Goal: Contribute content: Contribute content

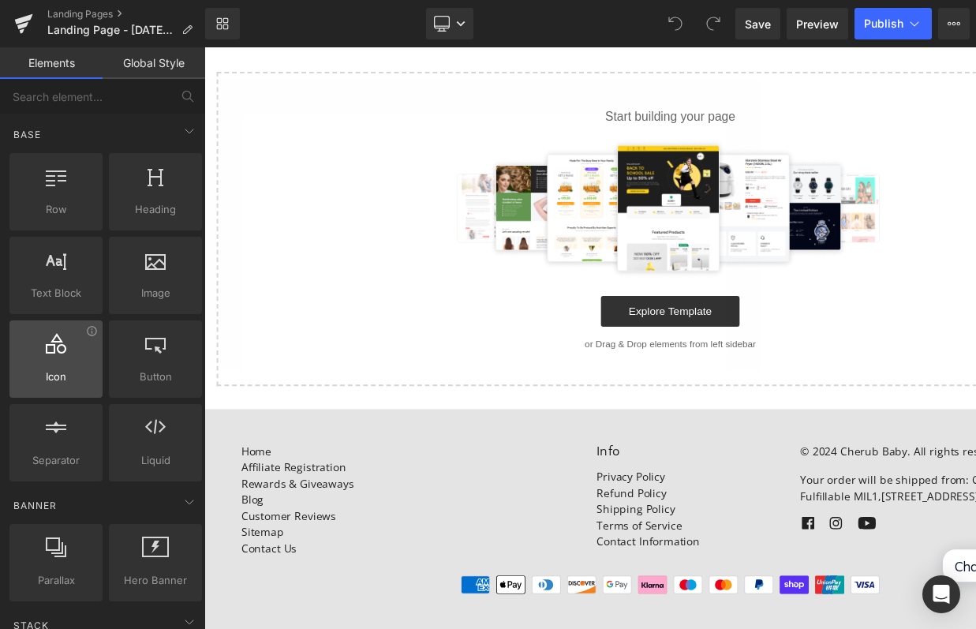
scroll to position [47, 0]
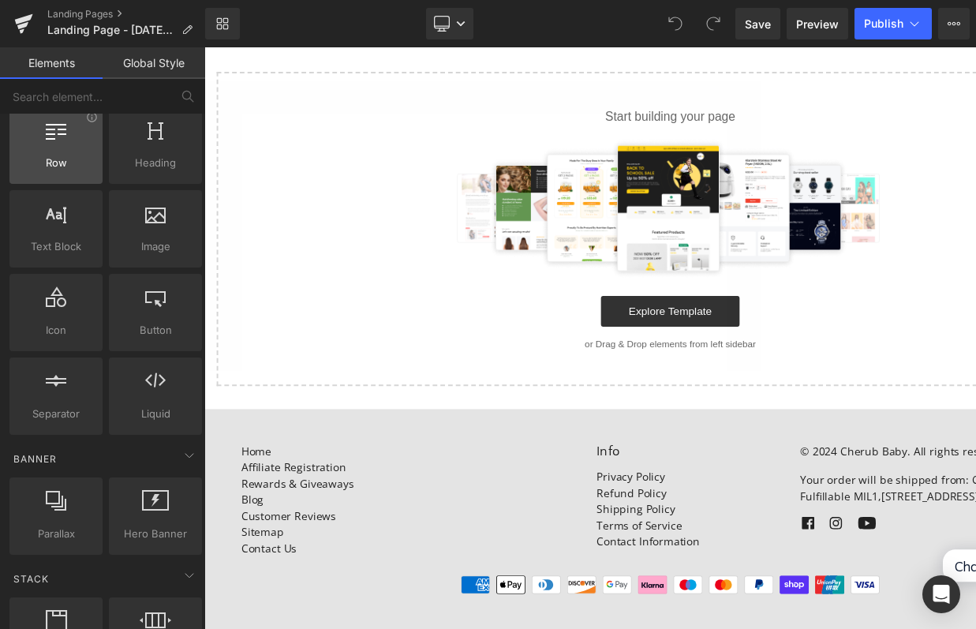
click at [54, 153] on div at bounding box center [56, 137] width 84 height 36
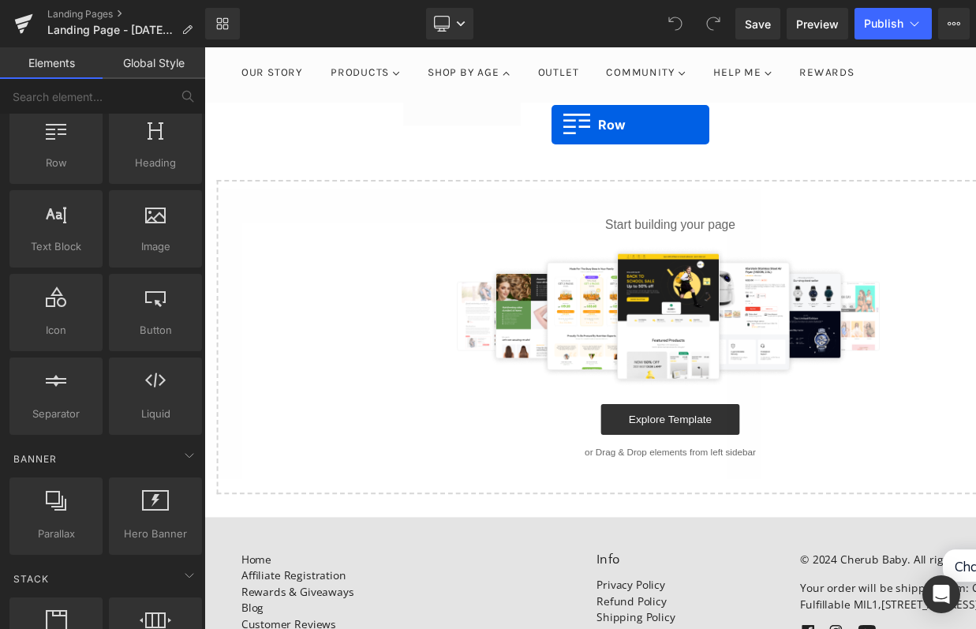
scroll to position [36, 0]
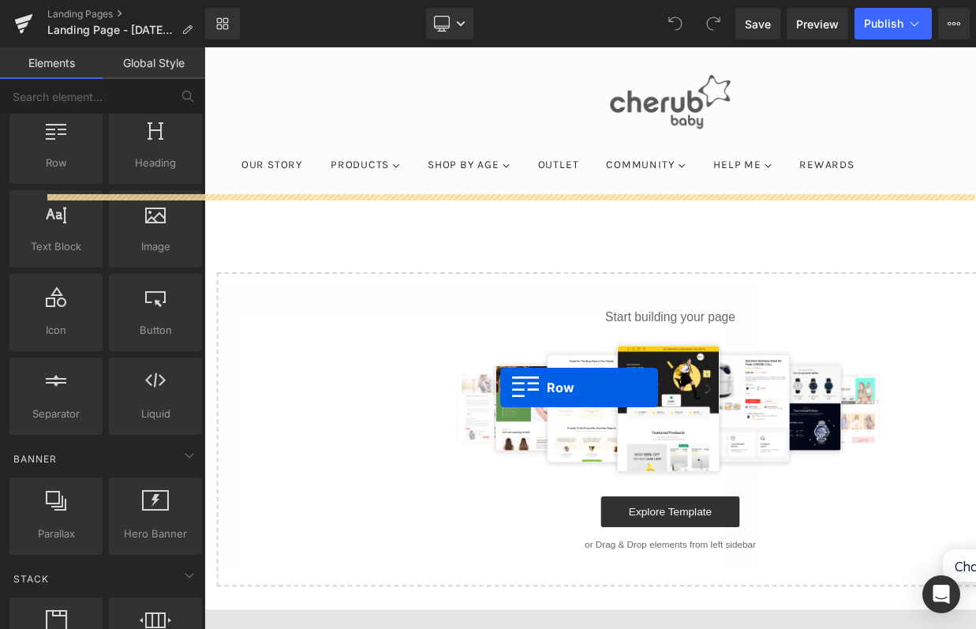
drag, startPoint x: 247, startPoint y: 200, endPoint x: 507, endPoint y: 395, distance: 325.3
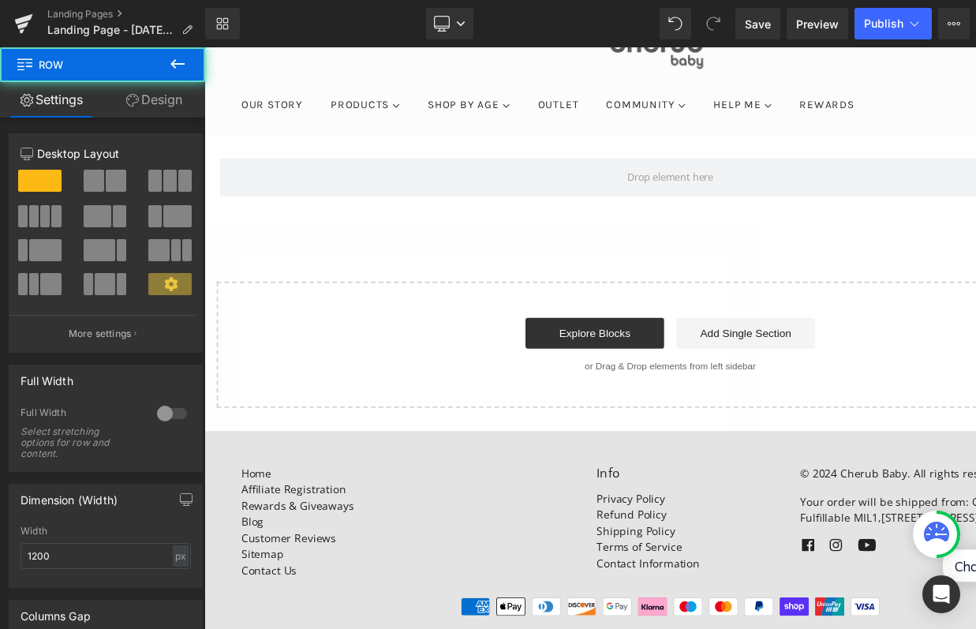
scroll to position [104, 0]
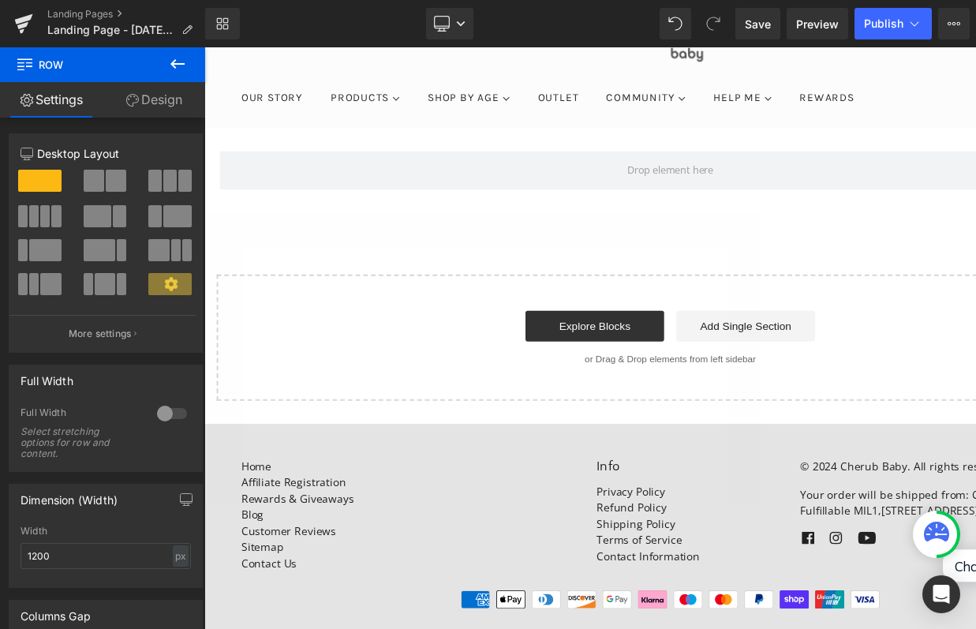
click at [183, 61] on icon at bounding box center [177, 63] width 19 height 19
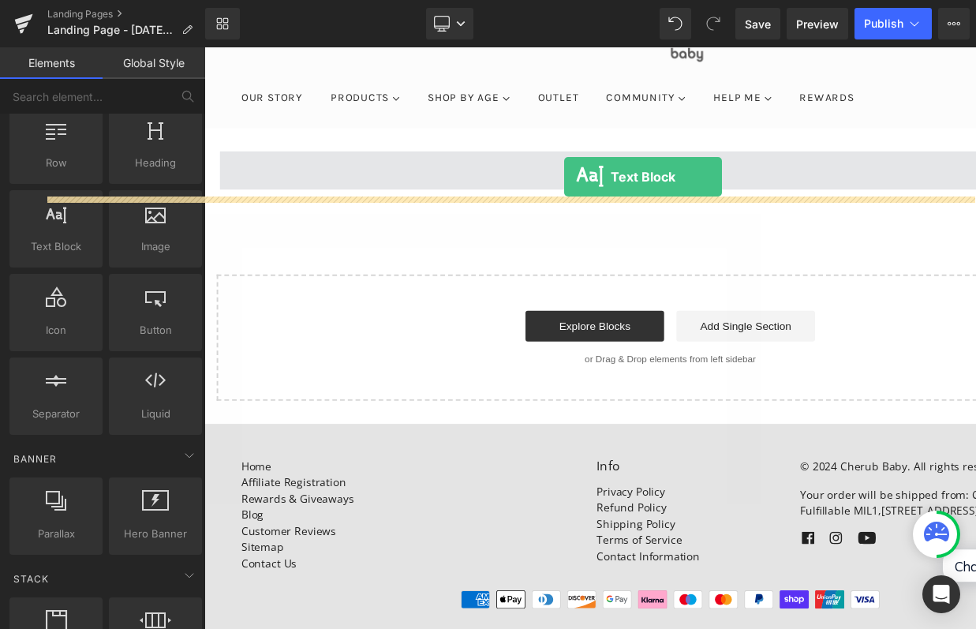
drag, startPoint x: 271, startPoint y: 274, endPoint x: 571, endPoint y: 180, distance: 315.0
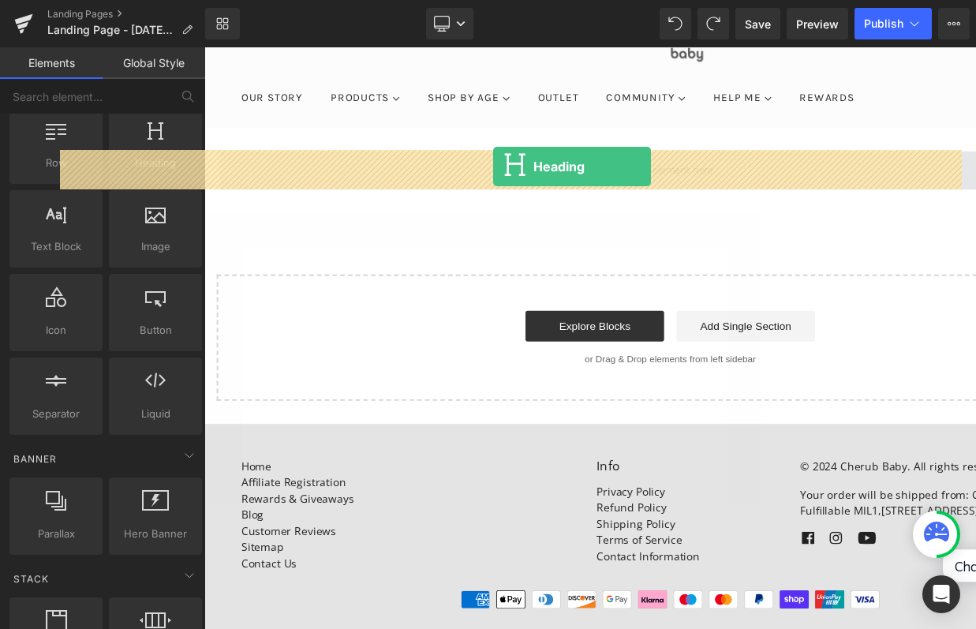
drag, startPoint x: 326, startPoint y: 204, endPoint x: 497, endPoint y: 168, distance: 174.9
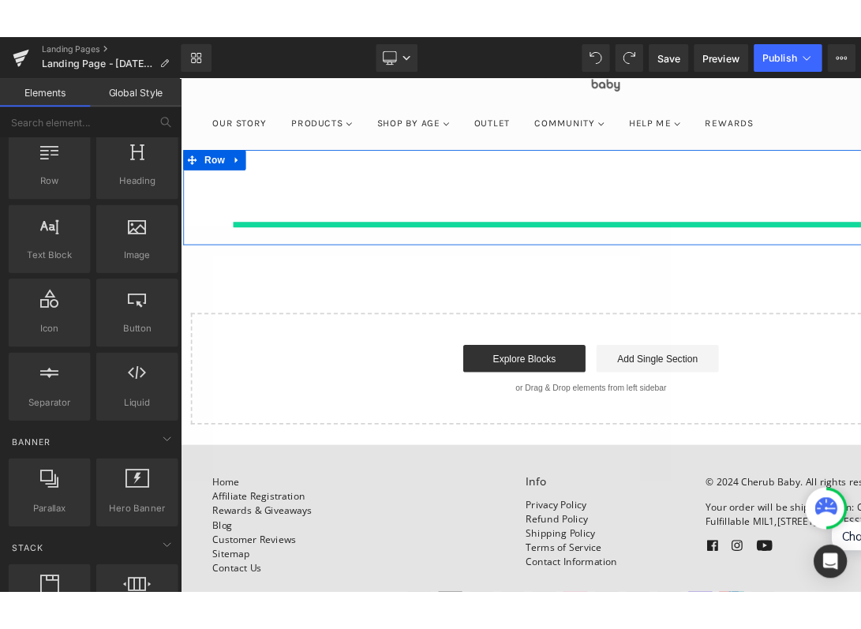
scroll to position [92, 0]
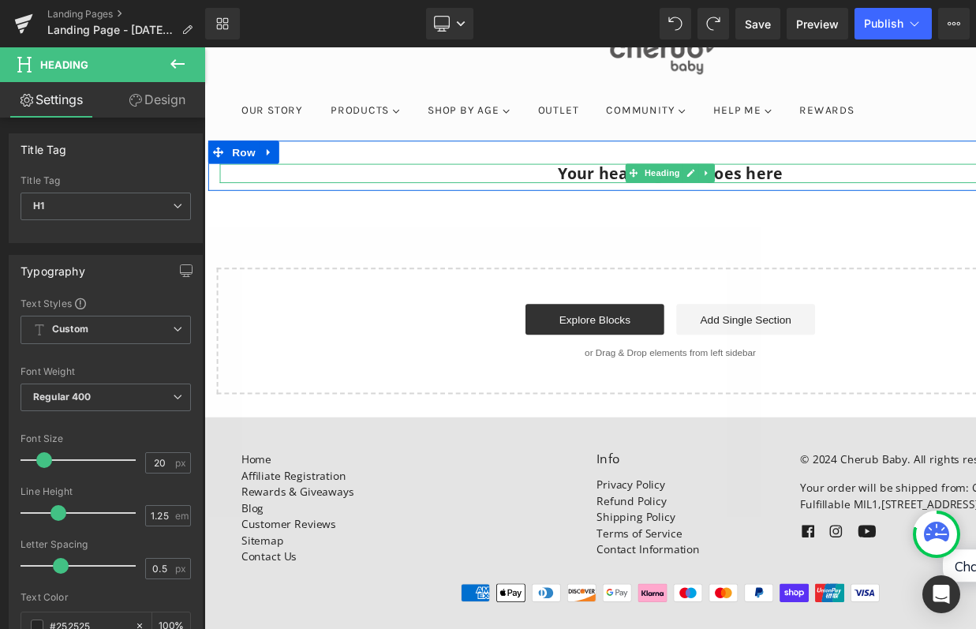
click at [432, 180] on h1 "Your heading text goes here" at bounding box center [681, 177] width 923 height 20
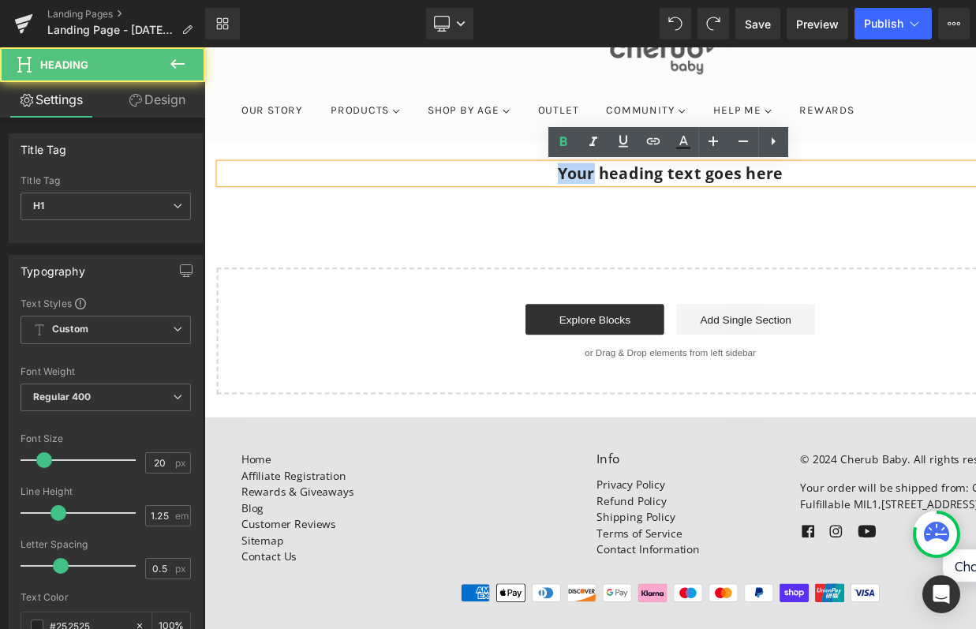
click at [432, 180] on h1 "Your heading text goes here" at bounding box center [681, 177] width 923 height 20
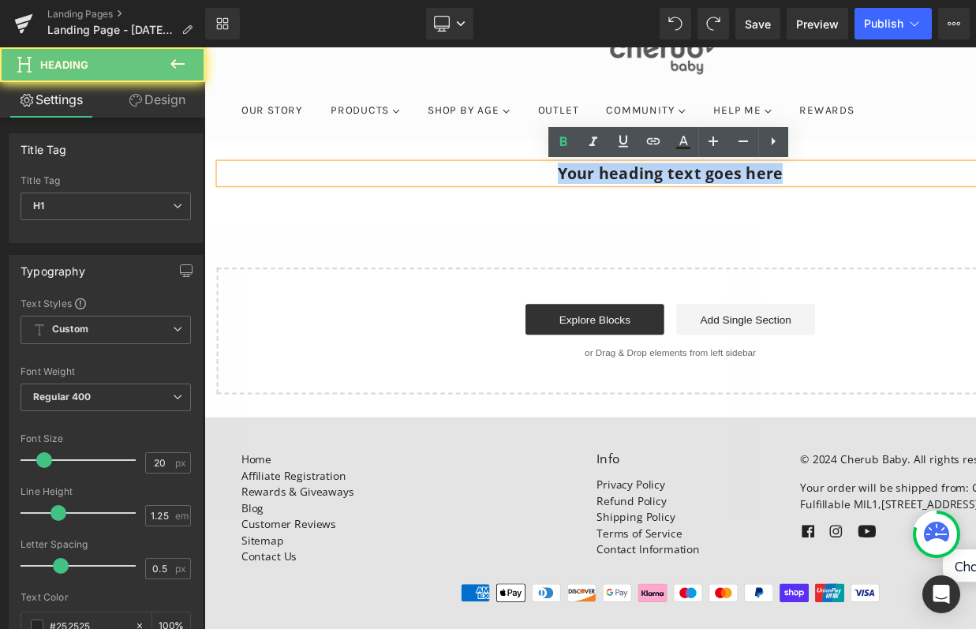
click at [432, 180] on h1 "Your heading text goes here" at bounding box center [681, 177] width 923 height 20
paste div
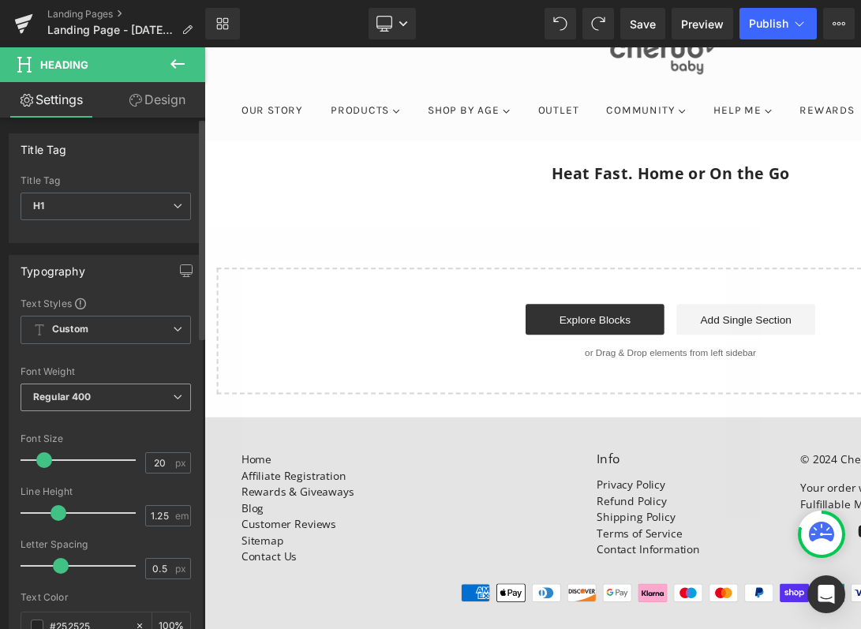
click at [97, 404] on span "Regular 400" at bounding box center [106, 398] width 170 height 28
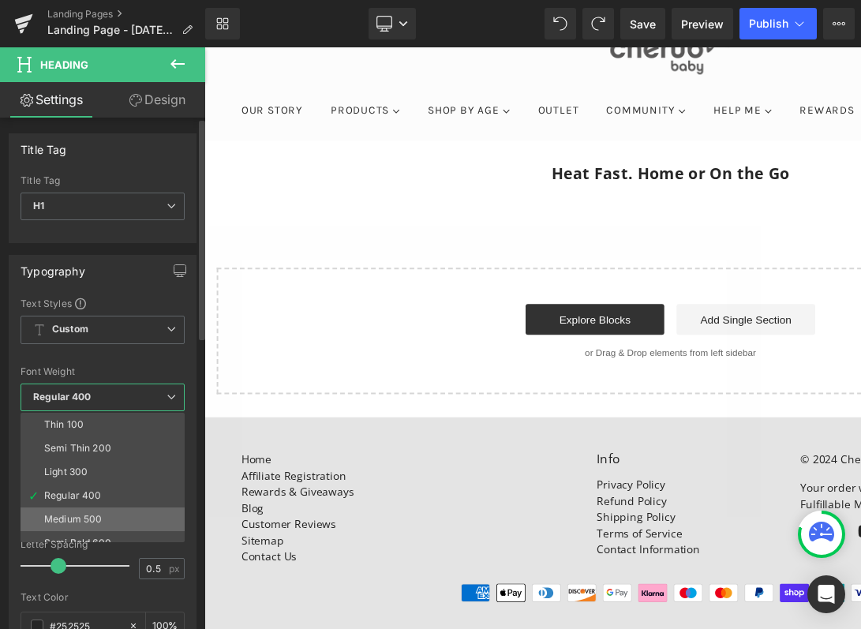
scroll to position [128, 0]
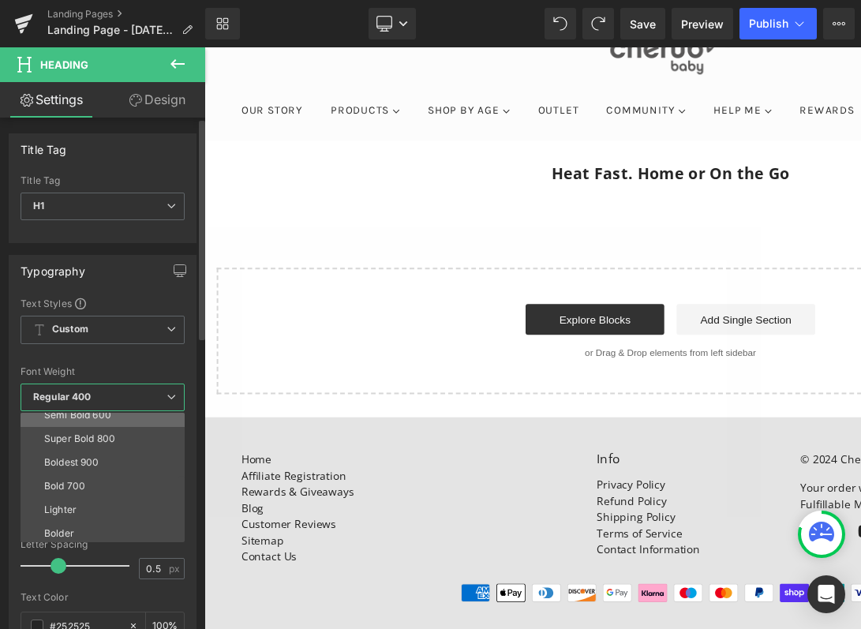
click at [105, 424] on li "Semi Bold 600" at bounding box center [106, 415] width 171 height 24
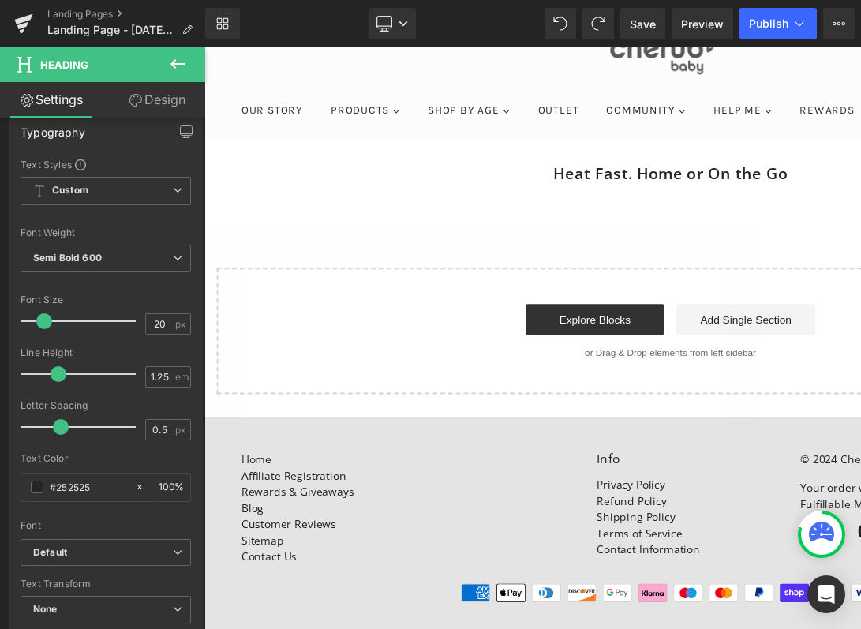
scroll to position [158, 0]
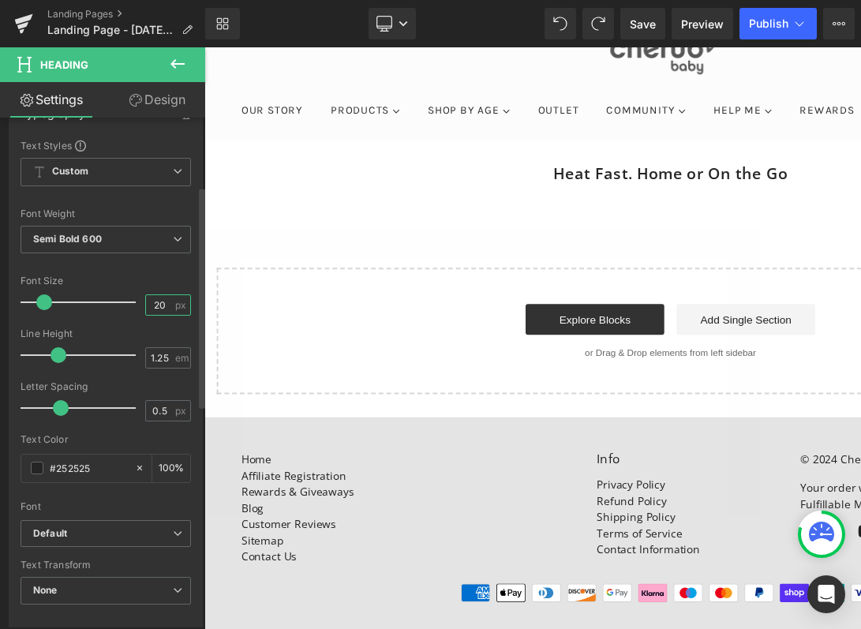
click at [155, 309] on input "20" at bounding box center [160, 305] width 28 height 20
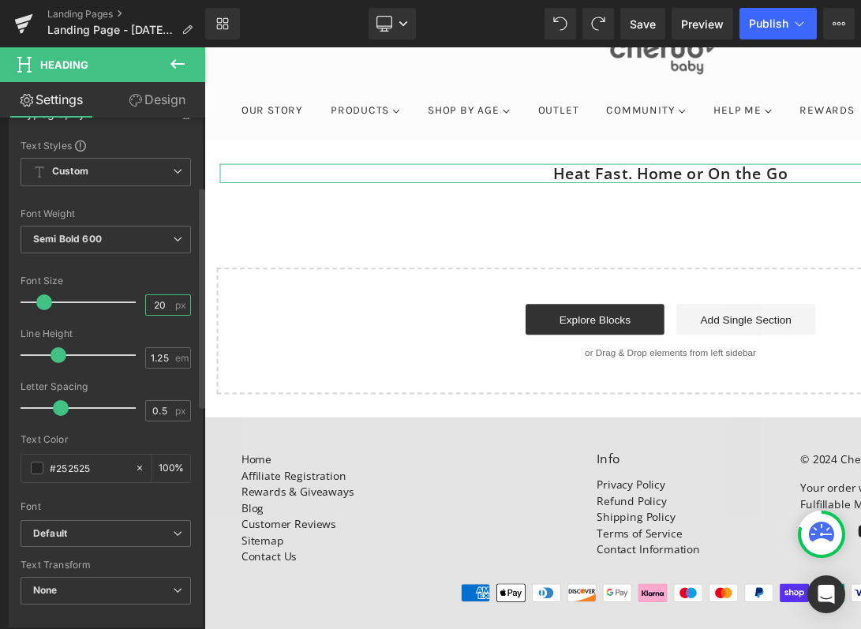
click at [155, 309] on input "20" at bounding box center [160, 305] width 28 height 20
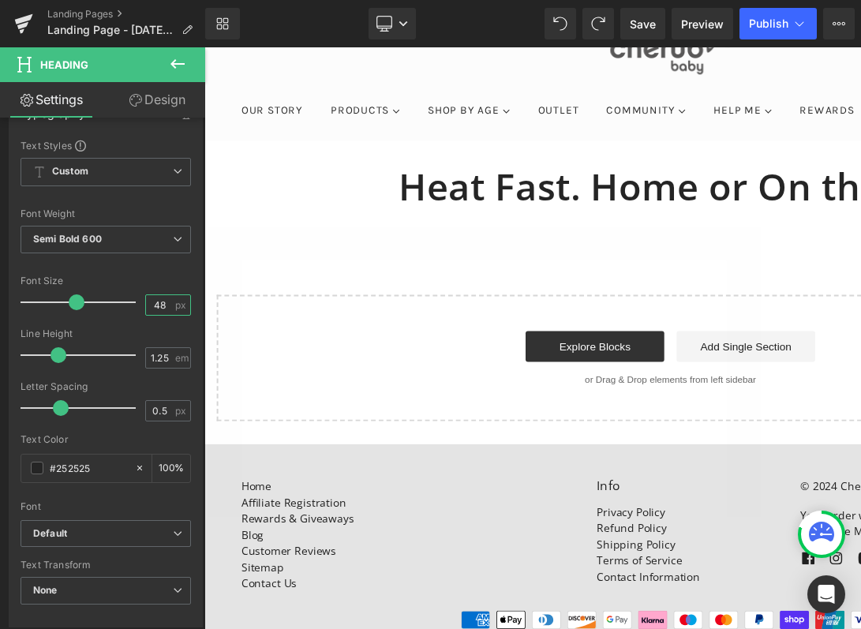
type input "48"
click at [153, 363] on input "1.25" at bounding box center [160, 358] width 28 height 20
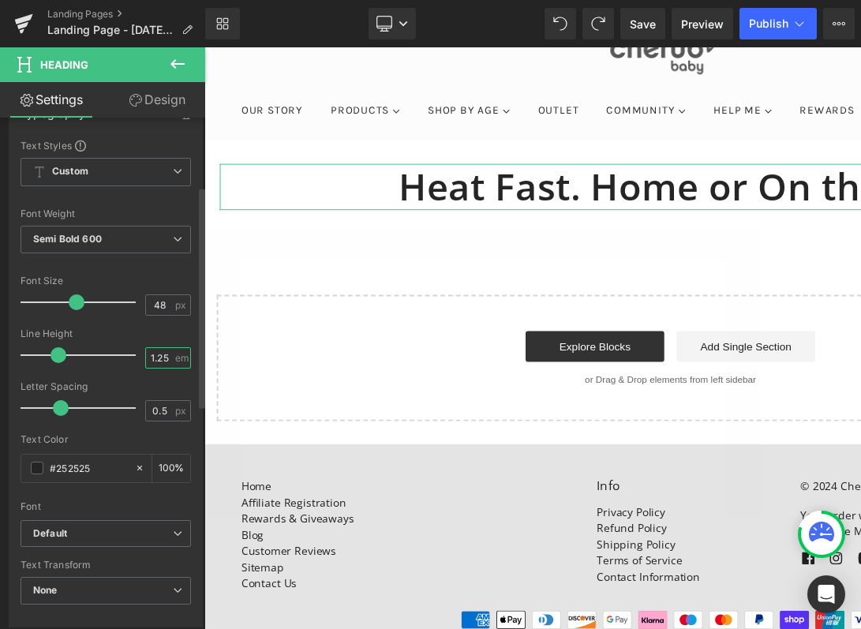
click at [153, 363] on input "1.25" at bounding box center [160, 358] width 28 height 20
type input "1.3"
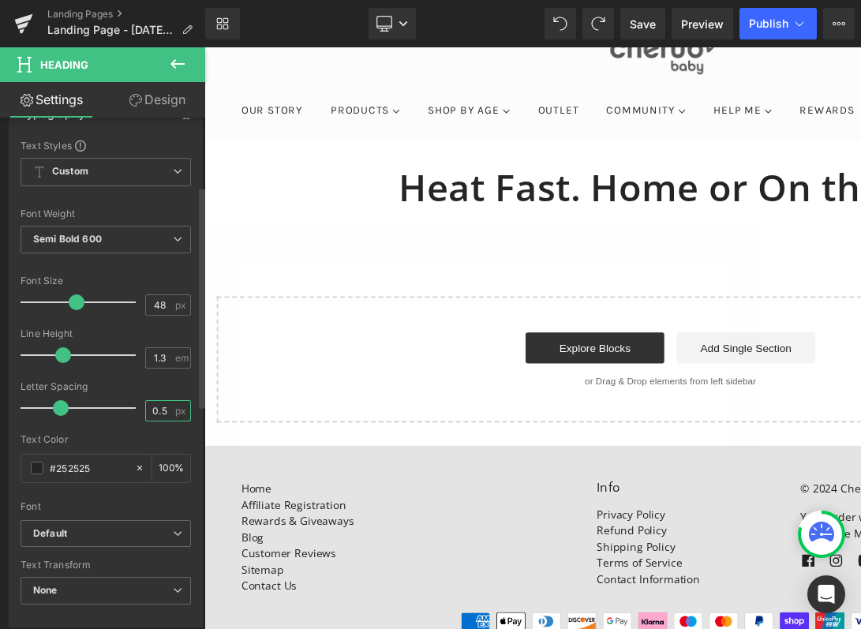
click at [155, 414] on input "0.5" at bounding box center [160, 411] width 28 height 20
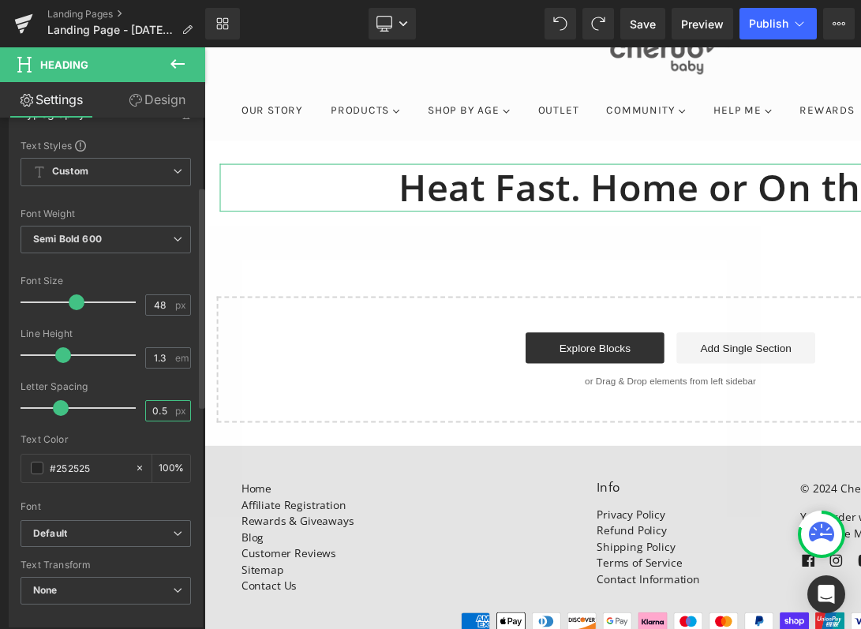
click at [155, 414] on input "0.5" at bounding box center [160, 411] width 28 height 20
type input "0"
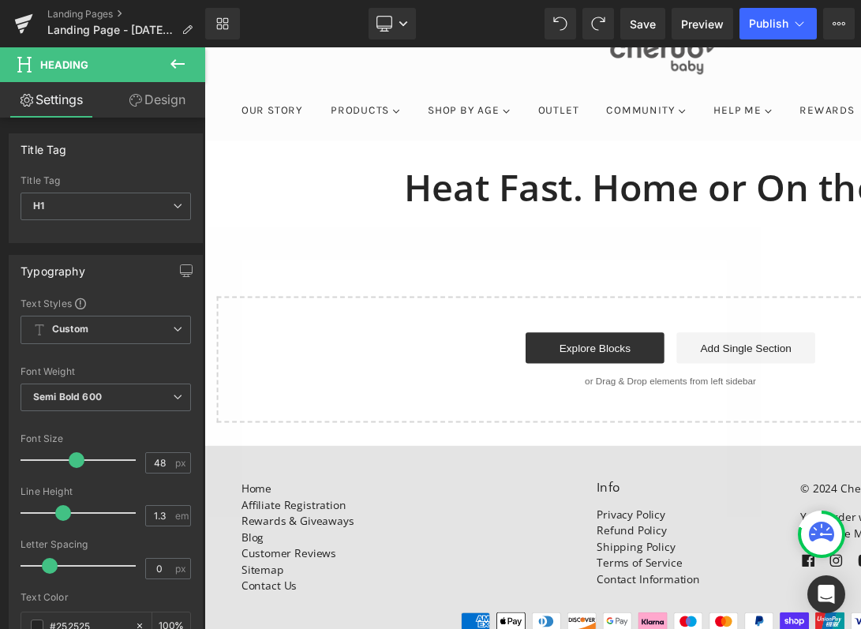
click at [182, 54] on icon at bounding box center [177, 63] width 19 height 19
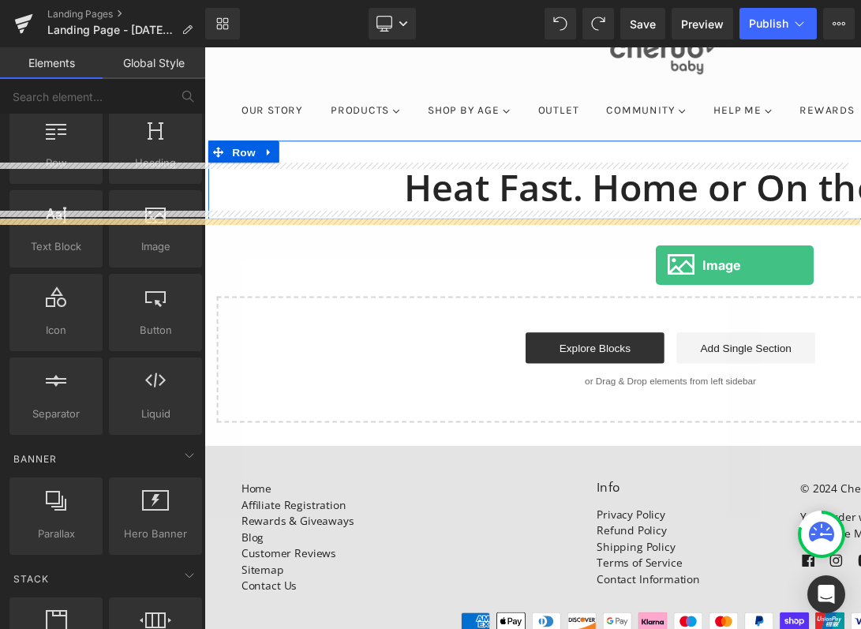
drag, startPoint x: 351, startPoint y: 263, endPoint x: 666, endPoint y: 269, distance: 315.0
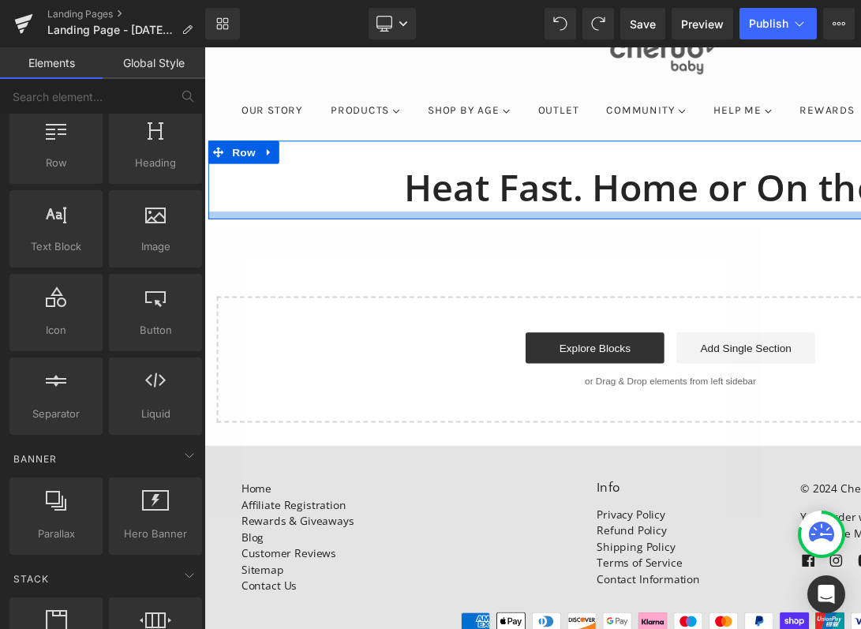
click at [527, 203] on h1 "Heat Fast. Home or On the Go" at bounding box center [681, 191] width 923 height 49
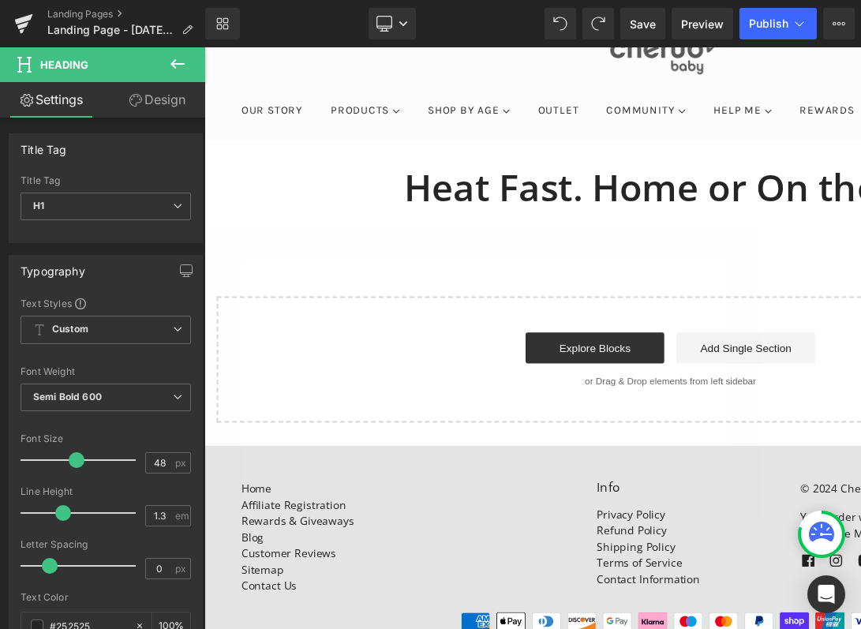
click at [180, 70] on icon at bounding box center [177, 63] width 19 height 19
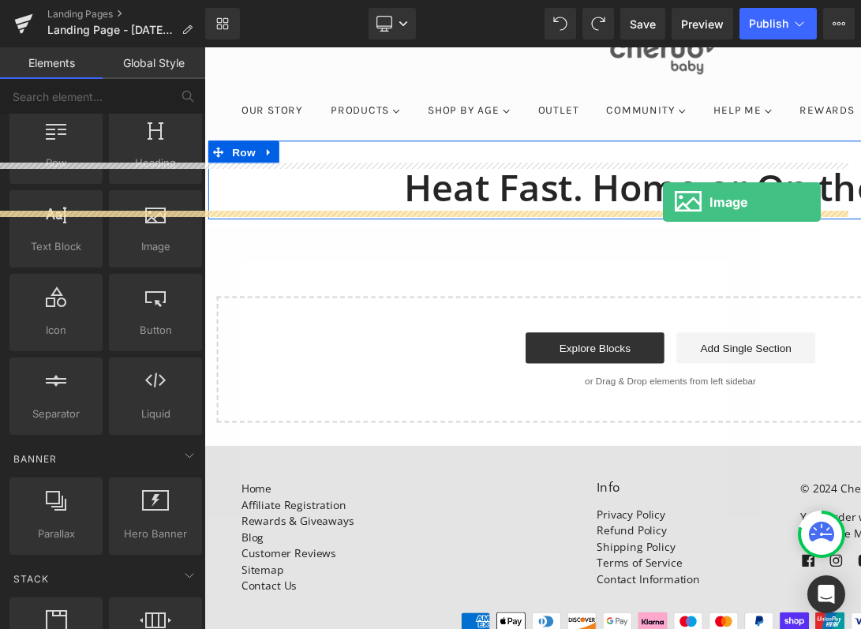
drag, startPoint x: 354, startPoint y: 262, endPoint x: 674, endPoint y: 205, distance: 325.4
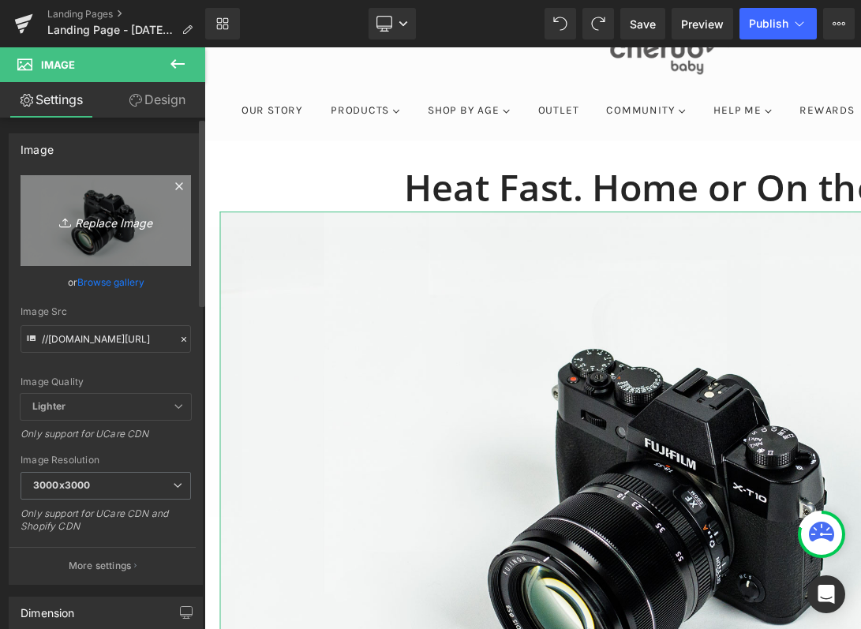
click at [93, 233] on link "Replace Image" at bounding box center [106, 220] width 170 height 91
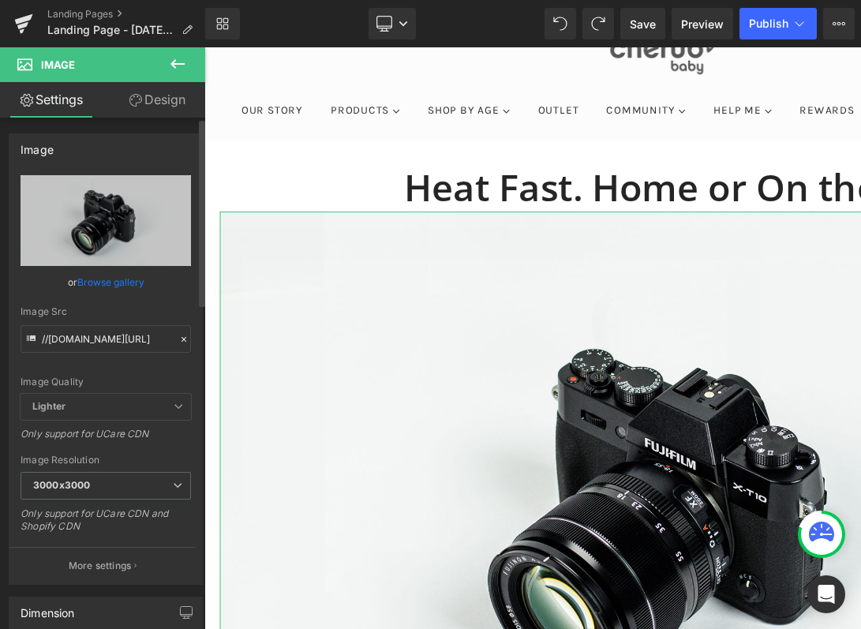
click at [114, 281] on link "Browse gallery" at bounding box center [110, 282] width 67 height 28
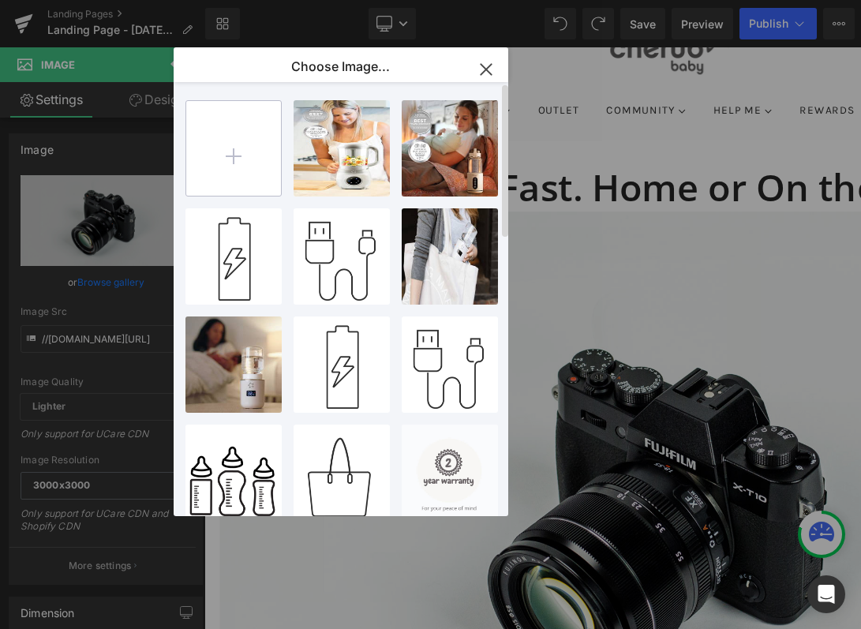
click at [253, 158] on input "file" at bounding box center [233, 148] width 95 height 95
type input "C:\fakepath\CHRBOTTLEPRO-Amazon.jpg"
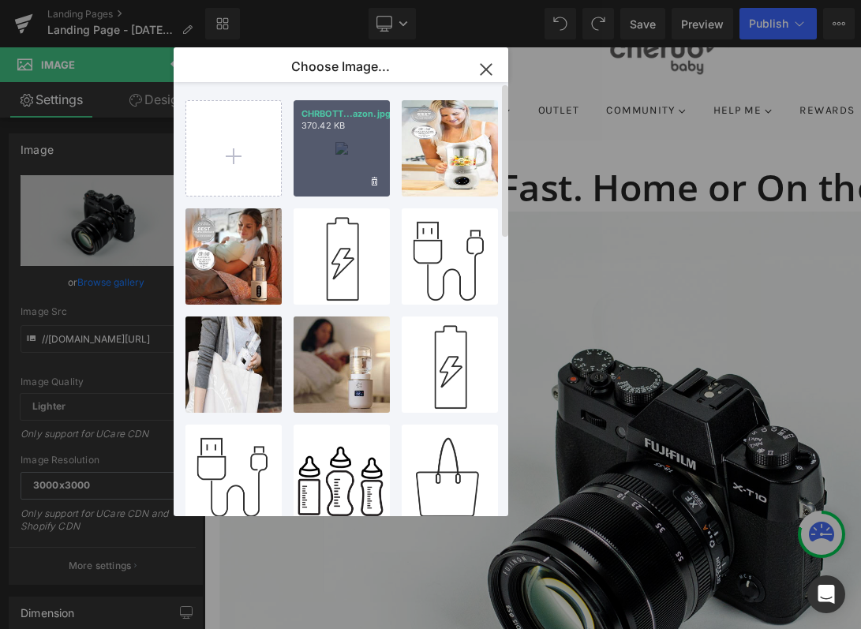
click at [346, 146] on div "CHRBOTT...azon.jpg 370.42 KB" at bounding box center [342, 148] width 96 height 96
type input "[URL][DOMAIN_NAME]"
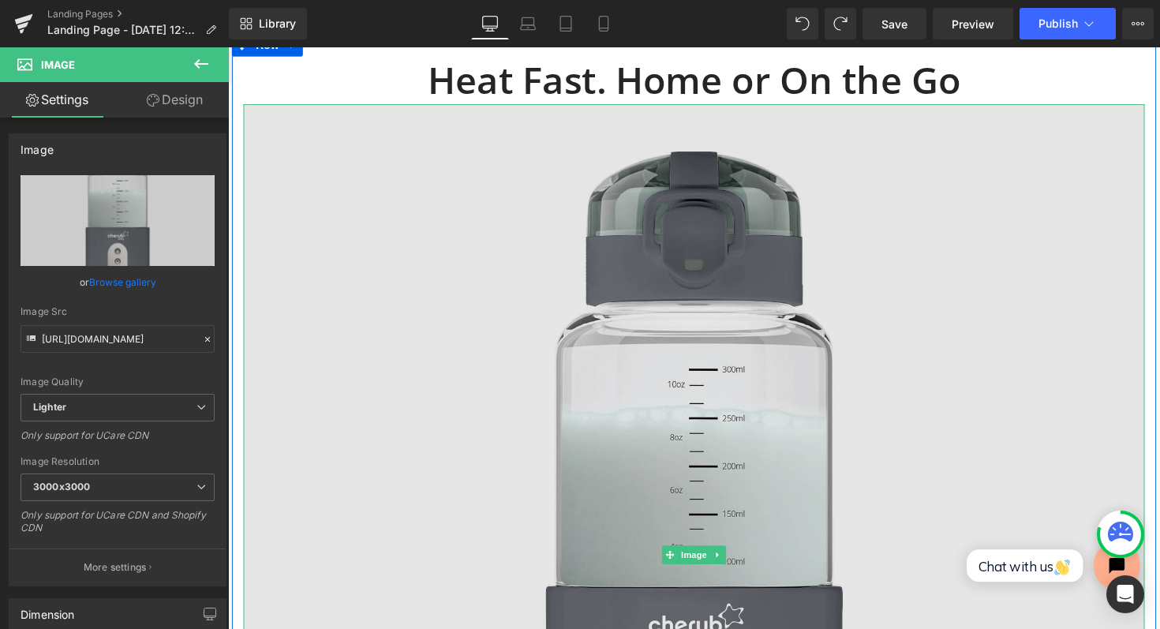
scroll to position [193, 0]
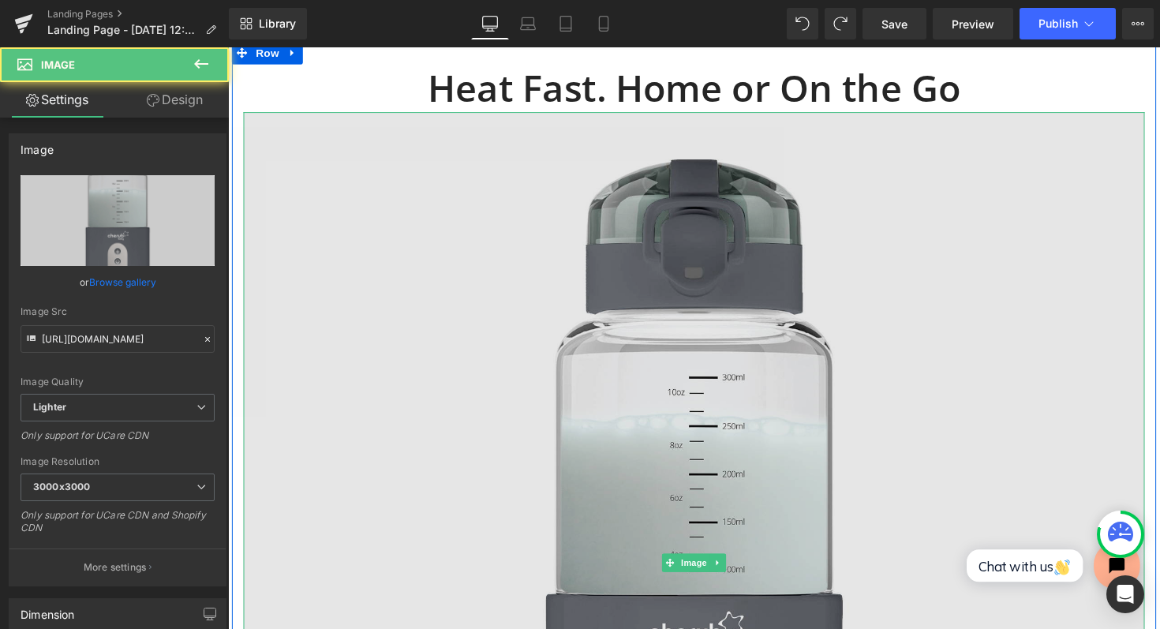
click at [593, 254] on img at bounding box center [705, 575] width 923 height 923
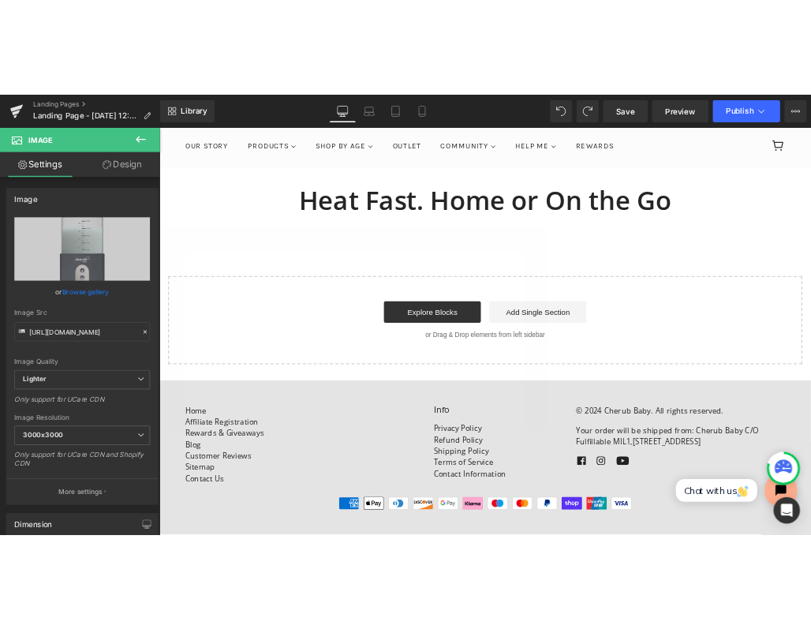
scroll to position [122, 0]
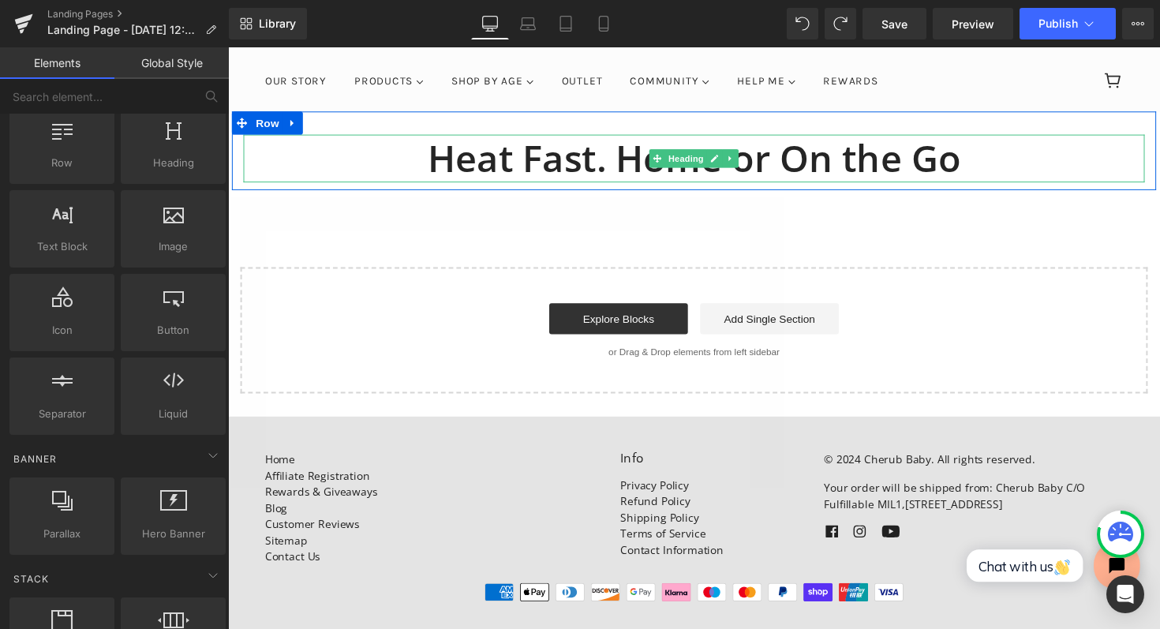
click at [555, 144] on h1 "Heat Fast. Home or On the Go" at bounding box center [705, 161] width 923 height 49
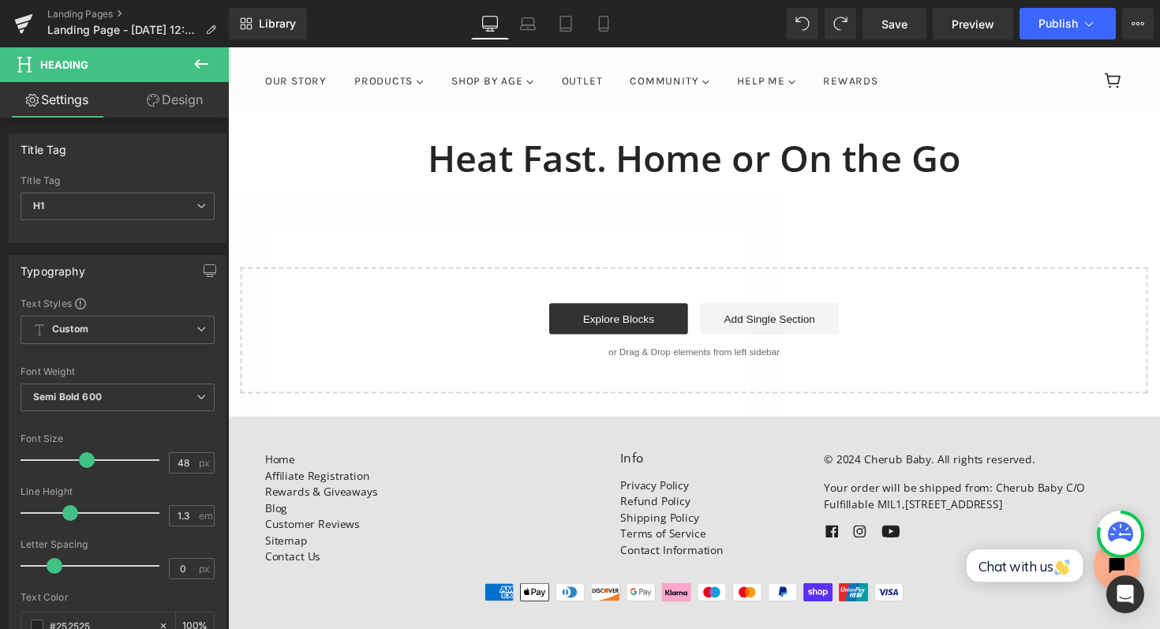
click at [206, 54] on icon at bounding box center [201, 63] width 19 height 19
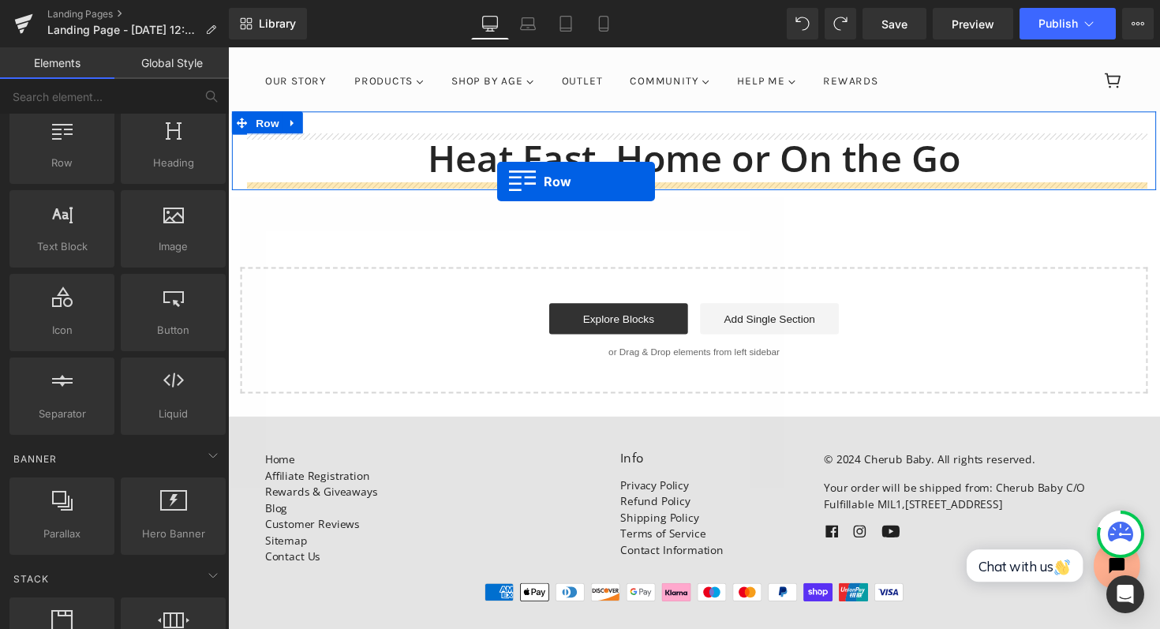
drag, startPoint x: 307, startPoint y: 204, endPoint x: 504, endPoint y: 185, distance: 197.5
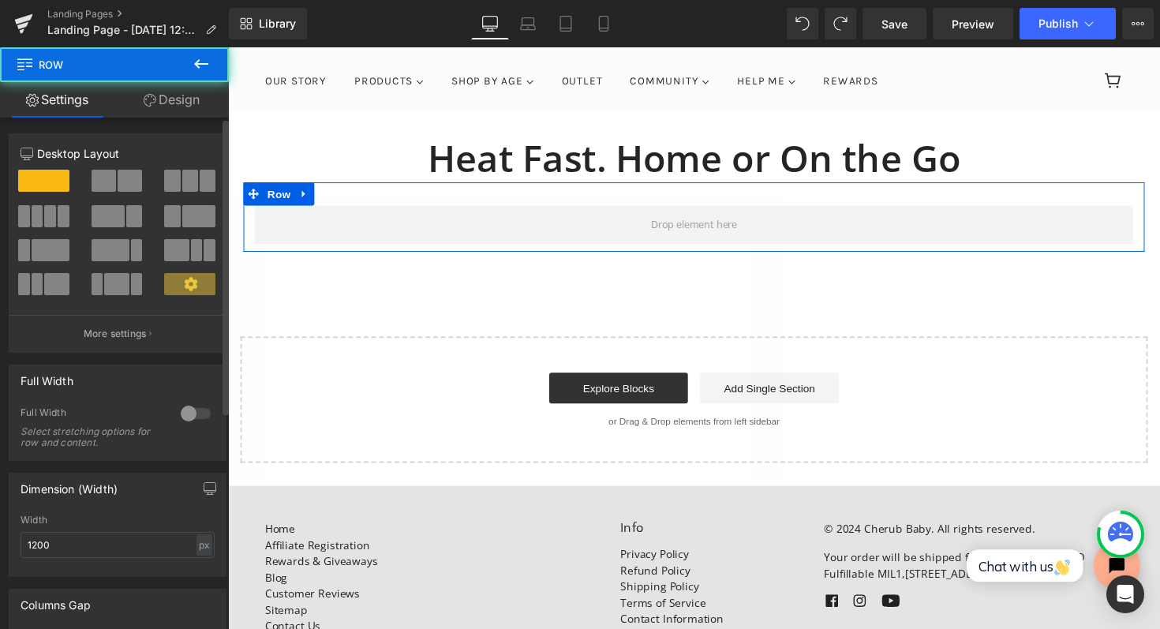
click at [170, 182] on span at bounding box center [172, 181] width 16 height 22
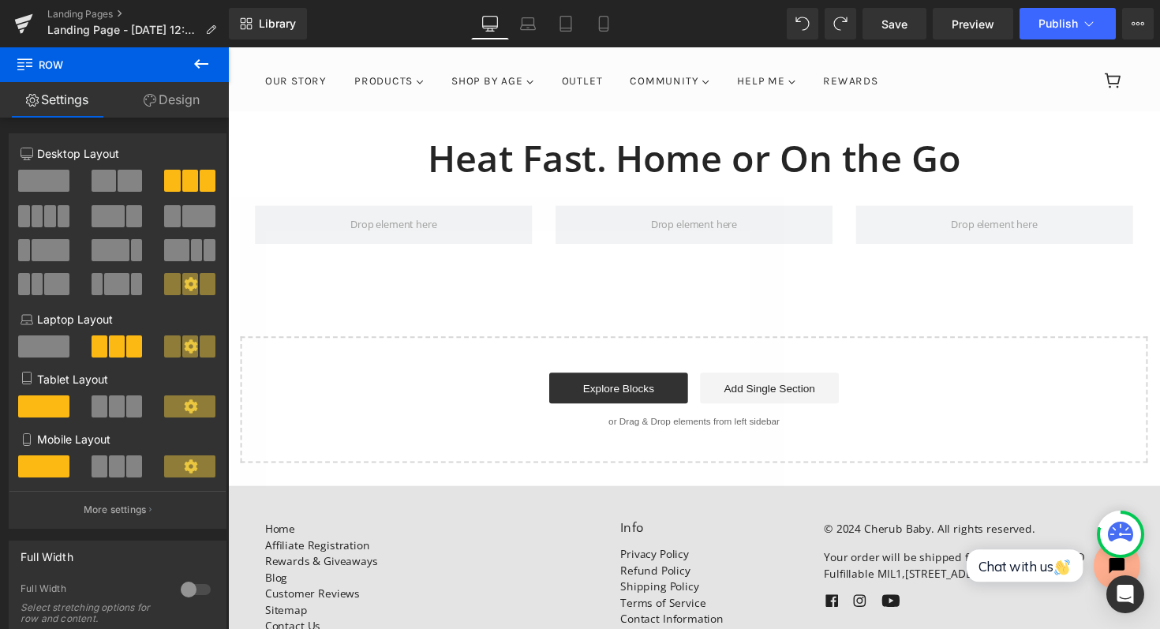
click at [202, 58] on icon at bounding box center [201, 63] width 19 height 19
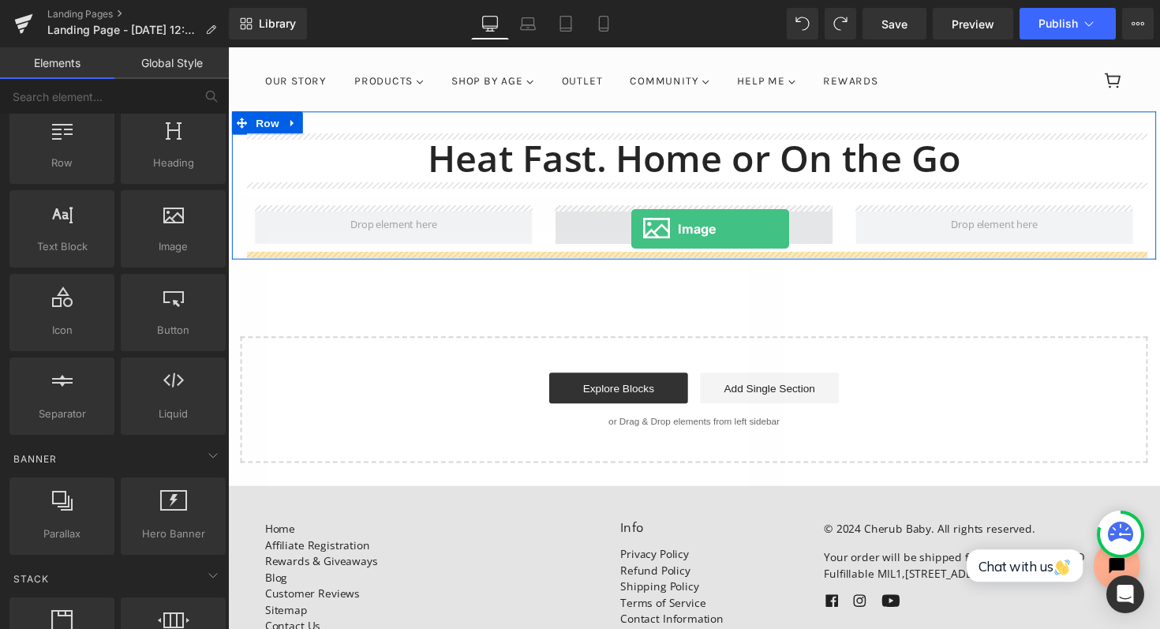
drag, startPoint x: 370, startPoint y: 271, endPoint x: 642, endPoint y: 234, distance: 274.1
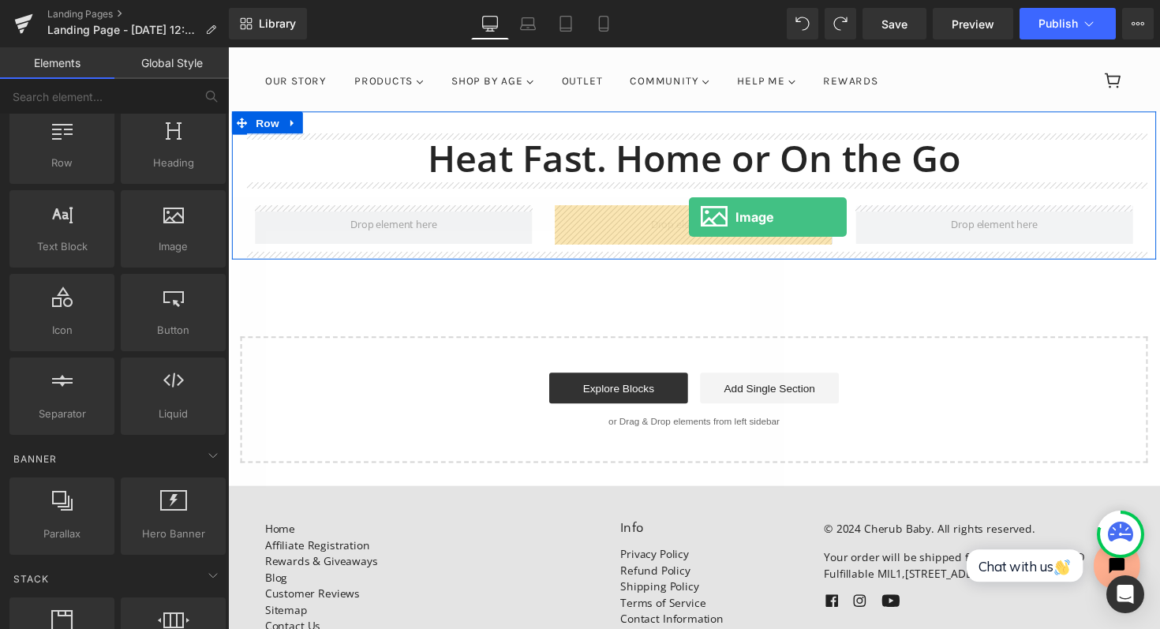
drag, startPoint x: 393, startPoint y: 284, endPoint x: 700, endPoint y: 221, distance: 313.4
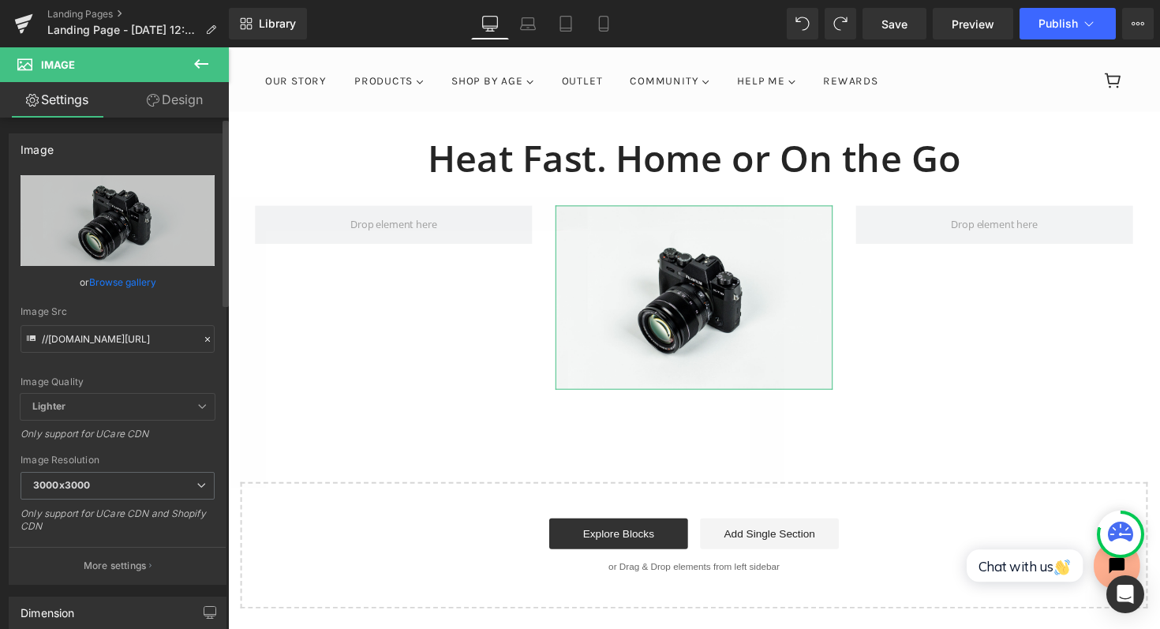
click at [109, 275] on link "Browse gallery" at bounding box center [122, 282] width 67 height 28
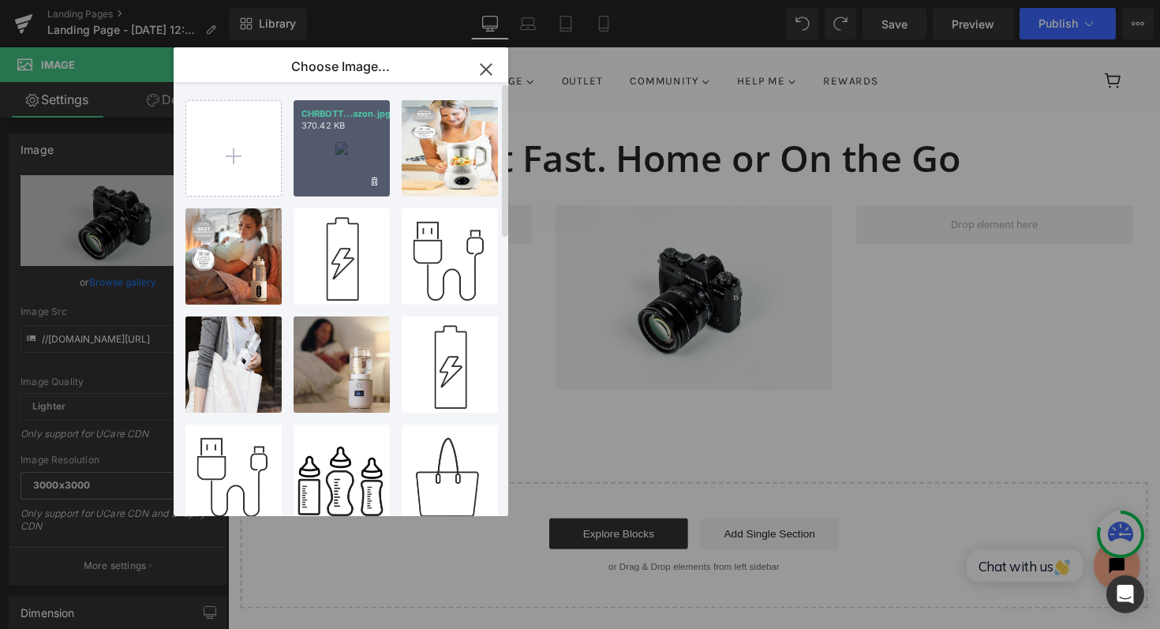
click at [354, 140] on div "CHRBOTT...azon.jpg 370.42 KB" at bounding box center [342, 148] width 96 height 96
type input "[URL][DOMAIN_NAME]"
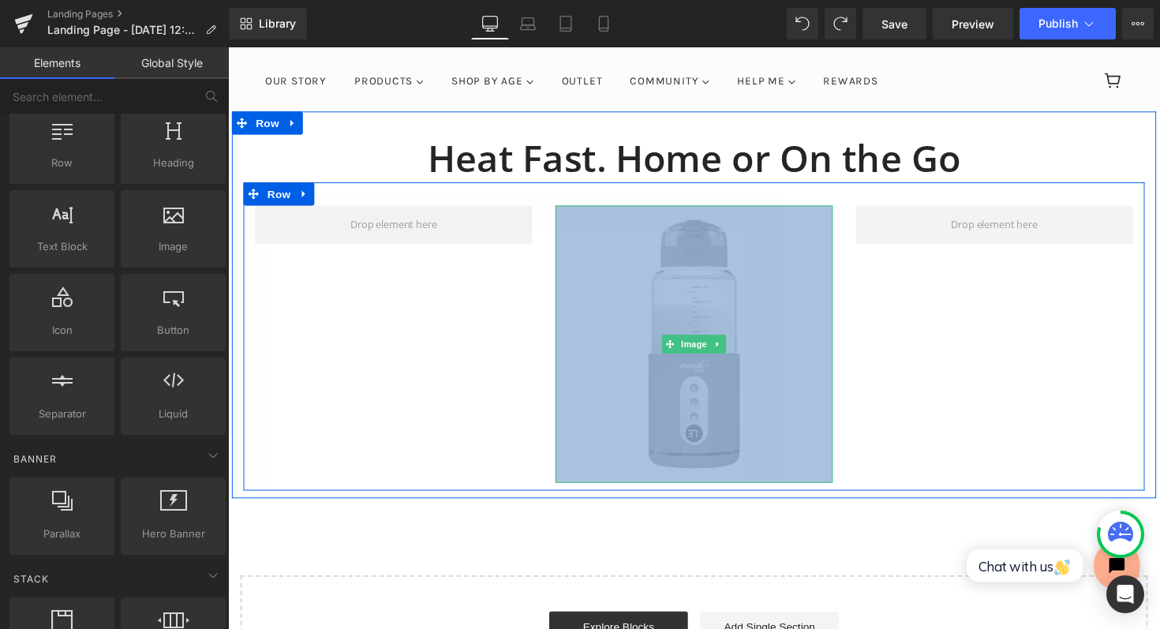
drag, startPoint x: 1180, startPoint y: 365, endPoint x: 651, endPoint y: 393, distance: 529.5
click at [593, 393] on div "Heat Fast. Home or On the Go Heading Image Row Row Select your layout" at bounding box center [705, 415] width 955 height 605
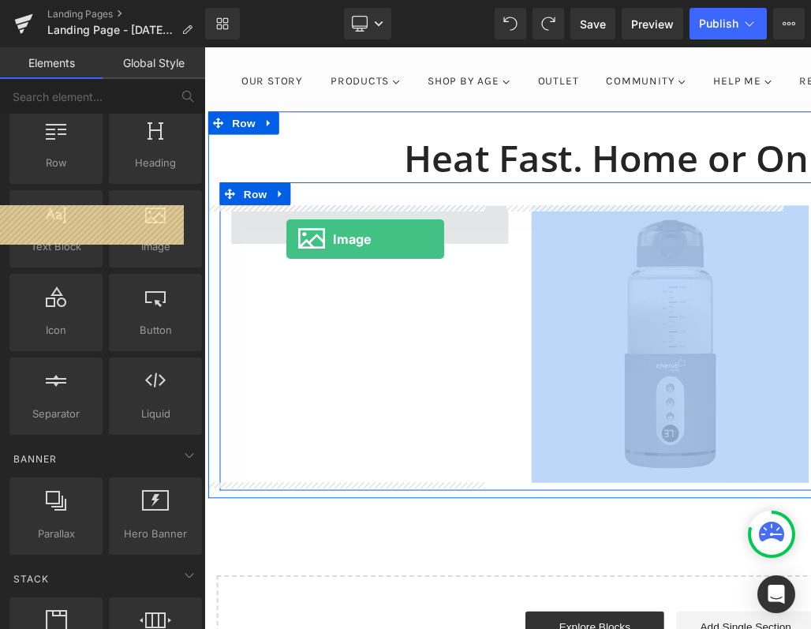
drag, startPoint x: 375, startPoint y: 283, endPoint x: 289, endPoint y: 244, distance: 94.6
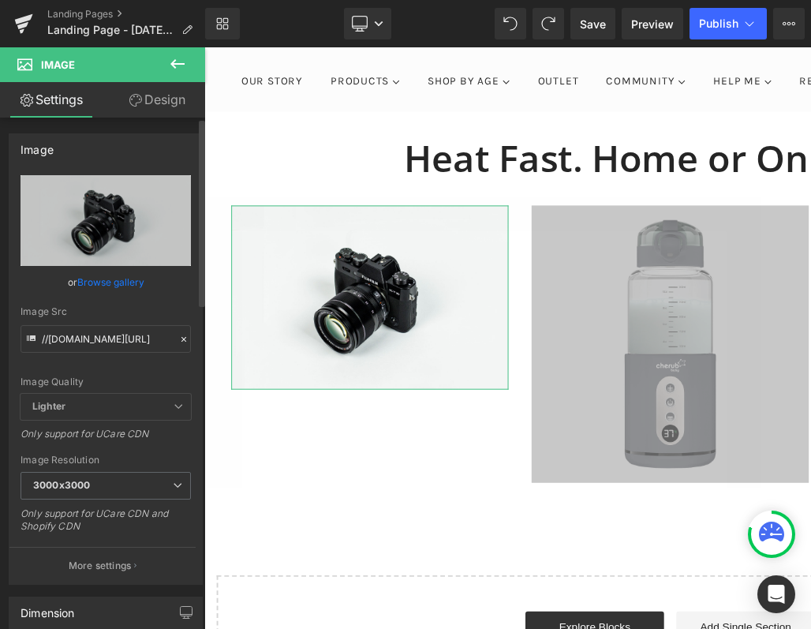
click at [107, 279] on link "Browse gallery" at bounding box center [110, 282] width 67 height 28
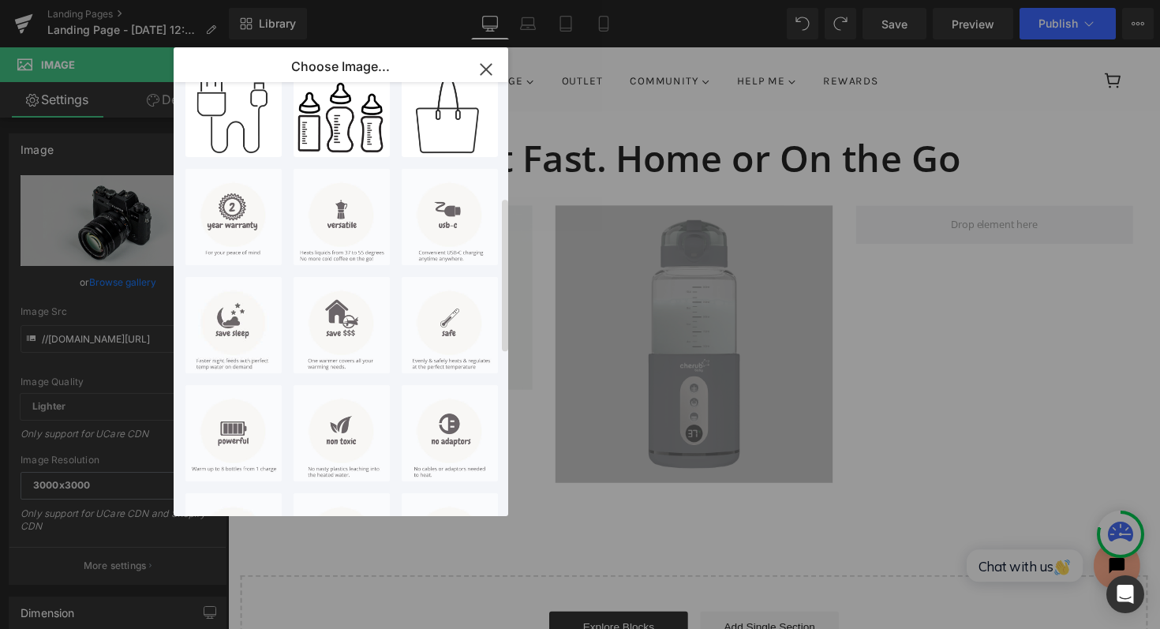
scroll to position [0, 0]
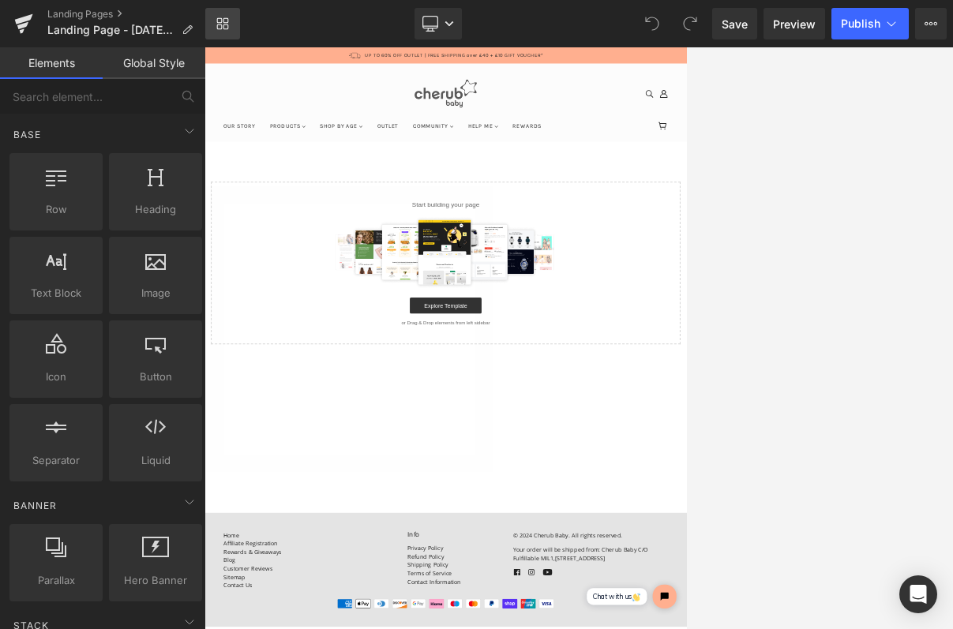
click at [227, 18] on icon at bounding box center [226, 21] width 6 height 6
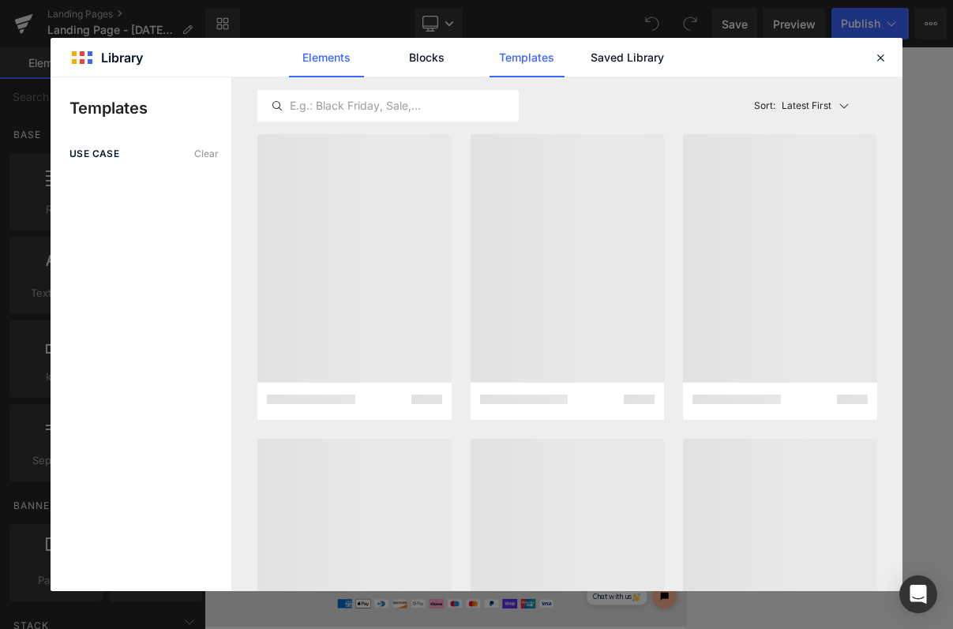
click at [489, 59] on link "Elements" at bounding box center [526, 57] width 75 height 39
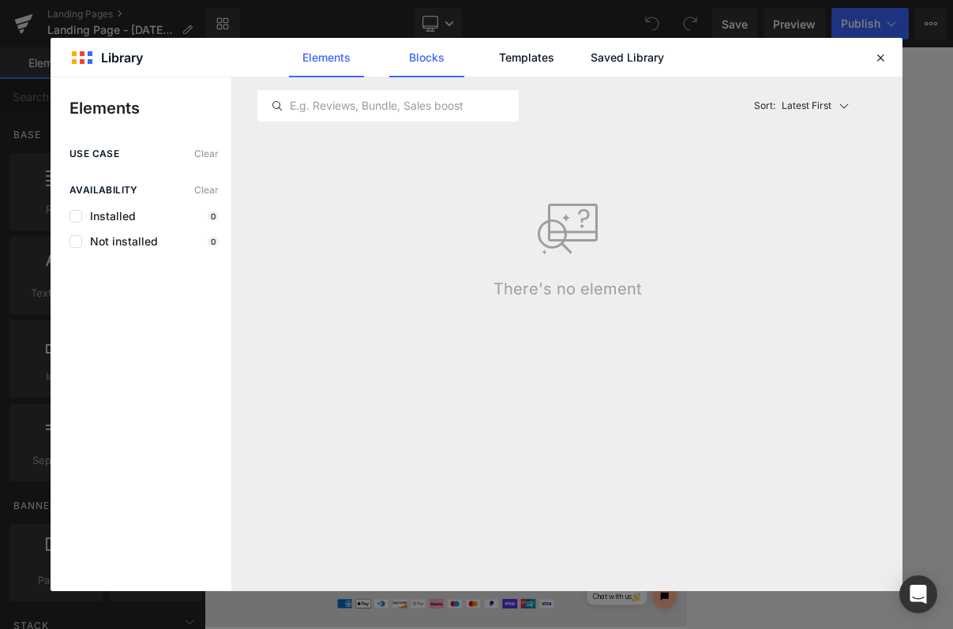
click at [590, 70] on link "Blocks" at bounding box center [627, 57] width 75 height 39
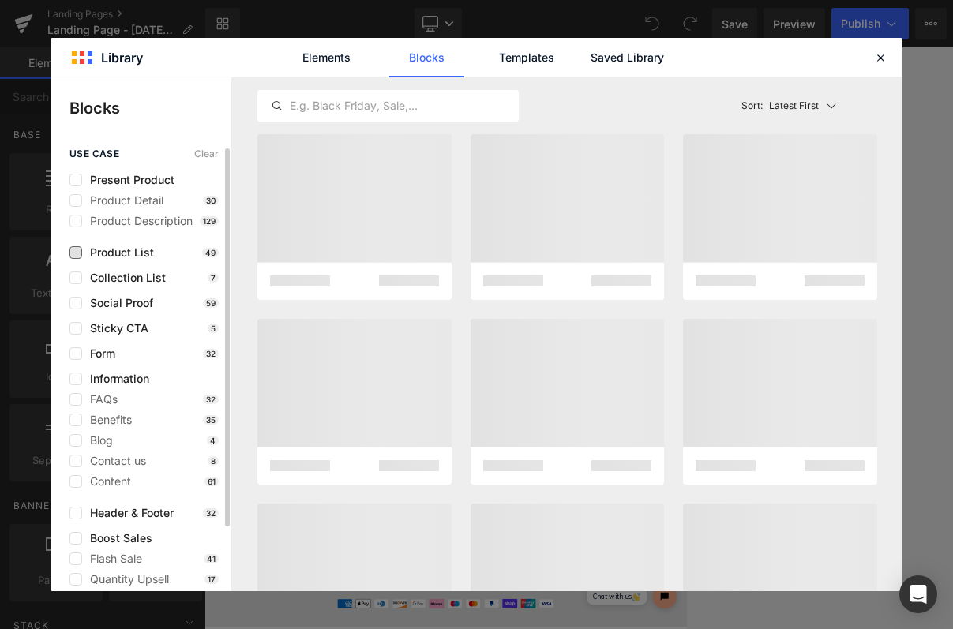
click at [115, 246] on span "Product List" at bounding box center [118, 252] width 72 height 13
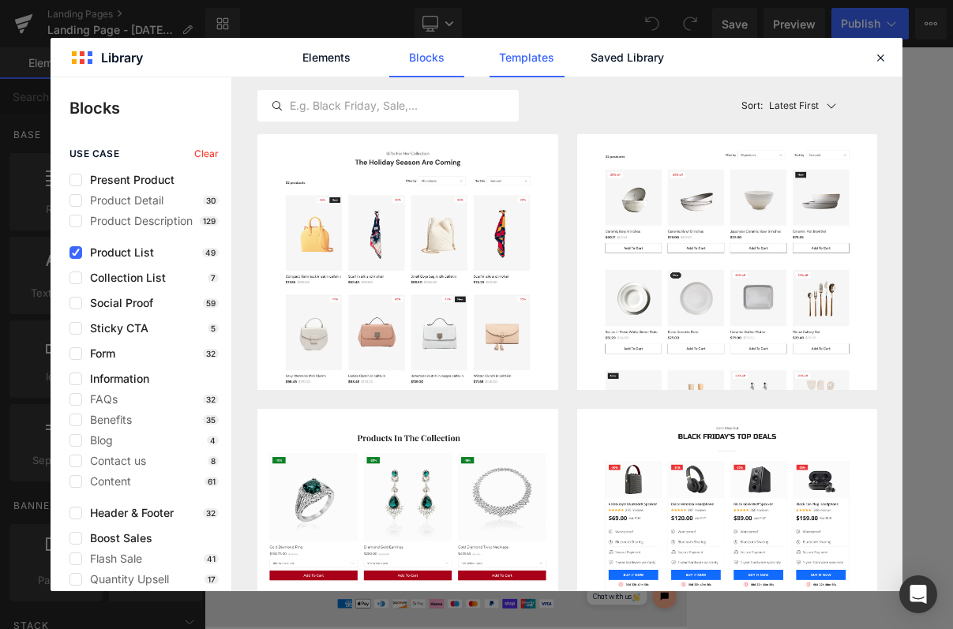
click at [526, 55] on link "Templates" at bounding box center [526, 57] width 75 height 39
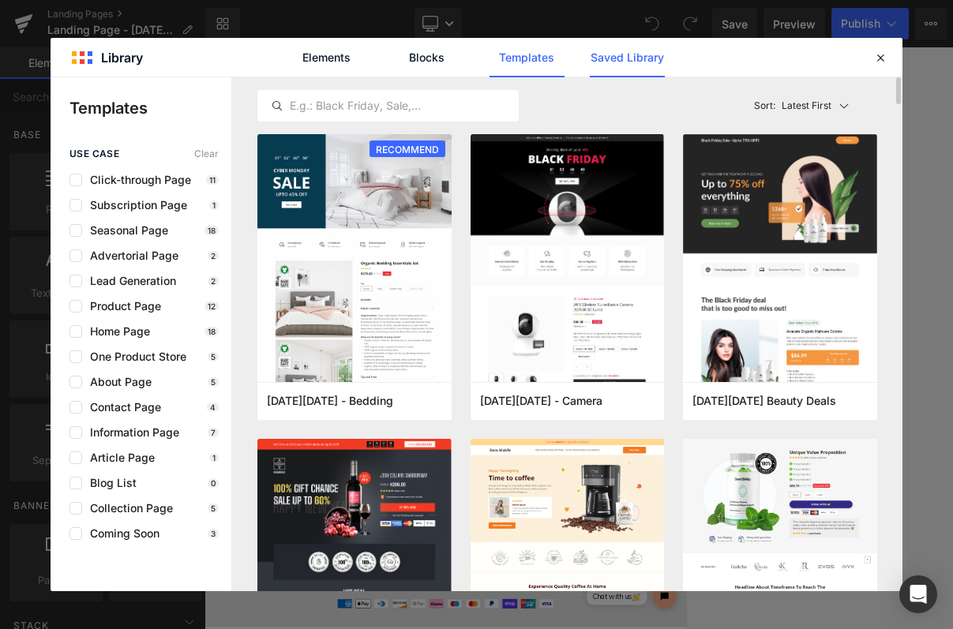
click at [637, 66] on link "Saved Library" at bounding box center [627, 57] width 75 height 39
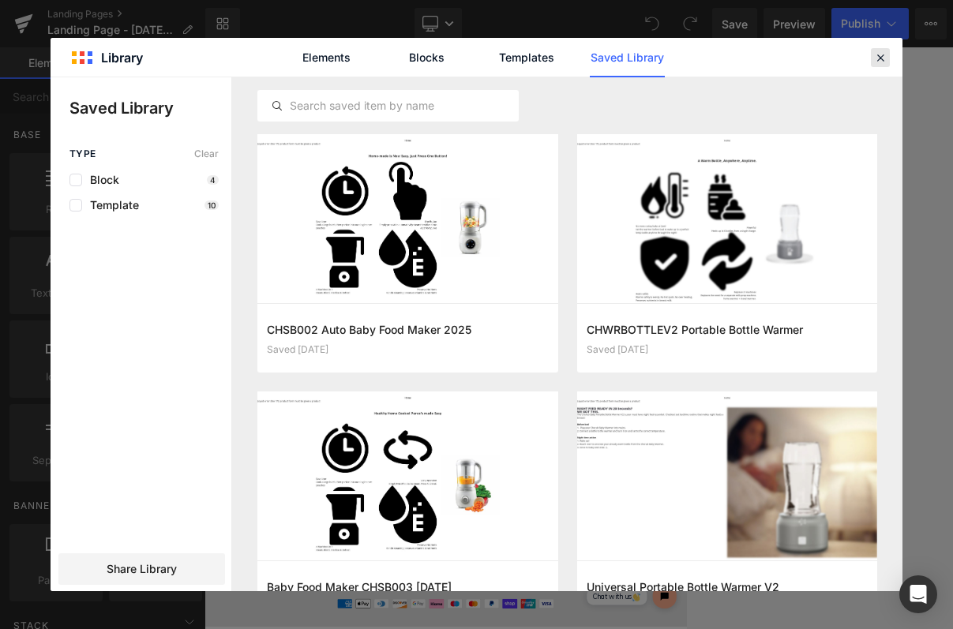
click at [686, 55] on icon at bounding box center [880, 58] width 14 height 14
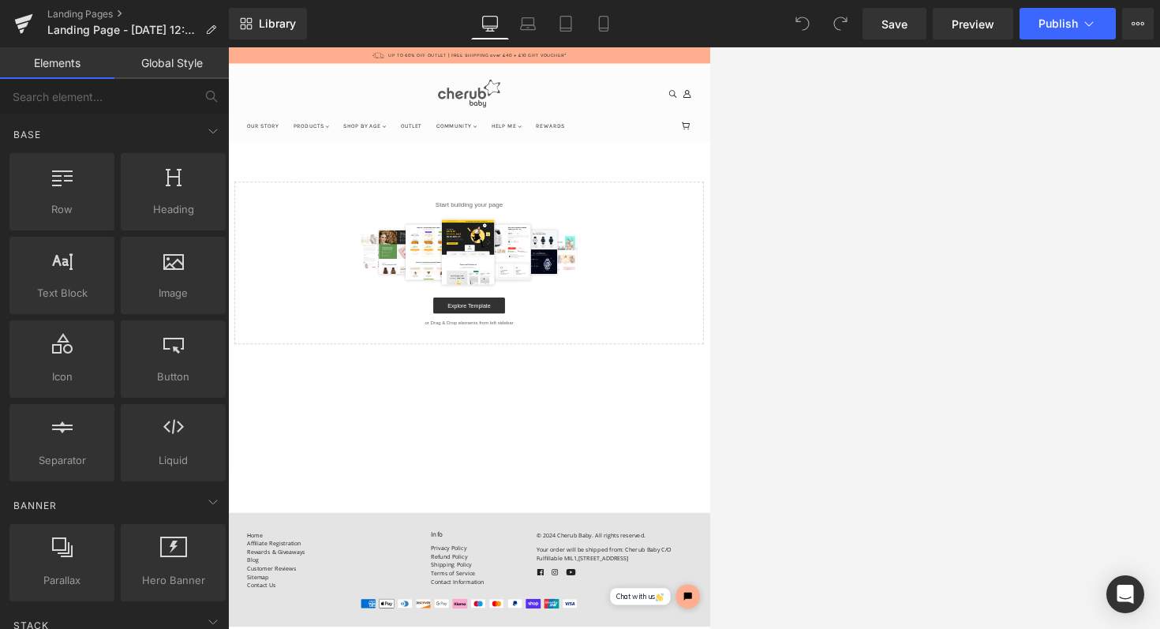
click at [686, 628] on section "Select your layout" at bounding box center [705, 602] width 955 height 736
click at [264, 19] on span "Library" at bounding box center [277, 24] width 37 height 14
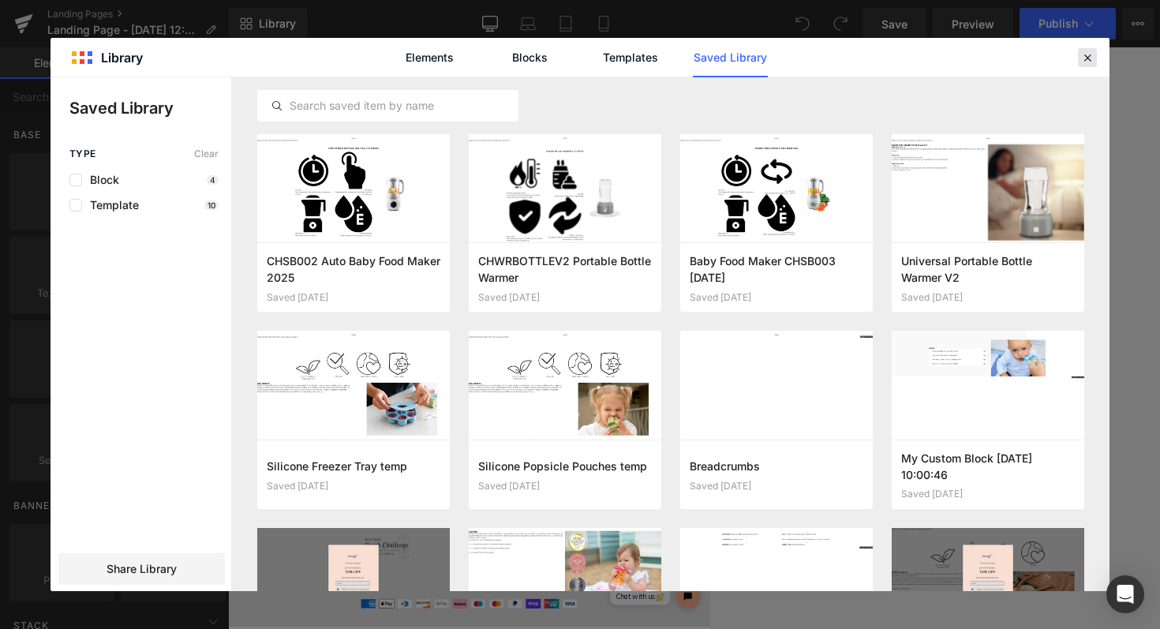
click at [686, 51] on icon at bounding box center [1087, 58] width 14 height 14
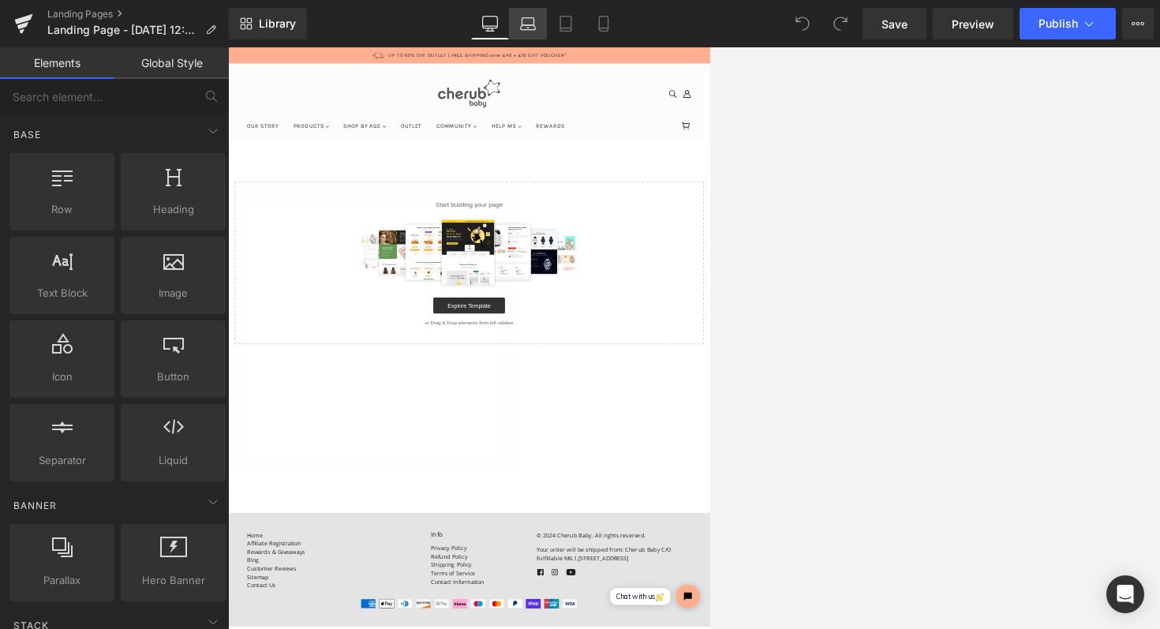
click at [534, 21] on icon at bounding box center [528, 21] width 12 height 7
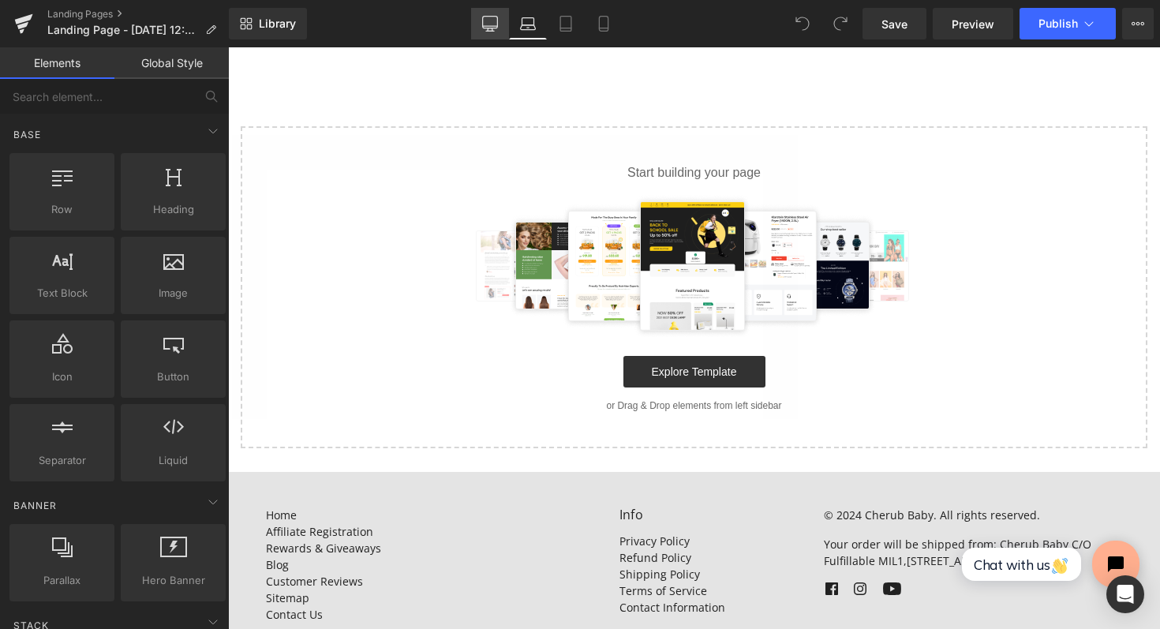
click at [503, 25] on link "Desktop" at bounding box center [490, 24] width 38 height 32
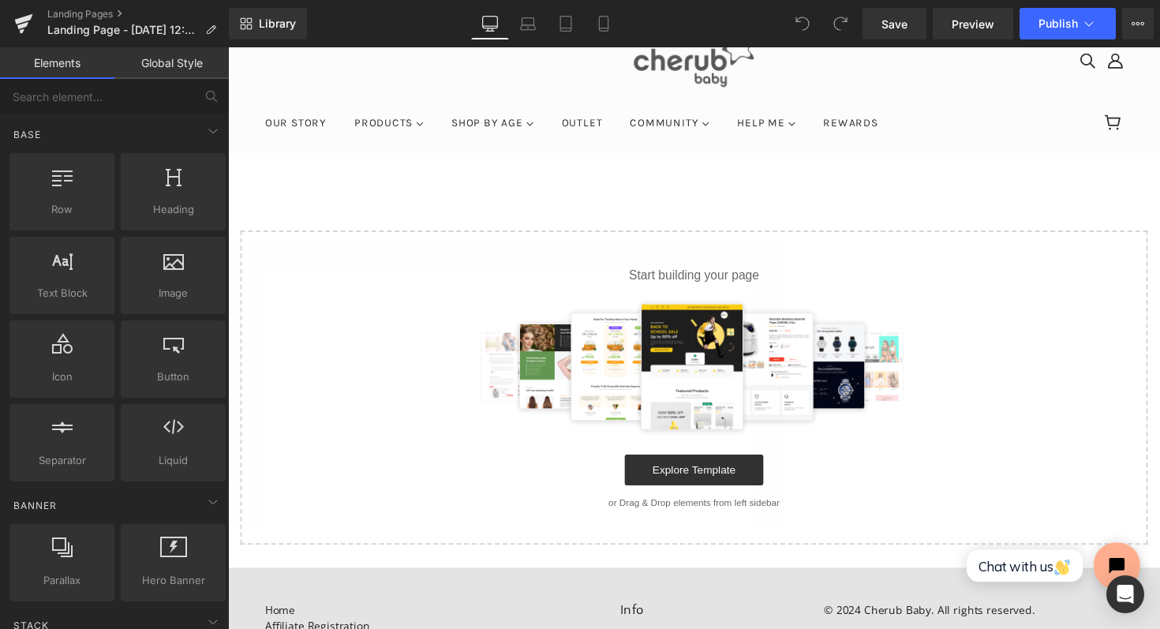
scroll to position [93, 0]
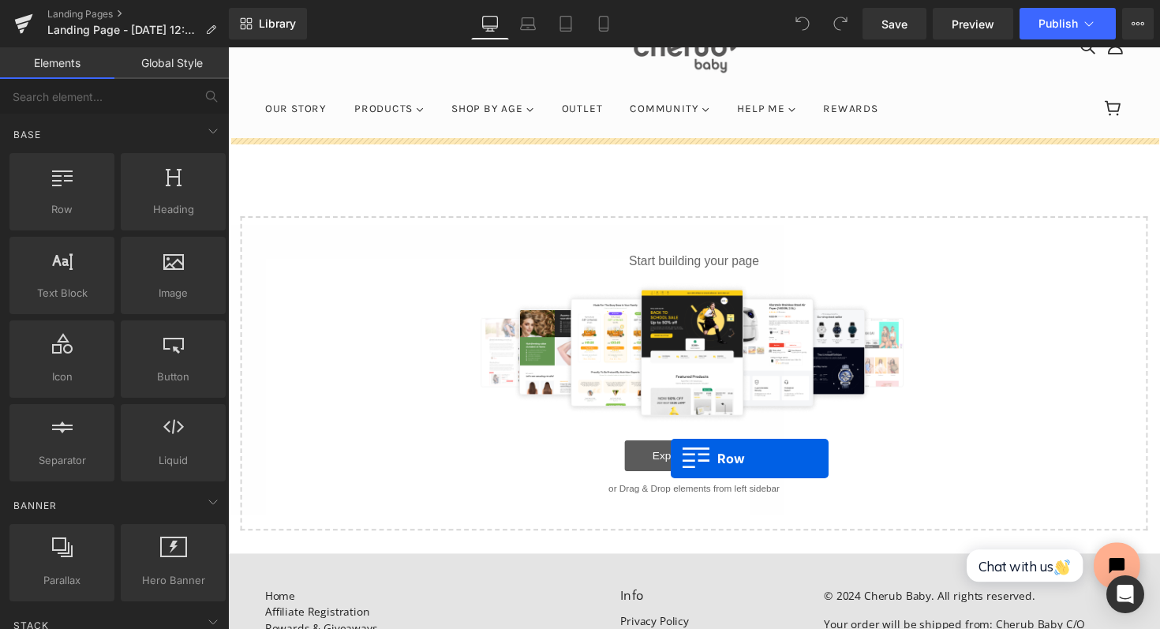
drag, startPoint x: 294, startPoint y: 263, endPoint x: 682, endPoint y: 469, distance: 439.6
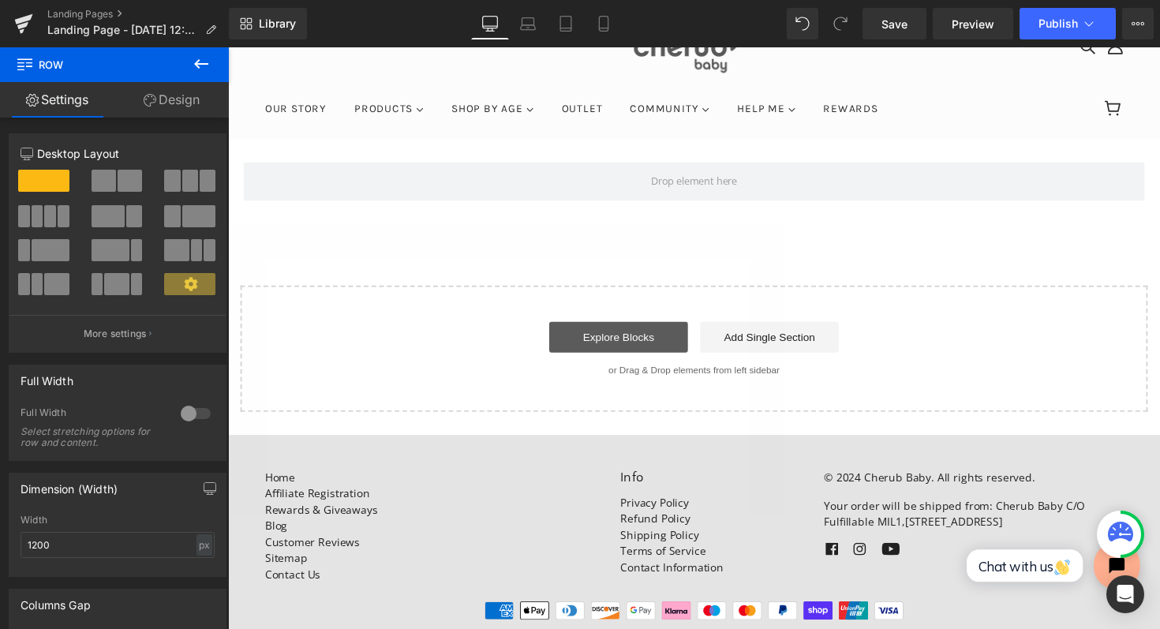
click at [645, 346] on link "Explore Blocks" at bounding box center [628, 344] width 142 height 32
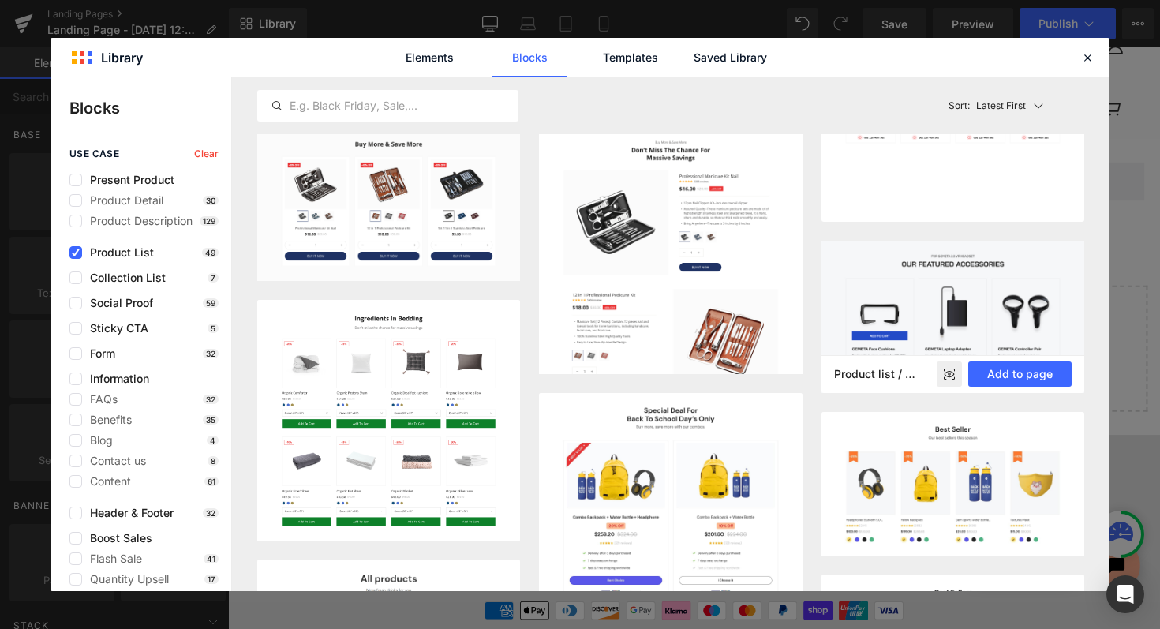
scroll to position [0, 0]
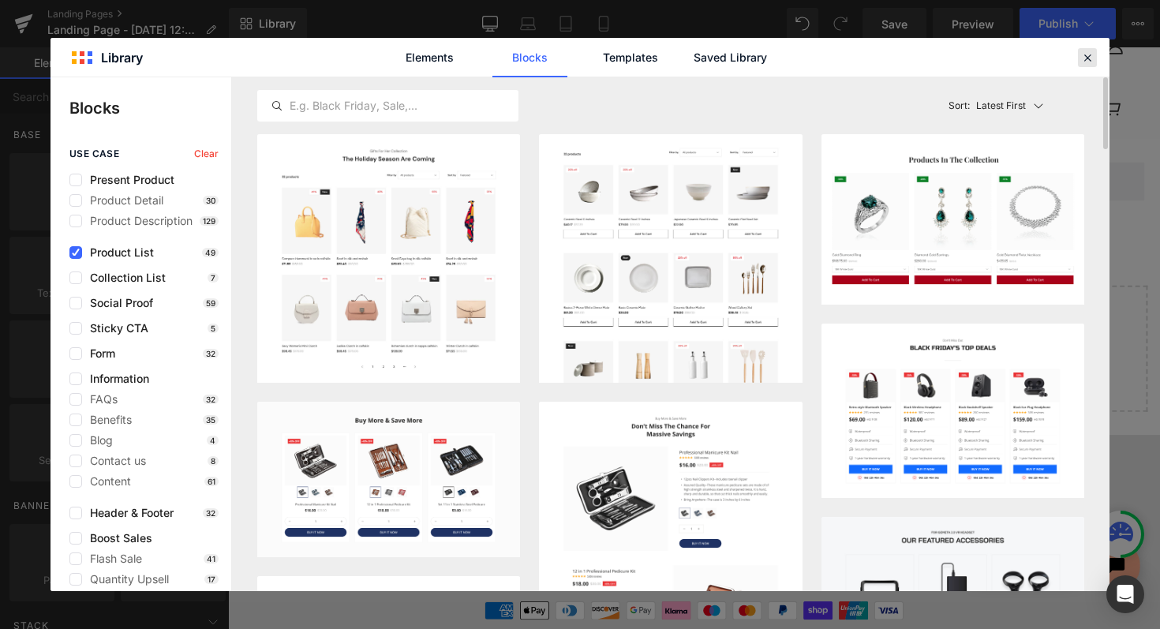
click at [686, 48] on div at bounding box center [1087, 57] width 19 height 19
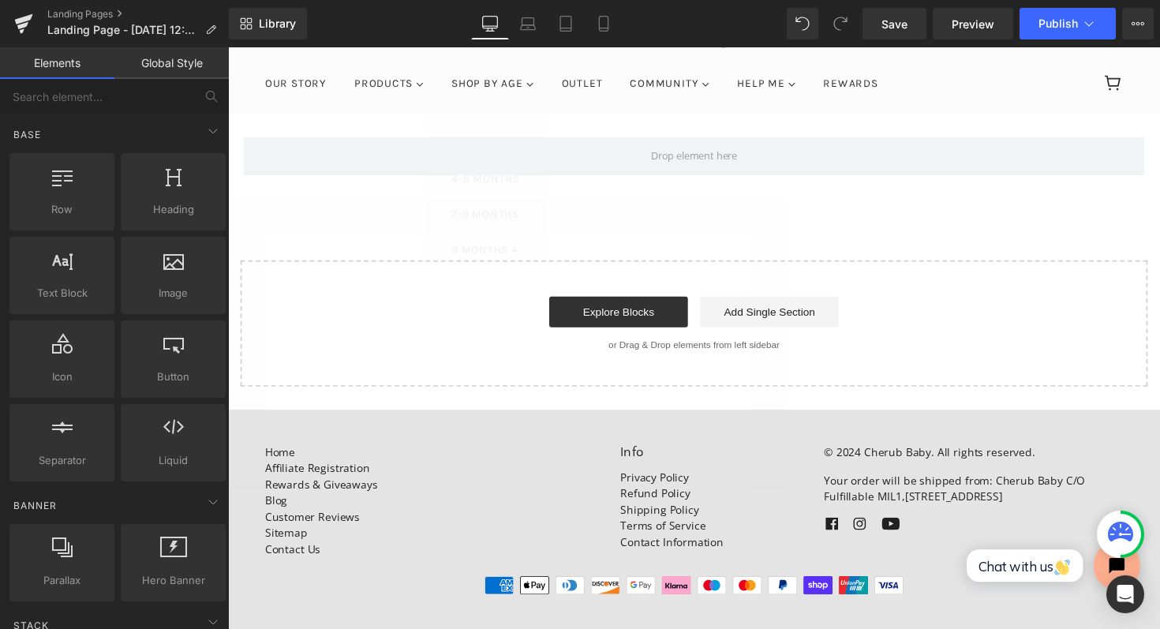
scroll to position [118, 0]
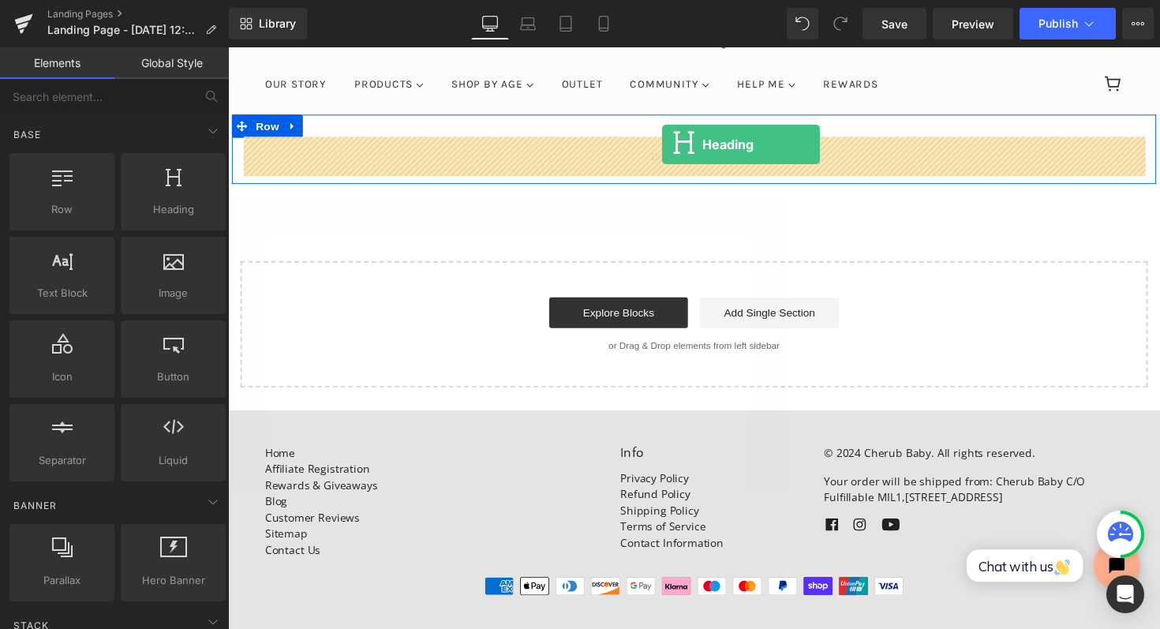
drag, startPoint x: 395, startPoint y: 234, endPoint x: 671, endPoint y: 148, distance: 289.6
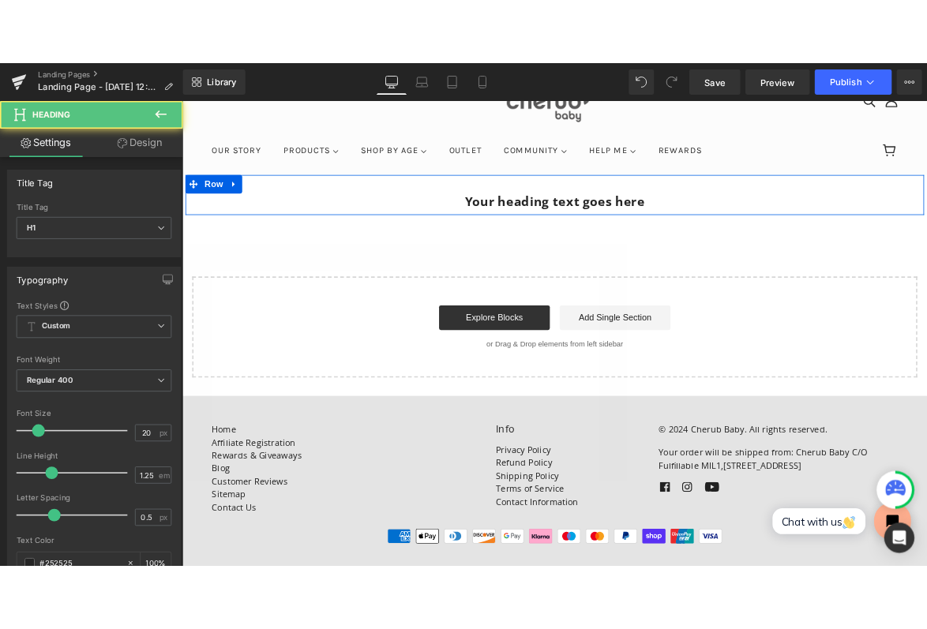
scroll to position [92, 0]
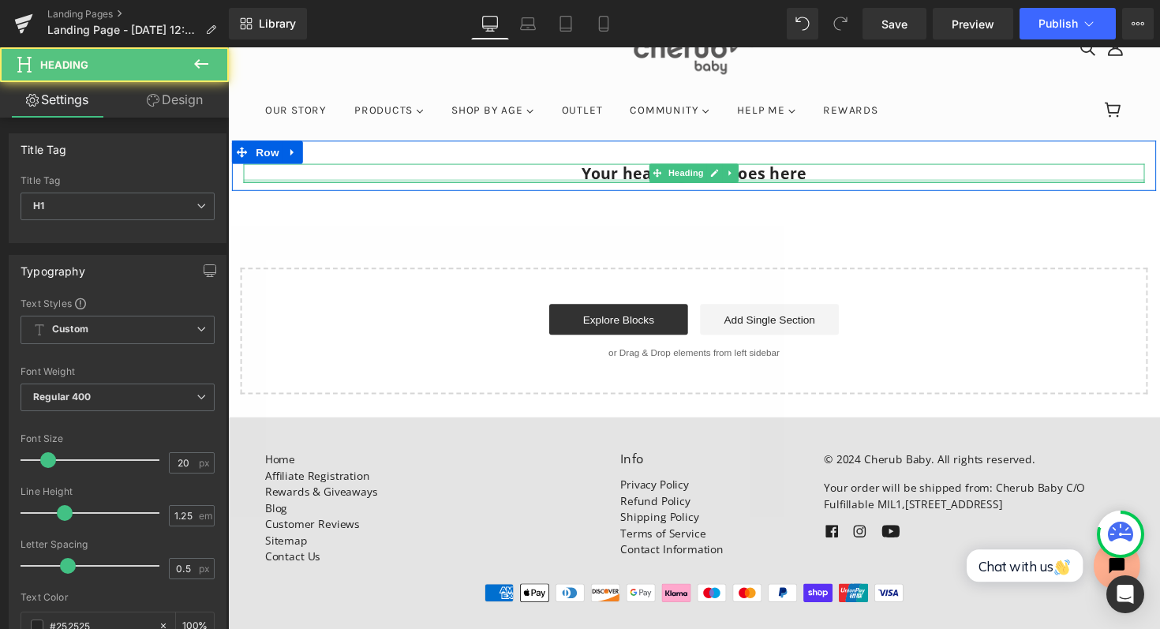
click at [638, 183] on div at bounding box center [705, 184] width 923 height 4
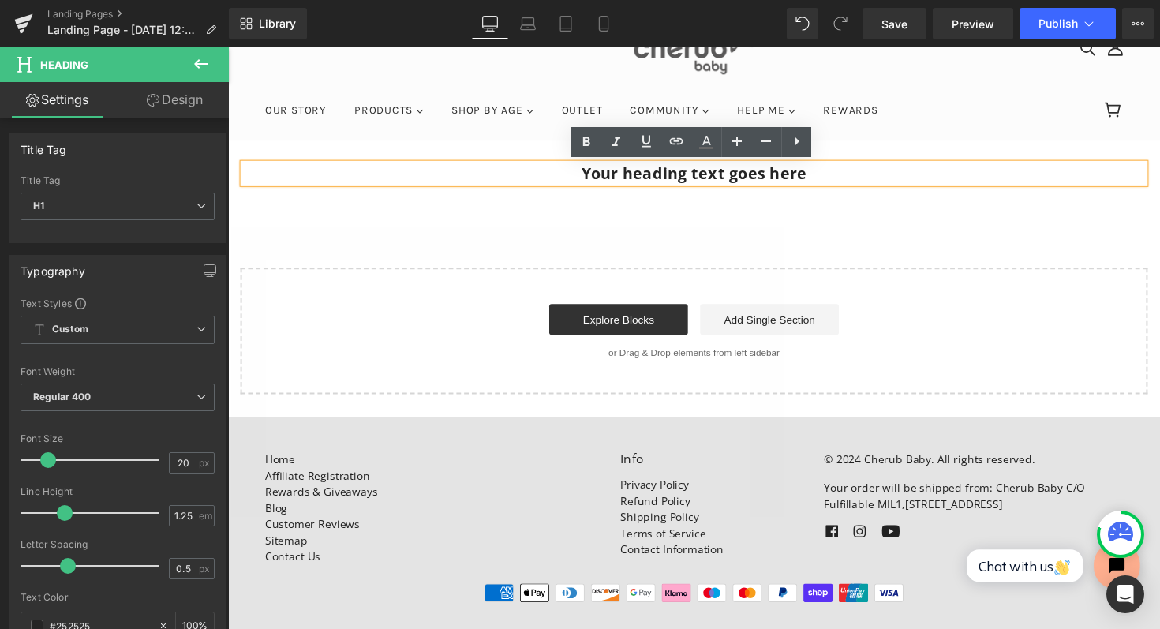
click at [638, 183] on h1 "Your heading text goes here" at bounding box center [705, 177] width 923 height 20
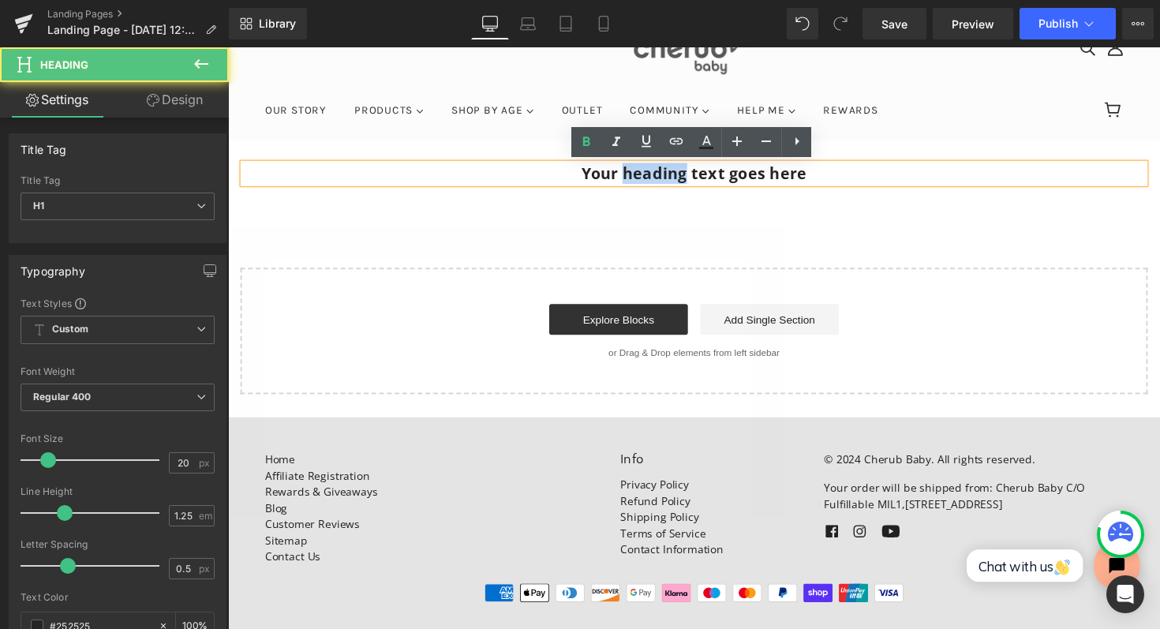
click at [638, 183] on h1 "Your heading text goes here" at bounding box center [705, 177] width 923 height 20
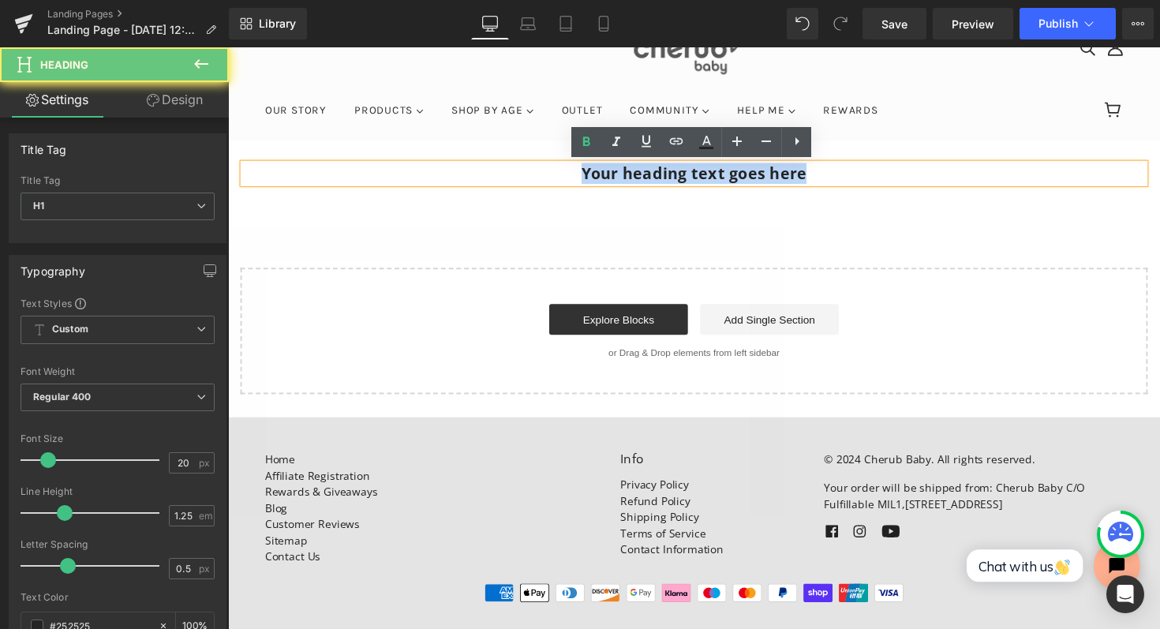
paste div
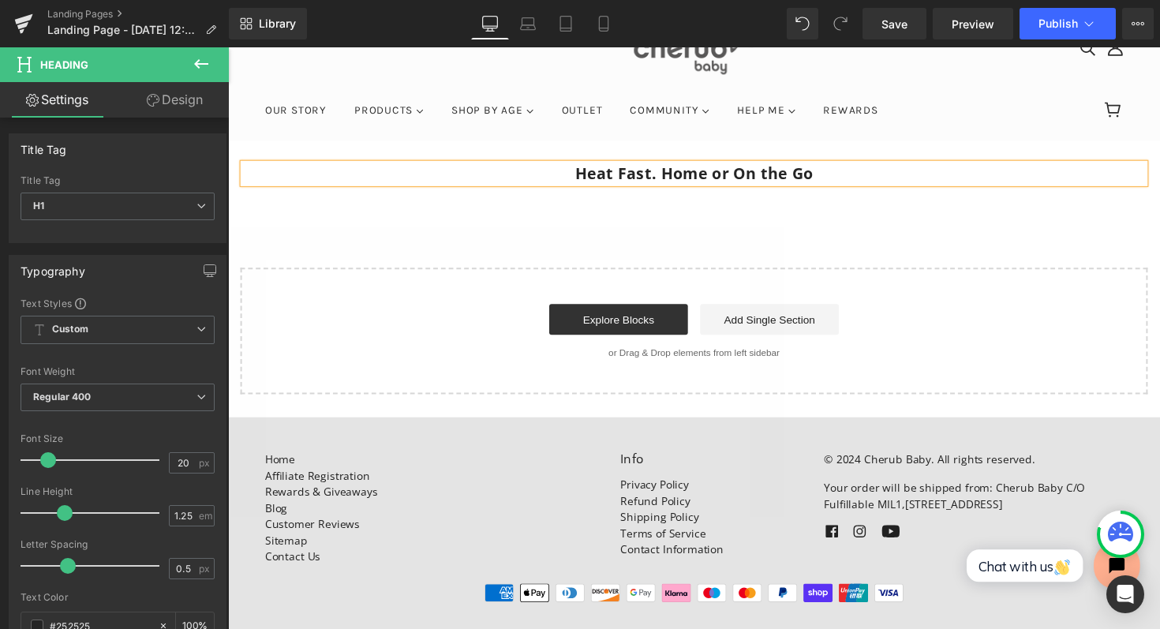
click at [638, 183] on h1 "Heat Fast. Home or On the Go" at bounding box center [705, 177] width 923 height 20
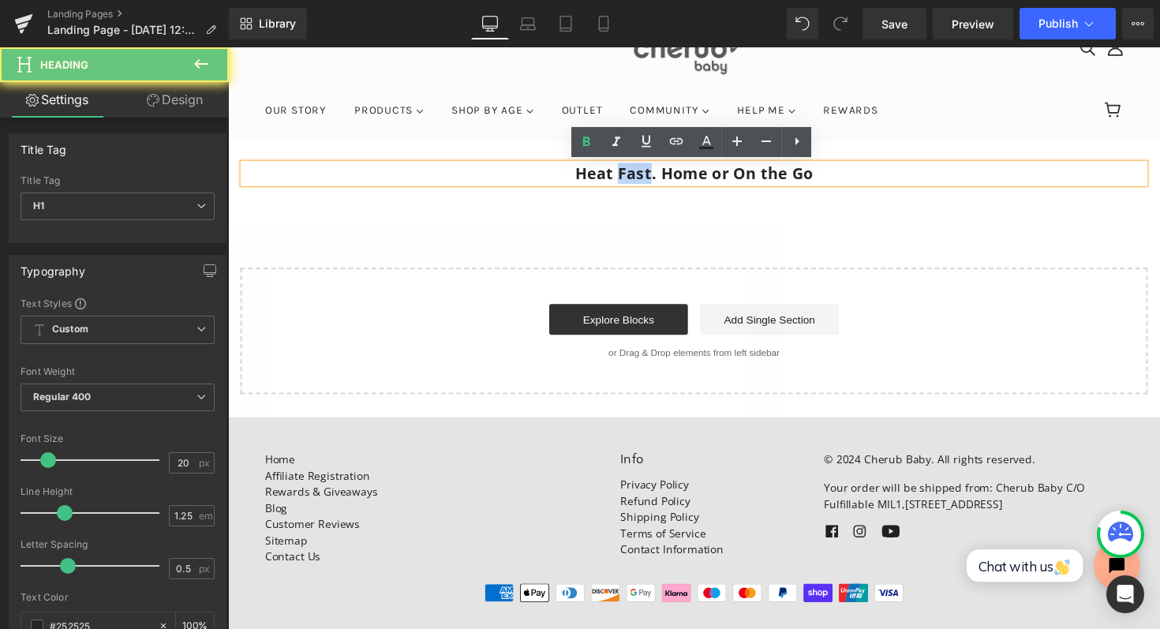
click at [638, 183] on h1 "Heat Fast. Home or On the Go" at bounding box center [705, 177] width 923 height 20
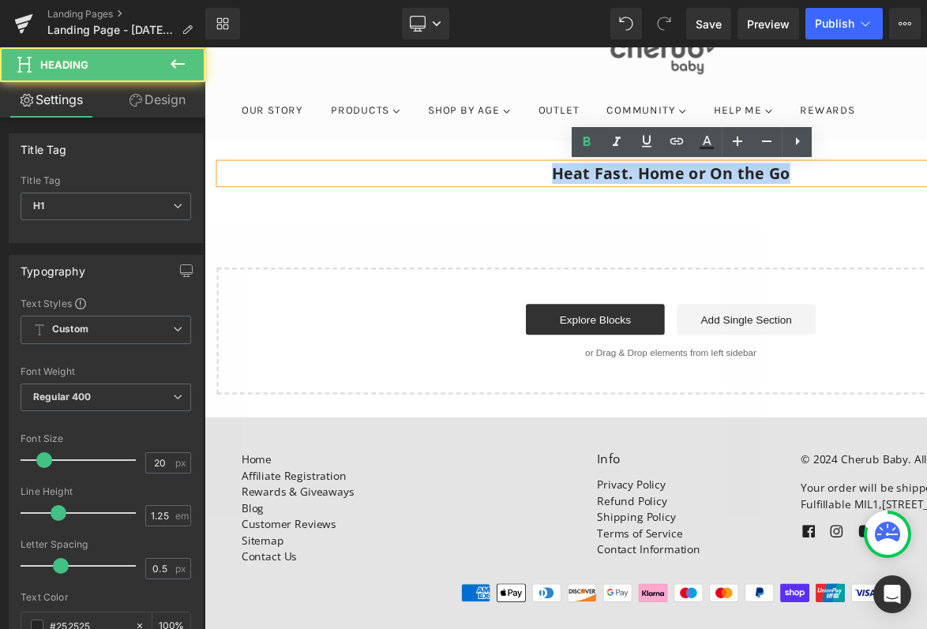
click at [627, 173] on h1 "Heat Fast. Home or On the Go" at bounding box center [681, 177] width 923 height 20
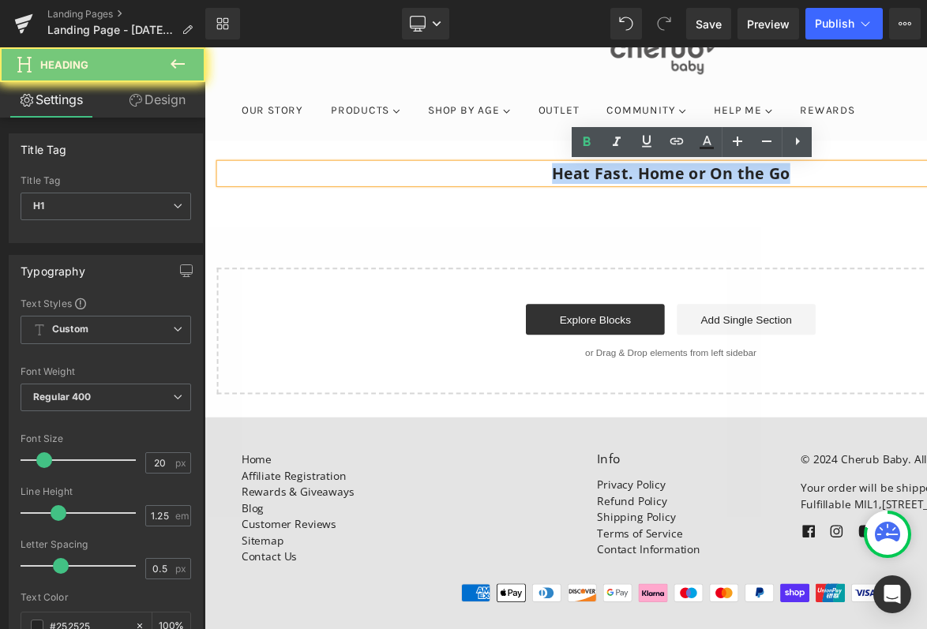
click at [627, 173] on h1 "Heat Fast. Home or On the Go" at bounding box center [681, 177] width 923 height 20
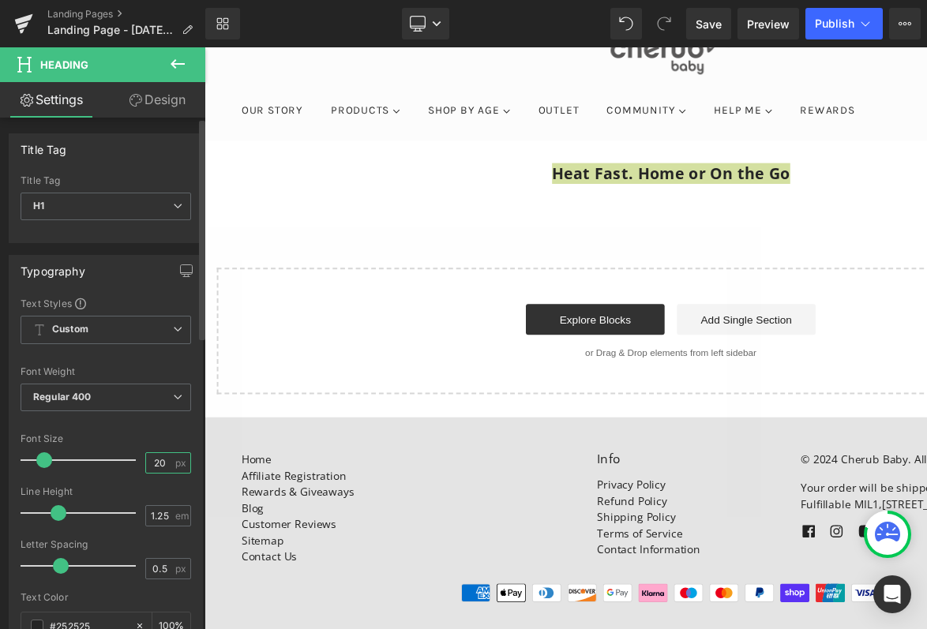
click at [150, 464] on input "20" at bounding box center [160, 463] width 28 height 20
type input "48"
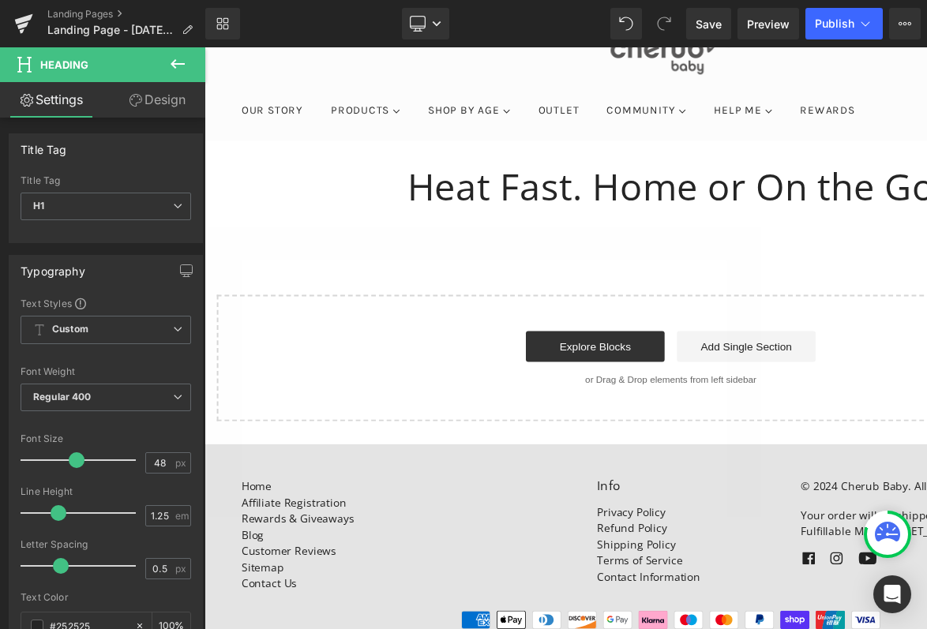
click at [480, 470] on footer "Home Affiliate Registration Rewards & Giveaways Blog Customer Reviews" at bounding box center [681, 567] width 955 height 226
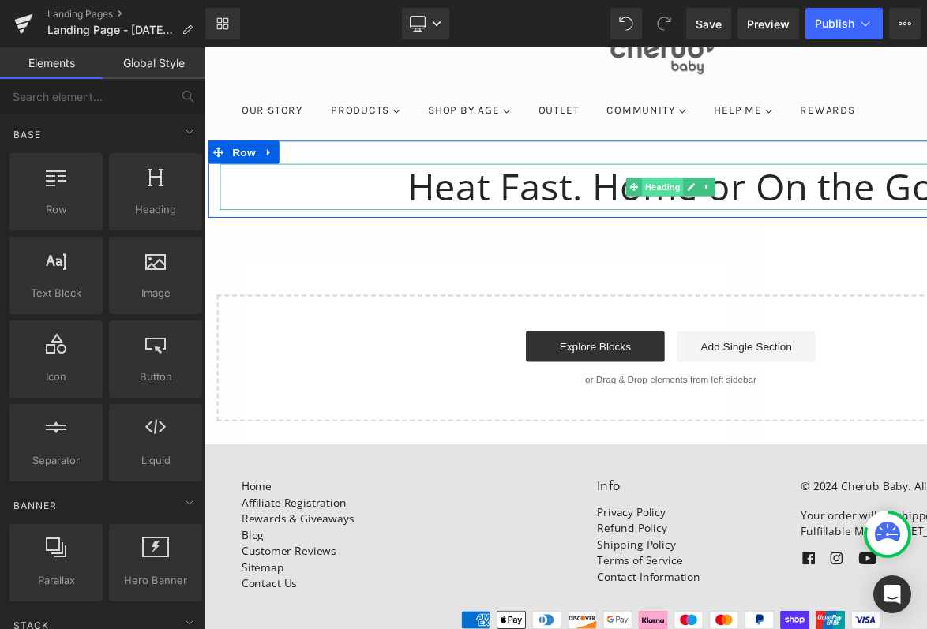
click at [669, 196] on span "Heading" at bounding box center [674, 190] width 43 height 19
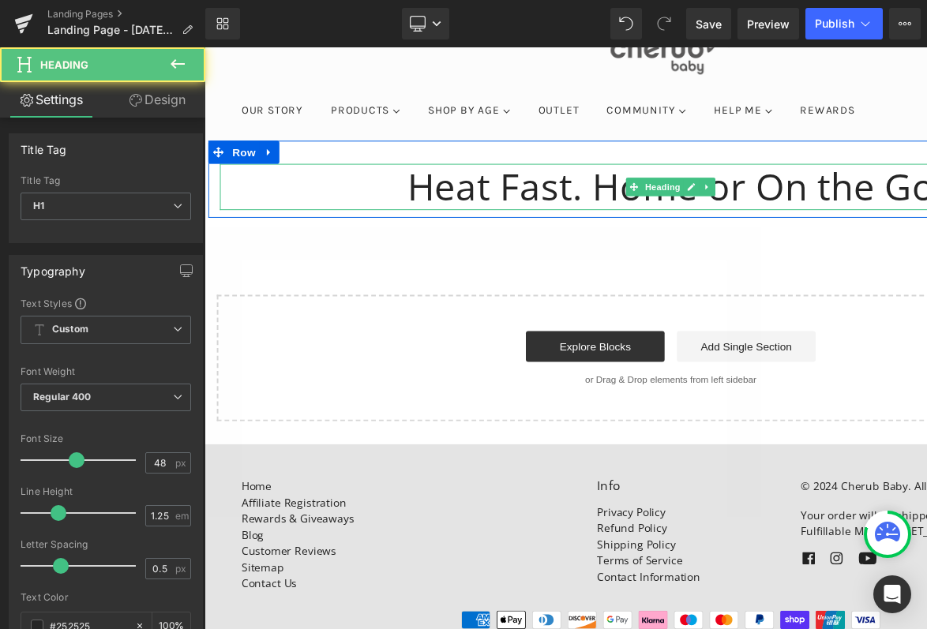
click at [559, 187] on h1 "Heat Fast. Home or On the Go" at bounding box center [681, 190] width 923 height 47
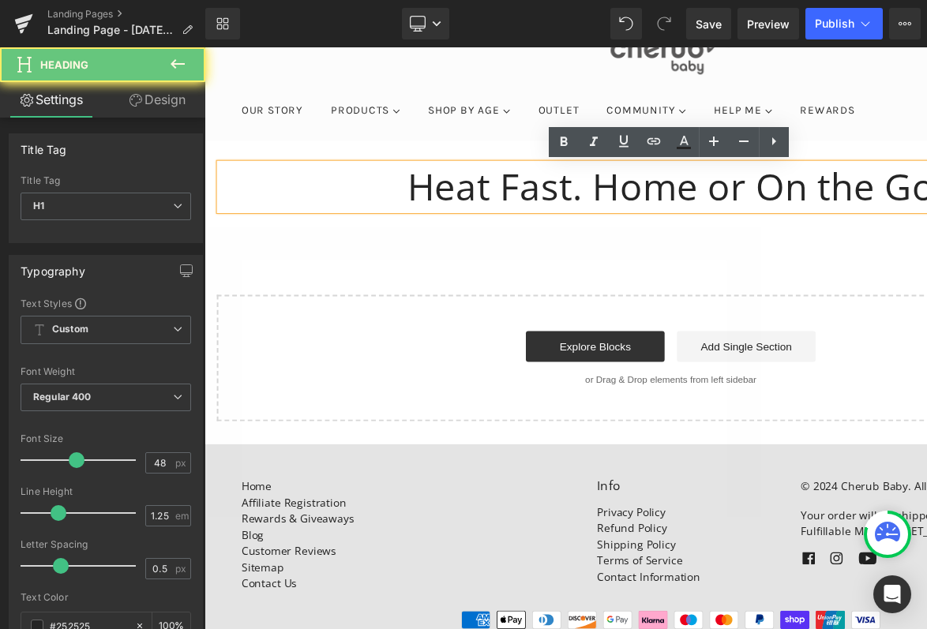
click at [559, 187] on h1 "Heat Fast. Home or On the Go" at bounding box center [681, 190] width 923 height 47
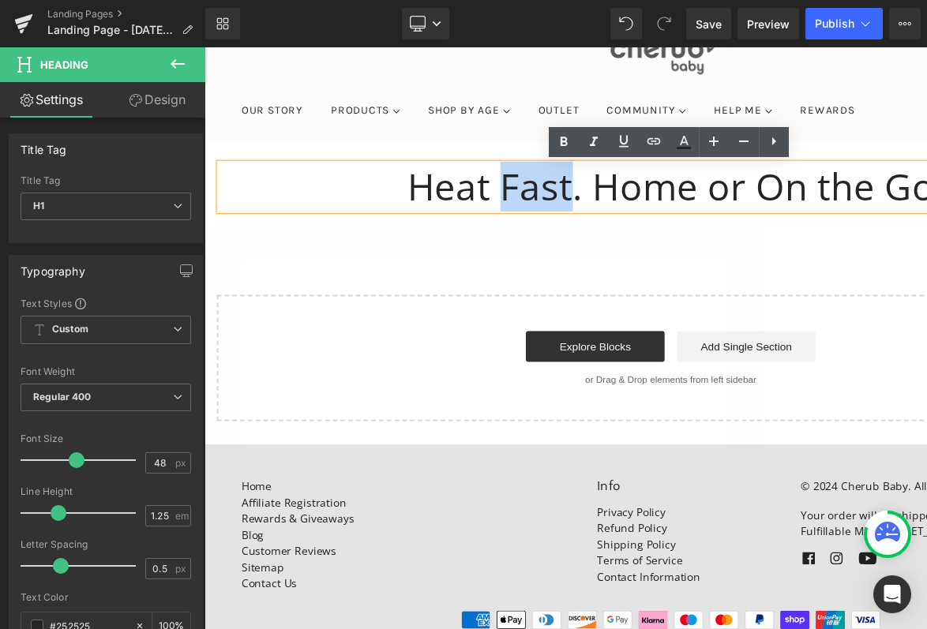
click at [559, 187] on h1 "Heat Fast. Home or On the Go" at bounding box center [681, 190] width 923 height 47
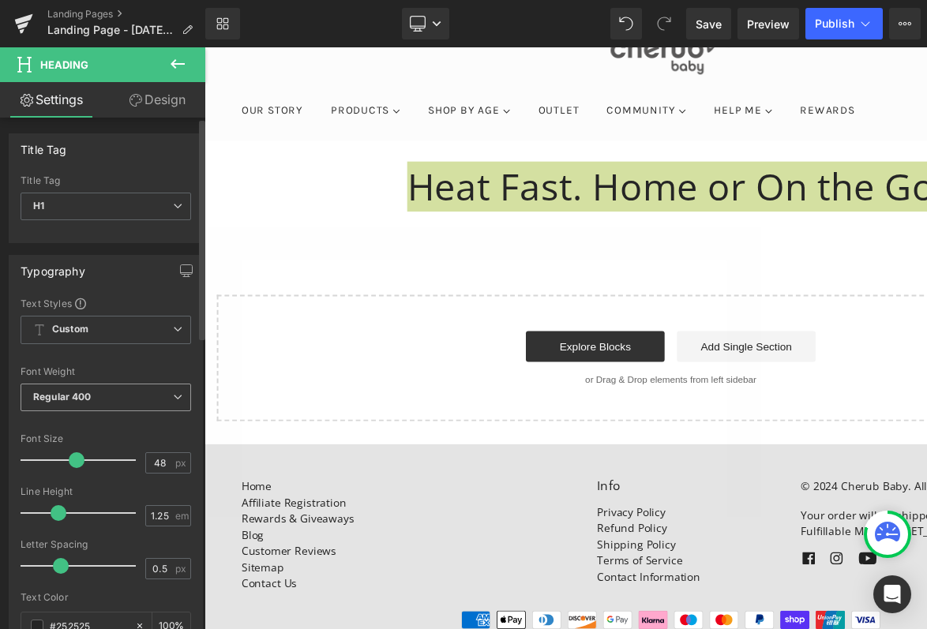
click at [140, 389] on span "Regular 400" at bounding box center [106, 398] width 170 height 28
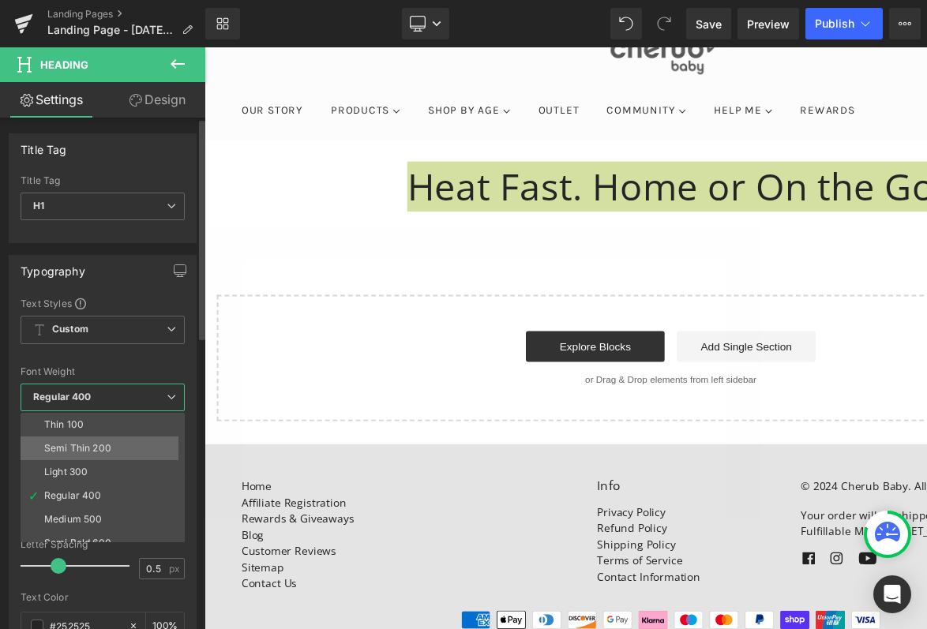
scroll to position [32, 0]
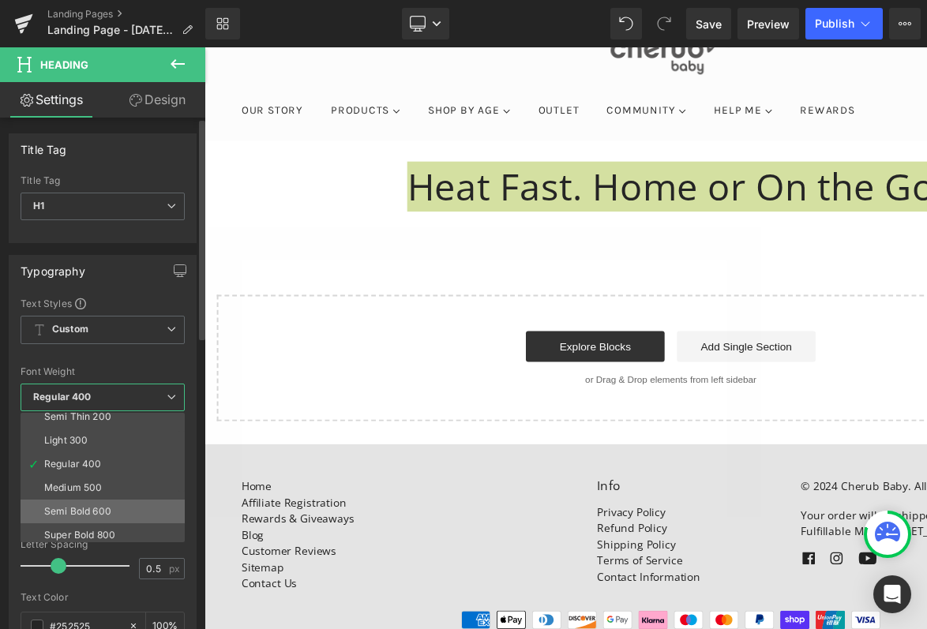
click at [104, 503] on li "Semi Bold 600" at bounding box center [106, 512] width 171 height 24
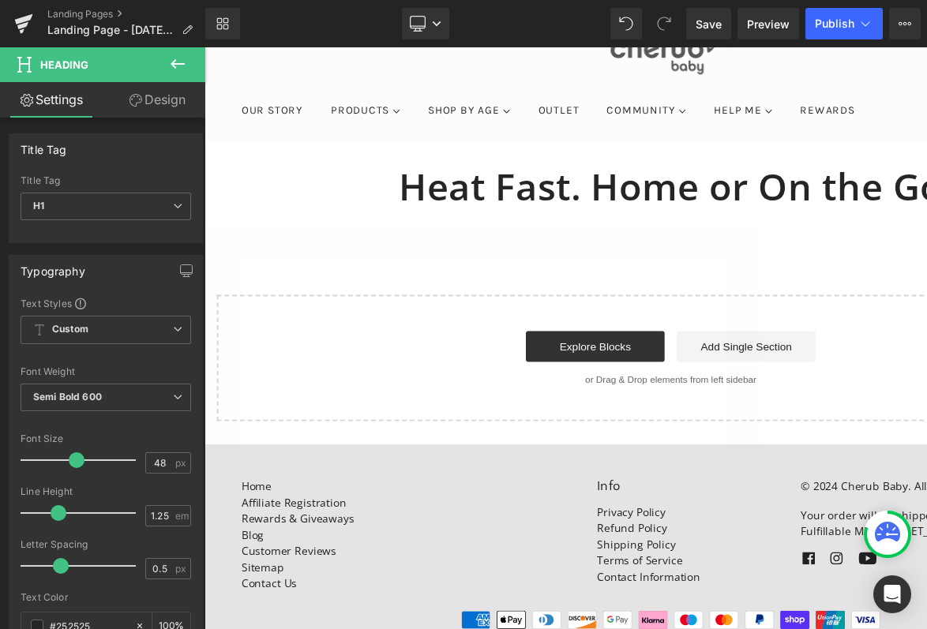
click at [532, 448] on div "UP TO 60% OFF OUTLET | FREE SHIPPING over £40 + £10 GIFT VOUCHER* OUR STORY PRO…" at bounding box center [681, 318] width 955 height 724
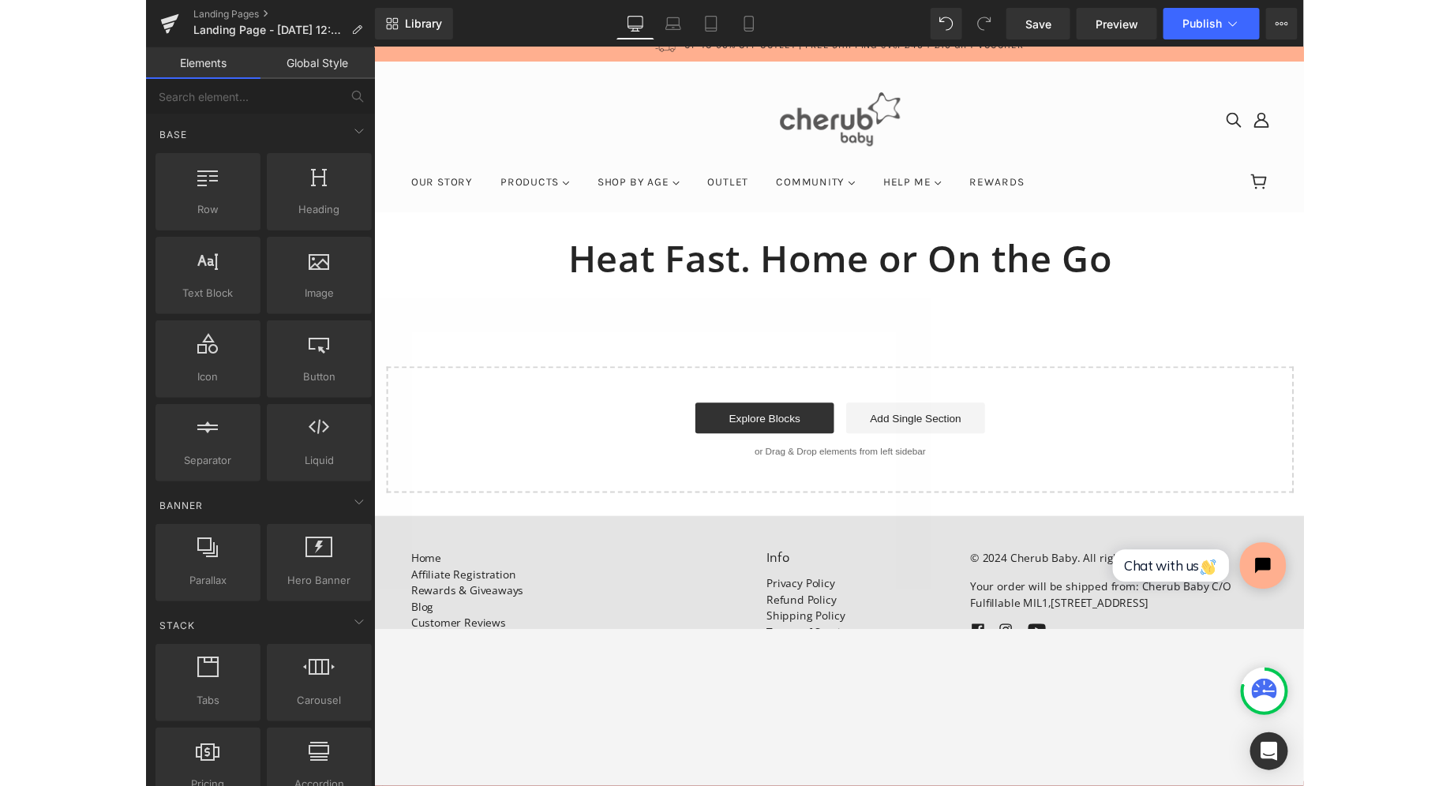
scroll to position [0, 0]
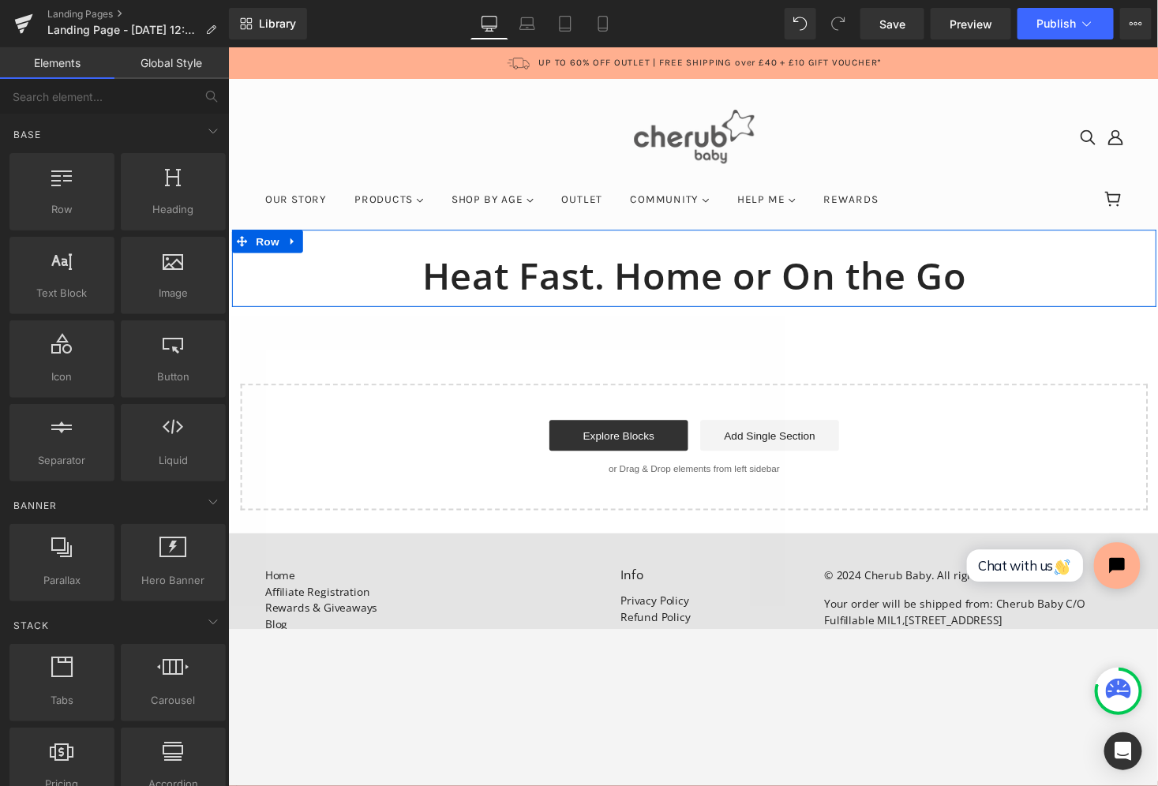
click at [686, 290] on h1 "Heat Fast. Home or On the Go" at bounding box center [704, 280] width 923 height 47
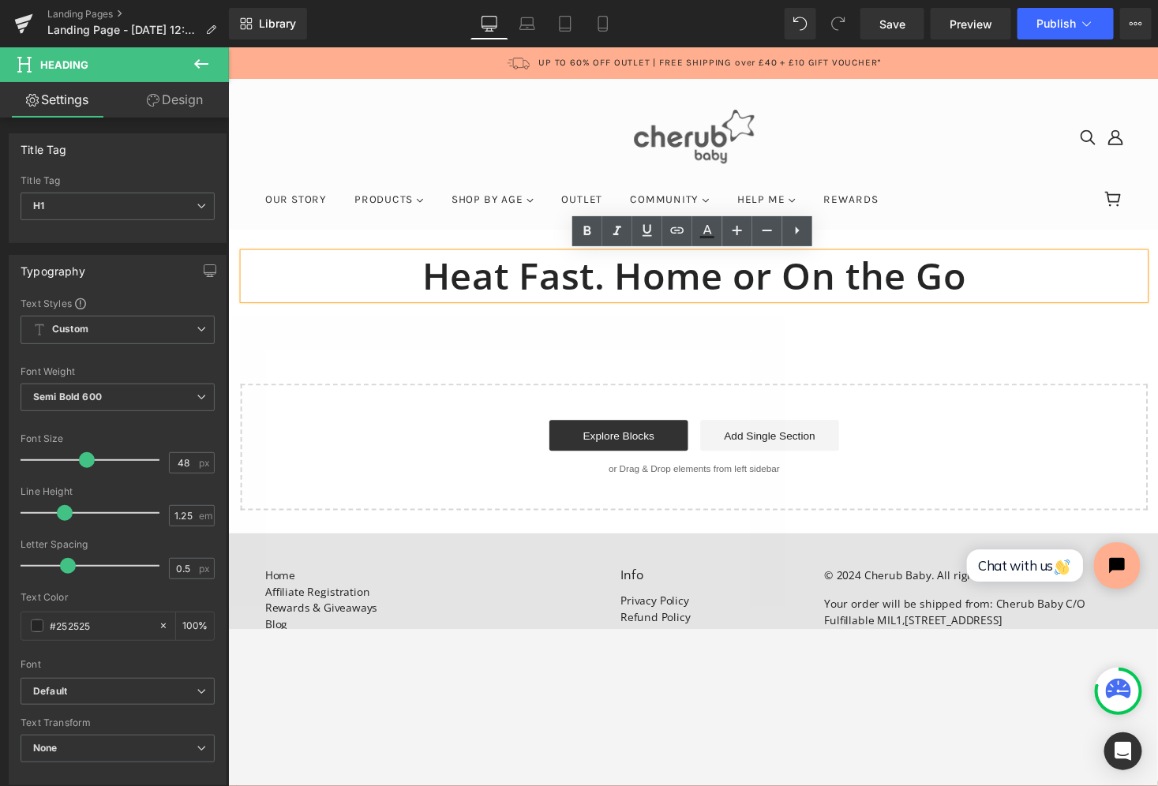
click at [686, 542] on div "UP TO 60% OFF OUTLET | FREE SHIPPING over £40 + £10 GIFT VOUCHER* OUR STORY PRO…" at bounding box center [704, 409] width 955 height 724
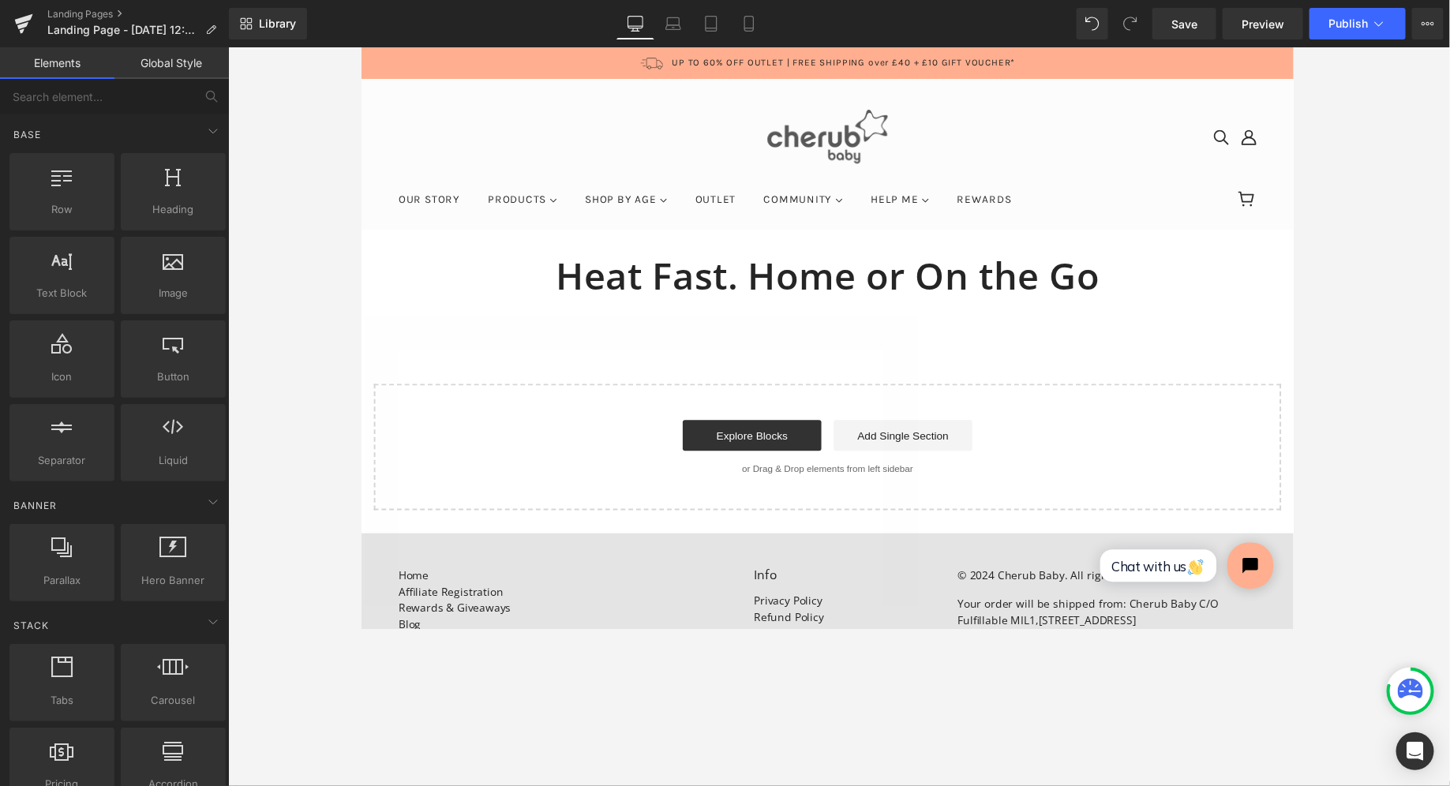
click at [643, 285] on h1 "Heat Fast. Home or On the Go" at bounding box center [837, 280] width 923 height 47
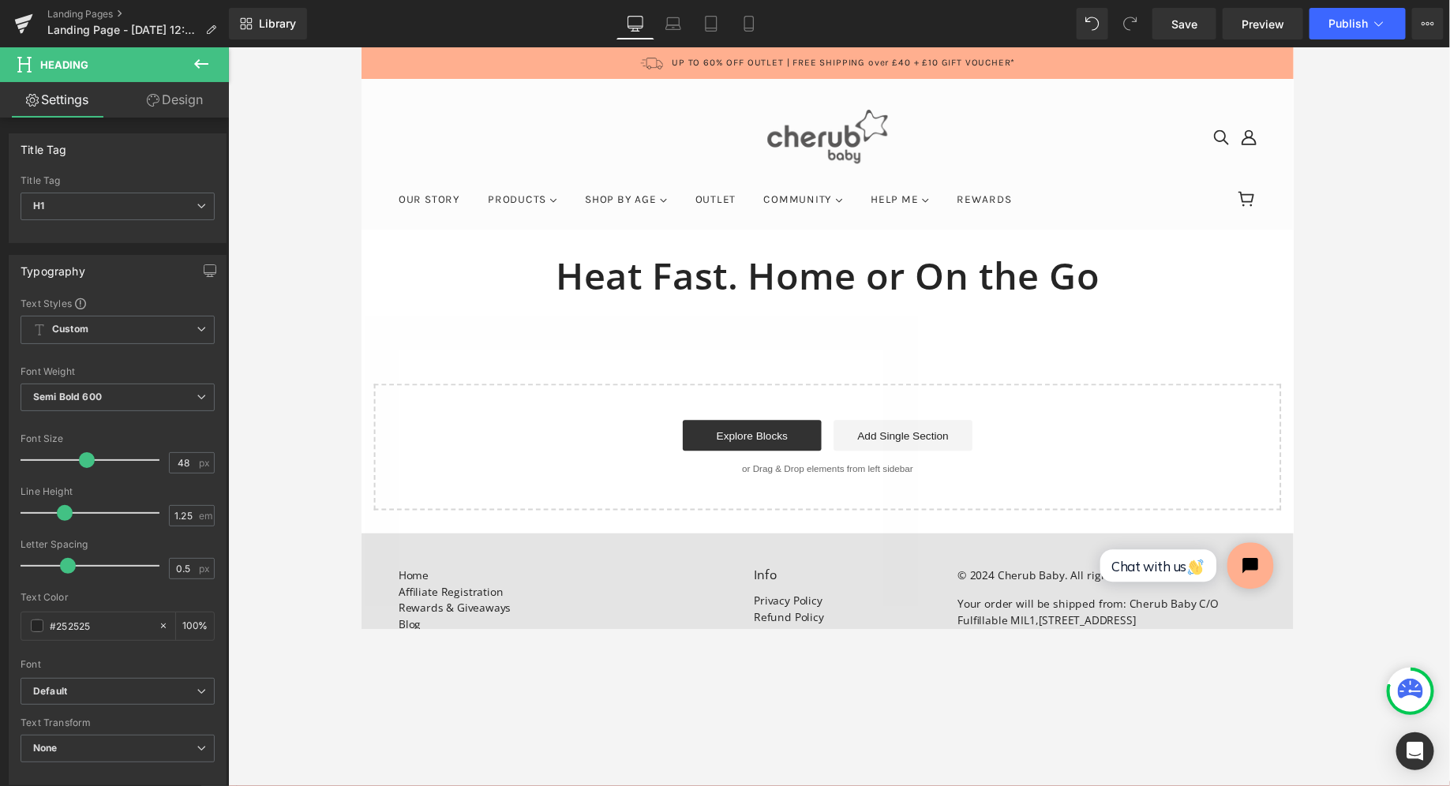
click at [194, 56] on icon at bounding box center [201, 63] width 19 height 19
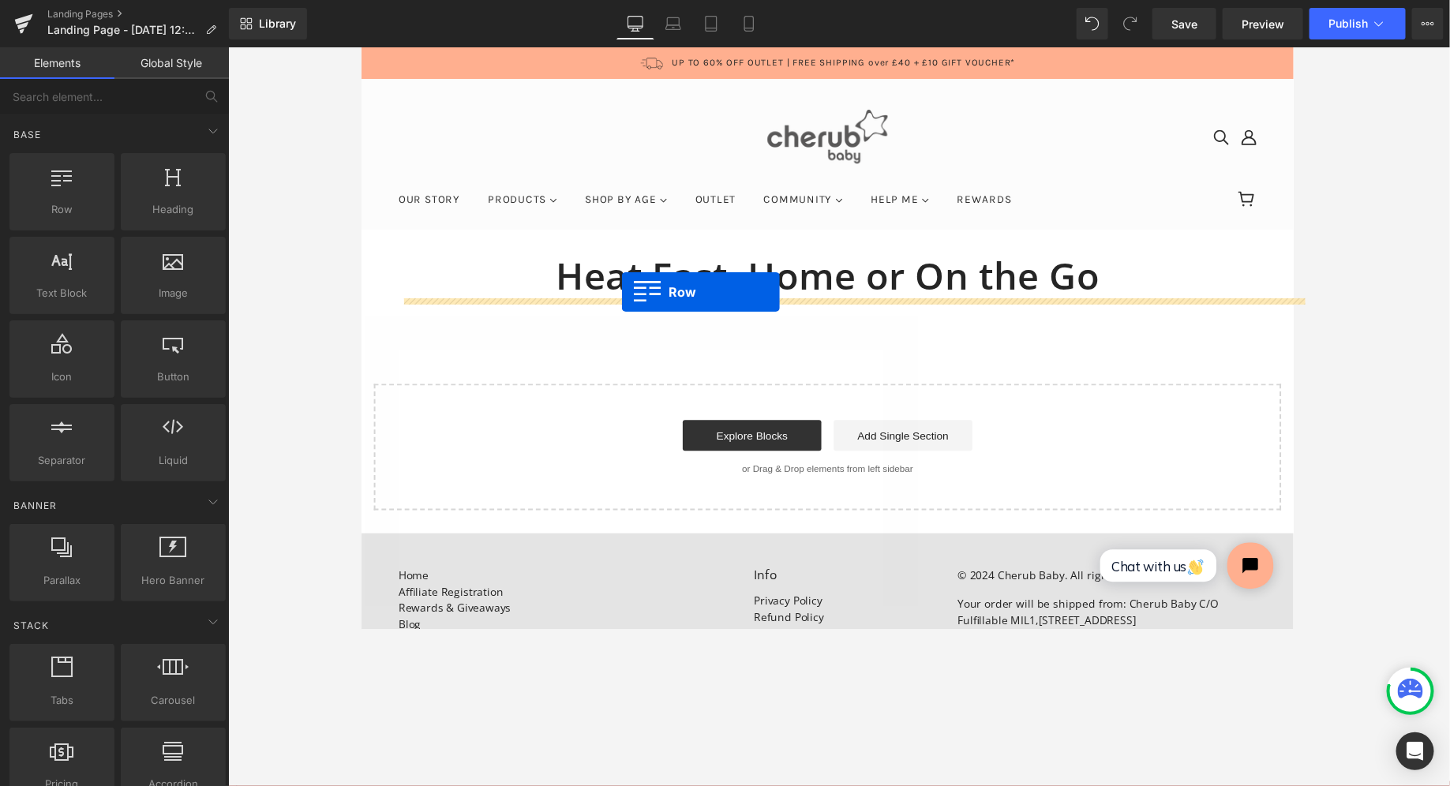
drag, startPoint x: 410, startPoint y: 254, endPoint x: 627, endPoint y: 298, distance: 222.1
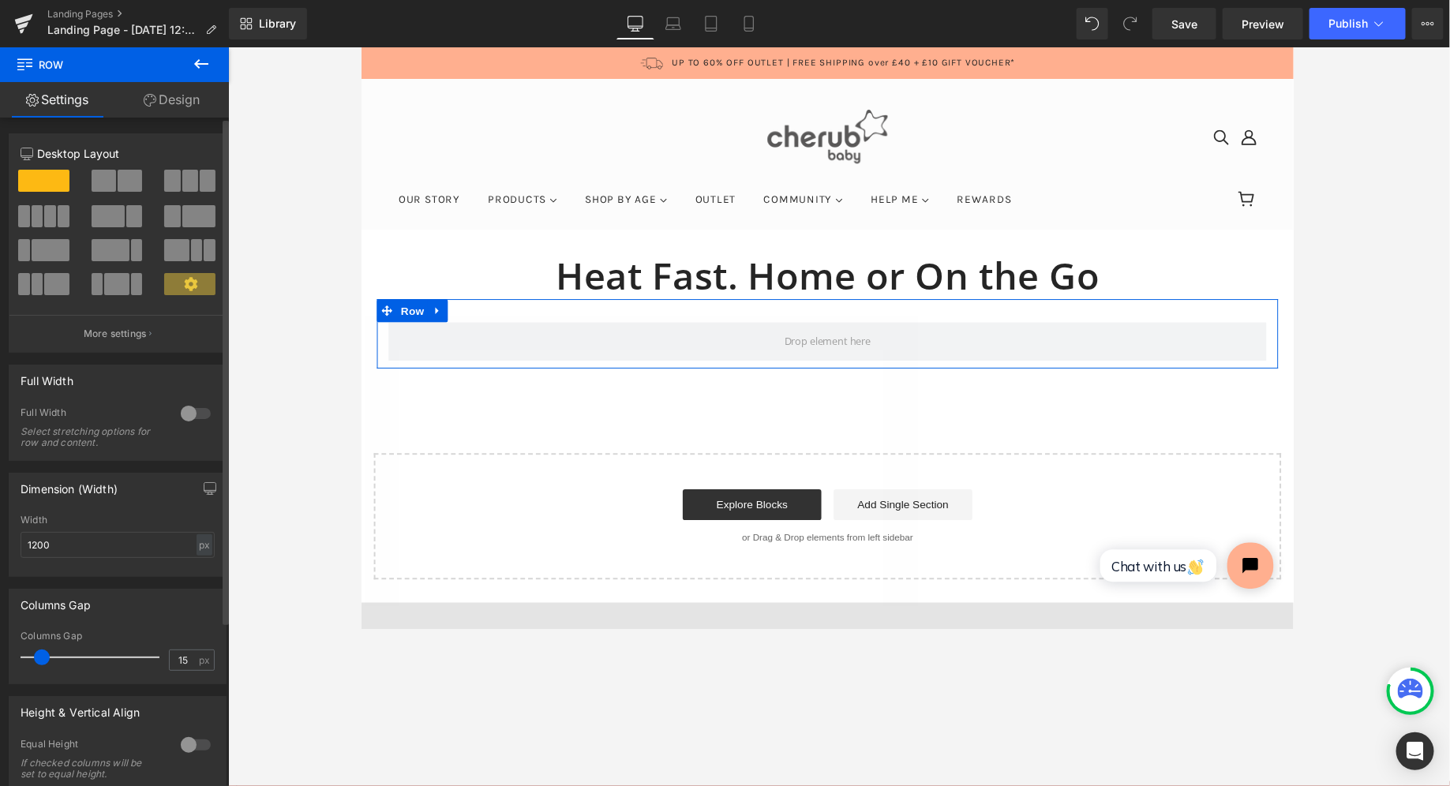
click at [170, 178] on span at bounding box center [172, 181] width 16 height 22
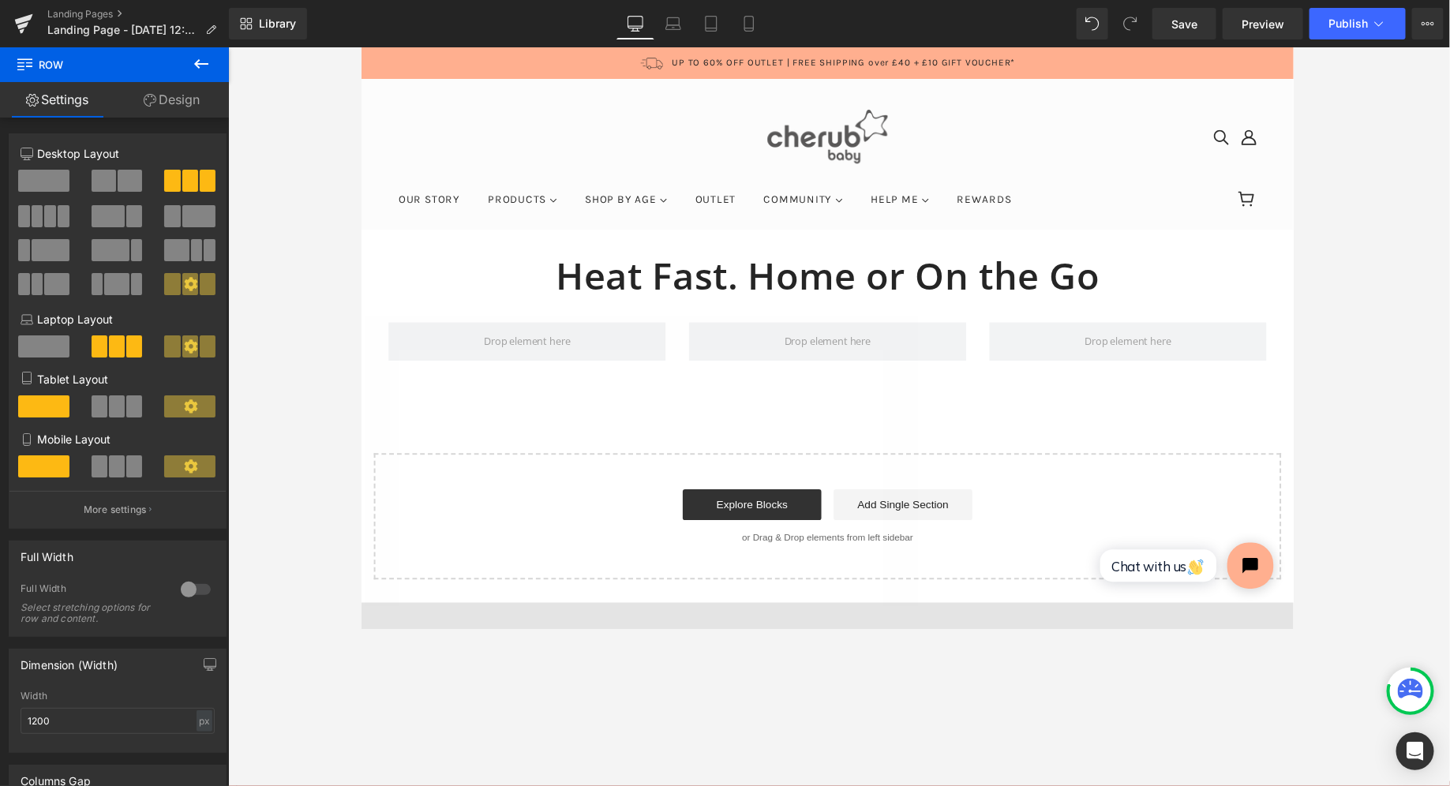
click at [191, 65] on button at bounding box center [201, 64] width 55 height 35
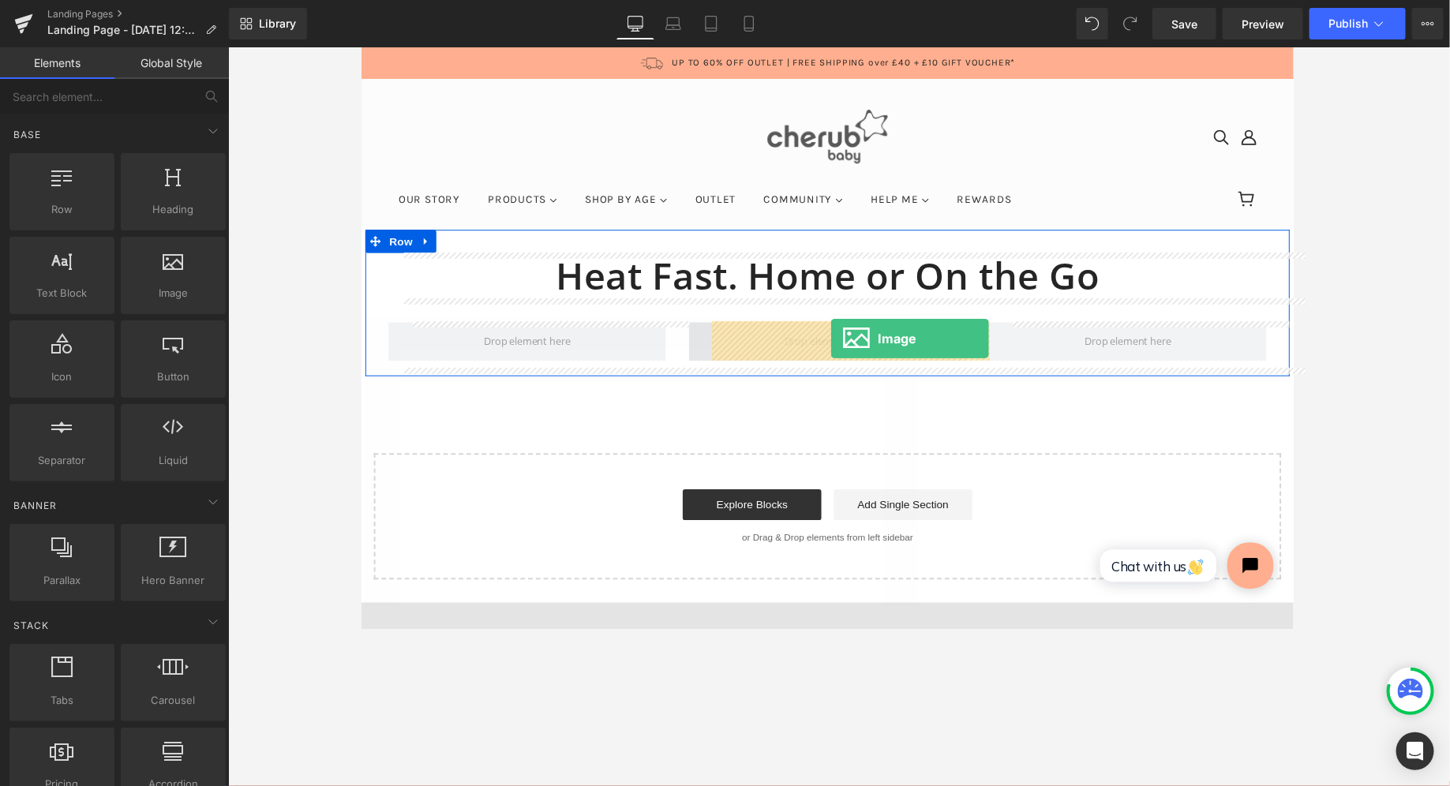
drag, startPoint x: 539, startPoint y: 330, endPoint x: 841, endPoint y: 345, distance: 301.9
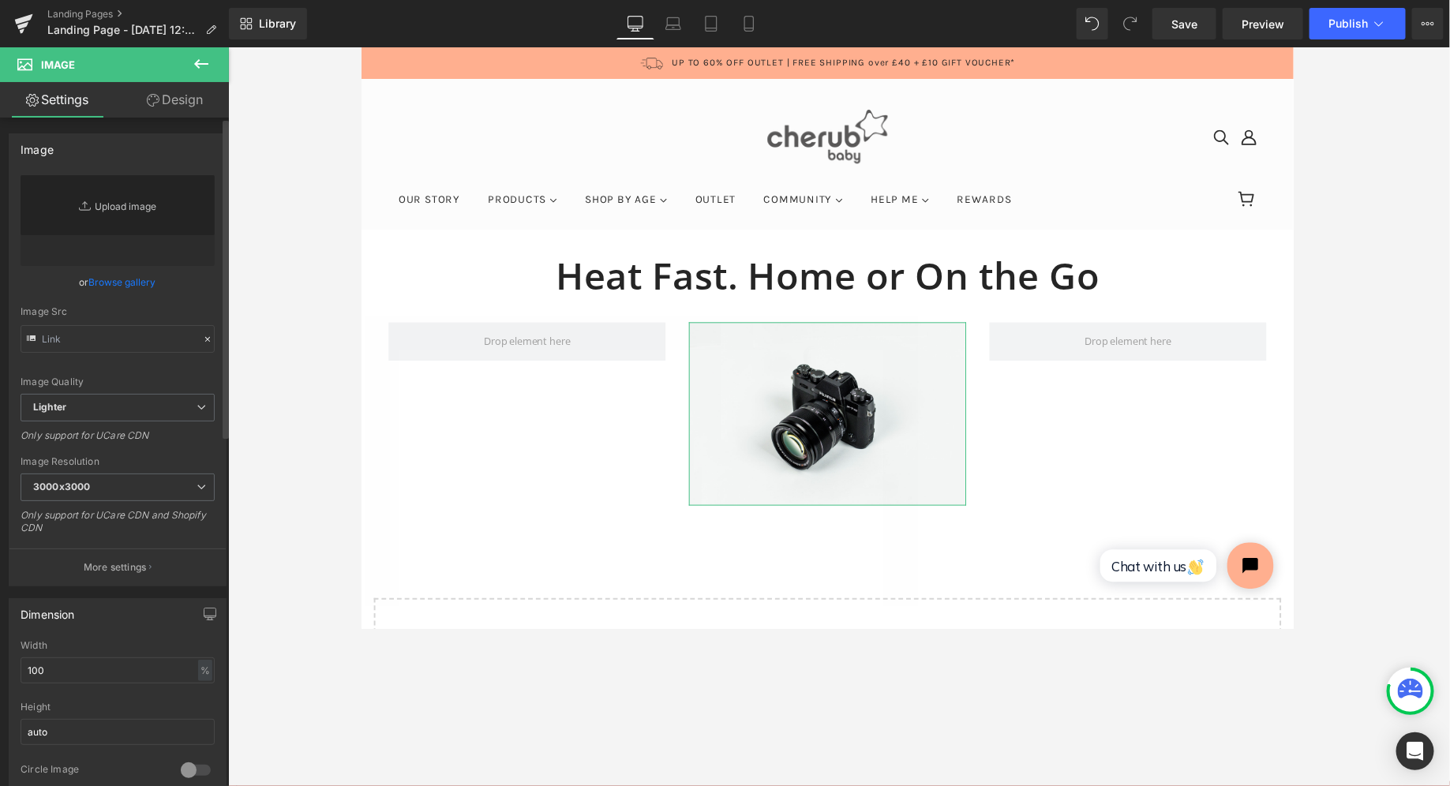
click at [137, 208] on link "Replace Image" at bounding box center [118, 220] width 194 height 91
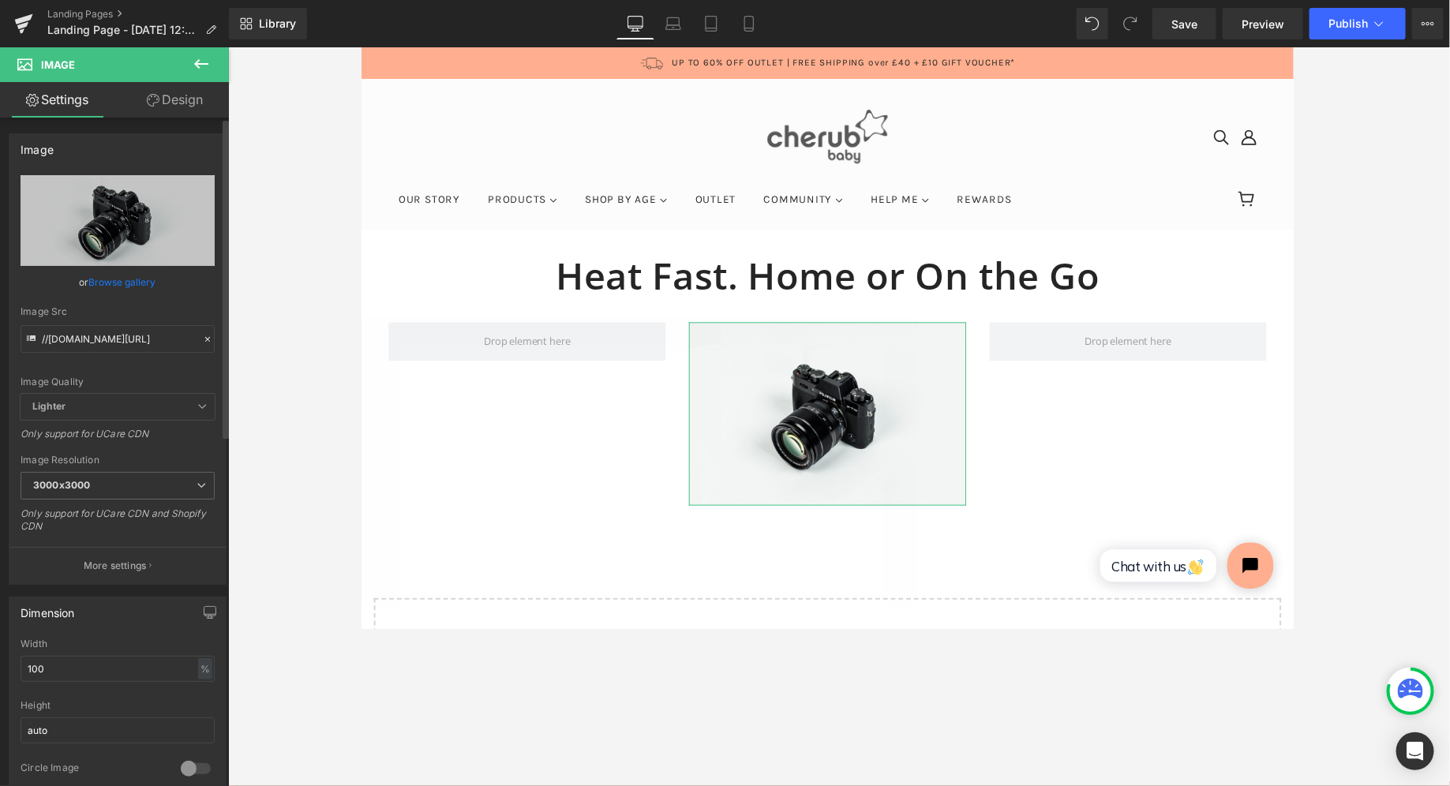
click at [120, 292] on link "Browse gallery" at bounding box center [122, 282] width 67 height 28
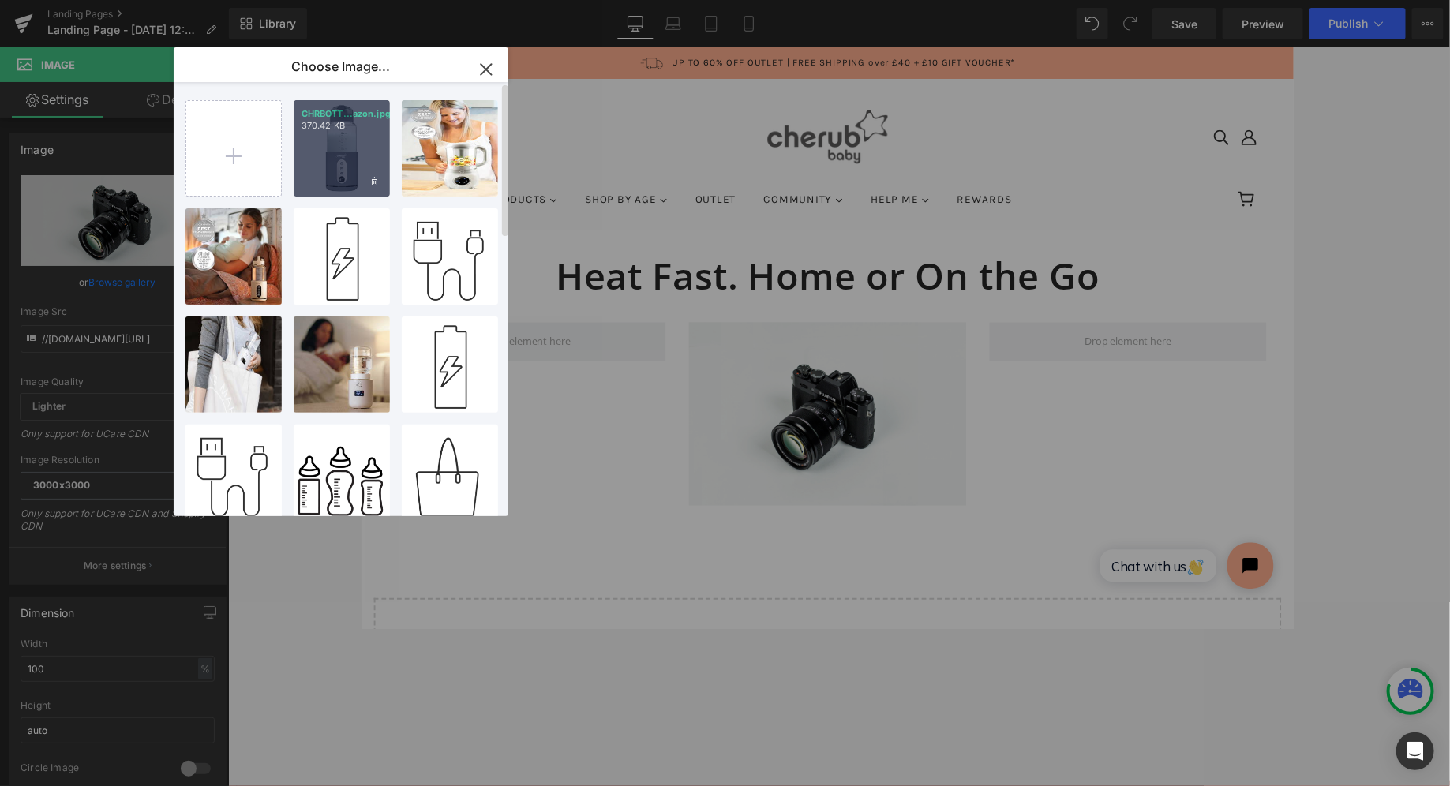
click at [336, 138] on div "CHRBOTT...azon.jpg 370.42 KB" at bounding box center [342, 148] width 96 height 96
type input "[URL][DOMAIN_NAME]"
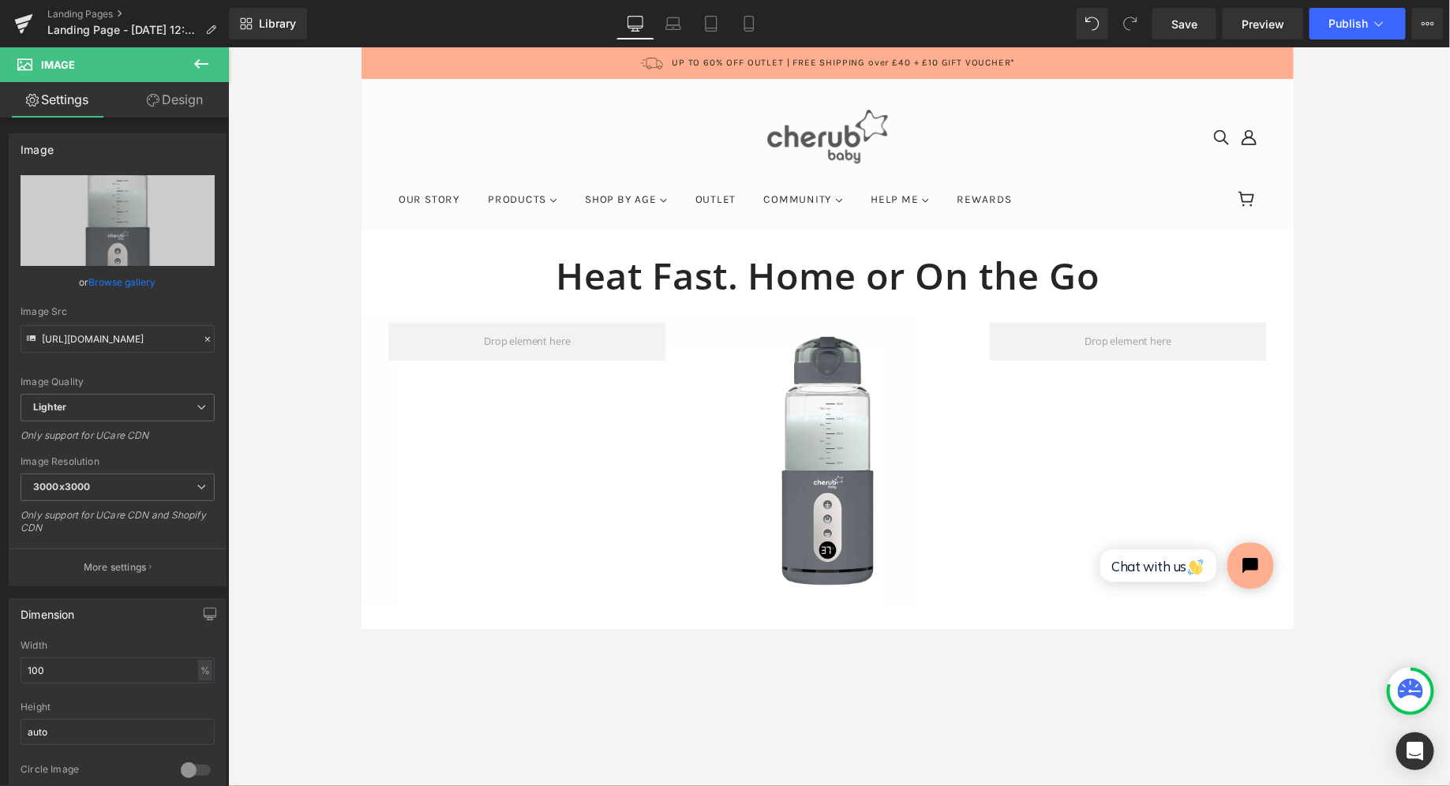
click at [194, 66] on icon at bounding box center [201, 63] width 19 height 19
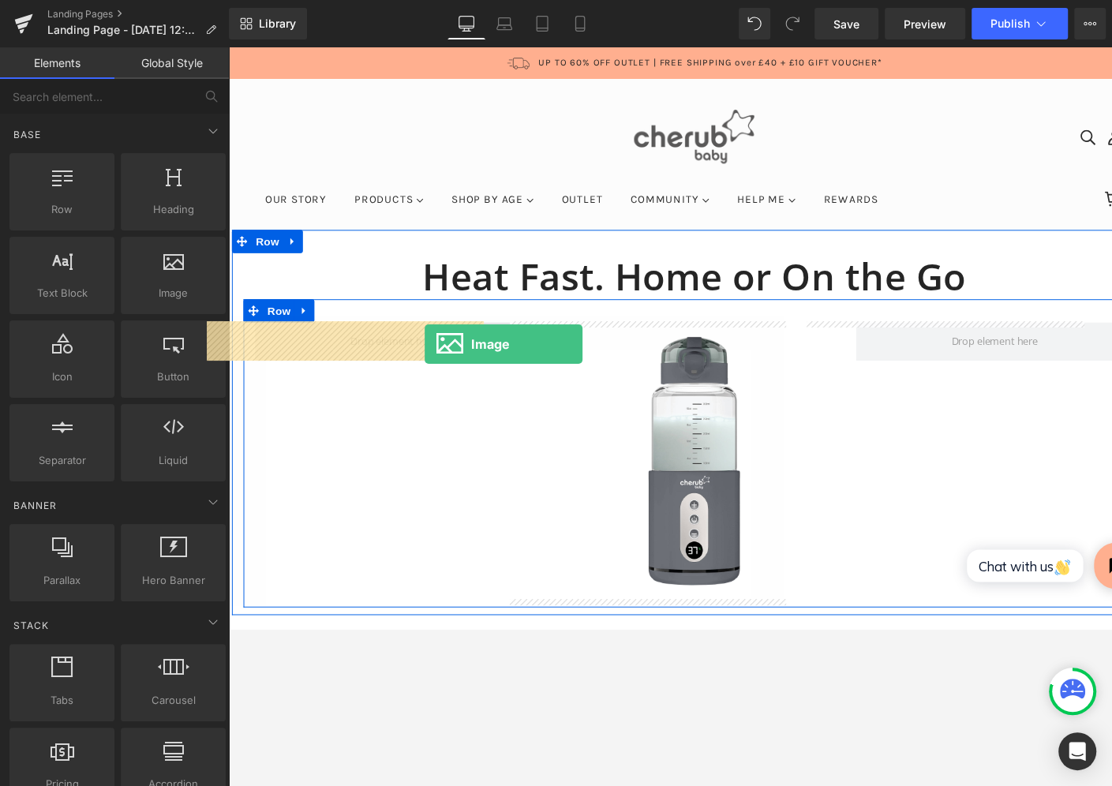
drag, startPoint x: 402, startPoint y: 342, endPoint x: 429, endPoint y: 349, distance: 27.8
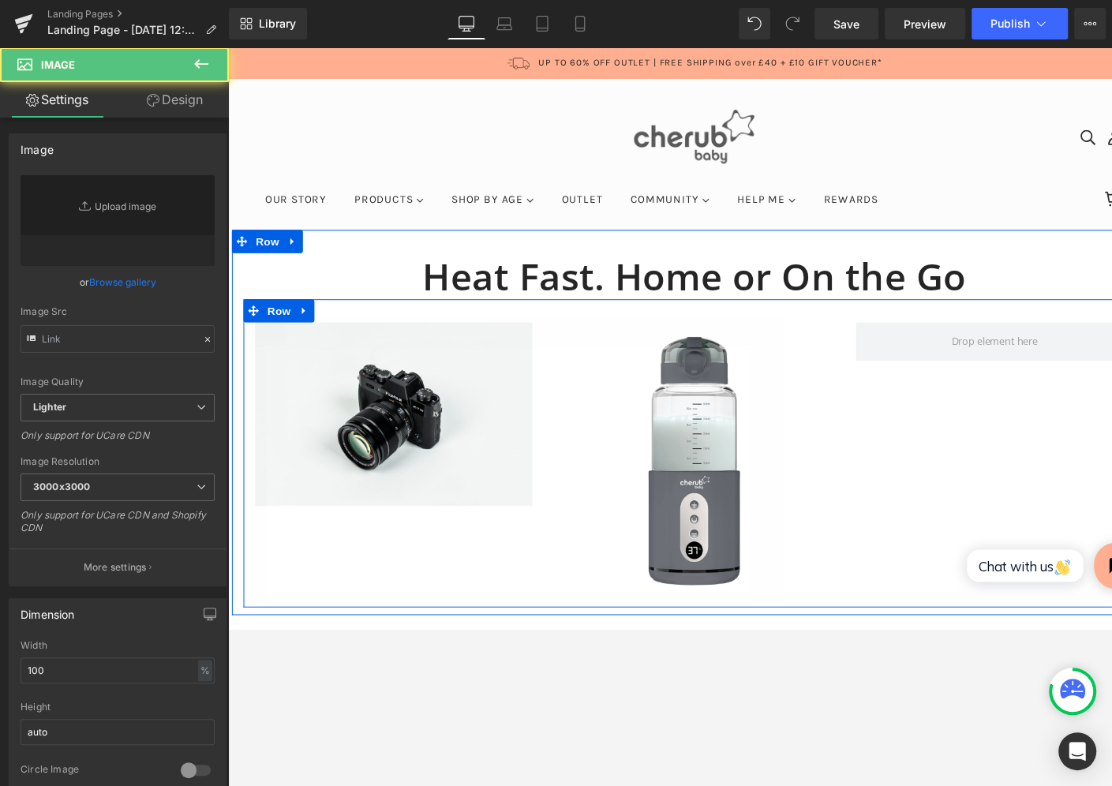
type input "//[DOMAIN_NAME][URL]"
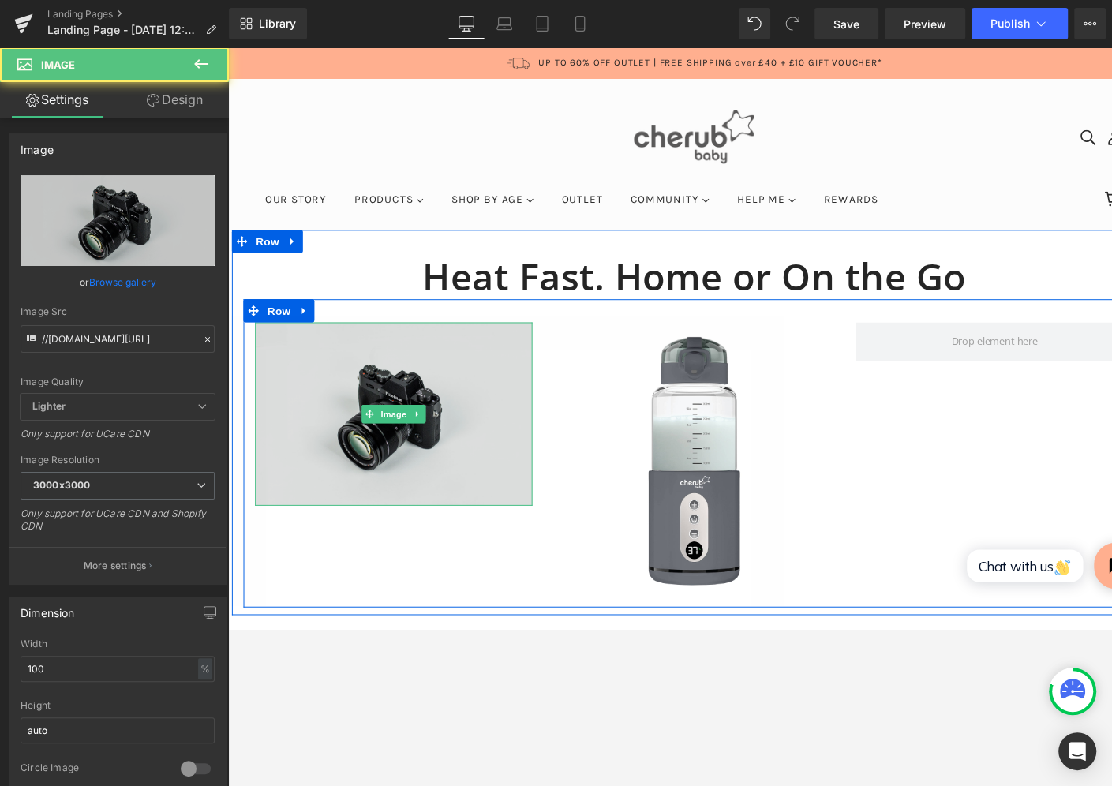
click at [405, 410] on img at bounding box center [398, 423] width 284 height 188
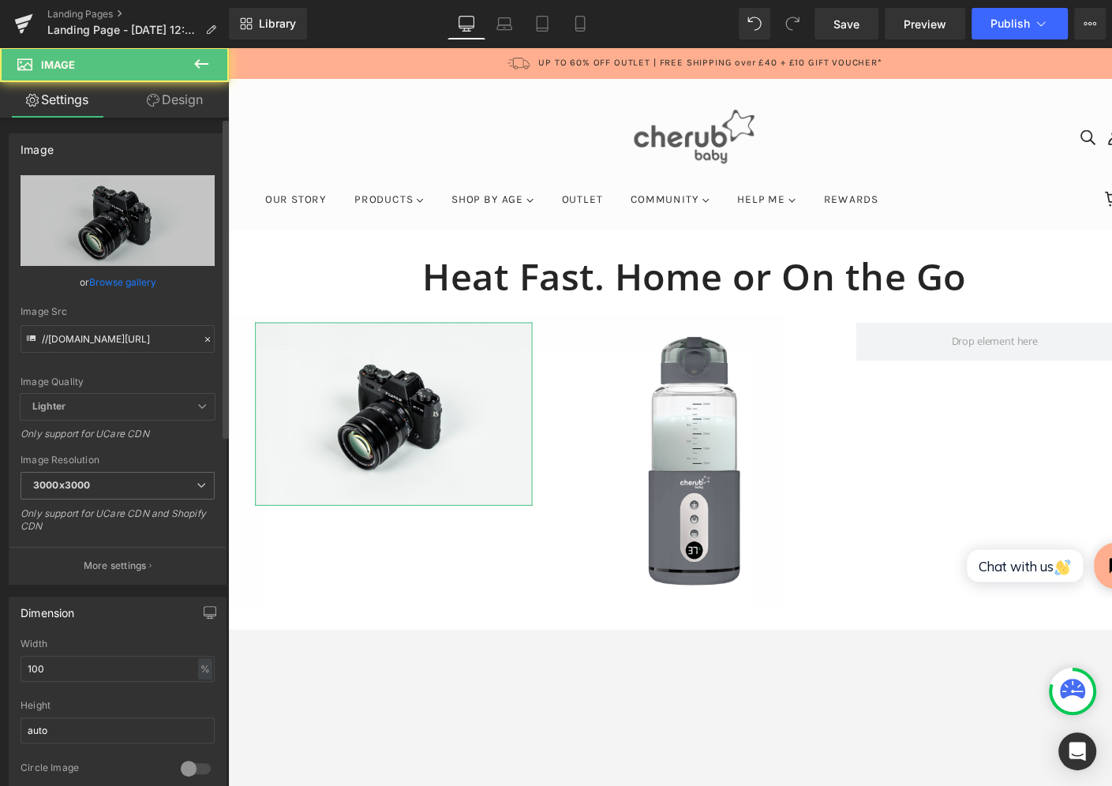
click at [148, 281] on link "Browse gallery" at bounding box center [122, 282] width 67 height 28
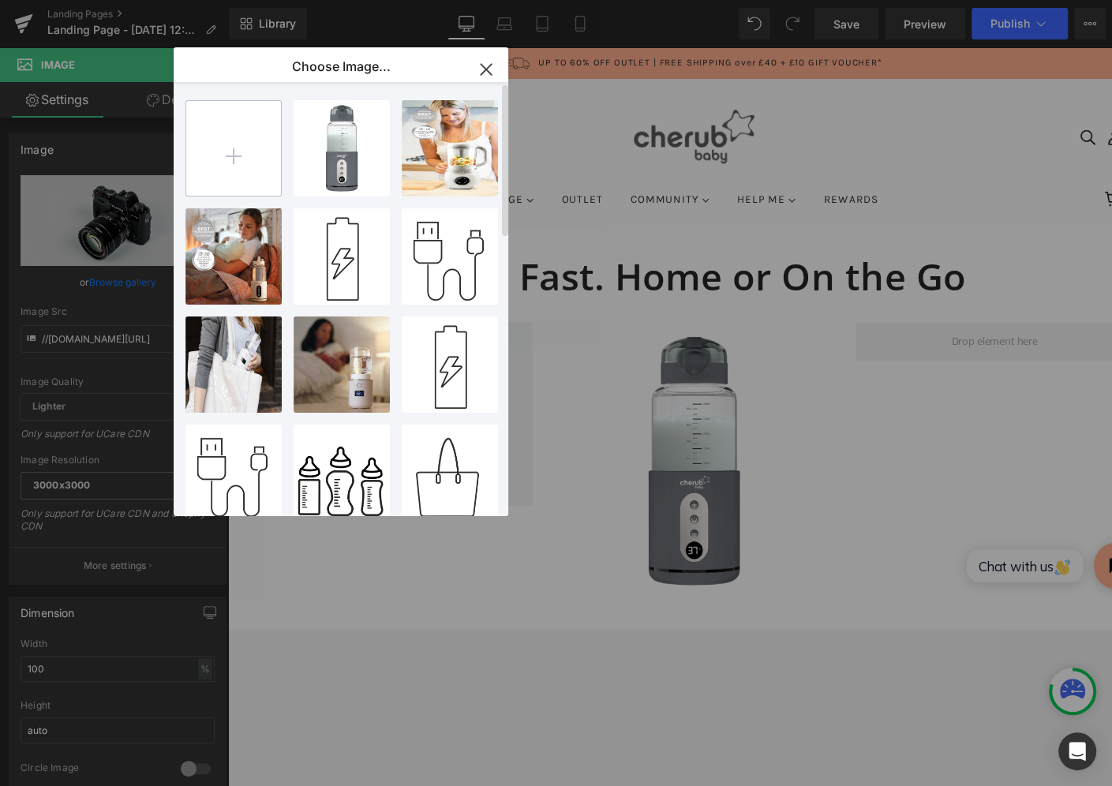
click at [213, 150] on input "file" at bounding box center [233, 148] width 95 height 95
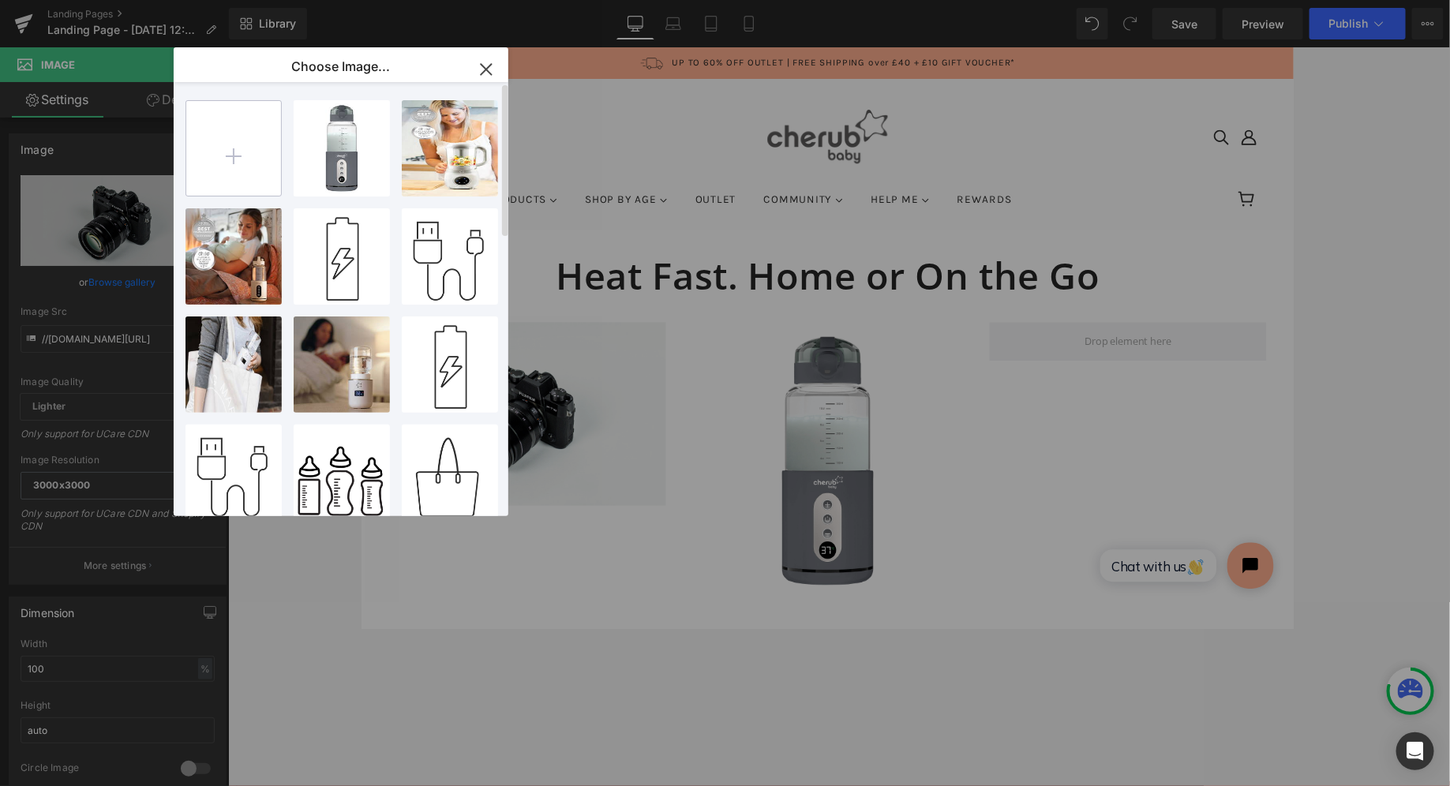
click at [267, 139] on input "file" at bounding box center [233, 148] width 95 height 95
type input "C:\fakepath\thermometer.png"
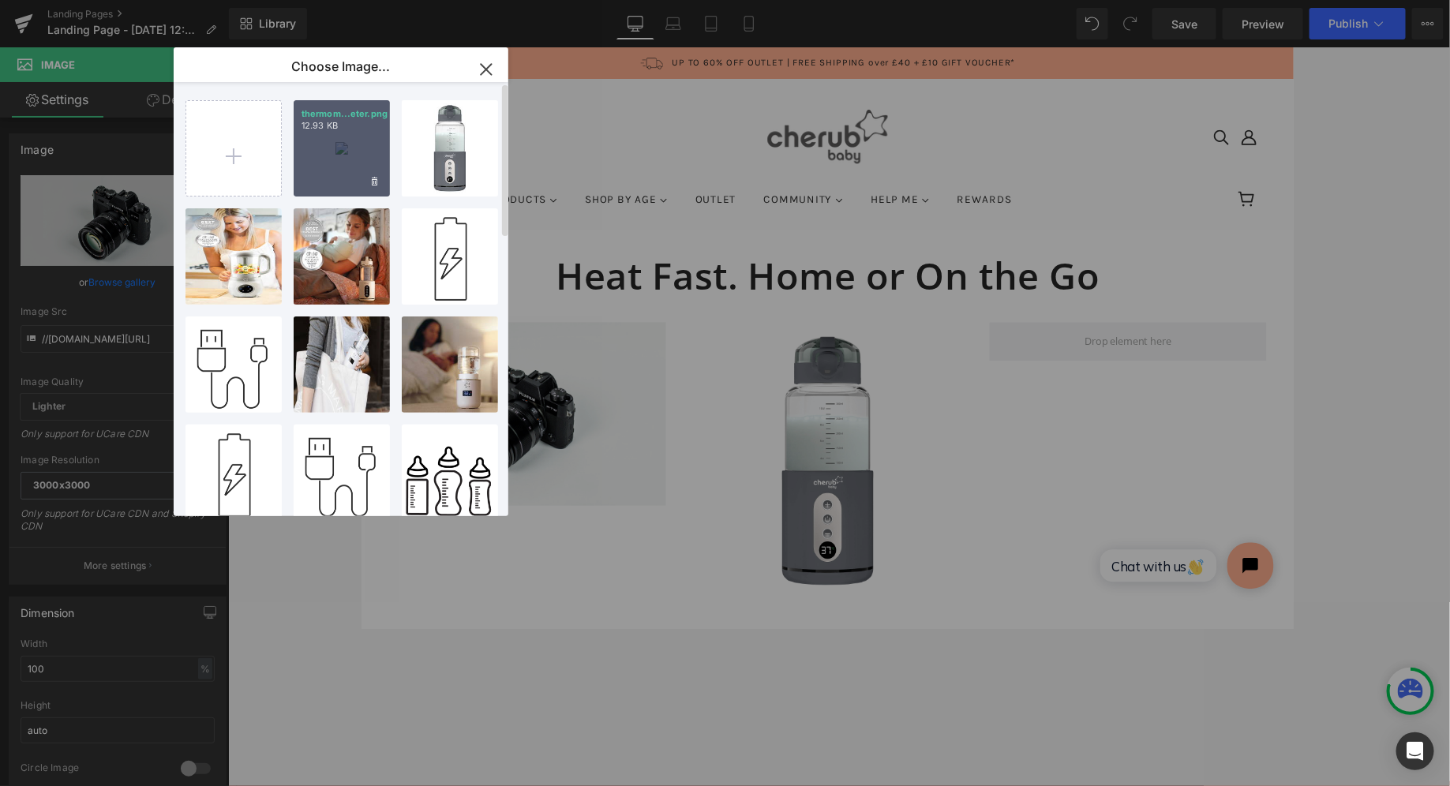
click at [340, 120] on p "12.93 KB" at bounding box center [341, 126] width 81 height 12
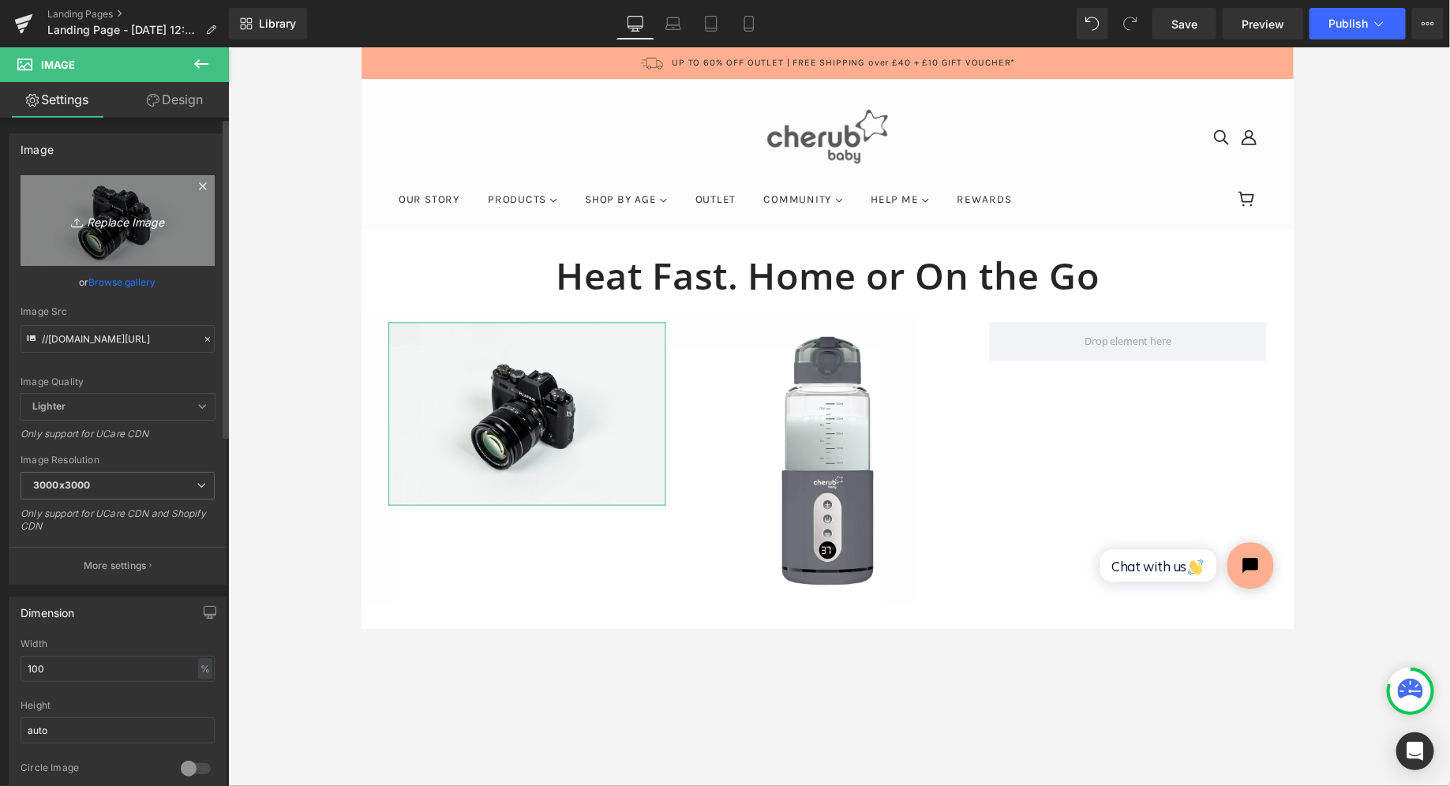
click at [112, 223] on icon "Replace Image" at bounding box center [117, 221] width 126 height 20
type input "C:\fakepath\thermometer.png"
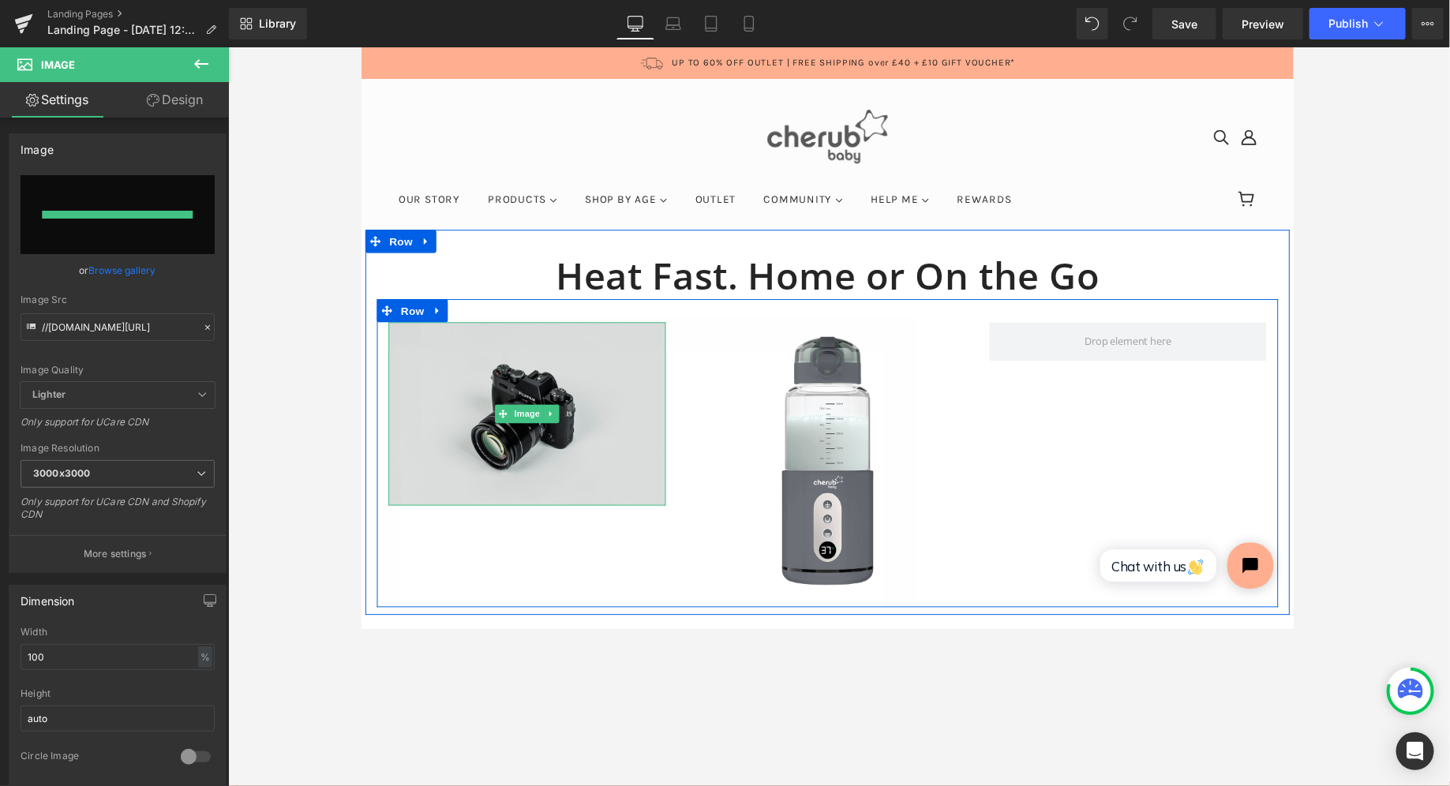
type input "https://ucarecdn.com/b98d44f6-4a92-4bfb-9eb9-0aaff23ad099/-/format/auto/-/previ…"
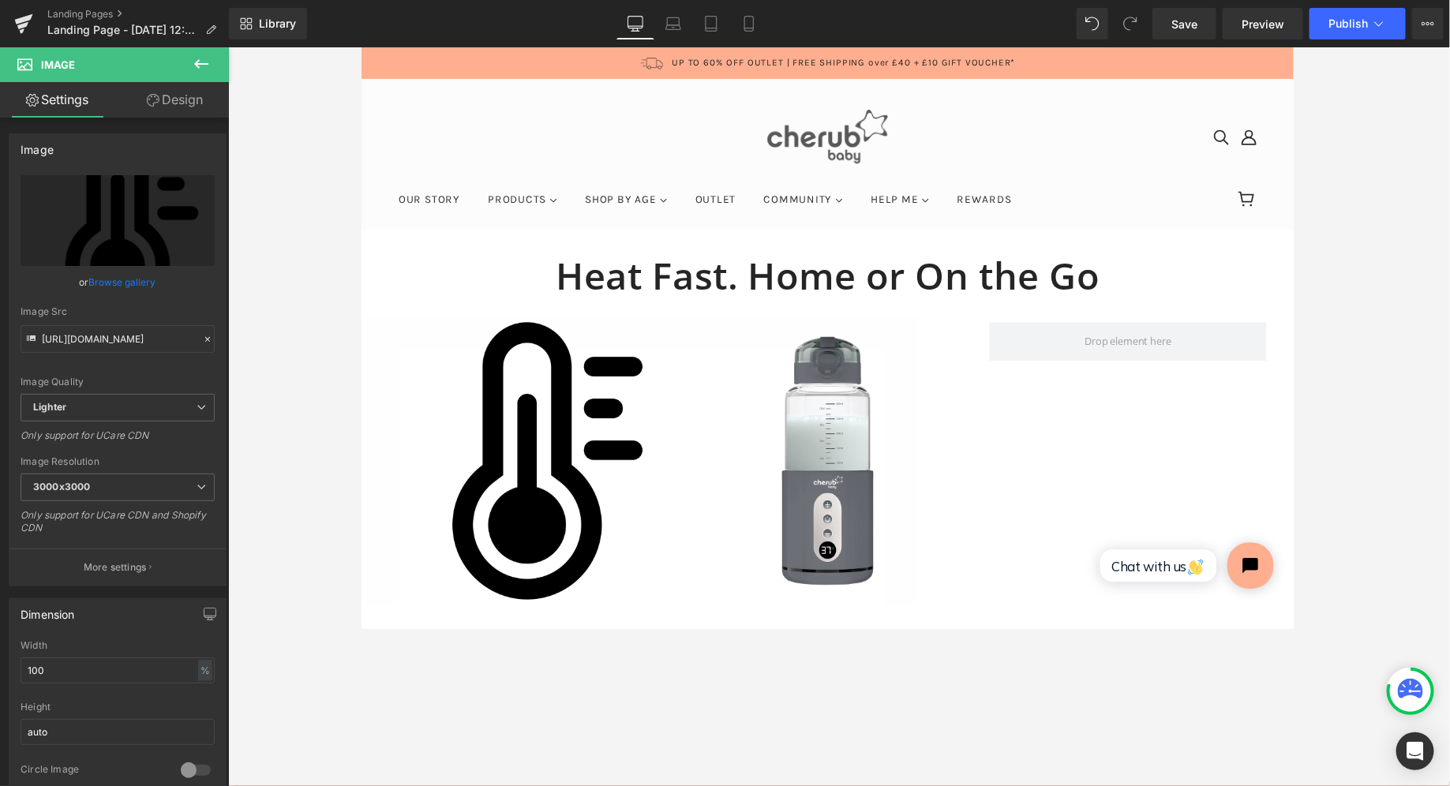
click at [313, 331] on div at bounding box center [839, 416] width 1222 height 739
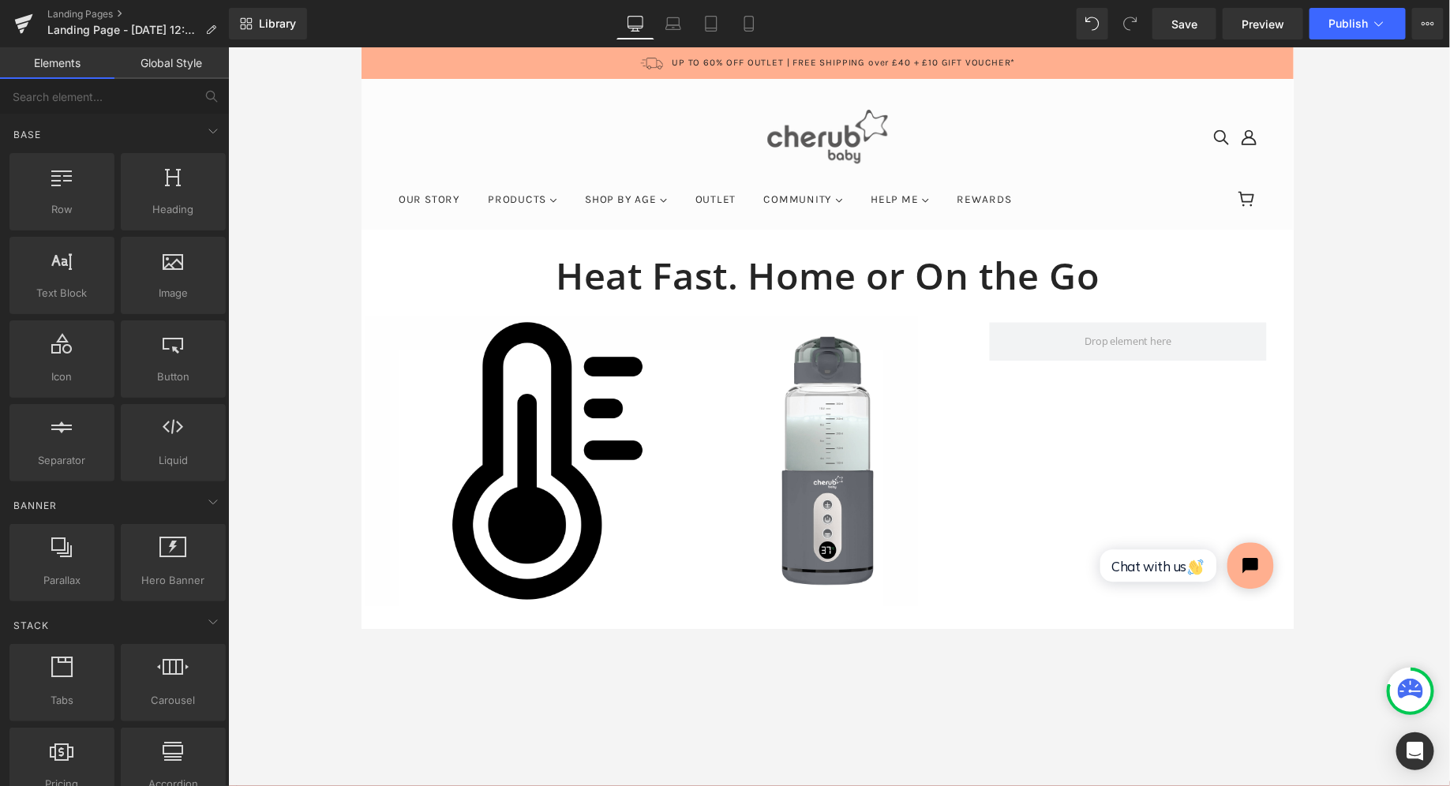
click at [506, 437] on img at bounding box center [530, 470] width 284 height 284
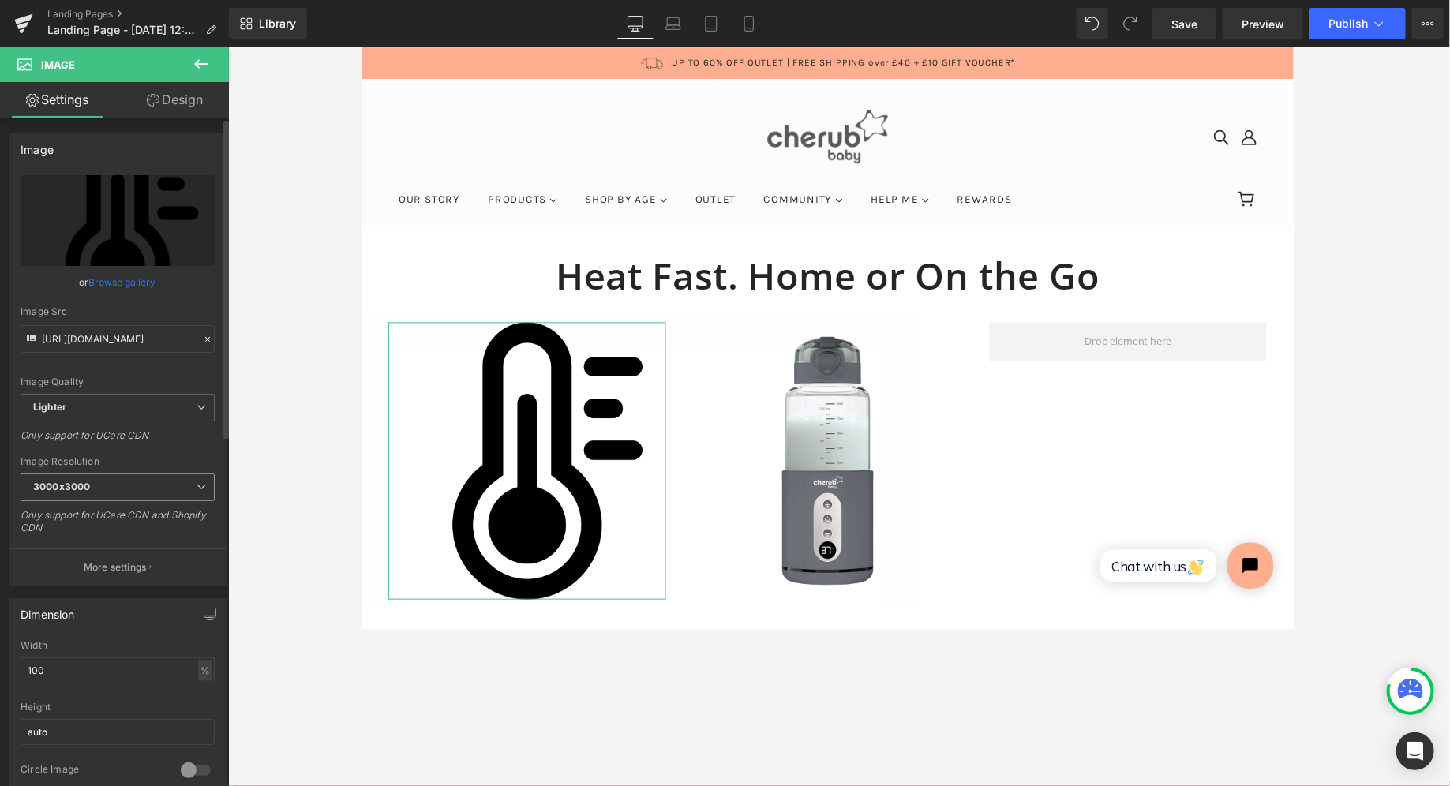
click at [197, 483] on icon at bounding box center [201, 486] width 9 height 9
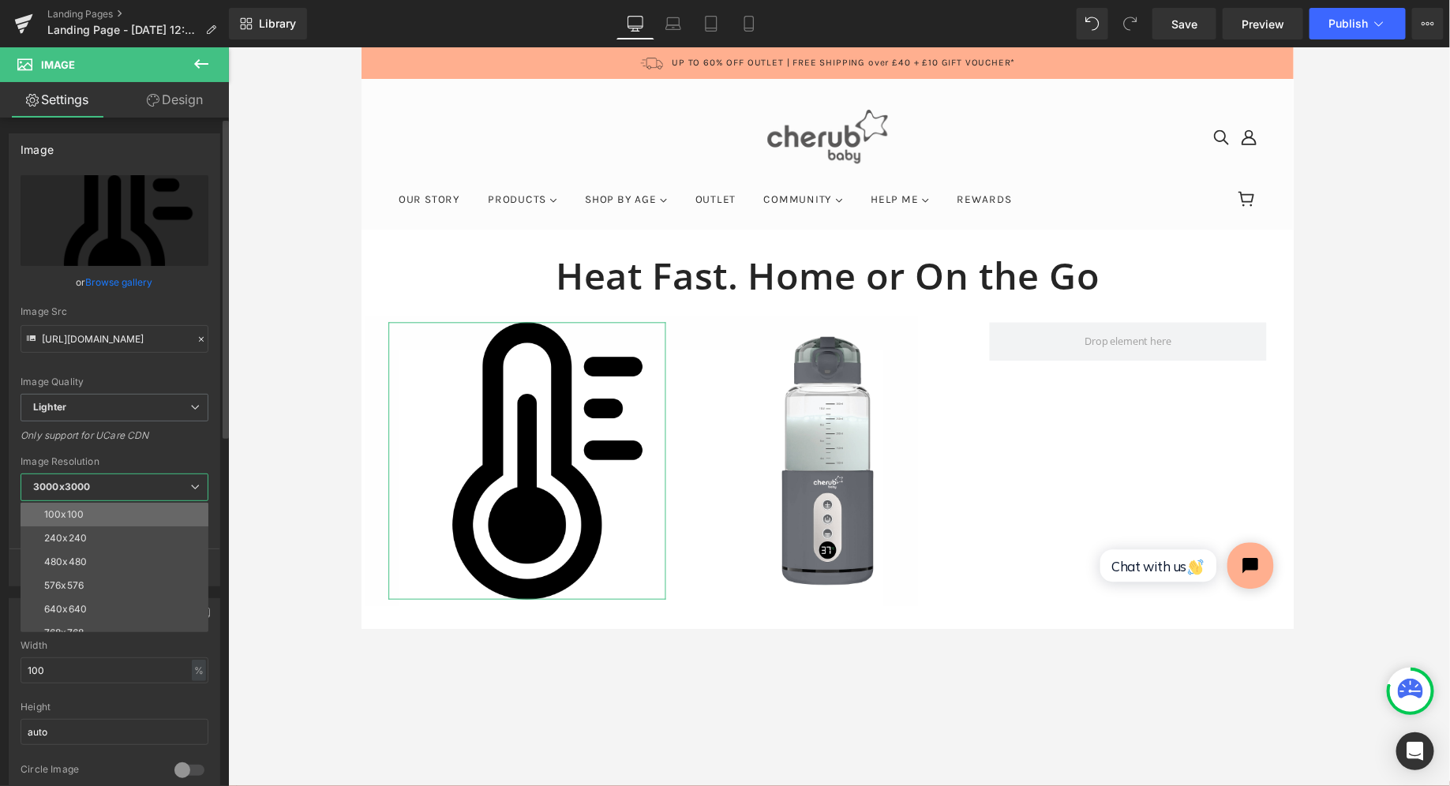
click at [152, 513] on li "100x100" at bounding box center [118, 515] width 195 height 24
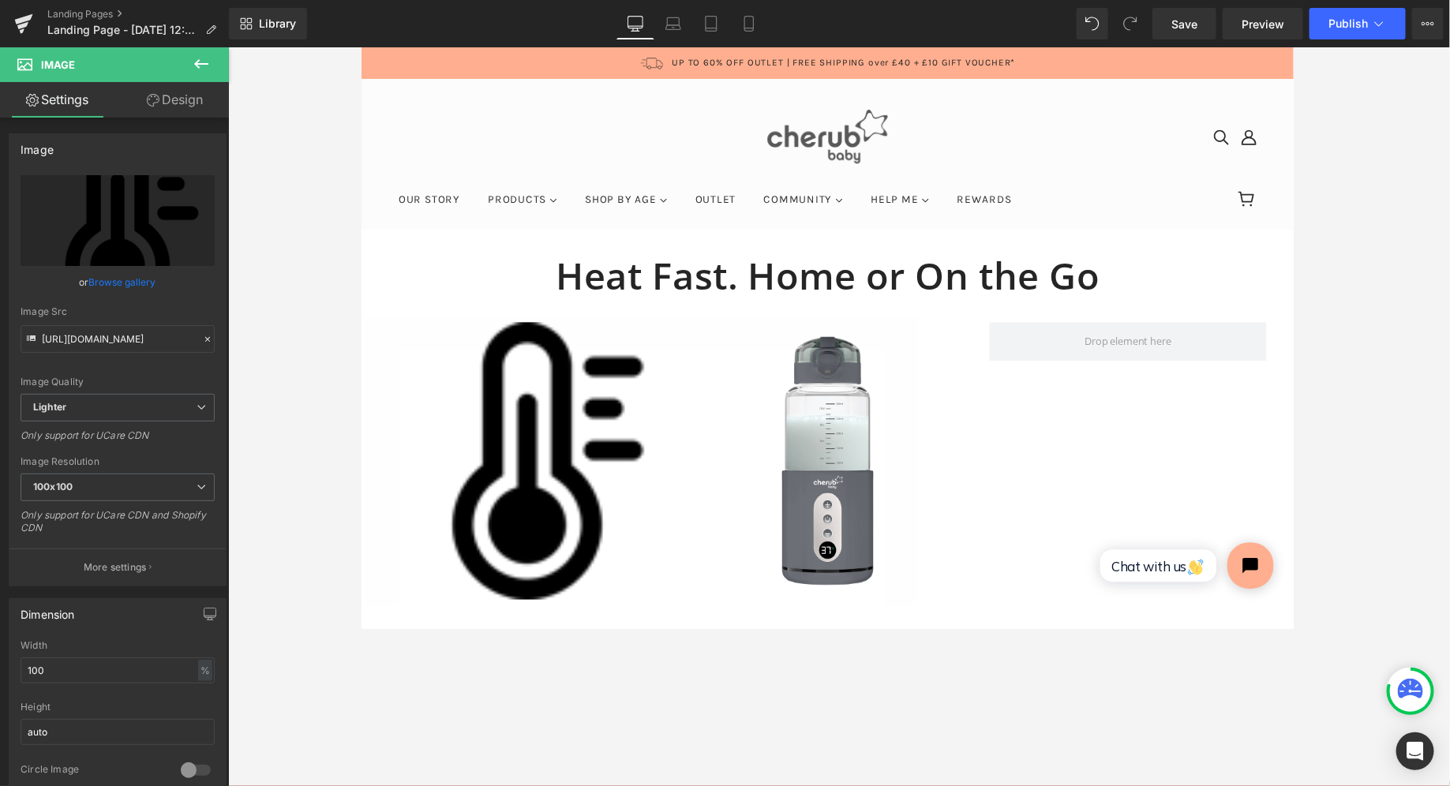
type input "https://ucarecdn.com/b98d44f6-4a92-4bfb-9eb9-0aaff23ad099/-/format/auto/-/previ…"
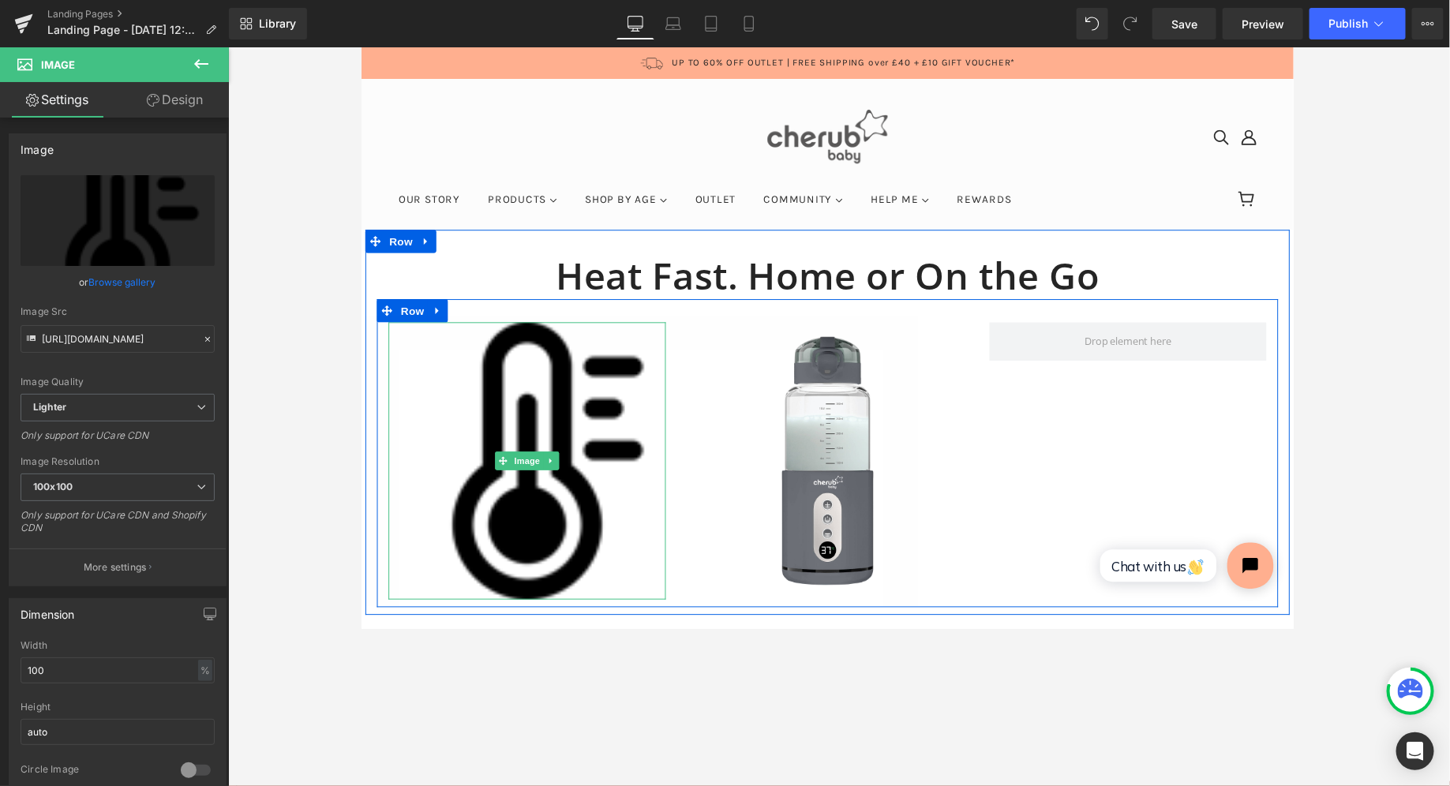
click at [415, 474] on img at bounding box center [530, 470] width 284 height 284
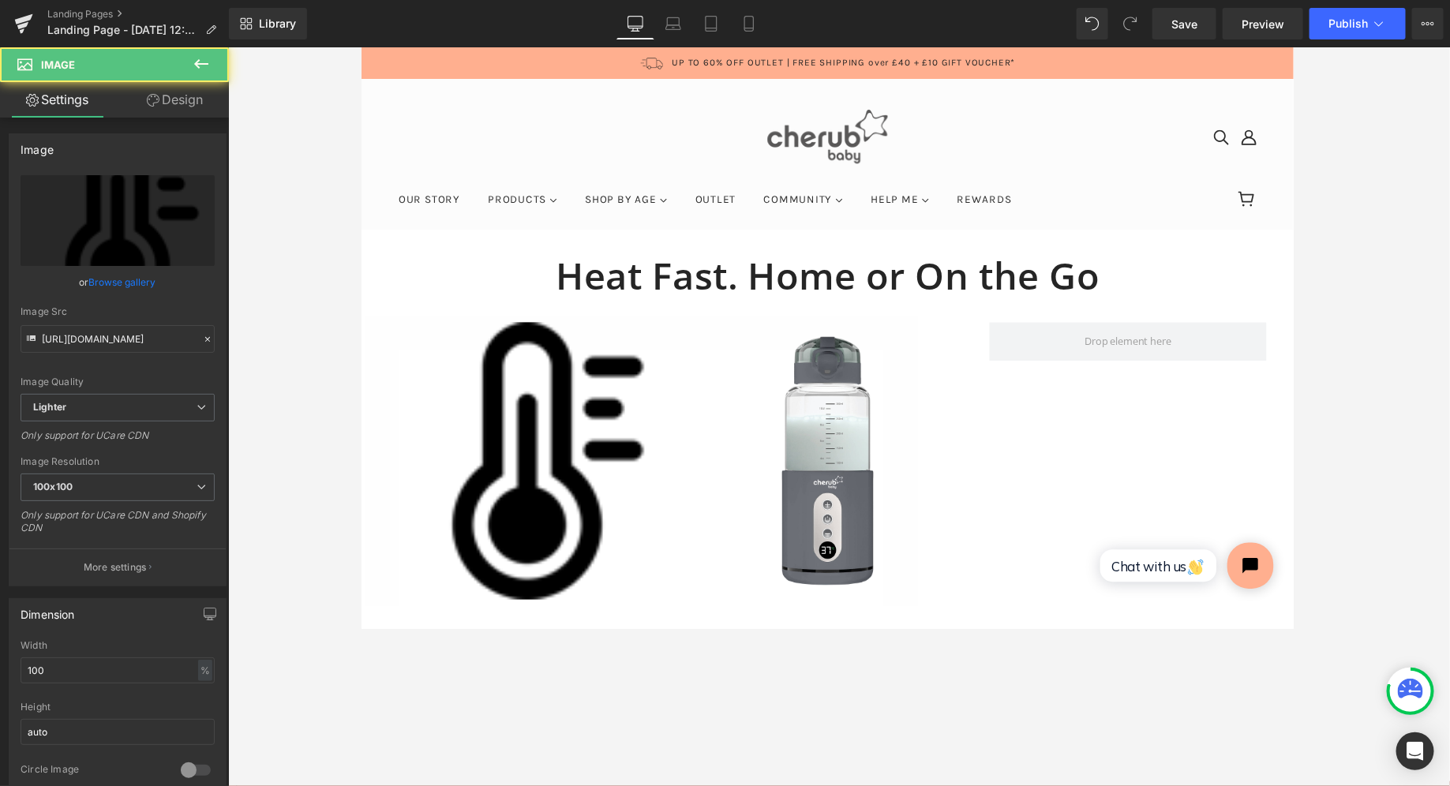
click at [280, 429] on div at bounding box center [839, 416] width 1222 height 739
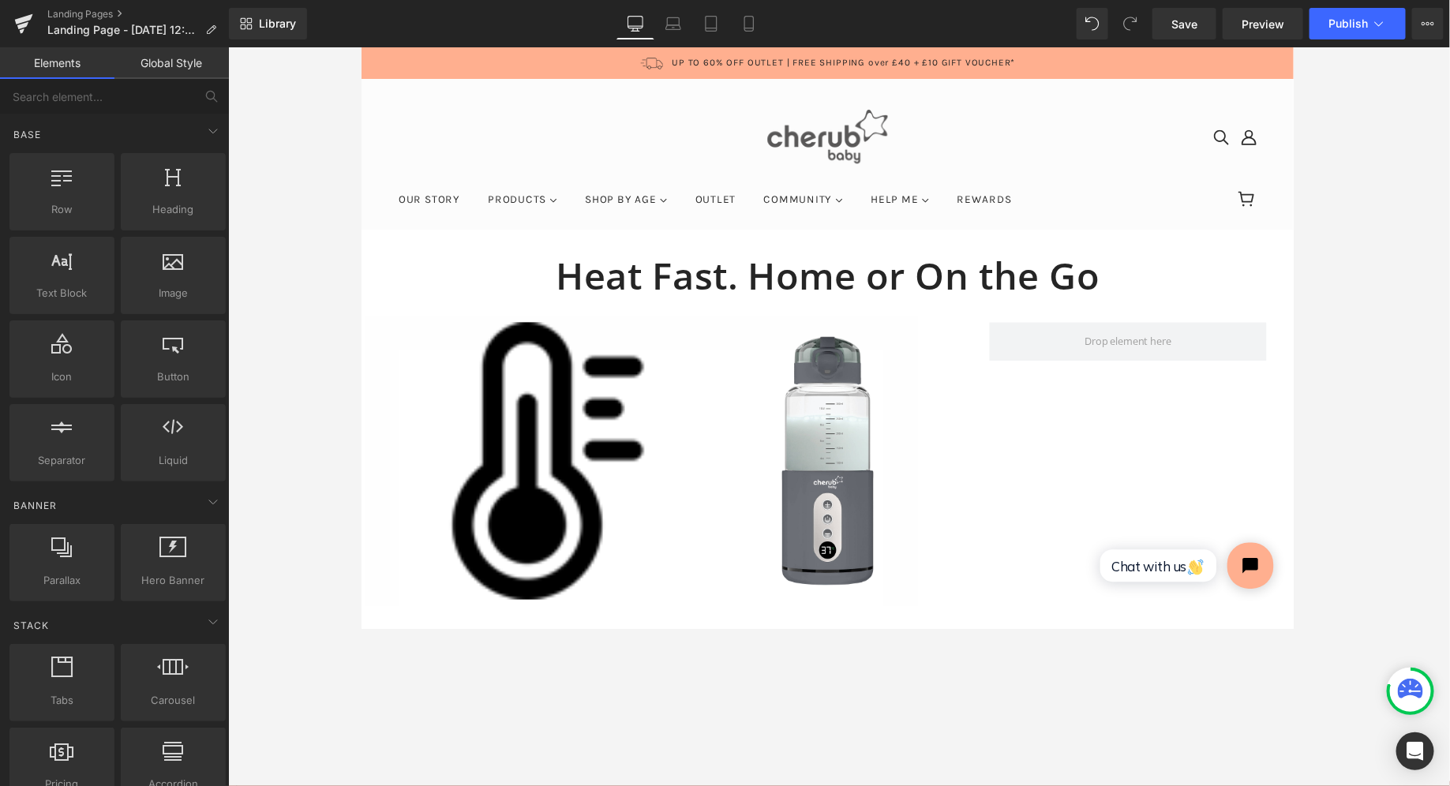
click at [452, 455] on img at bounding box center [530, 470] width 284 height 284
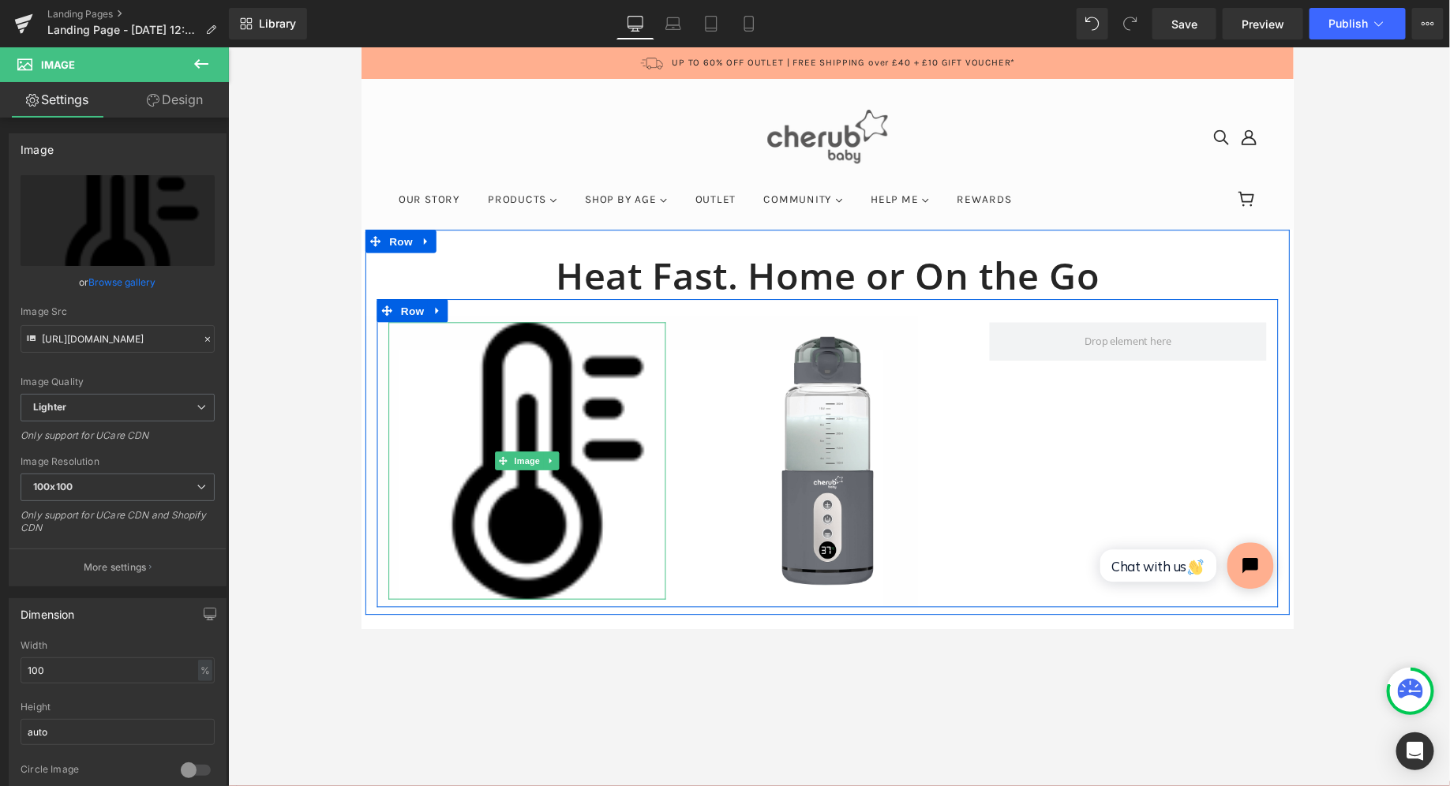
click at [474, 384] on img at bounding box center [530, 470] width 284 height 284
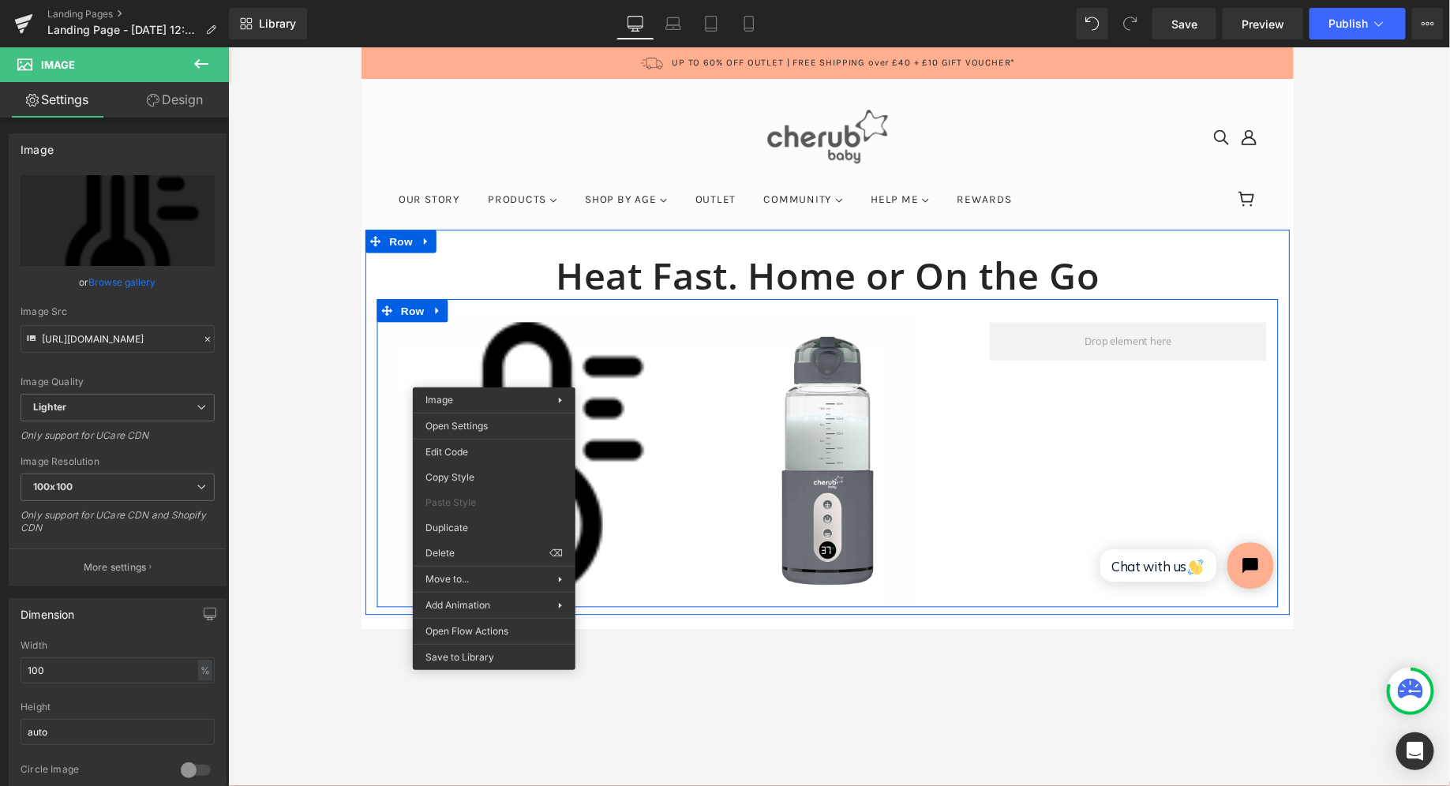
click at [440, 374] on img at bounding box center [530, 470] width 284 height 284
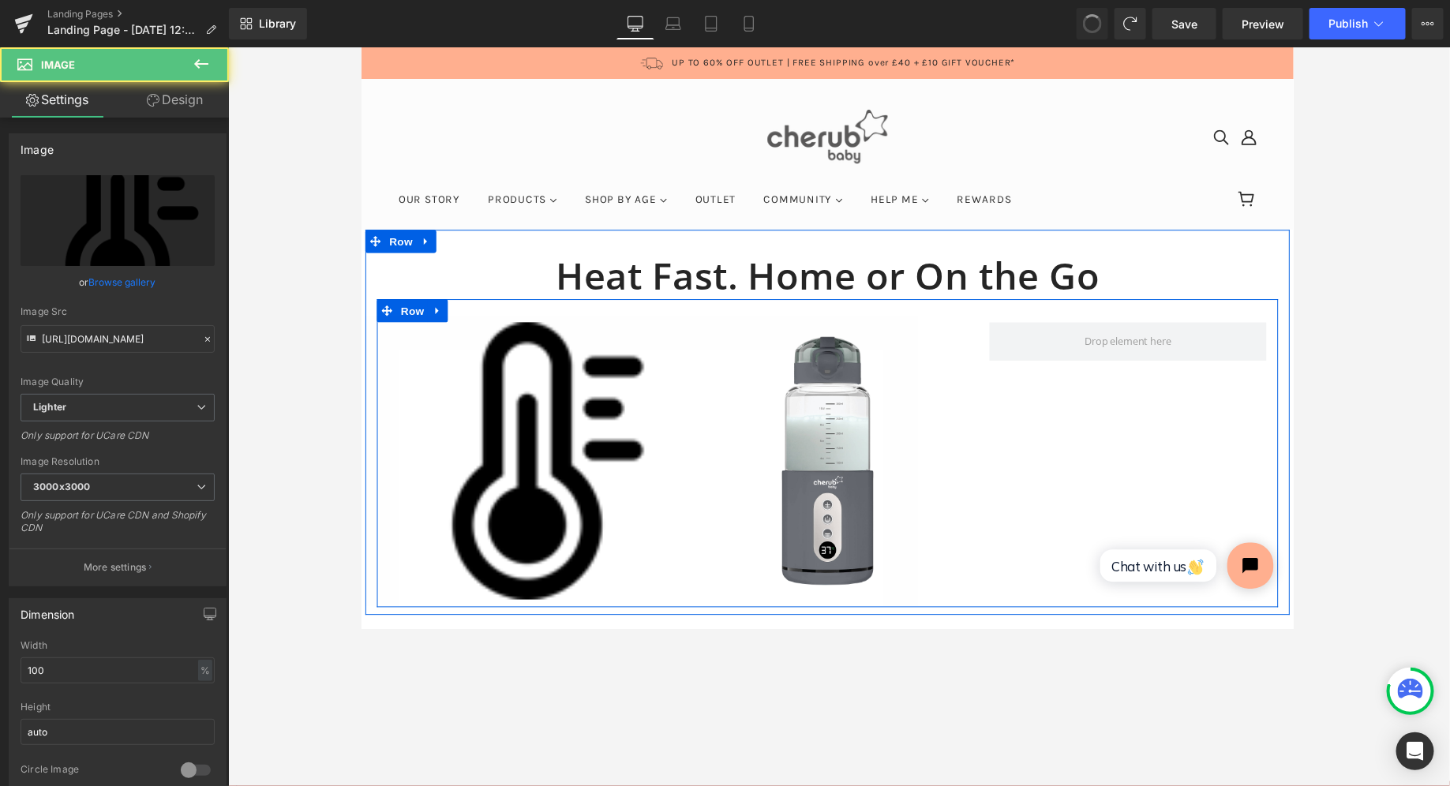
type input "https://ucarecdn.com/b98d44f6-4a92-4bfb-9eb9-0aaff23ad099/-/format/auto/-/previ…"
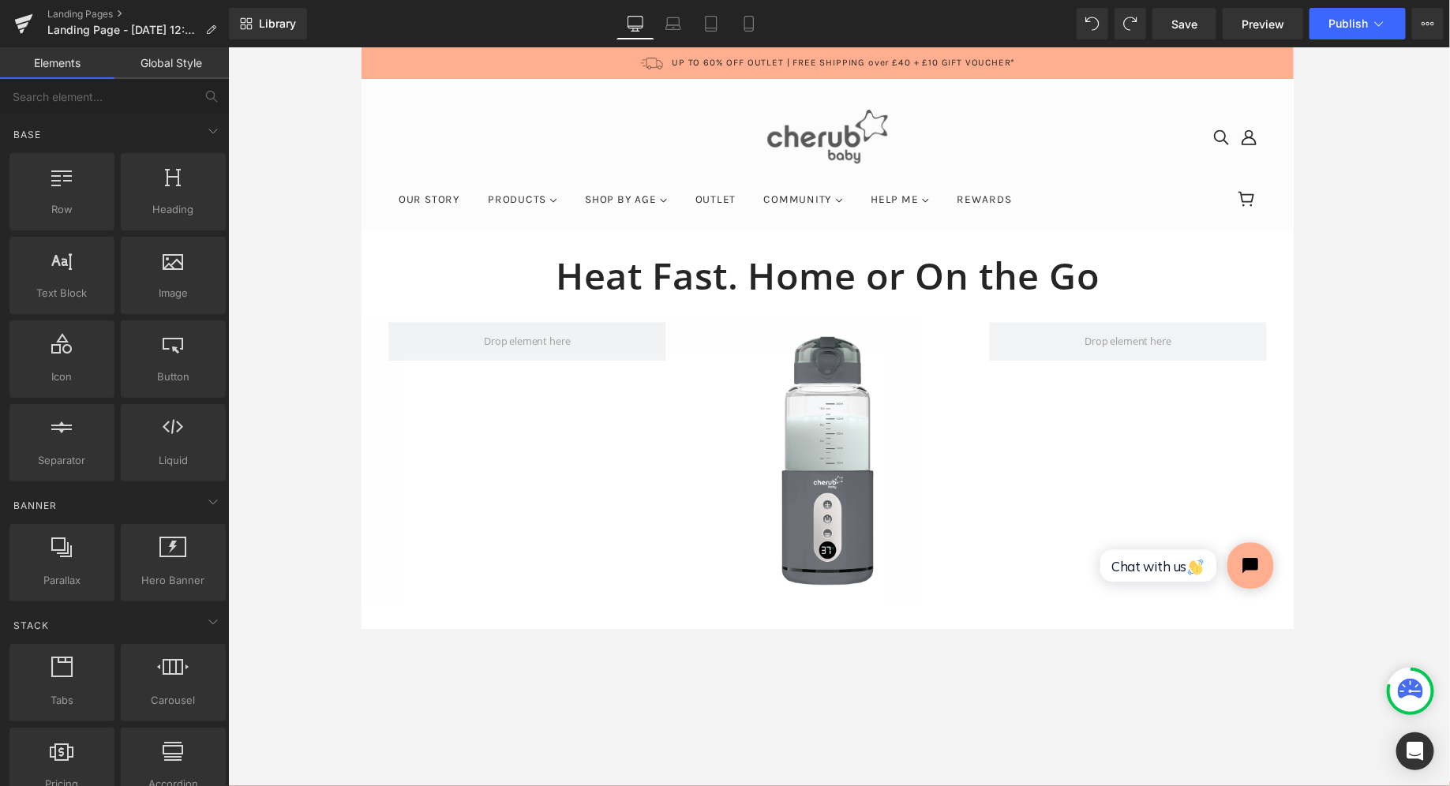
click at [320, 343] on div at bounding box center [839, 416] width 1222 height 739
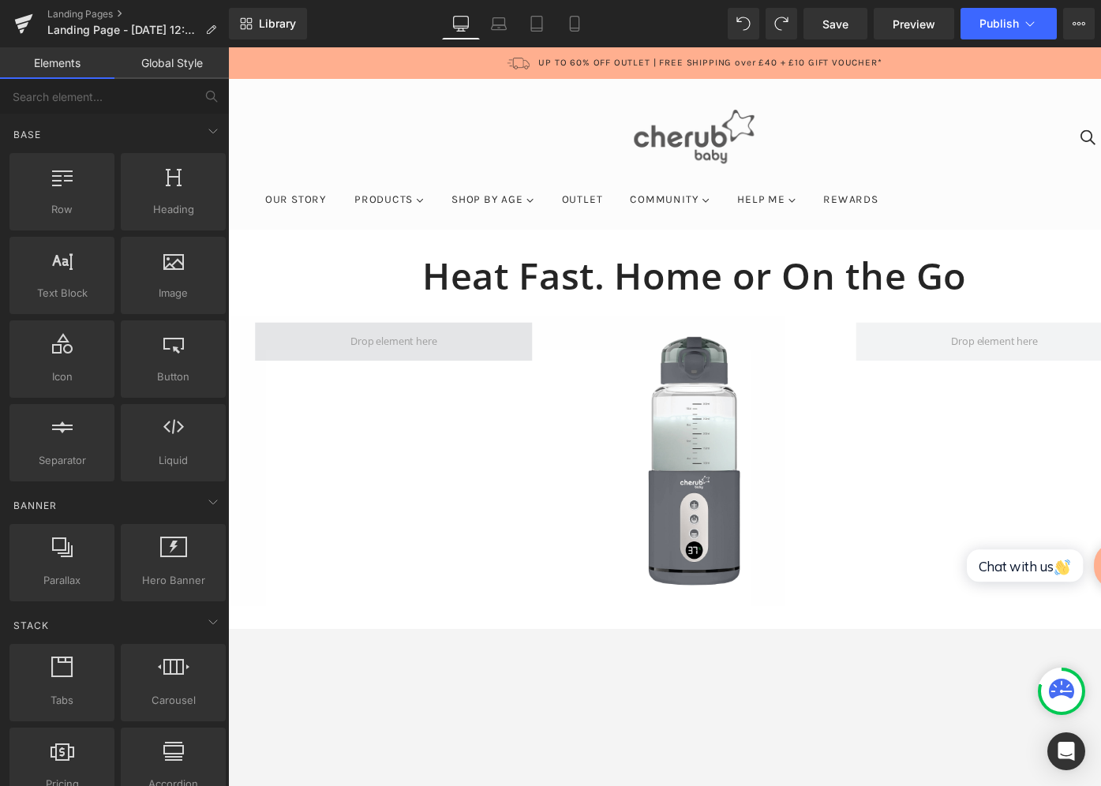
click at [391, 358] on span at bounding box center [397, 348] width 99 height 24
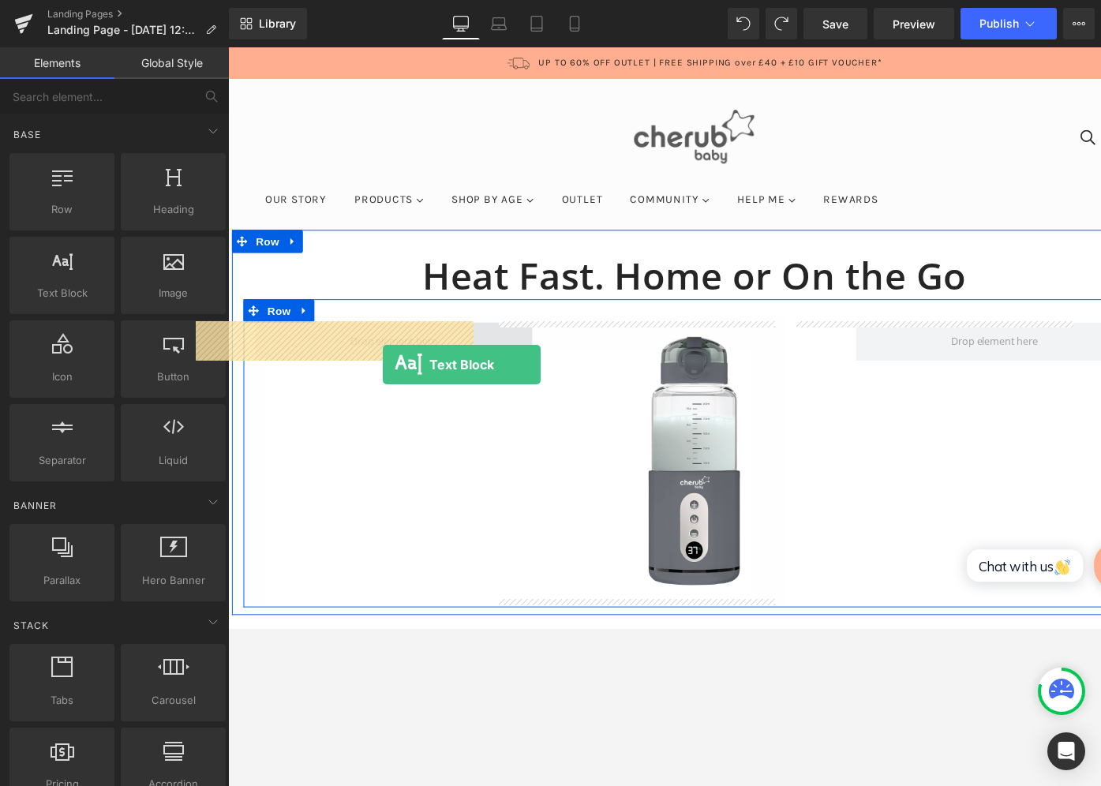
drag, startPoint x: 304, startPoint y: 322, endPoint x: 394, endPoint y: 354, distance: 95.3
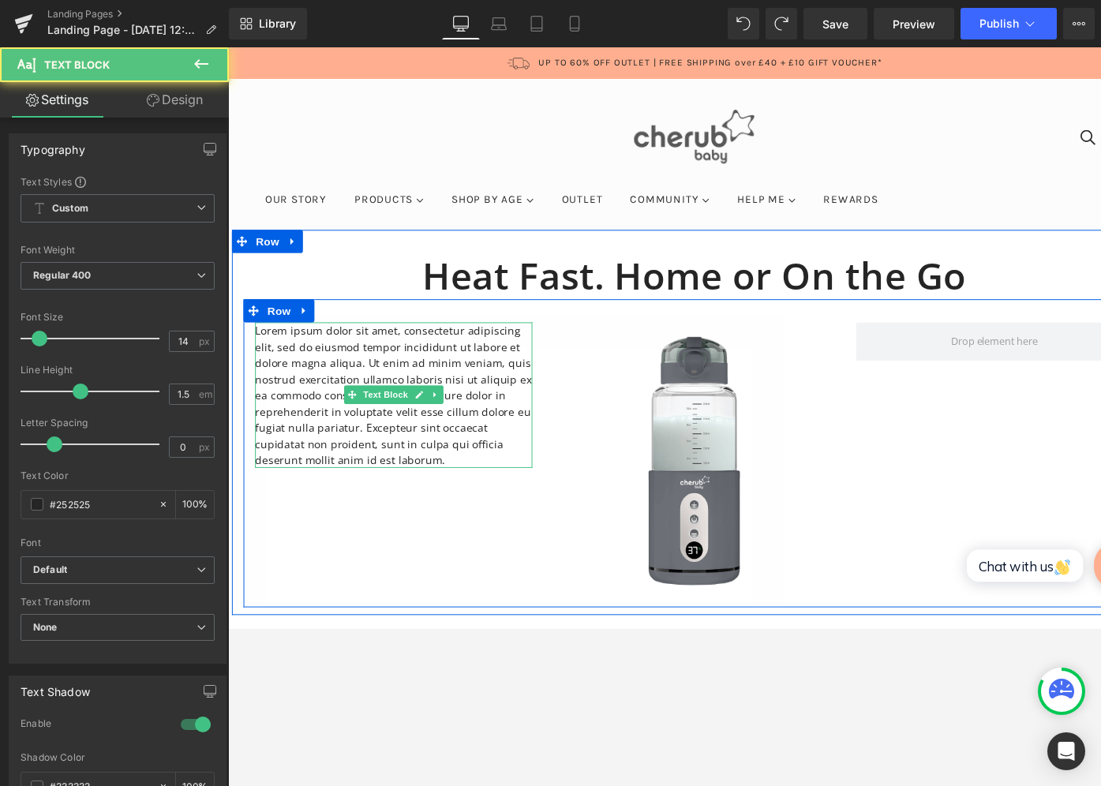
click at [394, 354] on p "Lorem ipsum dolor sit amet, consectetur adipiscing elit, sed do eiusmod tempor …" at bounding box center [398, 403] width 284 height 149
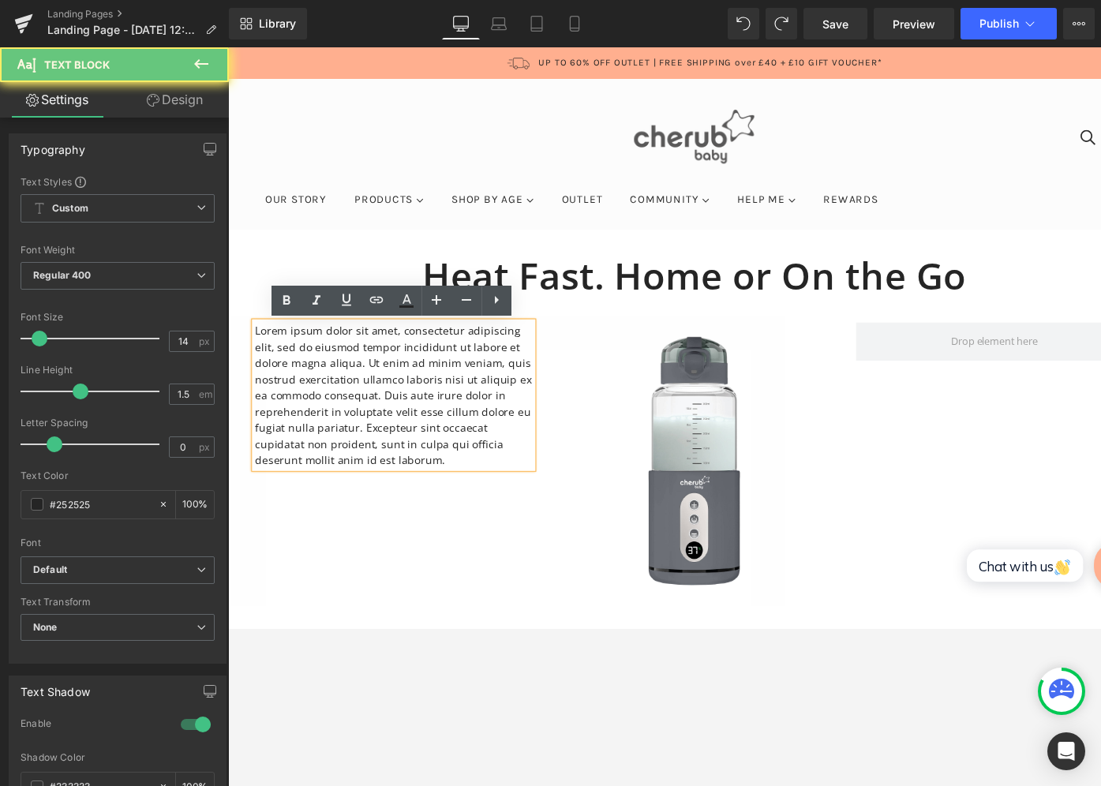
click at [394, 354] on p "Lorem ipsum dolor sit amet, consectetur adipiscing elit, sed do eiusmod tempor …" at bounding box center [398, 403] width 284 height 149
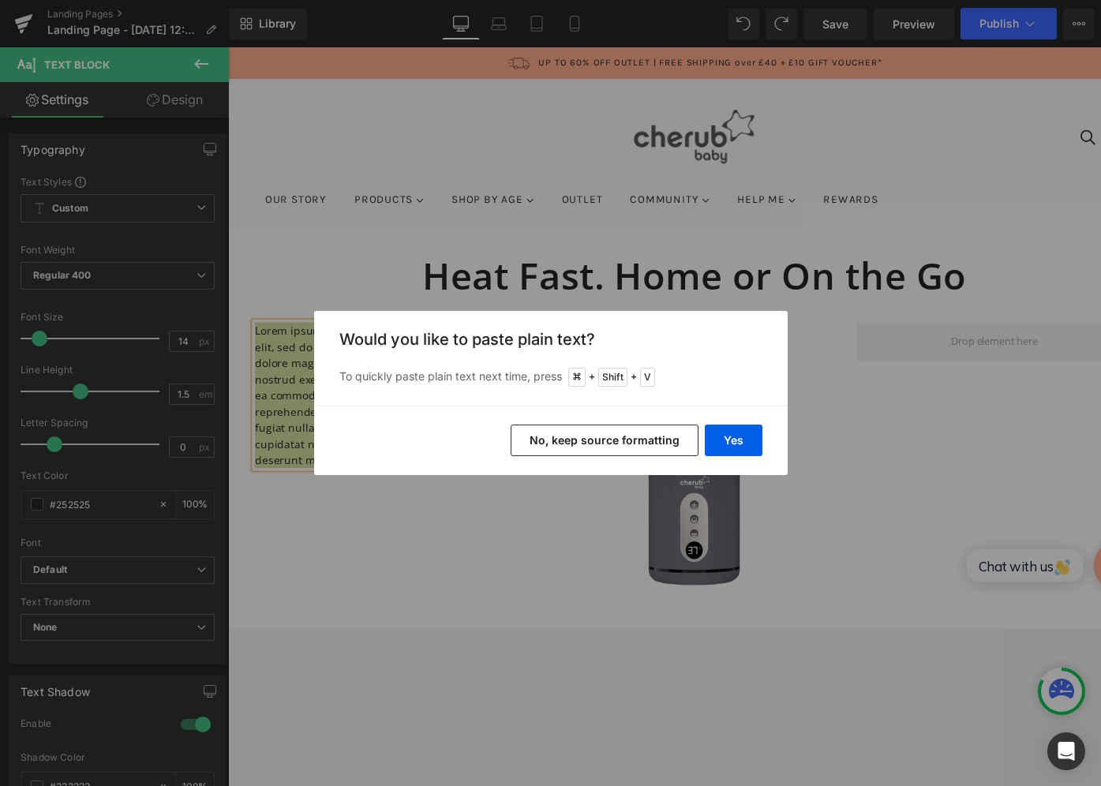
click at [669, 432] on button "No, keep source formatting" at bounding box center [605, 441] width 188 height 32
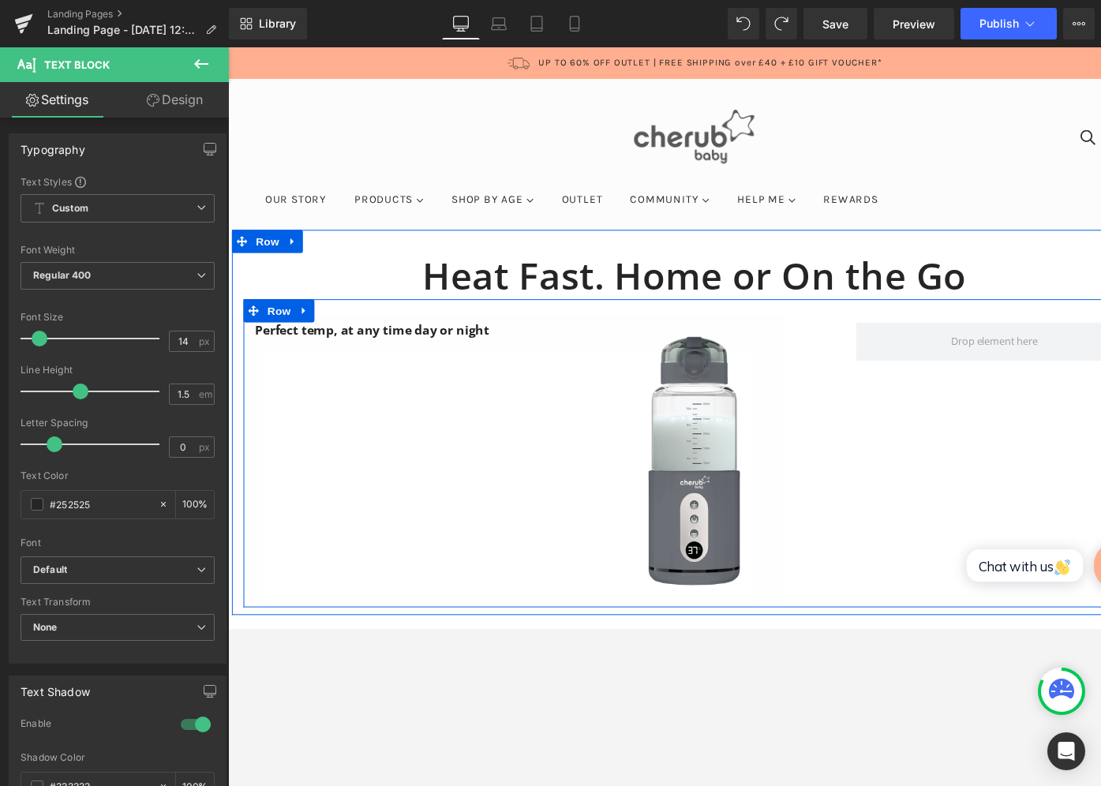
click at [444, 356] on div "Perfect temp, at any time day or night Text Block Image Row" at bounding box center [705, 463] width 923 height 316
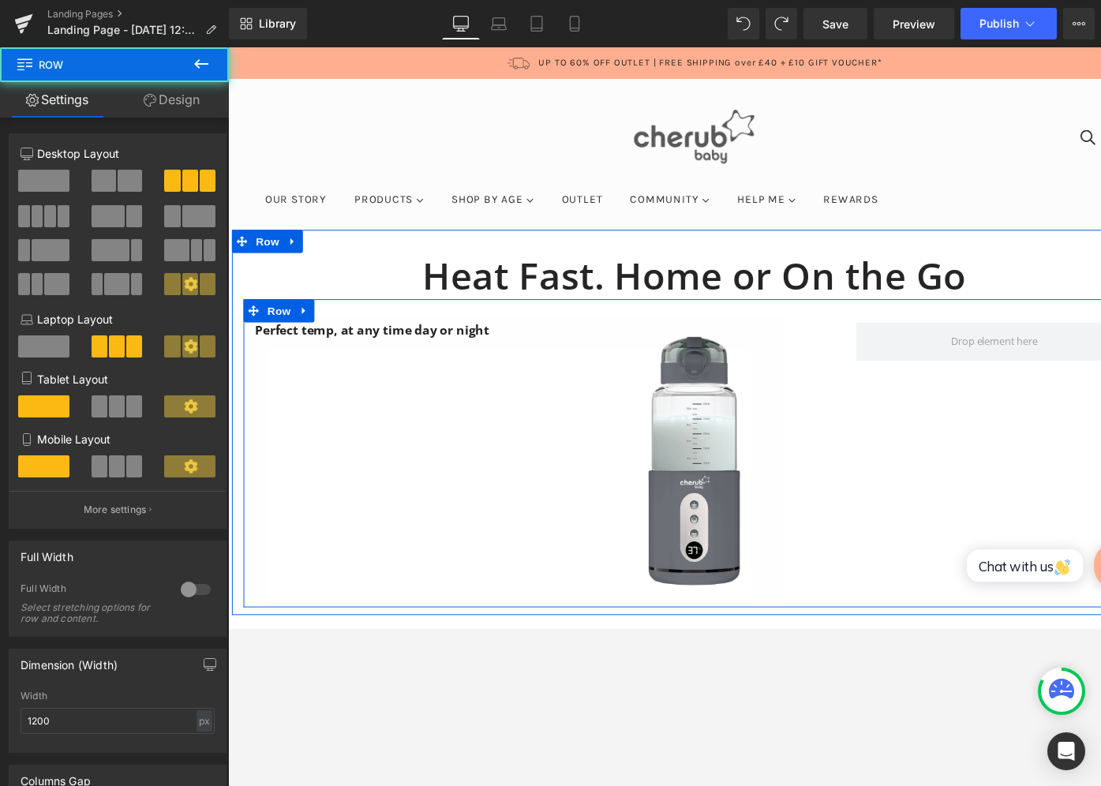
click at [228, 47] on div at bounding box center [228, 47] width 0 height 0
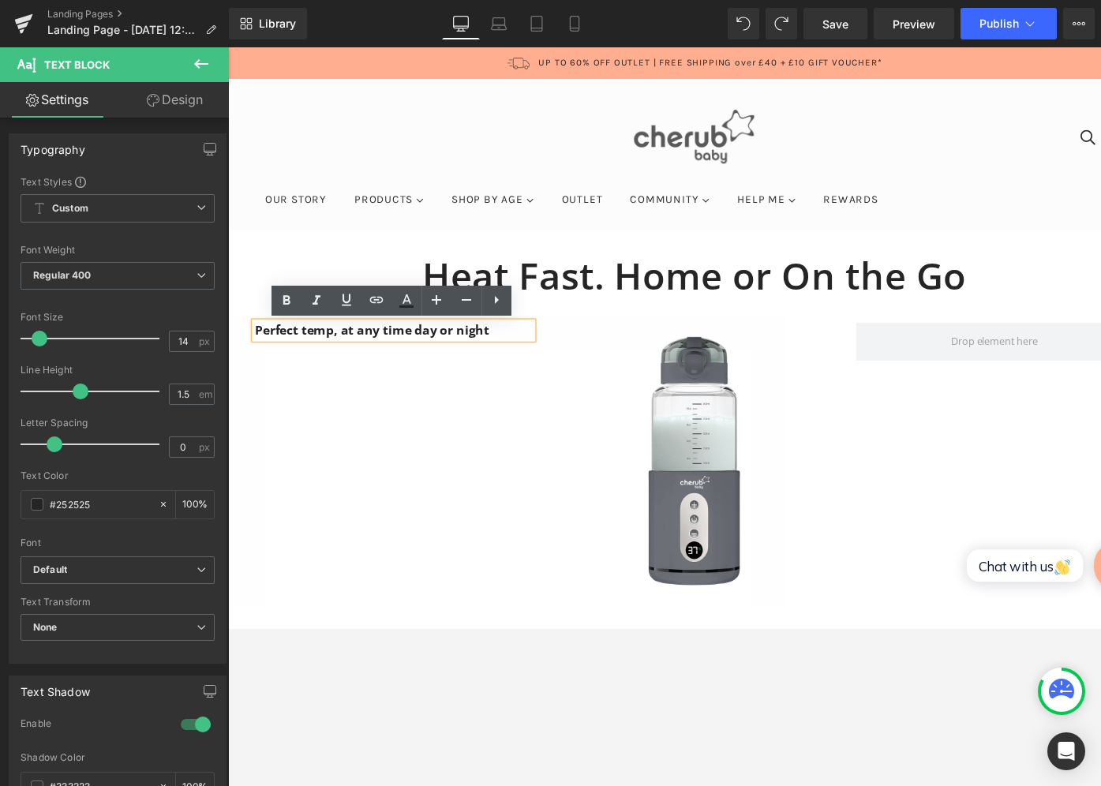
click at [521, 339] on p "Perfect temp, at any time day or night" at bounding box center [398, 337] width 284 height 17
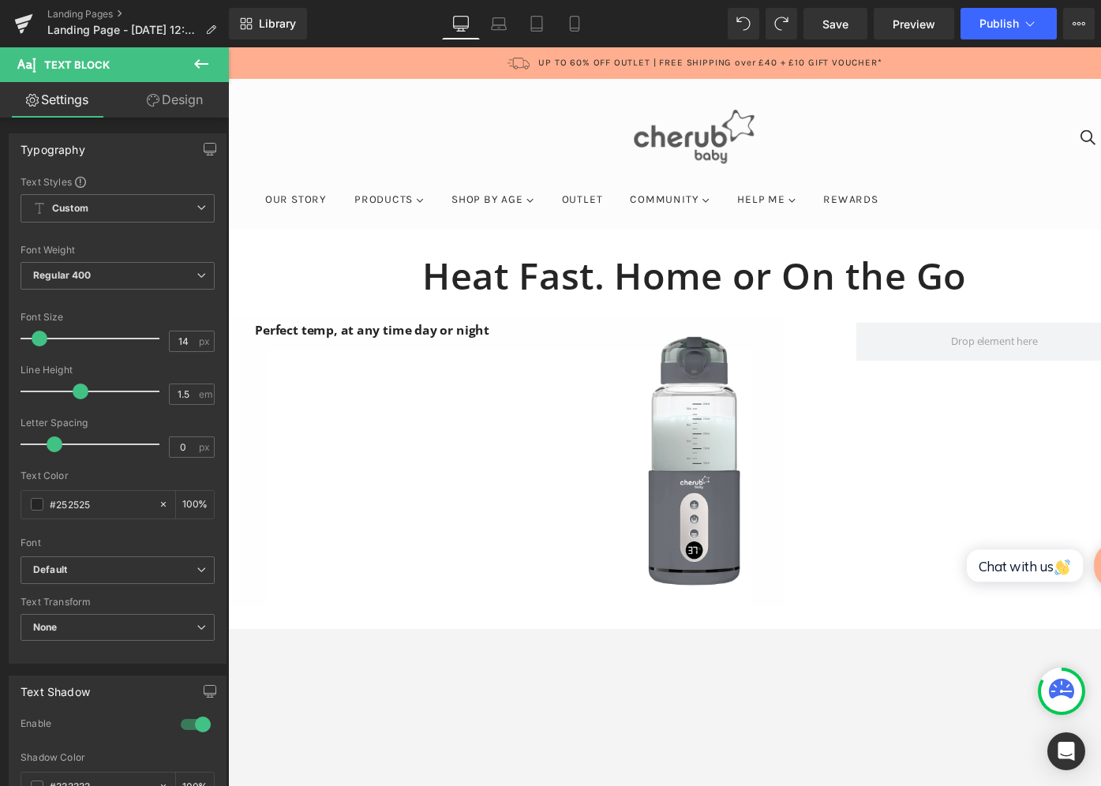
click at [200, 79] on button at bounding box center [201, 64] width 55 height 35
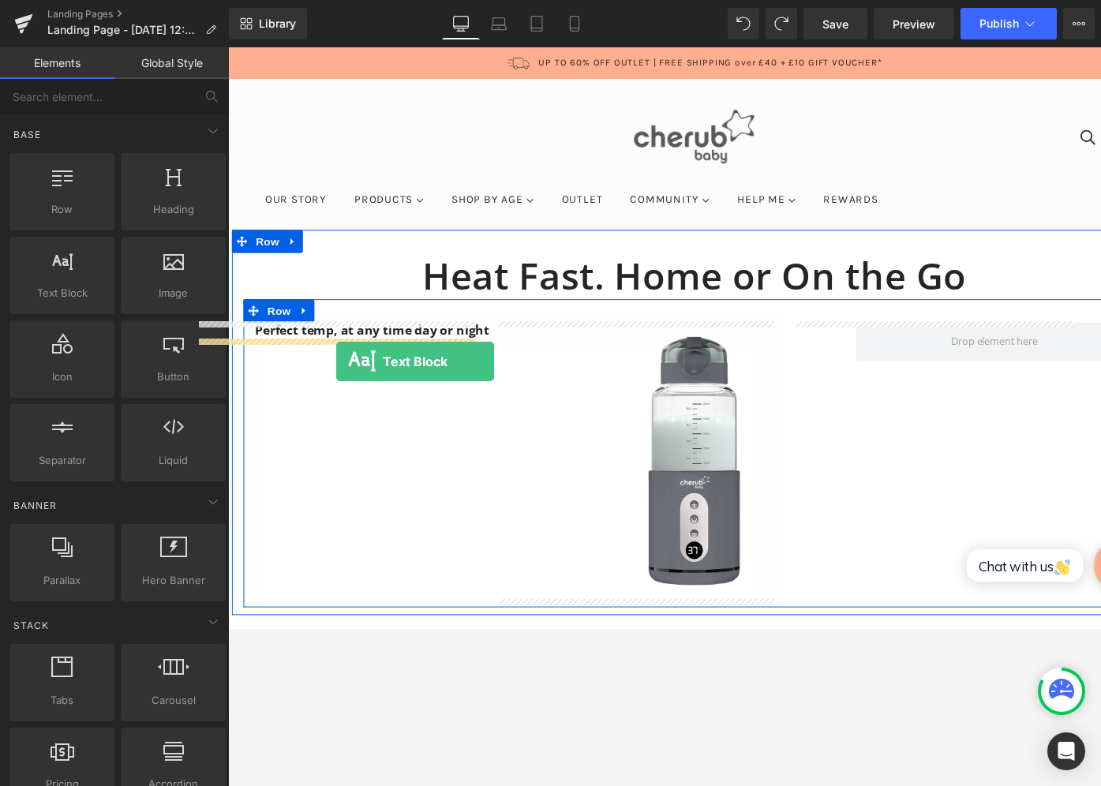
drag, startPoint x: 279, startPoint y: 318, endPoint x: 339, endPoint y: 368, distance: 77.9
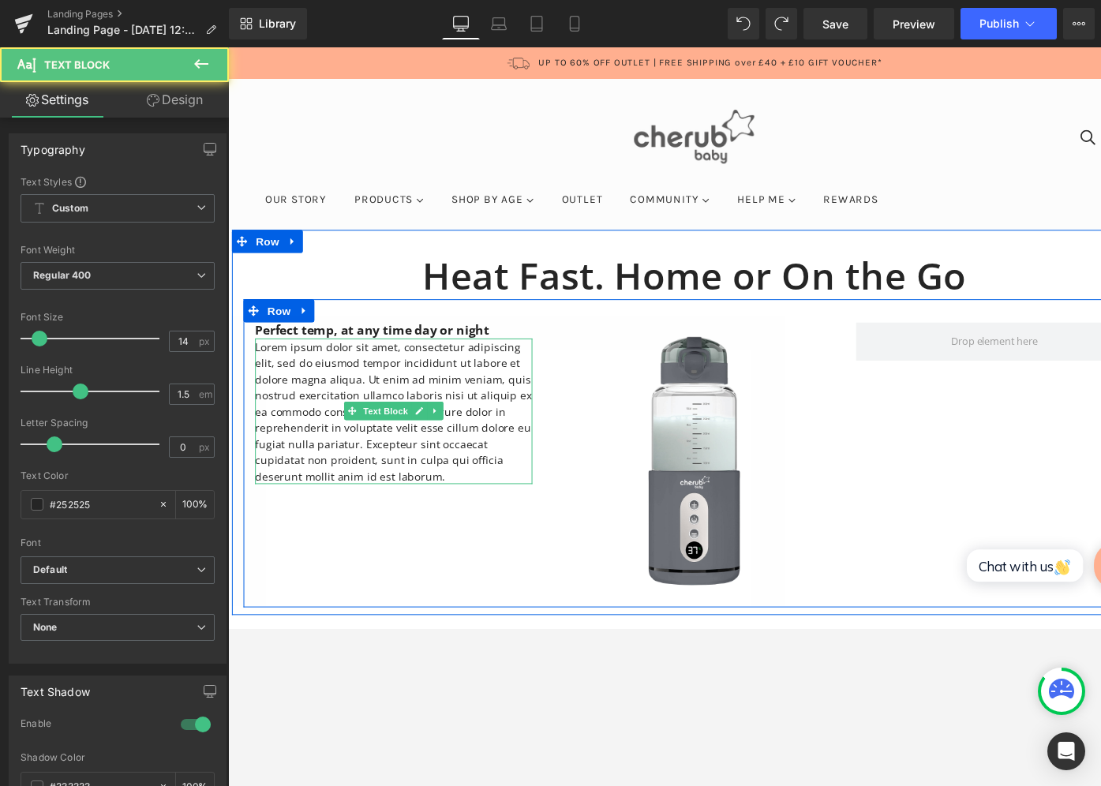
click at [339, 368] on p "Lorem ipsum dolor sit amet, consectetur adipiscing elit, sed do eiusmod tempor …" at bounding box center [398, 420] width 284 height 149
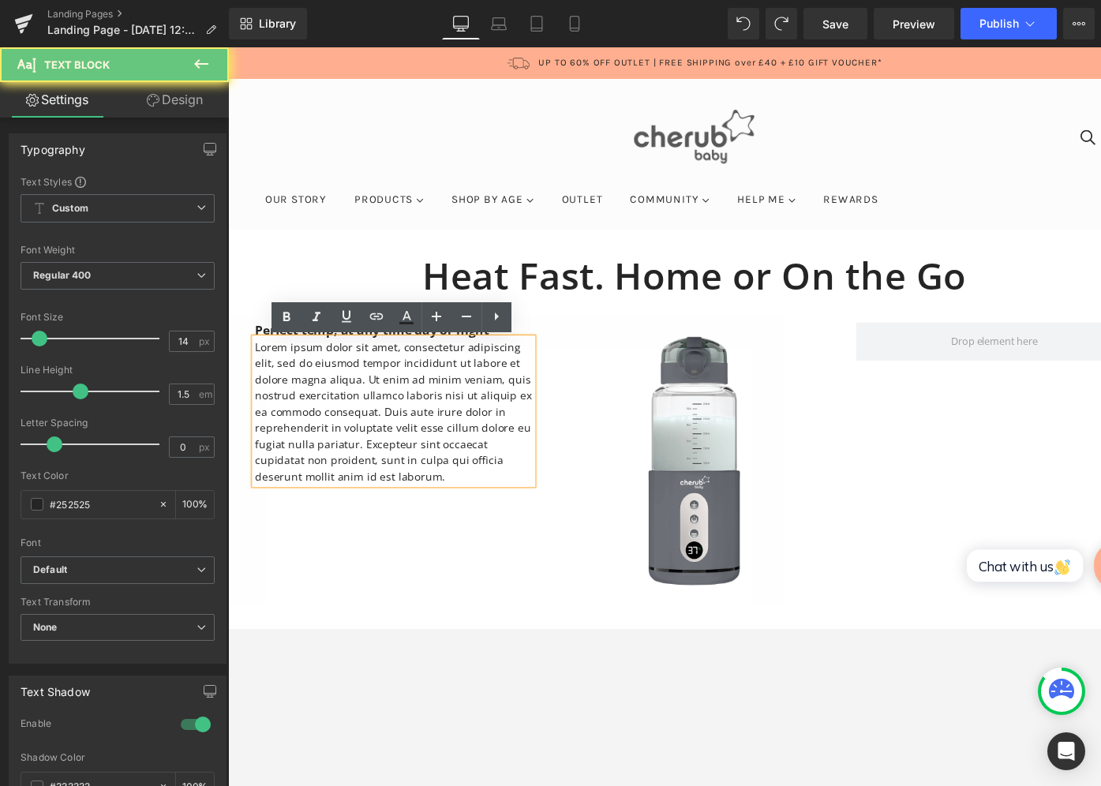
click at [339, 368] on p "Lorem ipsum dolor sit amet, consectetur adipiscing elit, sed do eiusmod tempor …" at bounding box center [398, 420] width 284 height 149
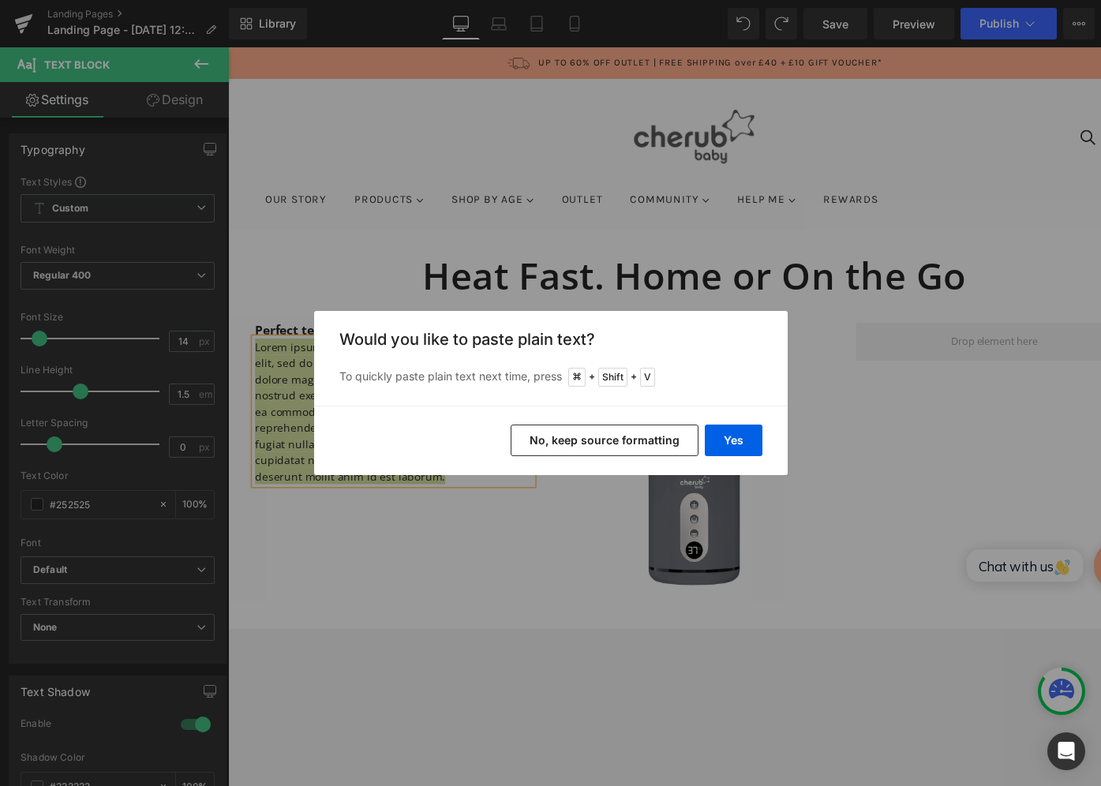
click at [655, 440] on button "No, keep source formatting" at bounding box center [605, 441] width 188 height 32
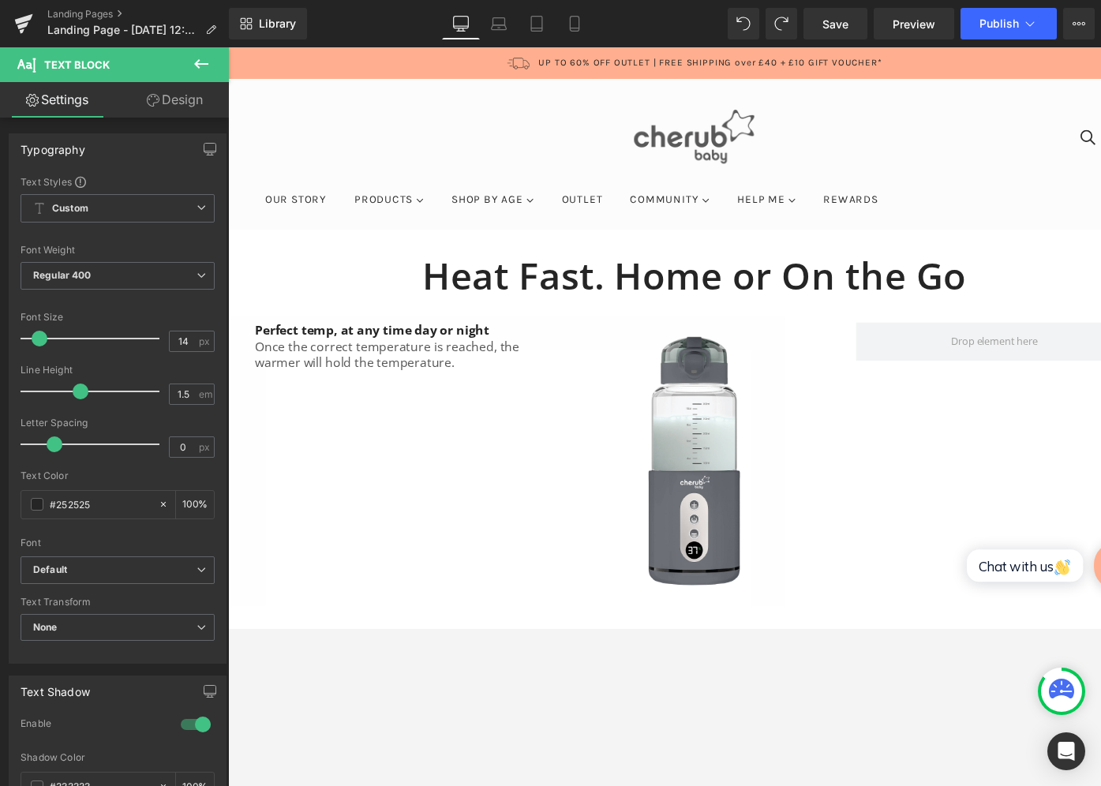
click at [194, 51] on button at bounding box center [201, 64] width 55 height 35
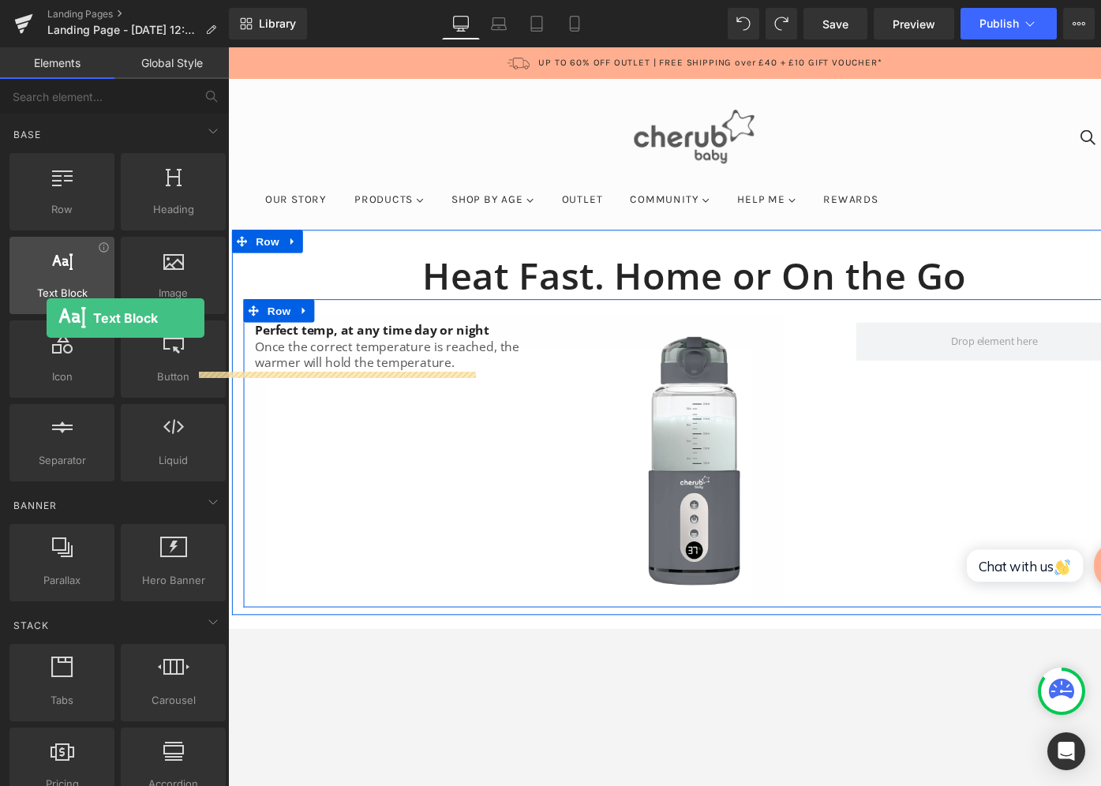
drag, startPoint x: 60, startPoint y: 289, endPoint x: 27, endPoint y: 271, distance: 37.4
click at [27, 271] on div "Text Block texts, paragraphs, contents, blocks" at bounding box center [61, 275] width 105 height 77
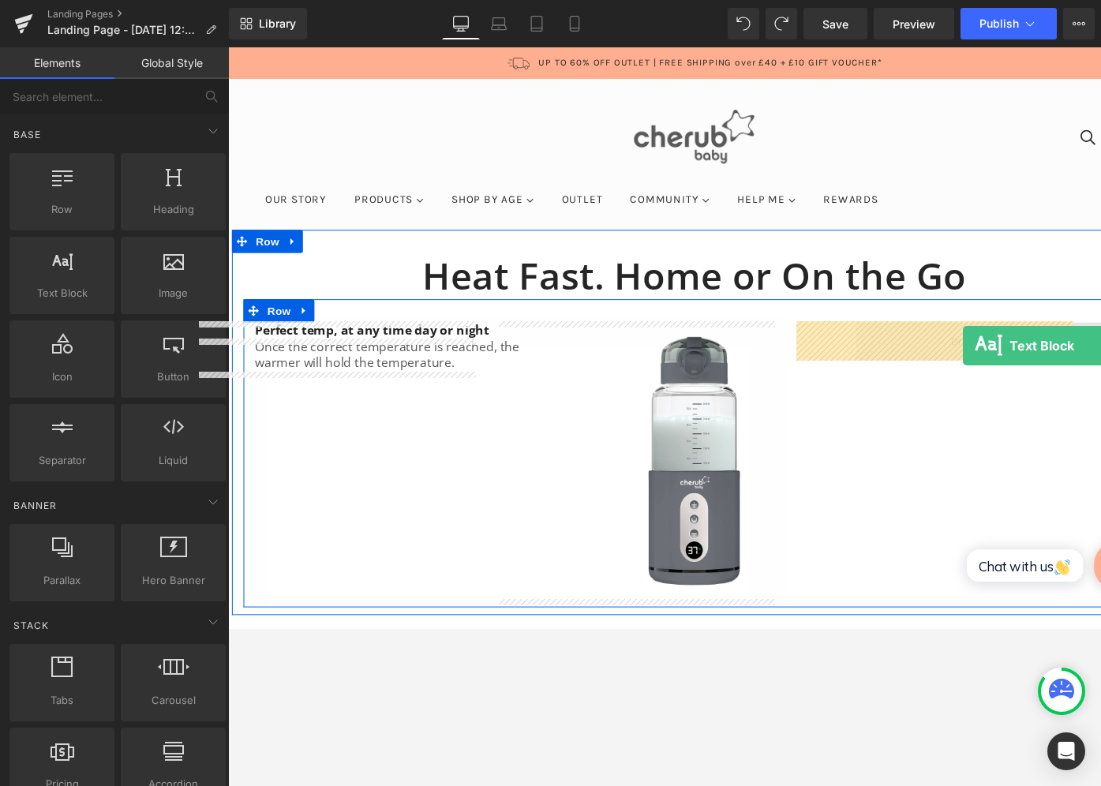
drag, startPoint x: 255, startPoint y: 319, endPoint x: 983, endPoint y: 353, distance: 729.2
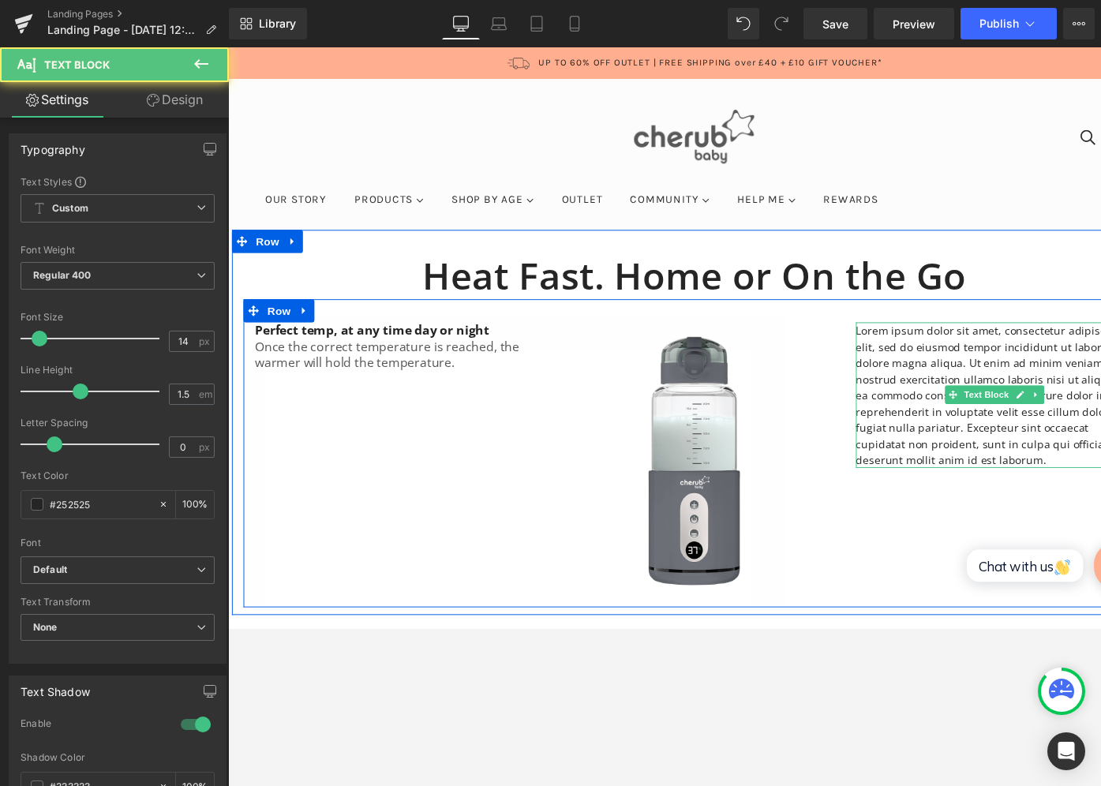
click at [686, 352] on p "Lorem ipsum dolor sit amet, consectetur adipiscing elit, sed do eiusmod tempor …" at bounding box center [1013, 403] width 284 height 149
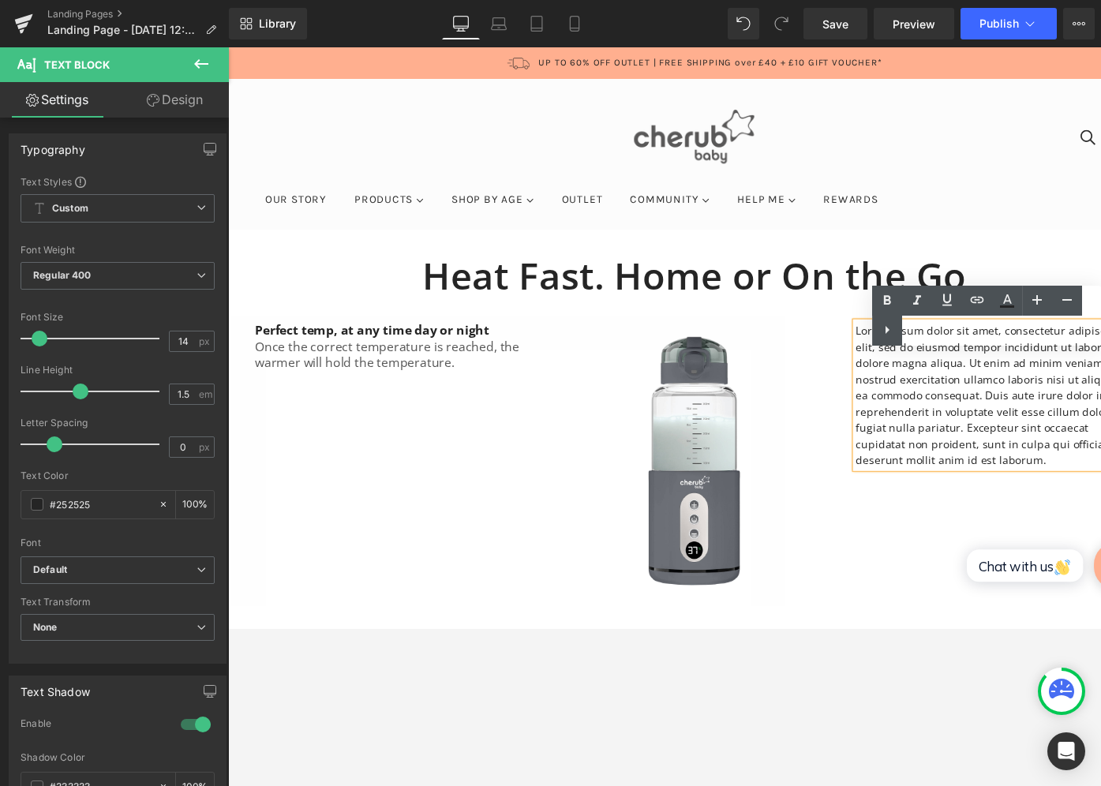
click at [387, 32] on div "Library Desktop Desktop Laptop Tablet Mobile Save Preview Publish Scheduled Vie…" at bounding box center [665, 24] width 872 height 32
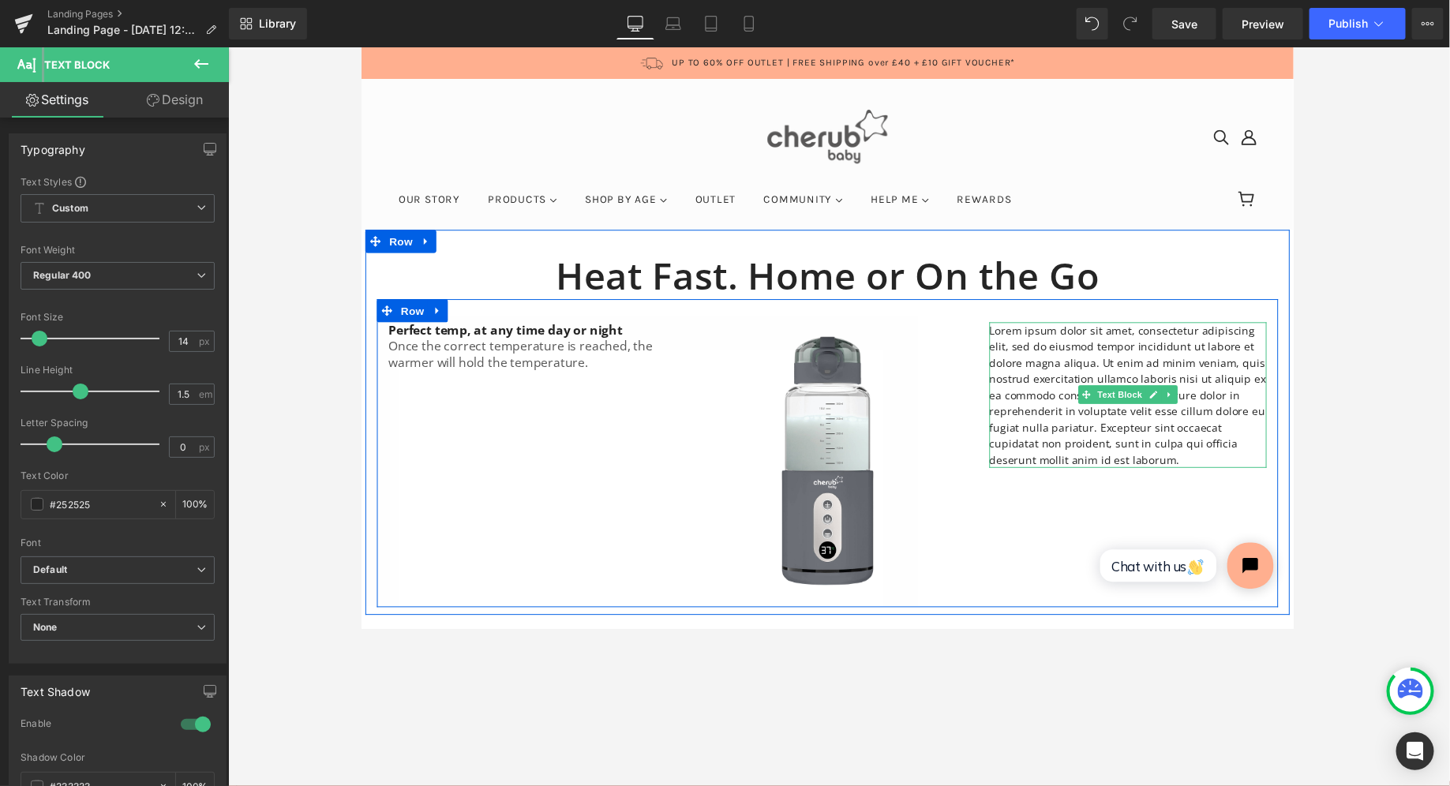
click at [686, 410] on p "Lorem ipsum dolor sit amet, consectetur adipiscing elit, sed do eiusmod tempor …" at bounding box center [1146, 402] width 284 height 149
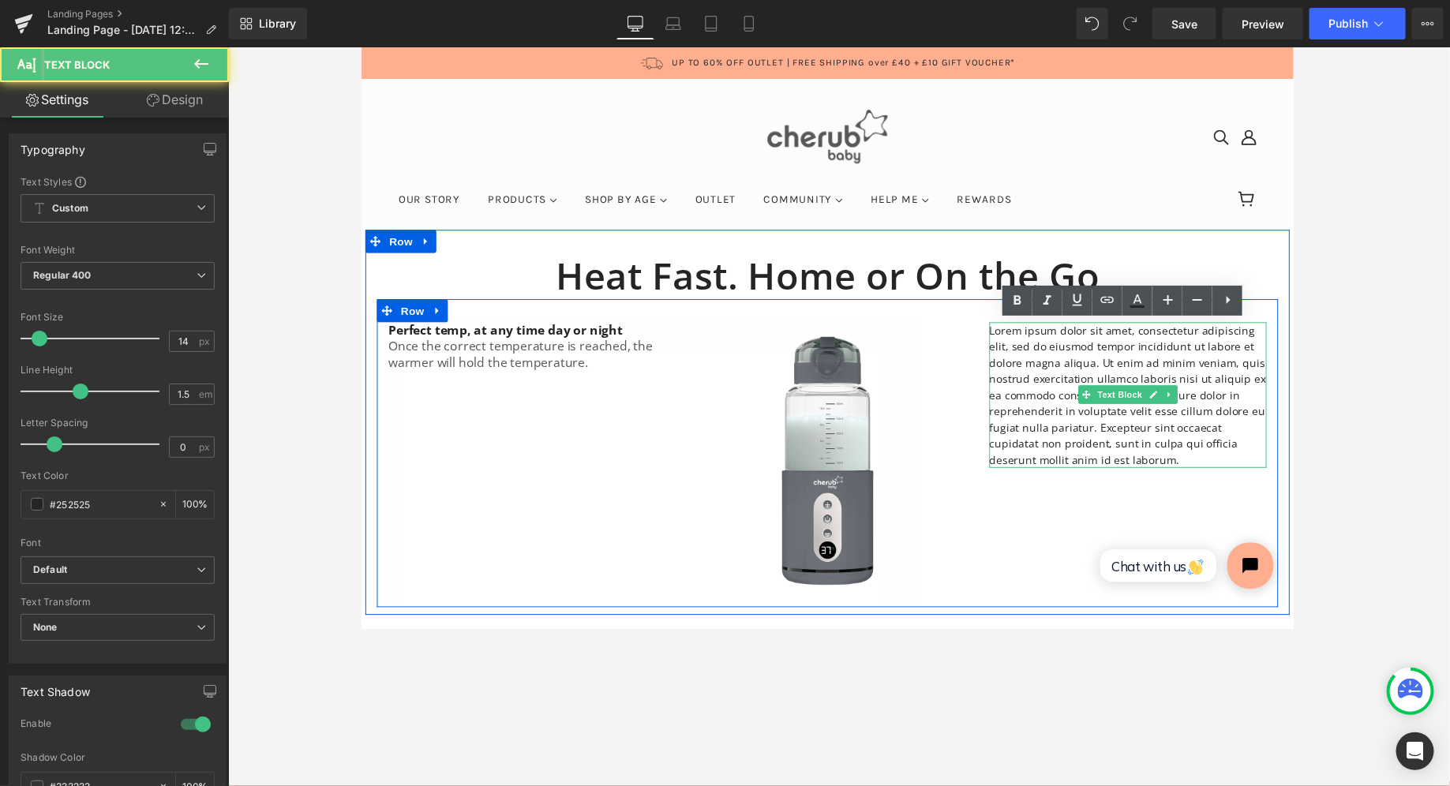
click at [686, 410] on p "Lorem ipsum dolor sit amet, consectetur adipiscing elit, sed do eiusmod tempor …" at bounding box center [1146, 402] width 284 height 149
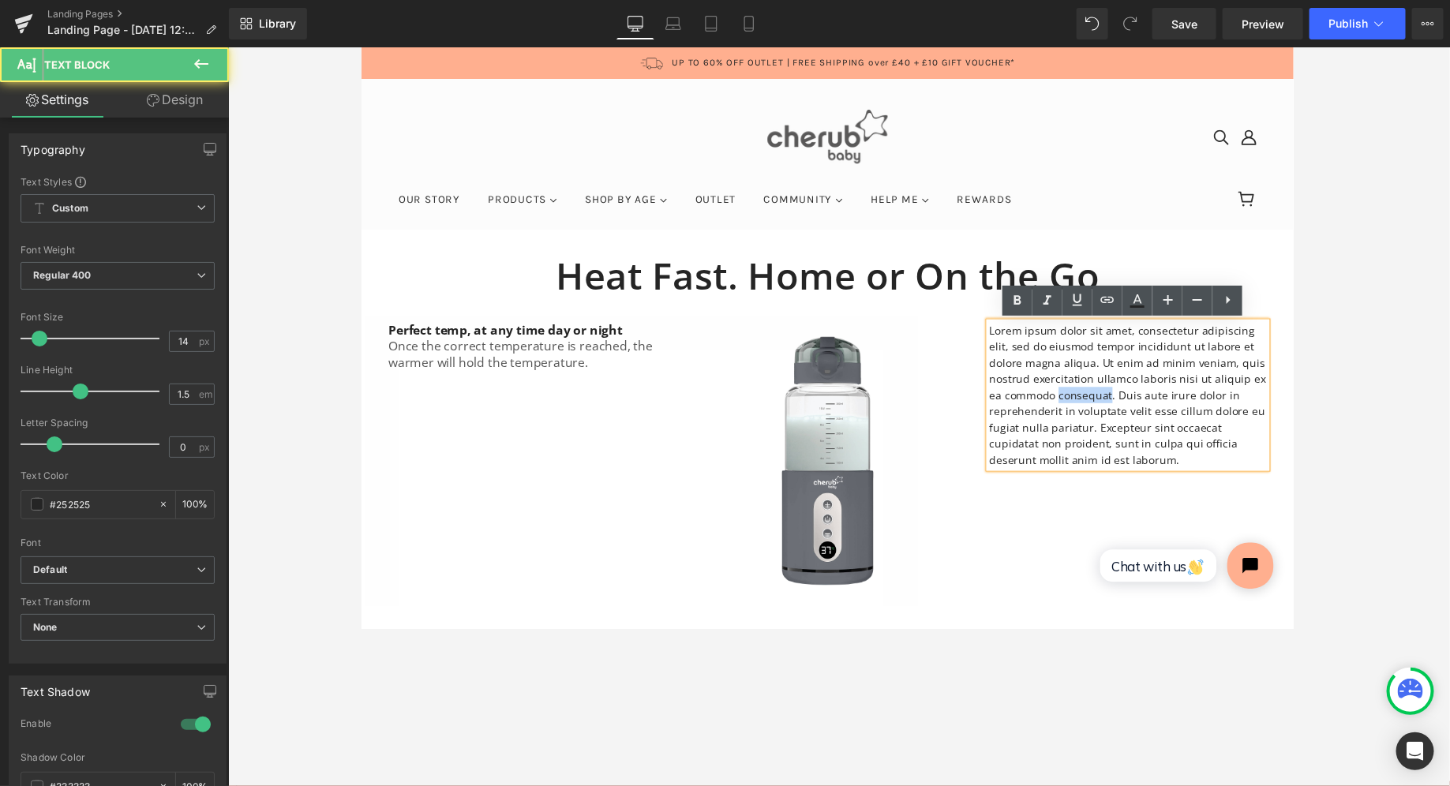
click at [686, 410] on p "Lorem ipsum dolor sit amet, consectetur adipiscing elit, sed do eiusmod tempor …" at bounding box center [1146, 402] width 284 height 149
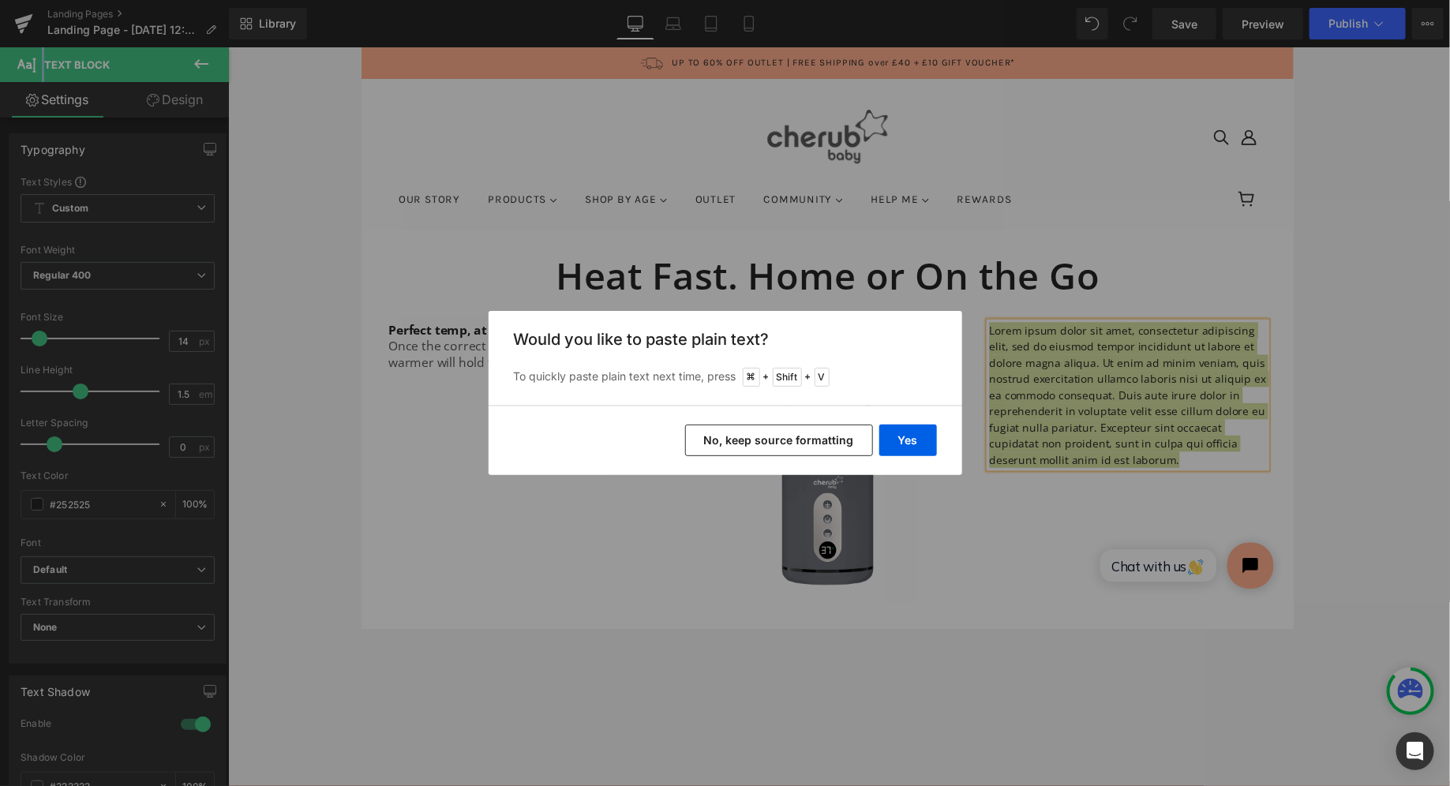
click at [686, 449] on button "No, keep source formatting" at bounding box center [779, 441] width 188 height 32
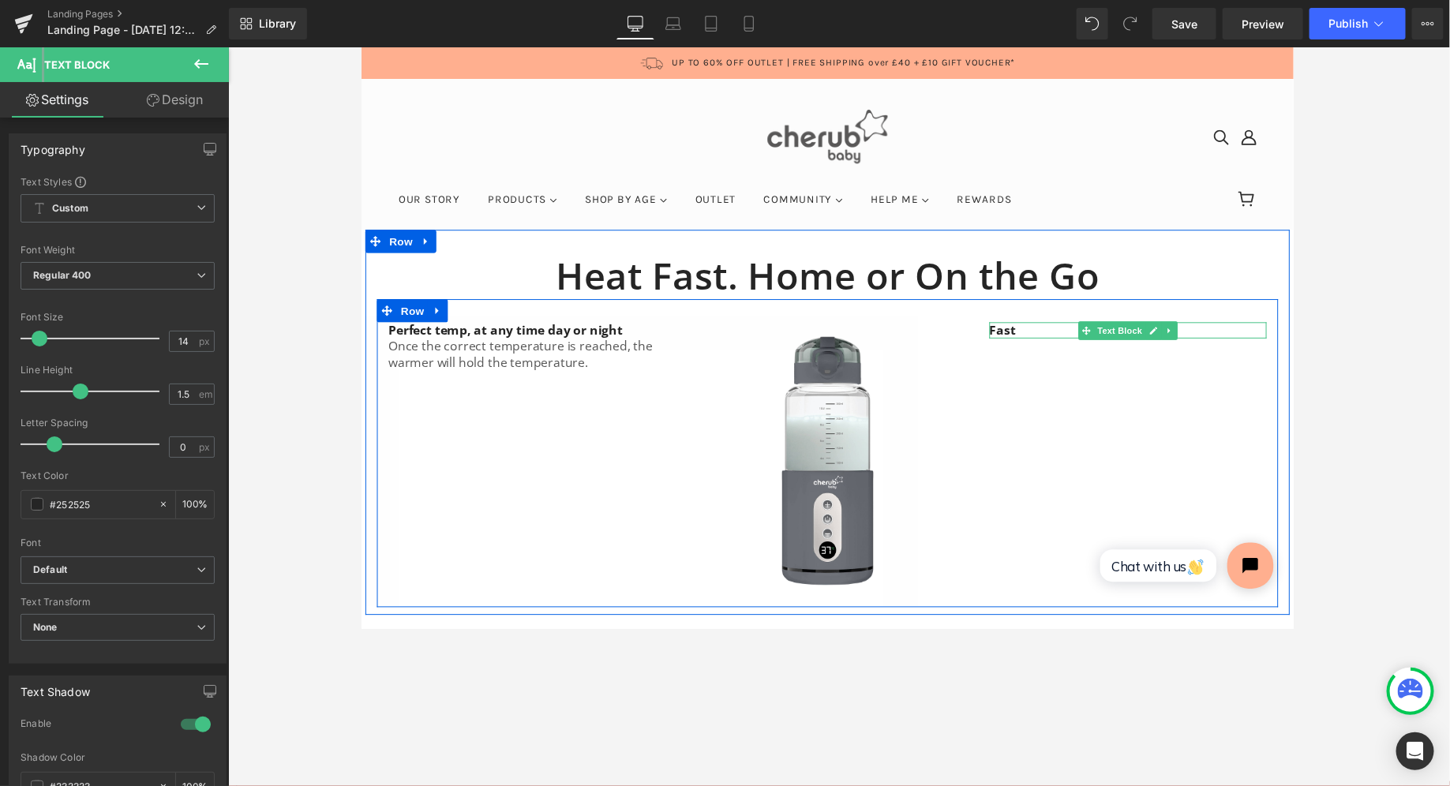
click at [686, 332] on p "Fast" at bounding box center [1146, 336] width 284 height 17
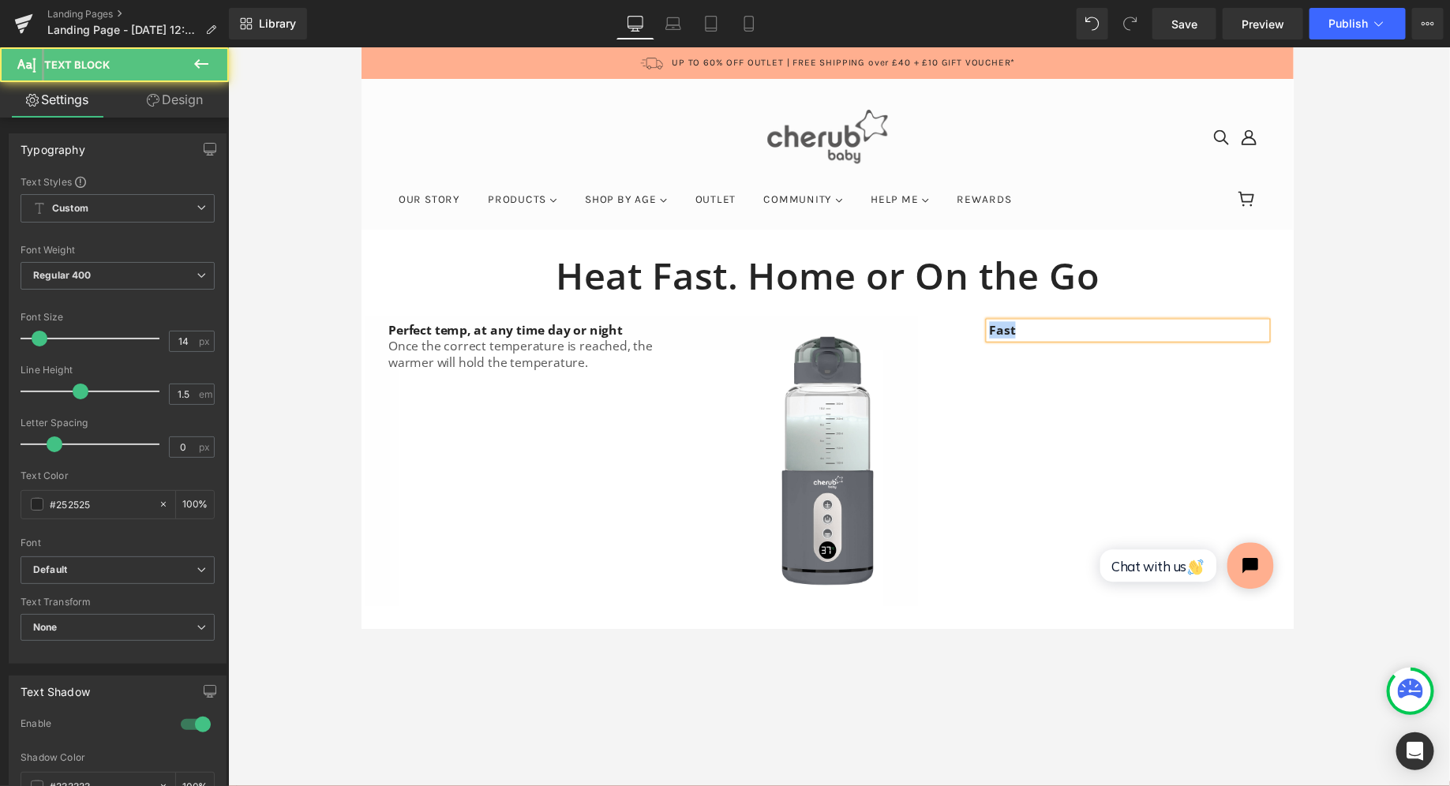
click at [686, 328] on p "Fast" at bounding box center [1146, 336] width 284 height 17
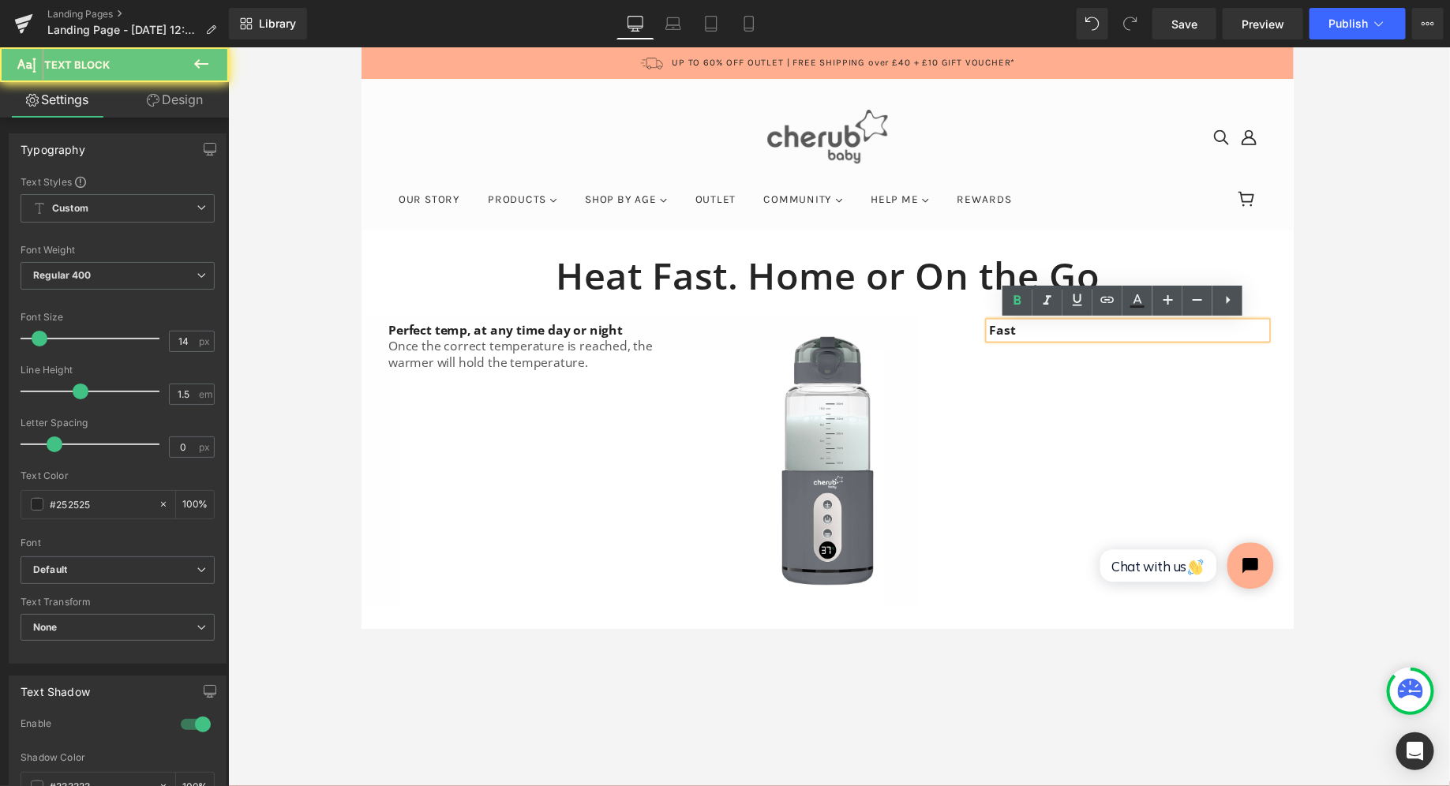
click at [686, 328] on p "Fast" at bounding box center [1146, 336] width 284 height 17
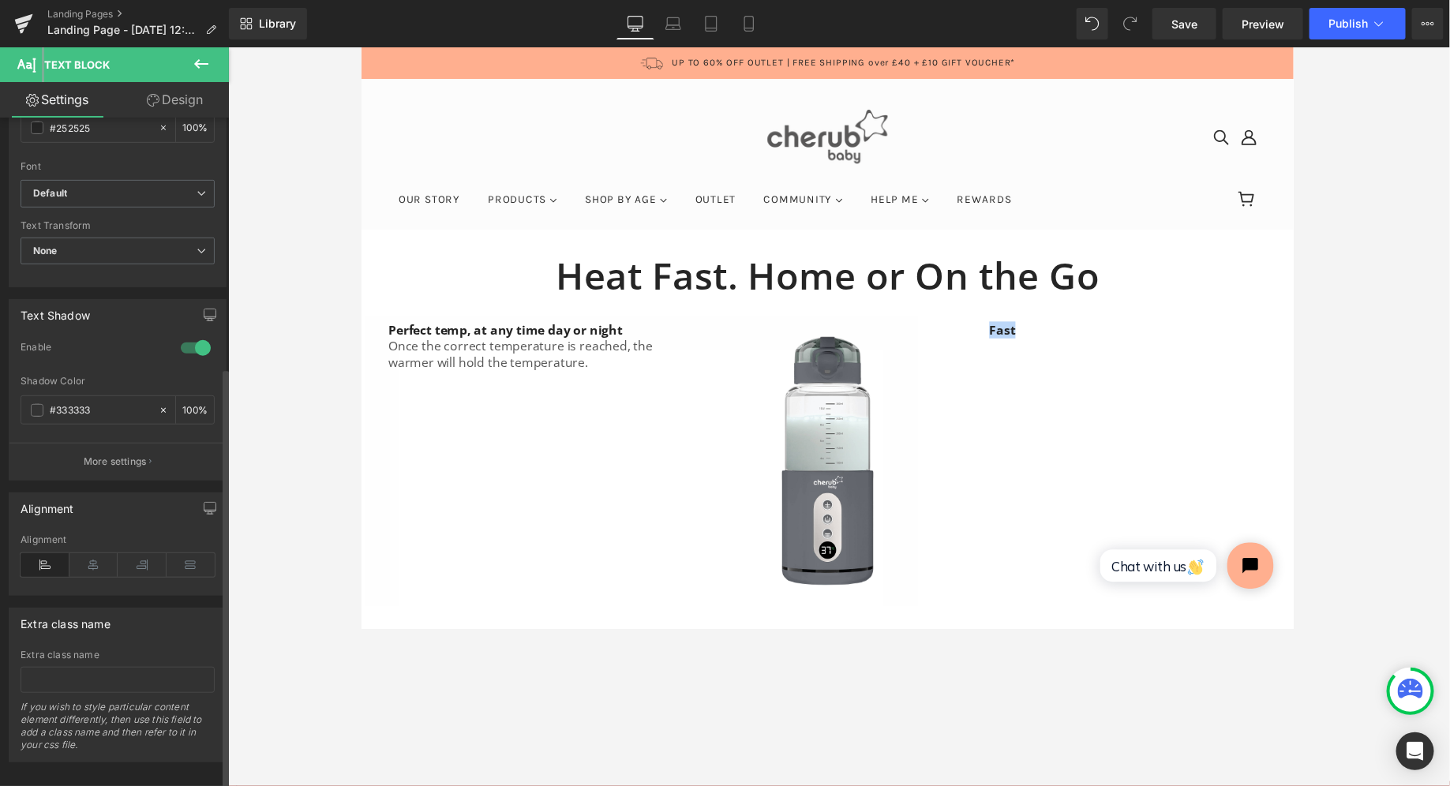
scroll to position [395, 0]
click at [129, 546] on icon at bounding box center [142, 557] width 49 height 24
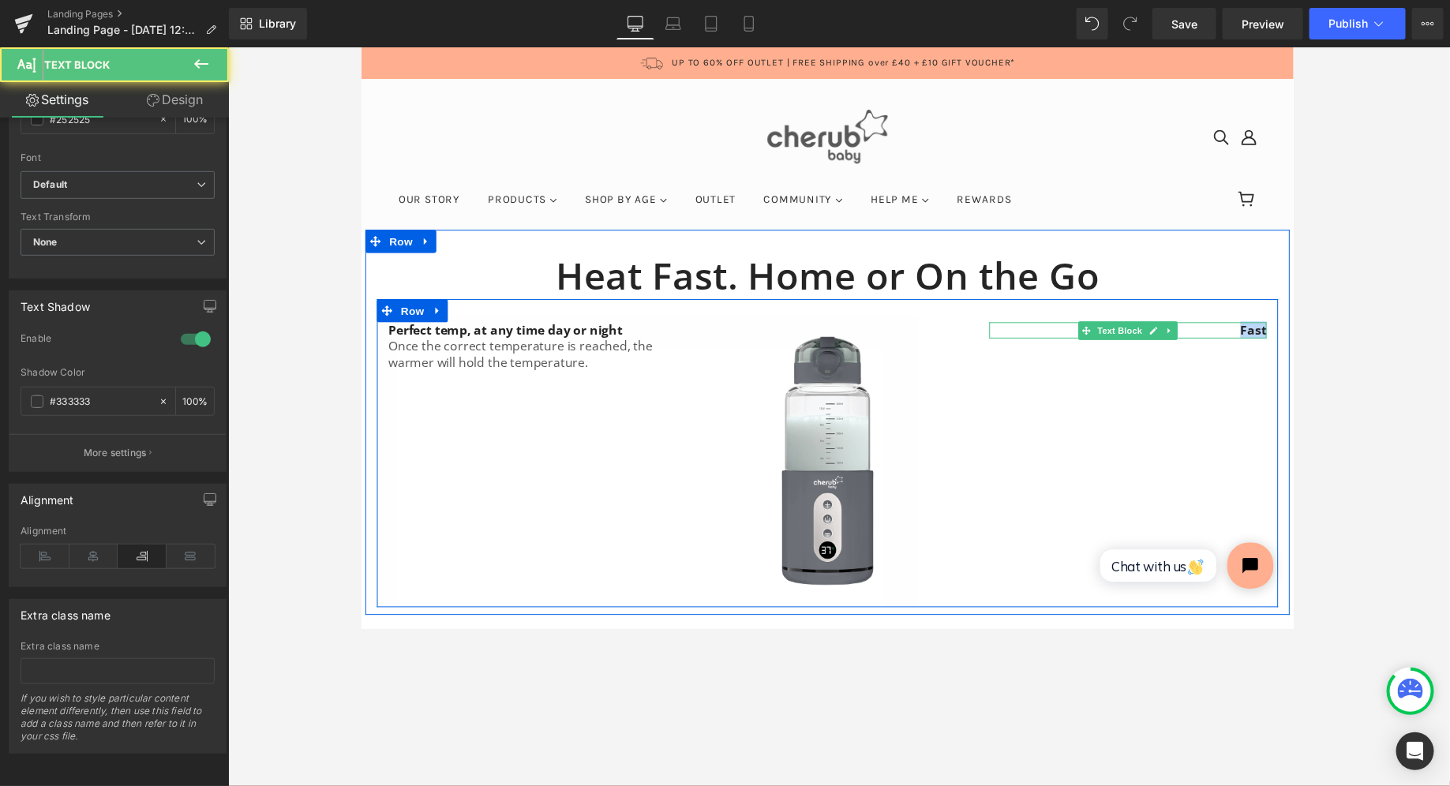
click at [686, 340] on span "Fast" at bounding box center [1274, 336] width 27 height 17
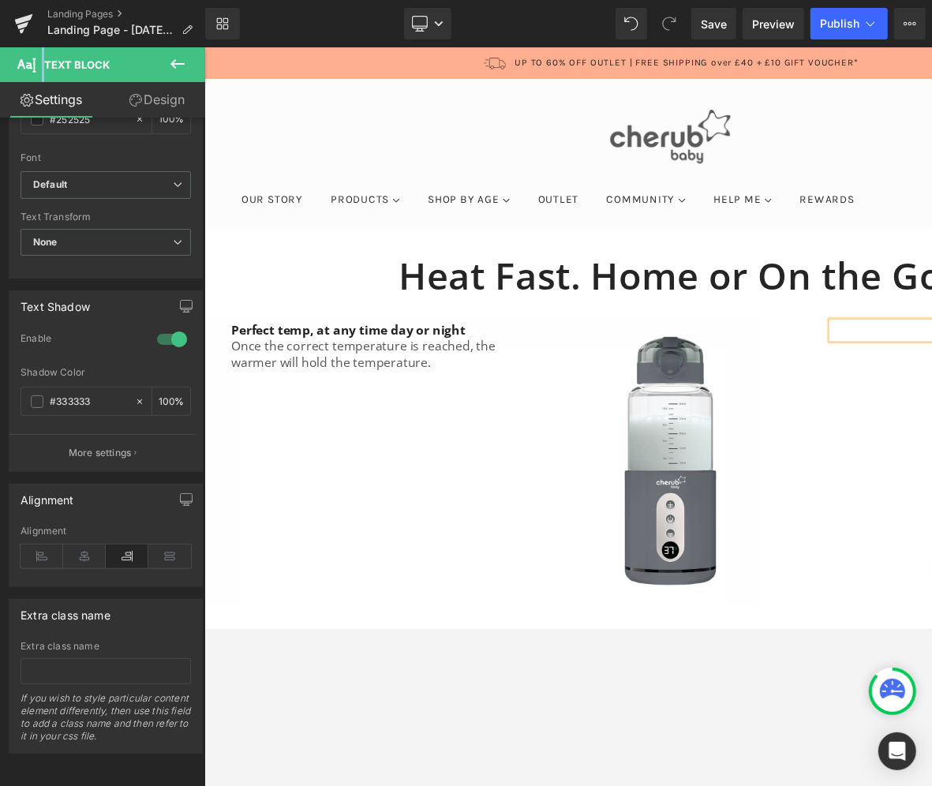
click at [527, 628] on div at bounding box center [568, 416] width 728 height 739
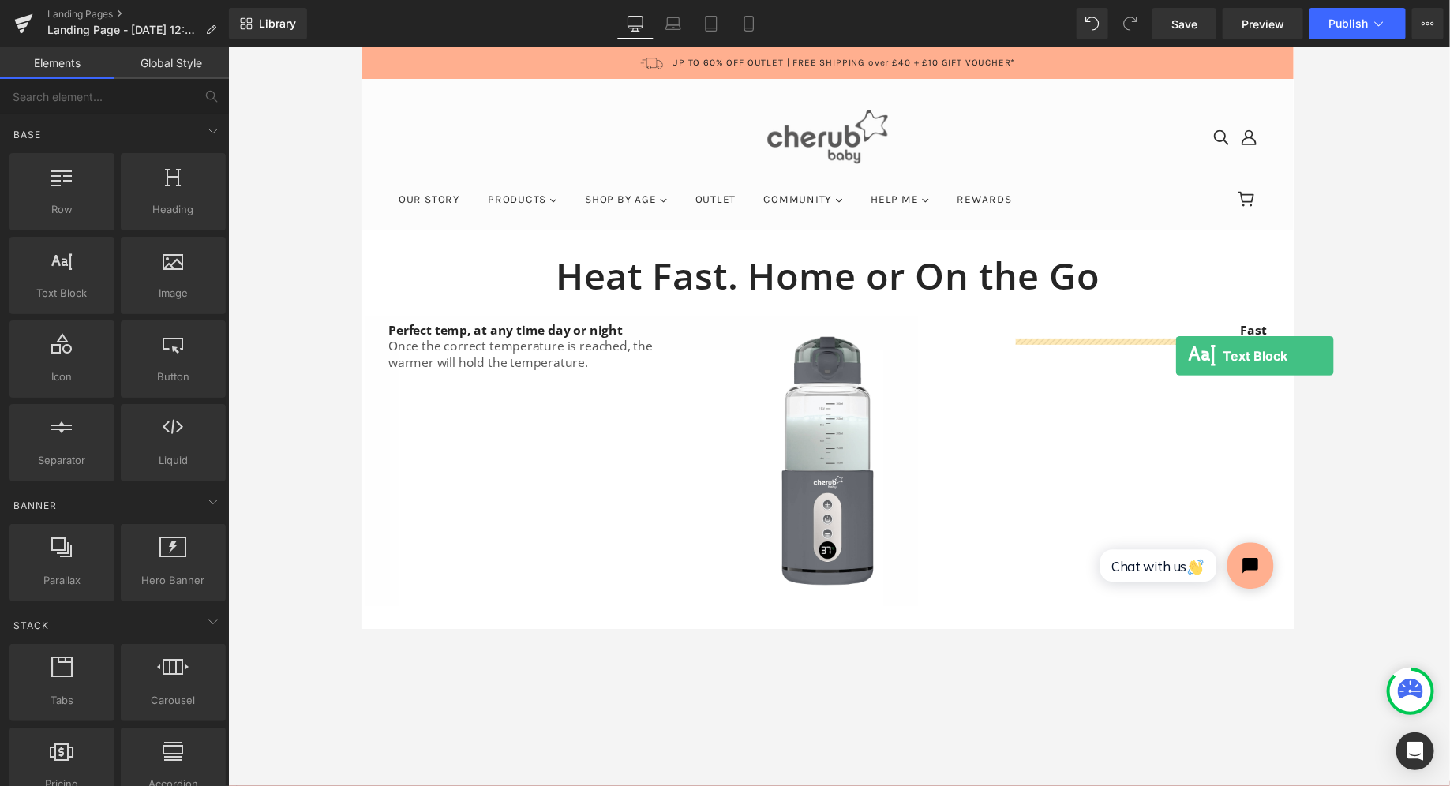
drag, startPoint x: 418, startPoint y: 331, endPoint x: 1175, endPoint y: 373, distance: 758.8
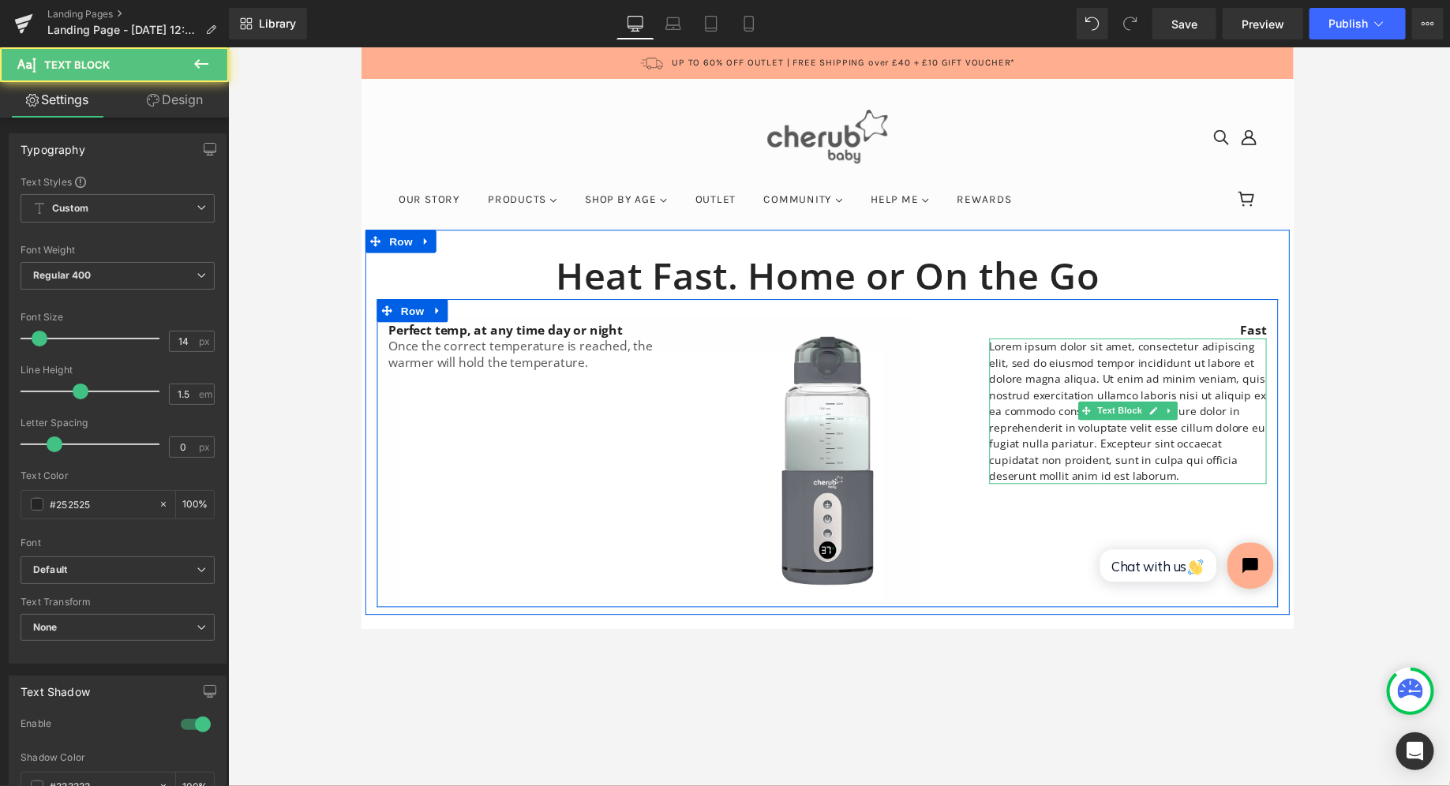
click at [686, 392] on p "Lorem ipsum dolor sit amet, consectetur adipiscing elit, sed do eiusmod tempor …" at bounding box center [1146, 419] width 284 height 149
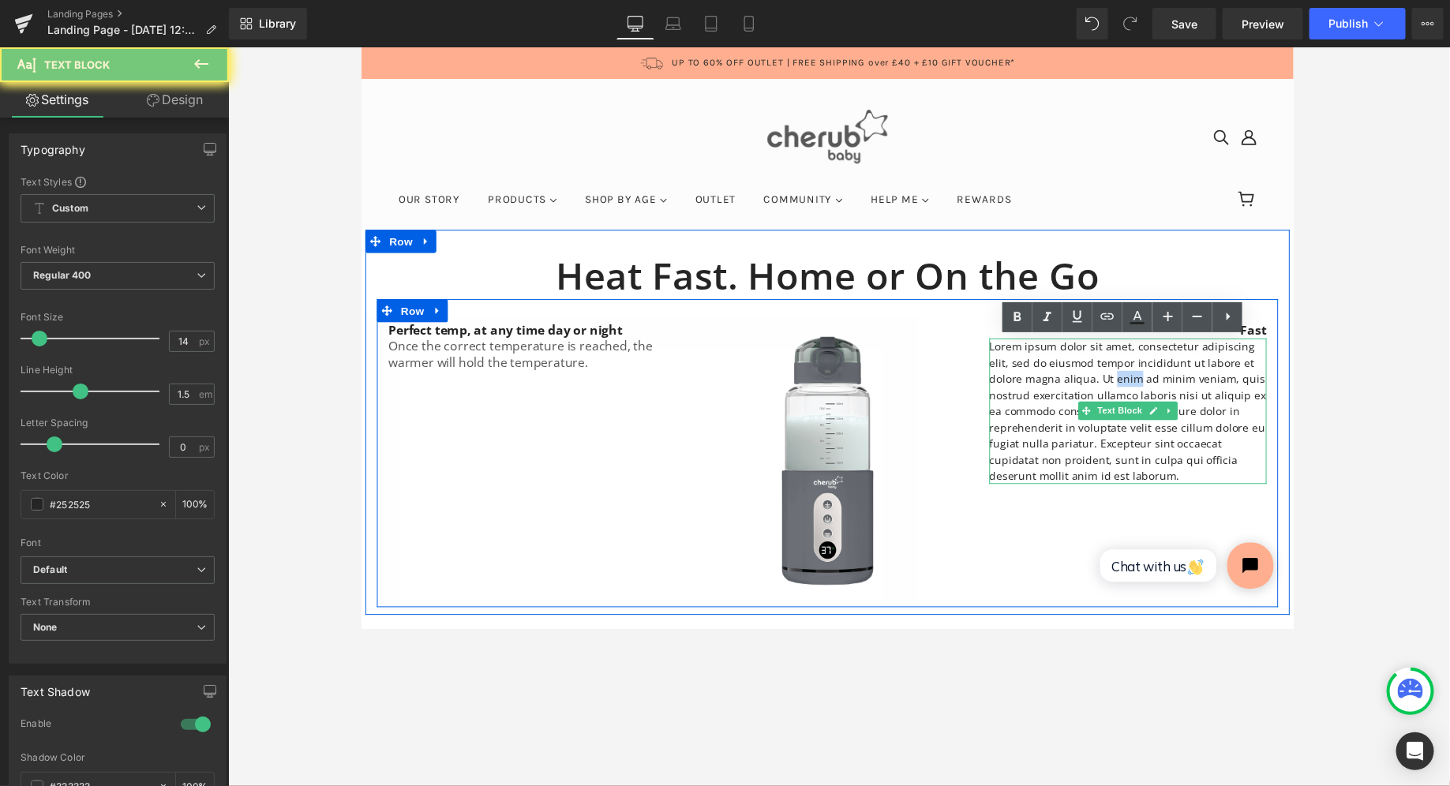
click at [686, 392] on p "Lorem ipsum dolor sit amet, consectetur adipiscing elit, sed do eiusmod tempor …" at bounding box center [1146, 419] width 284 height 149
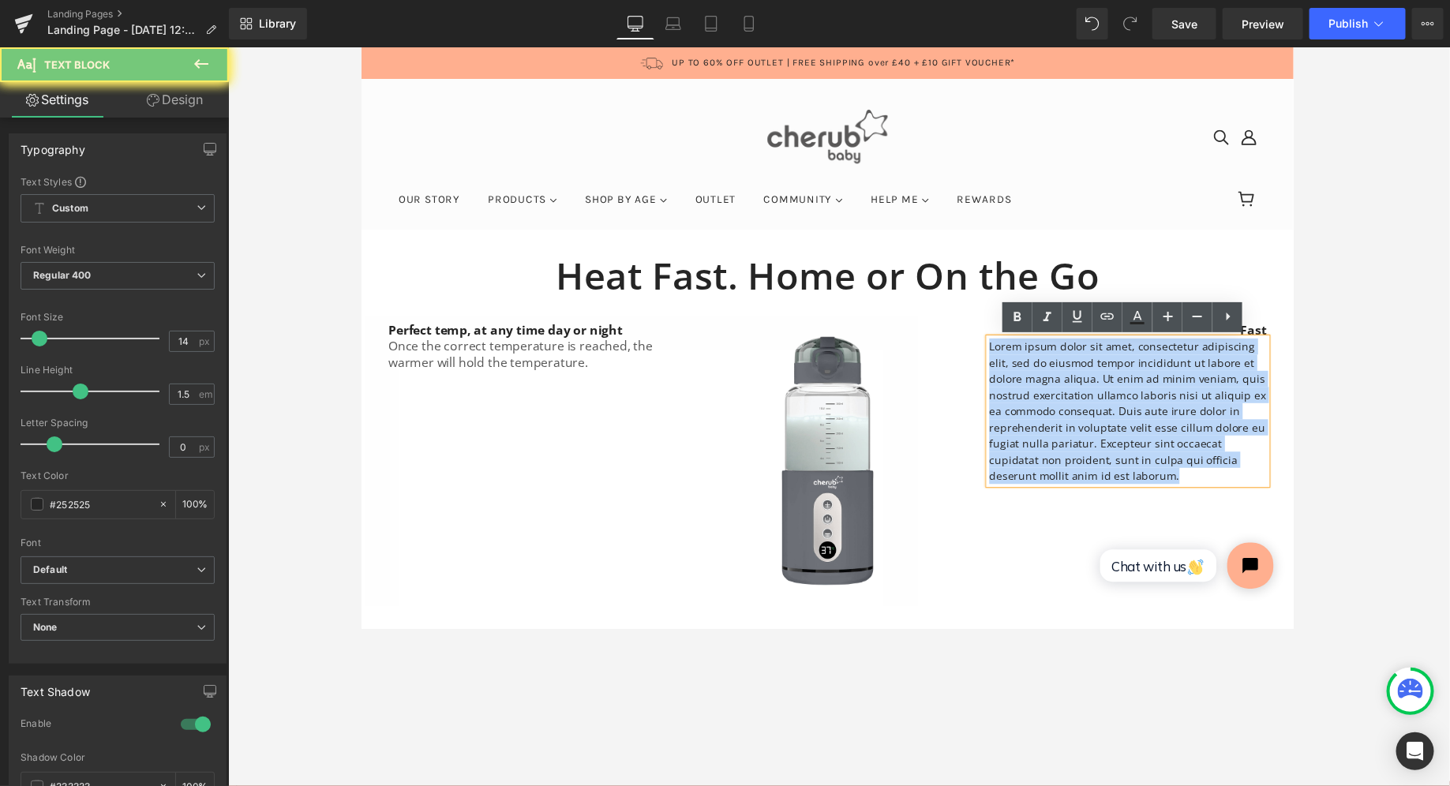
click at [686, 392] on p "Lorem ipsum dolor sit amet, consectetur adipiscing elit, sed do eiusmod tempor …" at bounding box center [1146, 419] width 284 height 149
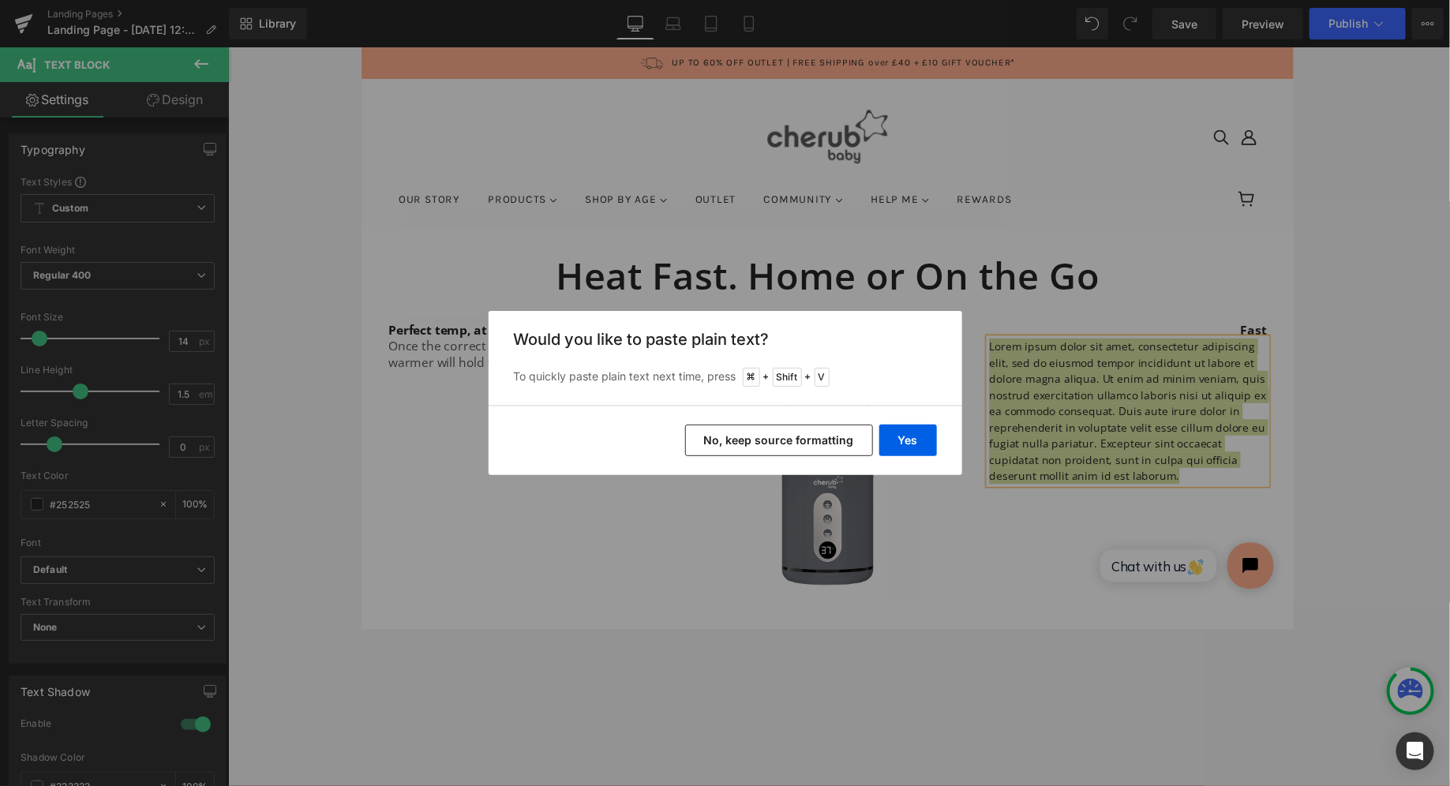
click at [686, 436] on button "No, keep source formatting" at bounding box center [779, 441] width 188 height 32
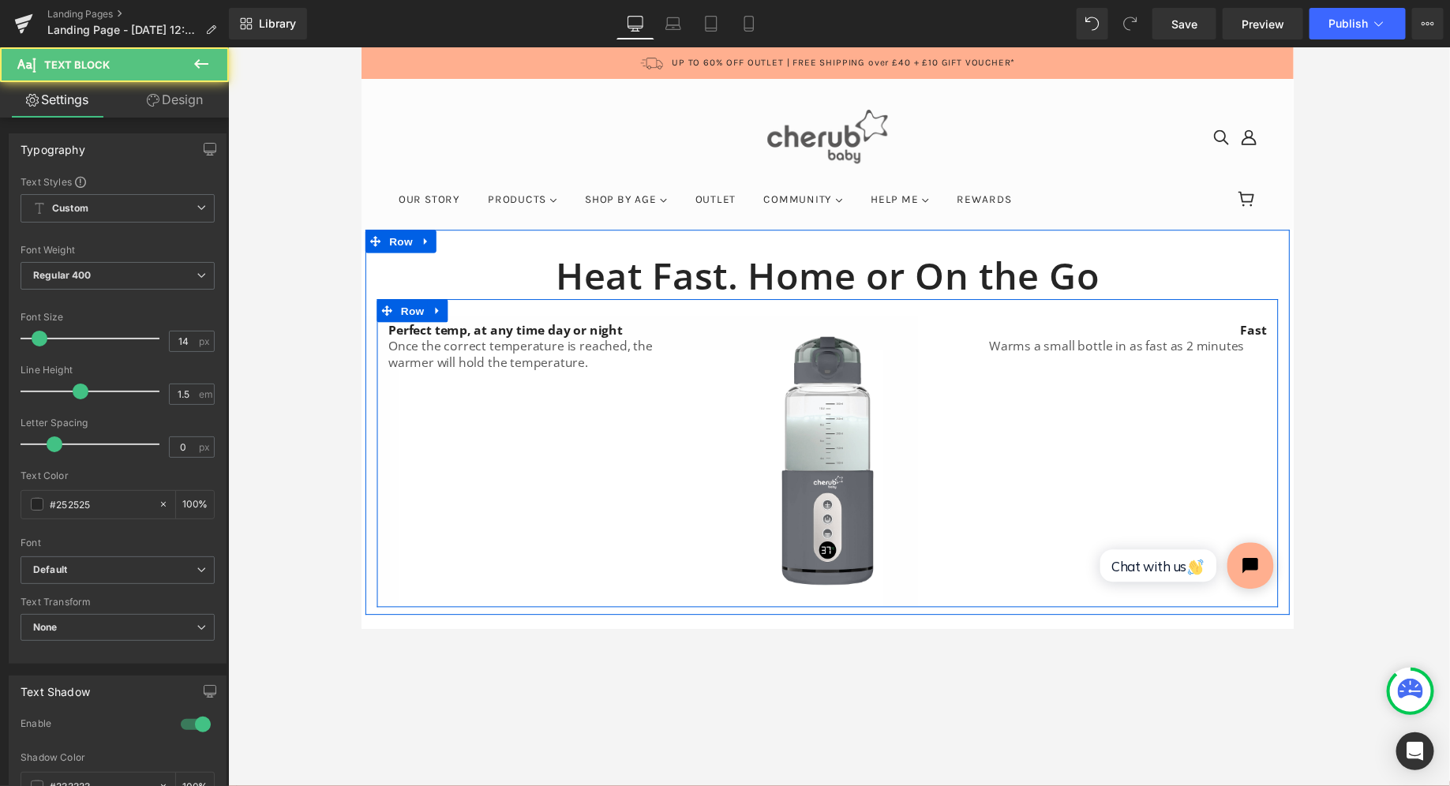
click at [686, 351] on span "Warms a small bottle in as fast as 2 minutes" at bounding box center [1134, 352] width 261 height 17
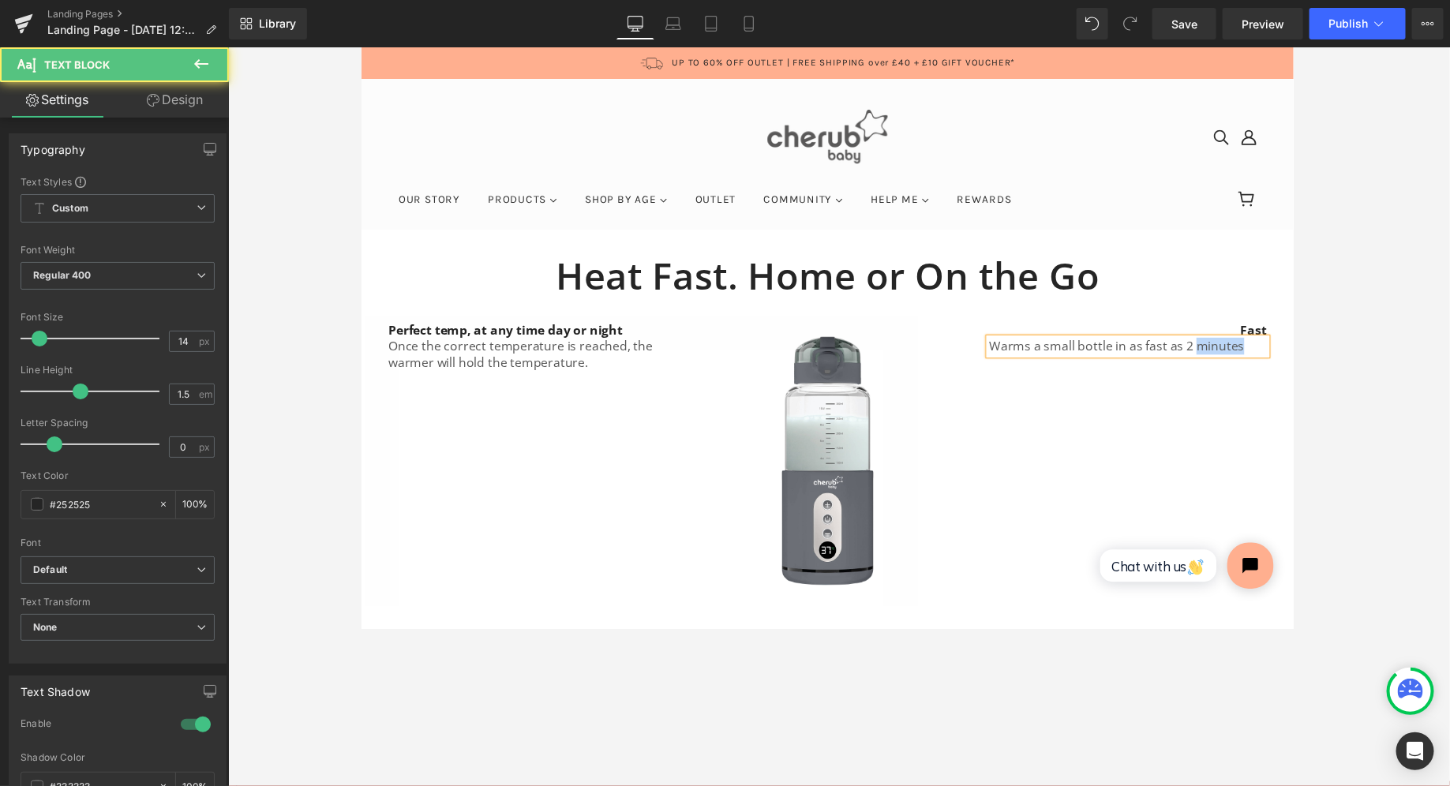
click at [686, 351] on span "Warms a small bottle in as fast as 2 minutes" at bounding box center [1134, 352] width 261 height 17
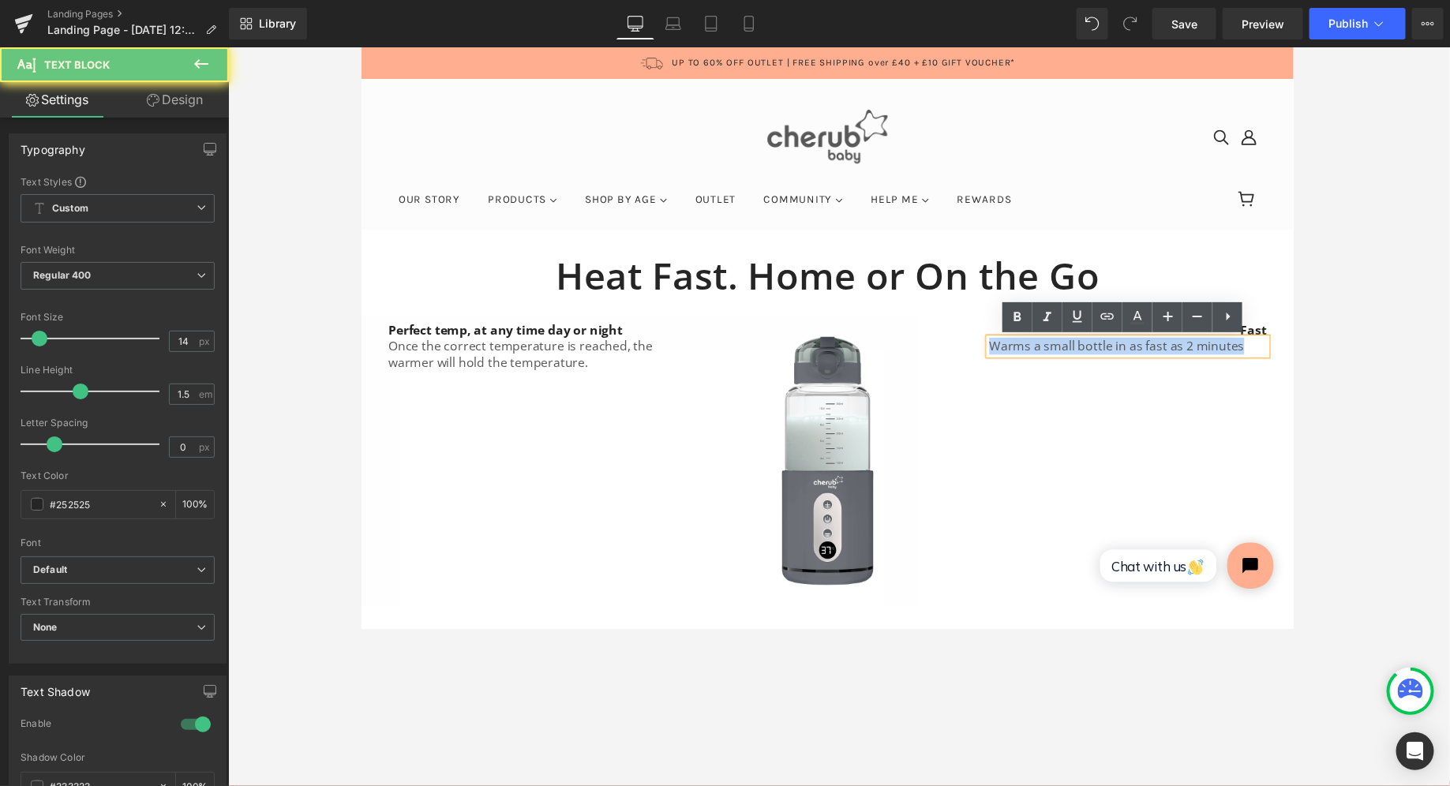
click at [686, 351] on span "Warms a small bottle in as fast as 2 minutes" at bounding box center [1134, 352] width 261 height 17
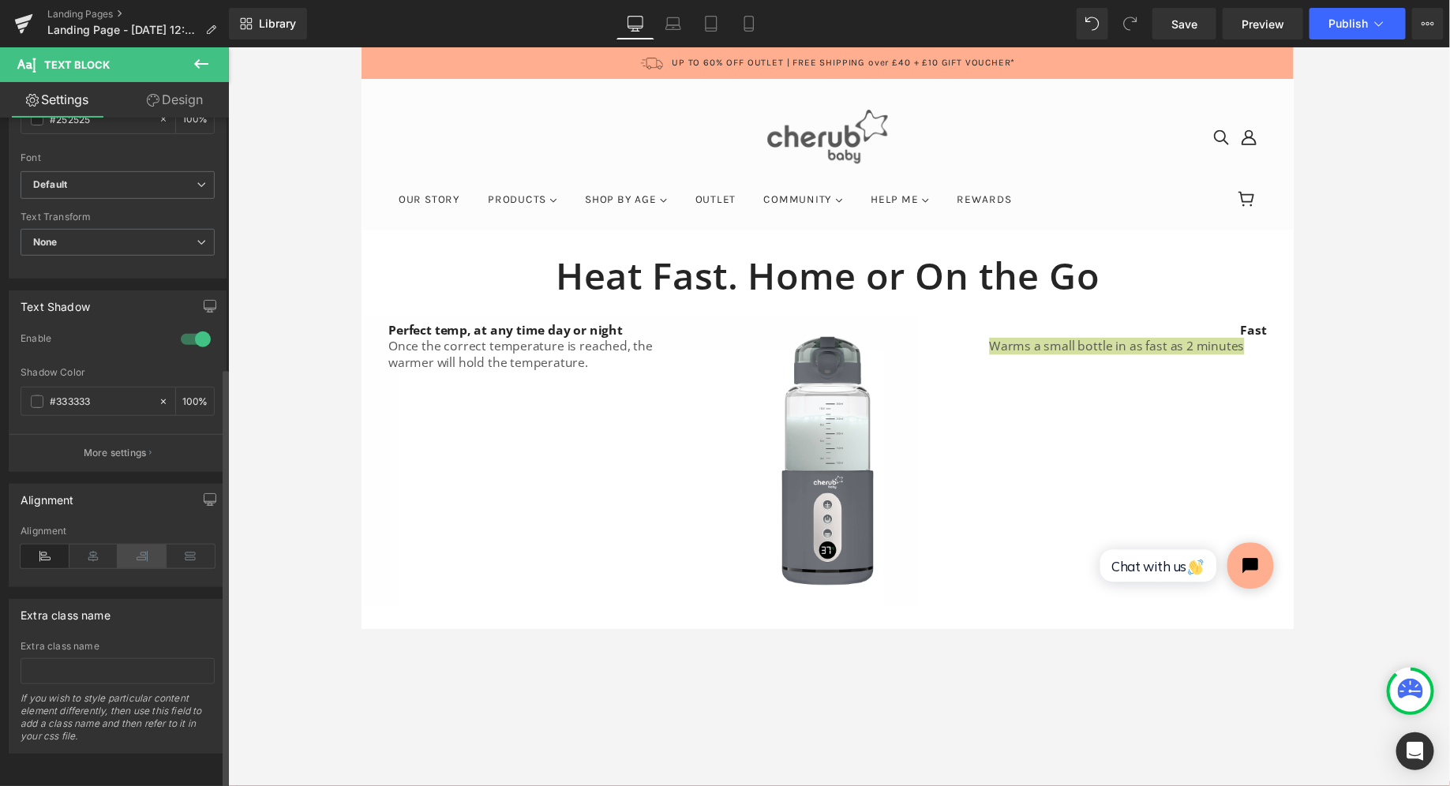
click at [137, 545] on icon at bounding box center [142, 557] width 49 height 24
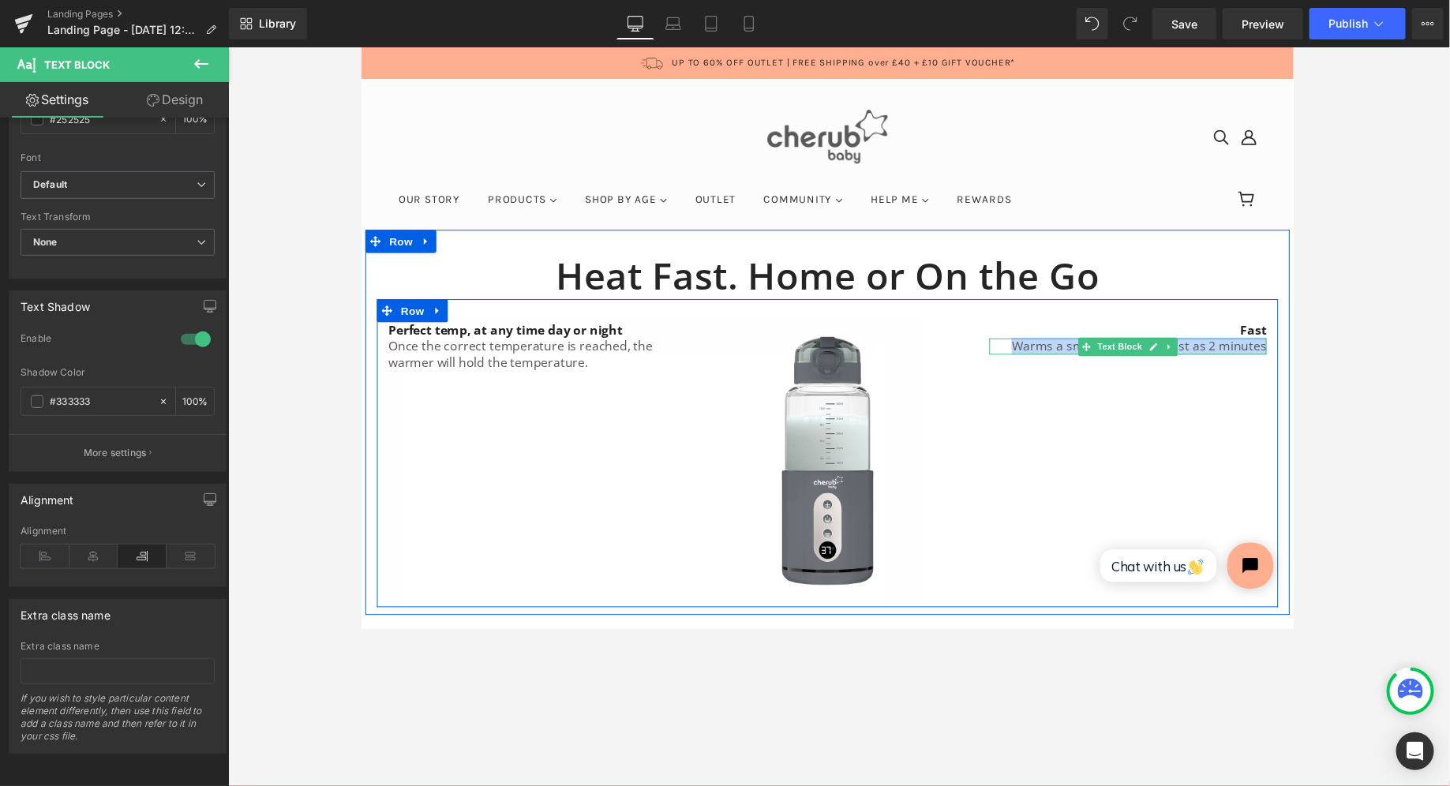
click at [686, 354] on span "Warms a small bottle in as fast as 2 minutes" at bounding box center [1157, 352] width 261 height 17
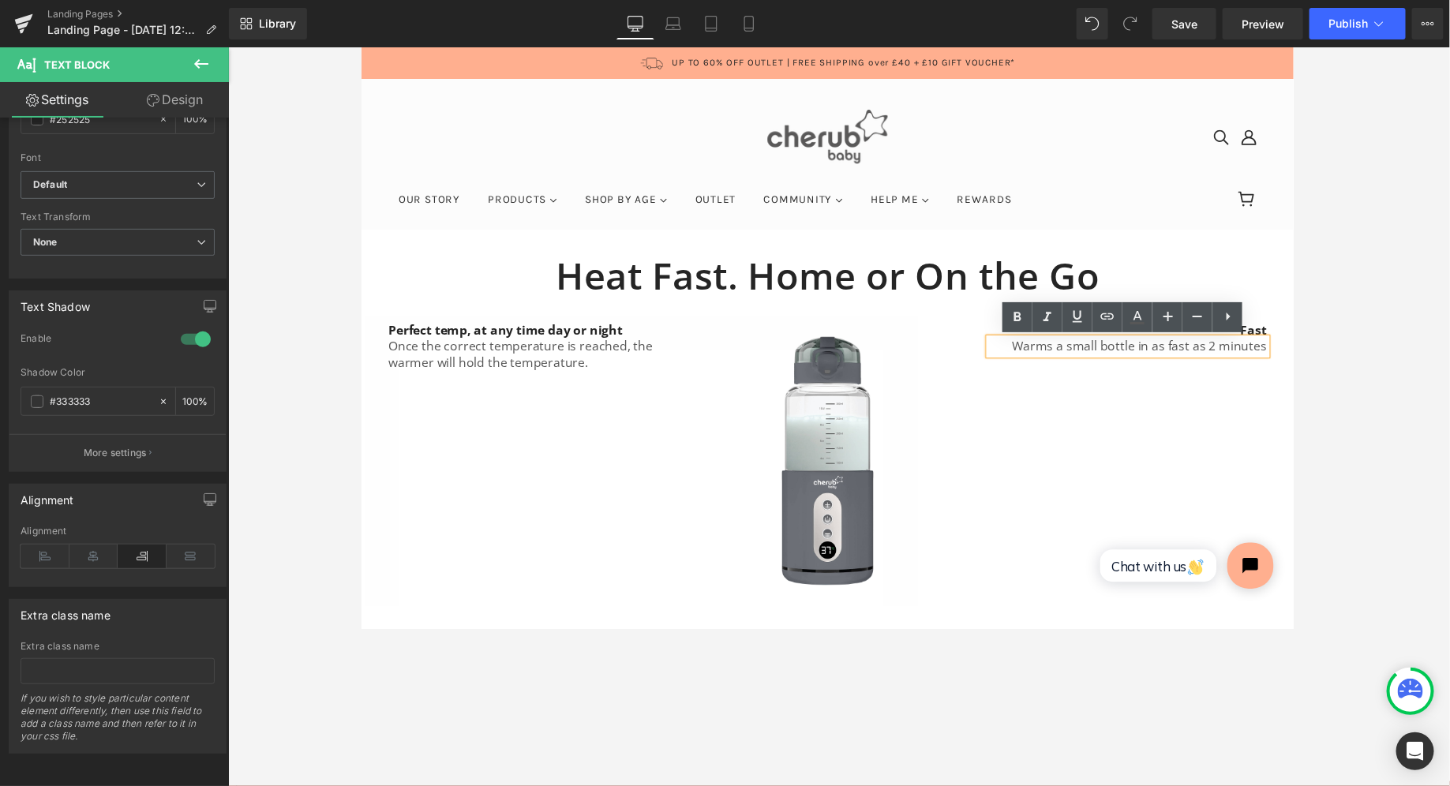
click at [686, 223] on div at bounding box center [839, 416] width 1222 height 739
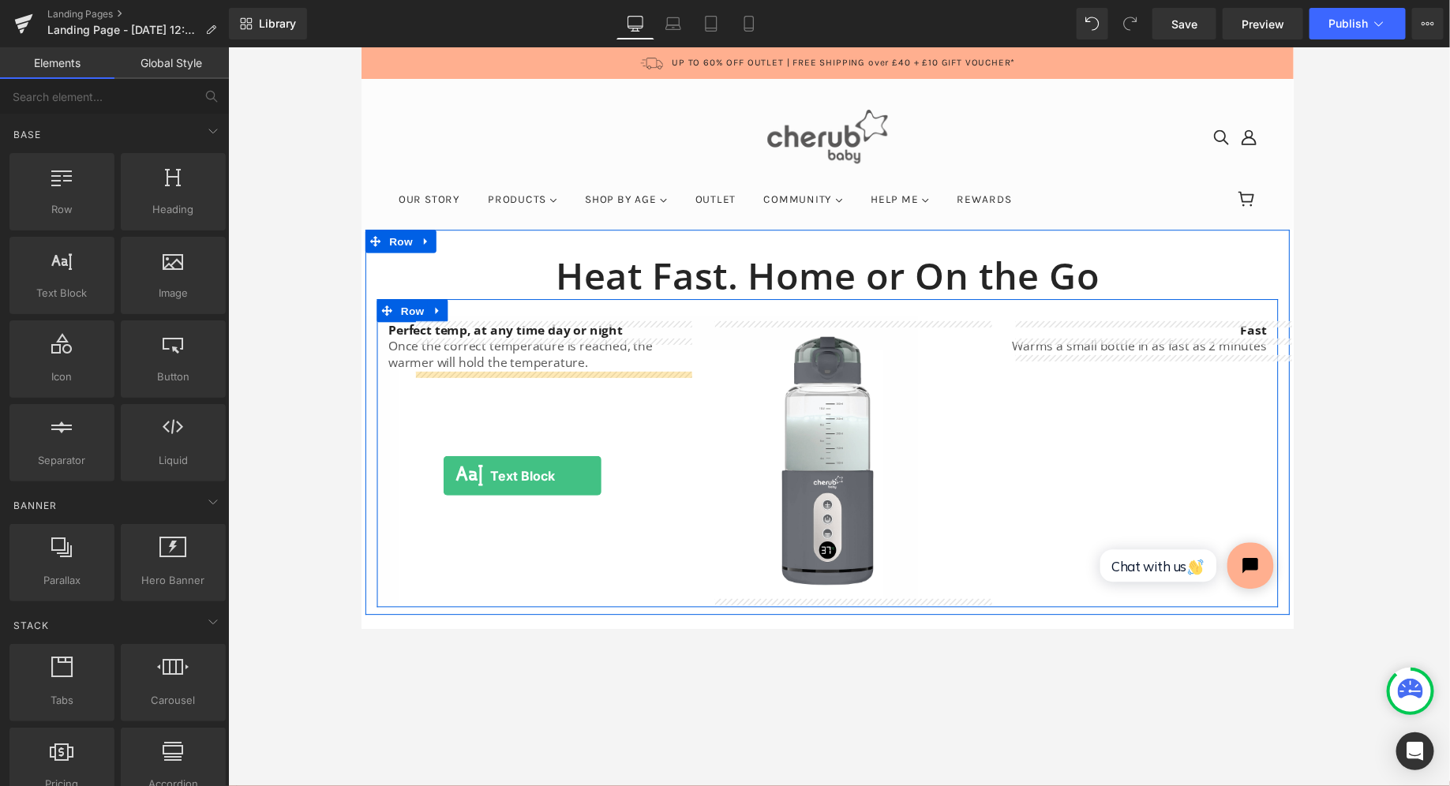
drag, startPoint x: 427, startPoint y: 324, endPoint x: 444, endPoint y: 487, distance: 163.5
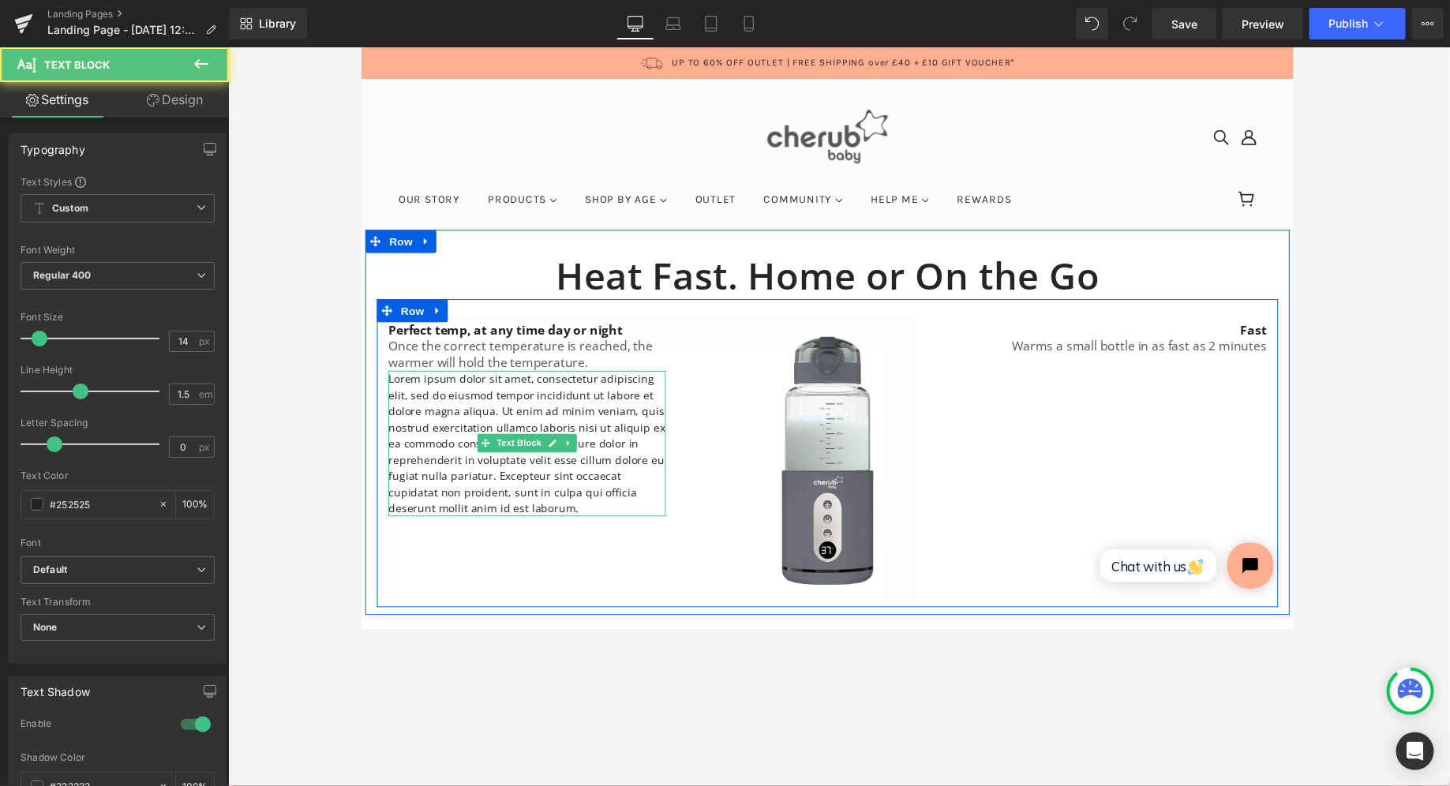
click at [502, 451] on span "Text Block" at bounding box center [522, 452] width 52 height 19
click at [443, 424] on p "Lorem ipsum dolor sit amet, consectetur adipiscing elit, sed do eiusmod tempor …" at bounding box center [530, 452] width 284 height 149
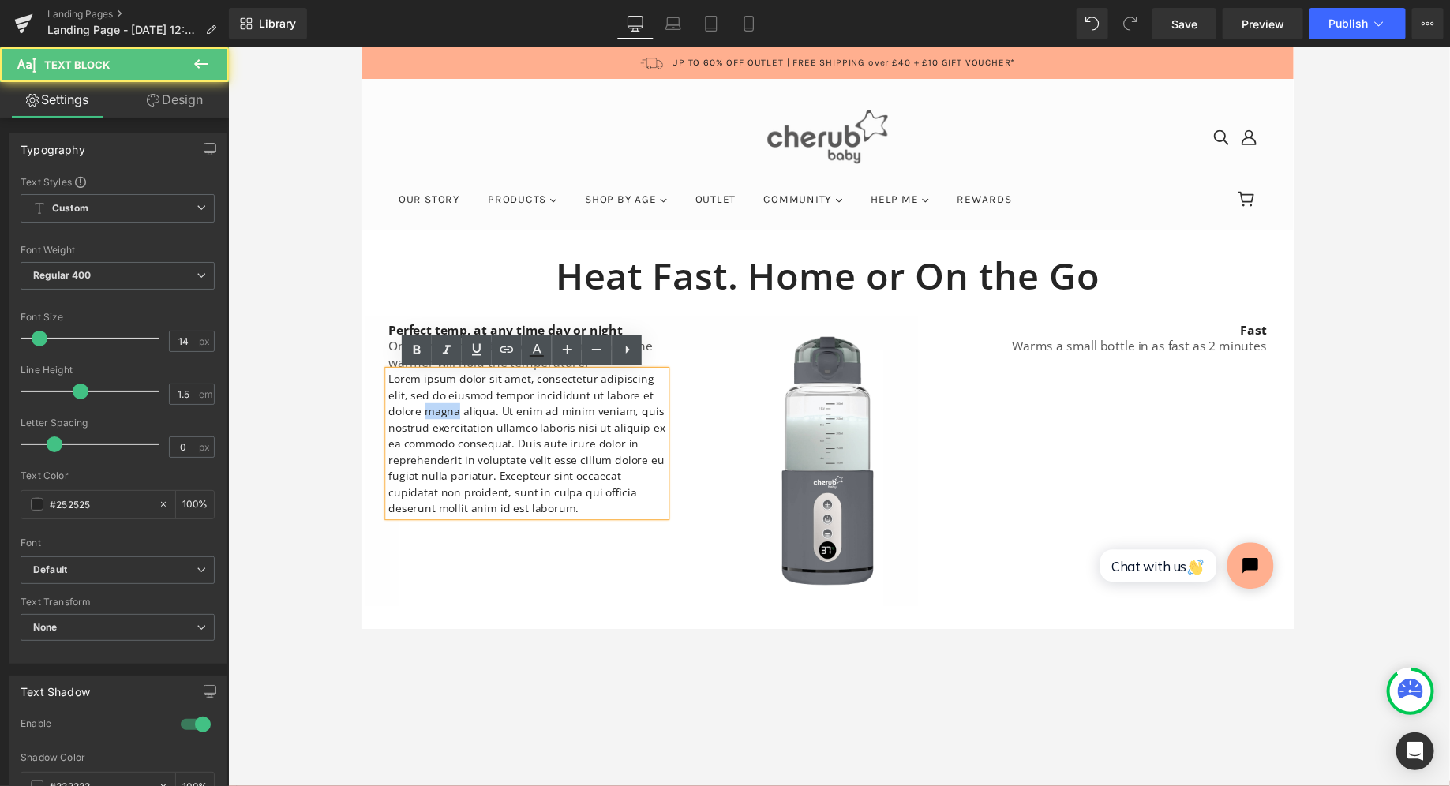
click at [443, 424] on p "Lorem ipsum dolor sit amet, consectetur adipiscing elit, sed do eiusmod tempor …" at bounding box center [530, 452] width 284 height 149
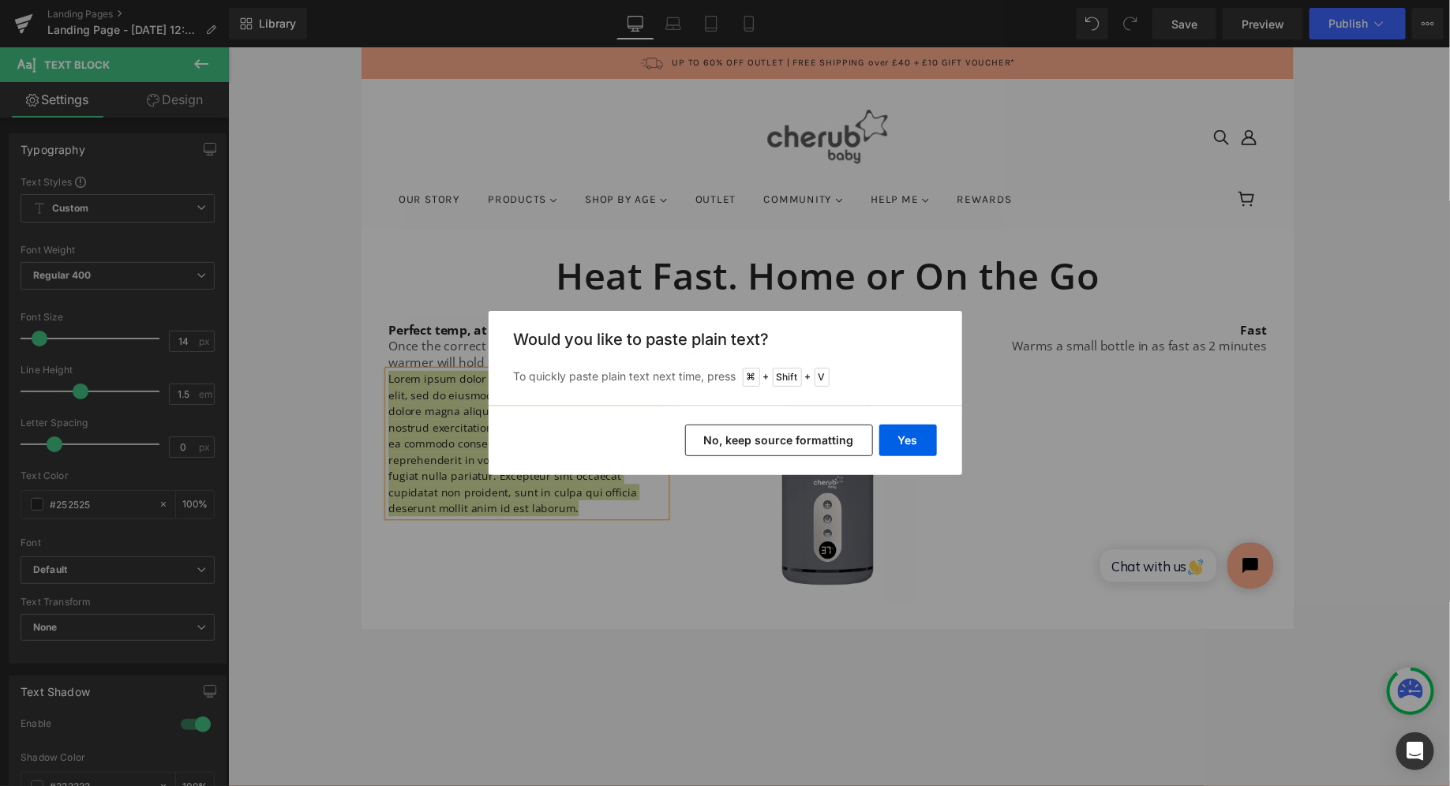
click at [686, 434] on button "No, keep source formatting" at bounding box center [779, 441] width 188 height 32
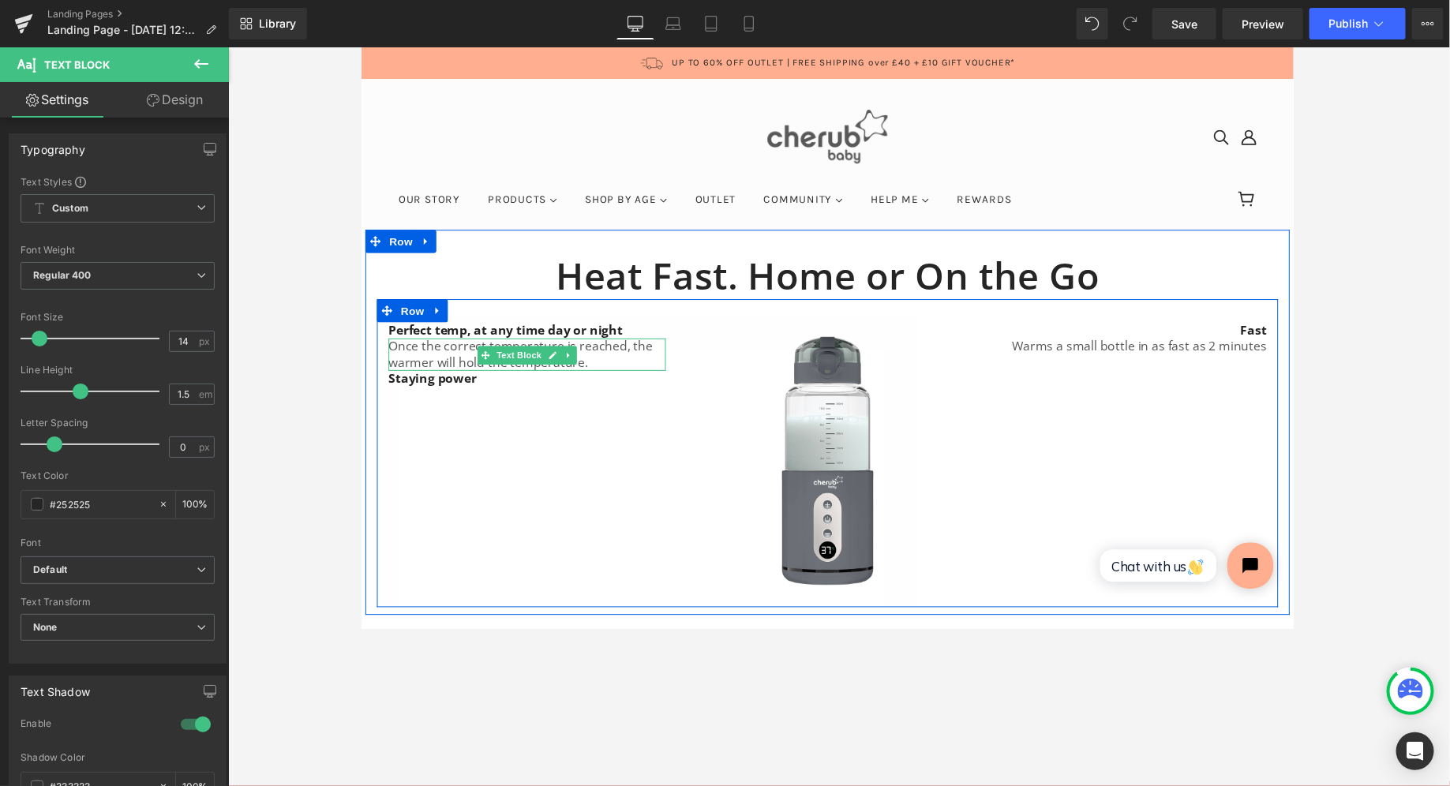
click at [623, 373] on p "Once the correct temperature is reached, the warmer will hold the temperature." at bounding box center [530, 361] width 284 height 33
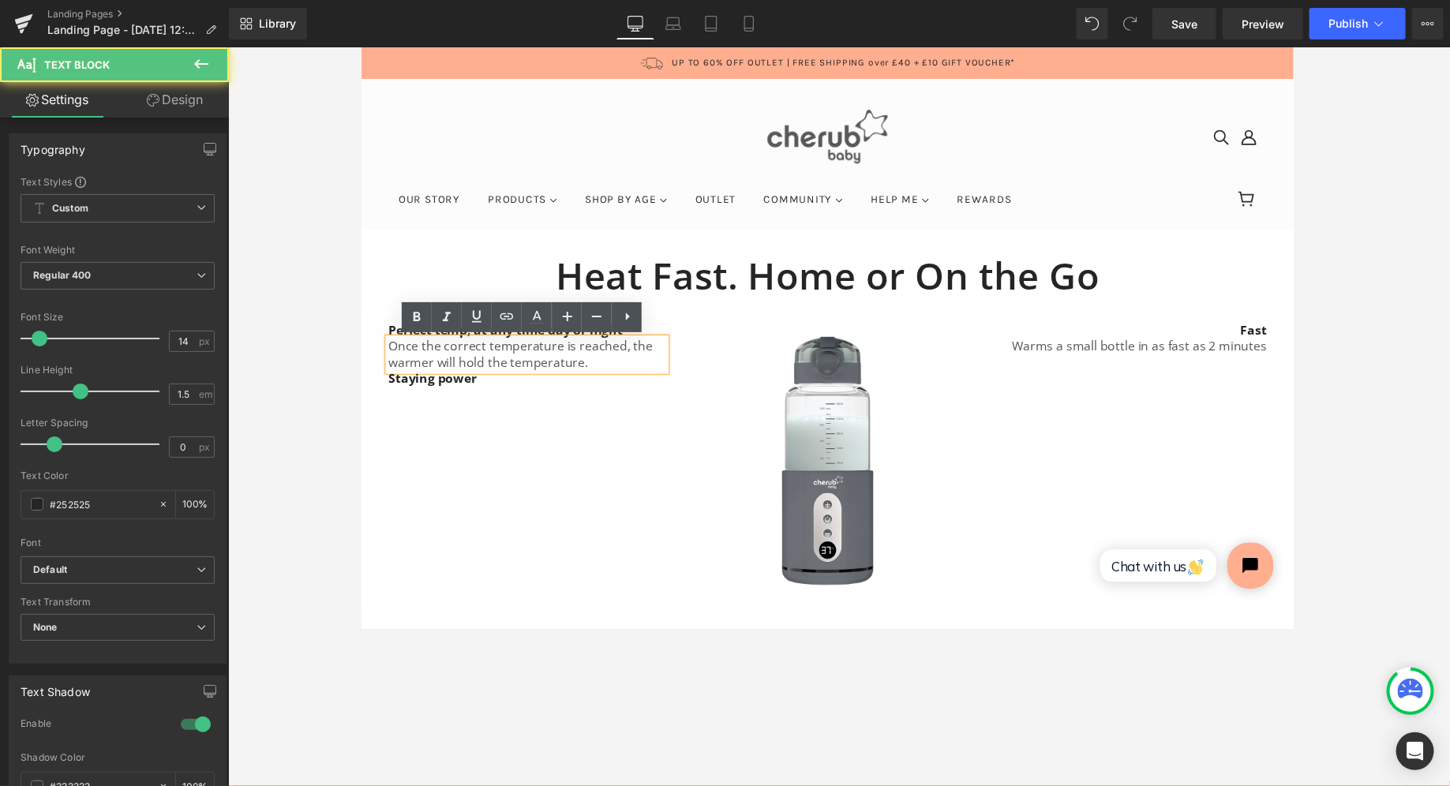
click at [303, 376] on div at bounding box center [839, 416] width 1222 height 739
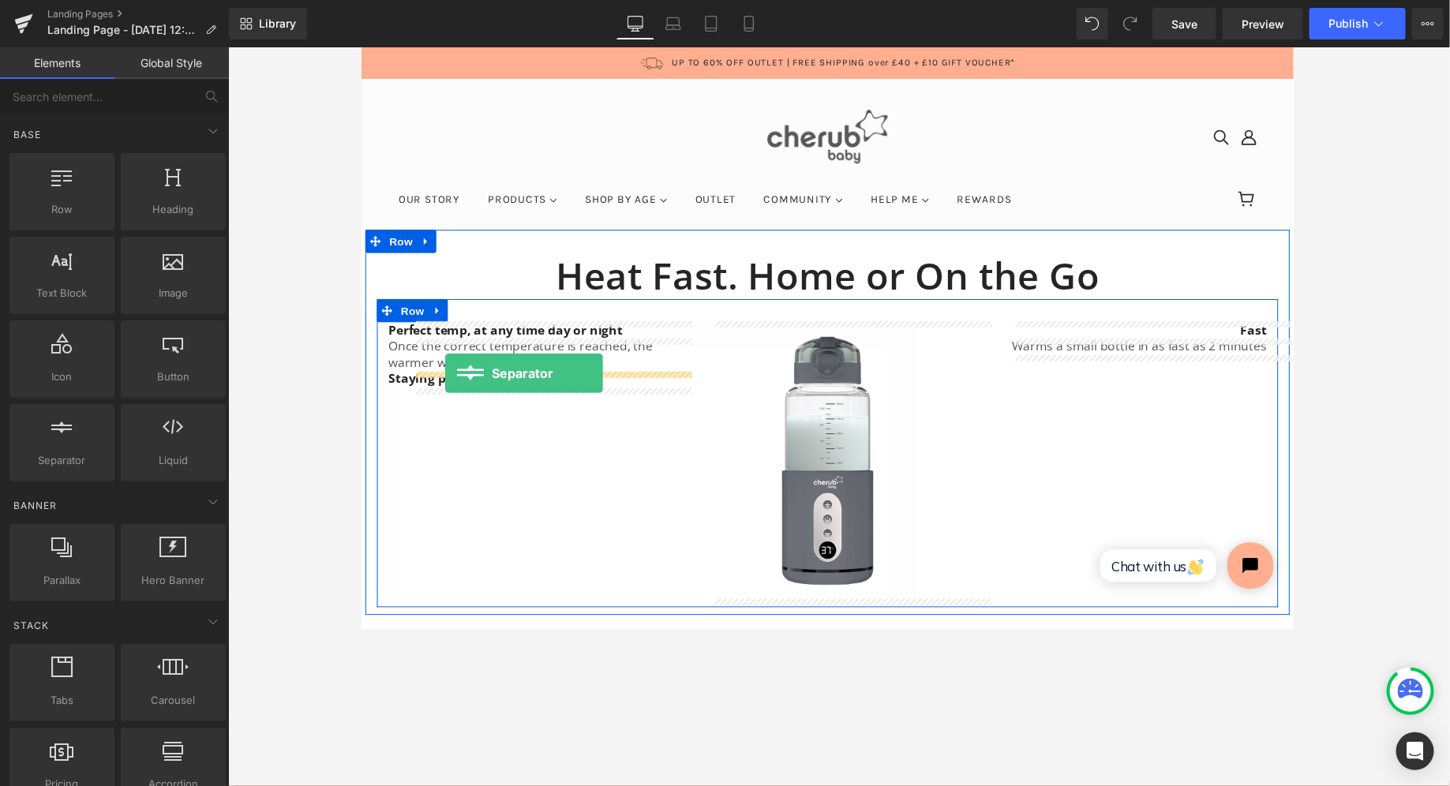
drag, startPoint x: 412, startPoint y: 506, endPoint x: 444, endPoint y: 380, distance: 129.6
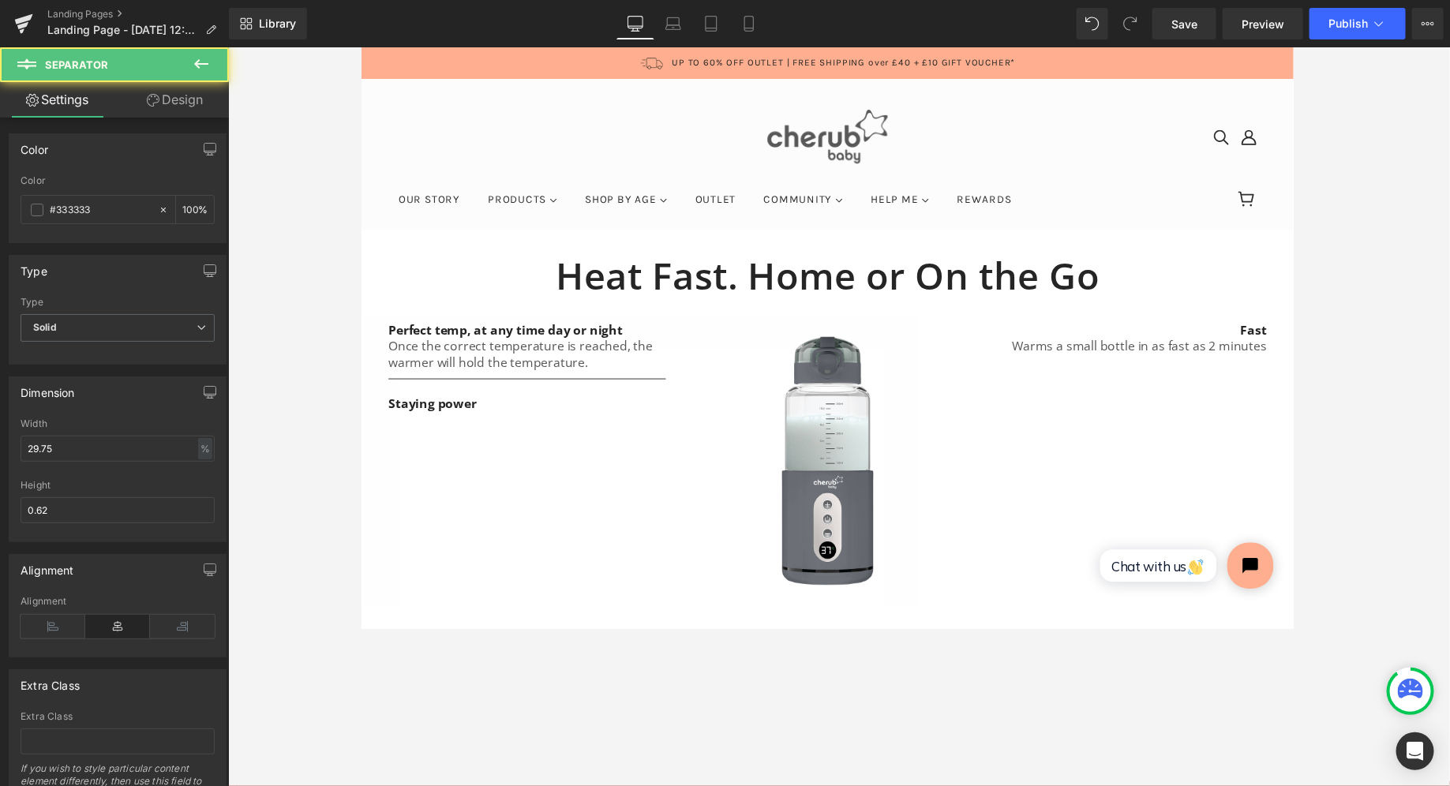
click at [327, 421] on div at bounding box center [839, 416] width 1222 height 739
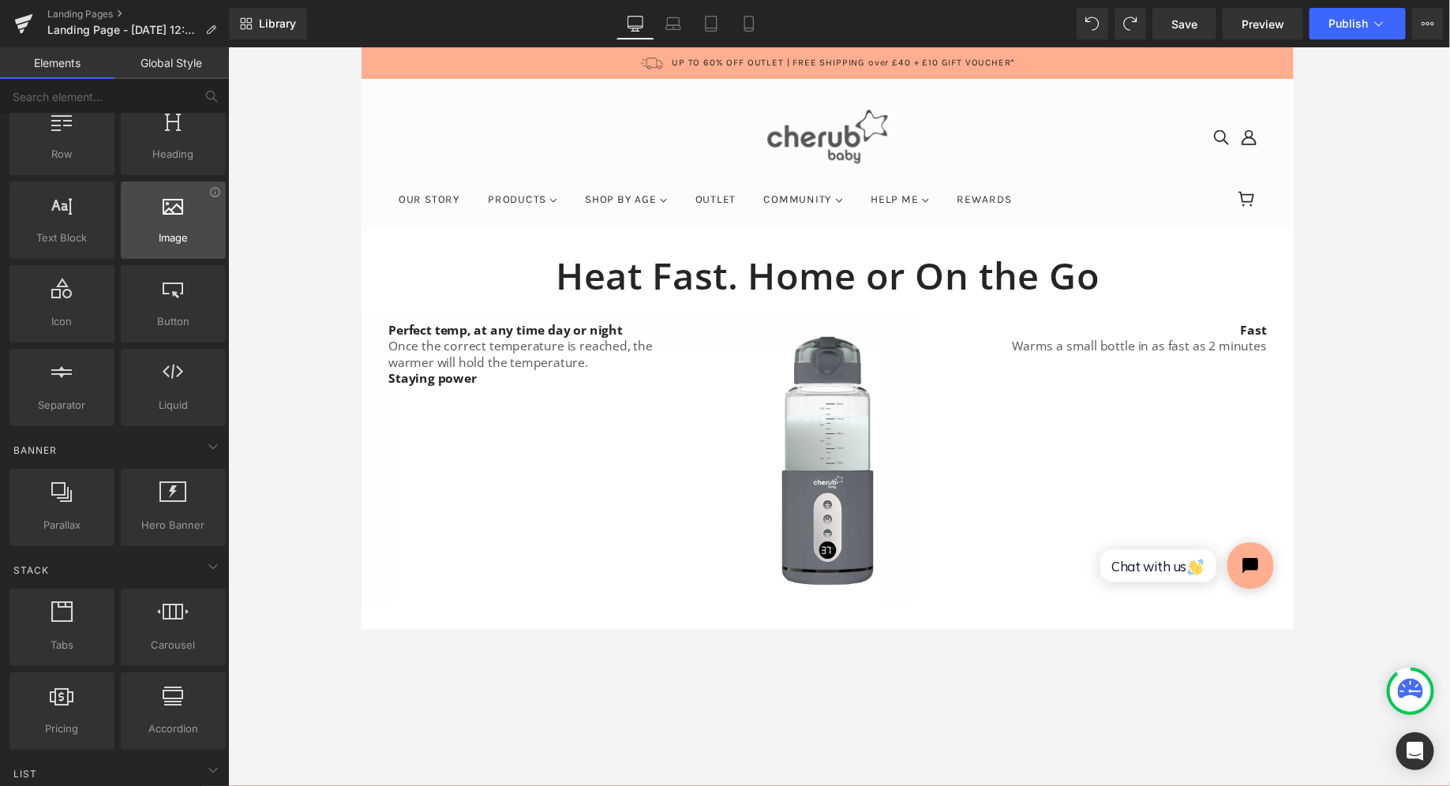
scroll to position [0, 0]
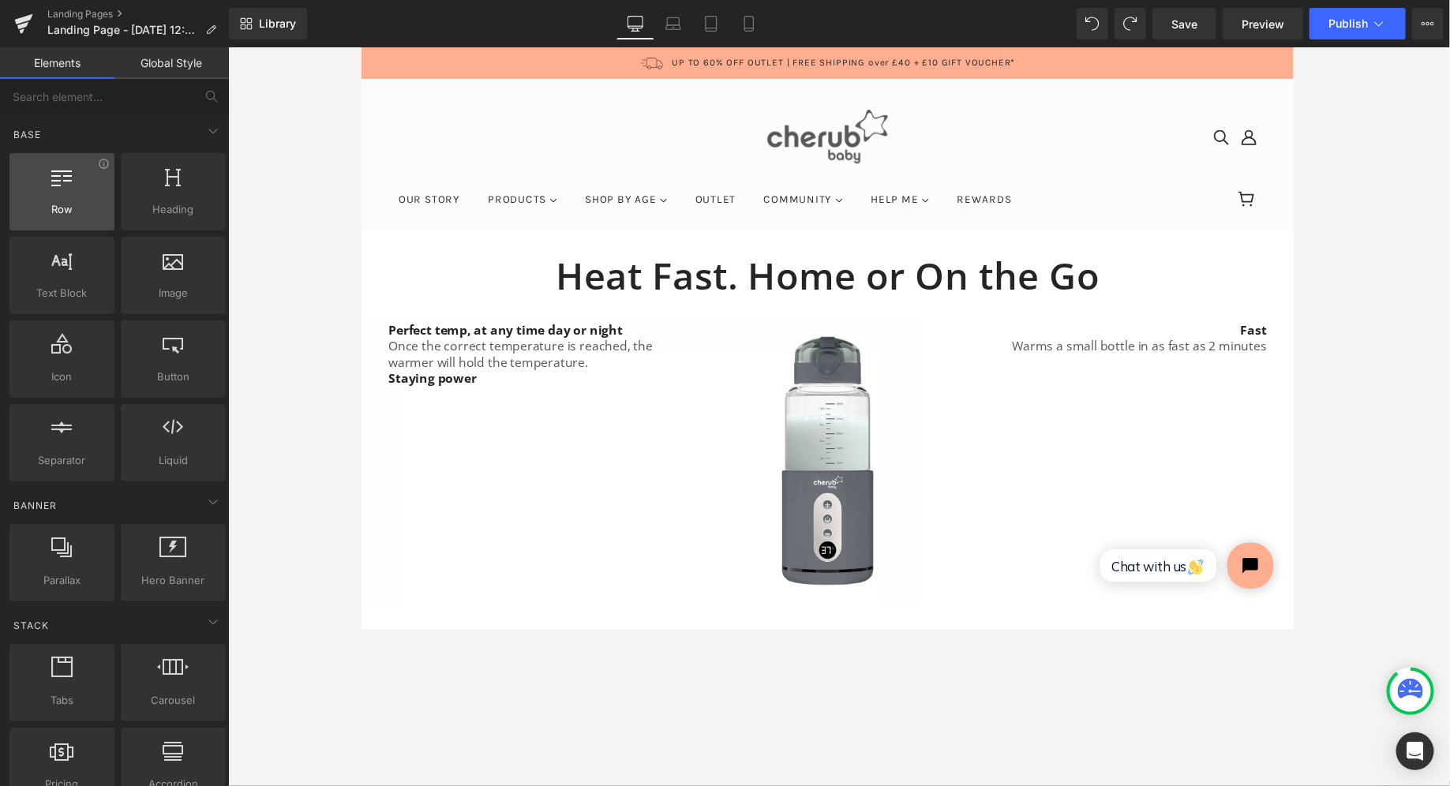
click at [52, 176] on icon at bounding box center [62, 176] width 21 height 21
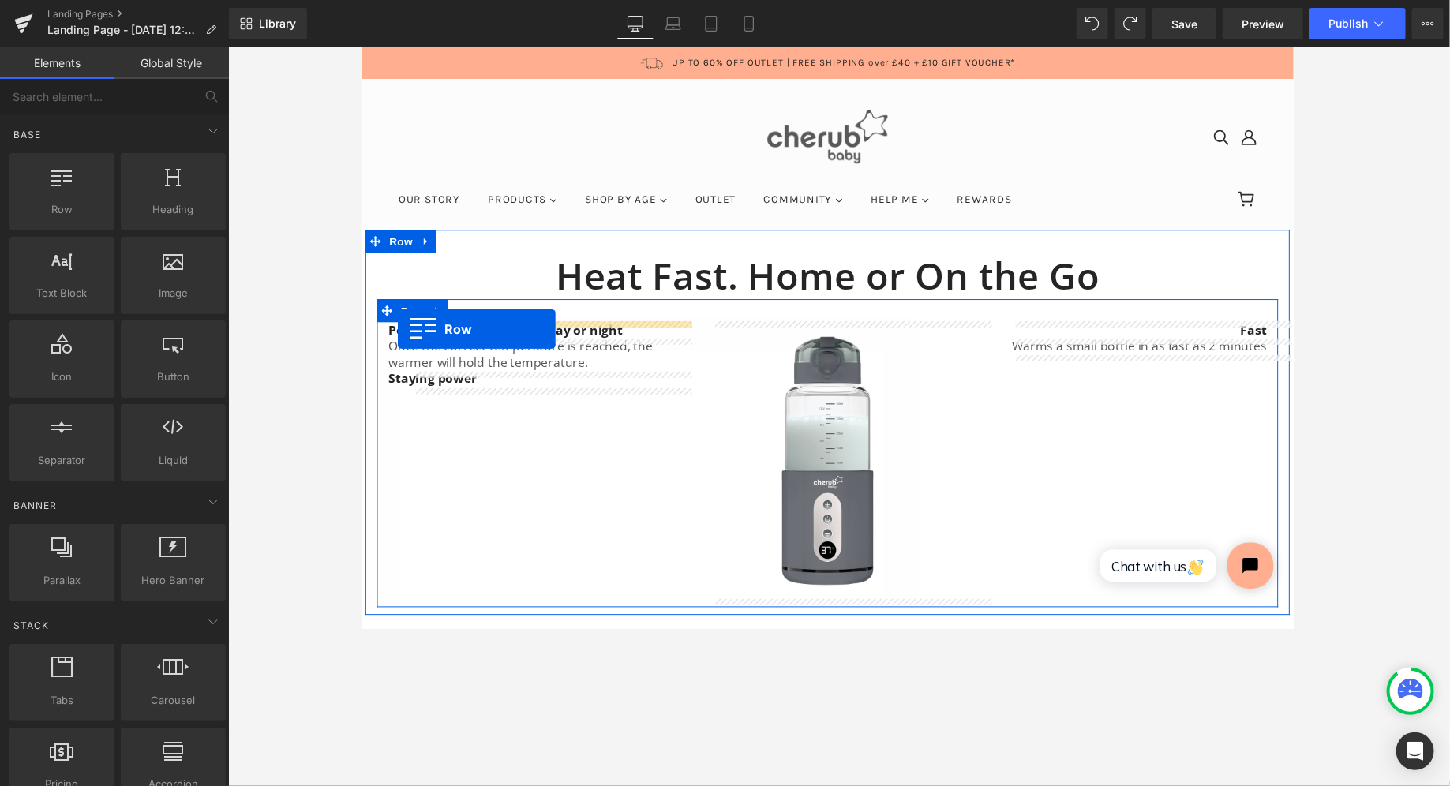
drag, startPoint x: 413, startPoint y: 223, endPoint x: 398, endPoint y: 335, distance: 113.9
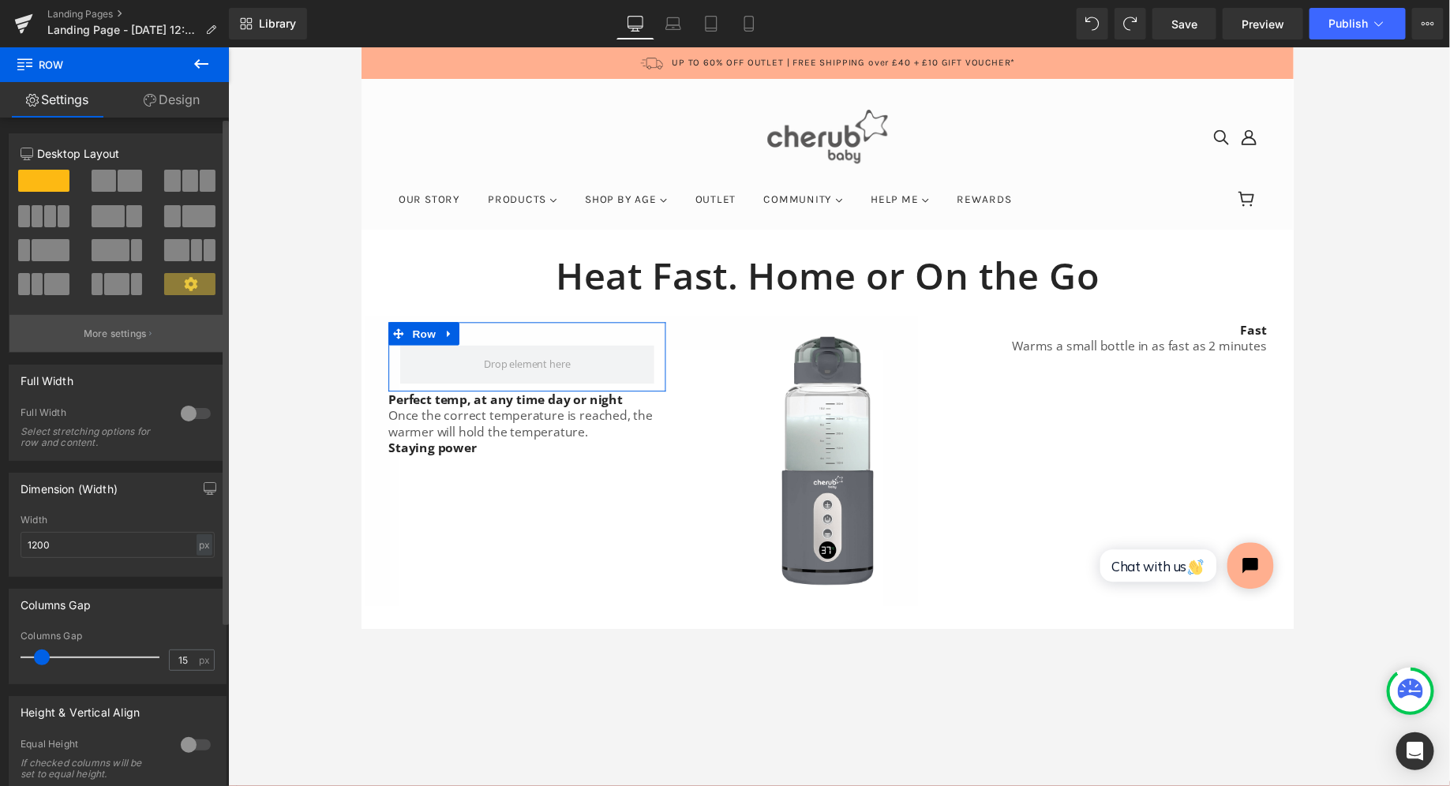
click at [101, 348] on button "More settings" at bounding box center [117, 333] width 216 height 37
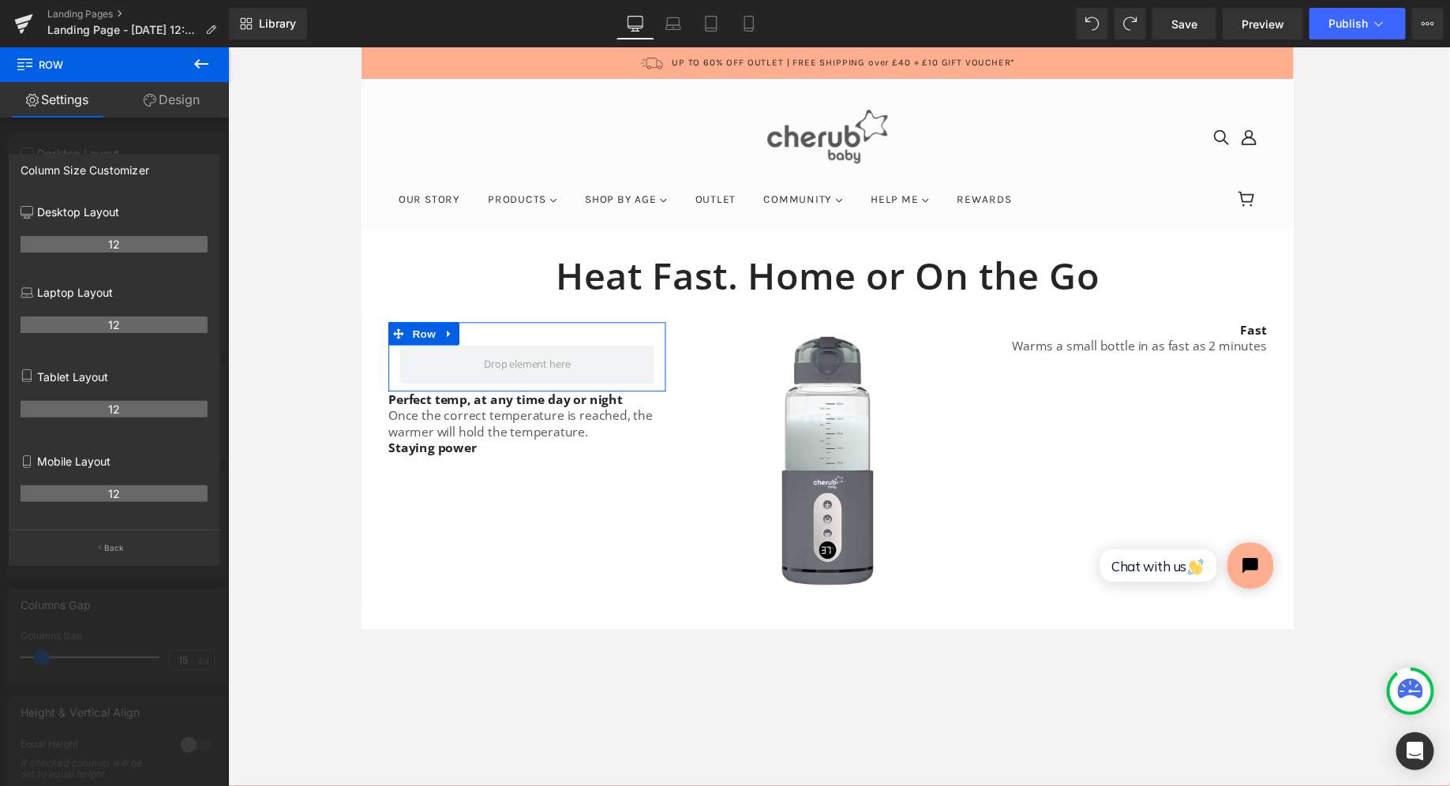
click at [167, 134] on div at bounding box center [114, 420] width 229 height 747
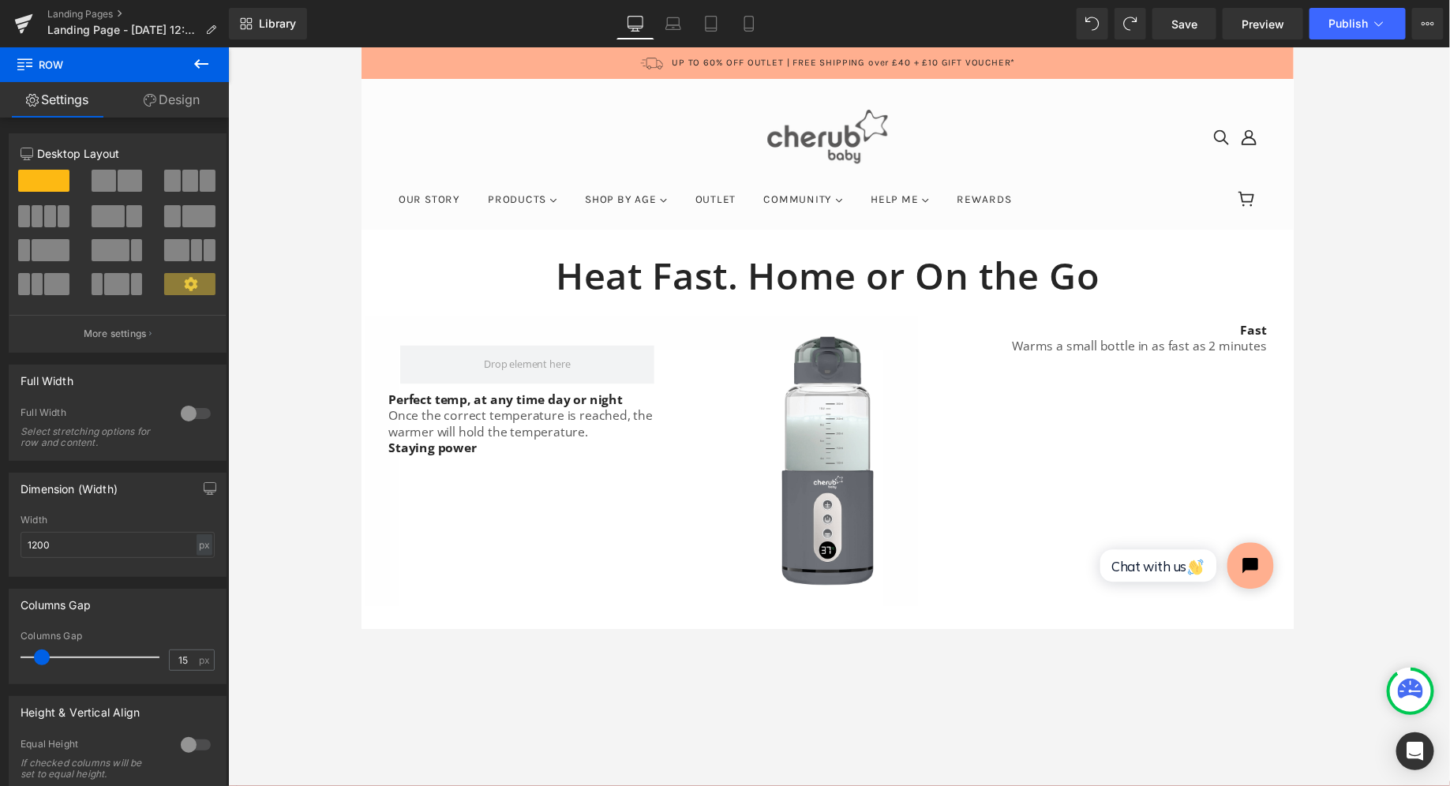
click at [208, 57] on icon at bounding box center [201, 63] width 19 height 19
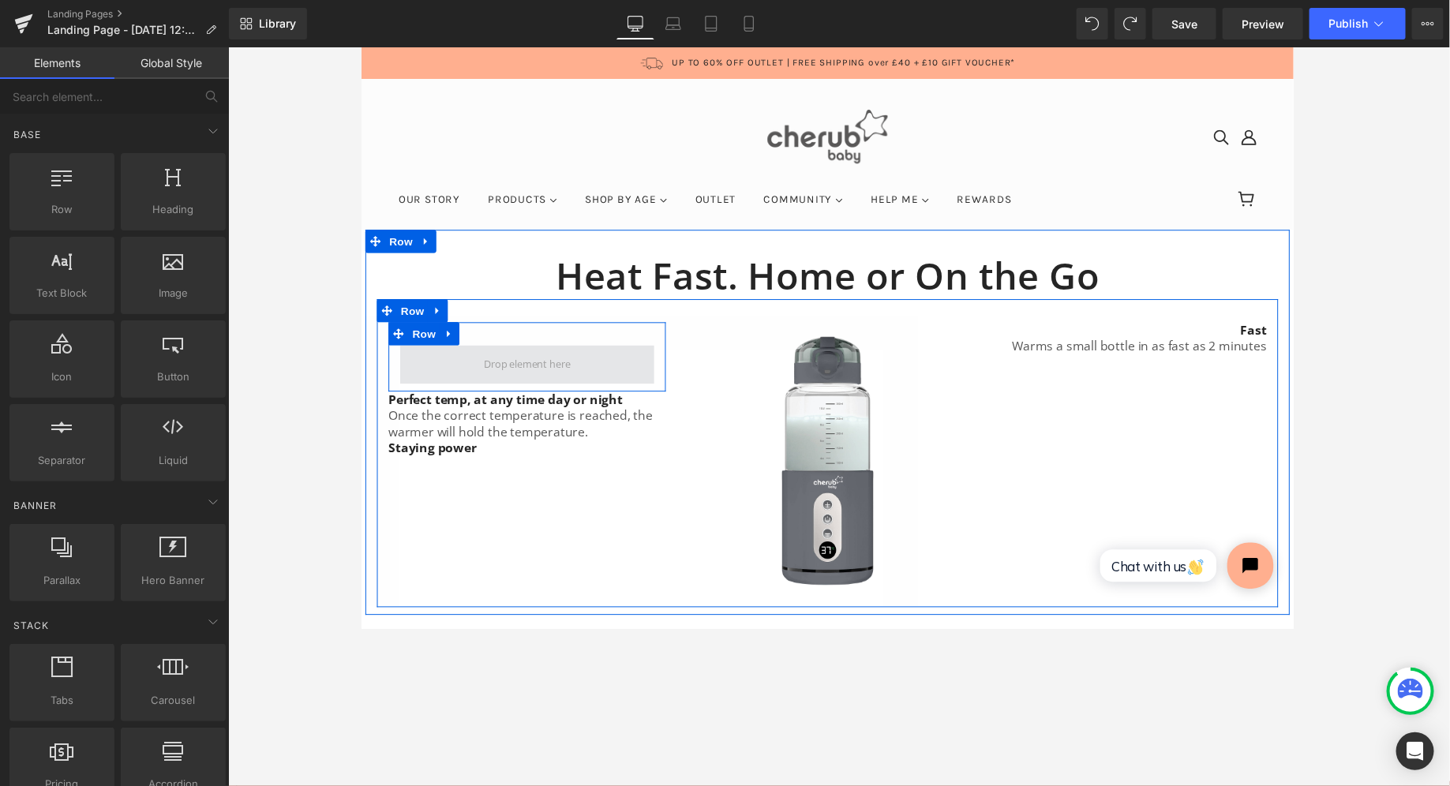
click at [438, 352] on span at bounding box center [530, 371] width 260 height 39
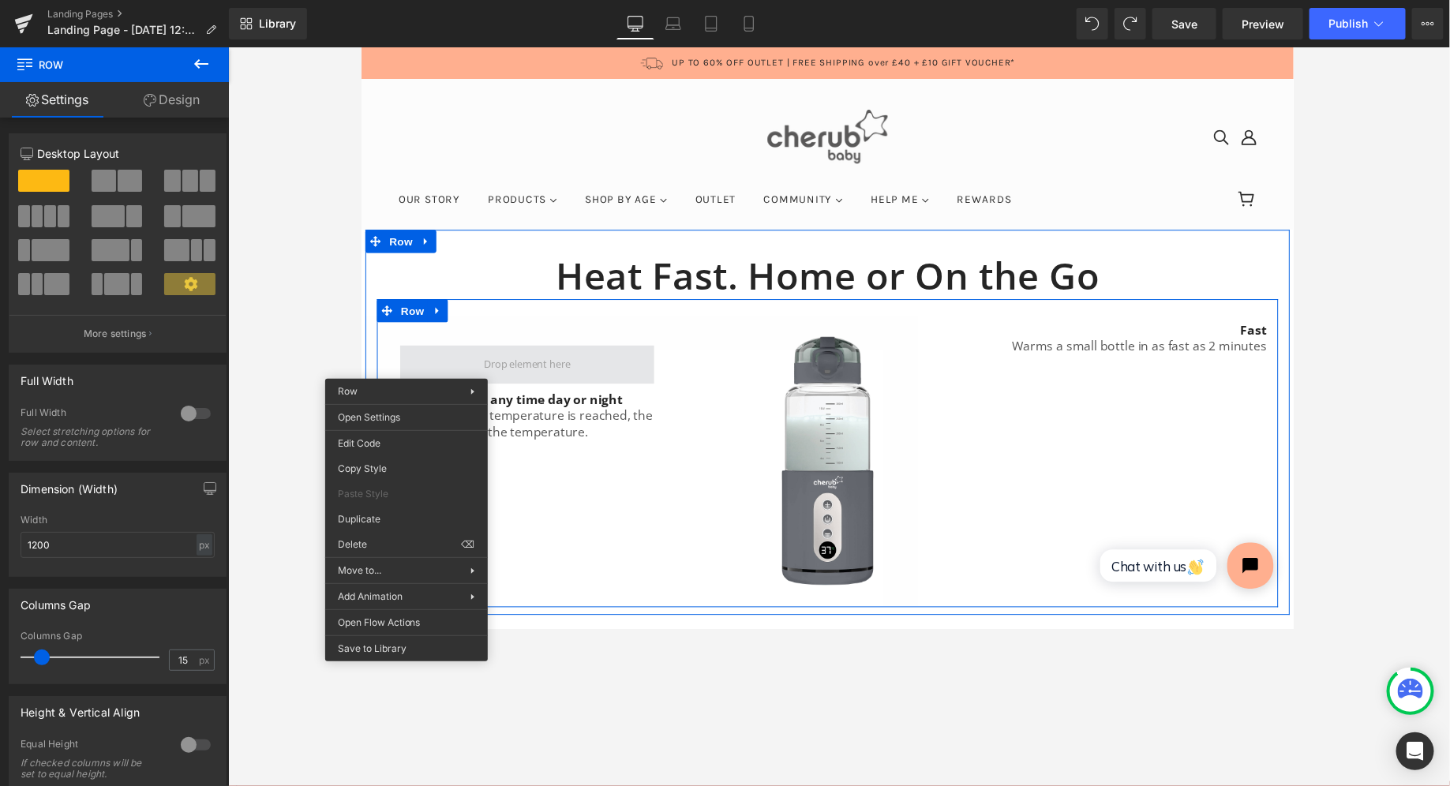
click at [404, 366] on span at bounding box center [530, 371] width 260 height 39
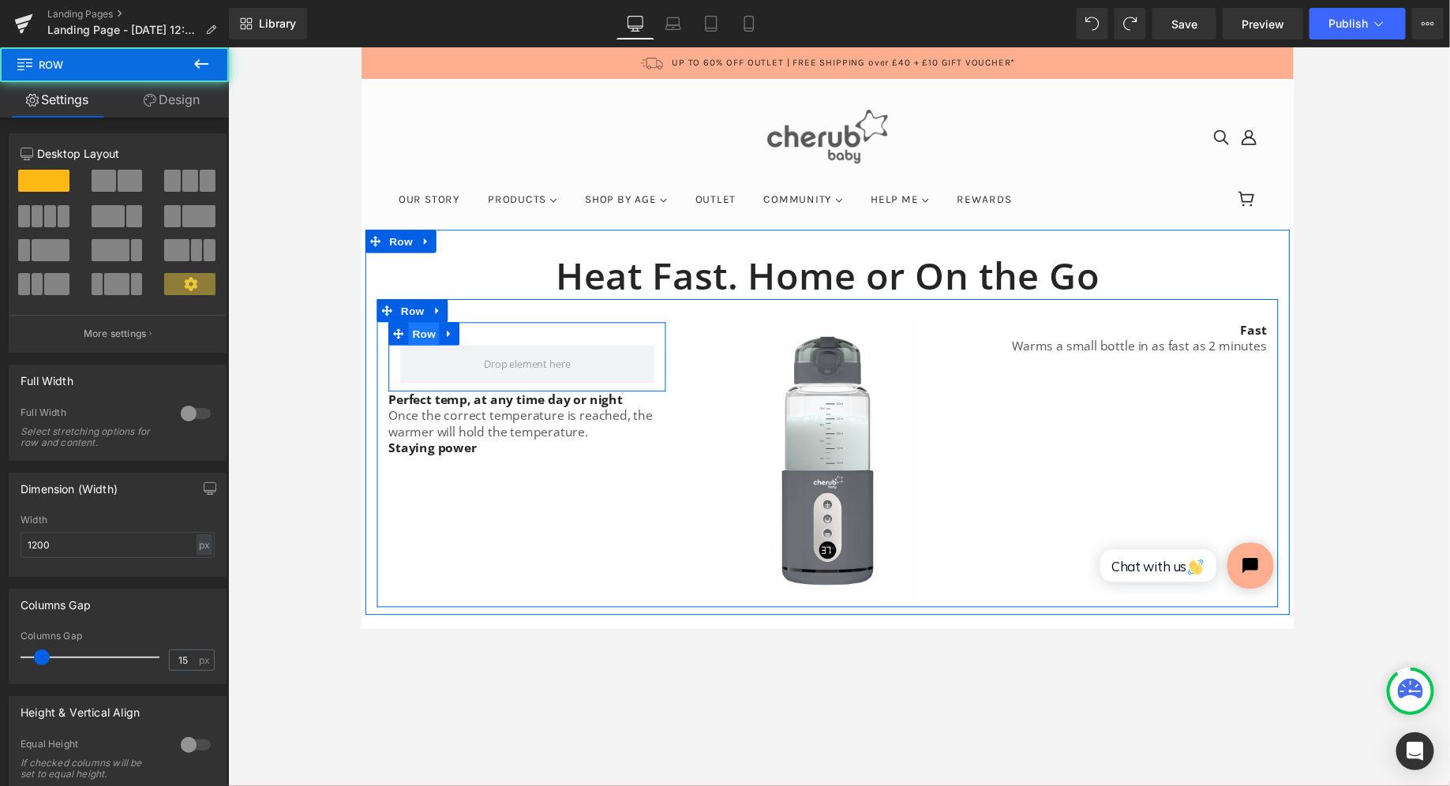
click at [413, 338] on span "Row" at bounding box center [425, 340] width 32 height 24
click at [453, 339] on icon at bounding box center [450, 340] width 11 height 12
click at [493, 342] on icon at bounding box center [491, 340] width 11 height 12
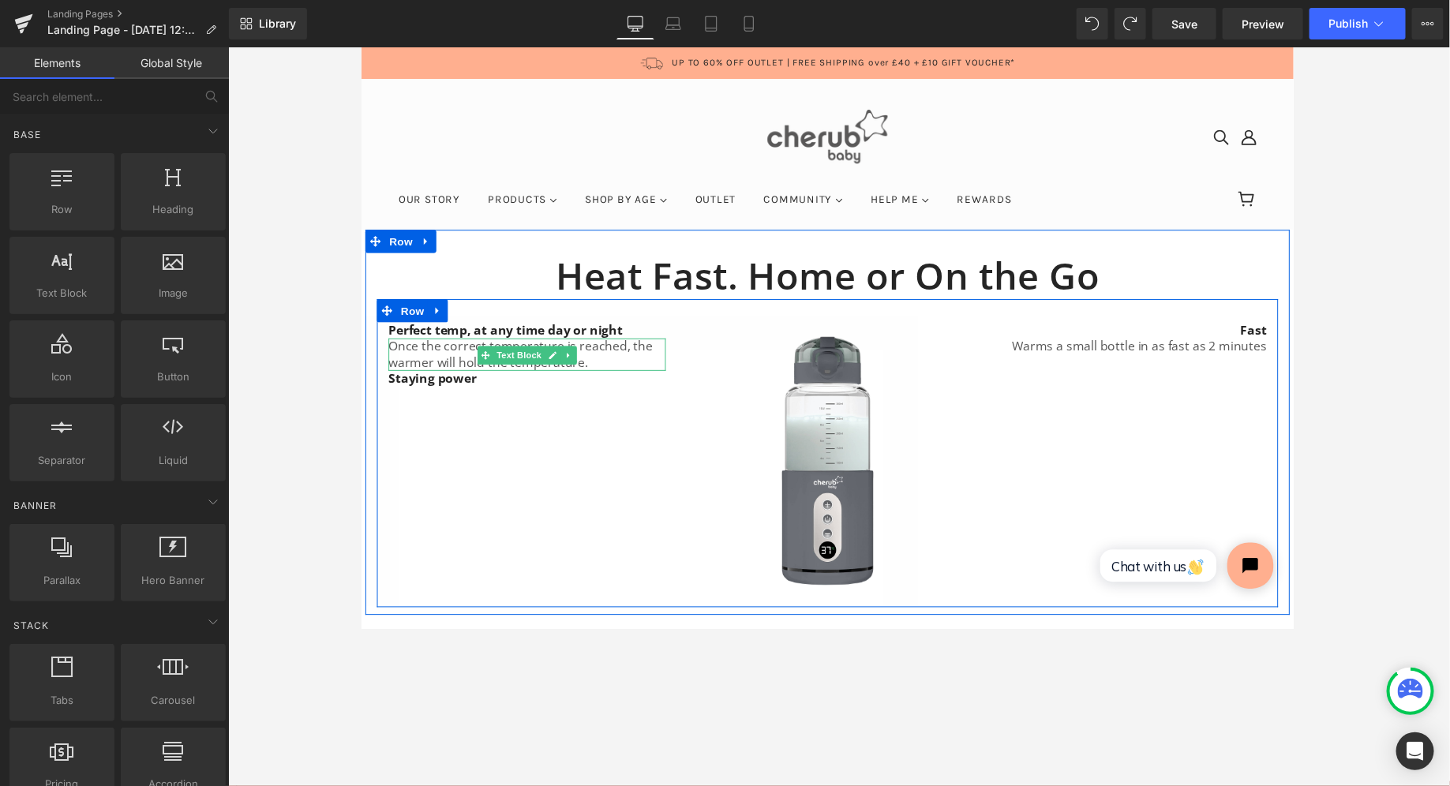
click at [607, 374] on p "Once the correct temperature is reached, the warmer will hold the temperature." at bounding box center [530, 361] width 284 height 33
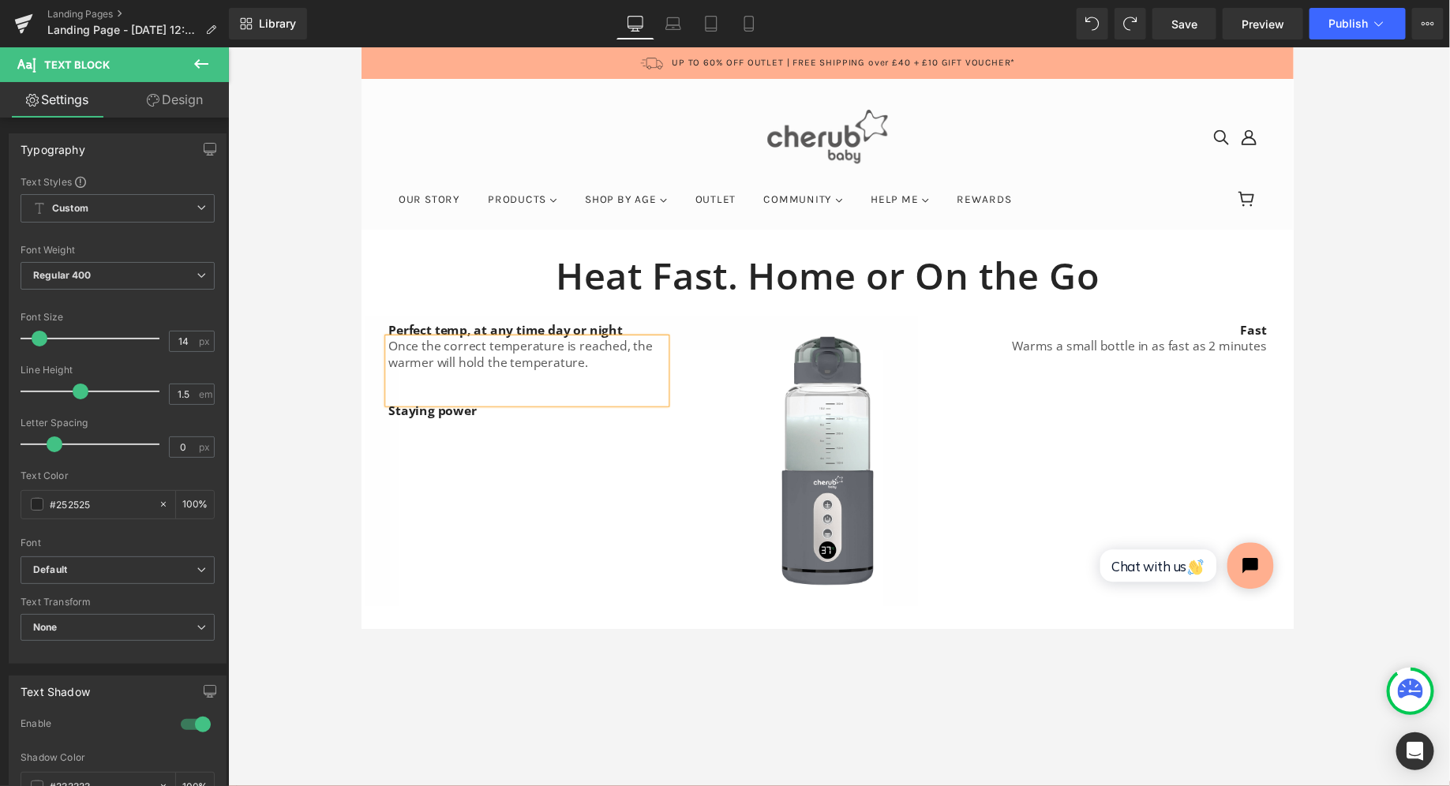
click at [282, 378] on div at bounding box center [839, 416] width 1222 height 739
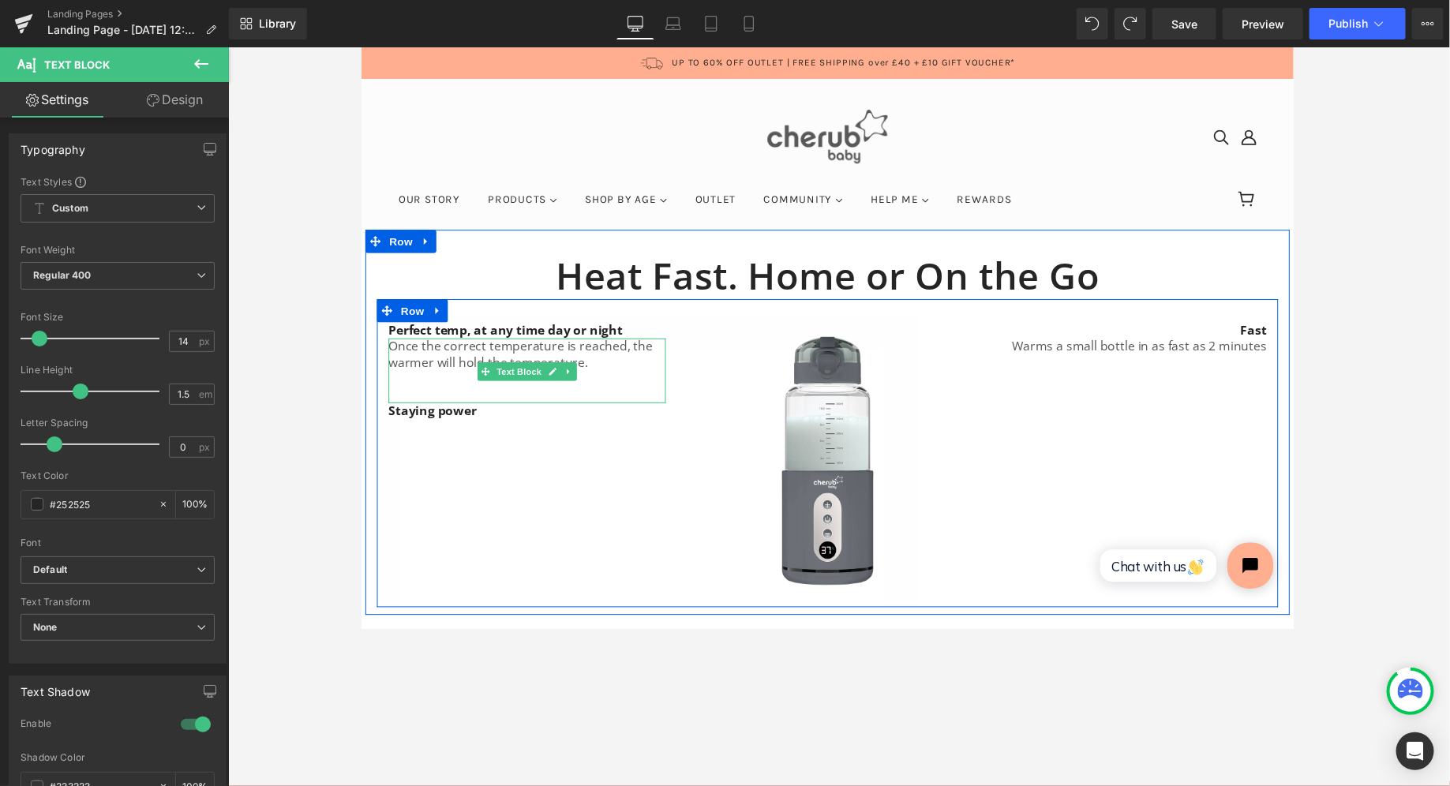
click at [509, 396] on p at bounding box center [530, 403] width 284 height 17
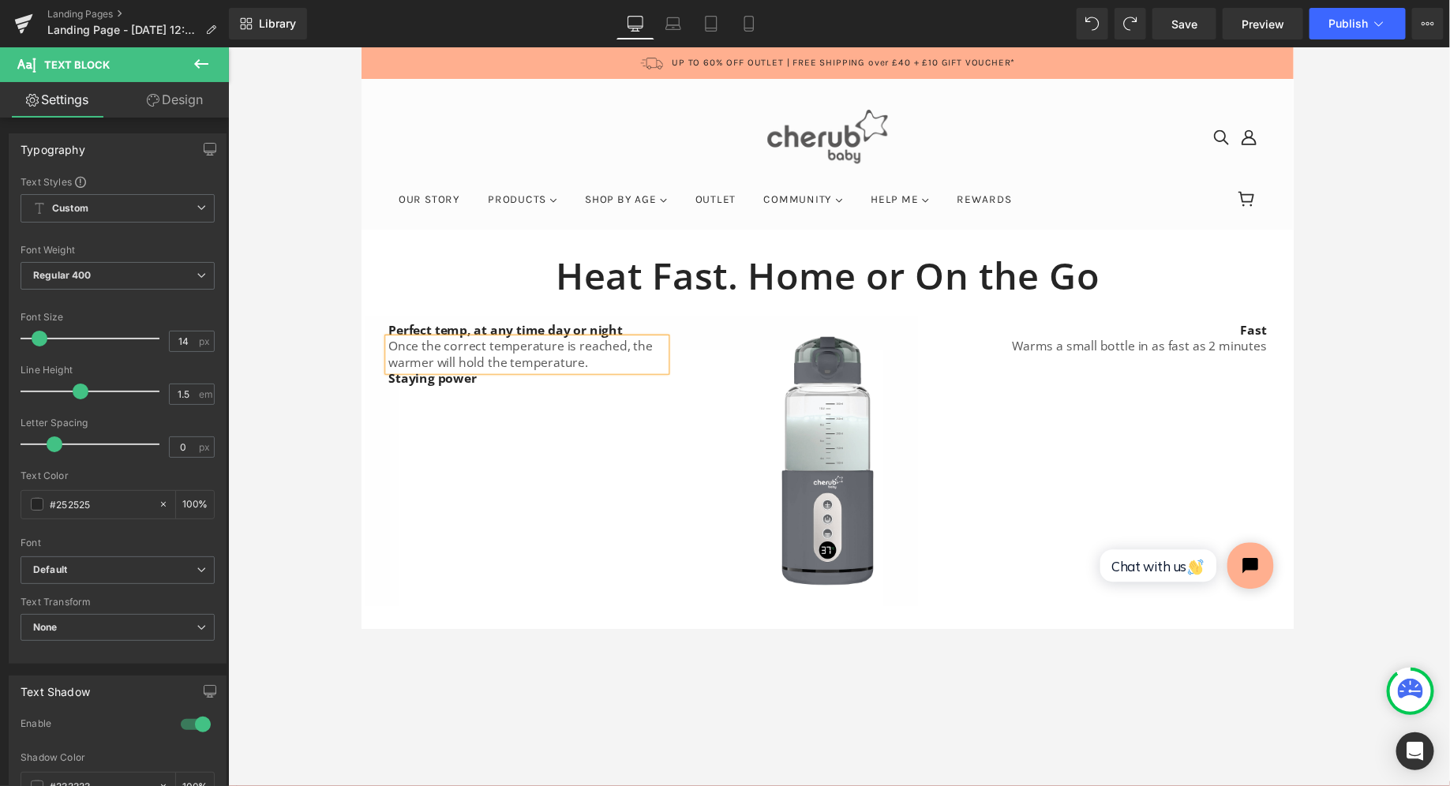
click at [324, 396] on div at bounding box center [839, 416] width 1222 height 739
click at [199, 56] on icon at bounding box center [201, 63] width 19 height 19
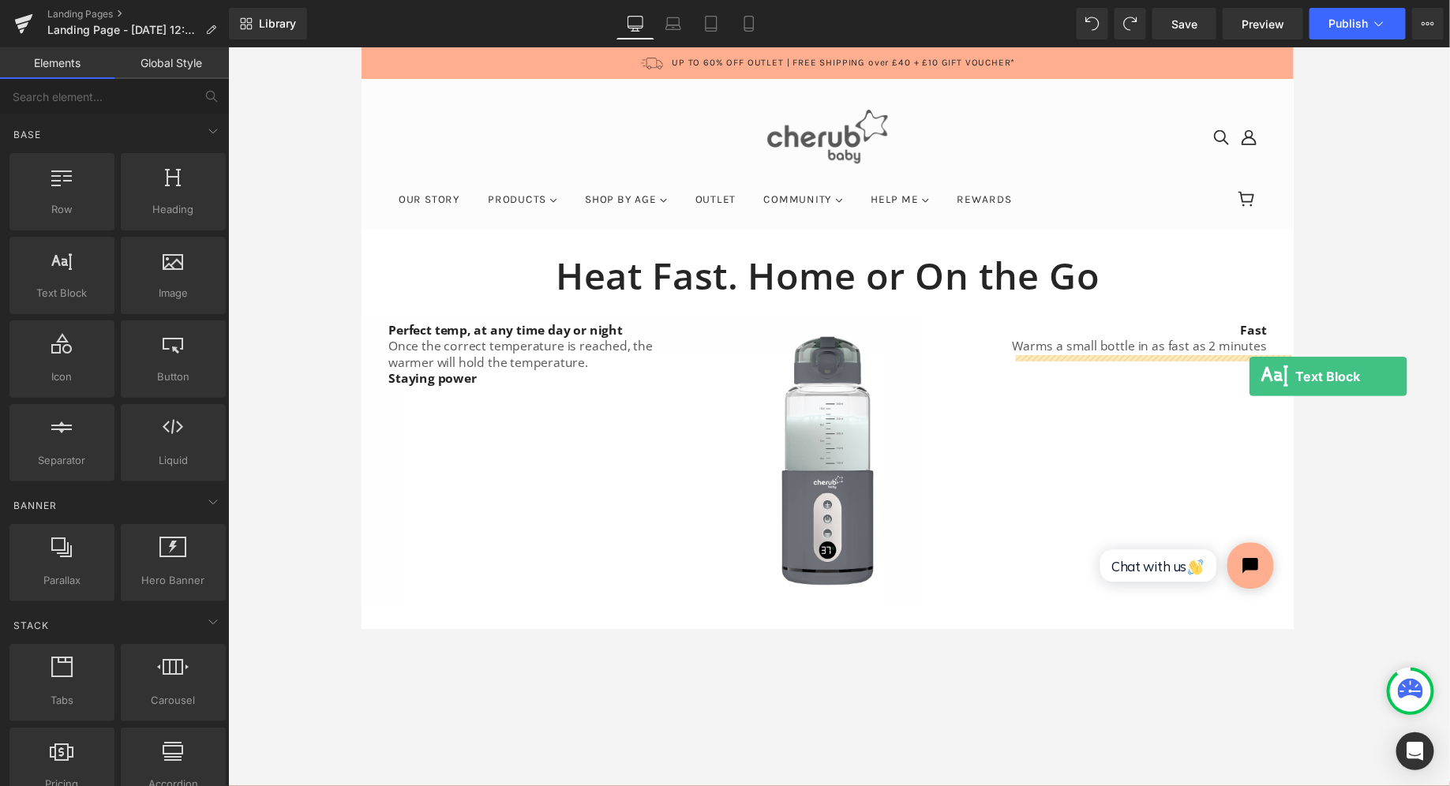
drag, startPoint x: 444, startPoint y: 322, endPoint x: 1269, endPoint y: 384, distance: 827.8
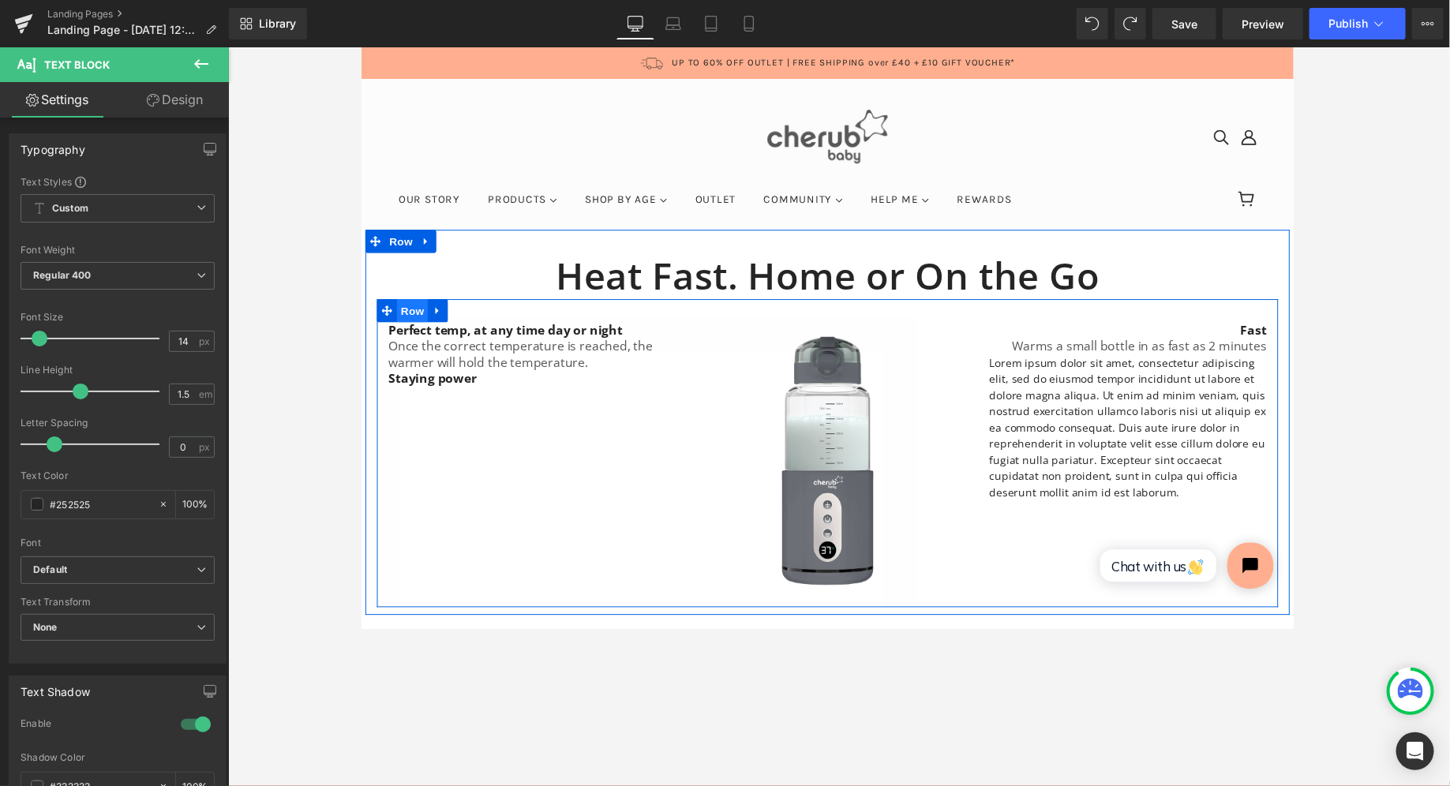
click at [418, 320] on span "Row" at bounding box center [413, 317] width 32 height 24
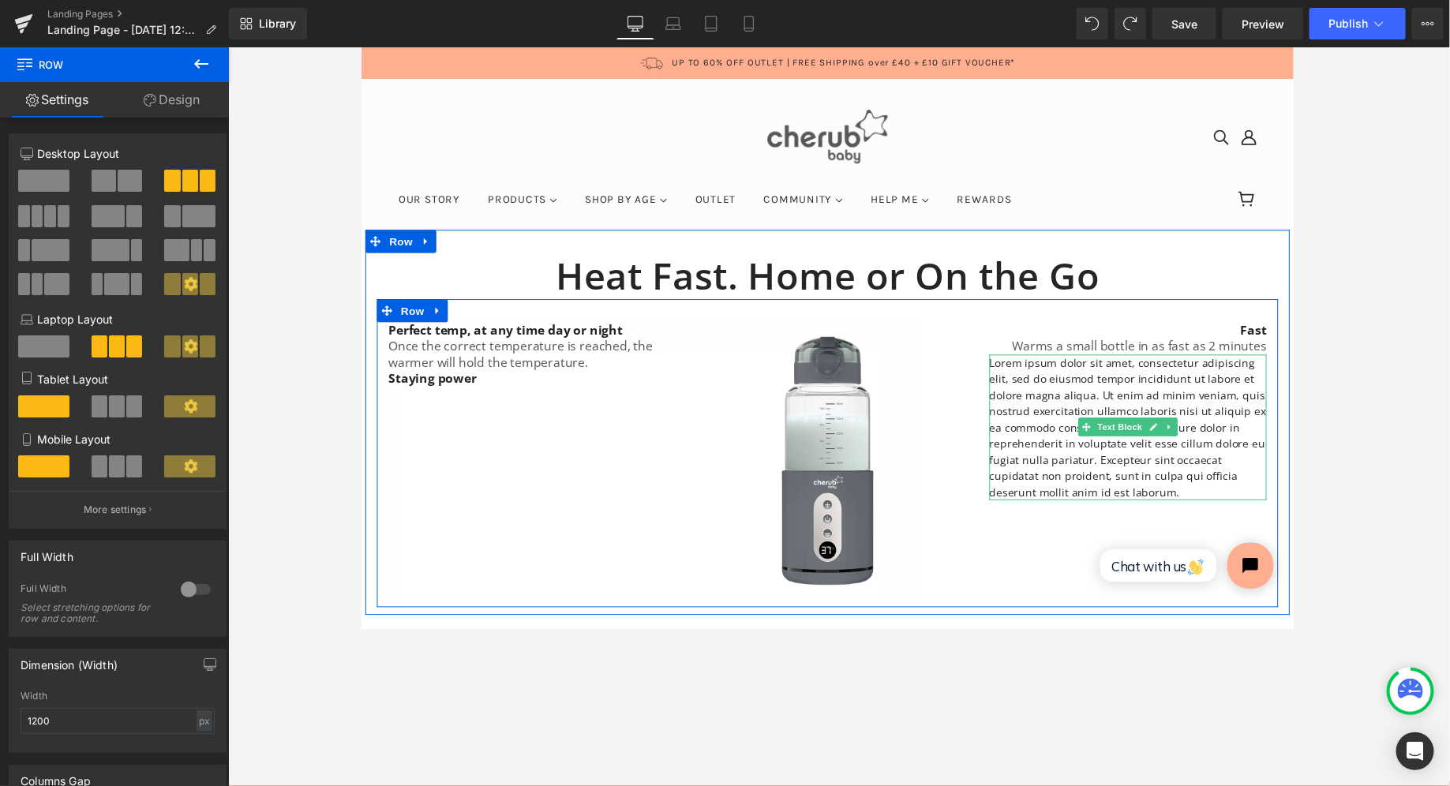
click at [686, 429] on p "Lorem ipsum dolor sit amet, consectetur adipiscing elit, sed do eiusmod tempor …" at bounding box center [1146, 435] width 284 height 149
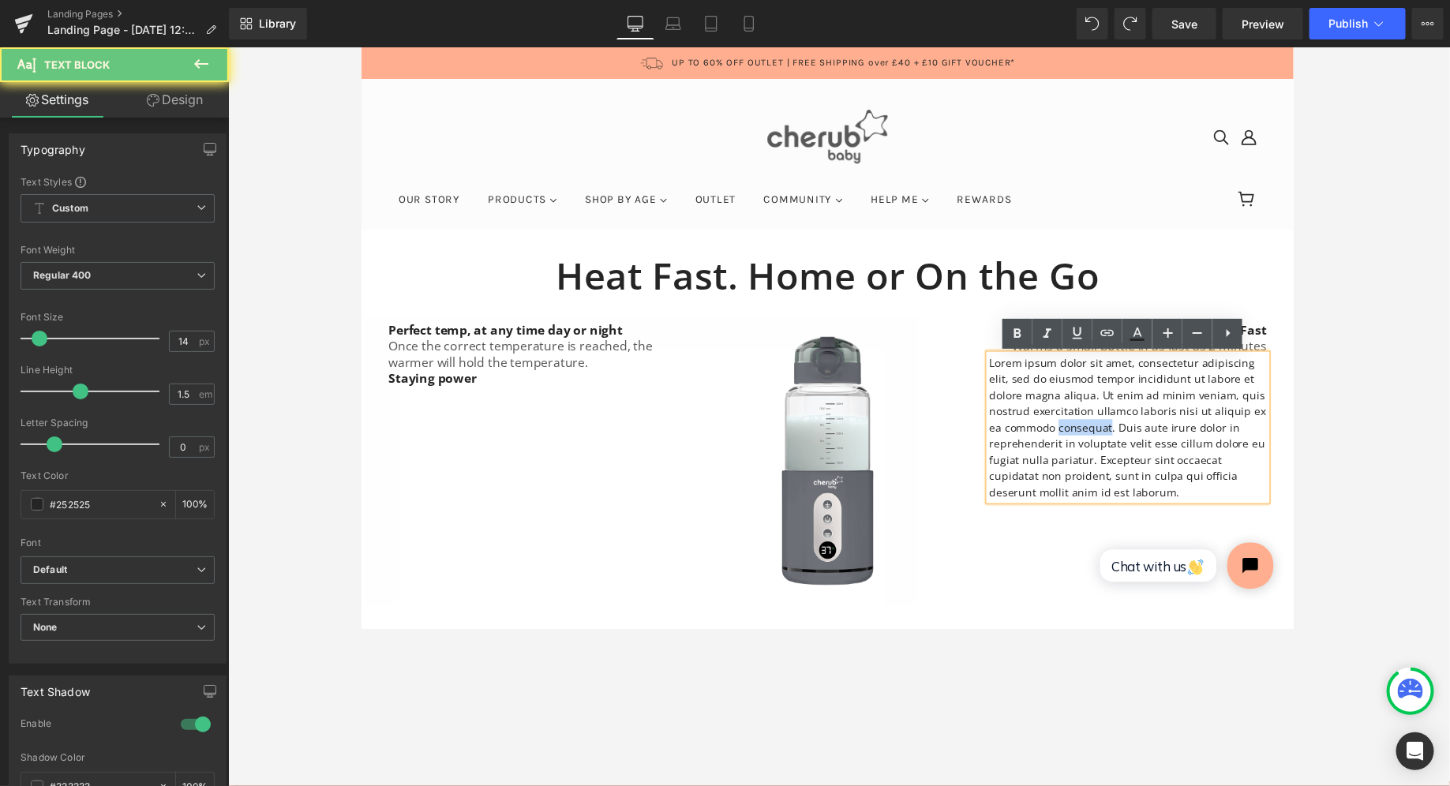
click at [686, 412] on p "Lorem ipsum dolor sit amet, consectetur adipiscing elit, sed do eiusmod tempor …" at bounding box center [1146, 435] width 284 height 149
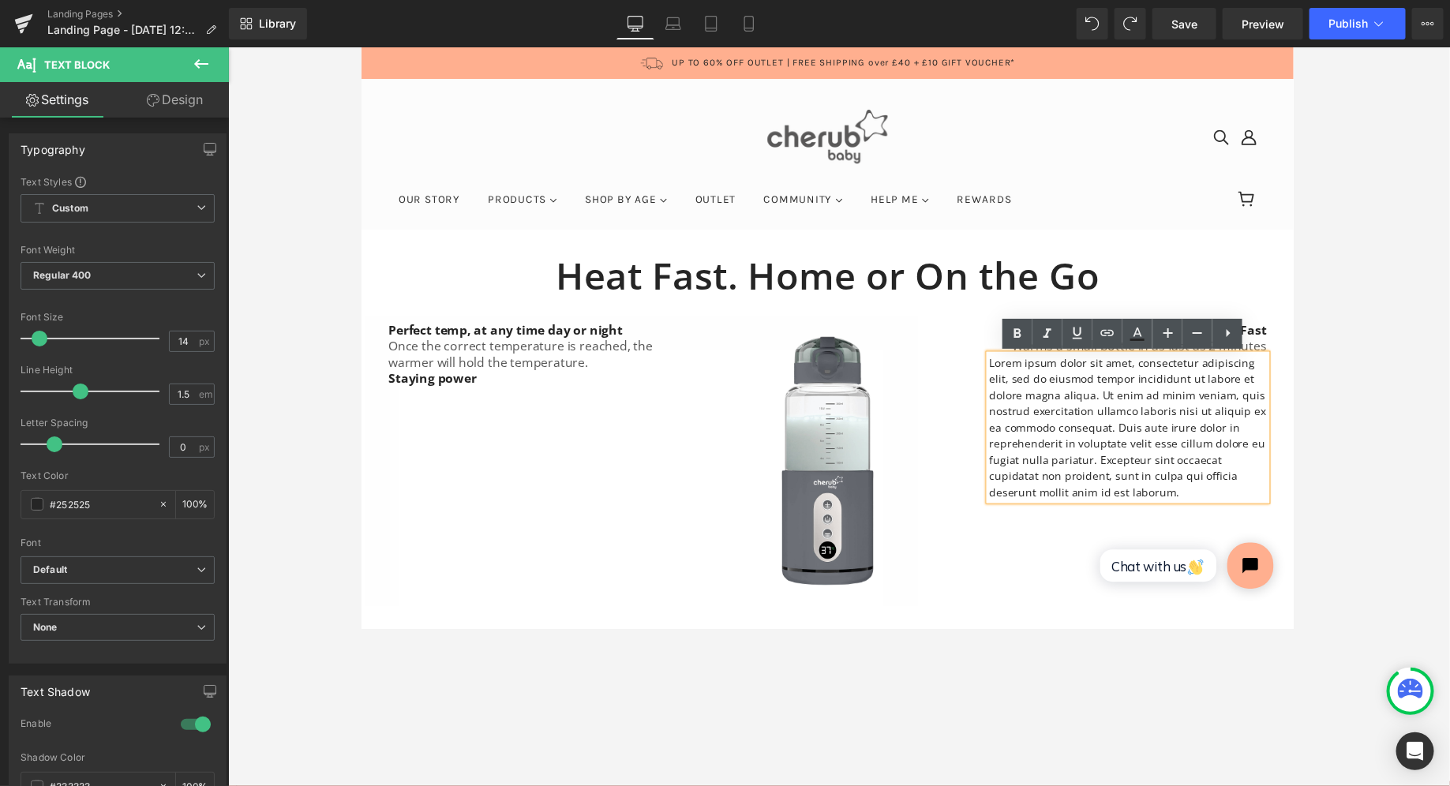
click at [686, 412] on p "Lorem ipsum dolor sit amet, consectetur adipiscing elit, sed do eiusmod tempor …" at bounding box center [1146, 435] width 284 height 149
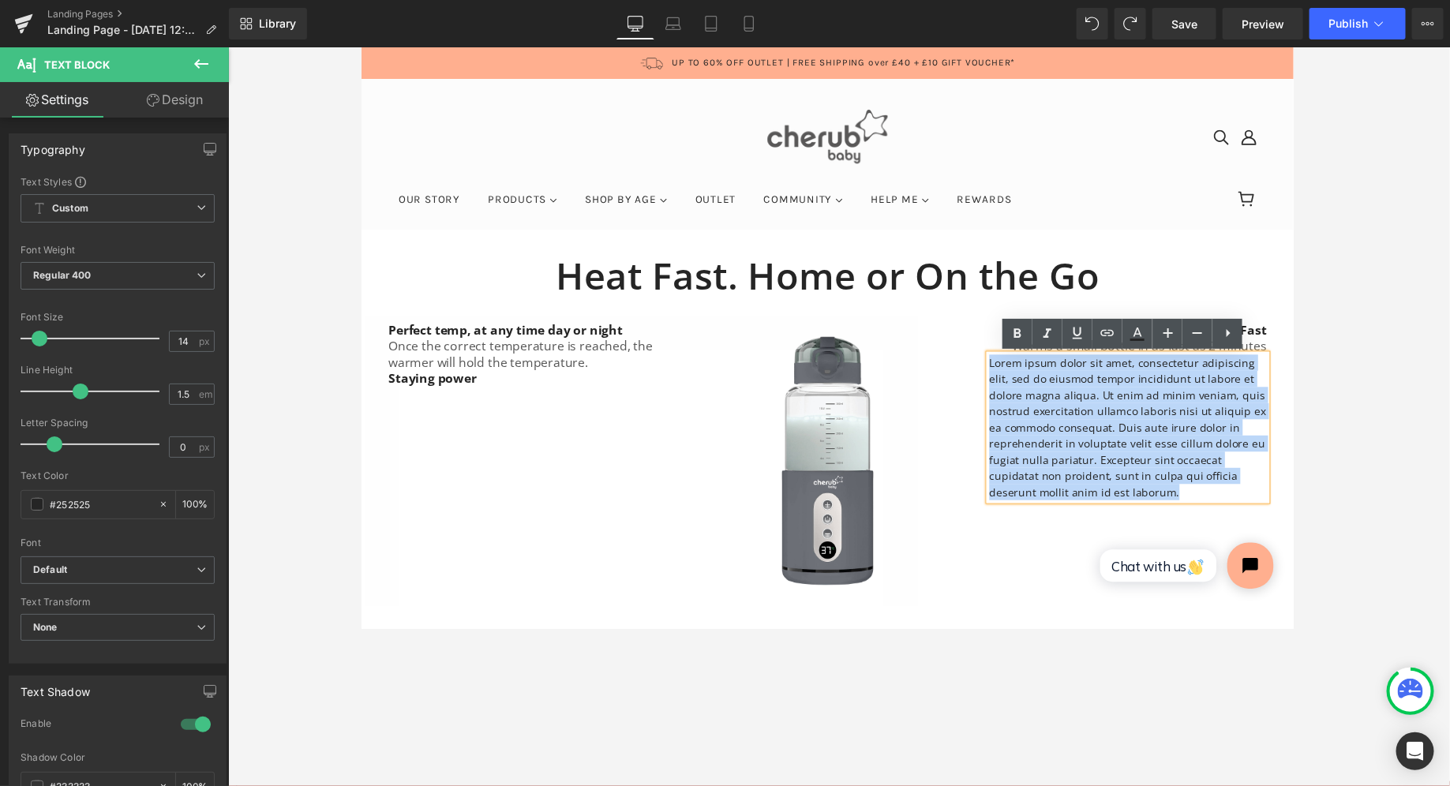
click at [686, 412] on p "Lorem ipsum dolor sit amet, consectetur adipiscing elit, sed do eiusmod tempor …" at bounding box center [1146, 435] width 284 height 149
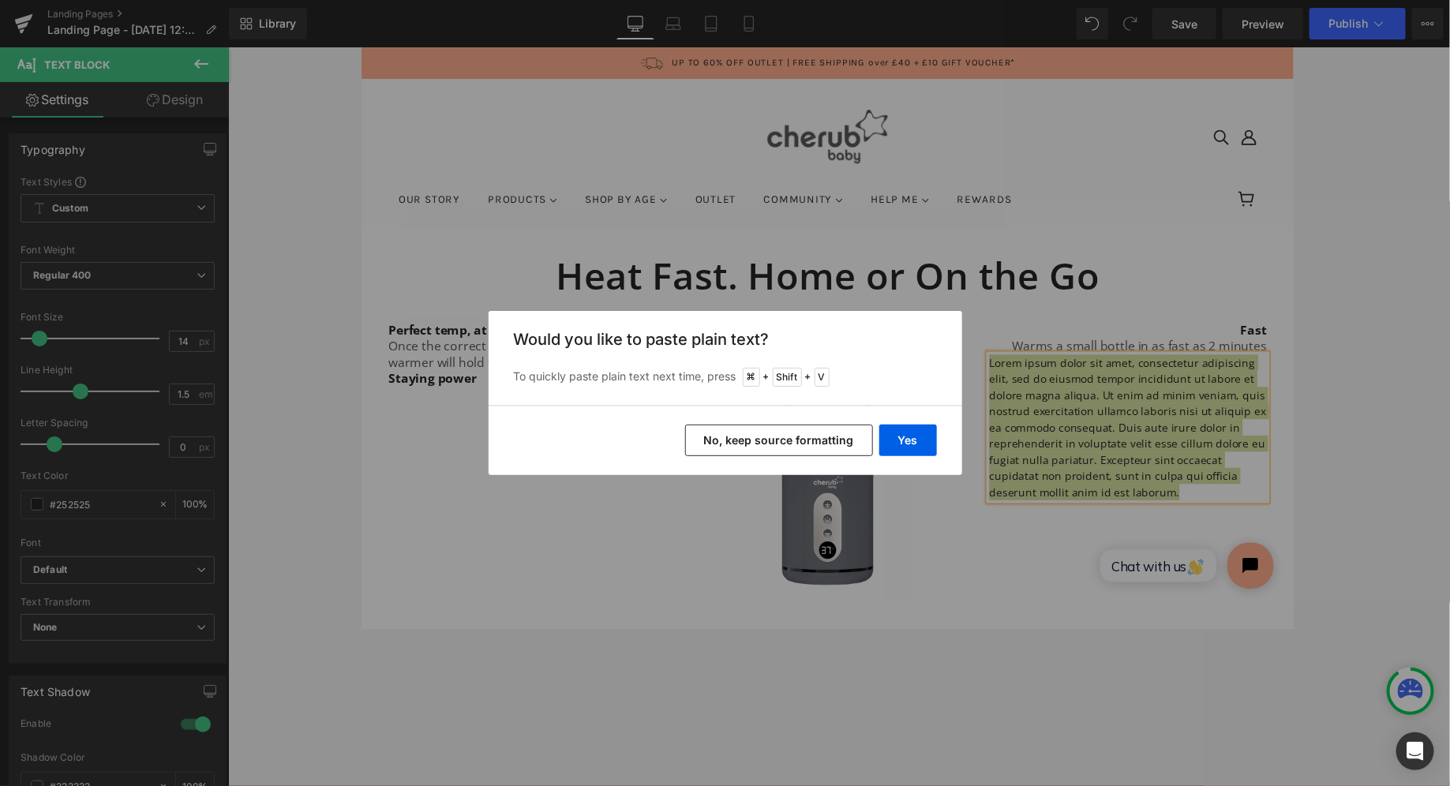
click at [686, 441] on button "No, keep source formatting" at bounding box center [779, 441] width 188 height 32
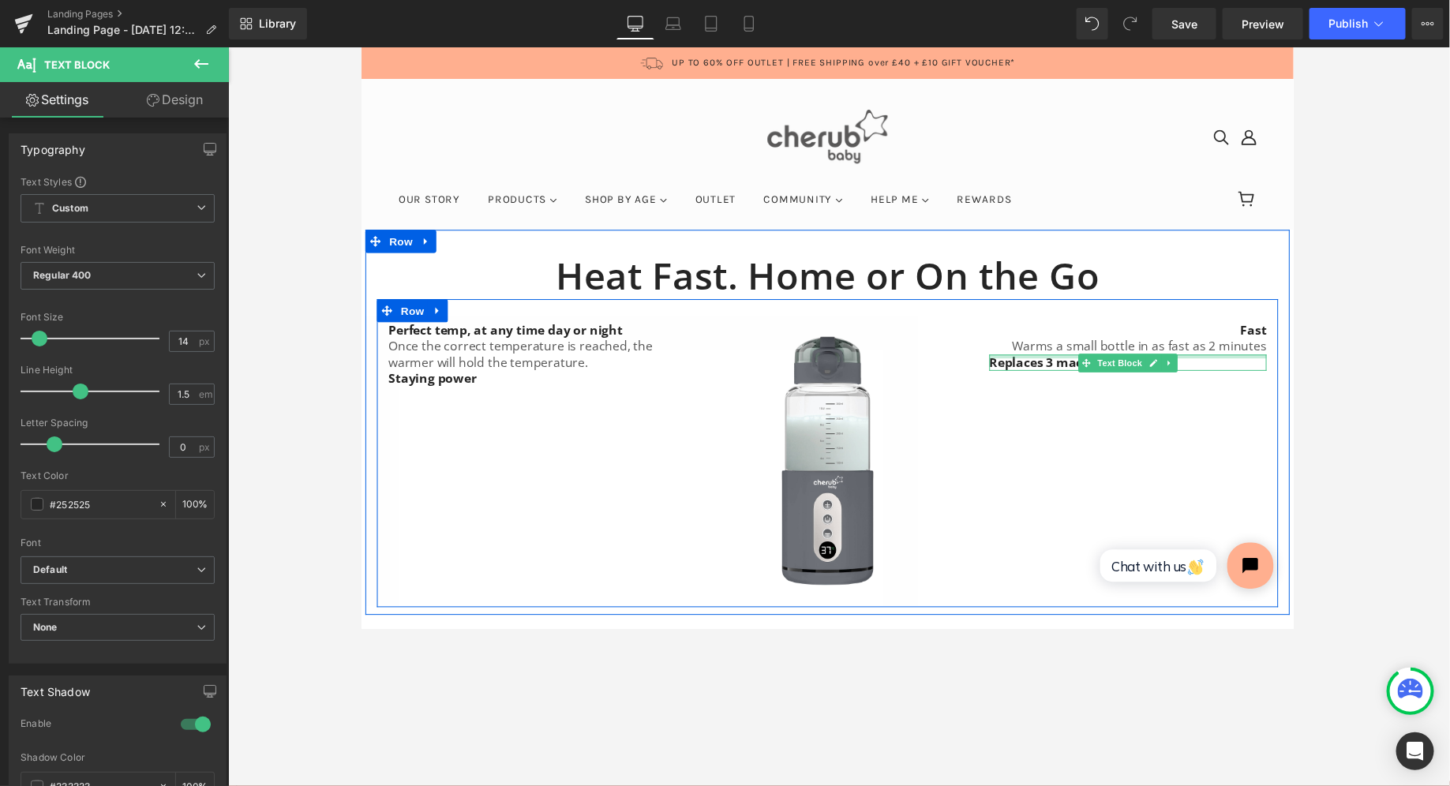
click at [686, 364] on div "Replaces 3 machines Text Block" at bounding box center [1146, 369] width 284 height 17
click at [686, 364] on p "Replaces 3 machines" at bounding box center [1146, 369] width 284 height 17
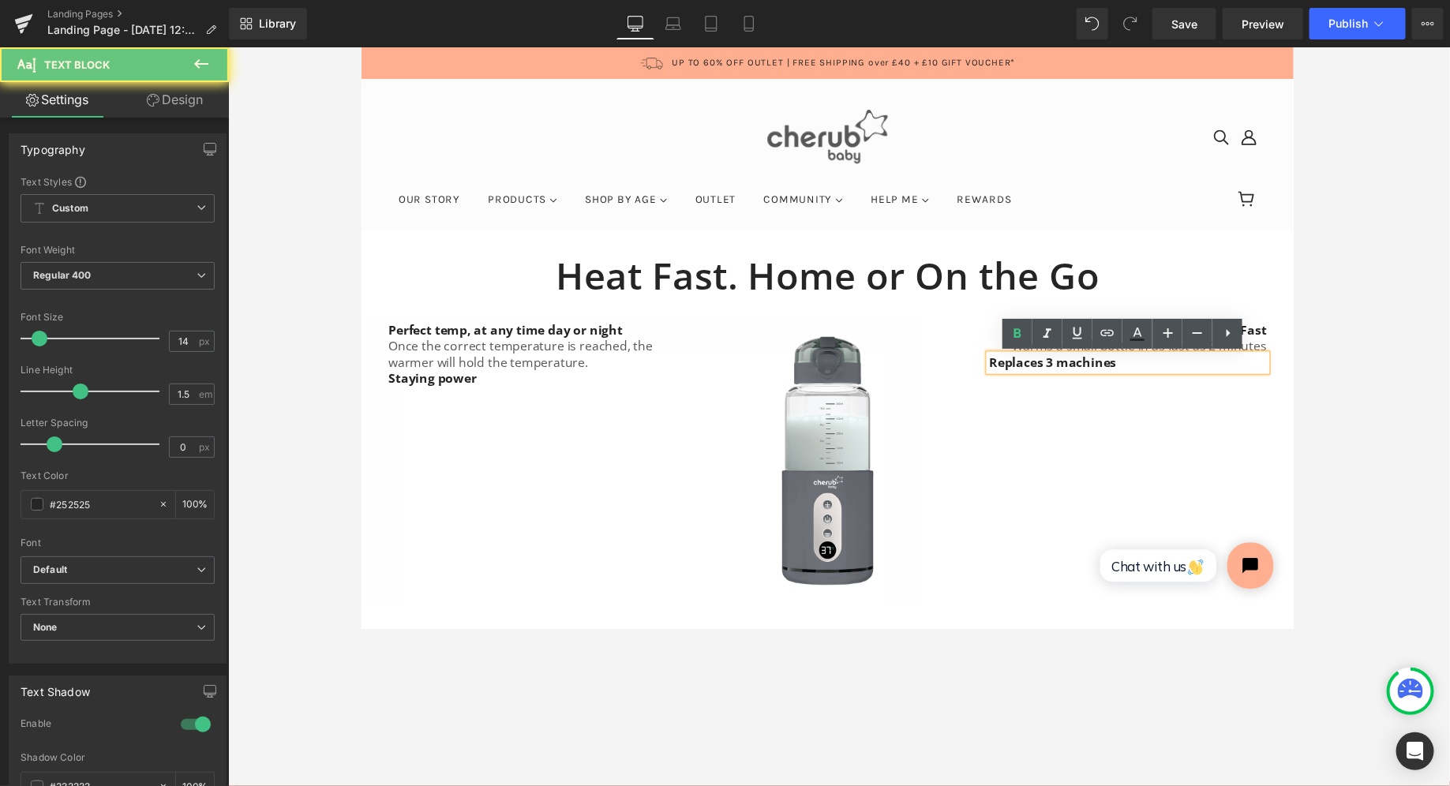
click at [686, 373] on p "Replaces 3 machines" at bounding box center [1146, 369] width 284 height 17
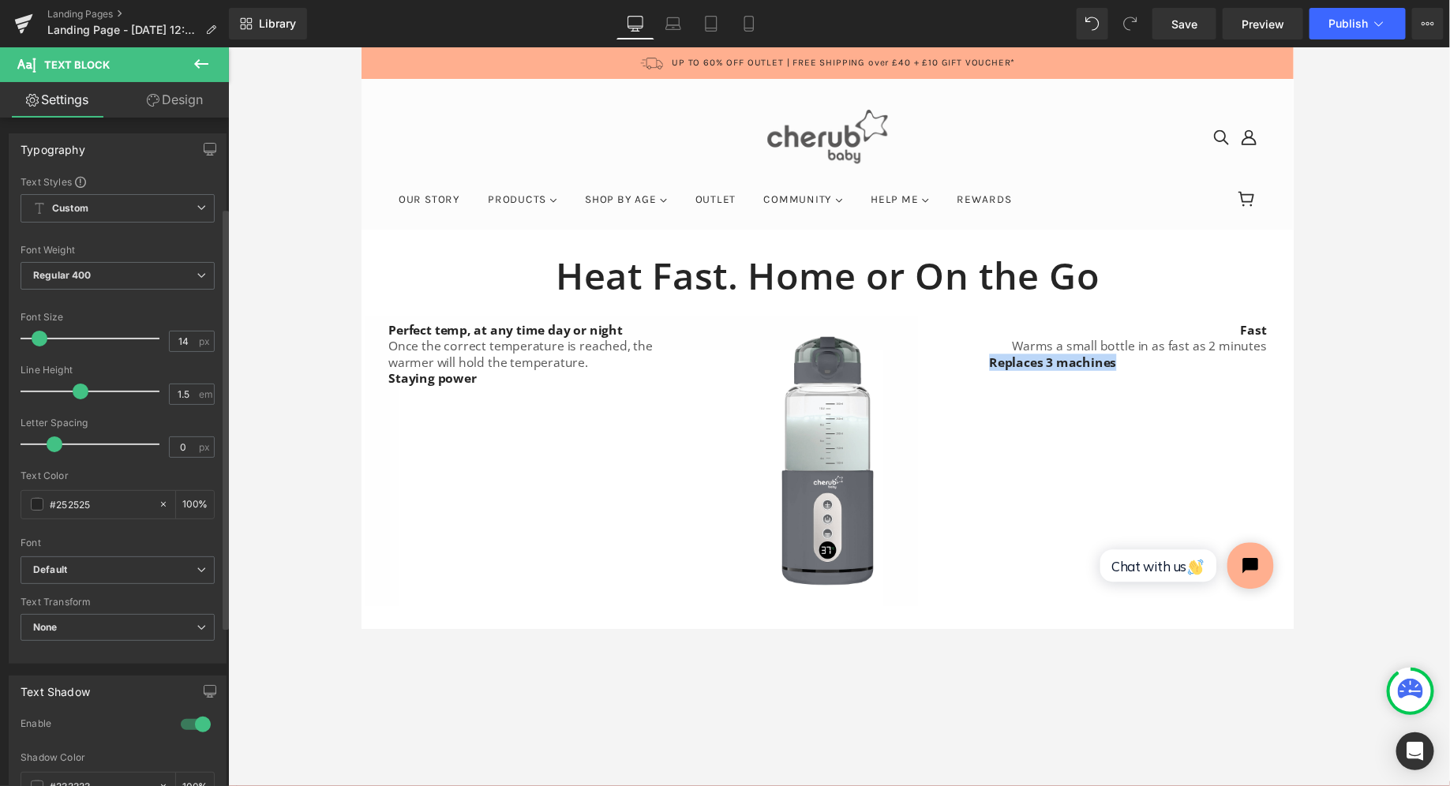
scroll to position [395, 0]
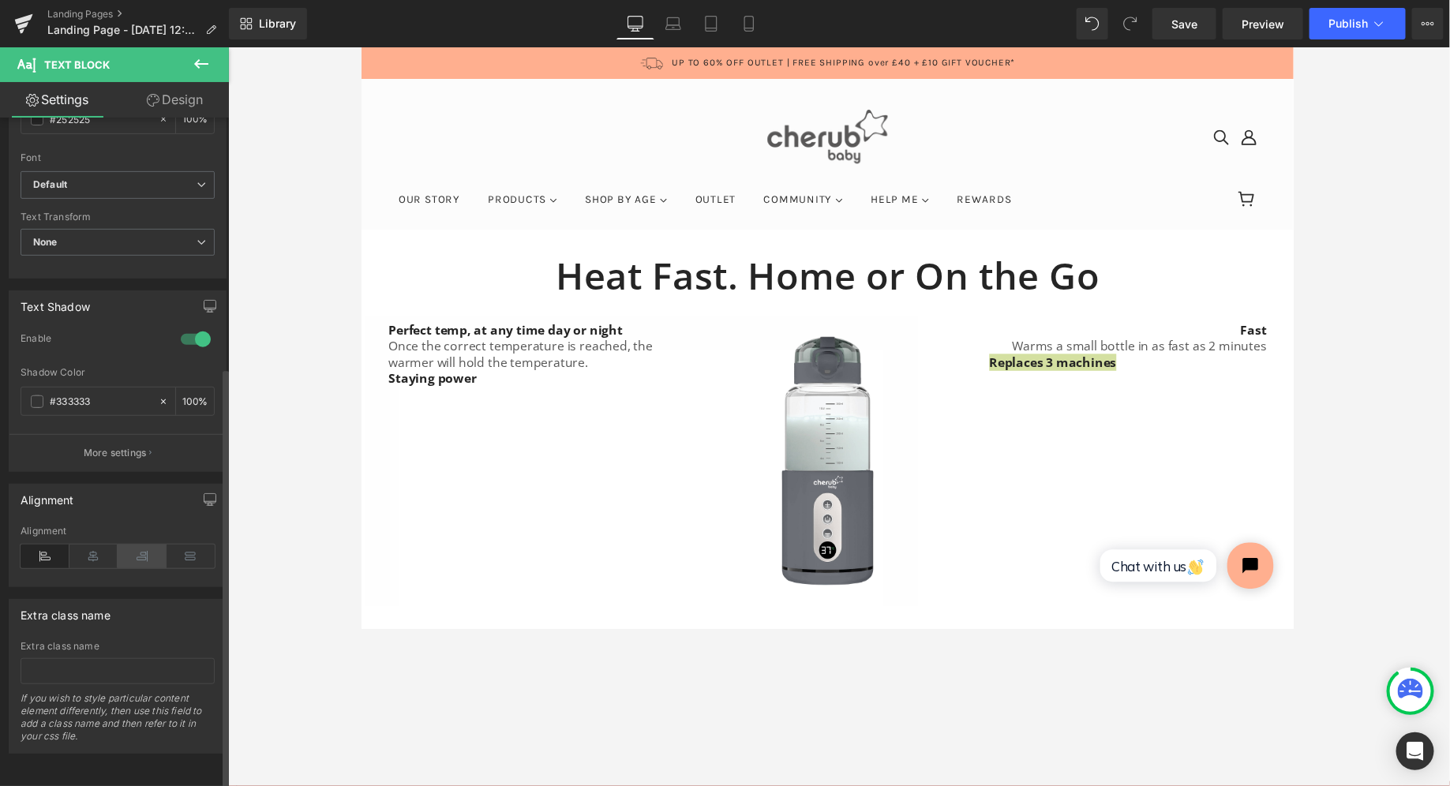
click at [137, 547] on icon at bounding box center [142, 557] width 49 height 24
click at [193, 64] on icon at bounding box center [201, 63] width 19 height 19
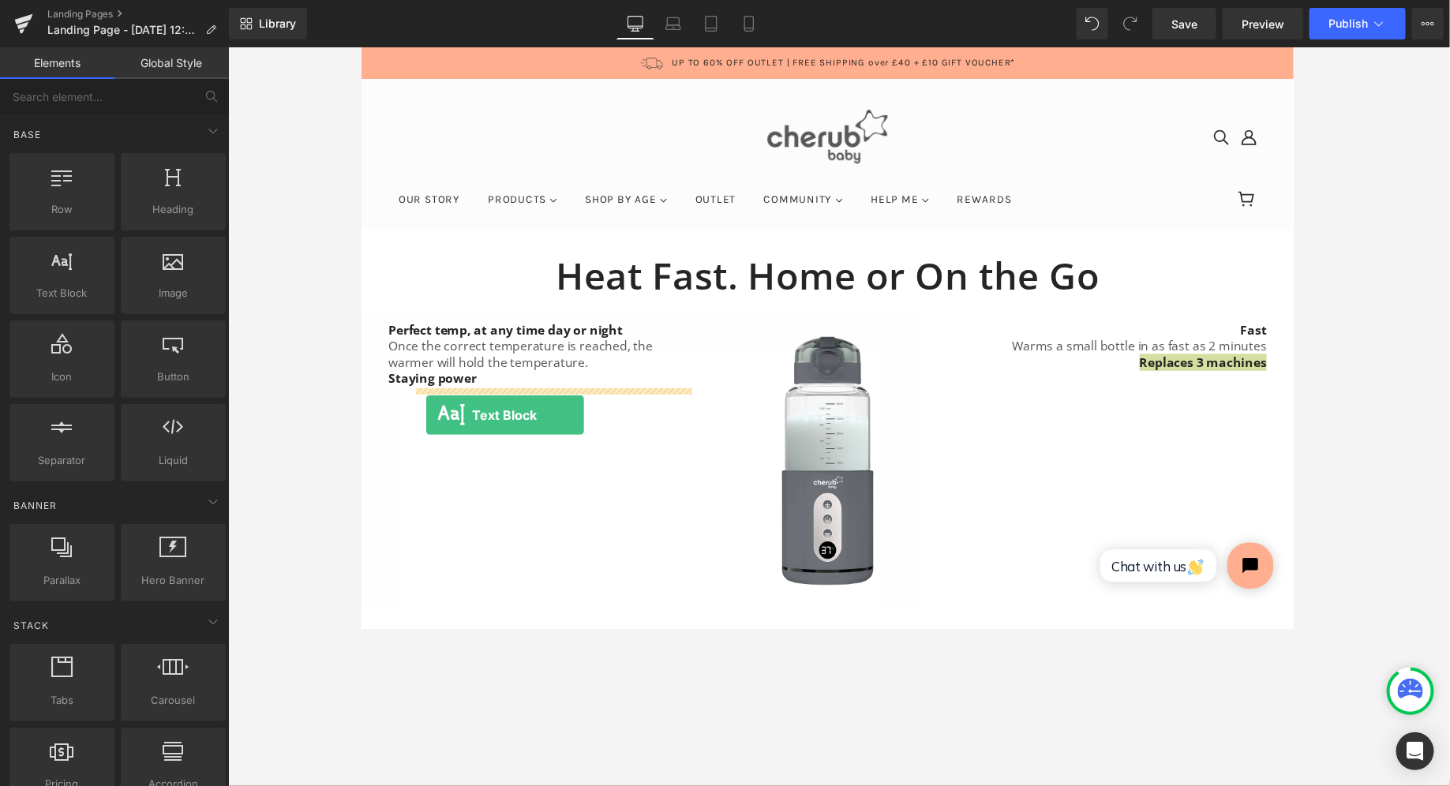
drag, startPoint x: 432, startPoint y: 308, endPoint x: 426, endPoint y: 423, distance: 115.4
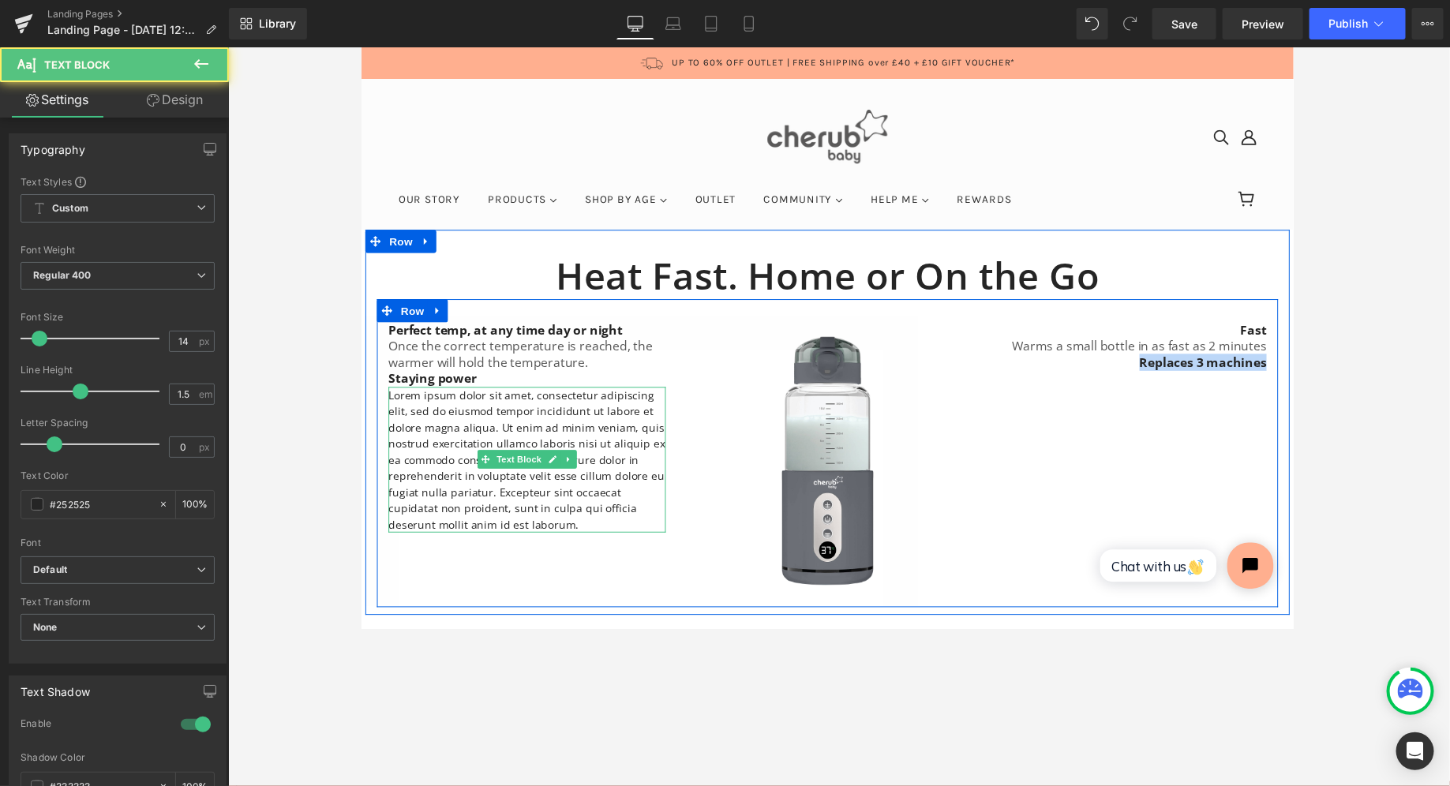
click at [426, 423] on p "Lorem ipsum dolor sit amet, consectetur adipiscing elit, sed do eiusmod tempor …" at bounding box center [530, 469] width 284 height 149
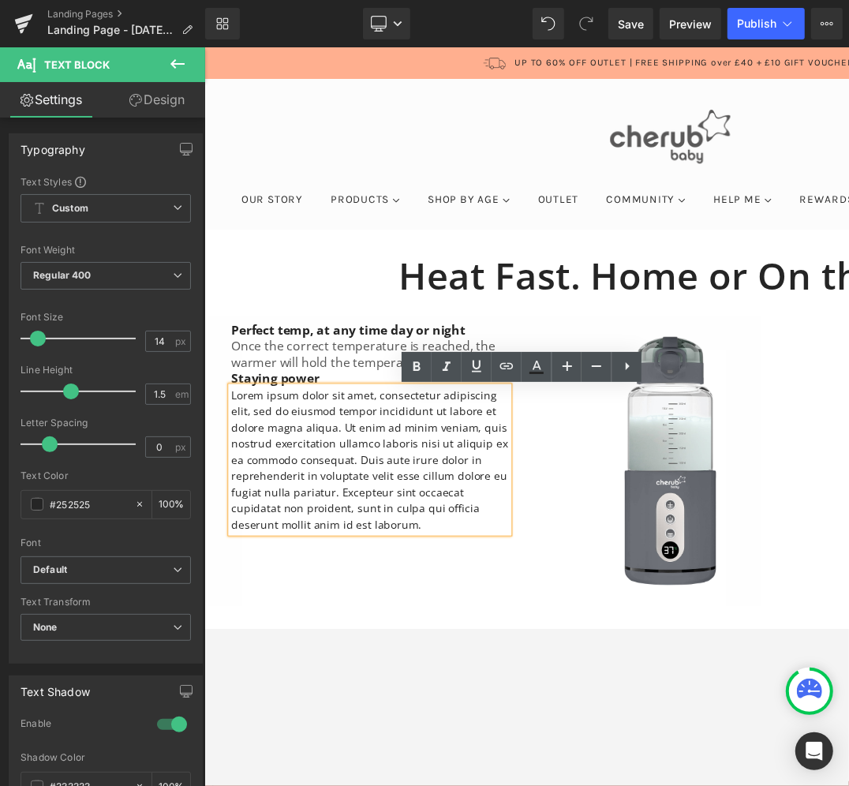
click at [407, 476] on p "Lorem ipsum dolor sit amet, consectetur adipiscing elit, sed do eiusmod tempor …" at bounding box center [373, 469] width 284 height 149
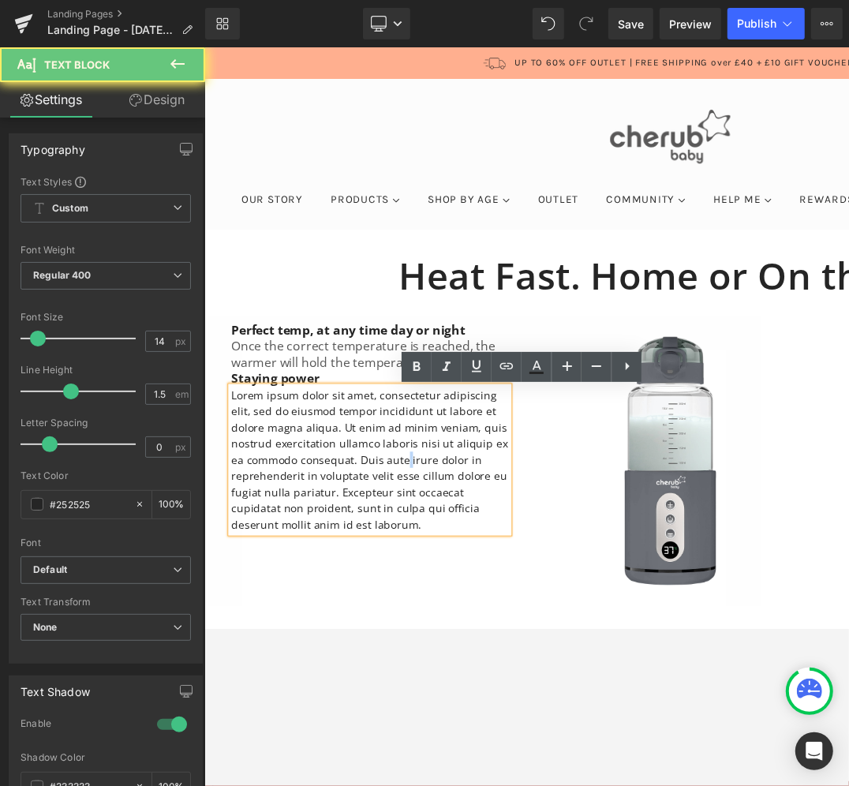
click at [407, 476] on p "Lorem ipsum dolor sit amet, consectetur adipiscing elit, sed do eiusmod tempor …" at bounding box center [373, 469] width 284 height 149
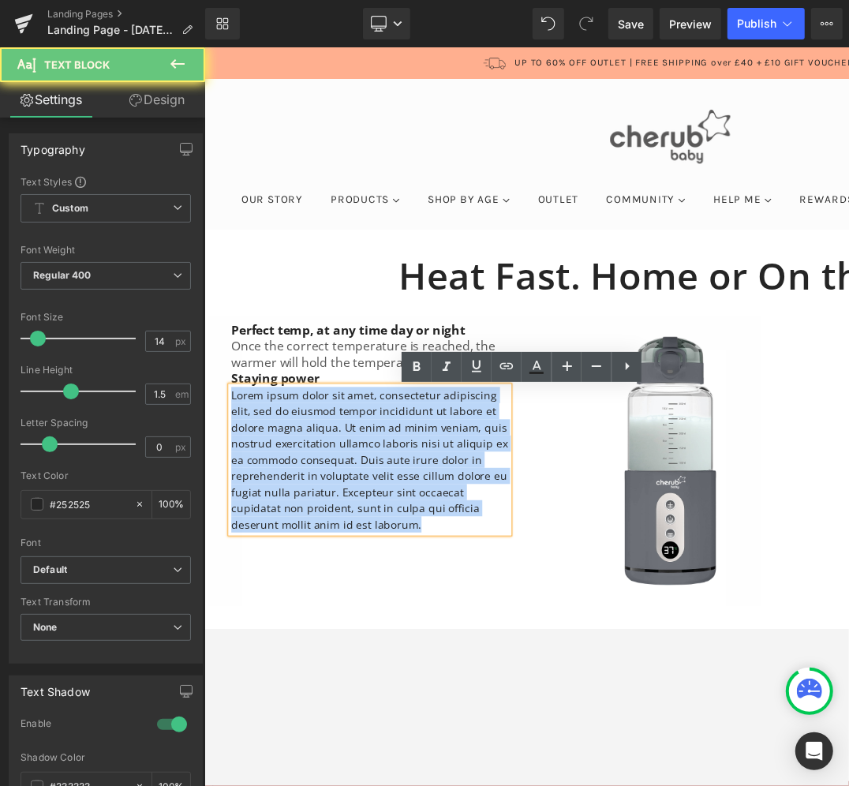
click at [407, 476] on p "Lorem ipsum dolor sit amet, consectetur adipiscing elit, sed do eiusmod tempor …" at bounding box center [373, 469] width 284 height 149
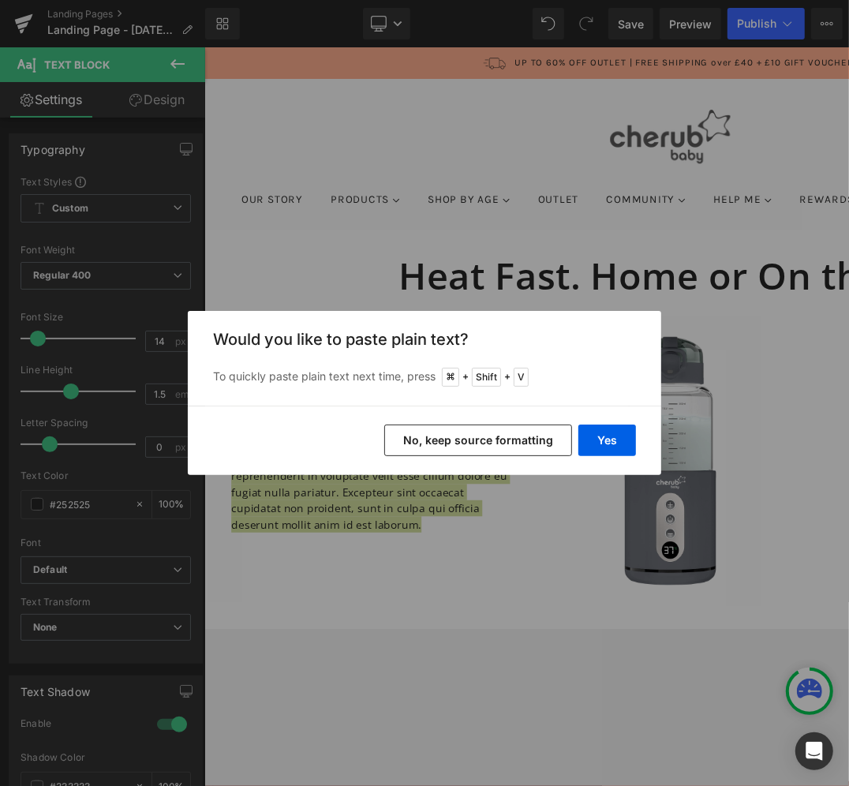
click at [500, 432] on button "No, keep source formatting" at bounding box center [478, 441] width 188 height 32
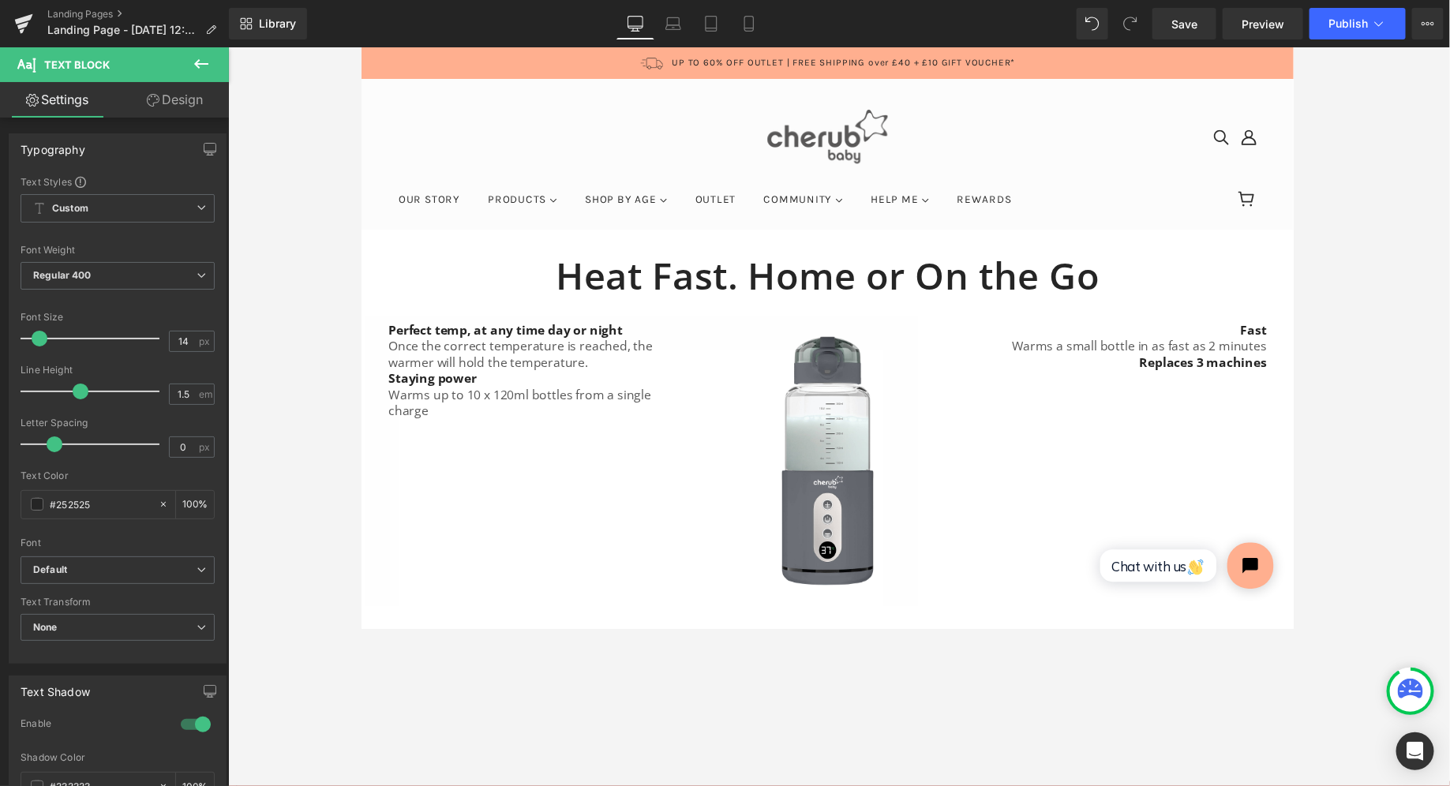
click at [203, 62] on icon at bounding box center [201, 63] width 19 height 19
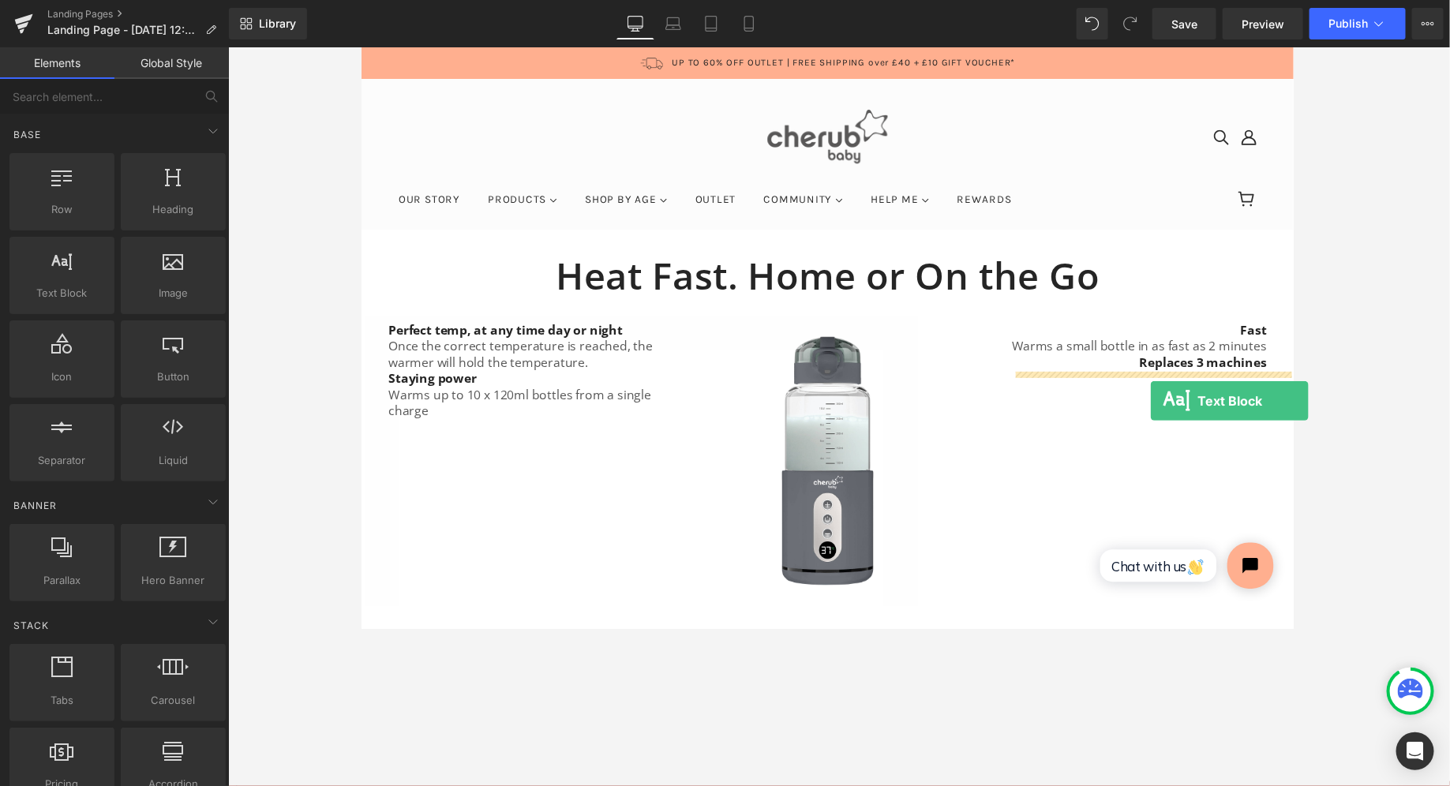
drag, startPoint x: 436, startPoint y: 324, endPoint x: 1169, endPoint y: 408, distance: 737.9
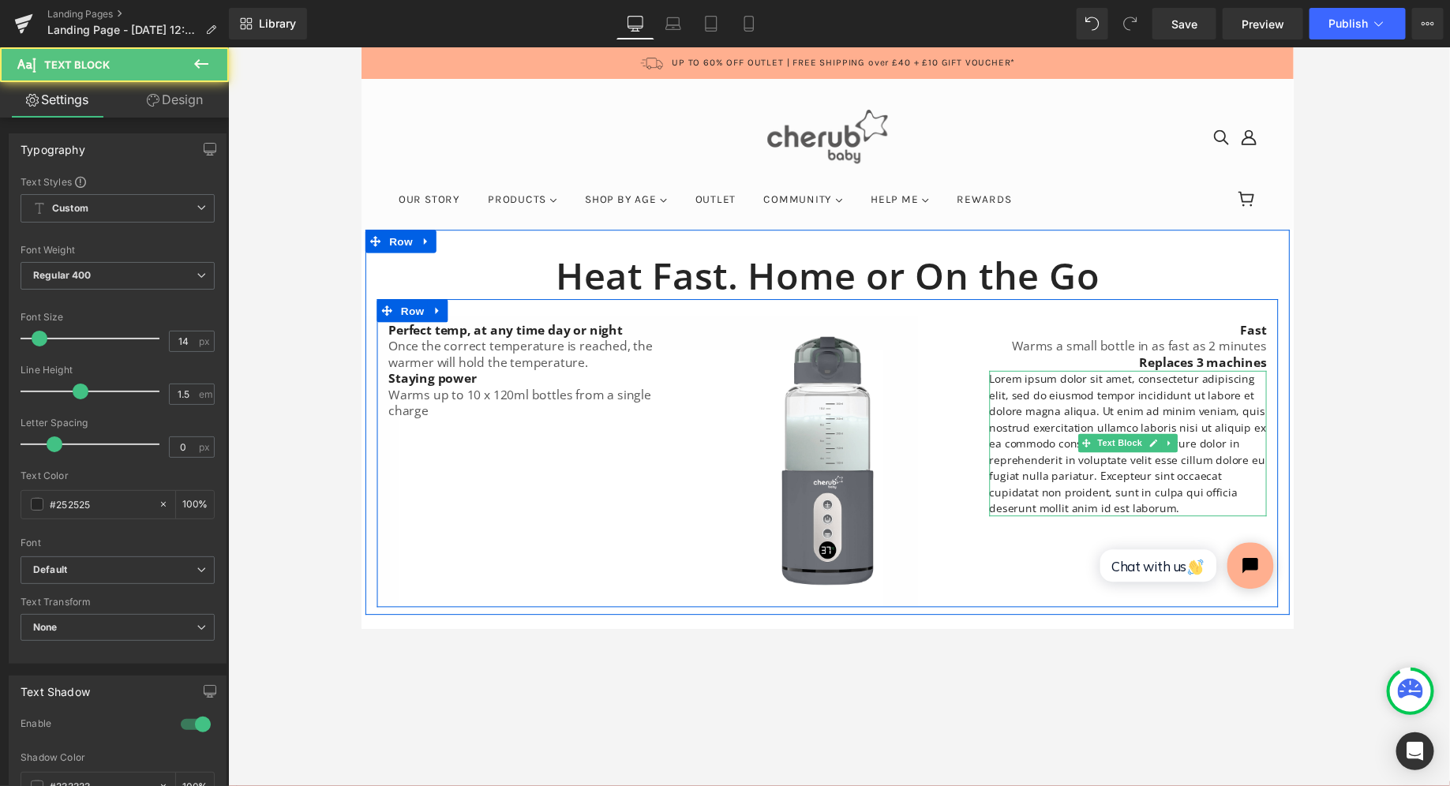
click at [686, 421] on p "Lorem ipsum dolor sit amet, consectetur adipiscing elit, sed do eiusmod tempor …" at bounding box center [1146, 452] width 284 height 149
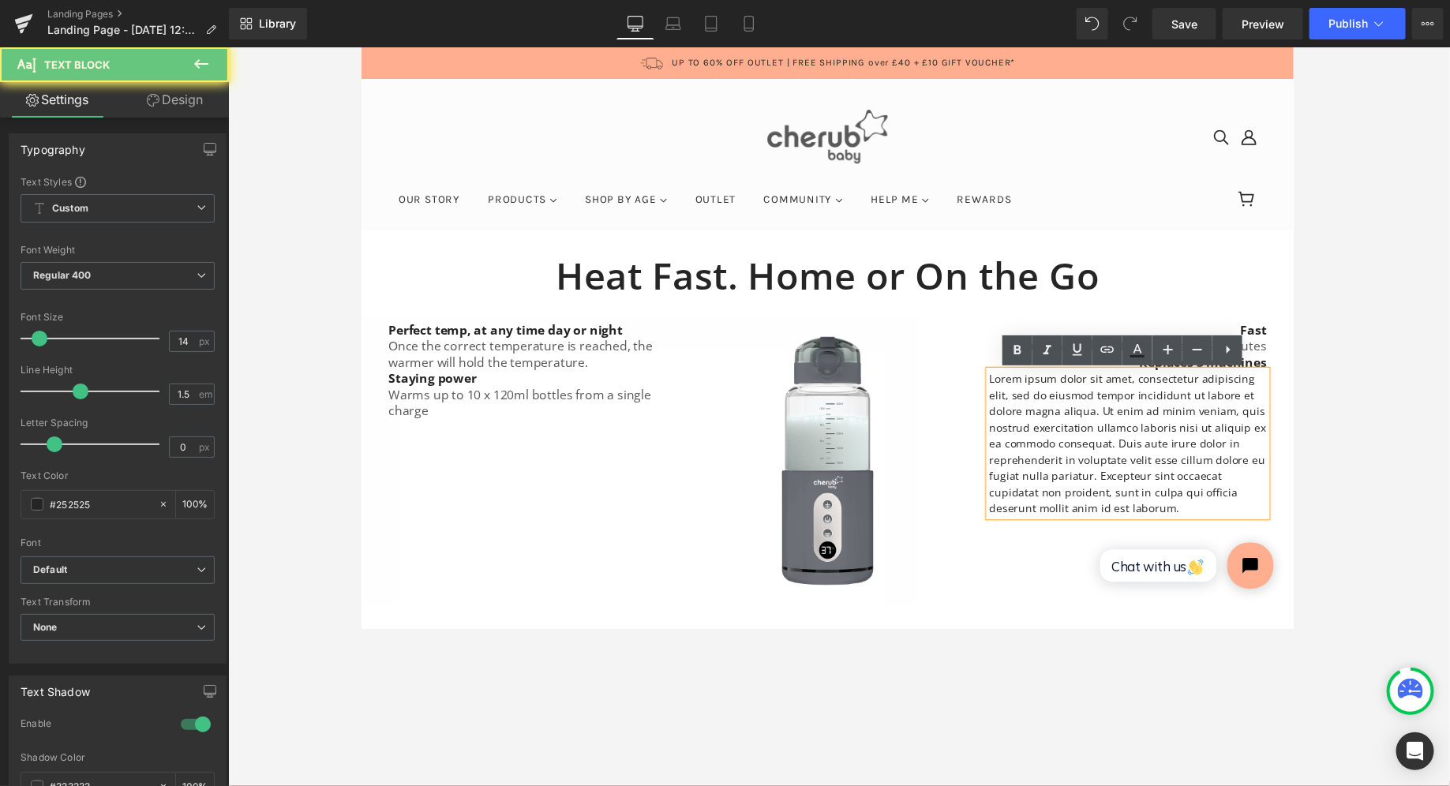
click at [686, 421] on p "Lorem ipsum dolor sit amet, consectetur adipiscing elit, sed do eiusmod tempor …" at bounding box center [1146, 452] width 284 height 149
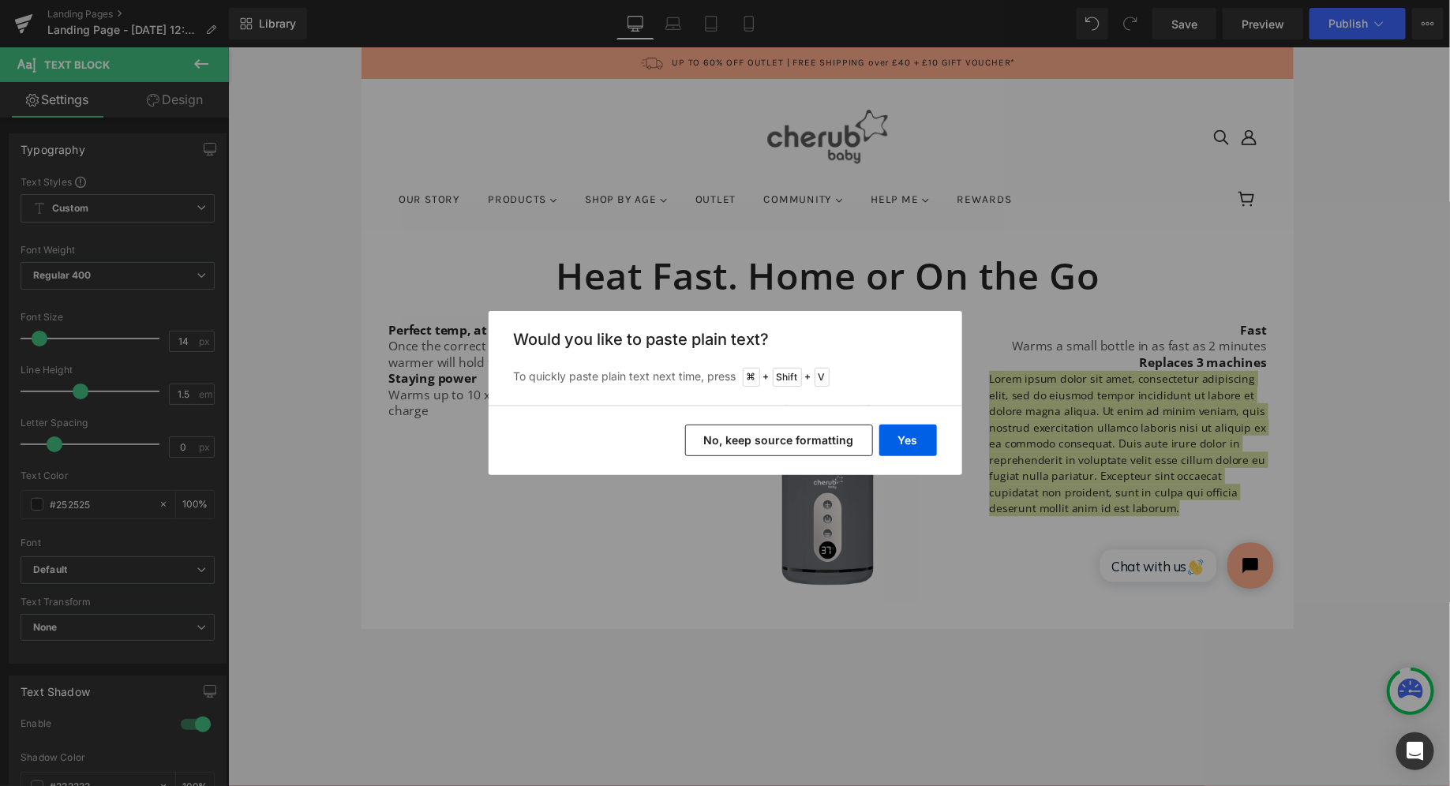
click at [686, 435] on button "No, keep source formatting" at bounding box center [779, 441] width 188 height 32
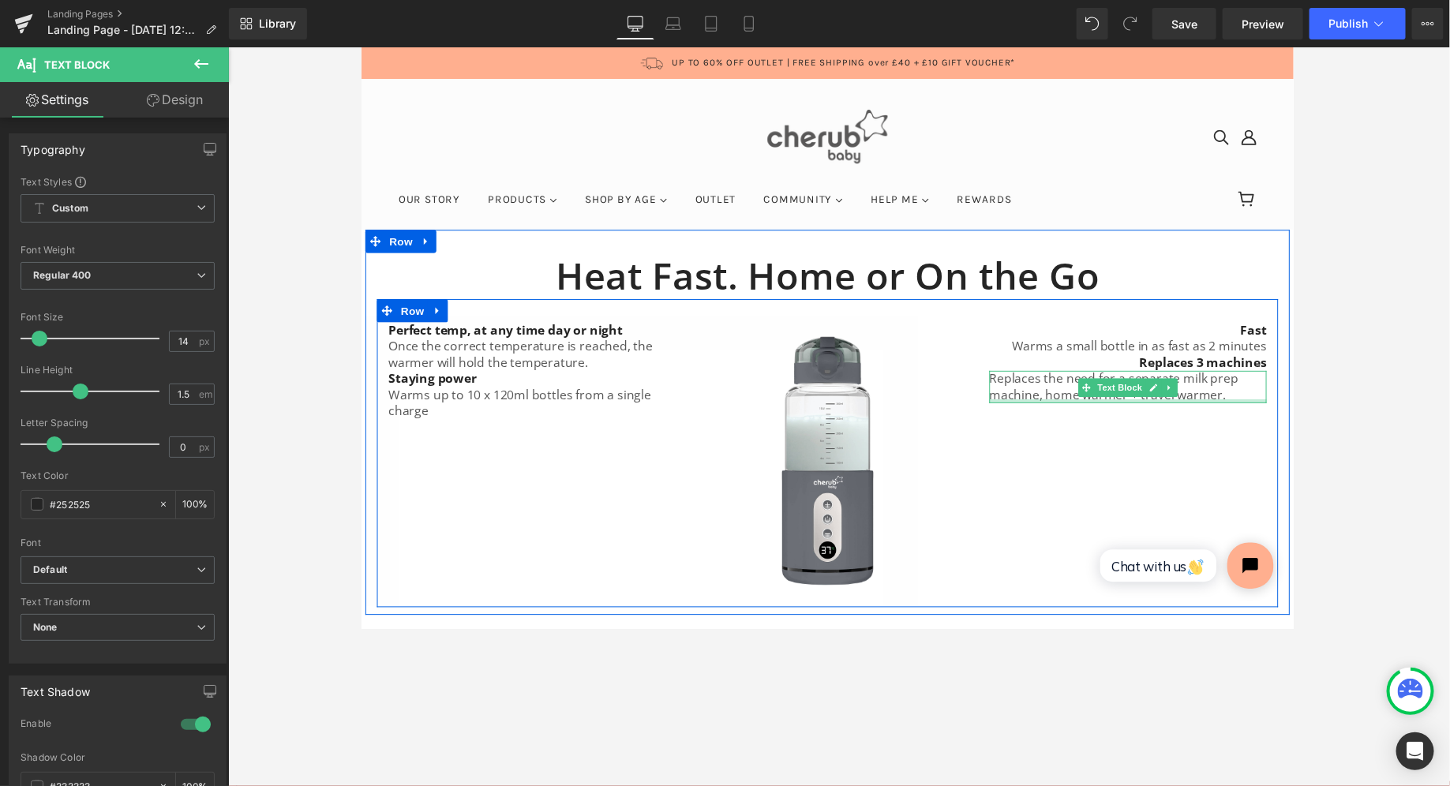
click at [686, 410] on div at bounding box center [1146, 409] width 284 height 4
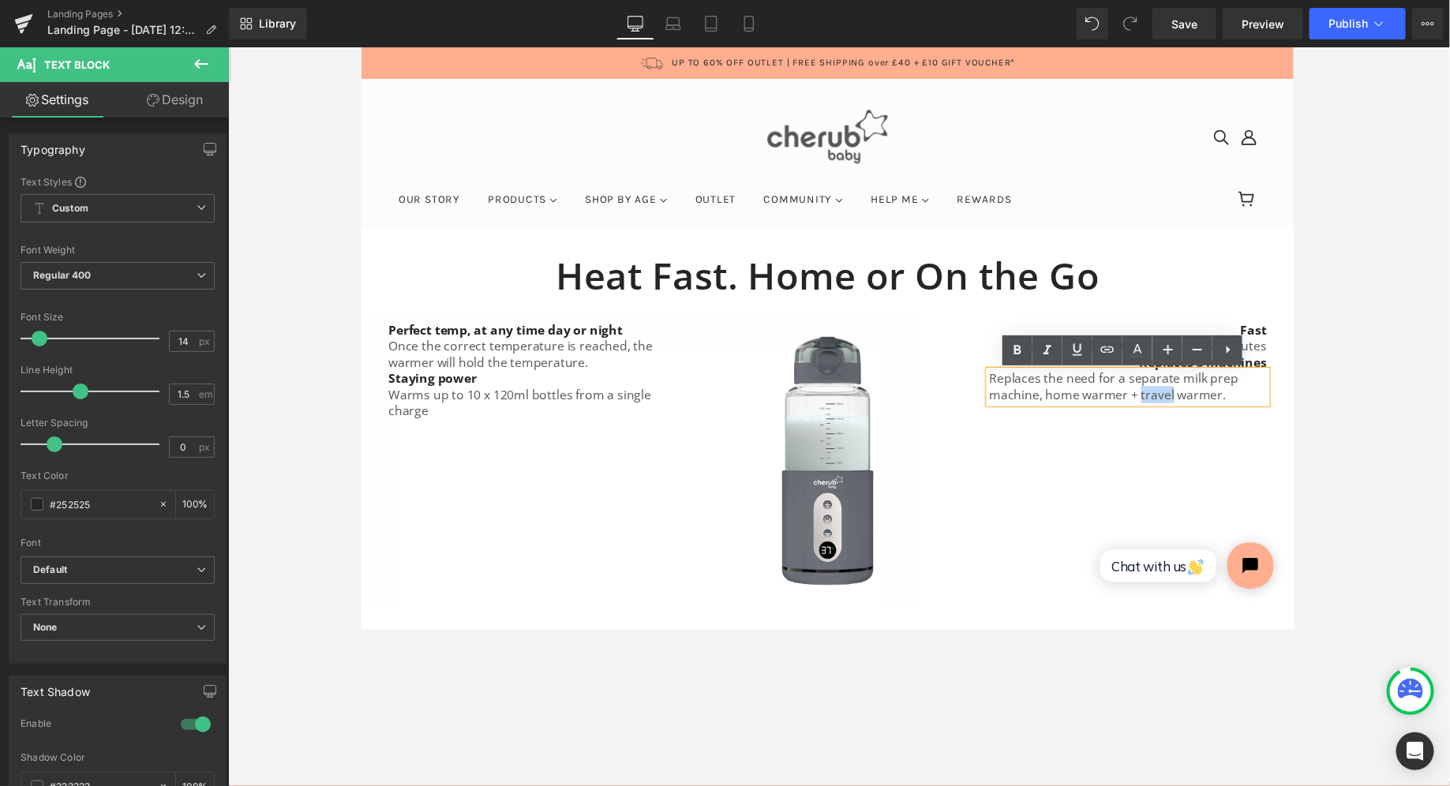
click at [686, 410] on span "Replaces the need for a separate milk prep machine, home warmer + travel warmer." at bounding box center [1131, 394] width 255 height 34
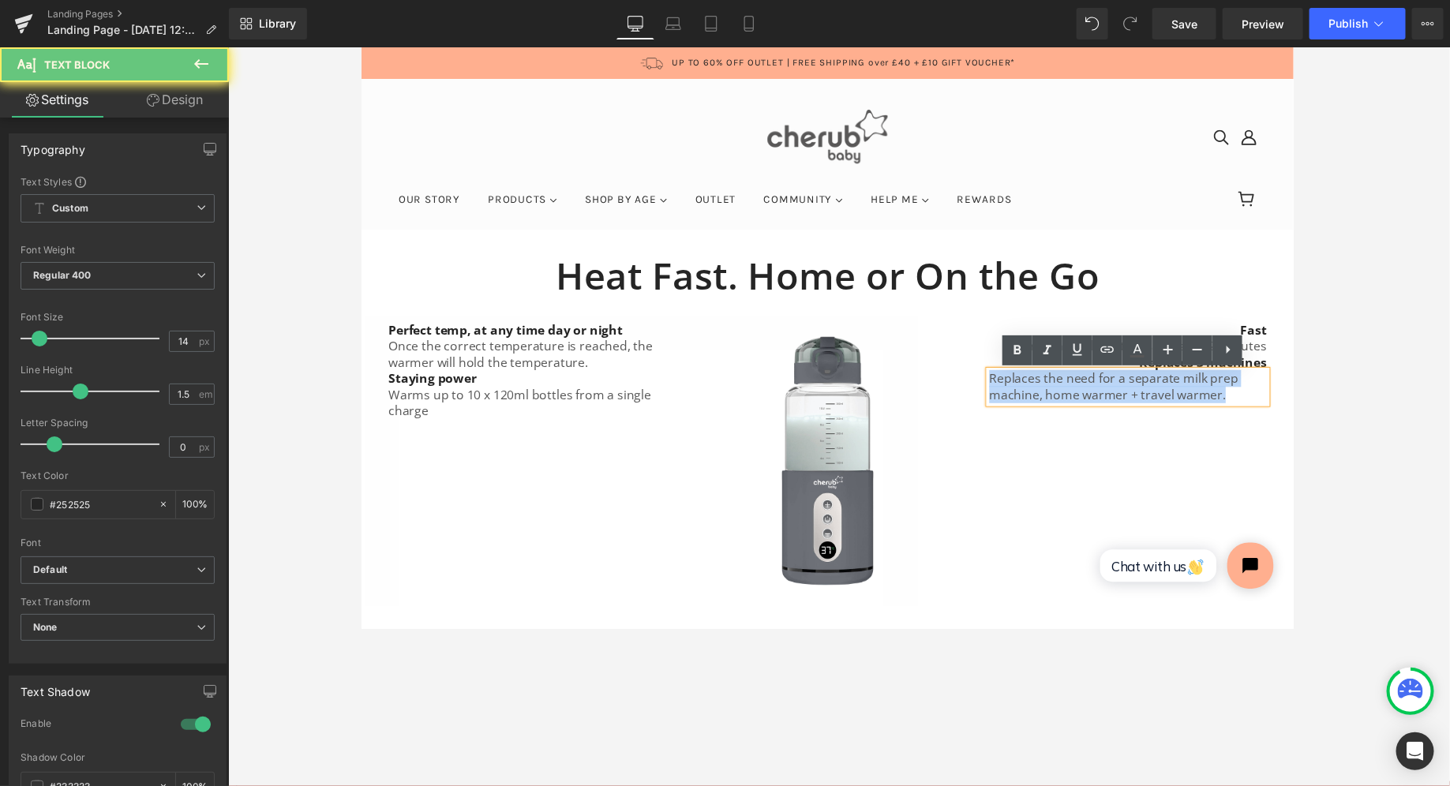
click at [686, 410] on span "Replaces the need for a separate milk prep machine, home warmer + travel warmer." at bounding box center [1131, 394] width 255 height 34
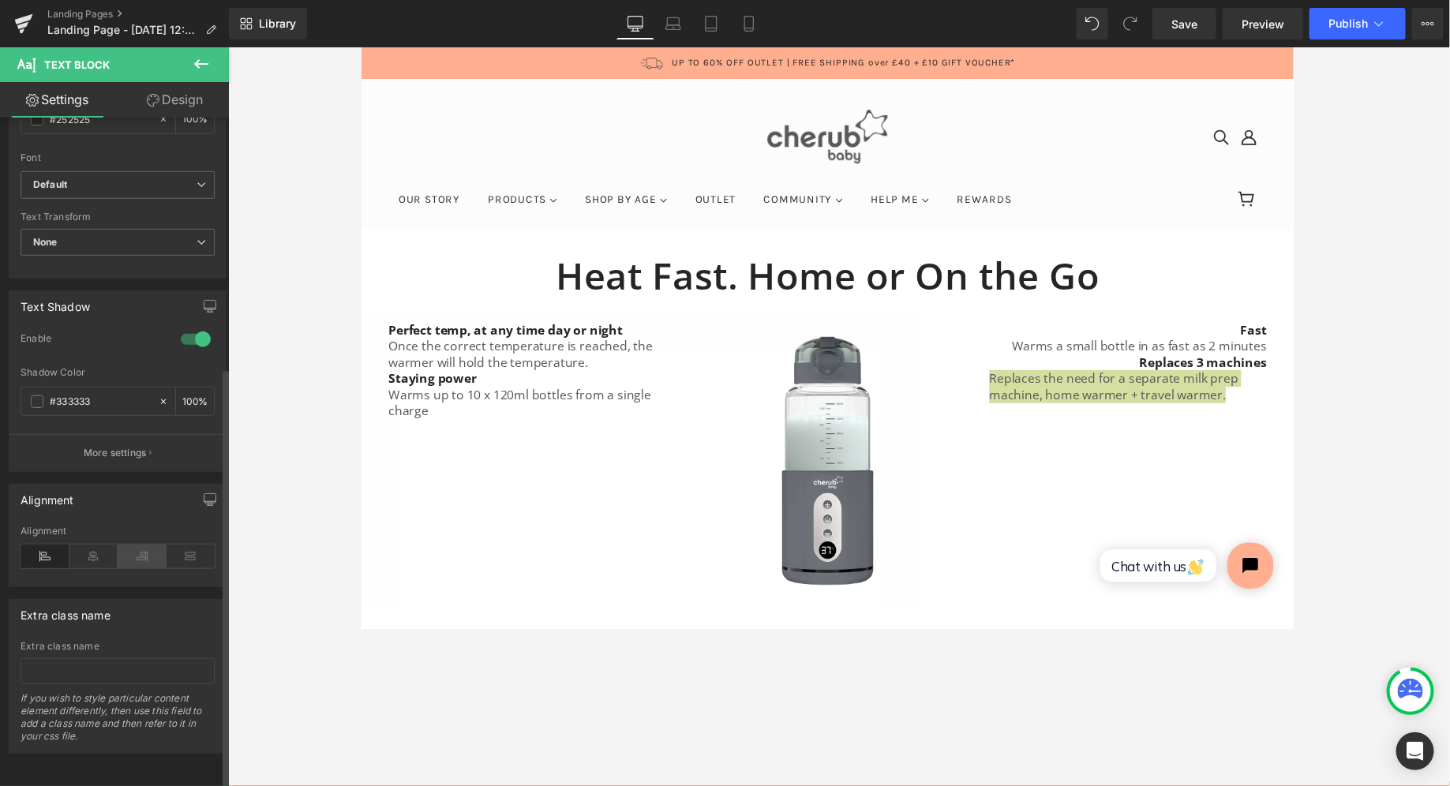
click at [148, 545] on icon at bounding box center [142, 557] width 49 height 24
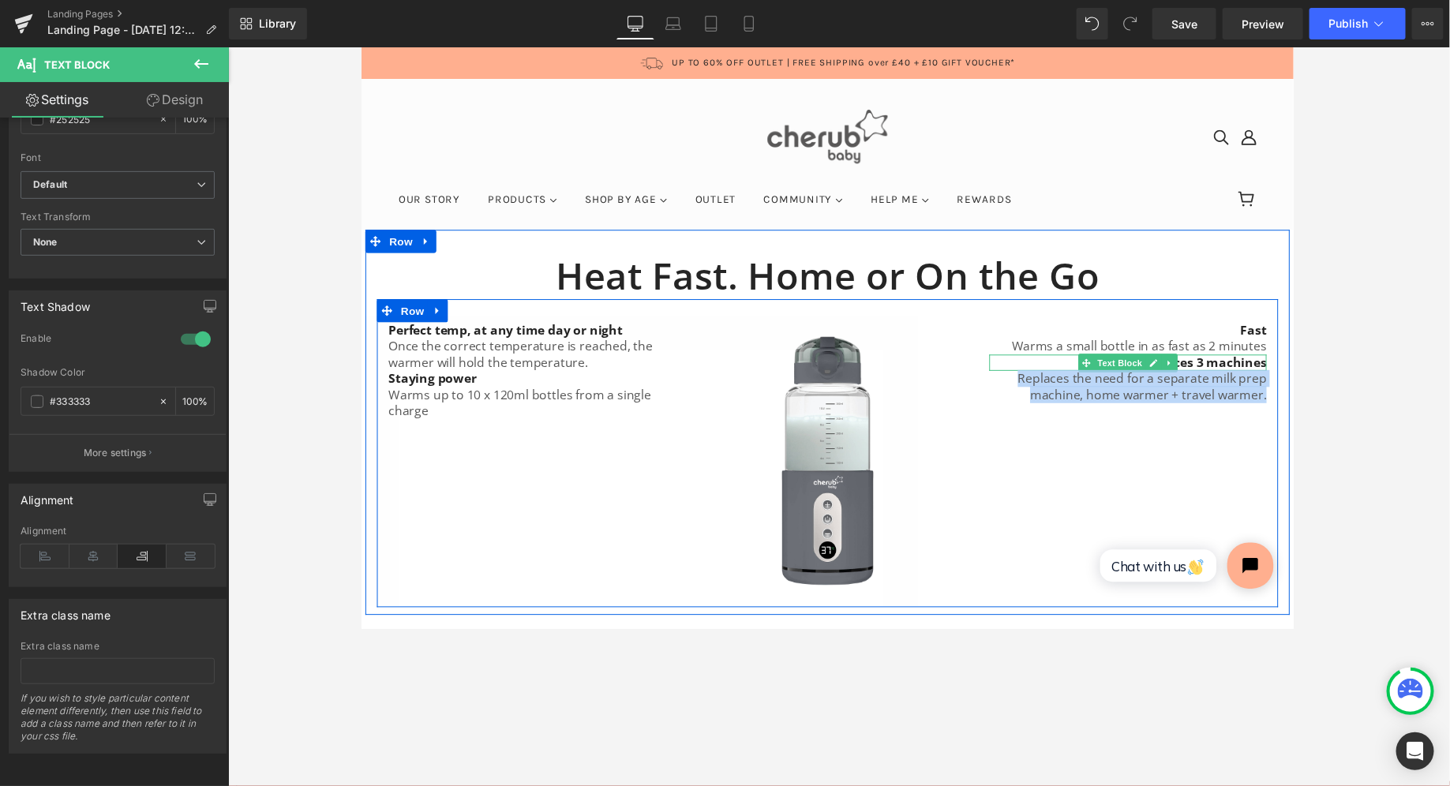
click at [686, 368] on p "Replaces 3 machines" at bounding box center [1146, 369] width 284 height 17
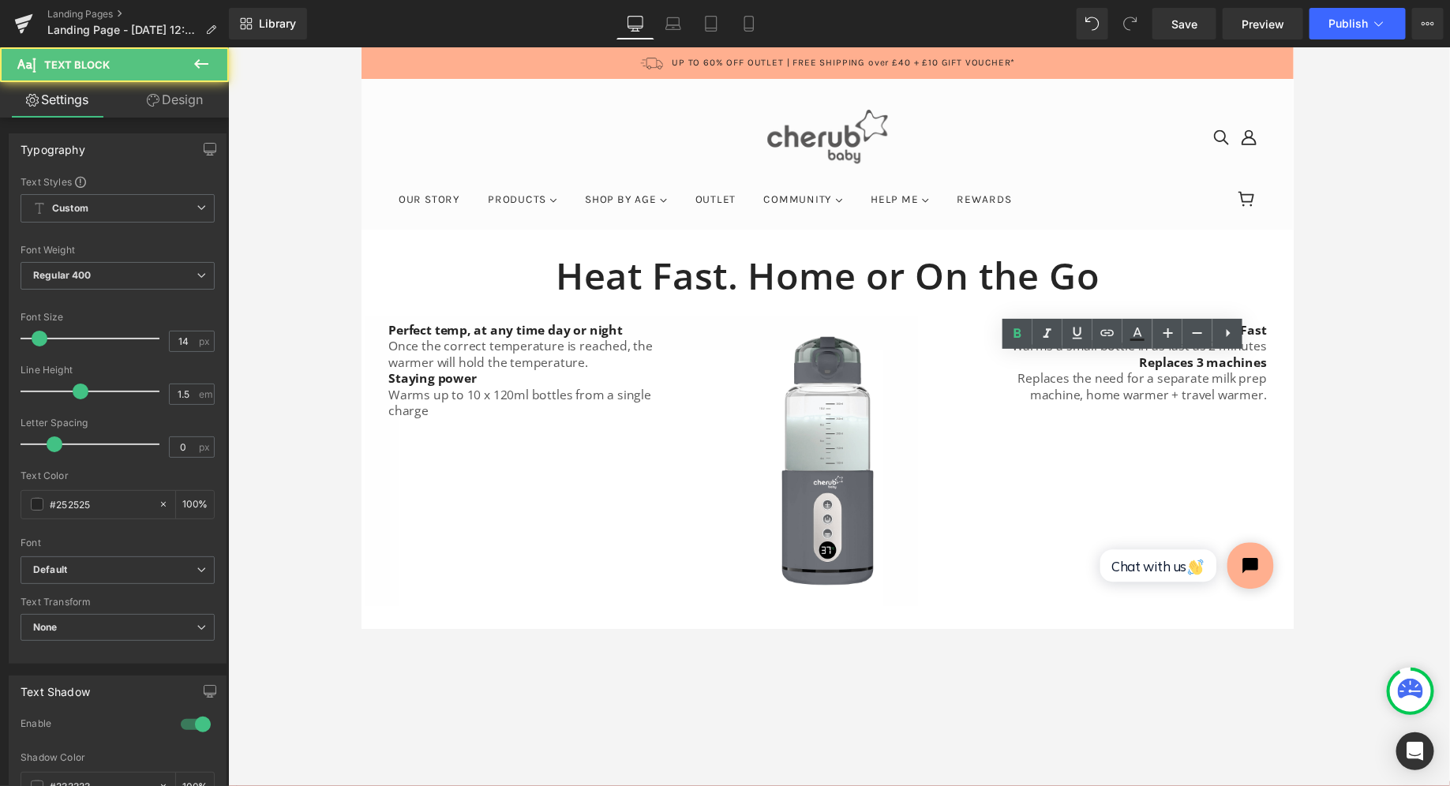
click at [686, 373] on div at bounding box center [839, 416] width 1222 height 739
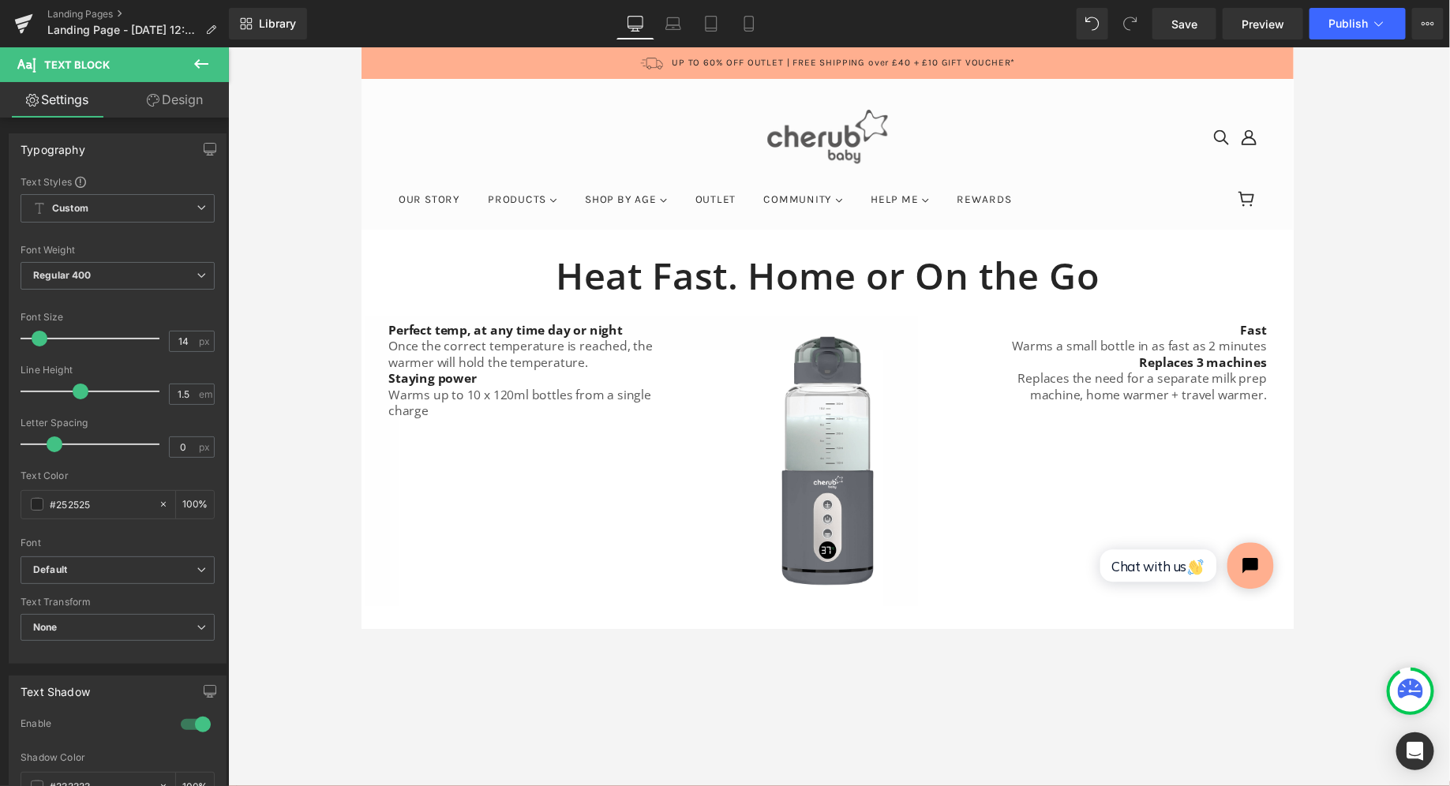
click at [190, 50] on button at bounding box center [201, 64] width 55 height 35
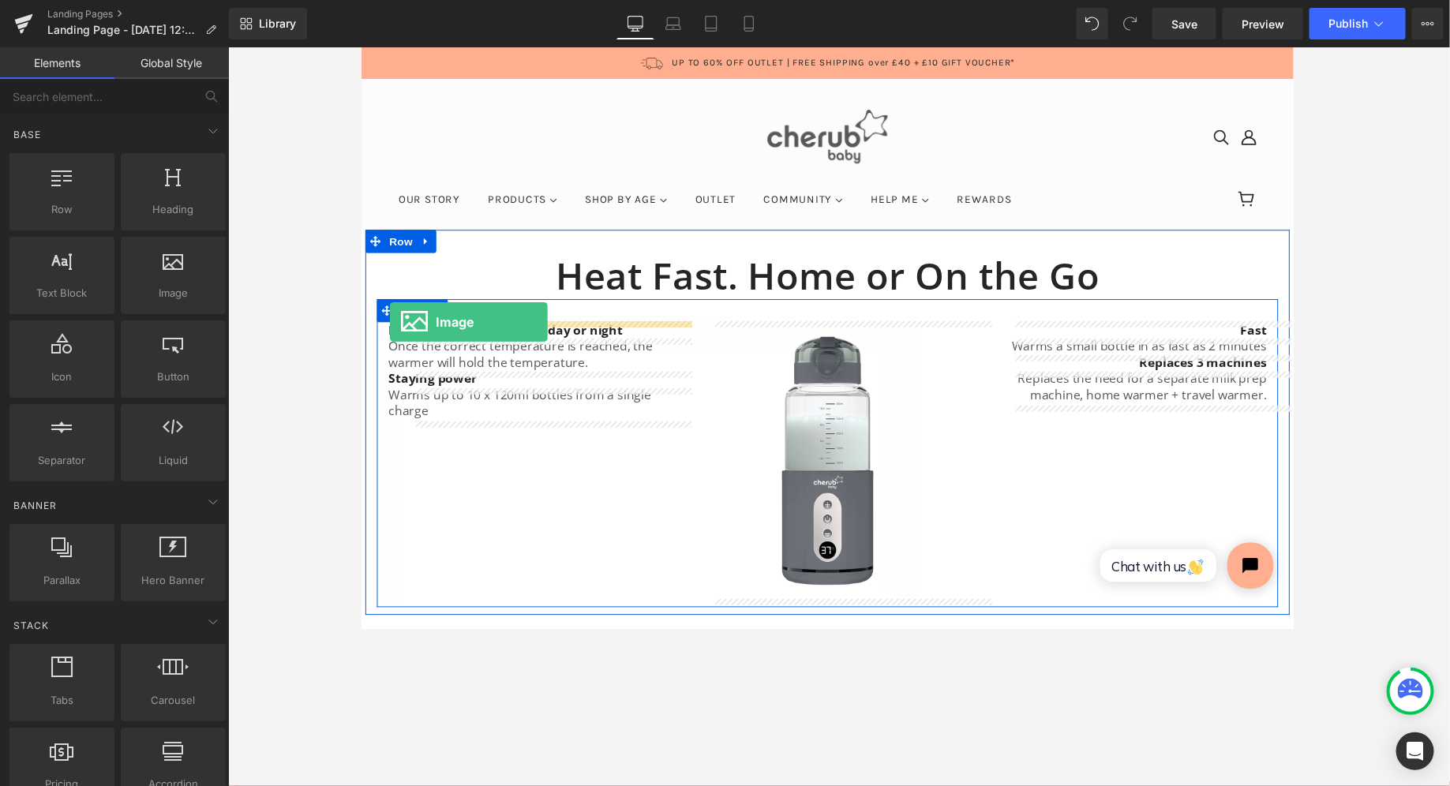
drag, startPoint x: 527, startPoint y: 343, endPoint x: 388, endPoint y: 328, distance: 139.6
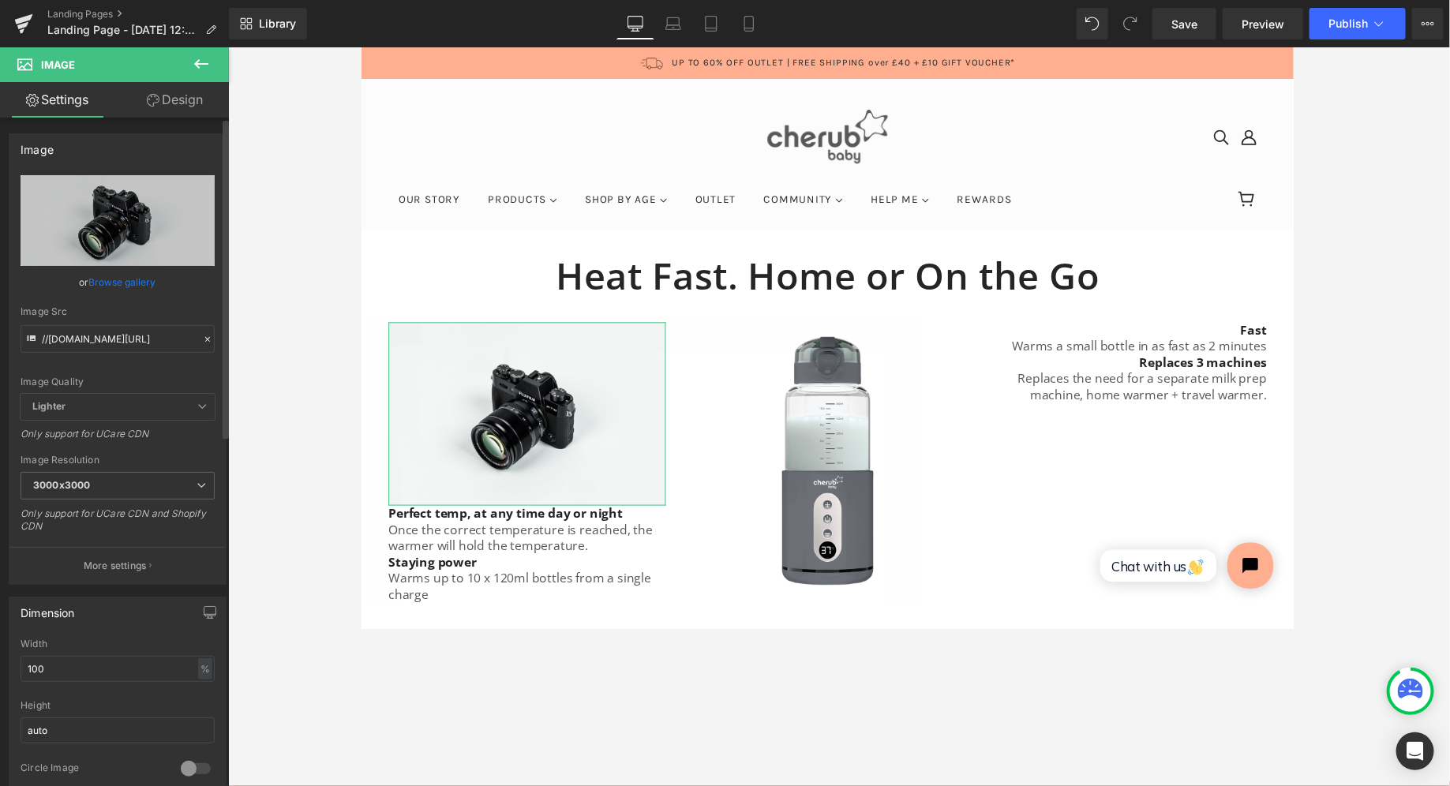
click at [148, 282] on link "Browse gallery" at bounding box center [122, 282] width 67 height 28
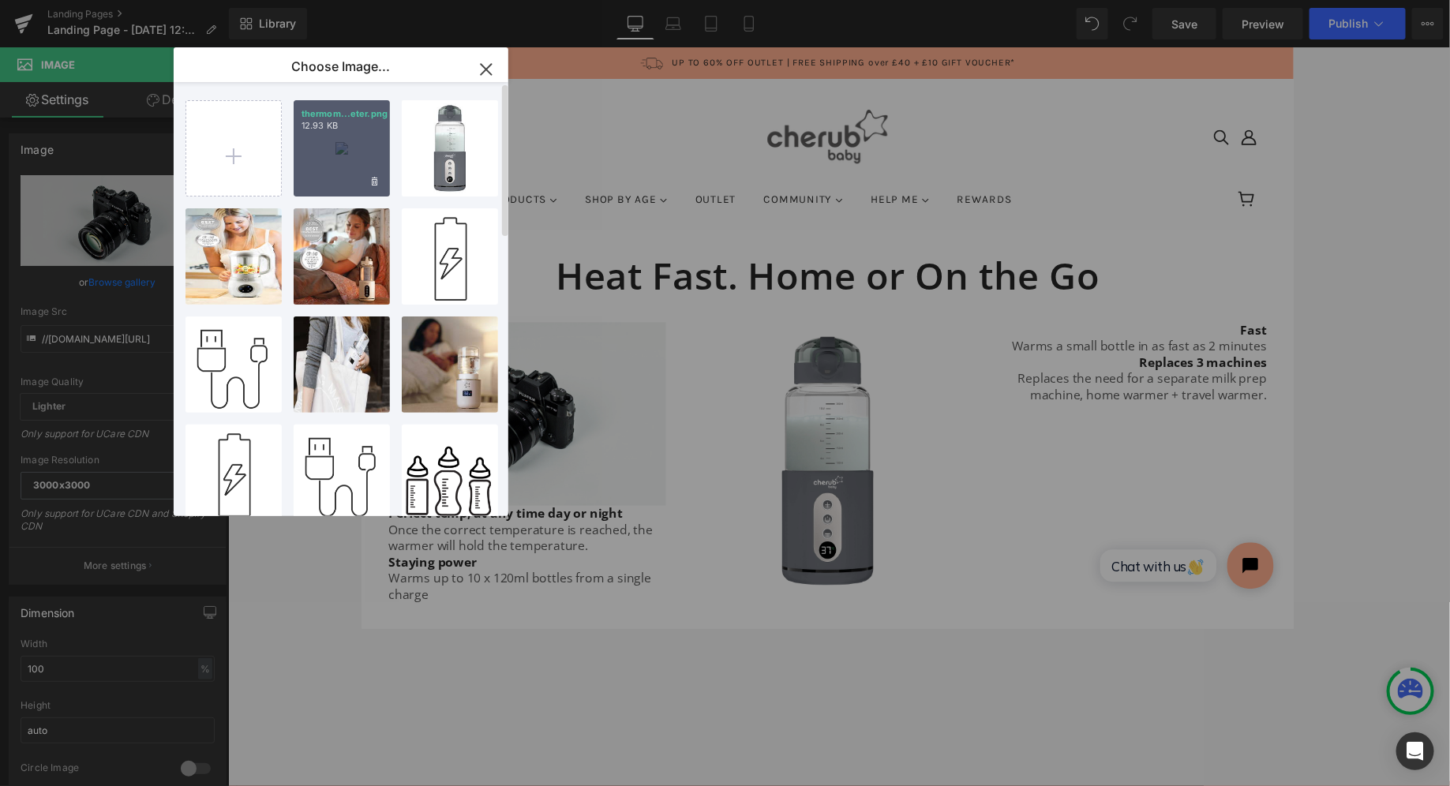
click at [347, 146] on div "thermom...eter.png 12.93 KB" at bounding box center [342, 148] width 96 height 96
type input "https://ucarecdn.com/fd367e06-8fb0-4539-a2e1-b931a0686337/-/format/auto/-/previ…"
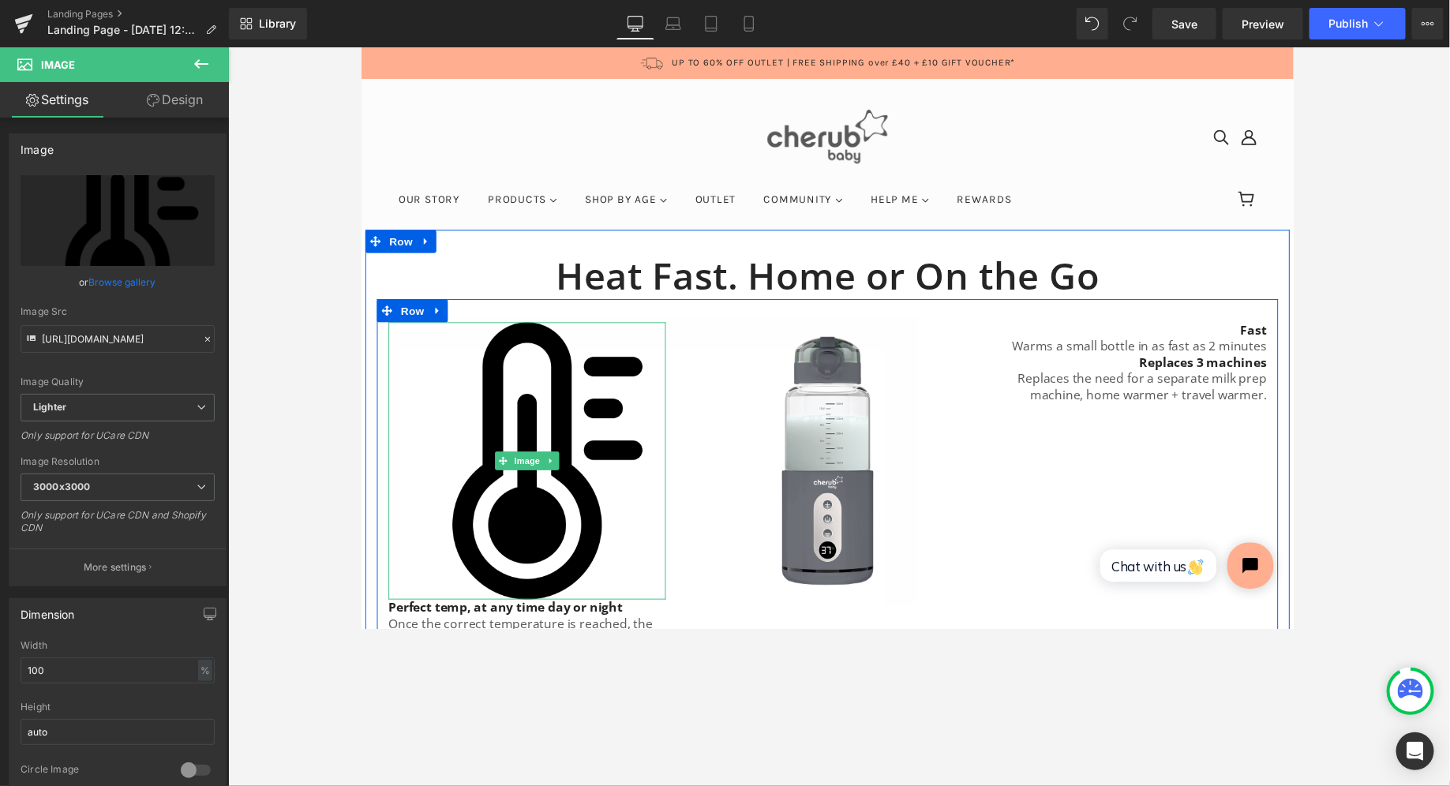
click at [530, 522] on img at bounding box center [530, 470] width 284 height 284
click at [465, 529] on img at bounding box center [530, 470] width 284 height 284
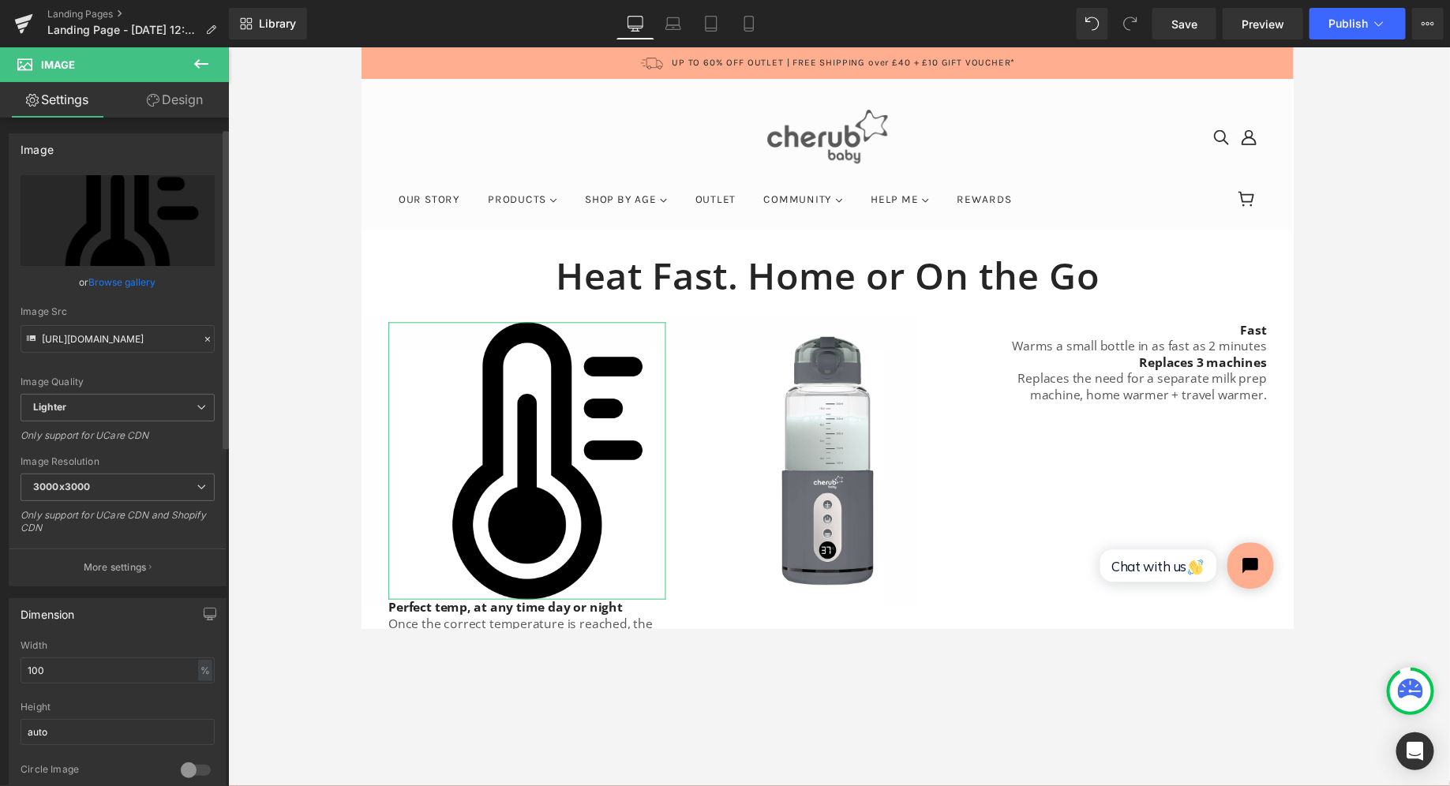
scroll to position [42, 0]
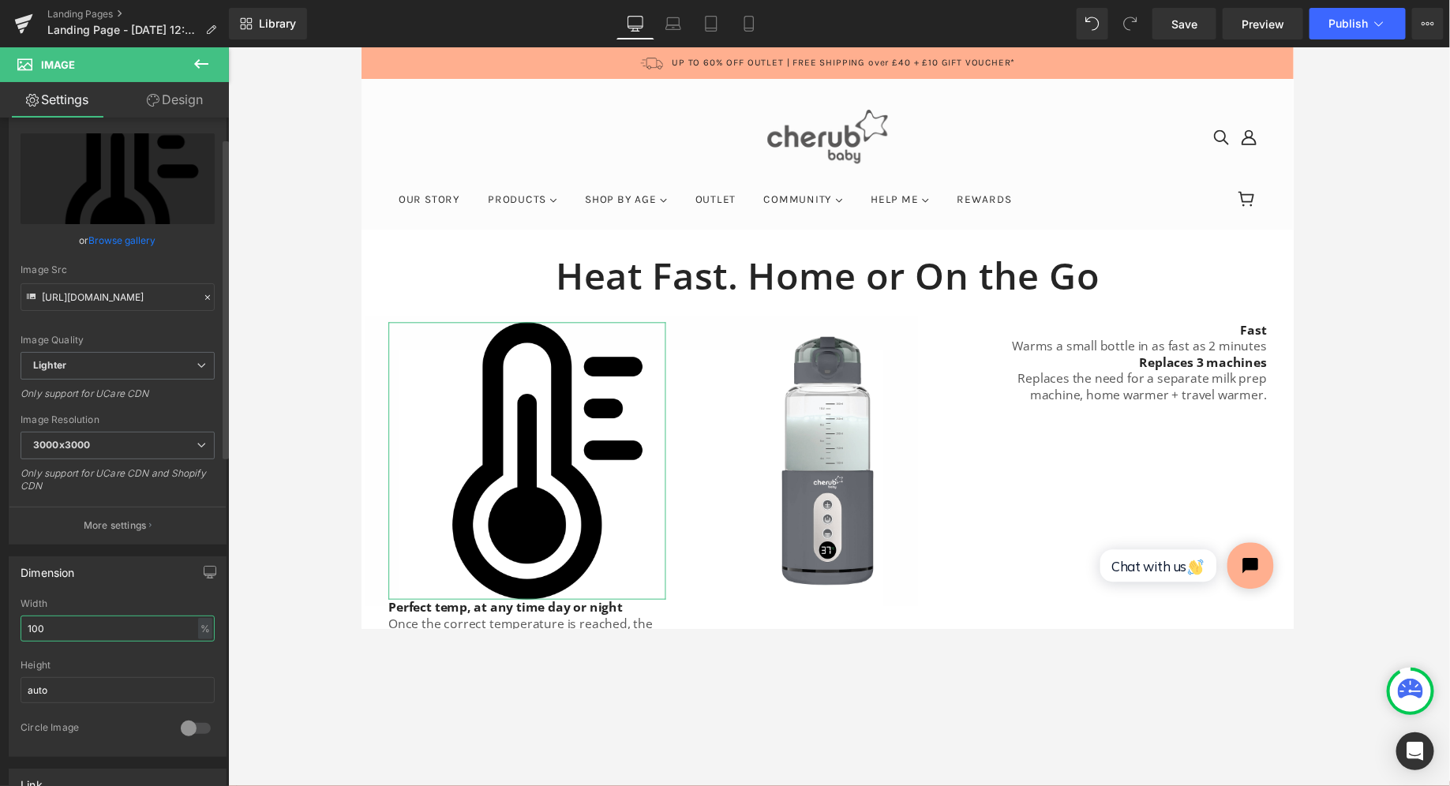
click at [76, 627] on input "100" at bounding box center [118, 629] width 194 height 26
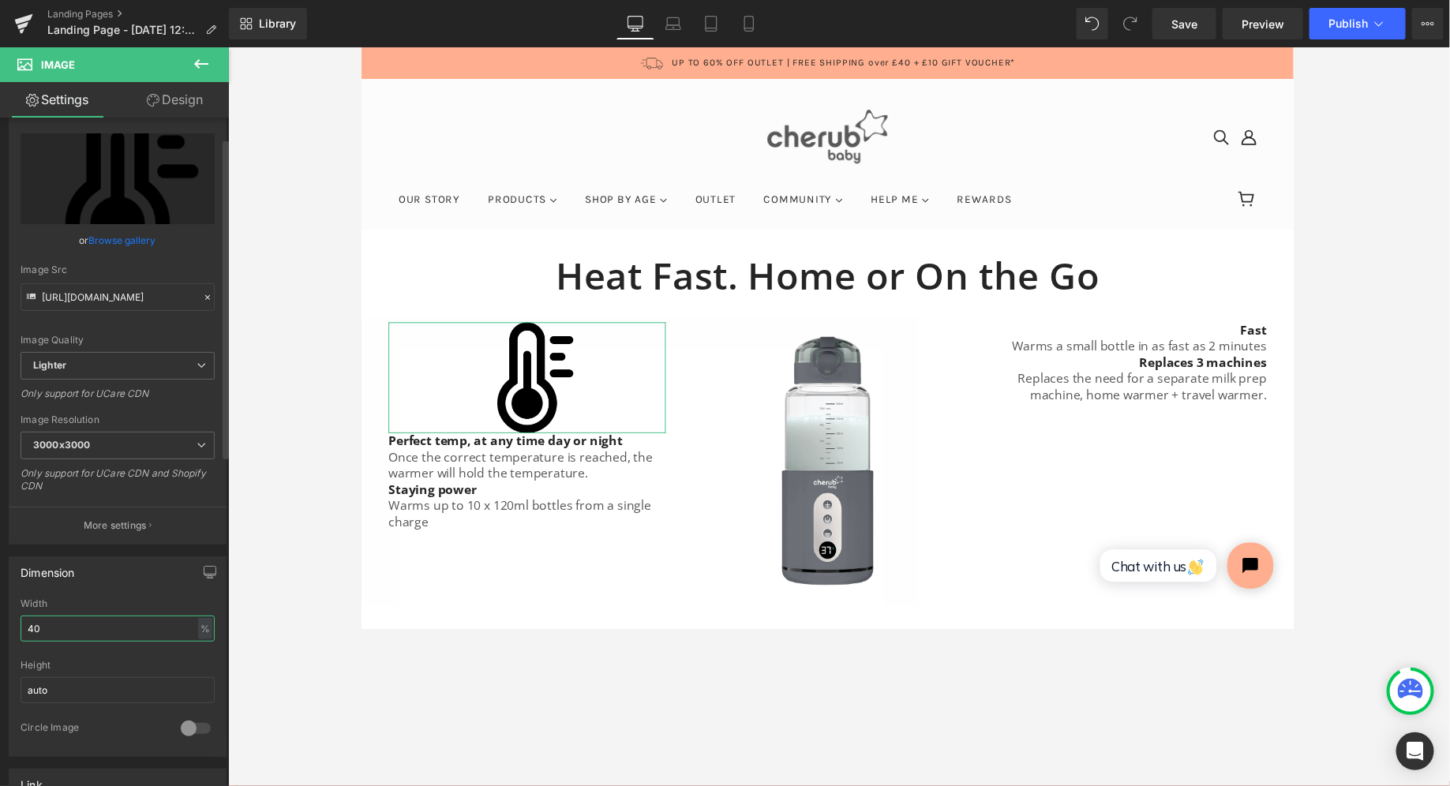
click at [76, 627] on input "40" at bounding box center [118, 629] width 194 height 26
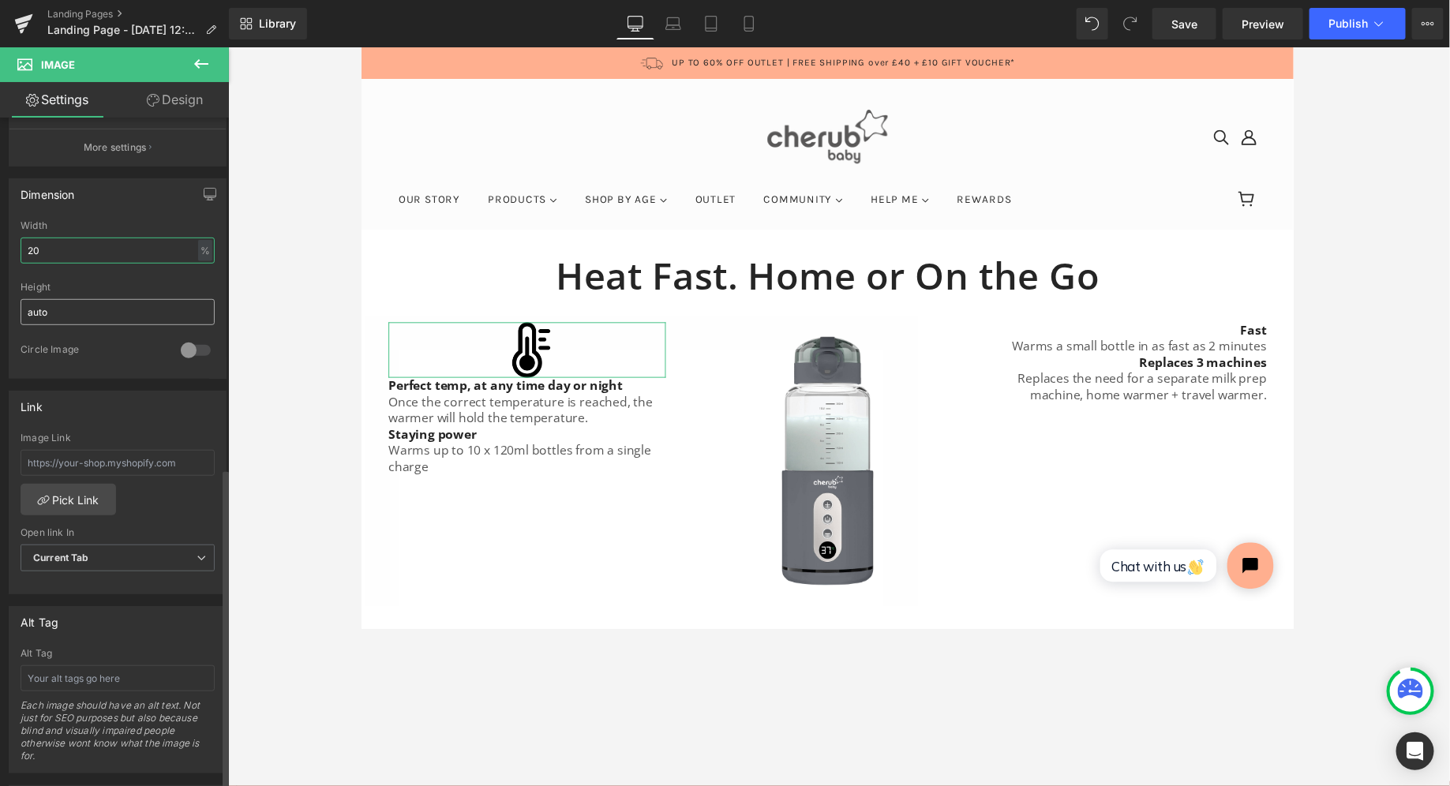
scroll to position [728, 0]
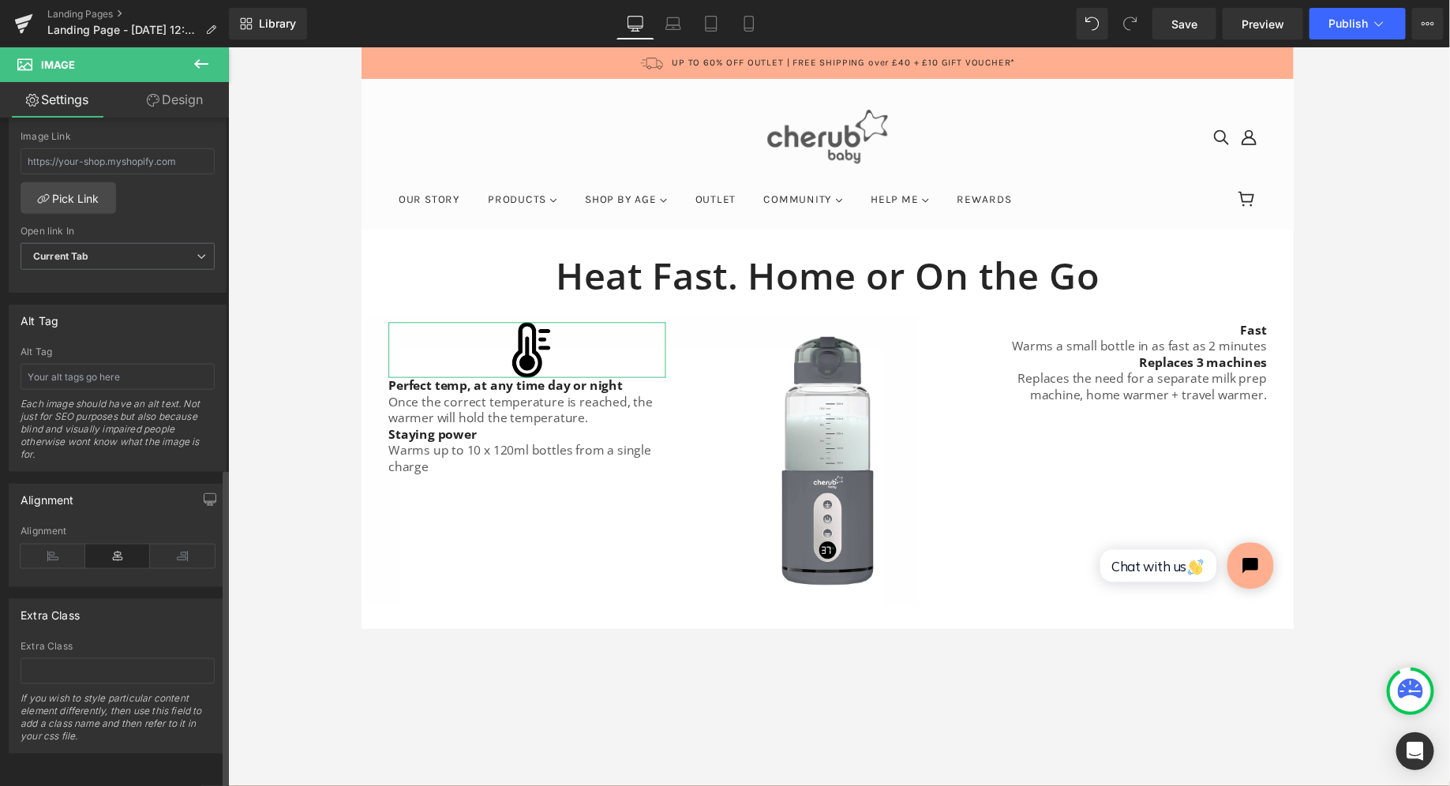
click at [64, 554] on div "Alignment" at bounding box center [118, 556] width 194 height 61
click at [59, 545] on icon at bounding box center [53, 557] width 65 height 24
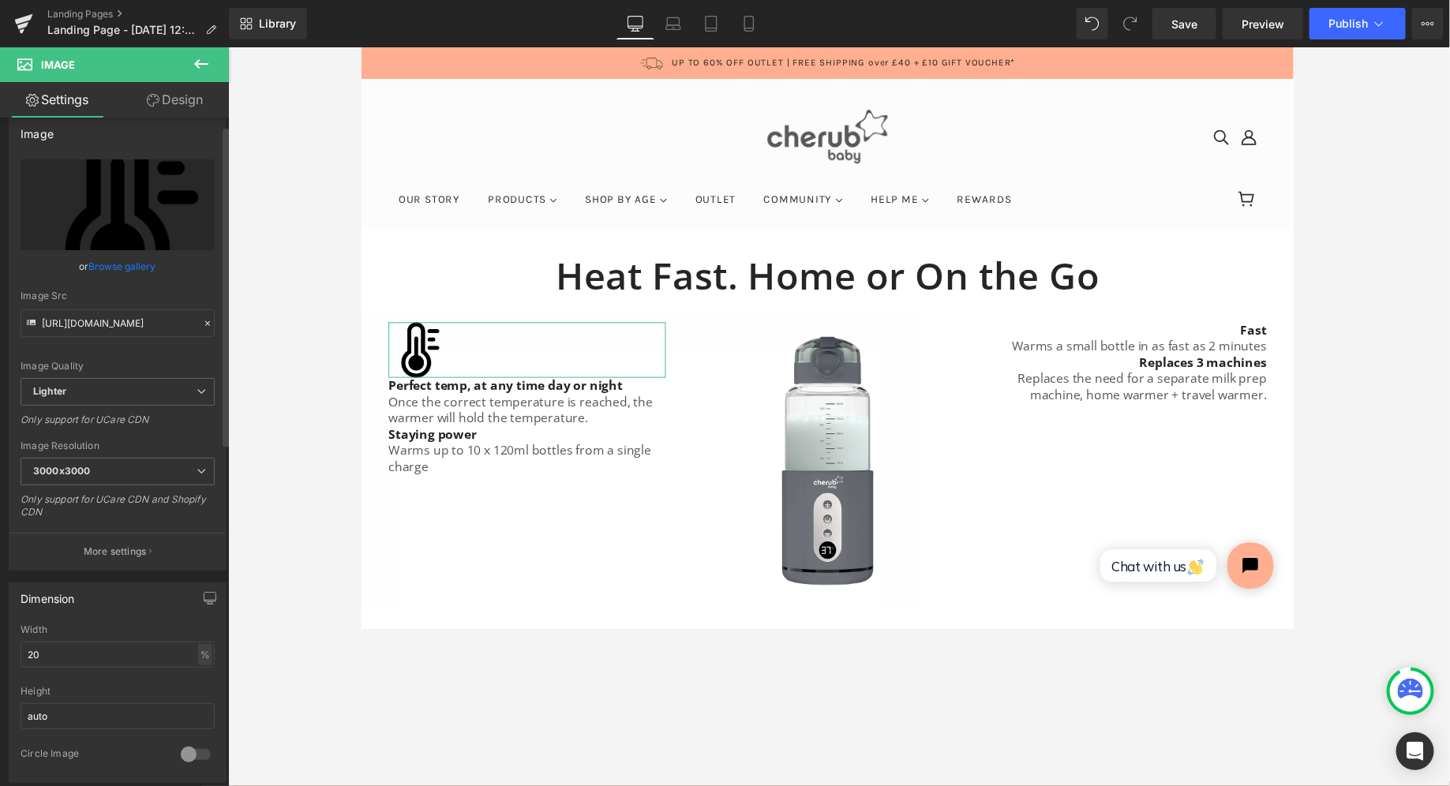
scroll to position [17, 0]
click at [70, 628] on input "20" at bounding box center [118, 654] width 194 height 26
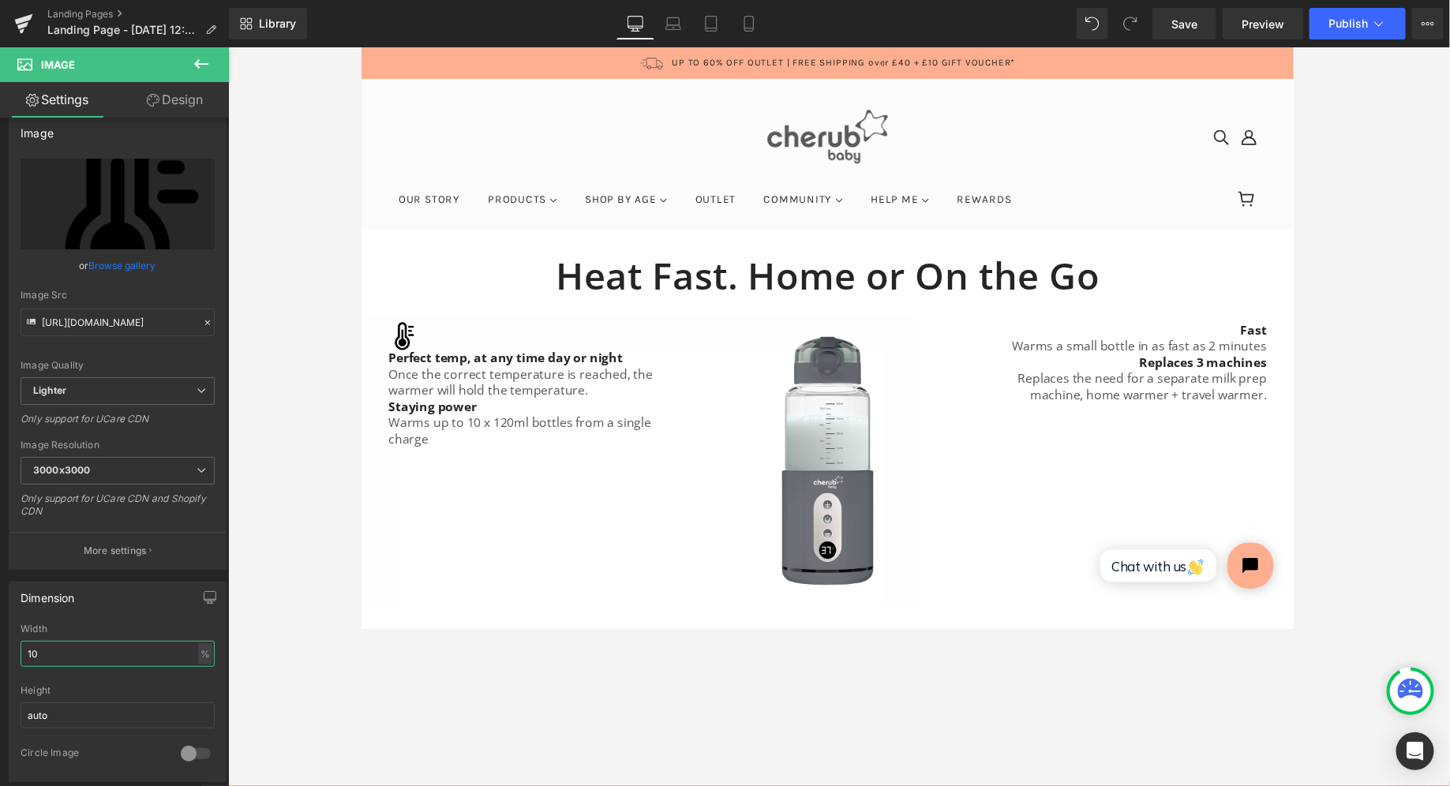
type input "10"
click at [315, 515] on div at bounding box center [839, 416] width 1222 height 739
click at [204, 67] on icon at bounding box center [201, 63] width 19 height 19
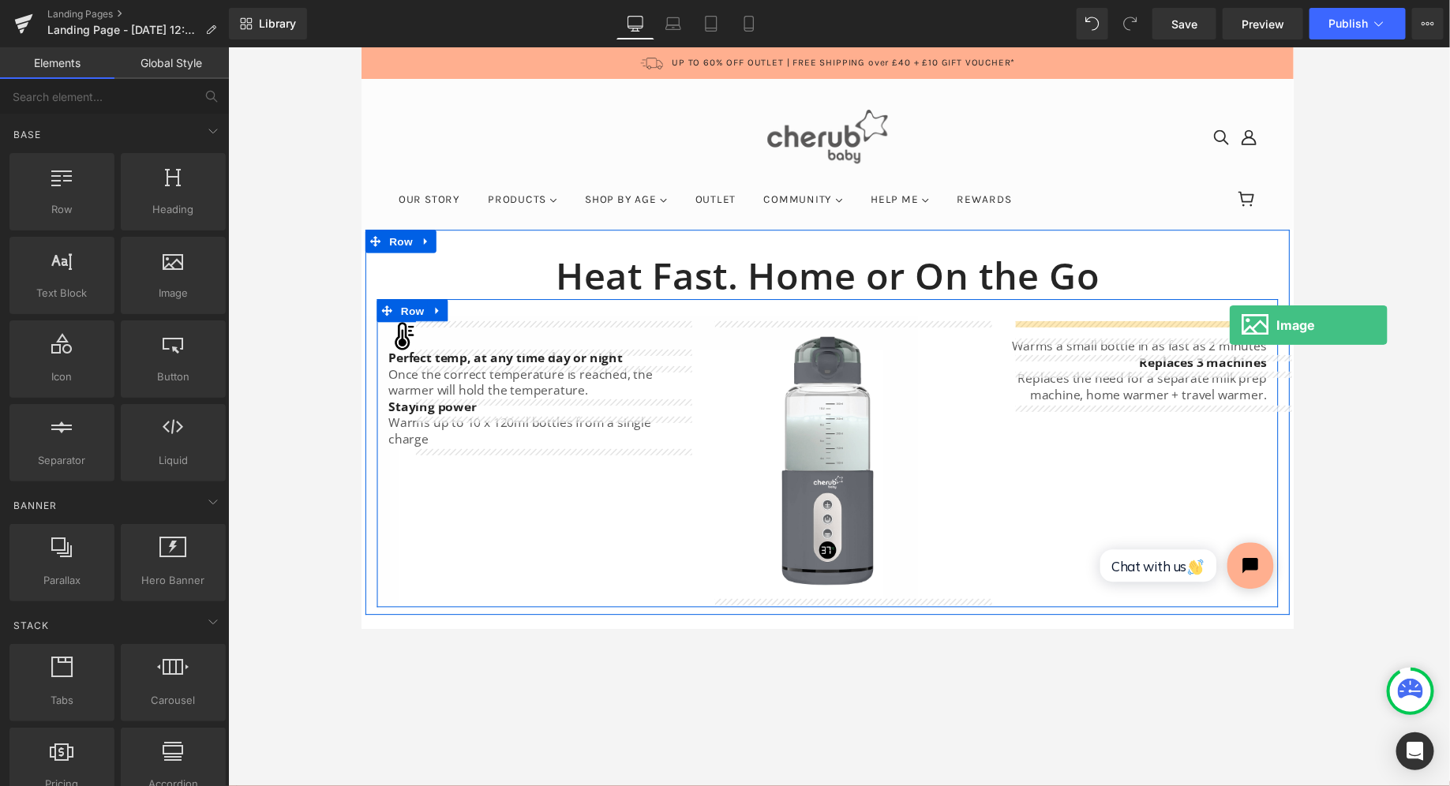
drag, startPoint x: 534, startPoint y: 343, endPoint x: 1250, endPoint y: 331, distance: 715.9
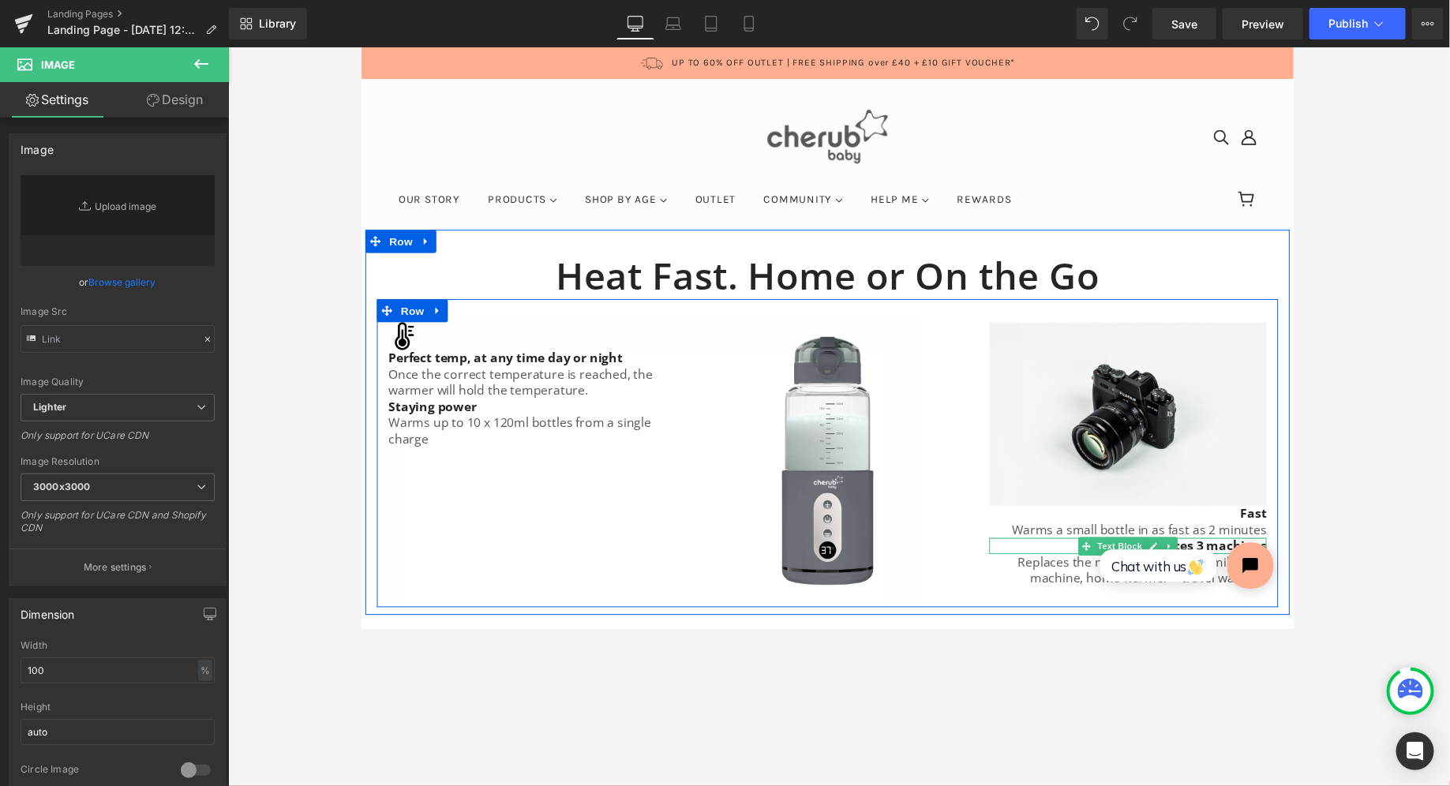
type input "//[DOMAIN_NAME][URL]"
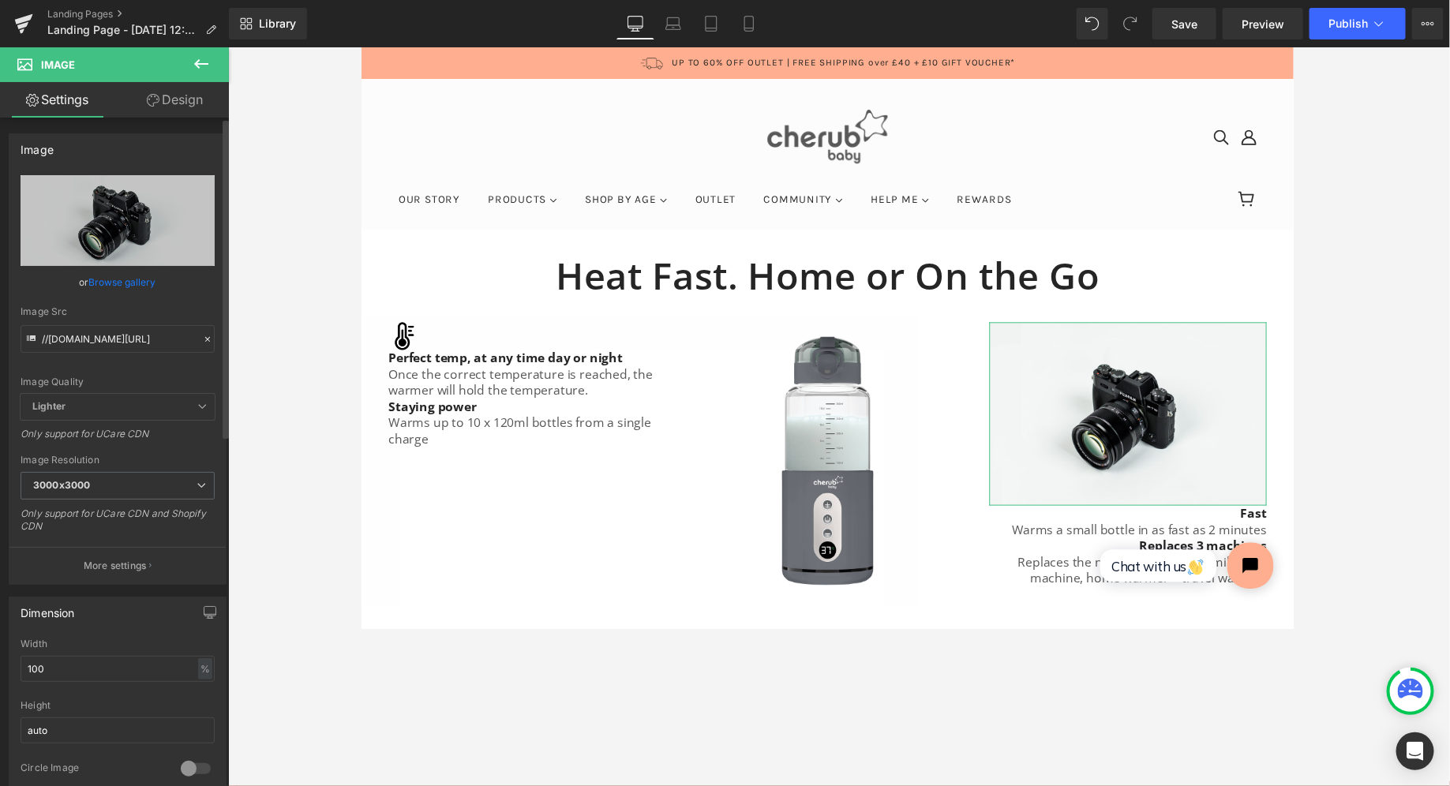
click at [141, 286] on link "Browse gallery" at bounding box center [122, 282] width 67 height 28
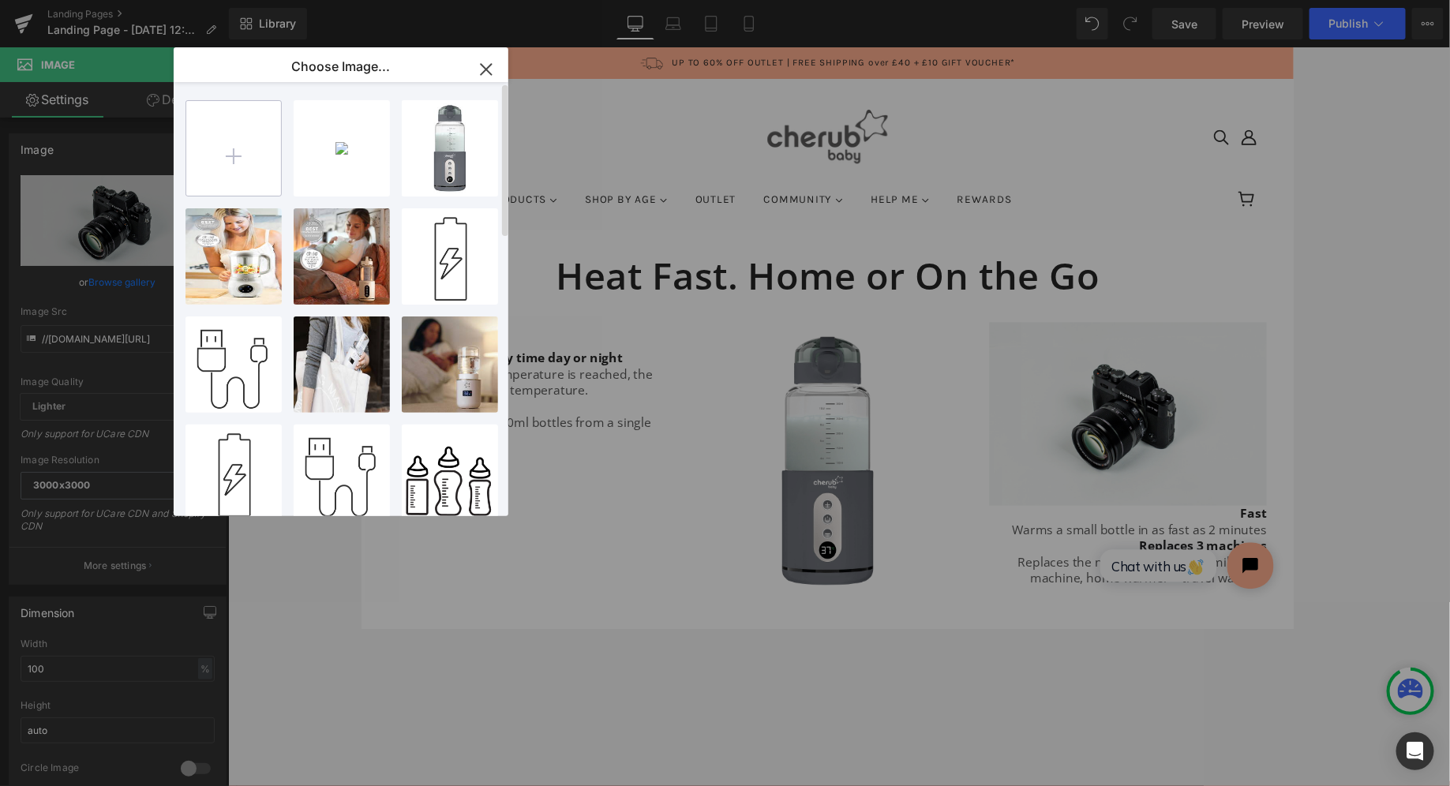
click at [223, 146] on input "file" at bounding box center [233, 148] width 95 height 95
type input "C:\fakepath\deadline (1).png"
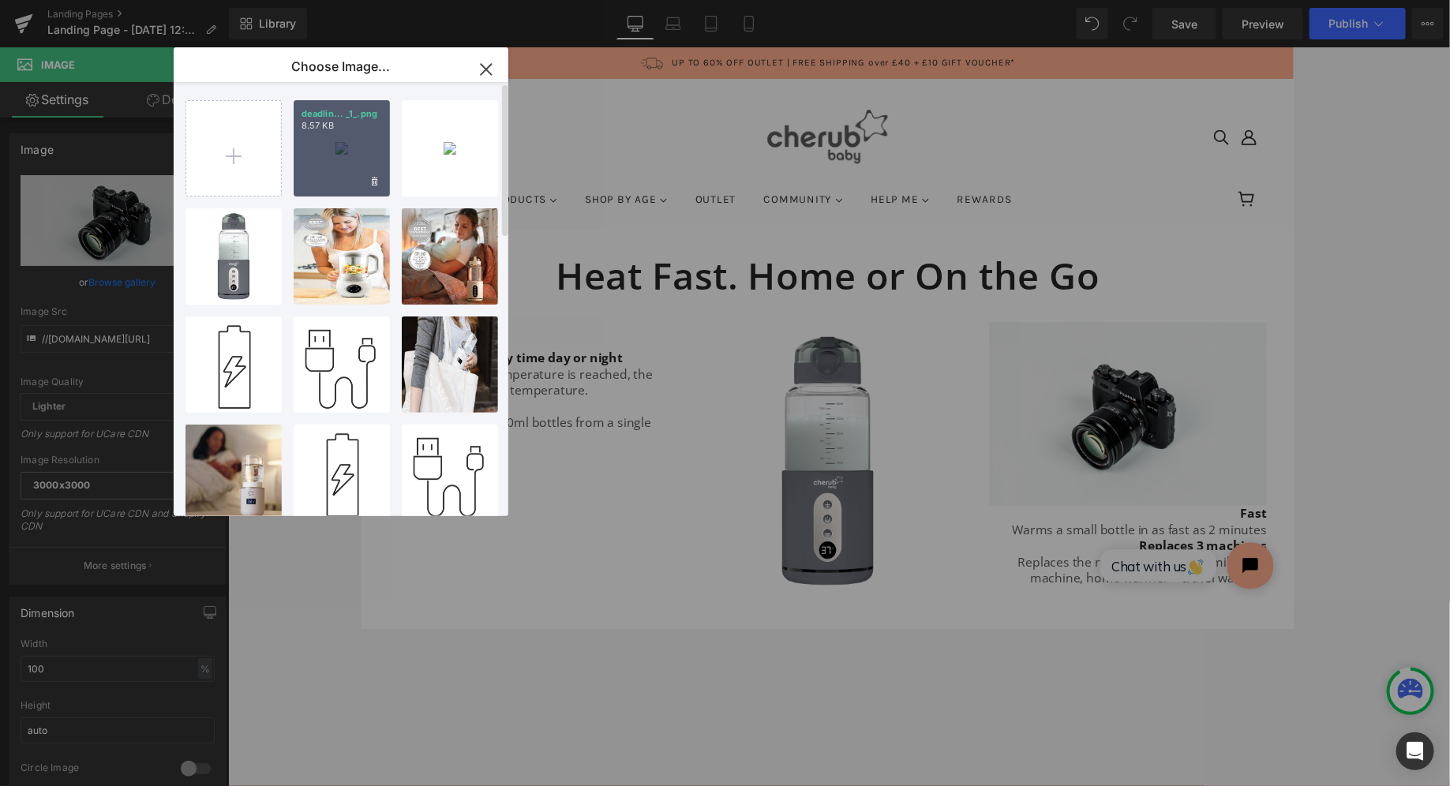
click at [375, 144] on div "deadlin... _1_.png 8.57 KB" at bounding box center [342, 148] width 96 height 96
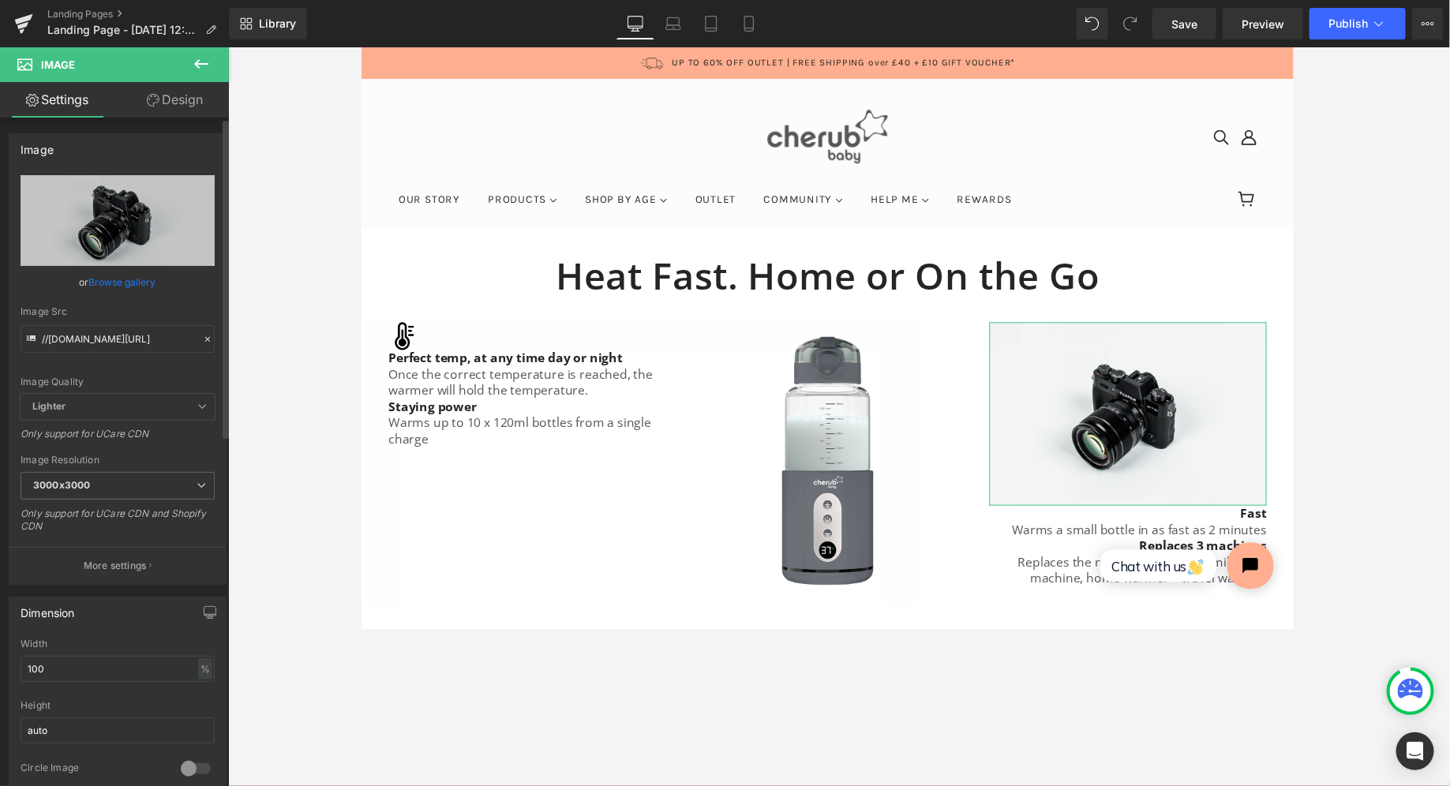
click at [107, 281] on link "Browse gallery" at bounding box center [122, 282] width 67 height 28
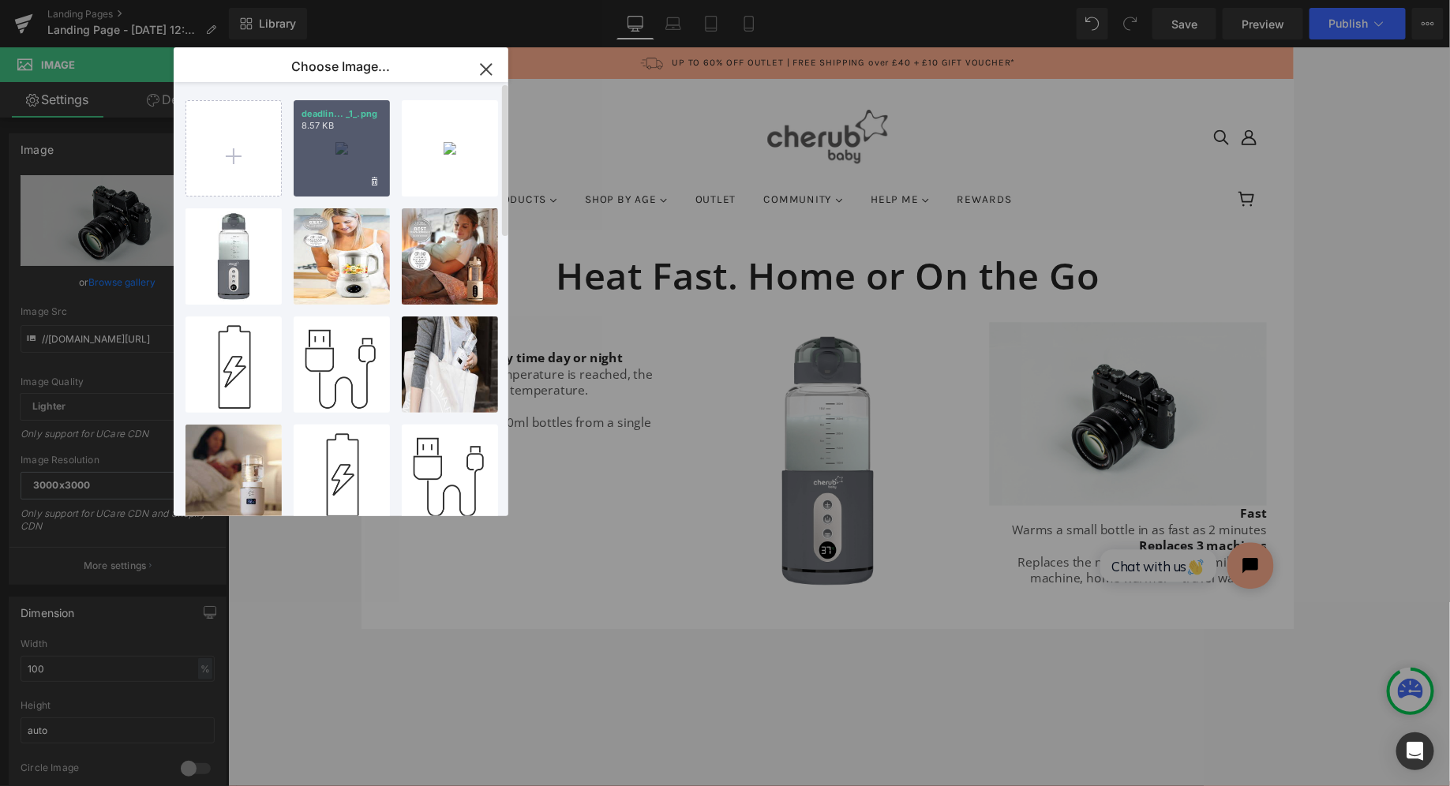
click at [348, 144] on div "deadlin... _1_.png 8.57 KB" at bounding box center [342, 148] width 96 height 96
type input "https://ucarecdn.com/8a0317ee-1031-48d7-bff7-892dc5193194/-/format/auto/-/previ…"
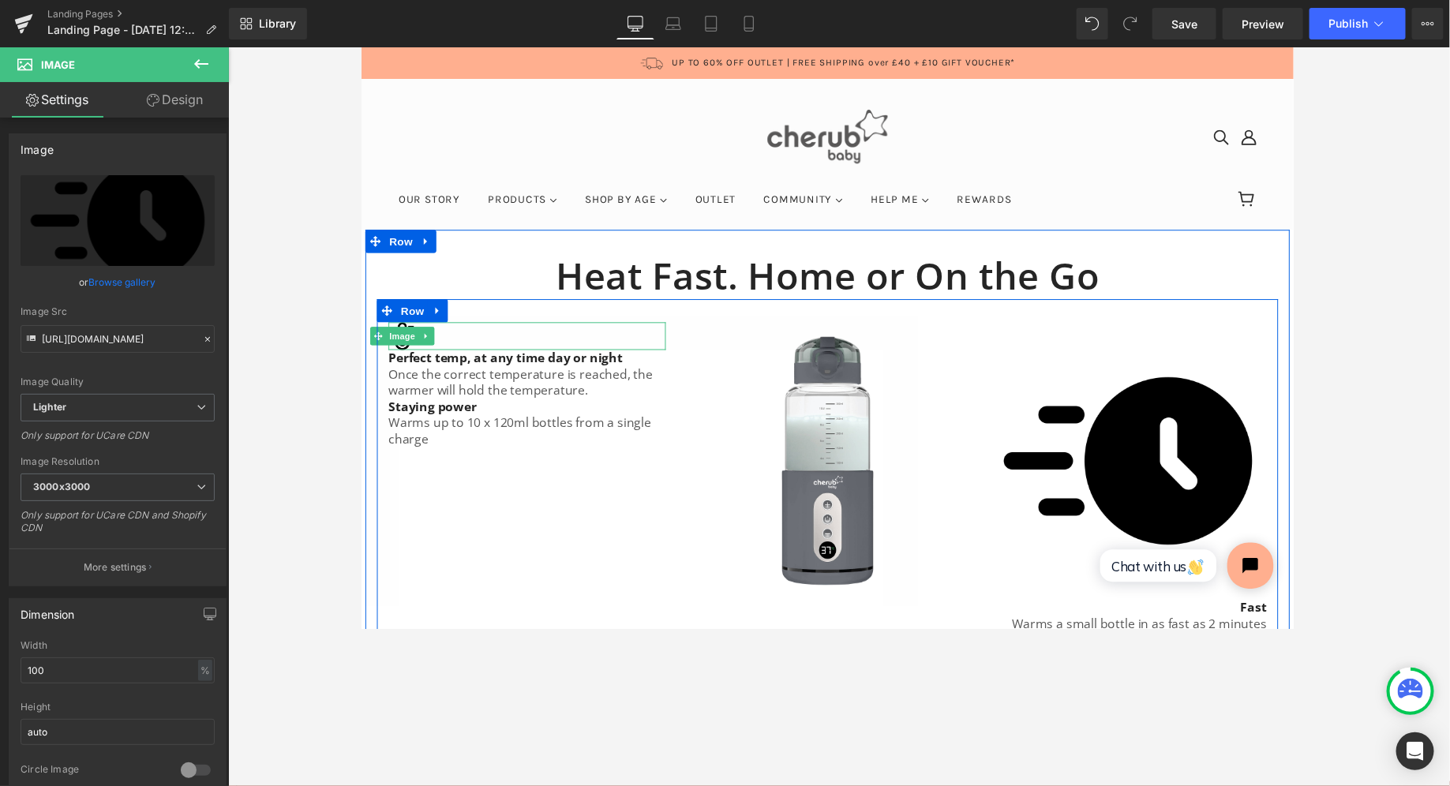
click at [452, 344] on div at bounding box center [530, 342] width 284 height 28
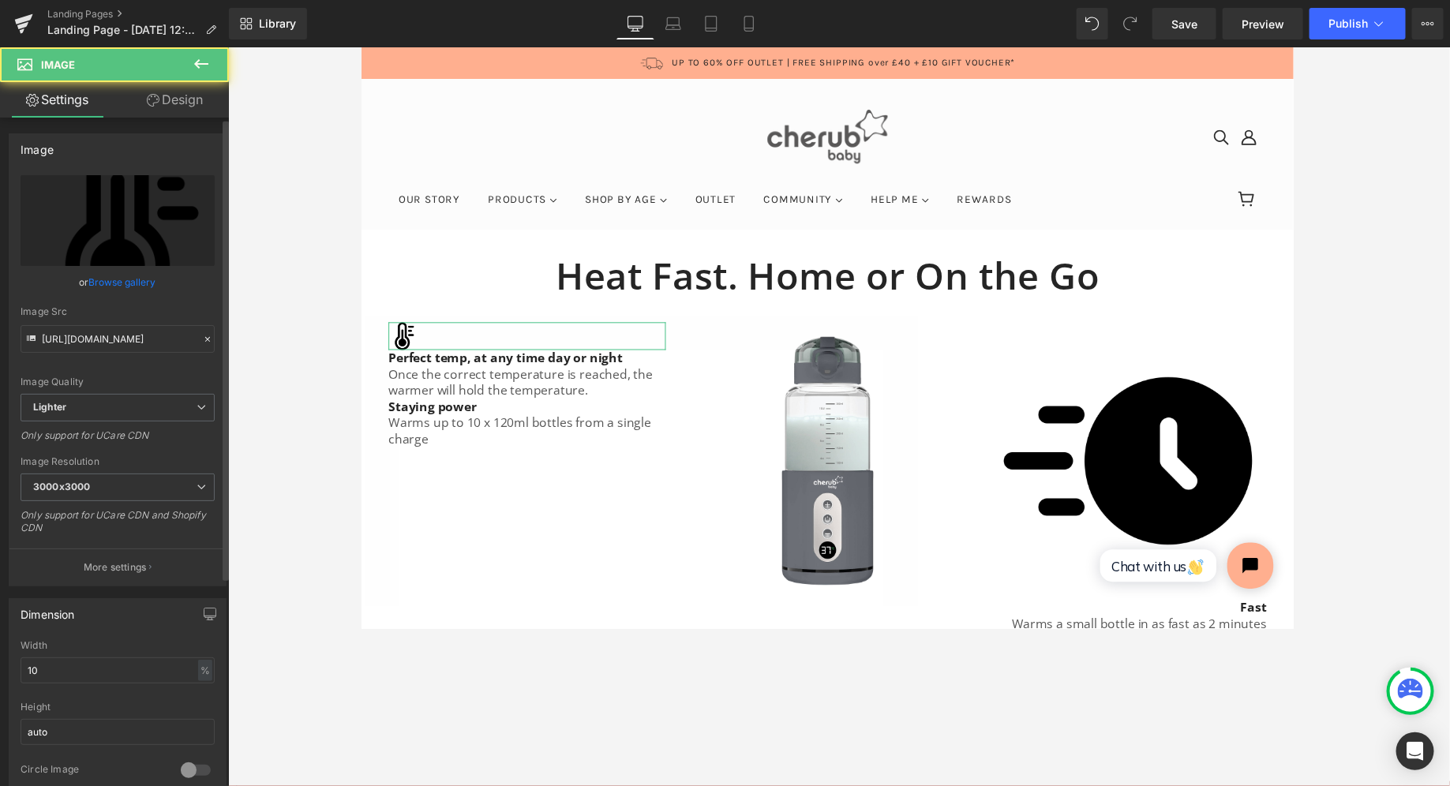
scroll to position [68, 0]
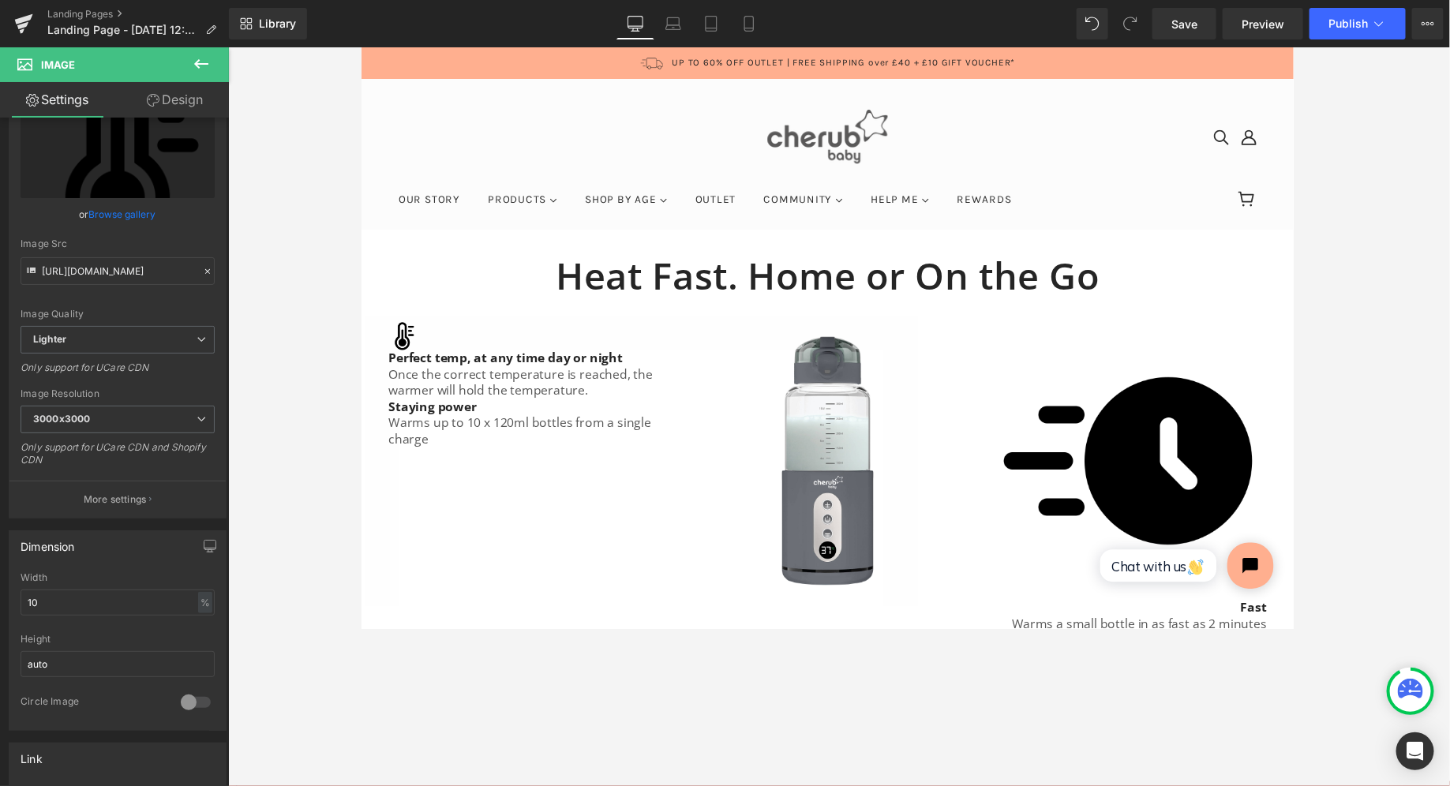
click at [686, 440] on img at bounding box center [1146, 470] width 284 height 284
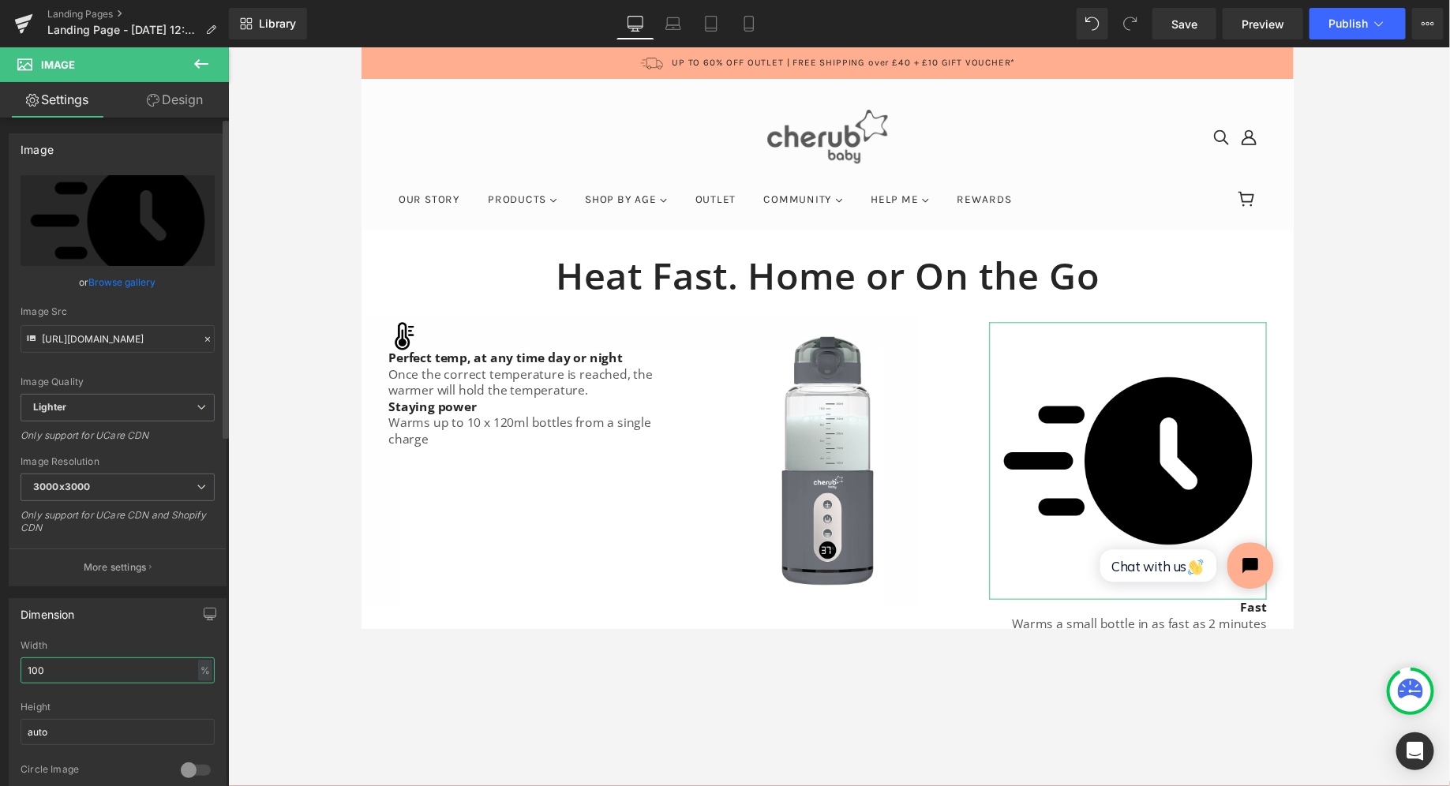
click at [56, 628] on input "100" at bounding box center [118, 670] width 194 height 26
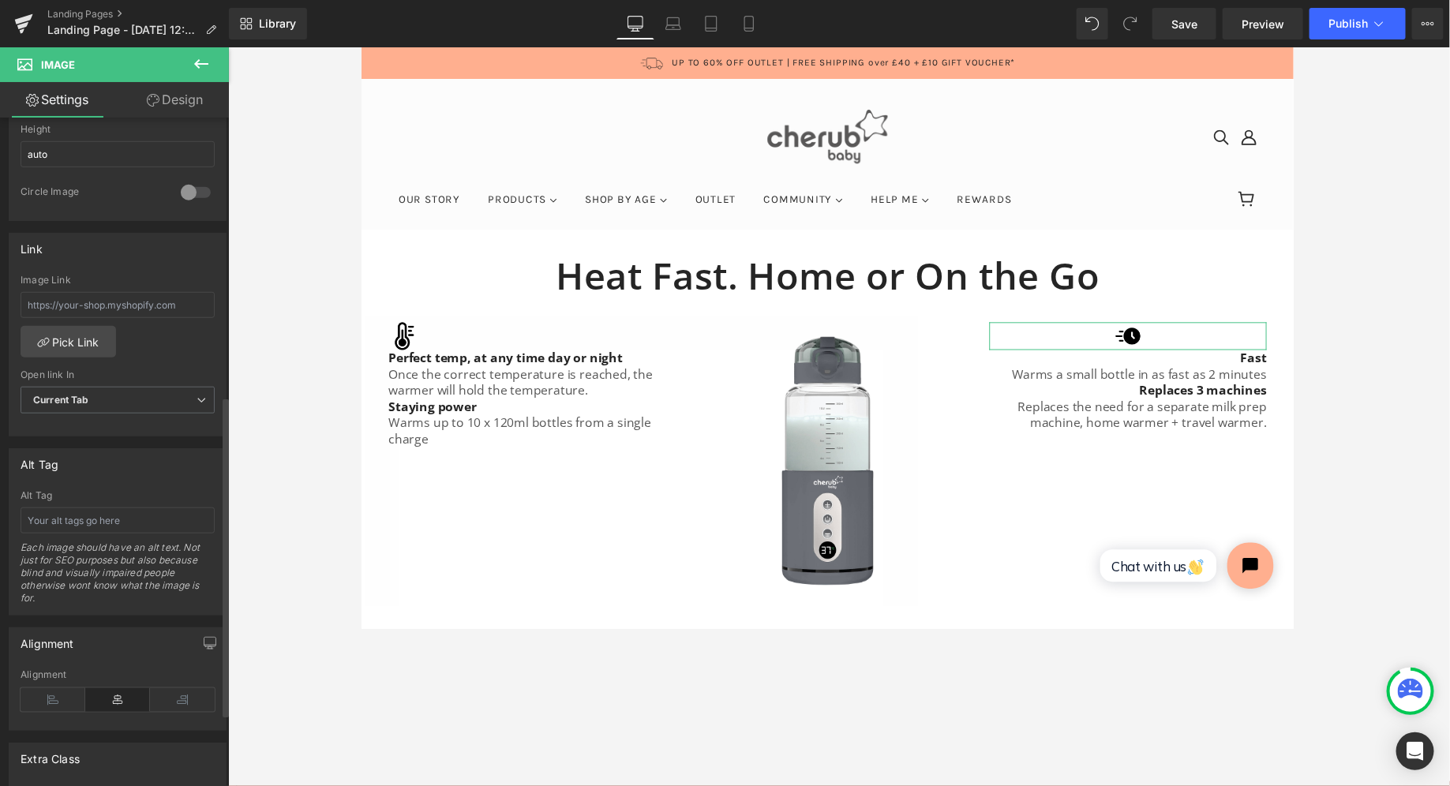
scroll to position [728, 0]
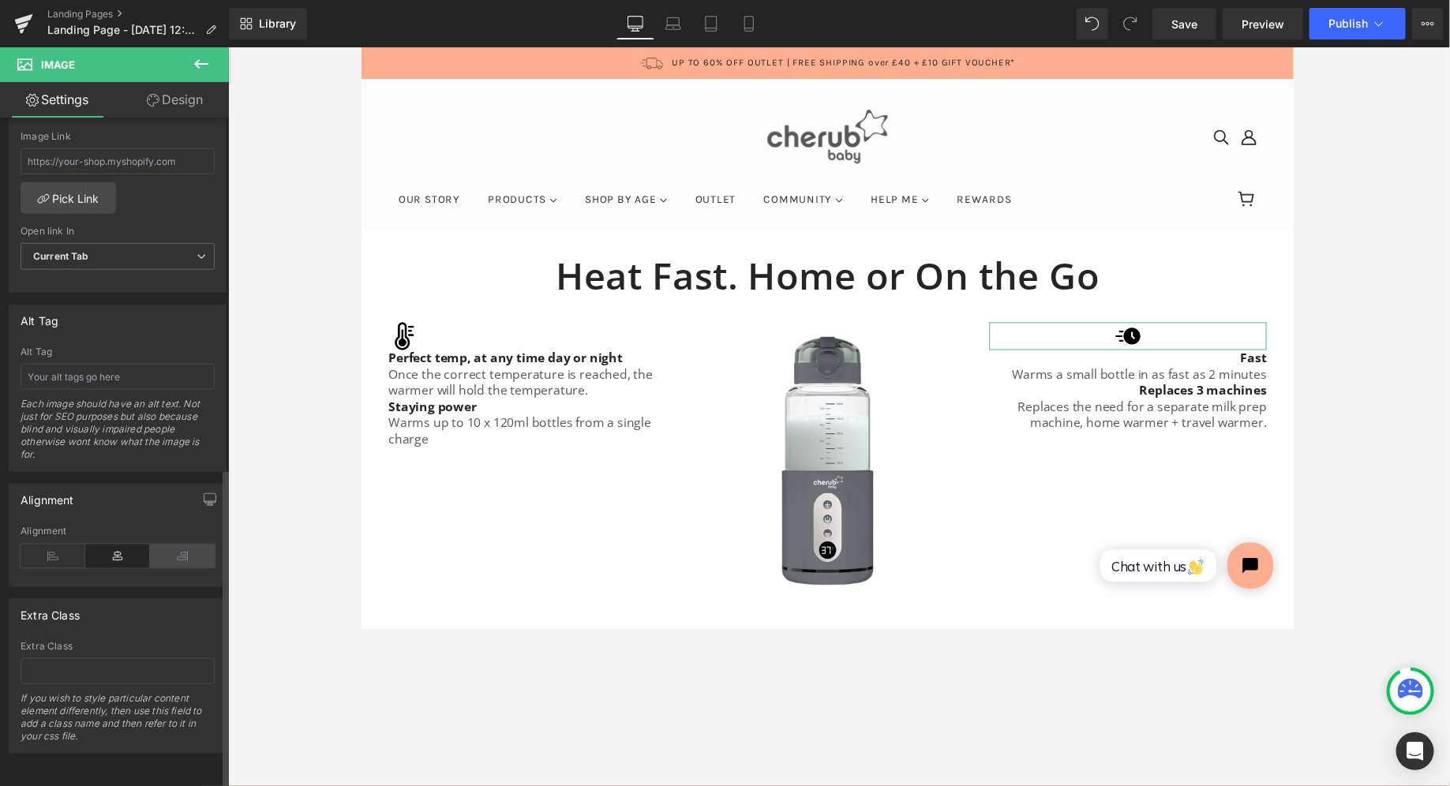
type input "10"
click at [172, 551] on icon at bounding box center [182, 557] width 65 height 24
click at [577, 628] on div at bounding box center [839, 416] width 1222 height 739
click at [203, 56] on icon at bounding box center [201, 63] width 19 height 19
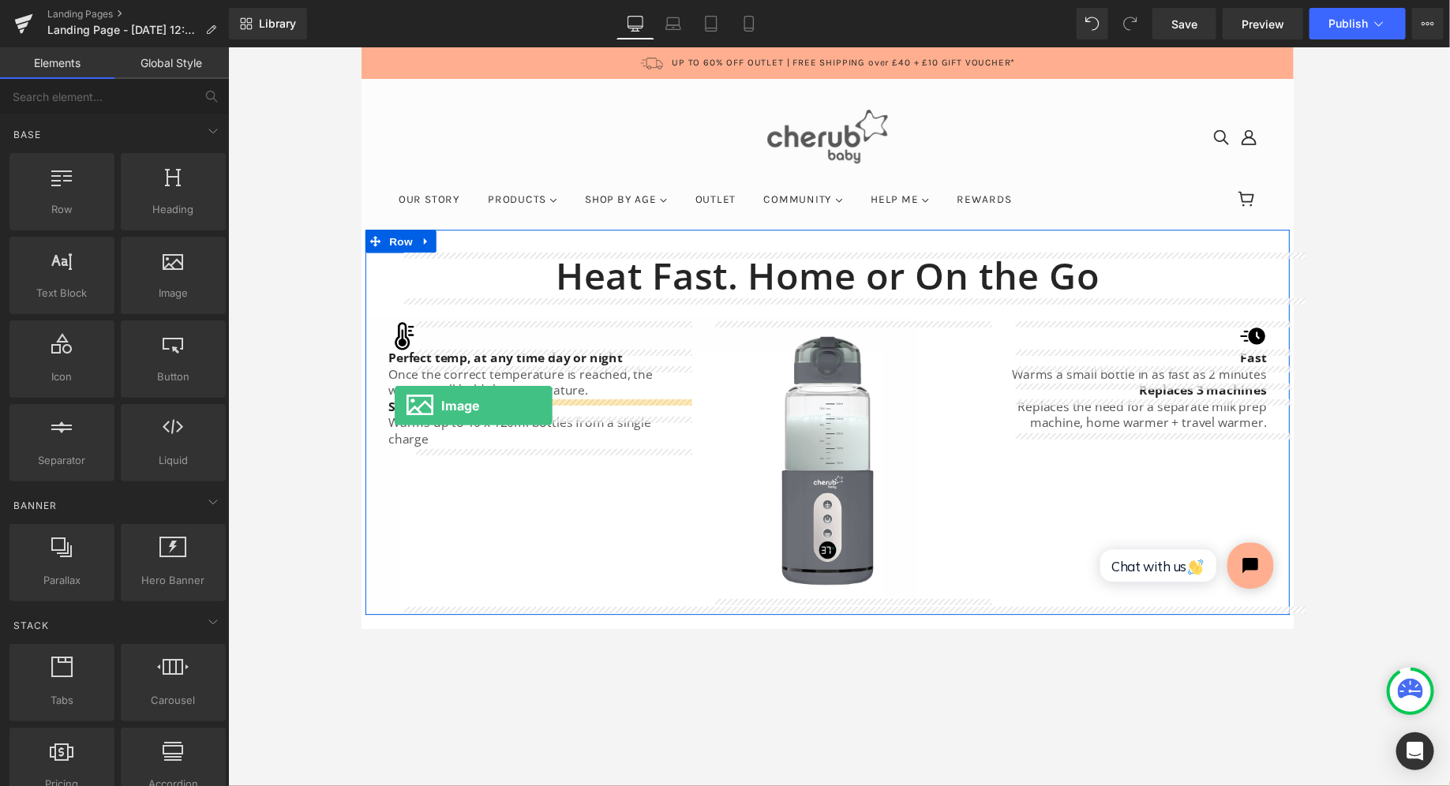
drag, startPoint x: 530, startPoint y: 316, endPoint x: 394, endPoint y: 413, distance: 166.4
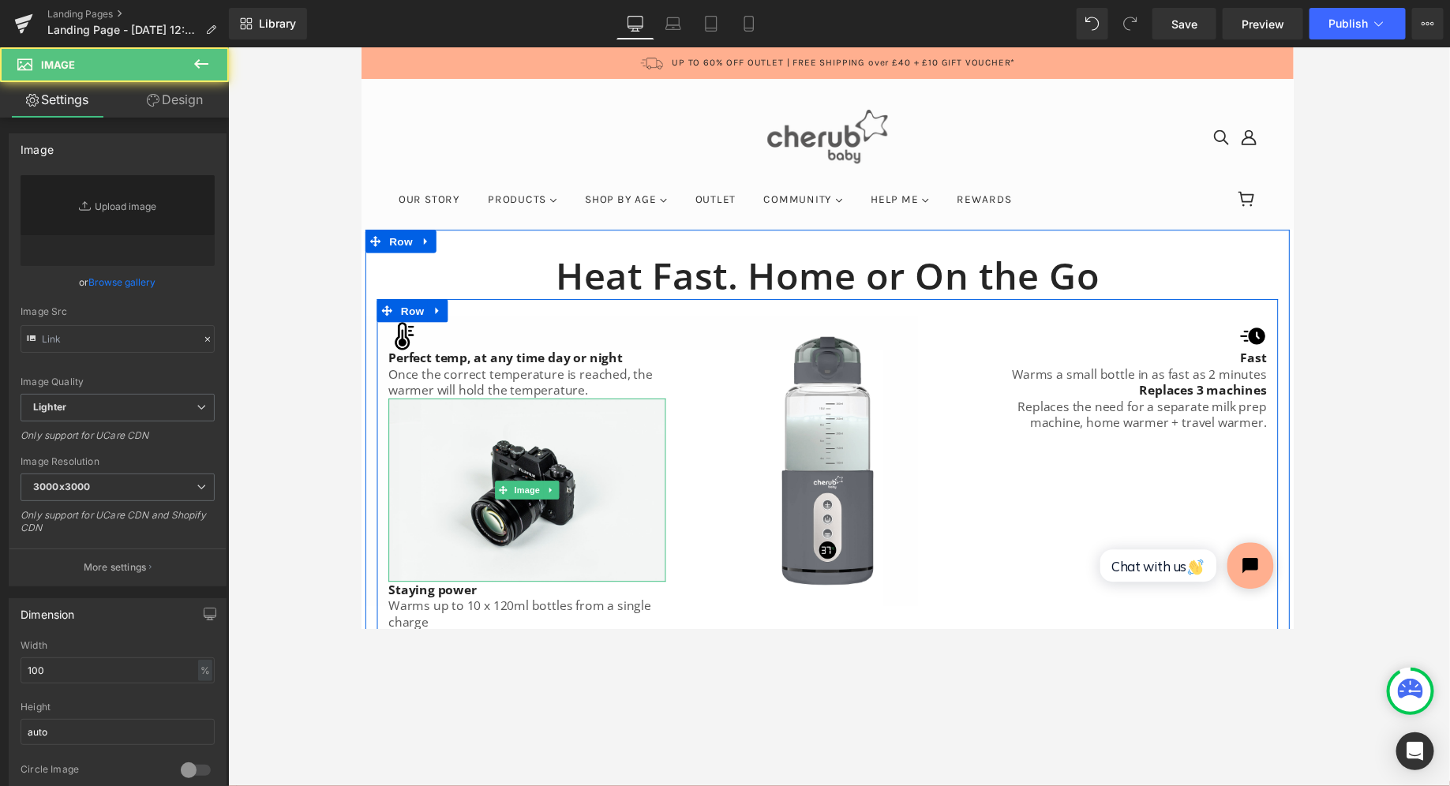
type input "//[DOMAIN_NAME][URL]"
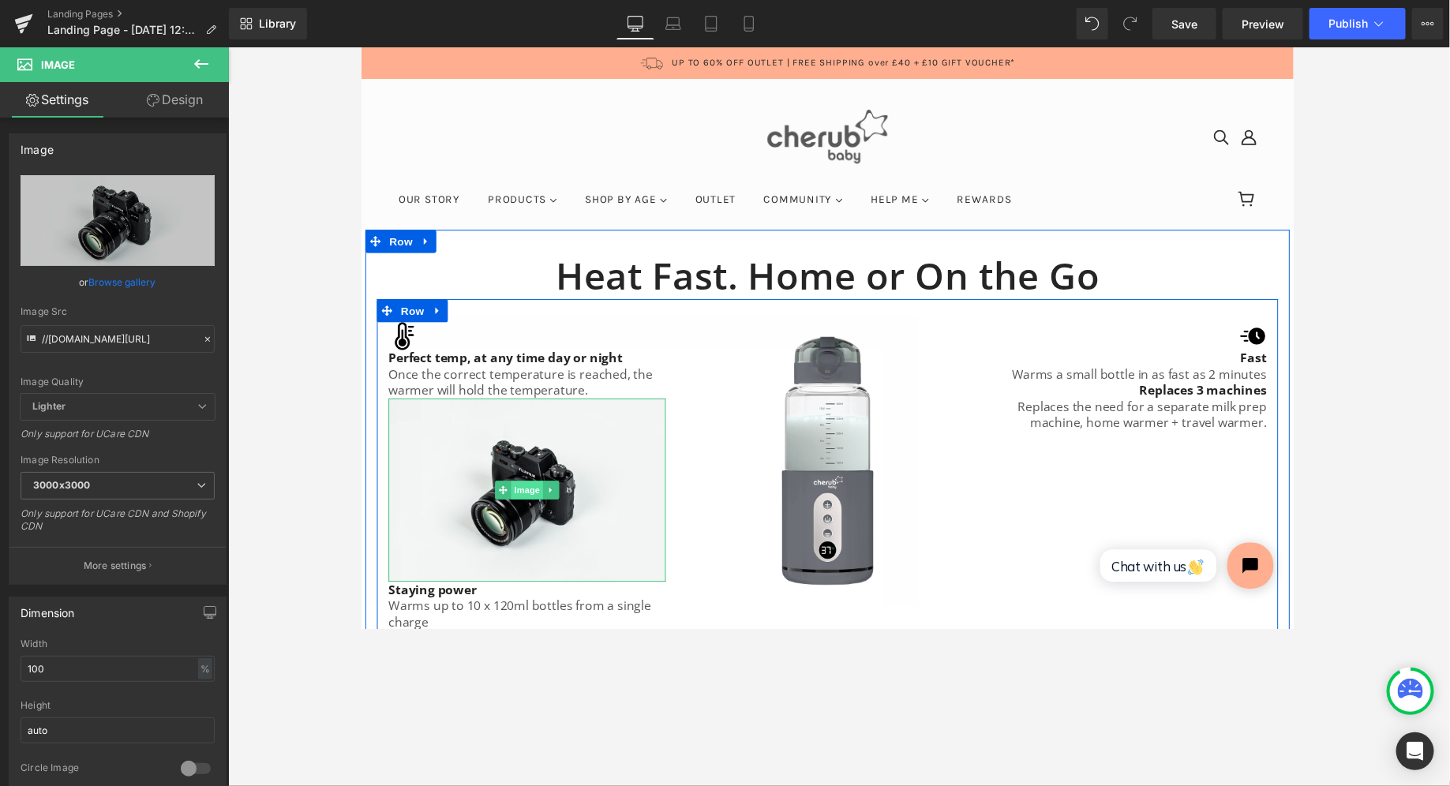
click at [528, 493] on span "Image" at bounding box center [530, 500] width 33 height 19
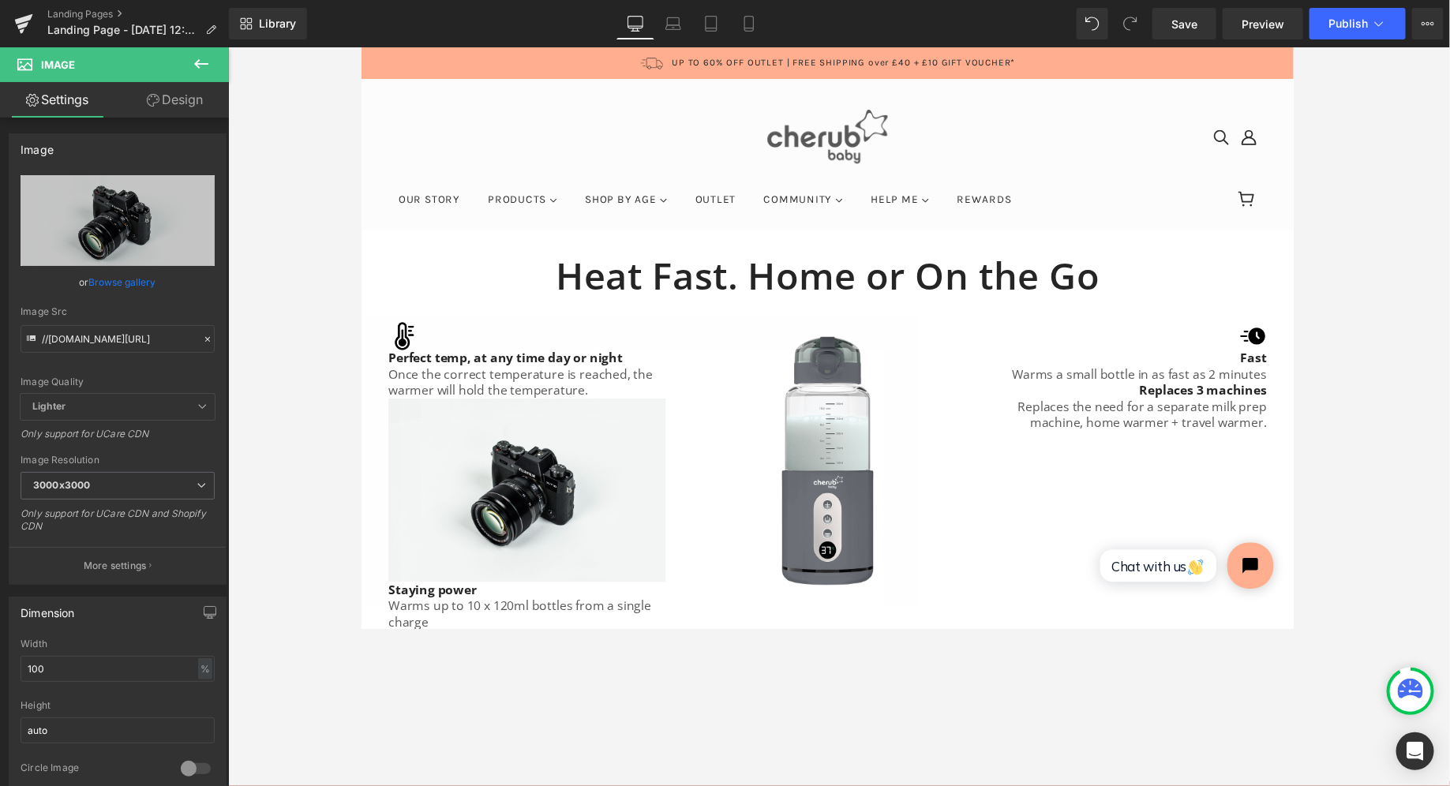
click at [300, 257] on div at bounding box center [839, 416] width 1222 height 739
click at [203, 53] on button at bounding box center [201, 64] width 55 height 35
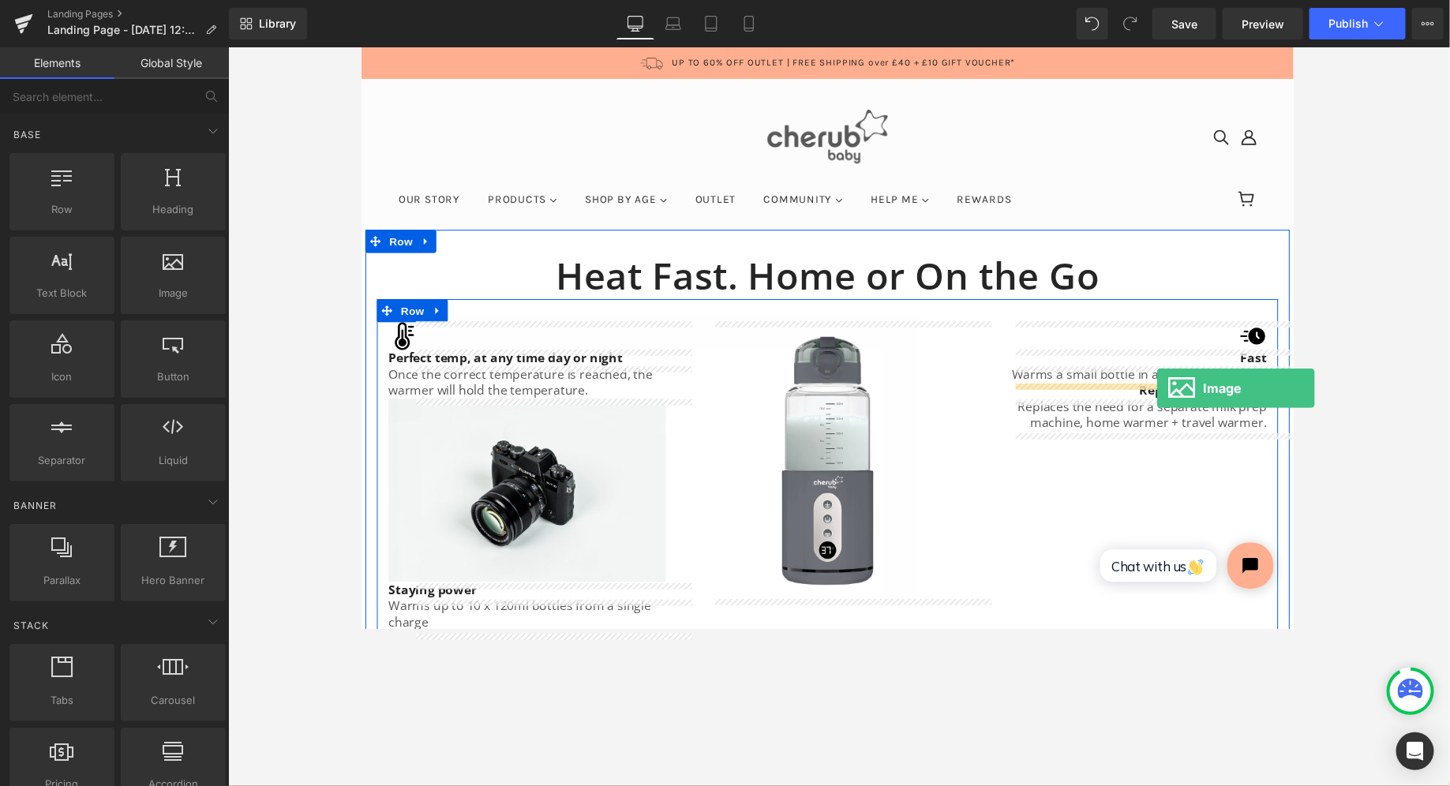
drag, startPoint x: 529, startPoint y: 312, endPoint x: 1174, endPoint y: 396, distance: 651.1
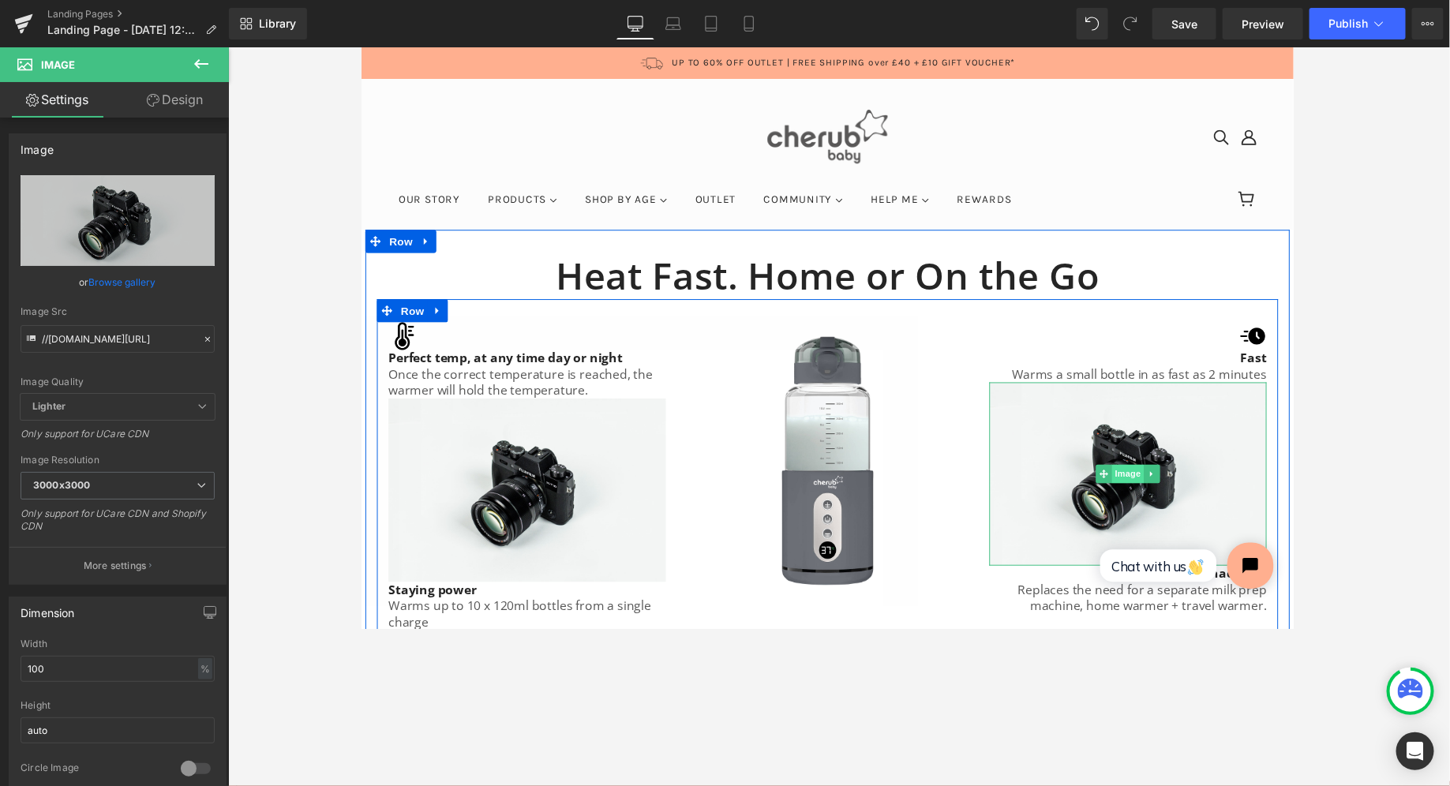
click at [686, 479] on span "Image" at bounding box center [1145, 483] width 33 height 19
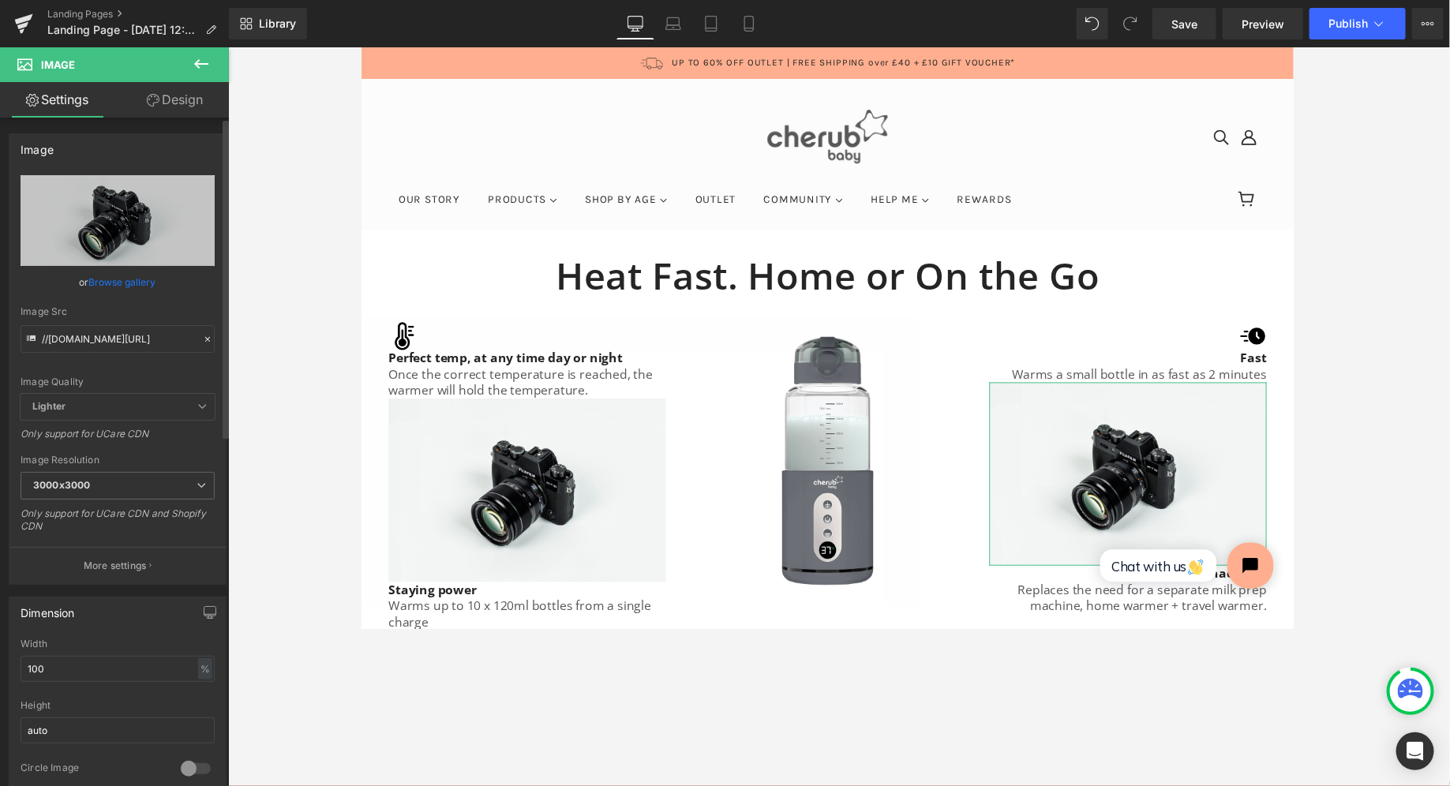
click at [123, 279] on link "Browse gallery" at bounding box center [122, 282] width 67 height 28
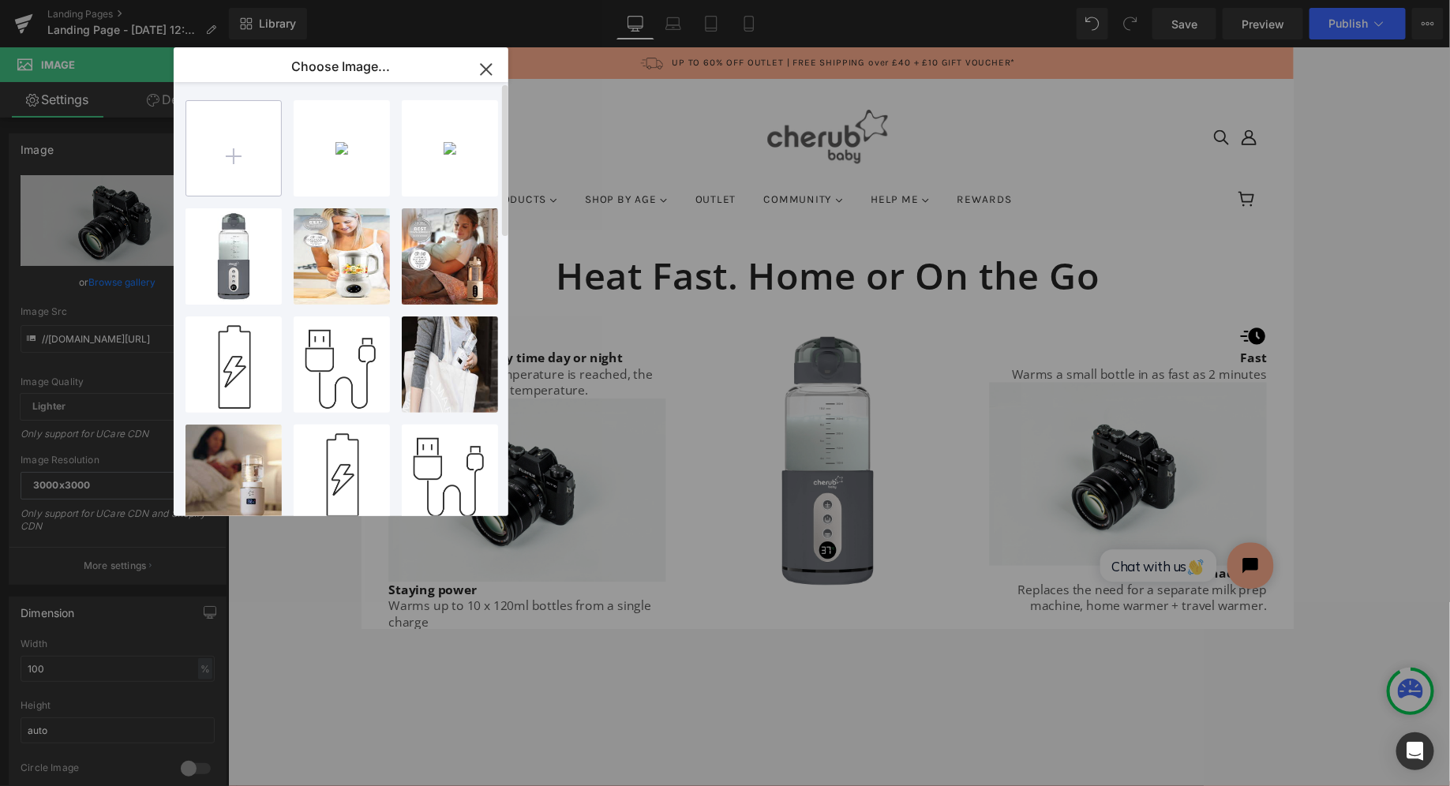
click at [203, 144] on input "file" at bounding box center [233, 148] width 95 height 95
click at [224, 152] on input "file" at bounding box center [233, 148] width 95 height 95
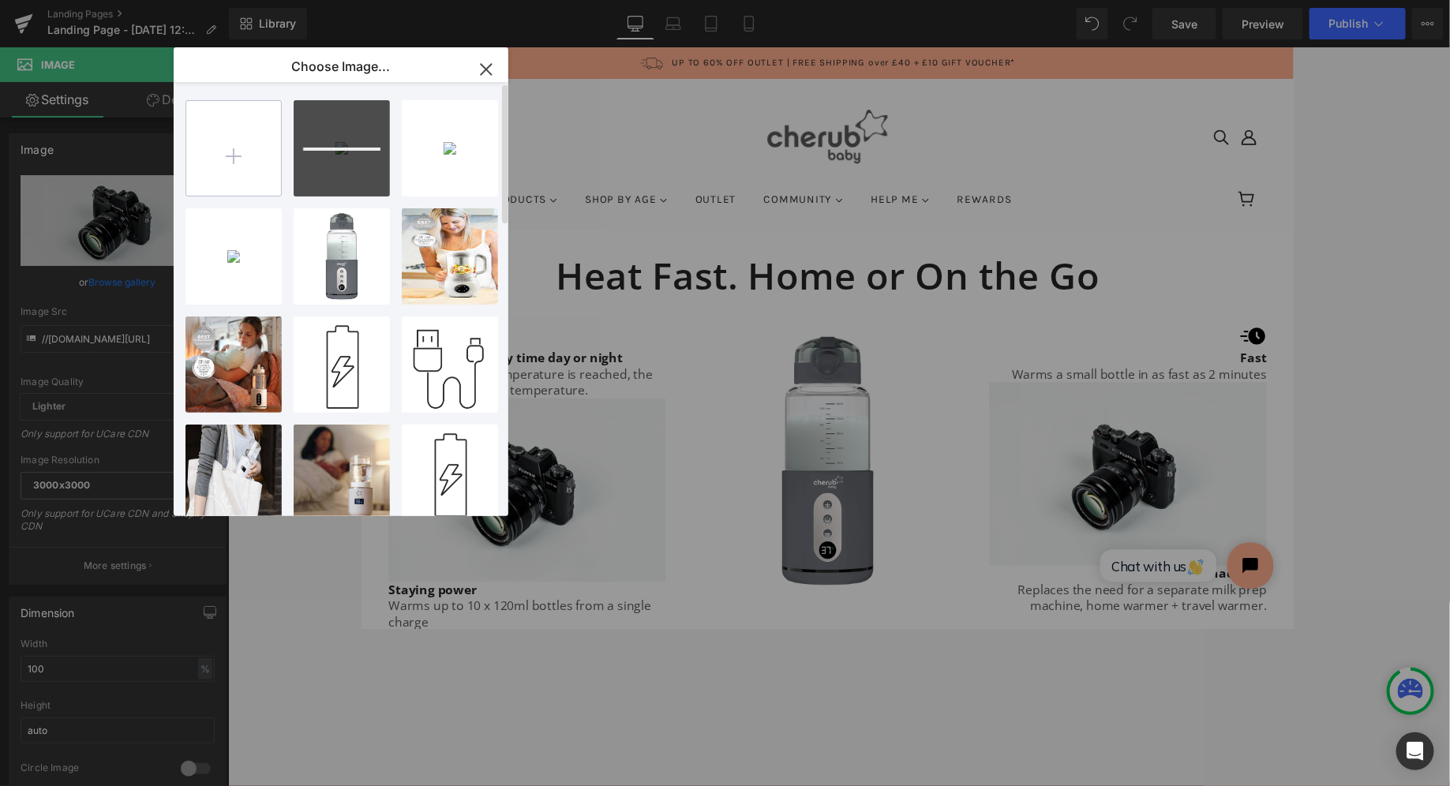
click at [208, 137] on input "file" at bounding box center [233, 148] width 95 height 95
type input "C:\fakepath\formula.png"
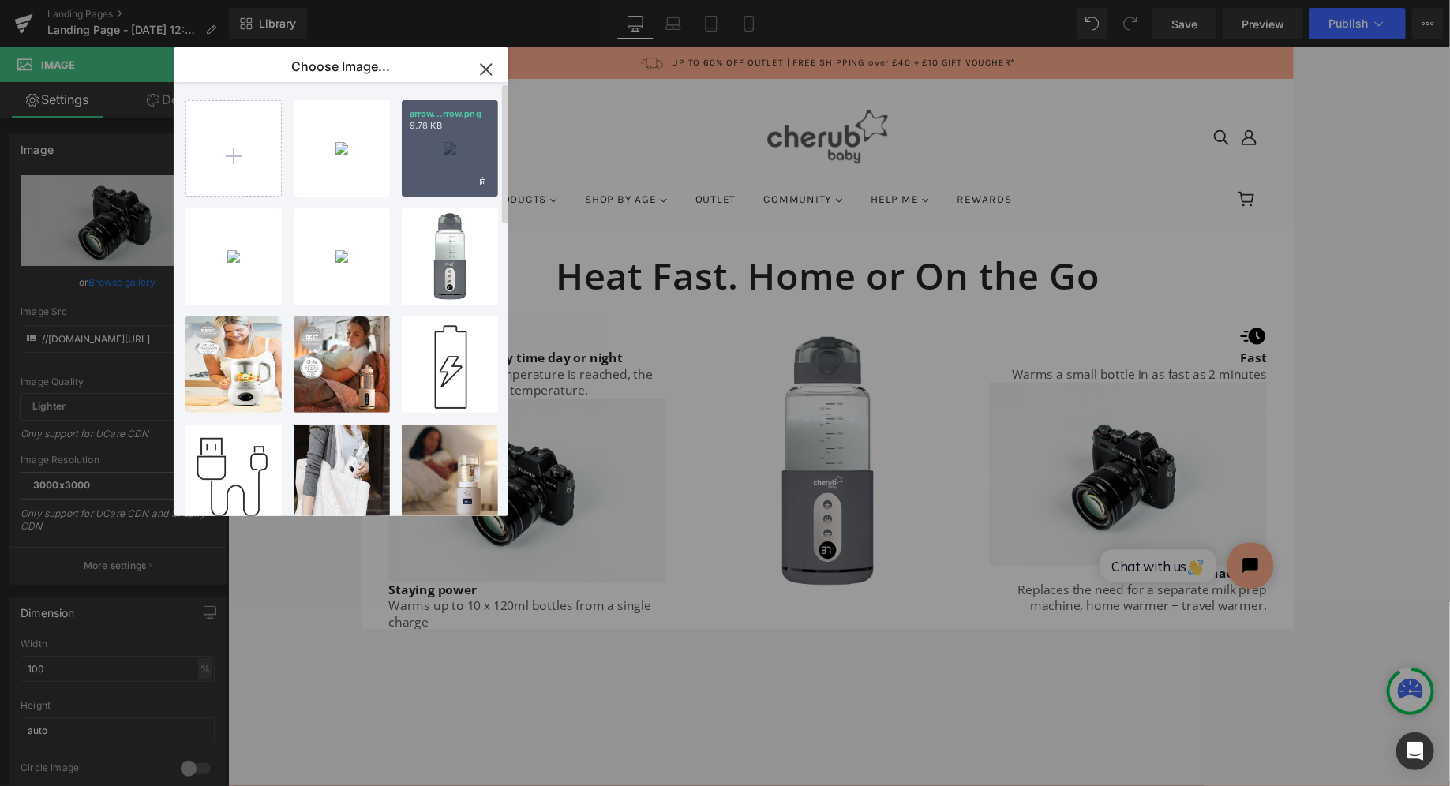
click at [452, 133] on div "arrow...rrow.png 9.78 KB" at bounding box center [450, 148] width 96 height 96
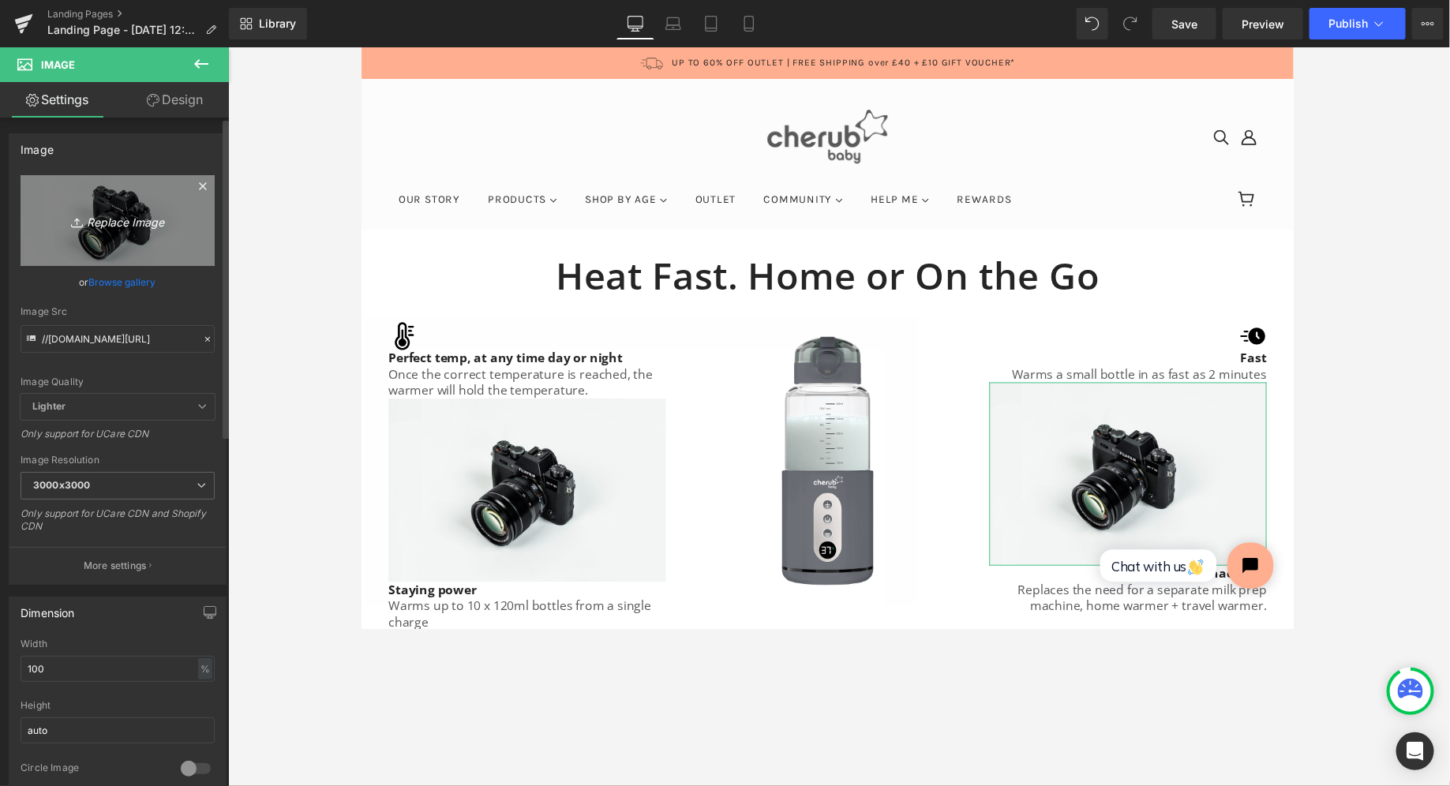
click at [98, 221] on icon "Replace Image" at bounding box center [117, 221] width 126 height 20
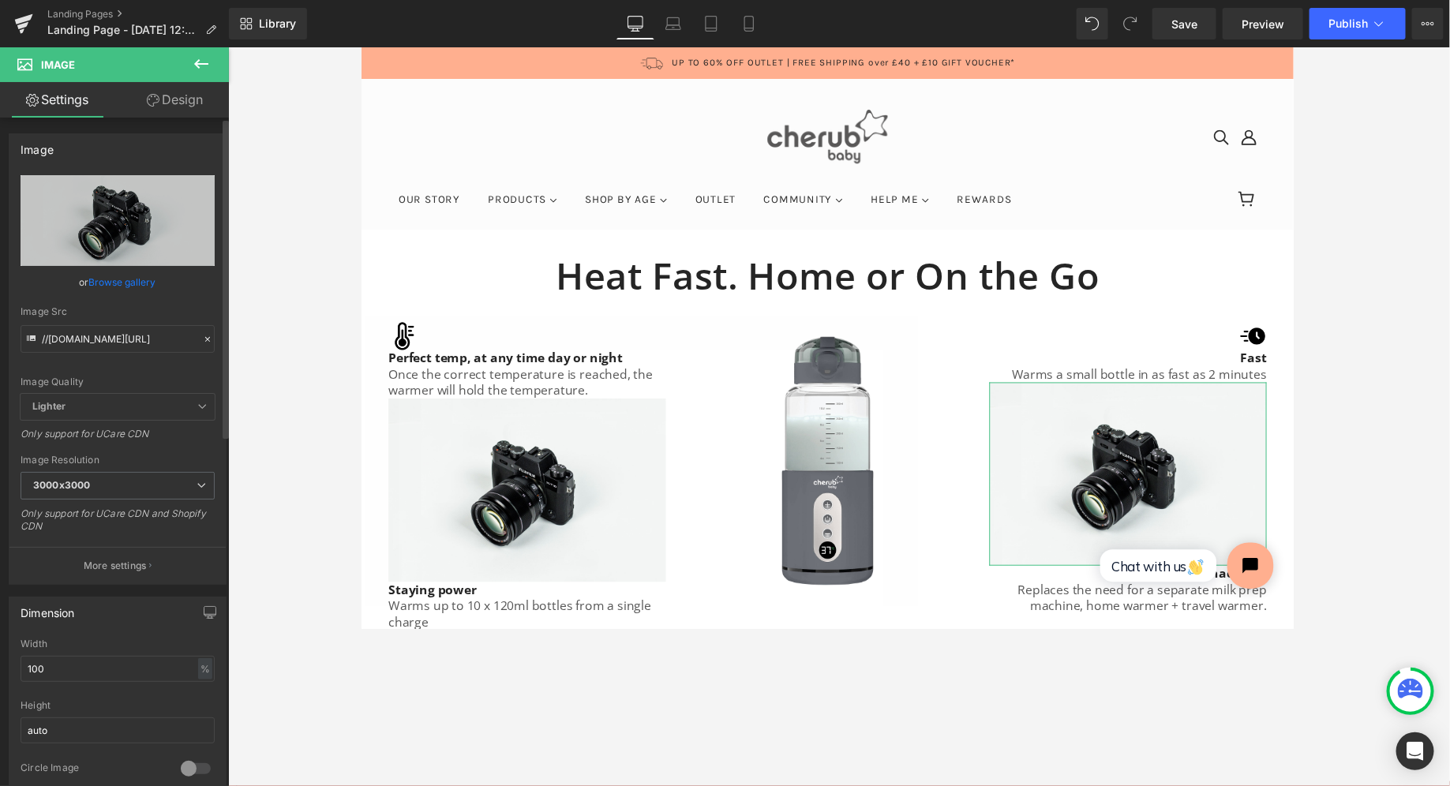
click at [139, 282] on link "Browse gallery" at bounding box center [122, 282] width 67 height 28
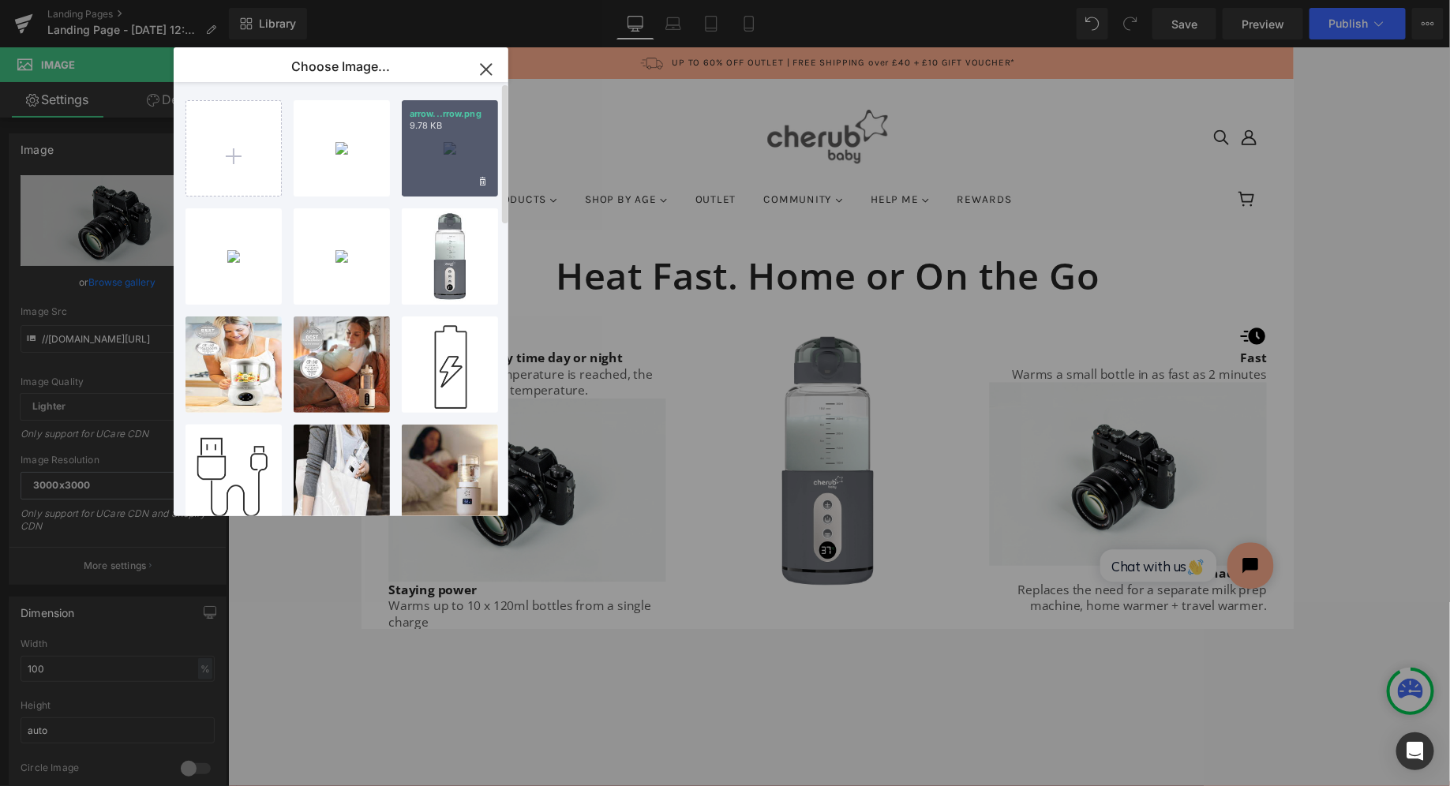
click at [444, 128] on p "9.78 KB" at bounding box center [450, 126] width 81 height 12
type input "https://ucarecdn.com/c99f3749-9d9b-42b5-9263-2928fbaf8944/-/format/auto/-/previ…"
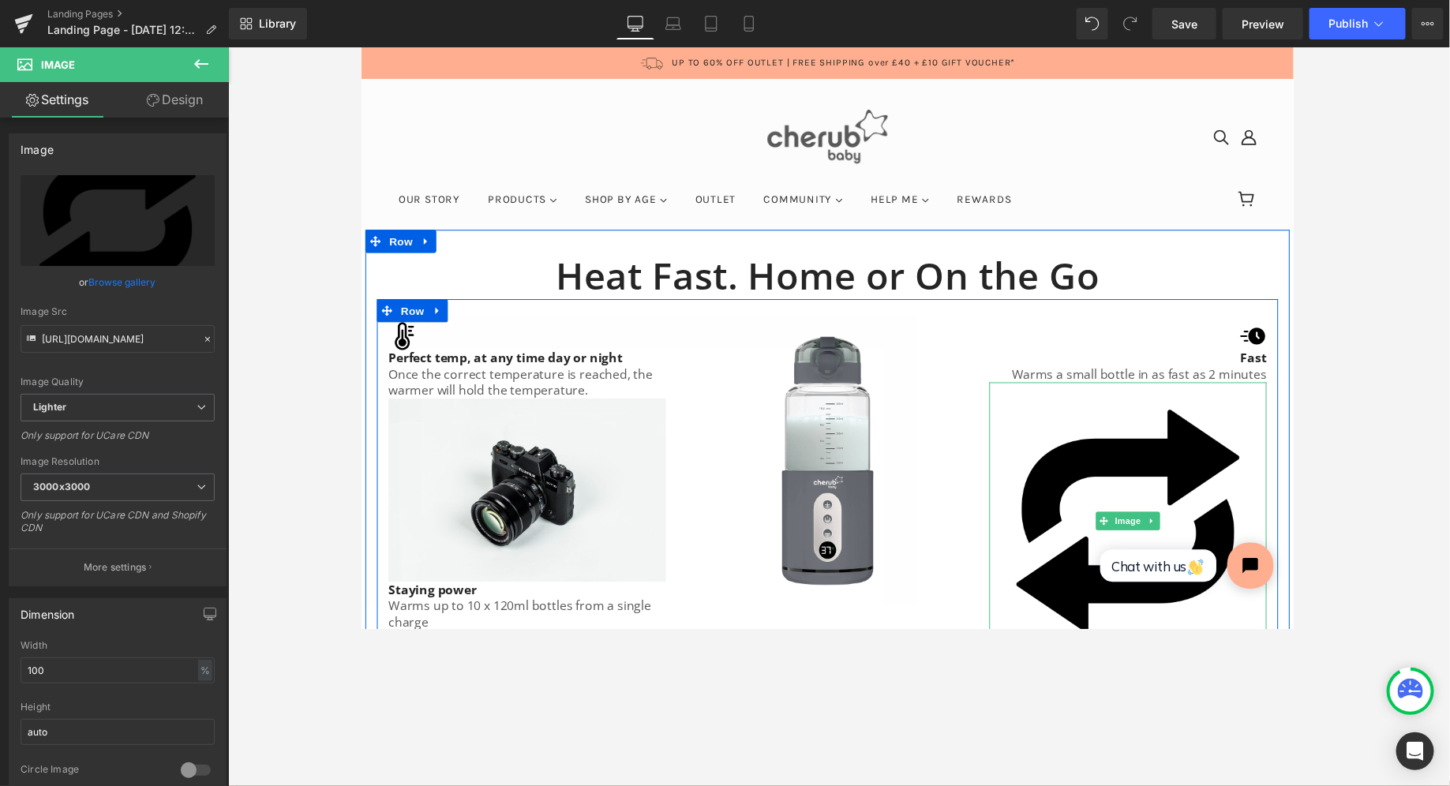
click at [686, 477] on img at bounding box center [1146, 532] width 284 height 284
click at [686, 519] on img at bounding box center [1146, 532] width 284 height 284
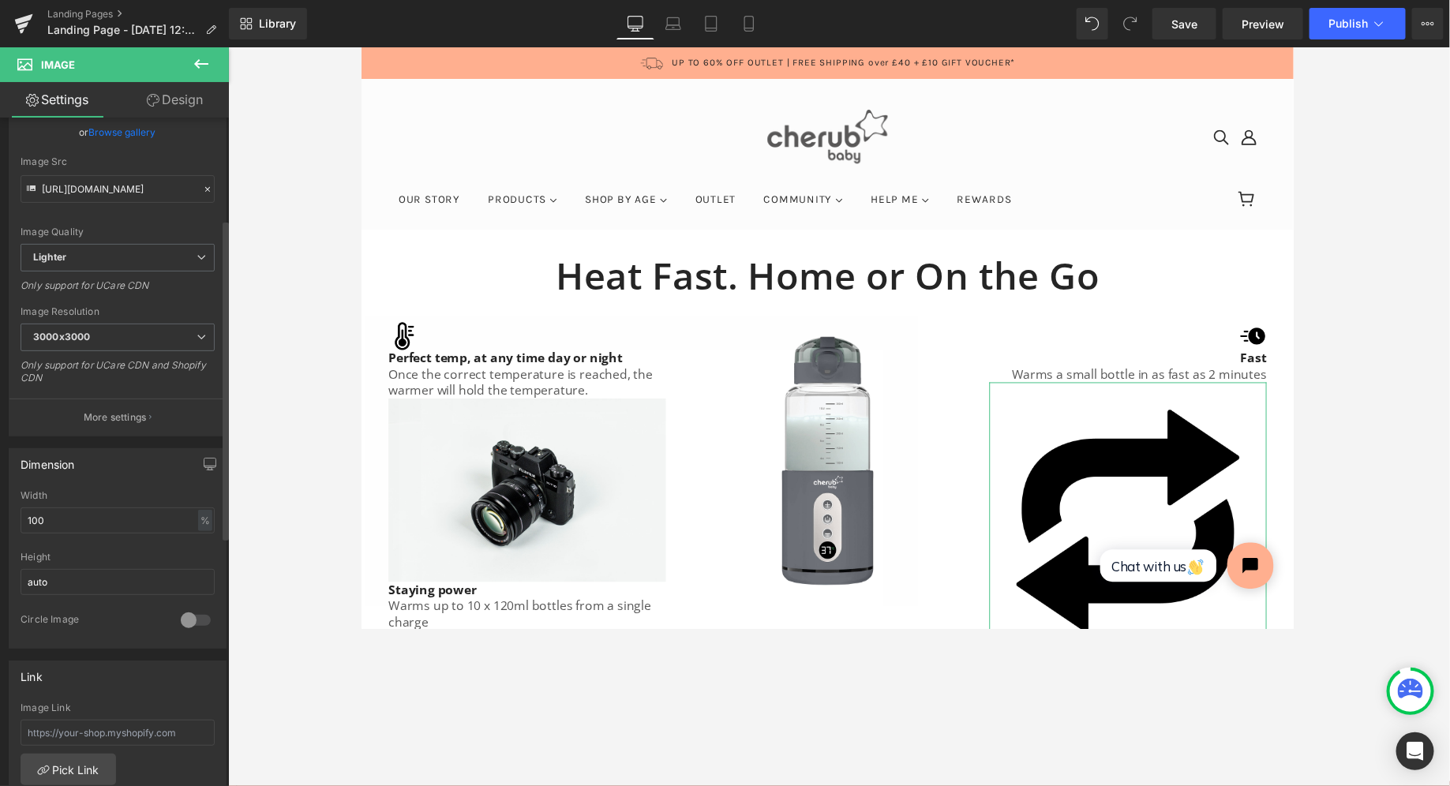
scroll to position [222, 0]
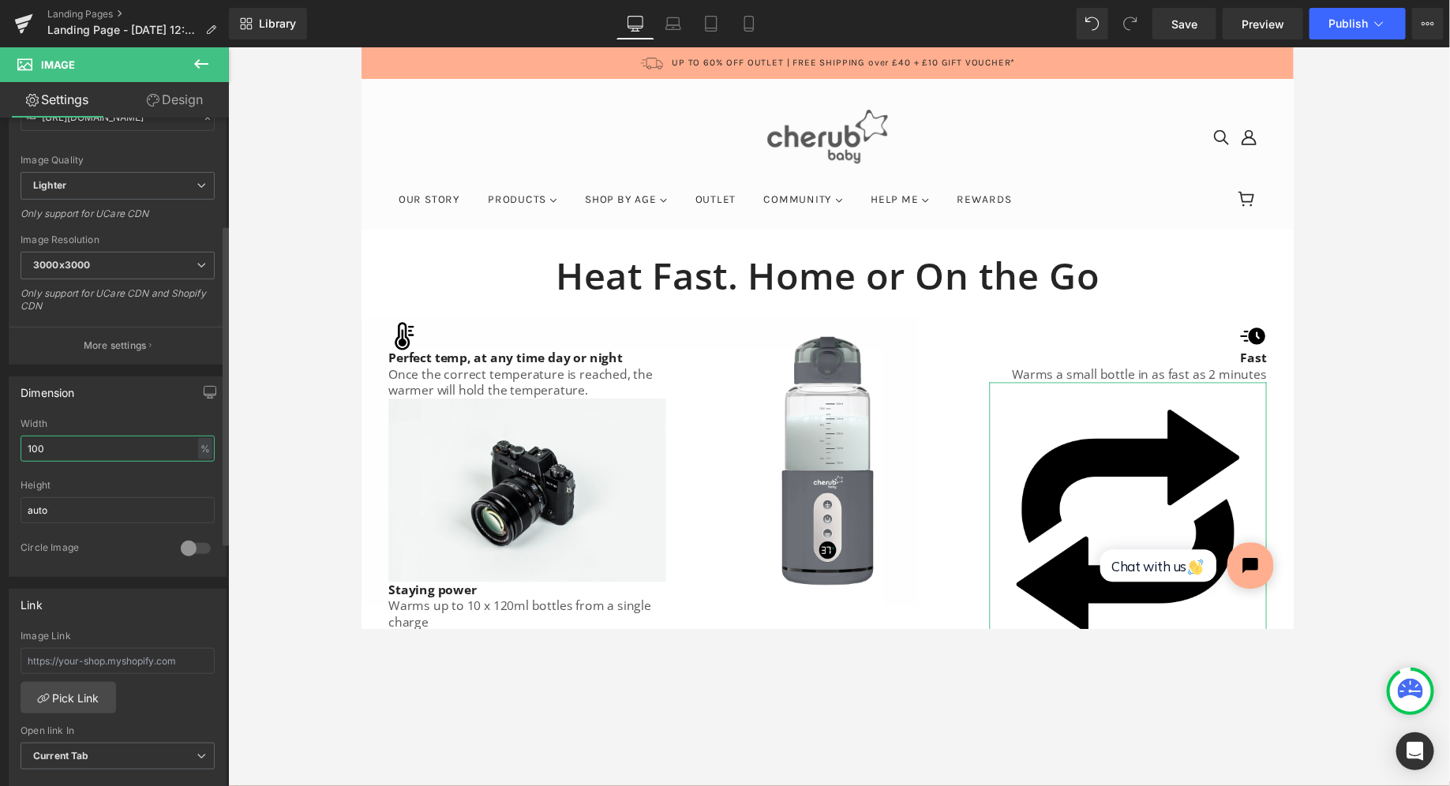
click at [58, 444] on input "100" at bounding box center [118, 449] width 194 height 26
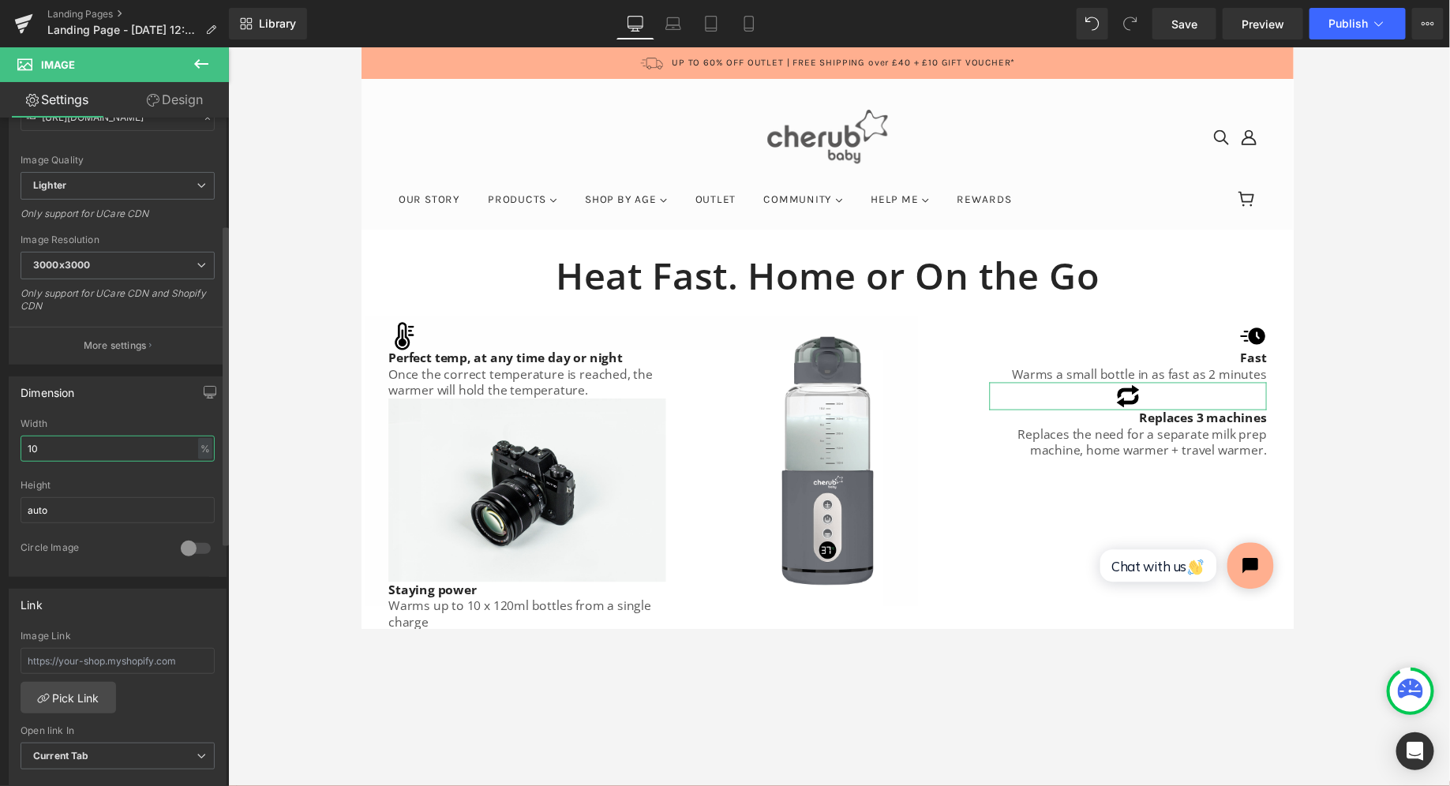
type input "10"
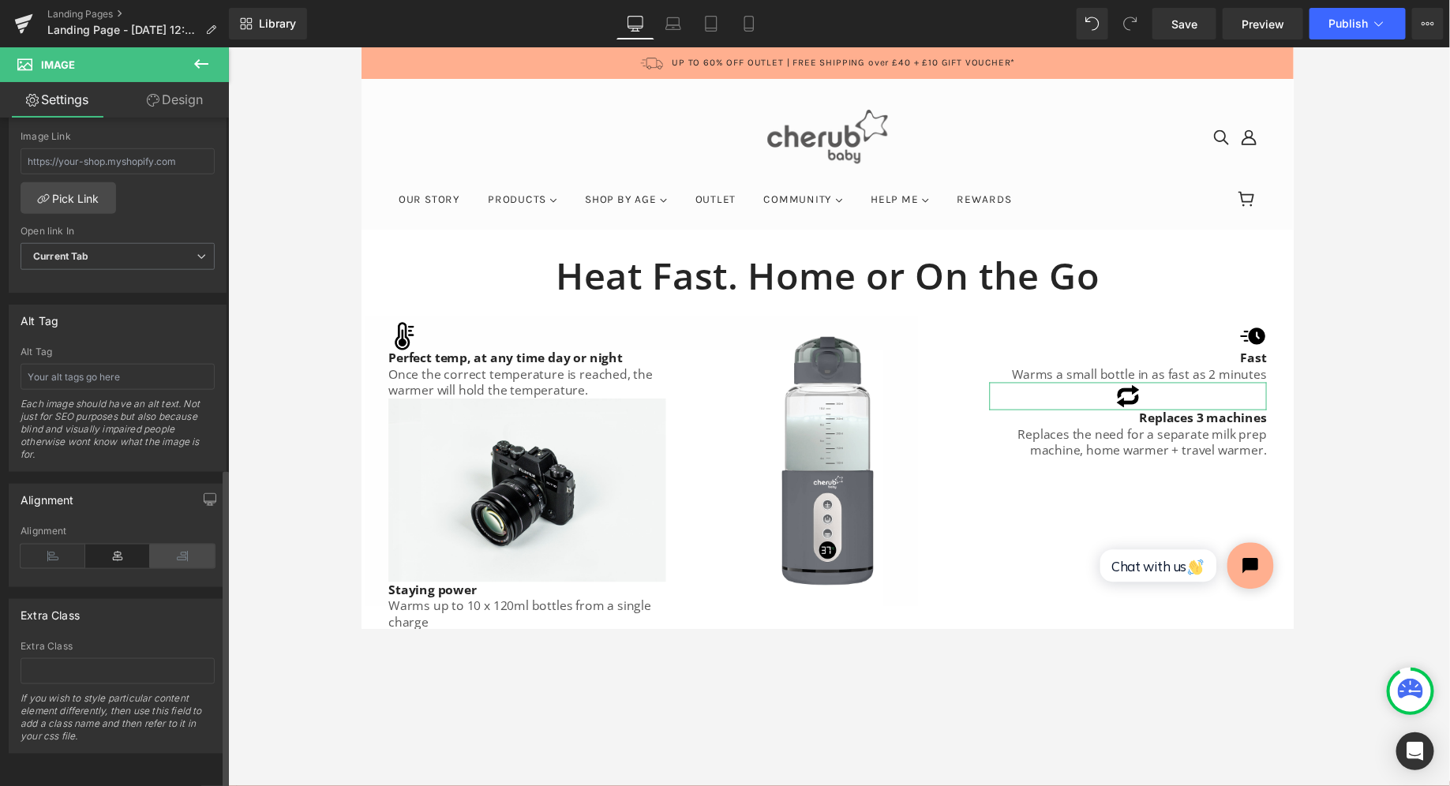
click at [182, 545] on icon at bounding box center [182, 557] width 65 height 24
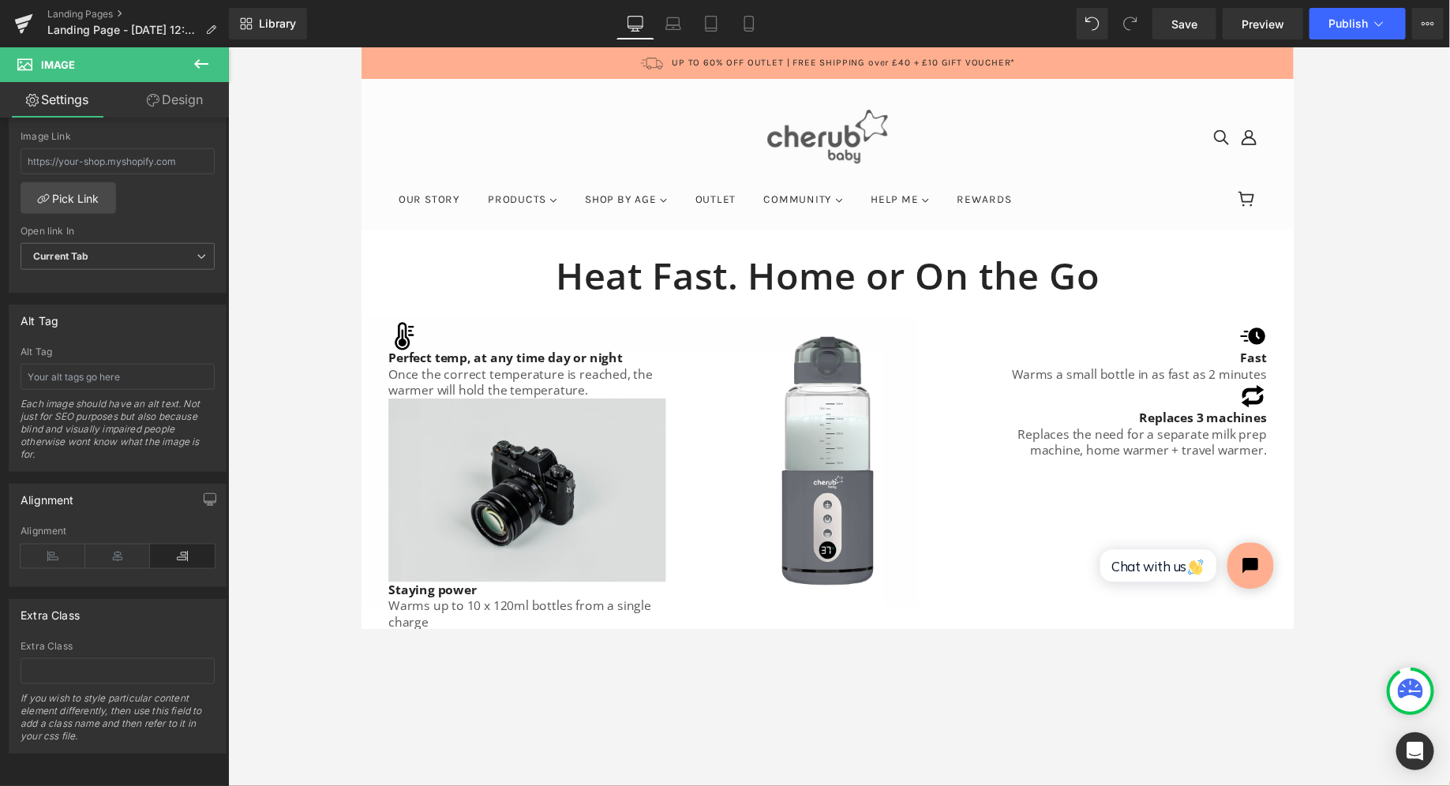
click at [408, 486] on img at bounding box center [530, 500] width 284 height 188
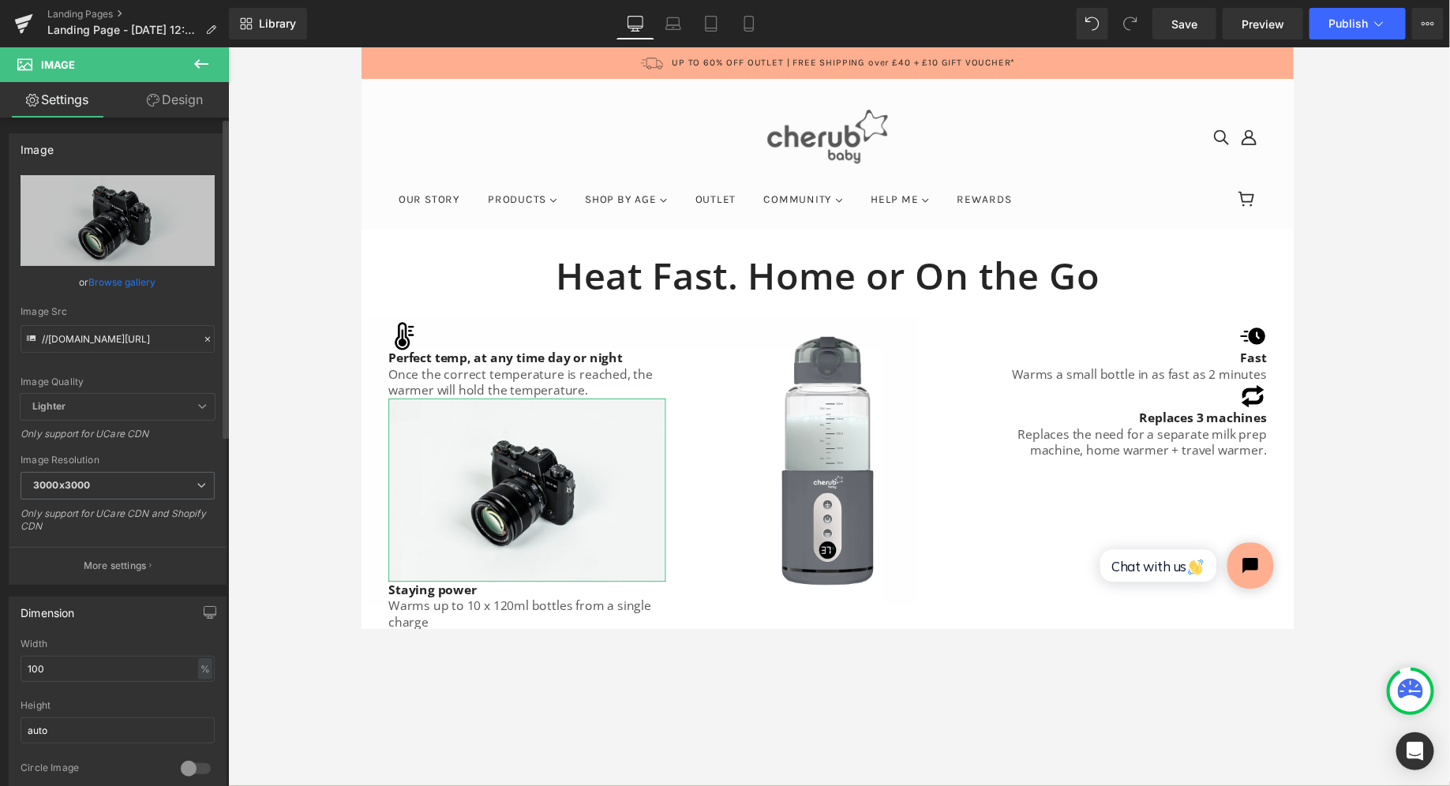
click at [113, 284] on link "Browse gallery" at bounding box center [122, 282] width 67 height 28
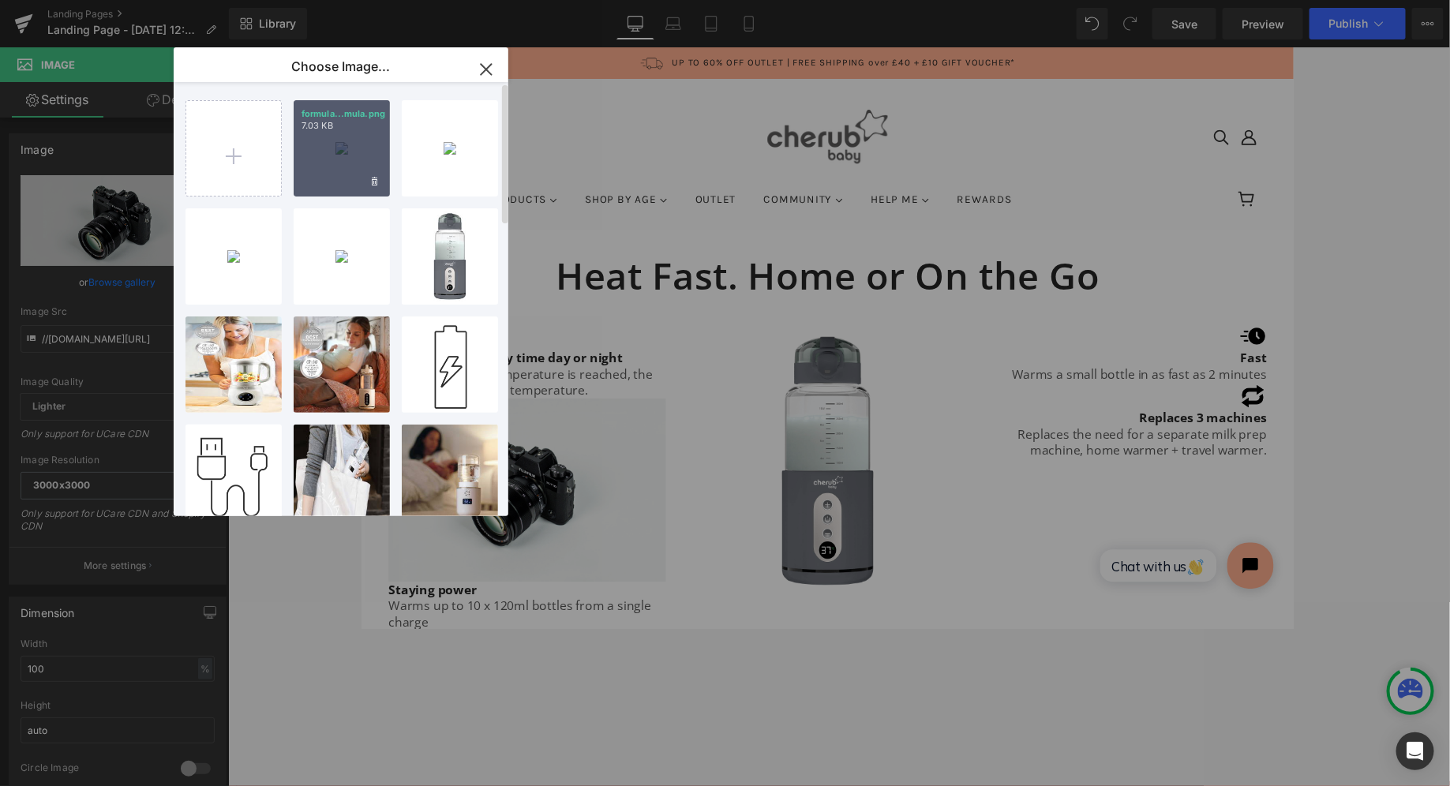
click at [354, 133] on div "formula...mula.png 7.03 KB" at bounding box center [342, 148] width 96 height 96
type input "https://ucarecdn.com/7c549b19-c852-4563-be67-0dc4ecd32065/-/format/auto/-/previ…"
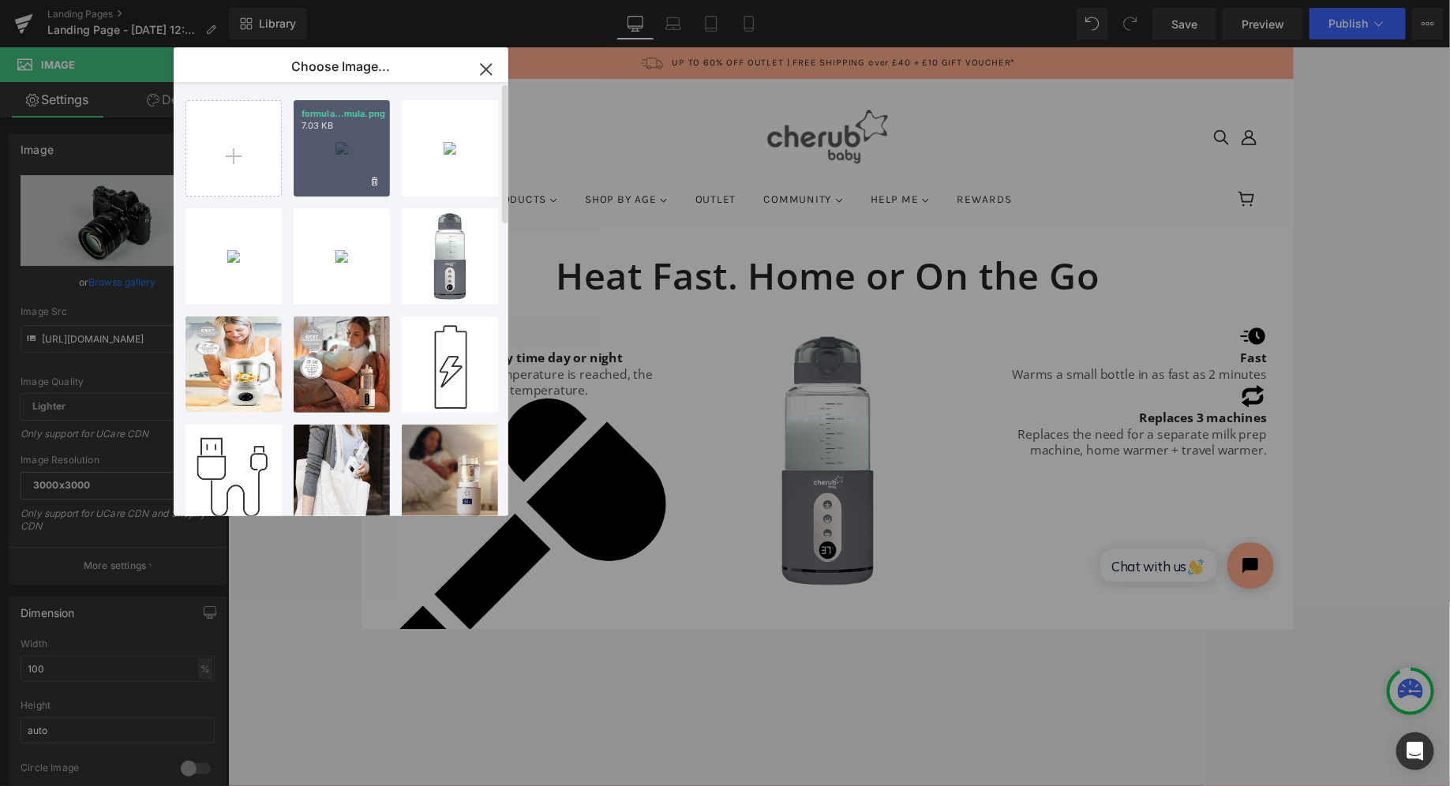
click at [354, 133] on div at bounding box center [839, 416] width 1222 height 739
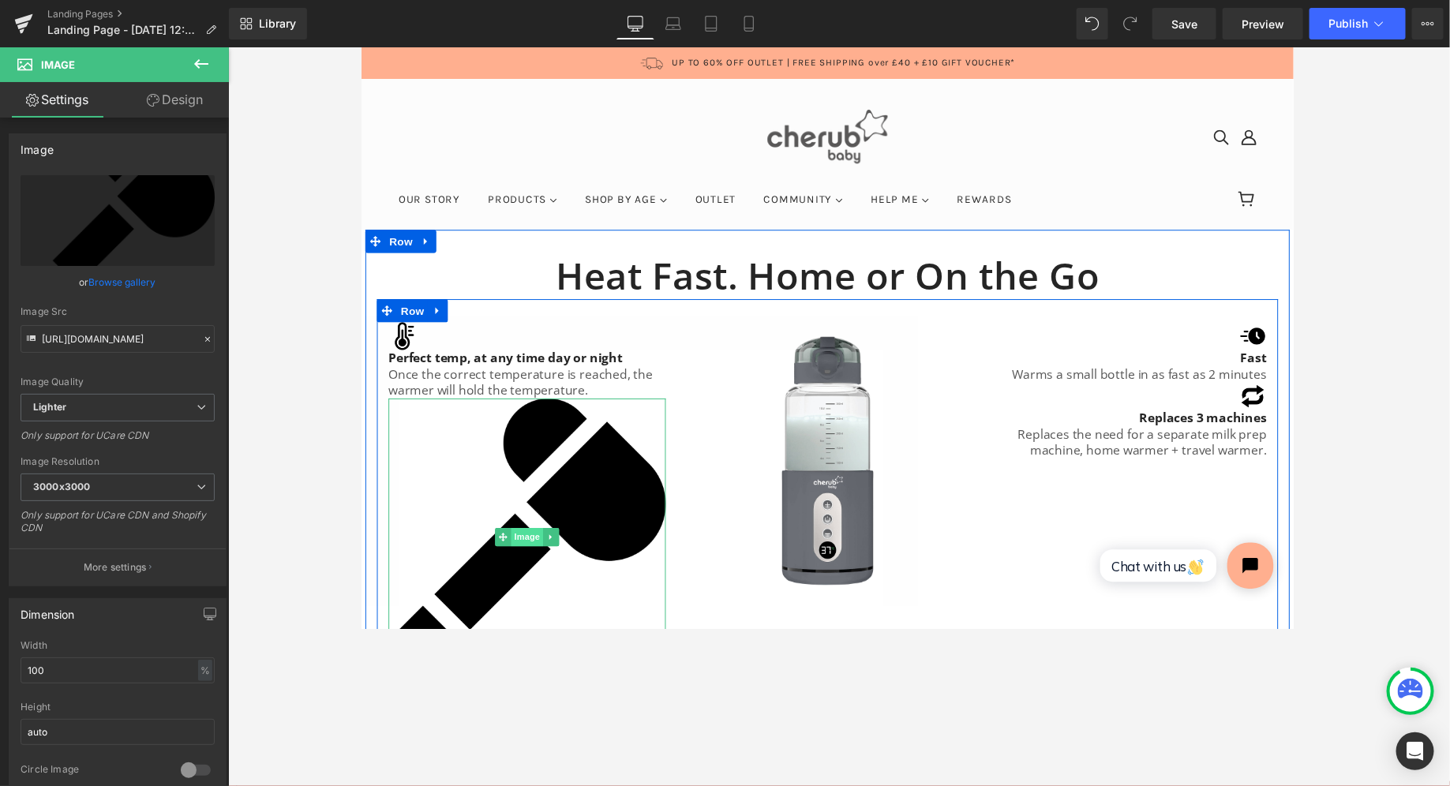
click at [546, 544] on span "Image" at bounding box center [530, 548] width 33 height 19
click at [541, 422] on img at bounding box center [530, 548] width 284 height 284
click at [570, 498] on img at bounding box center [530, 548] width 284 height 284
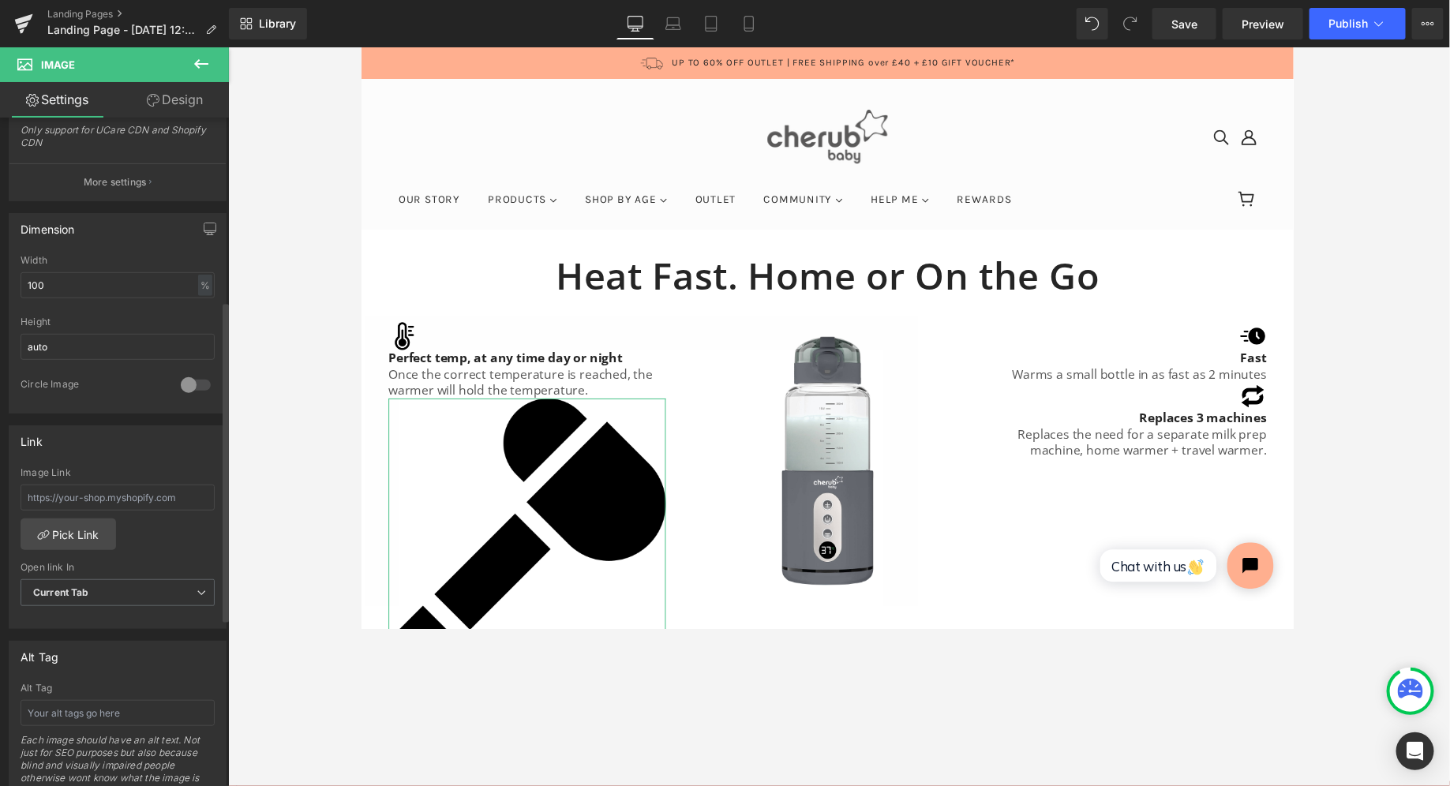
scroll to position [380, 0]
click at [85, 290] on input "100" at bounding box center [118, 290] width 194 height 26
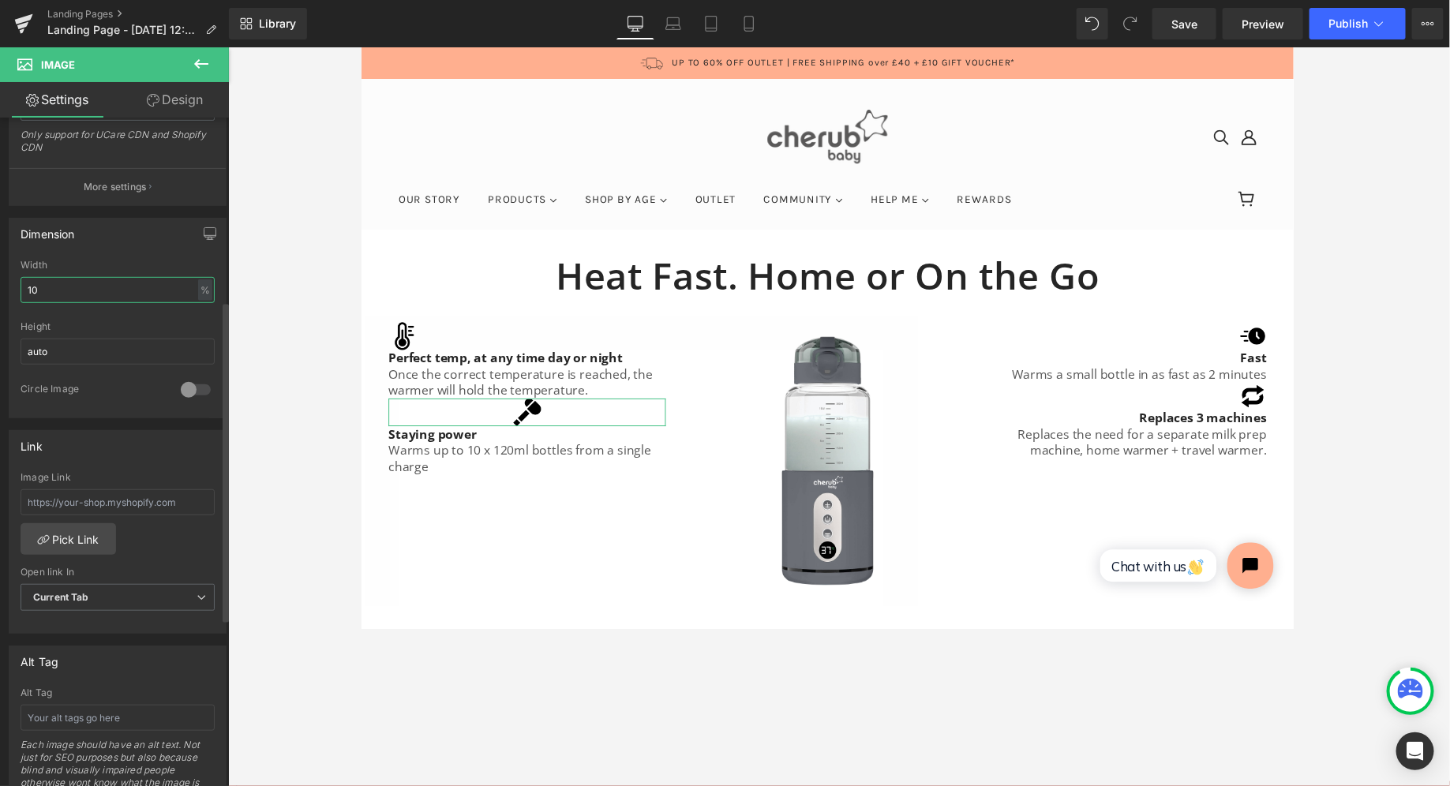
type input "10"
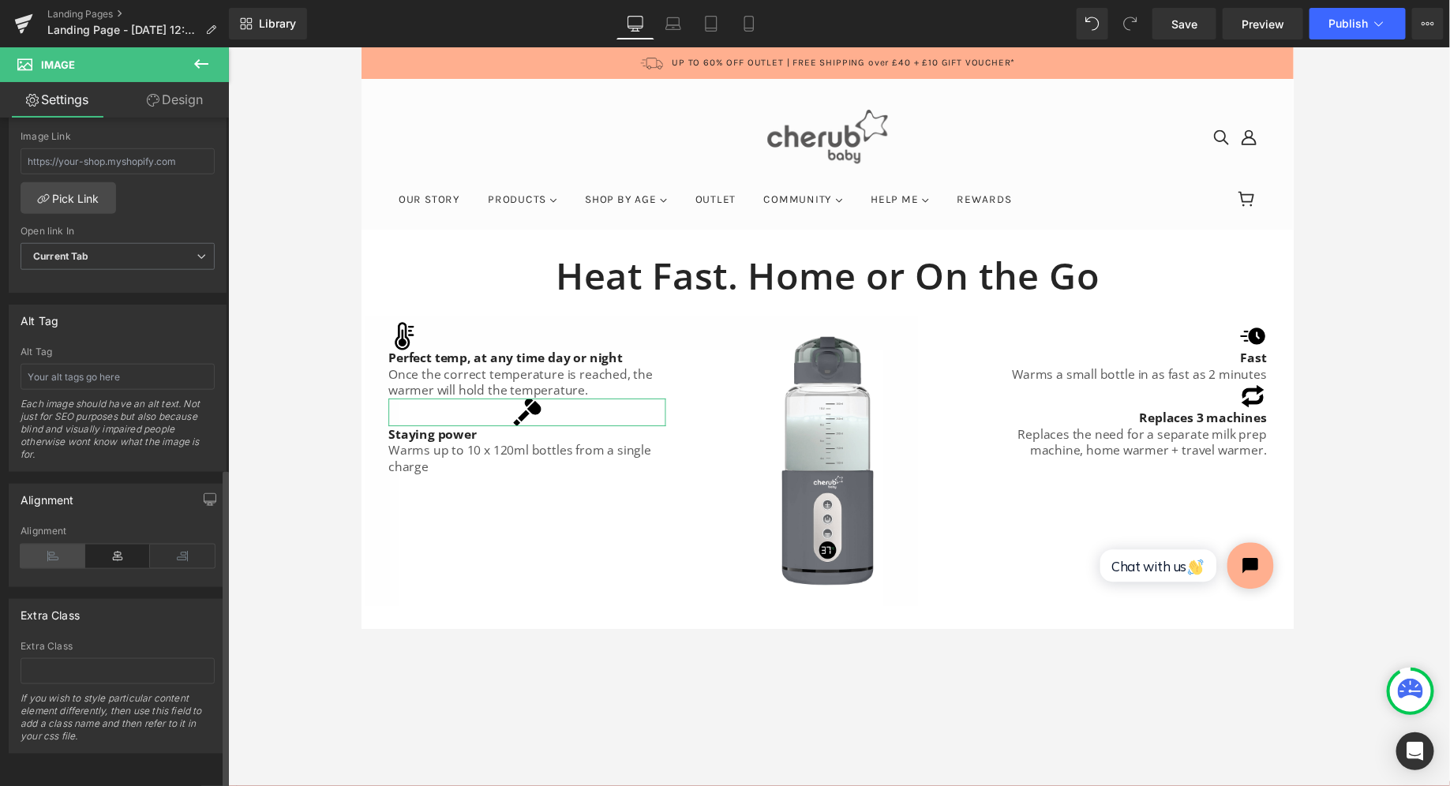
click at [42, 545] on icon at bounding box center [53, 557] width 65 height 24
click at [515, 628] on div at bounding box center [839, 416] width 1222 height 739
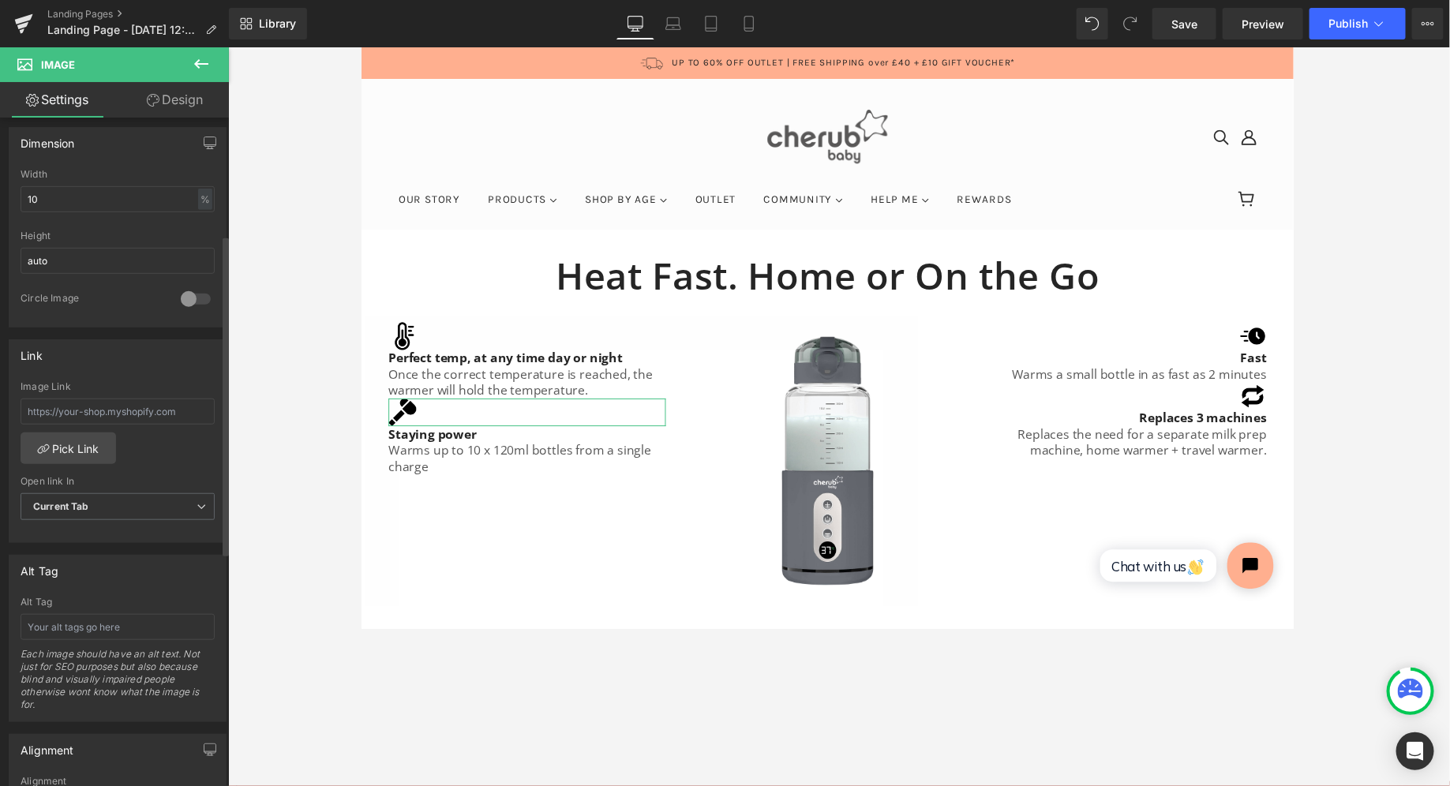
scroll to position [99, 0]
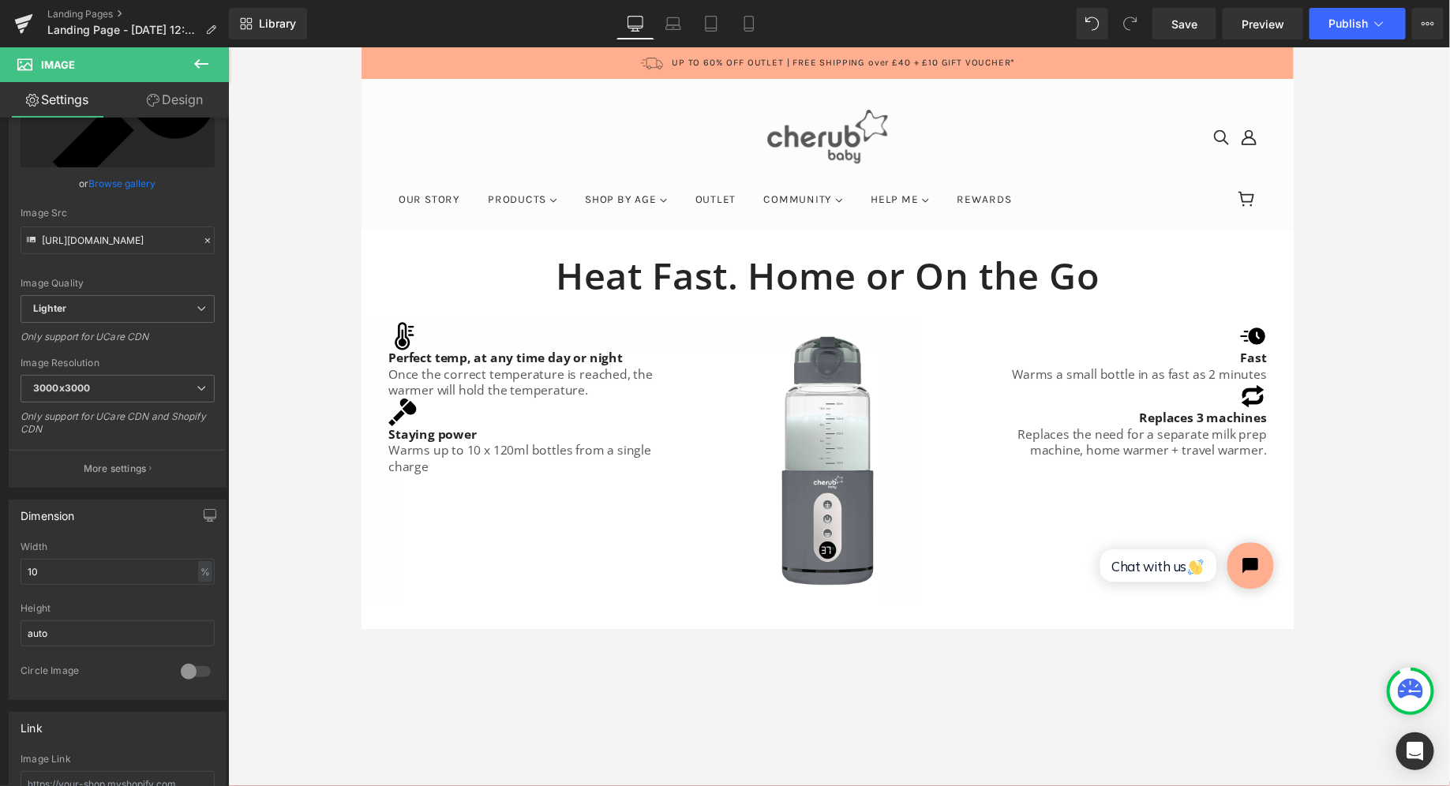
click at [200, 56] on icon at bounding box center [201, 63] width 19 height 19
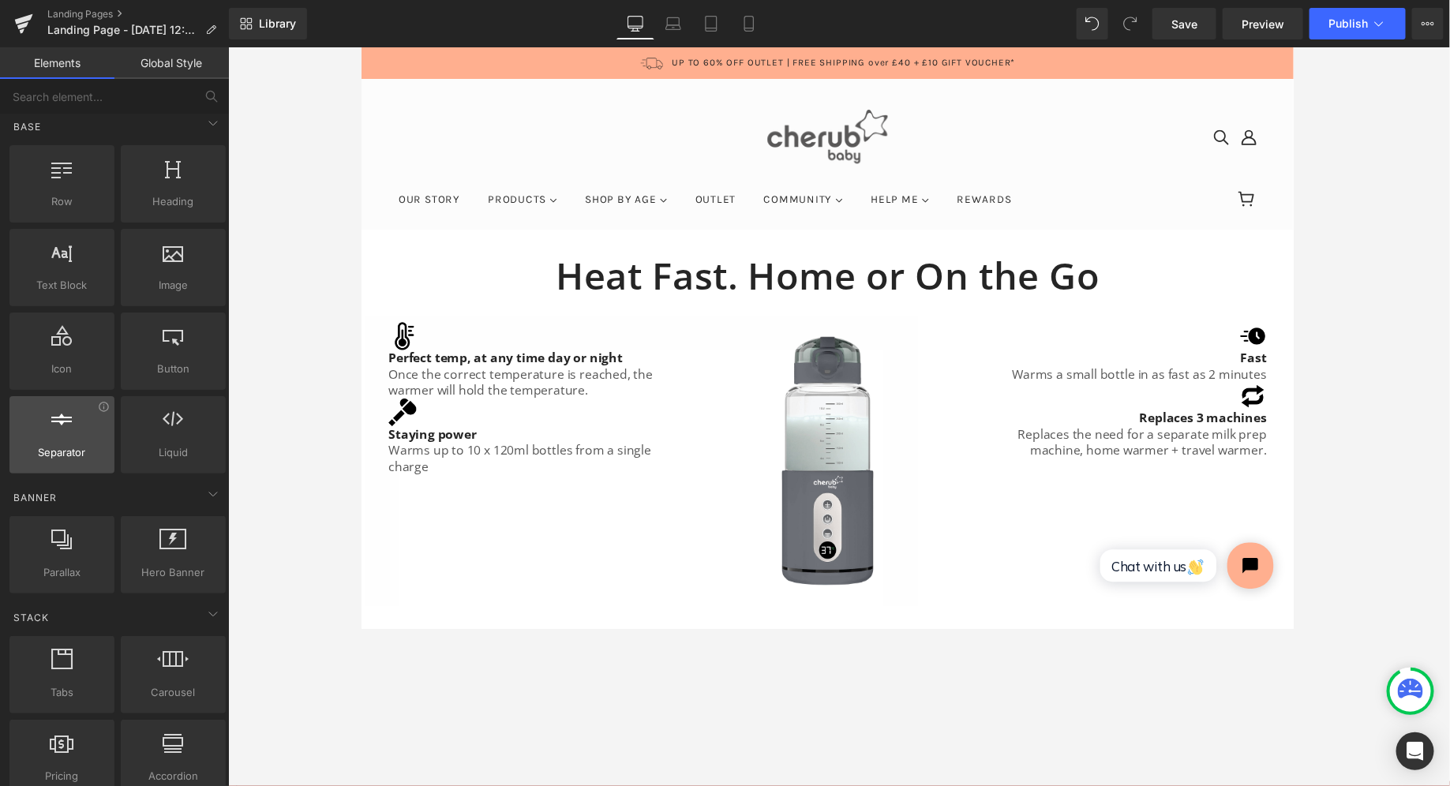
scroll to position [0, 0]
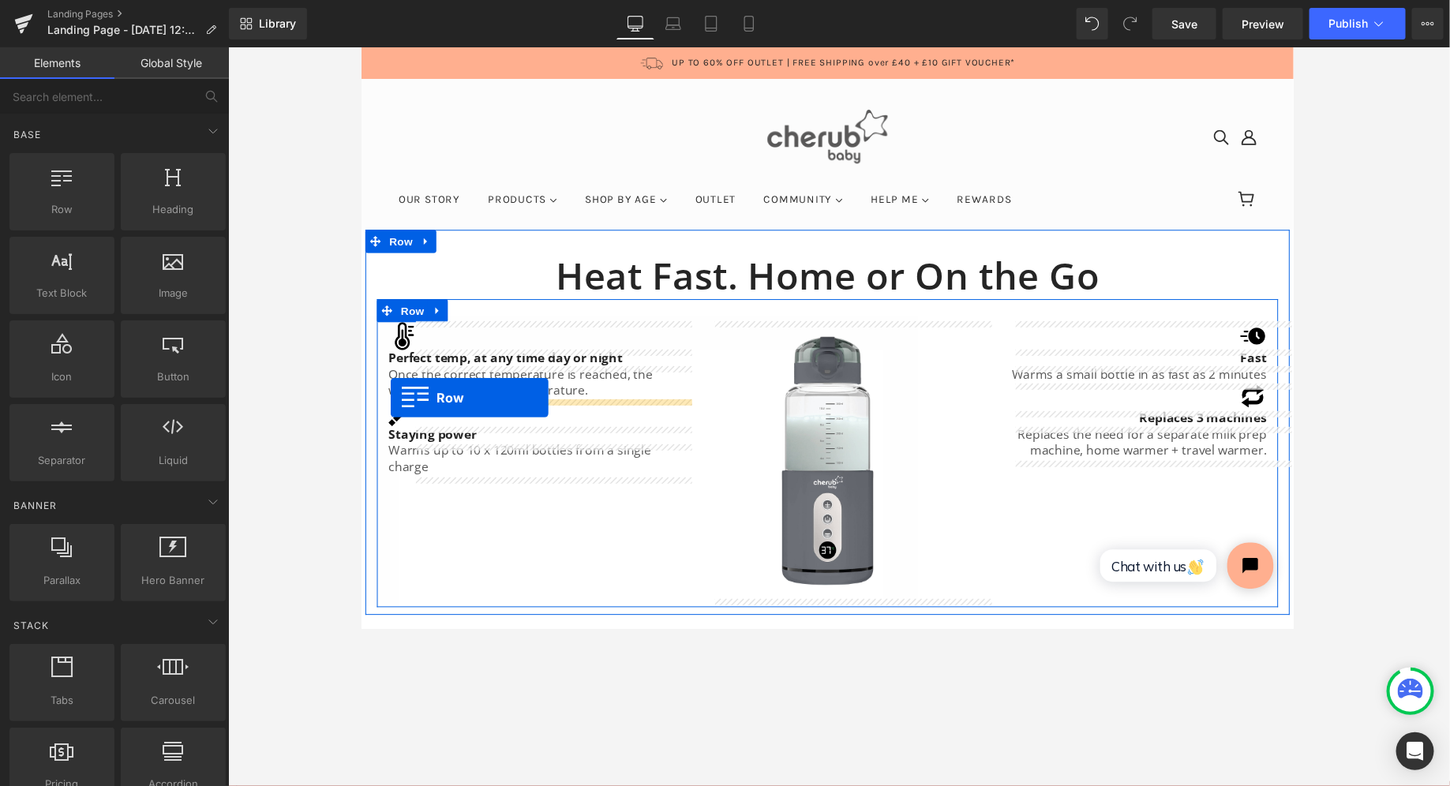
drag, startPoint x: 414, startPoint y: 241, endPoint x: 390, endPoint y: 406, distance: 166.6
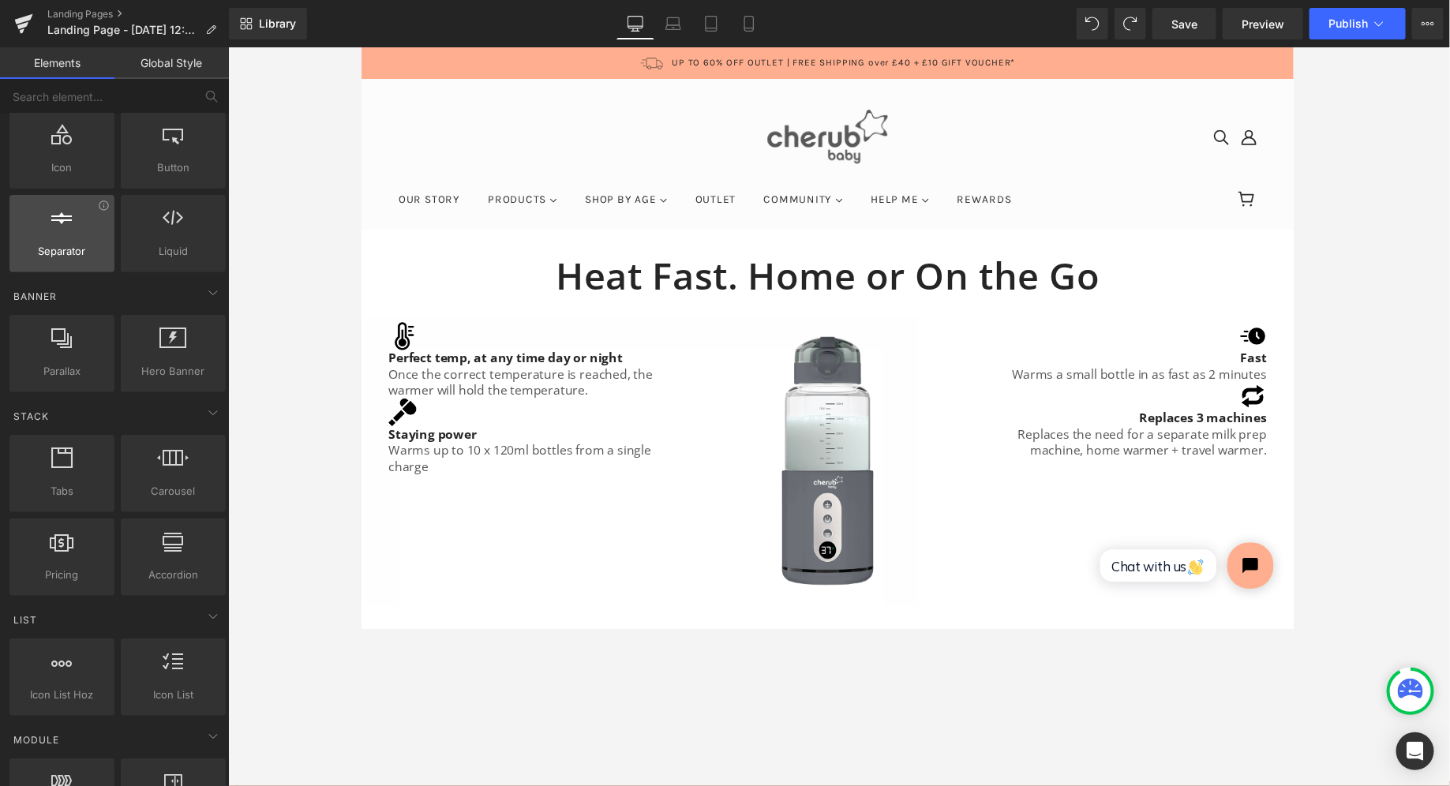
scroll to position [210, 0]
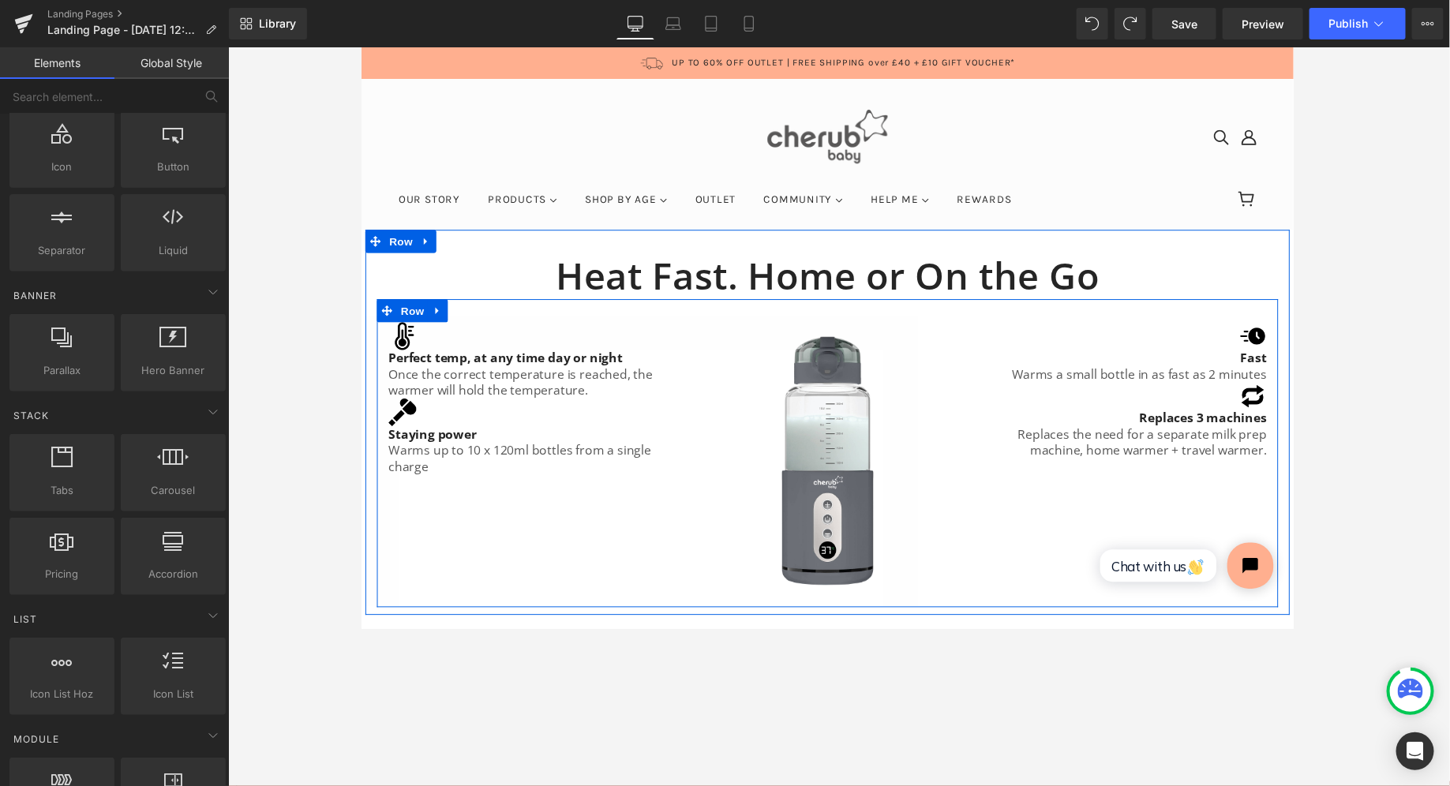
click at [361, 47] on div at bounding box center [361, 47] width 0 height 0
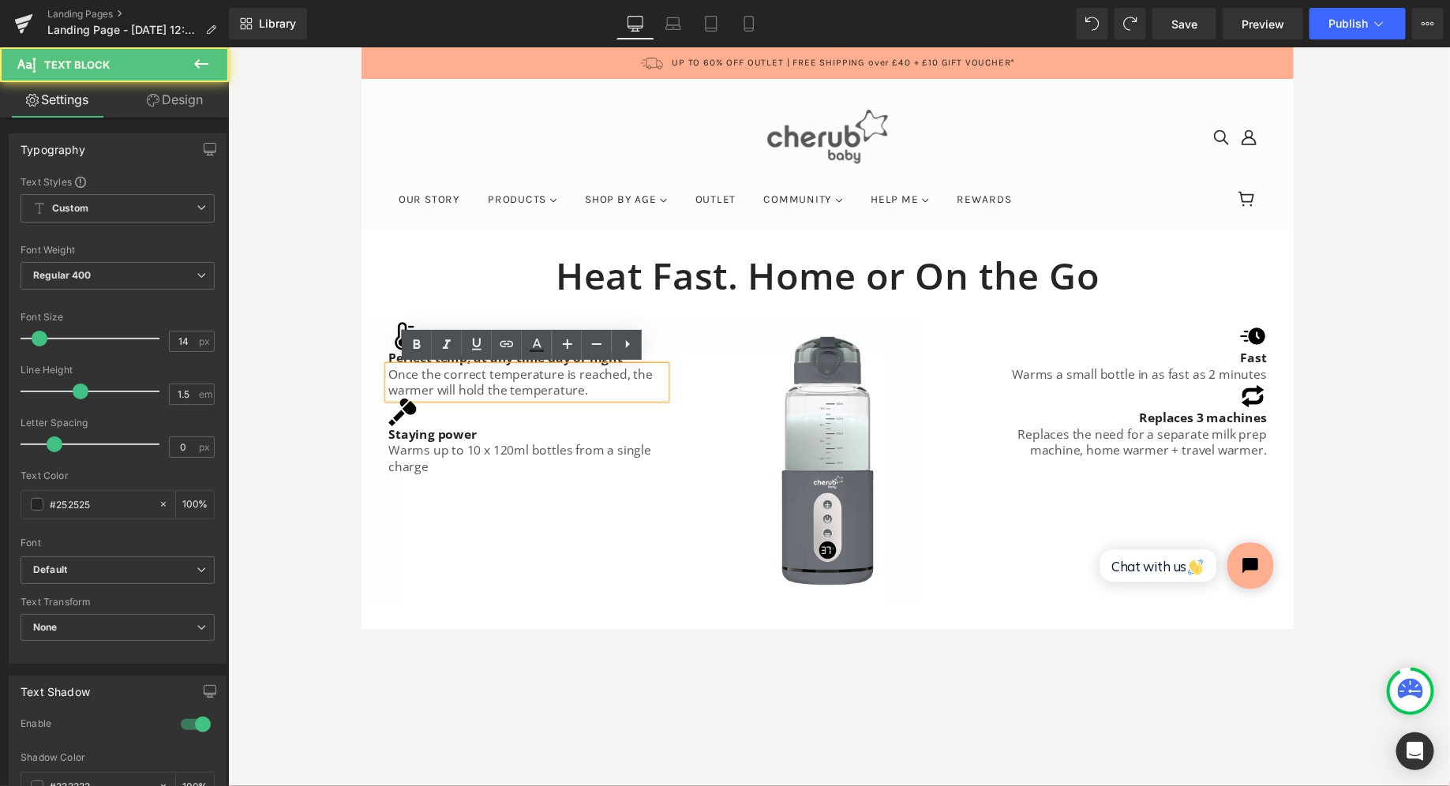
click at [585, 399] on span "Once the correct temperature is reached, the warmer will hold the temperature." at bounding box center [523, 390] width 271 height 34
click at [607, 408] on div "Image" at bounding box center [530, 420] width 284 height 28
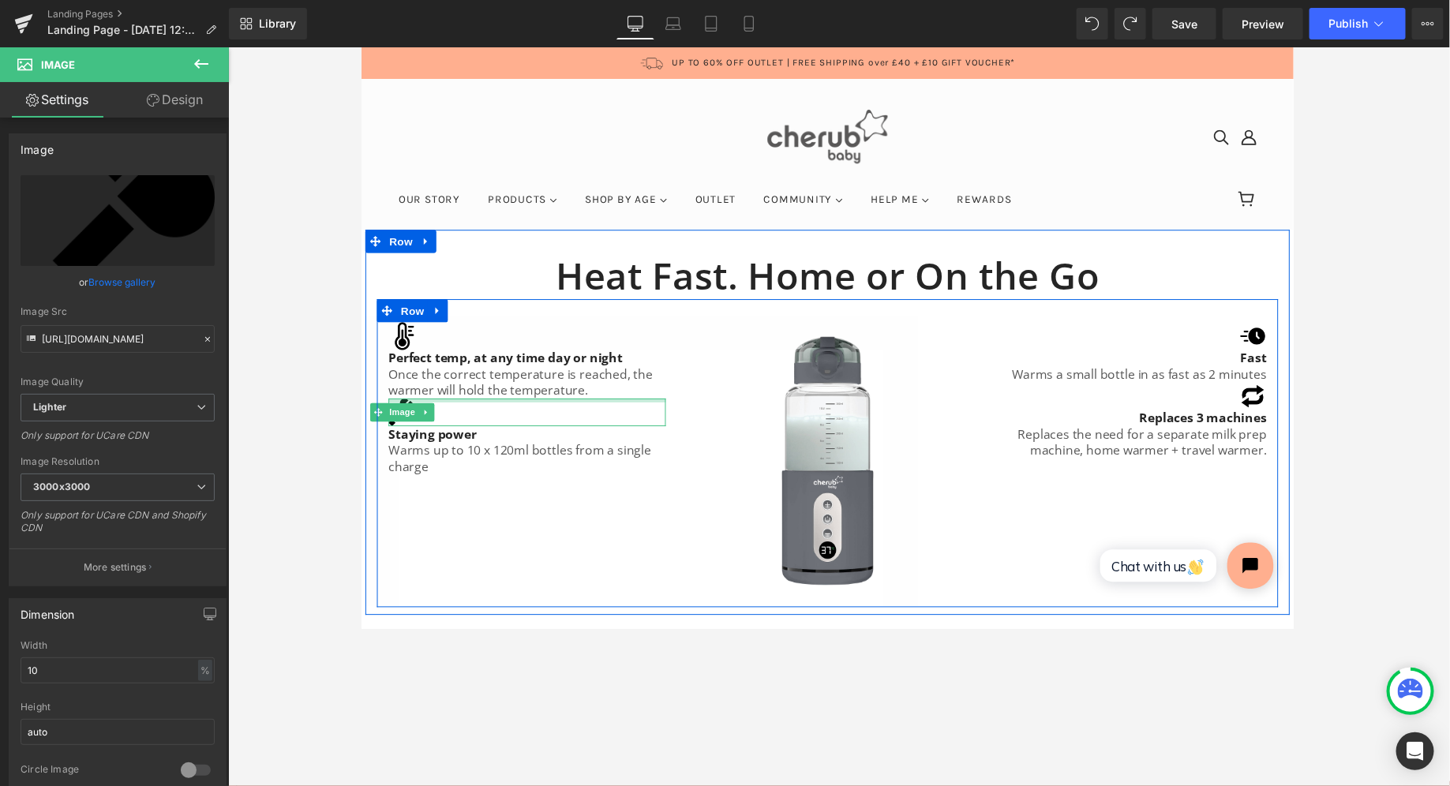
click at [605, 403] on p "Once the correct temperature is reached, the warmer will hold the temperature." at bounding box center [530, 389] width 284 height 33
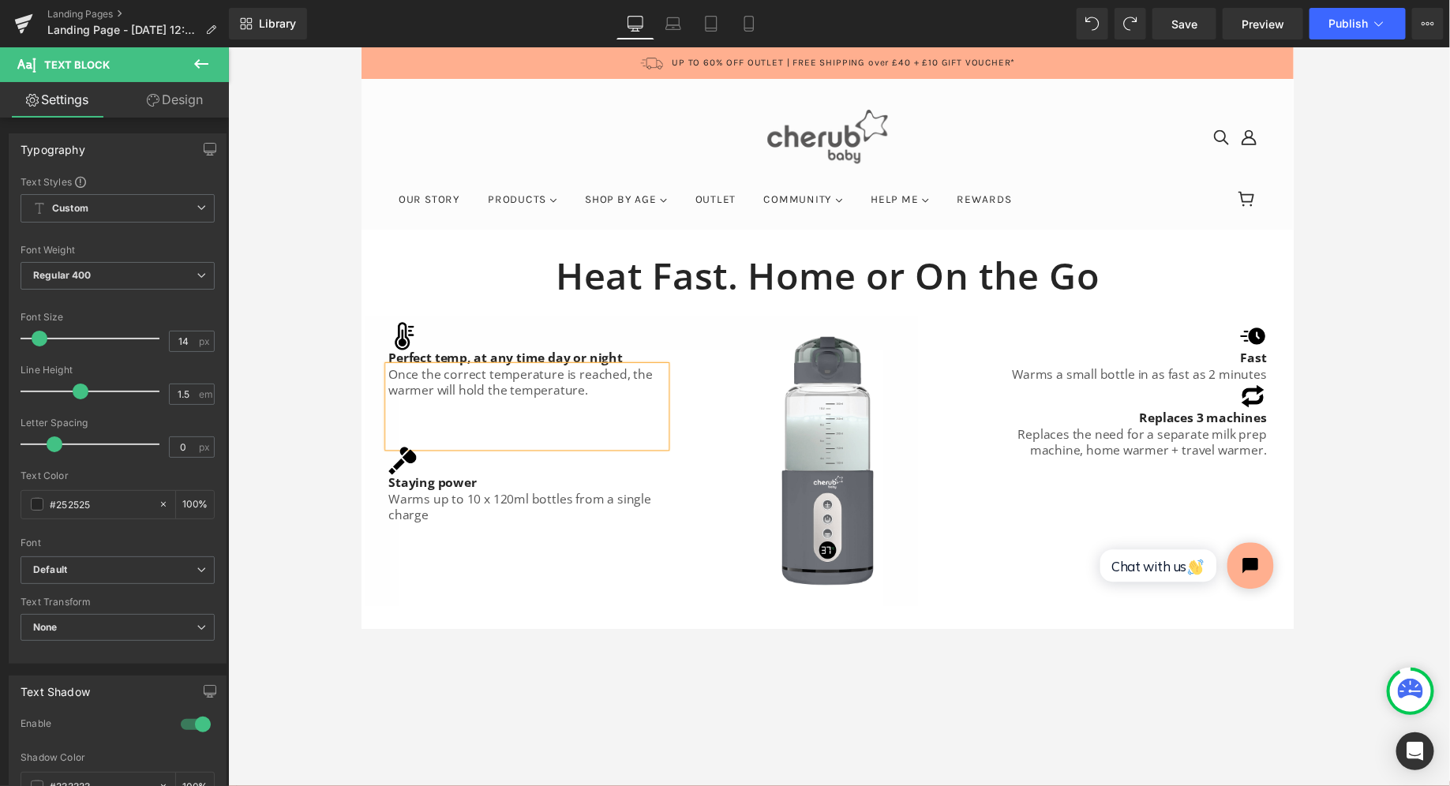
click at [686, 379] on span "Warms a small bottle in as fast as 2 minutes" at bounding box center [1157, 381] width 261 height 17
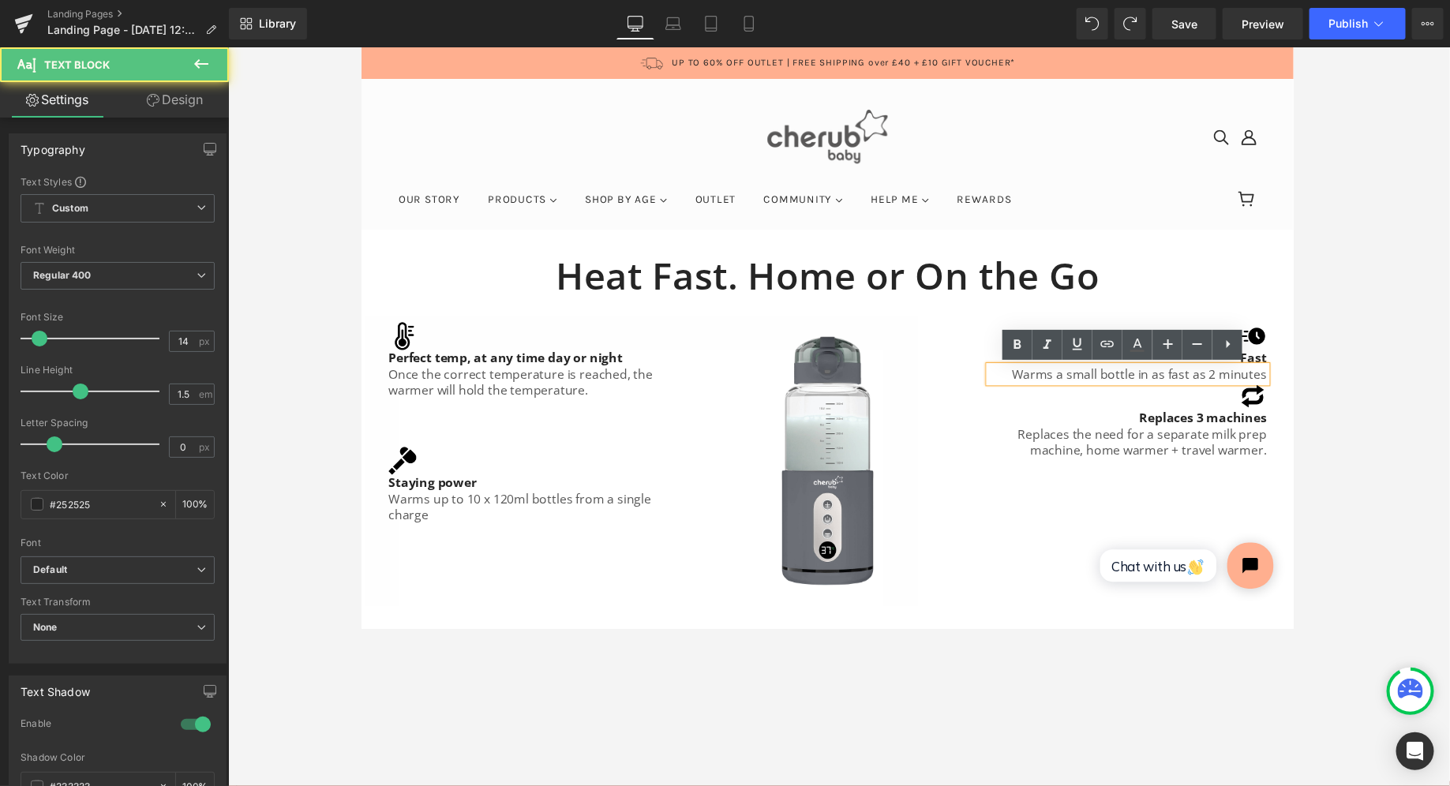
click at [686, 383] on div "Warms a small bottle in as fast as 2 minutes" at bounding box center [1146, 381] width 284 height 17
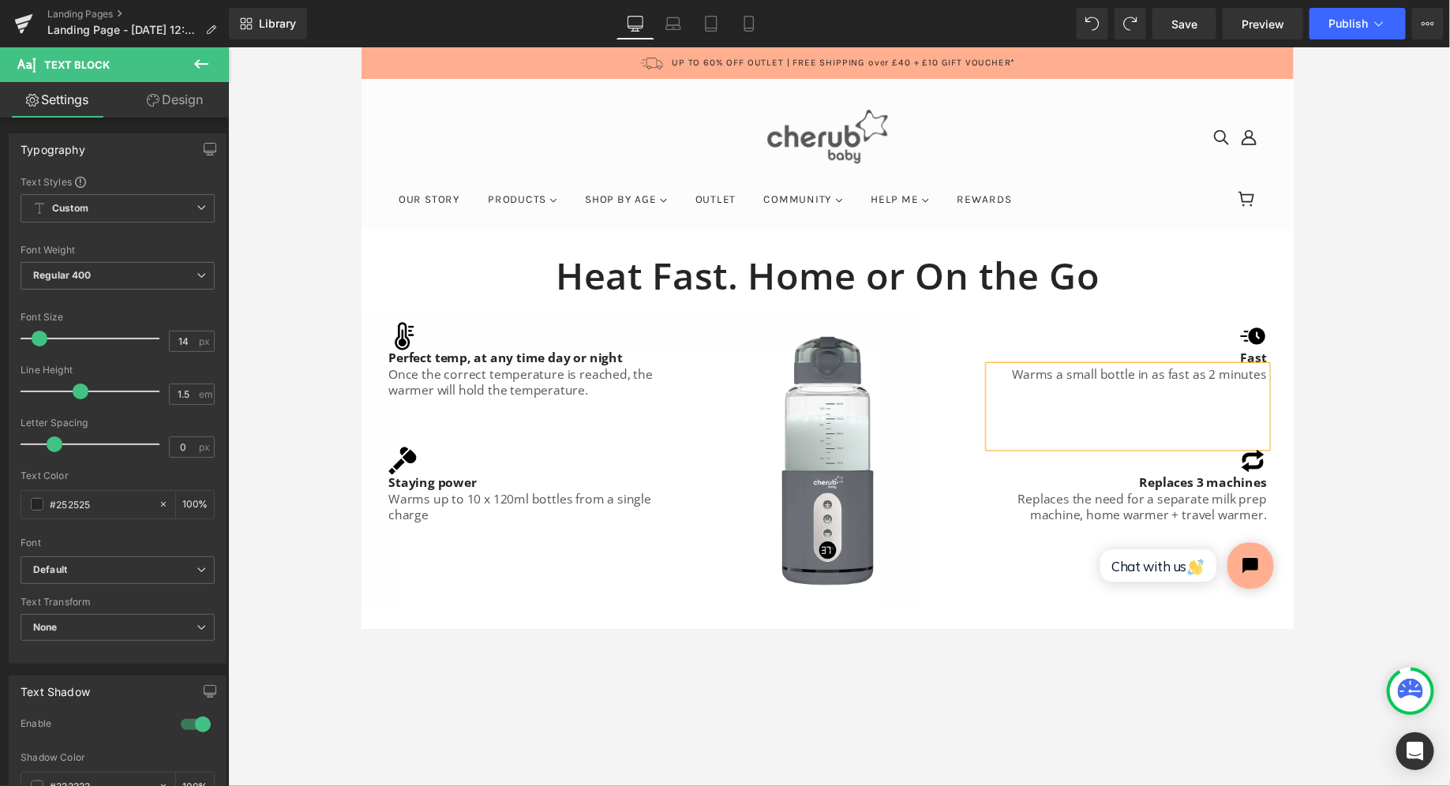
click at [686, 342] on div at bounding box center [839, 416] width 1222 height 739
click at [686, 252] on div at bounding box center [839, 416] width 1222 height 739
click at [201, 63] on icon at bounding box center [201, 63] width 14 height 9
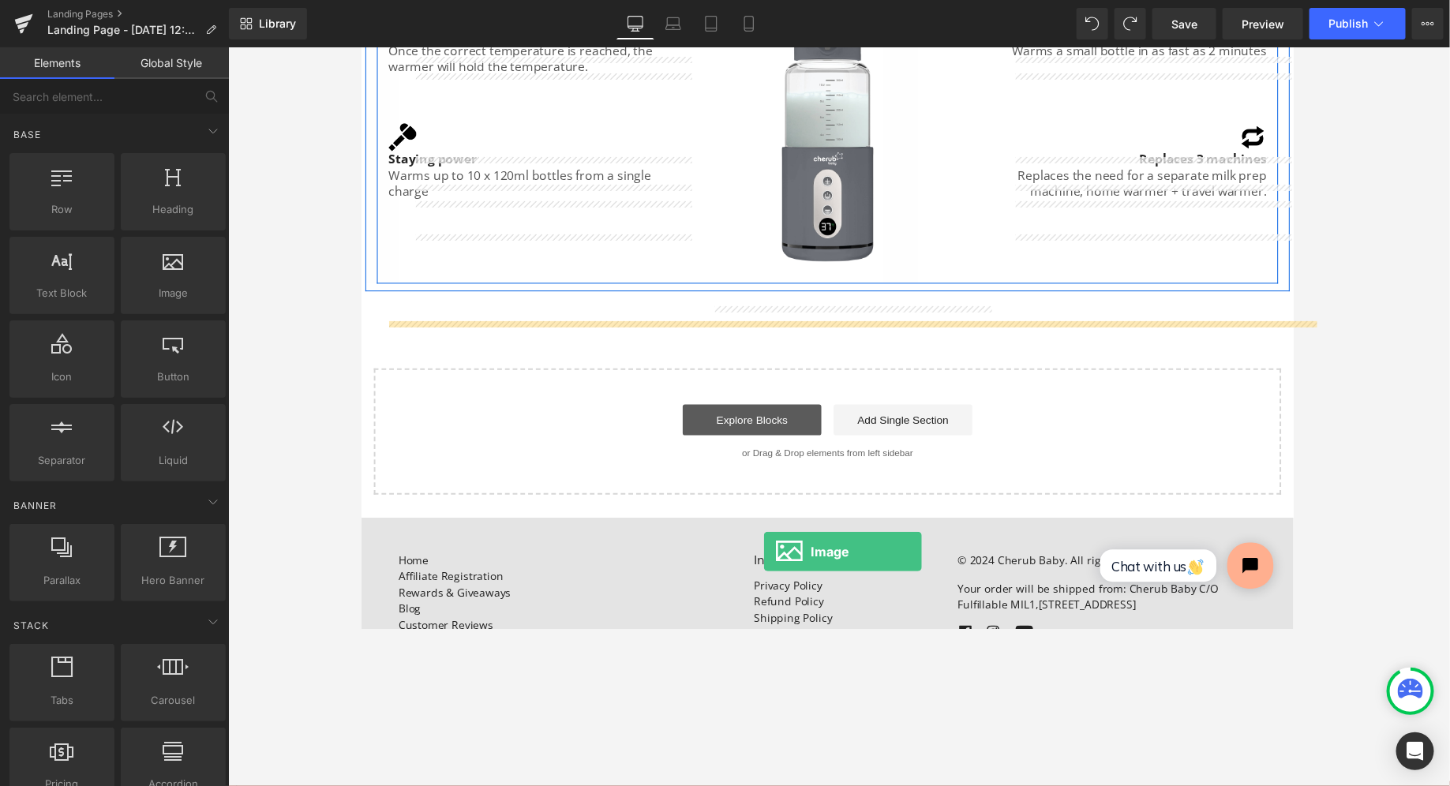
scroll to position [347, 0]
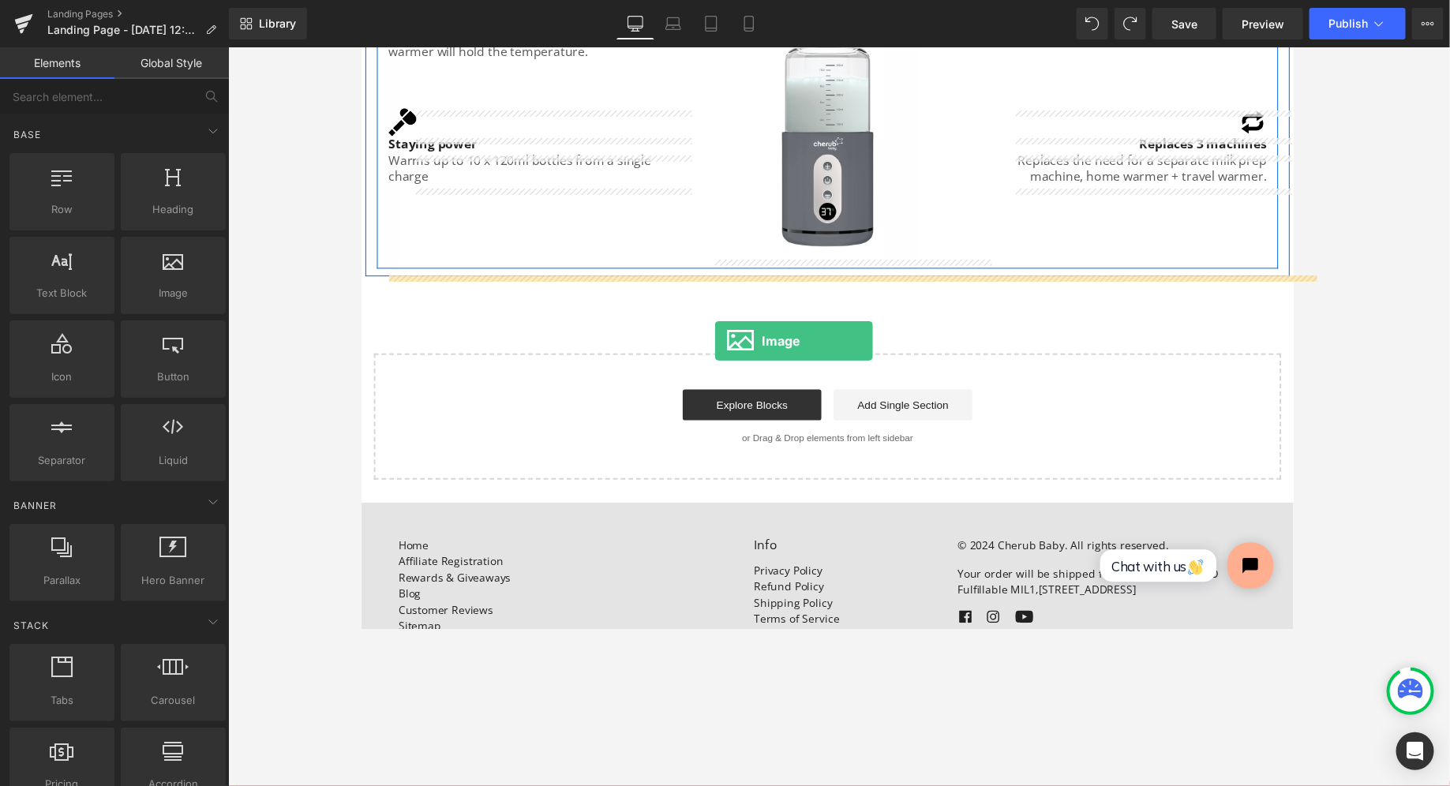
drag, startPoint x: 526, startPoint y: 328, endPoint x: 723, endPoint y: 347, distance: 197.4
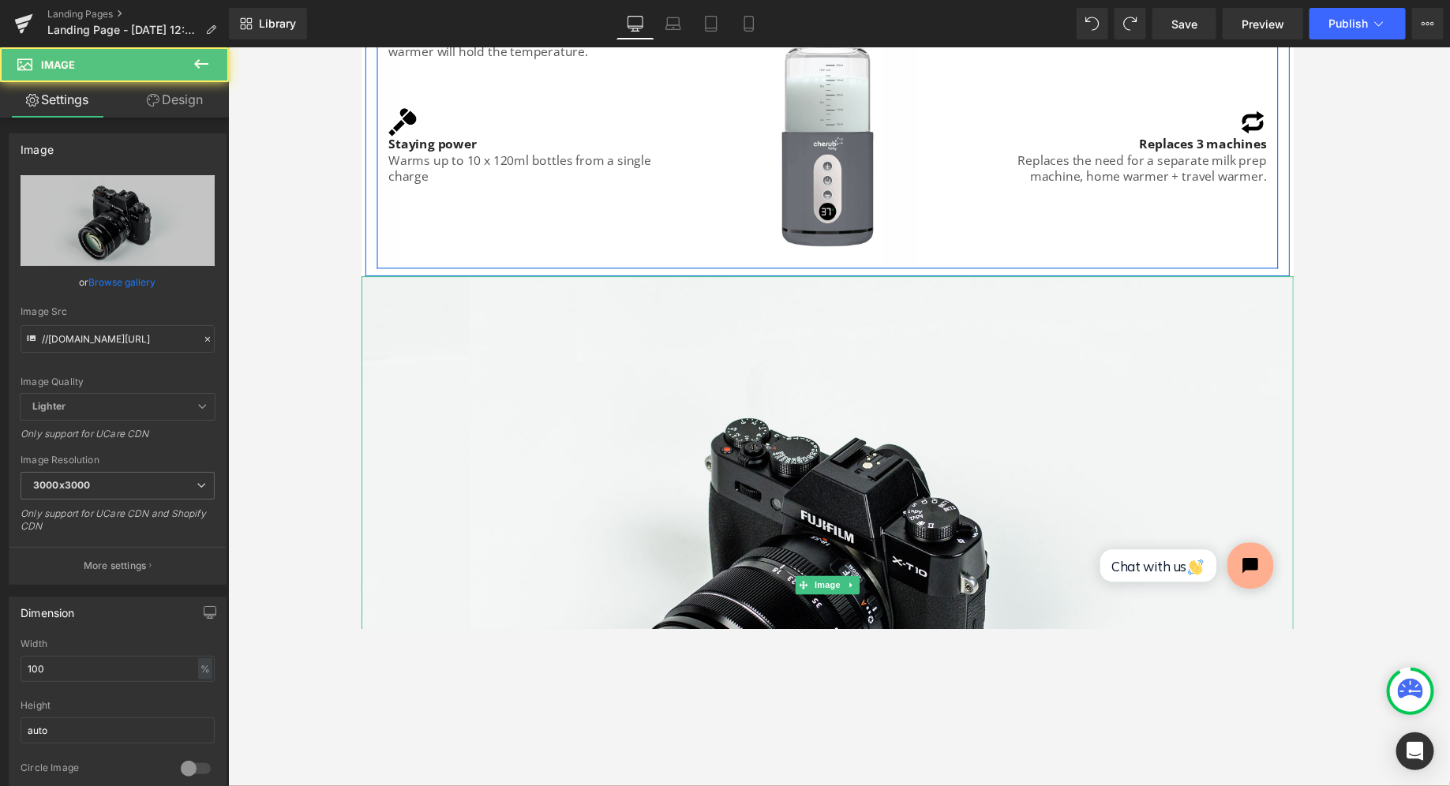
scroll to position [578, 0]
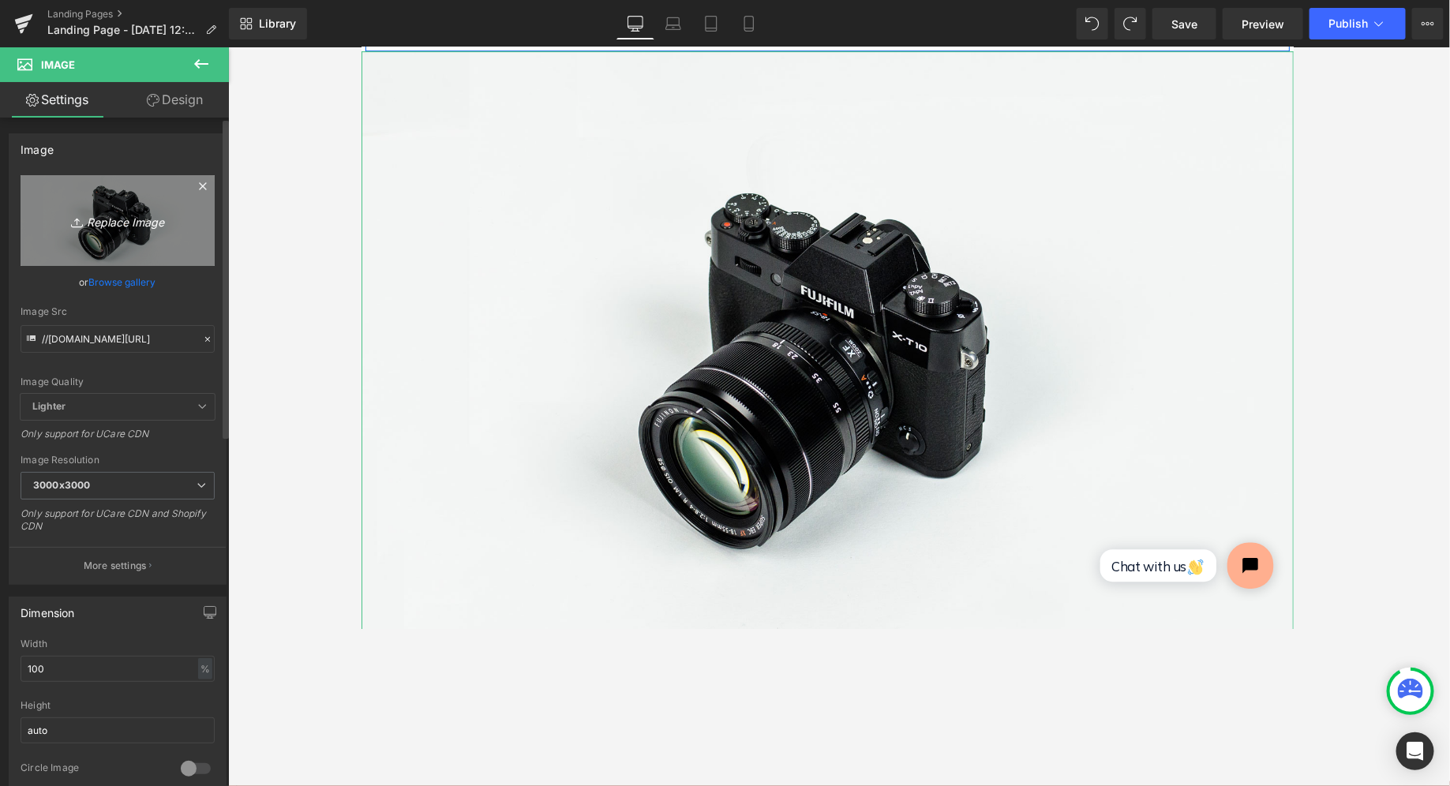
click at [146, 219] on icon "Replace Image" at bounding box center [117, 221] width 126 height 20
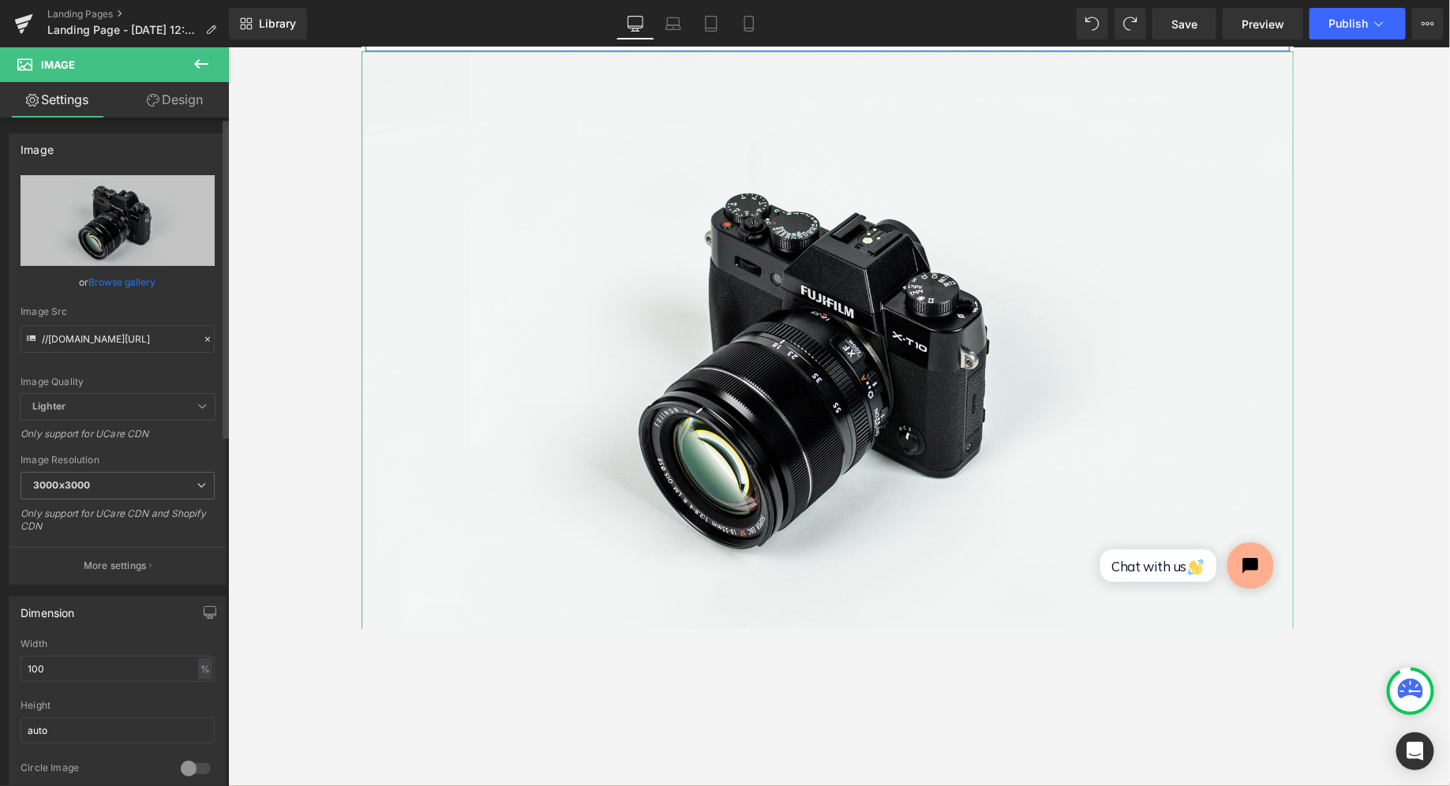
click at [127, 277] on link "Browse gallery" at bounding box center [122, 282] width 67 height 28
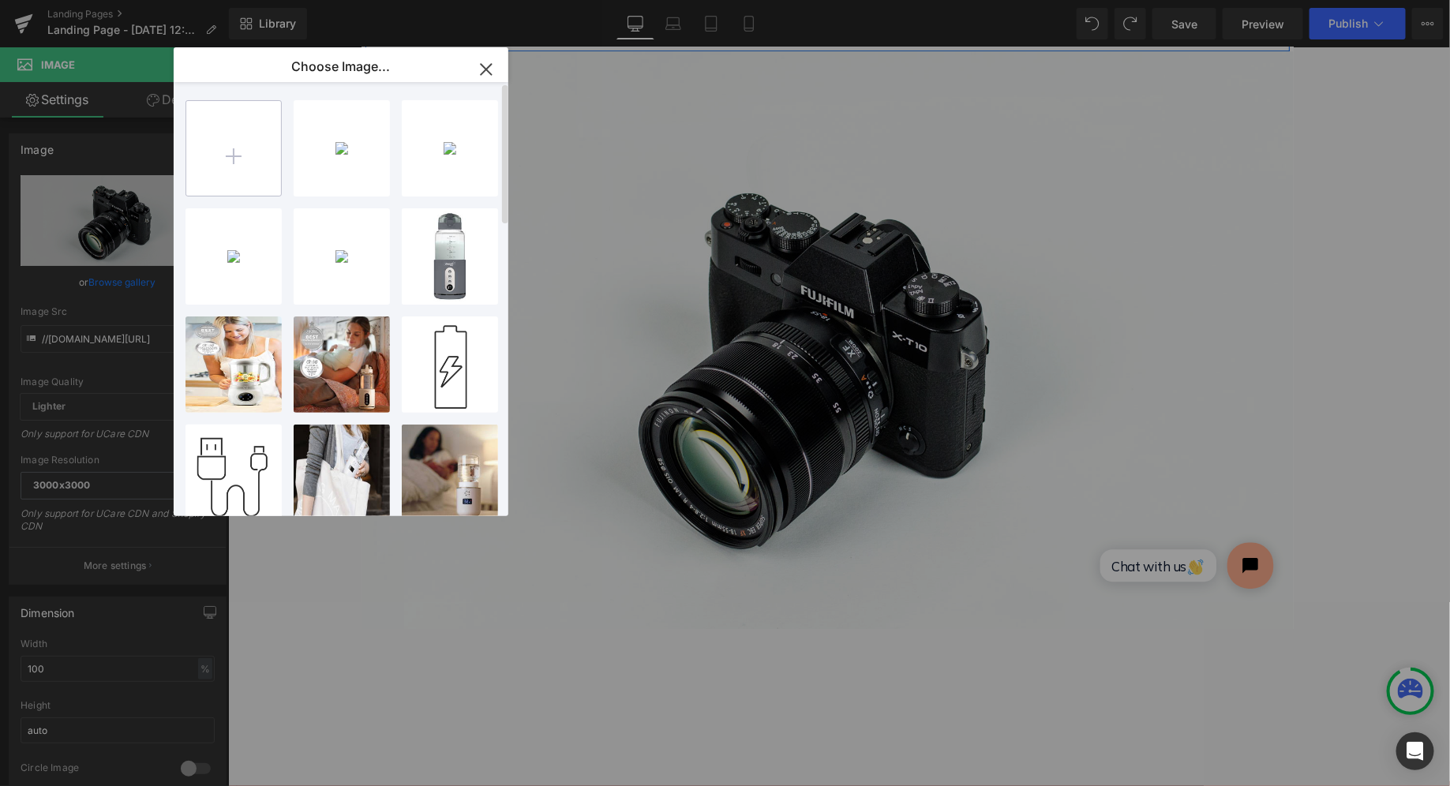
click at [219, 129] on input "file" at bounding box center [233, 148] width 95 height 95
type input "C:\fakepath\Bottle-Pro-Specs-2.jpg"
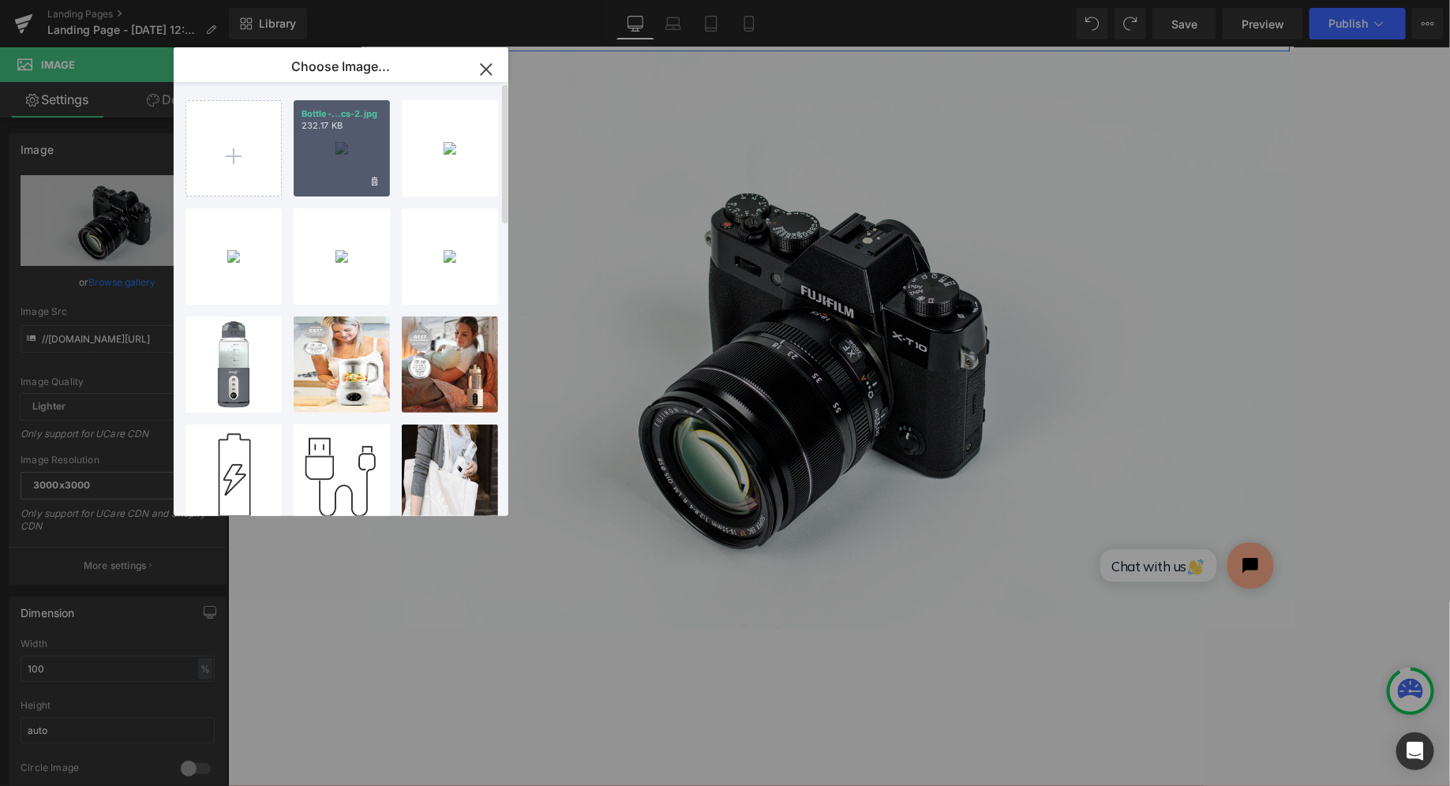
click at [341, 161] on div "Bottle-...cs-2.jpg 232.17 KB" at bounding box center [342, 148] width 96 height 96
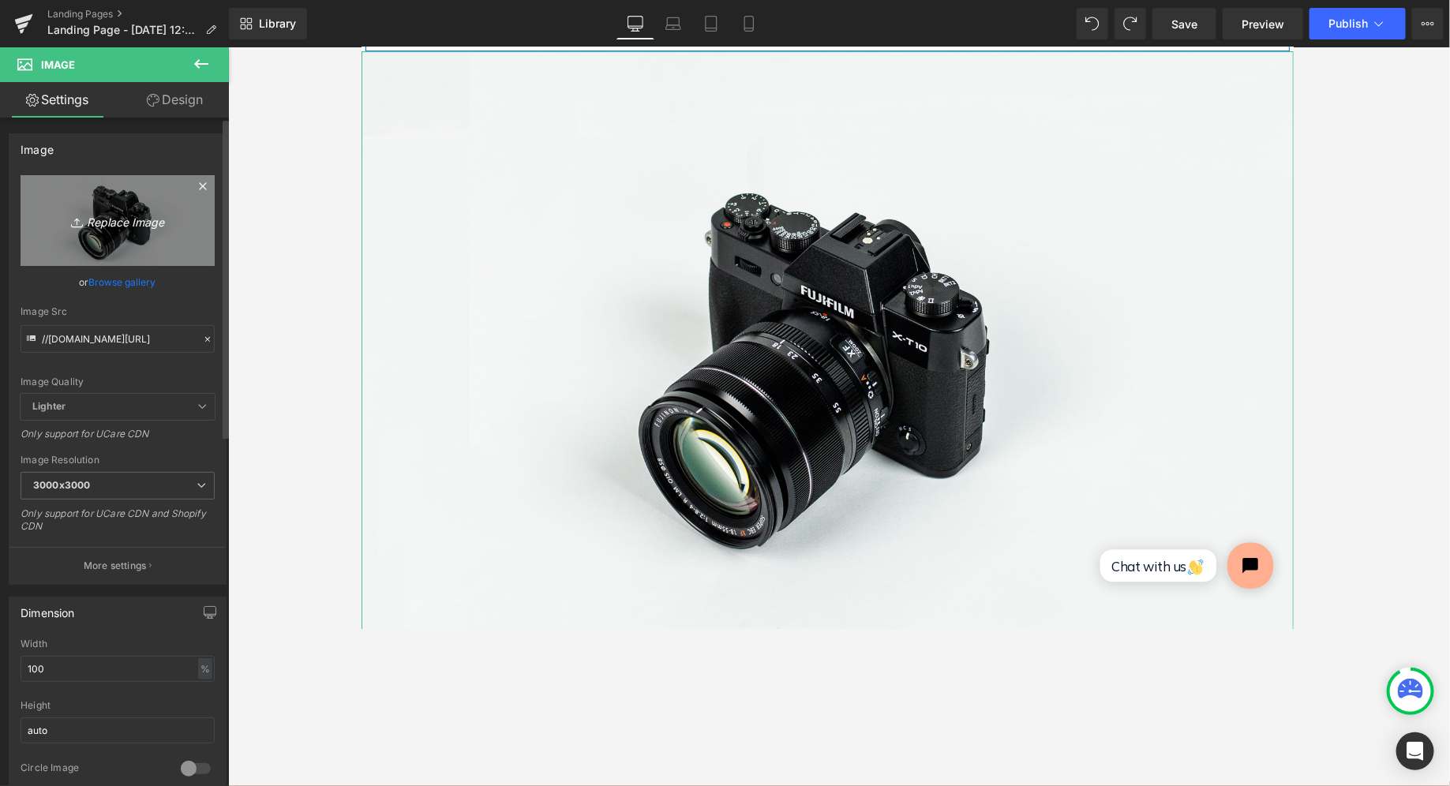
click at [130, 227] on icon "Replace Image" at bounding box center [117, 221] width 126 height 20
type input "C:\fakepath\Bottle-Pro-Specs-2.jpg"
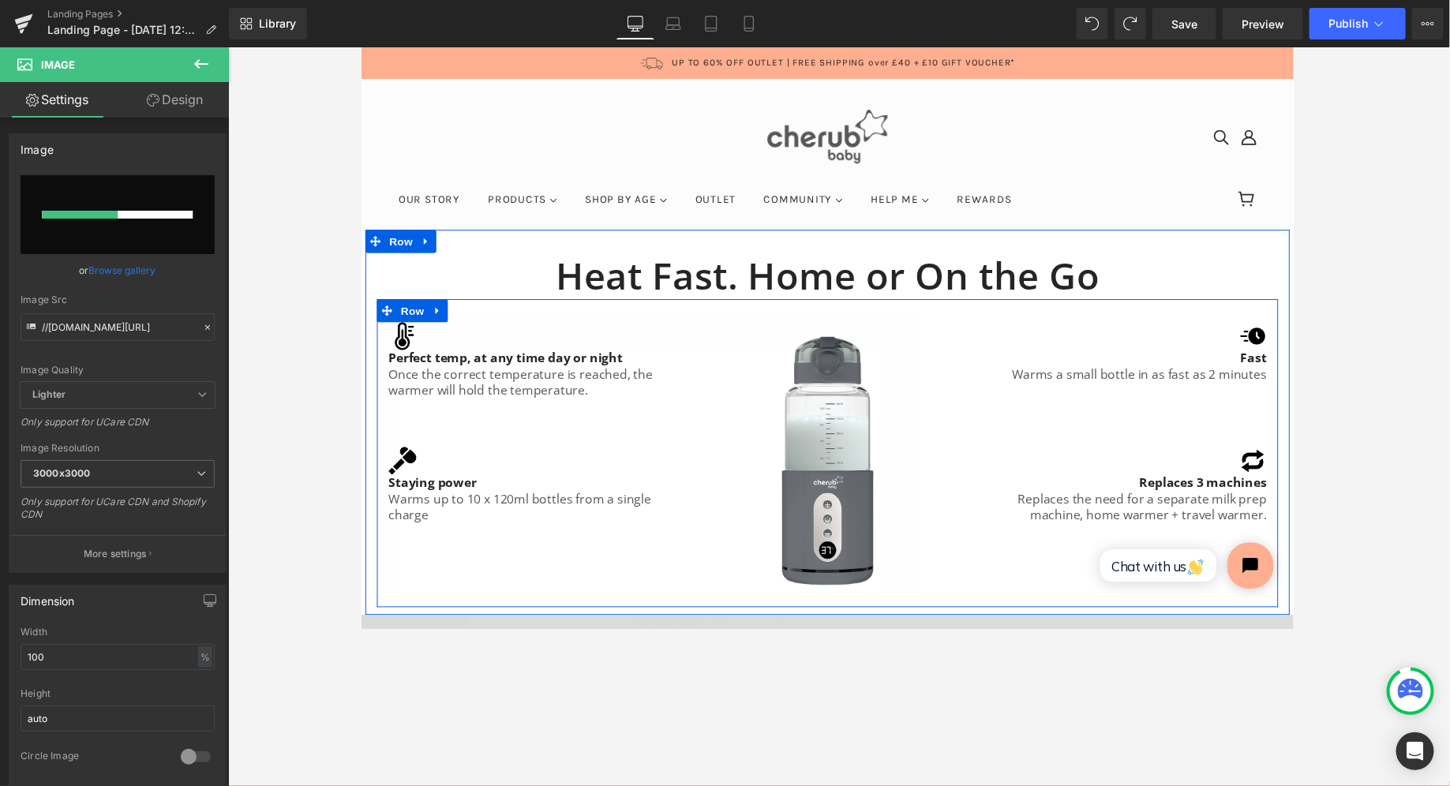
scroll to position [46, 0]
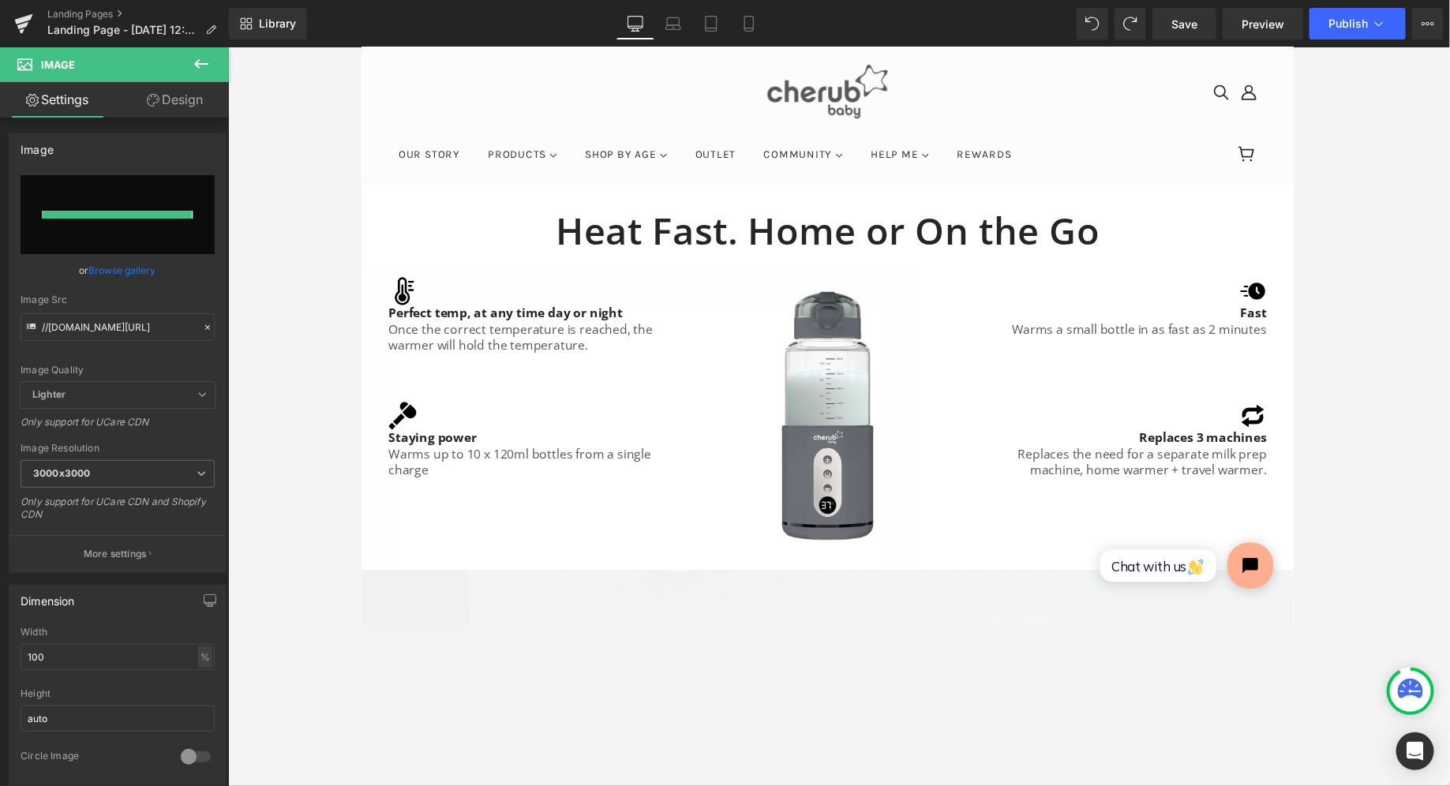
type input "https://ucarecdn.com/63fbffea-4f29-47ea-847f-8beb1679474e/-/format/auto/-/previ…"
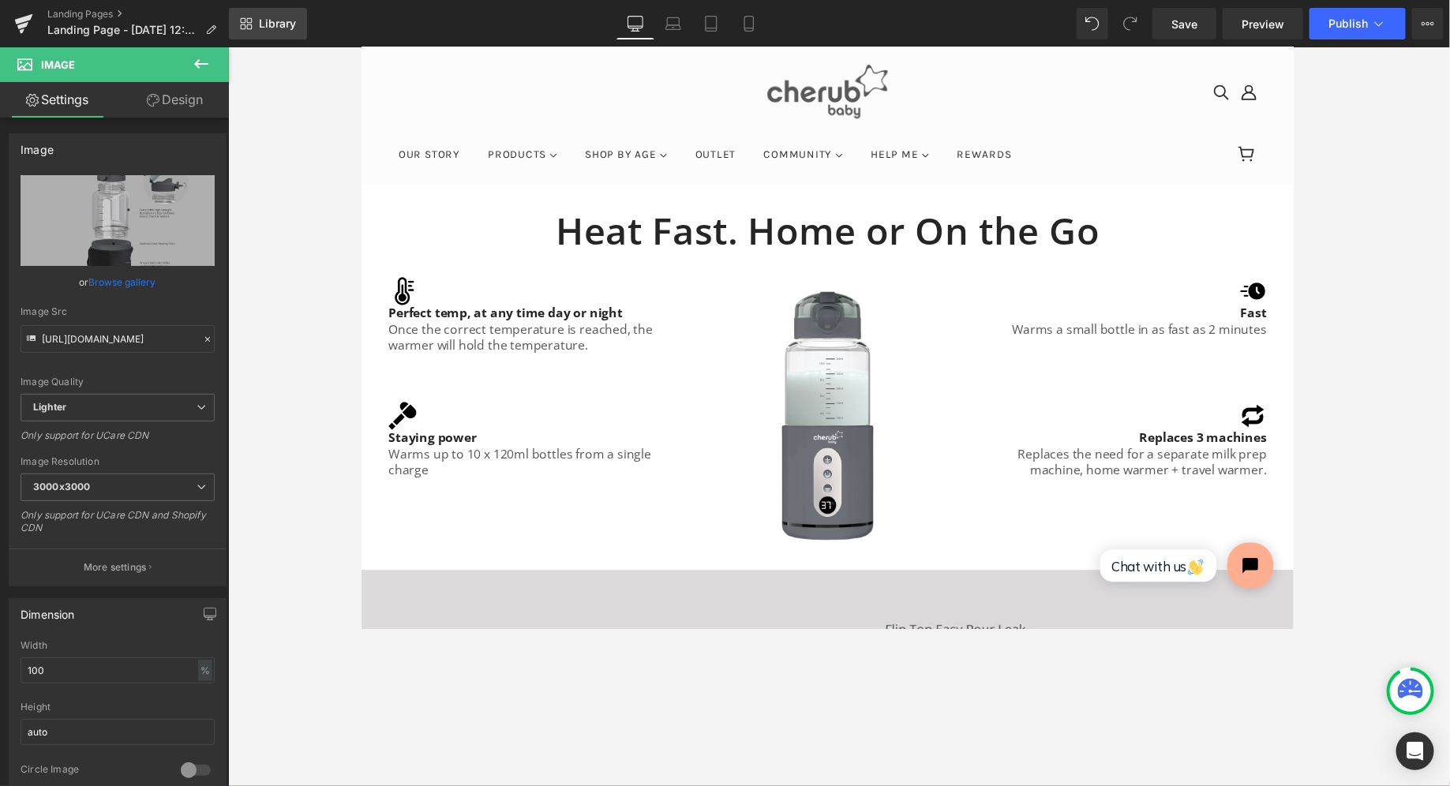
click at [234, 30] on link "Library" at bounding box center [268, 24] width 78 height 32
click at [686, 19] on icon at bounding box center [1427, 23] width 13 height 13
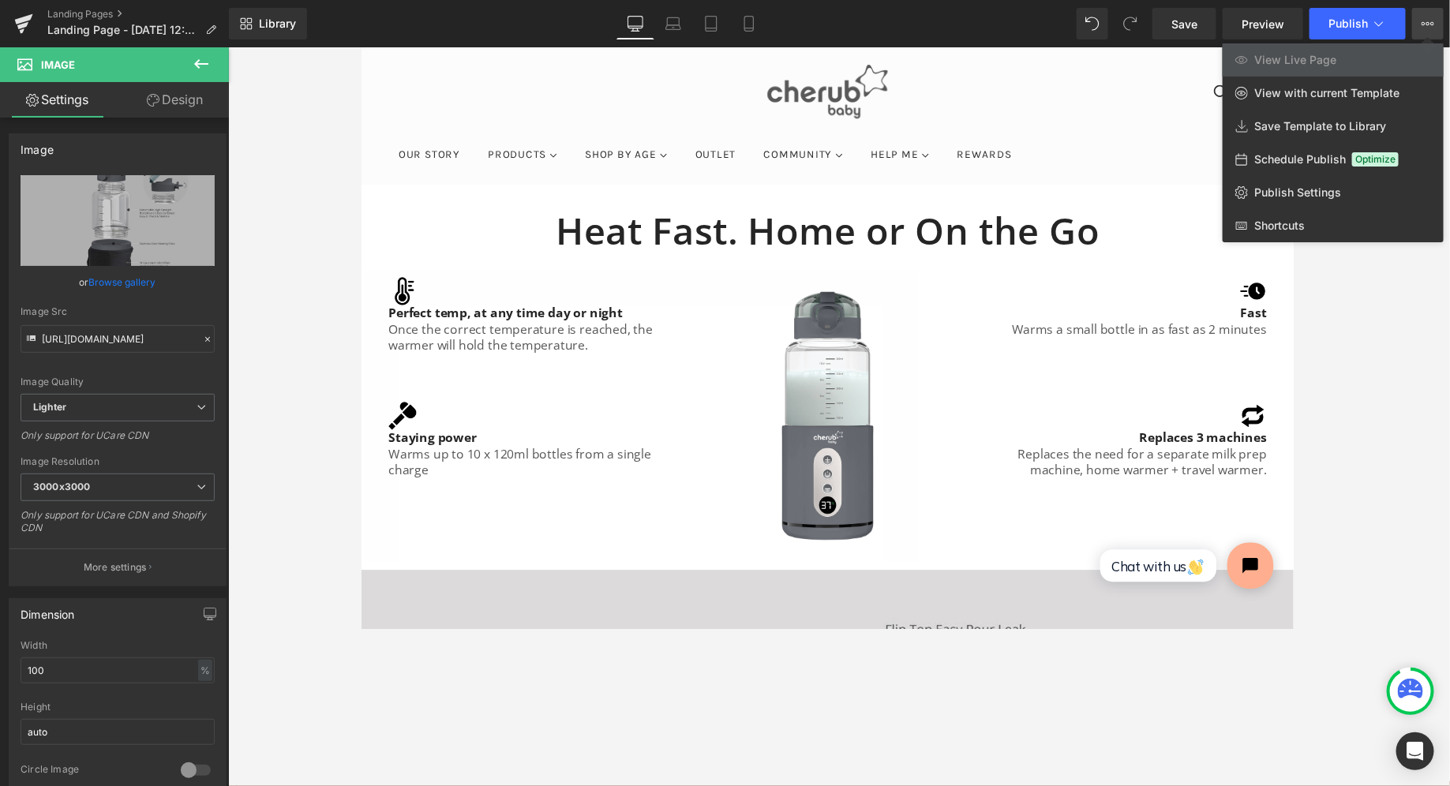
click at [686, 19] on icon at bounding box center [1427, 23] width 13 height 13
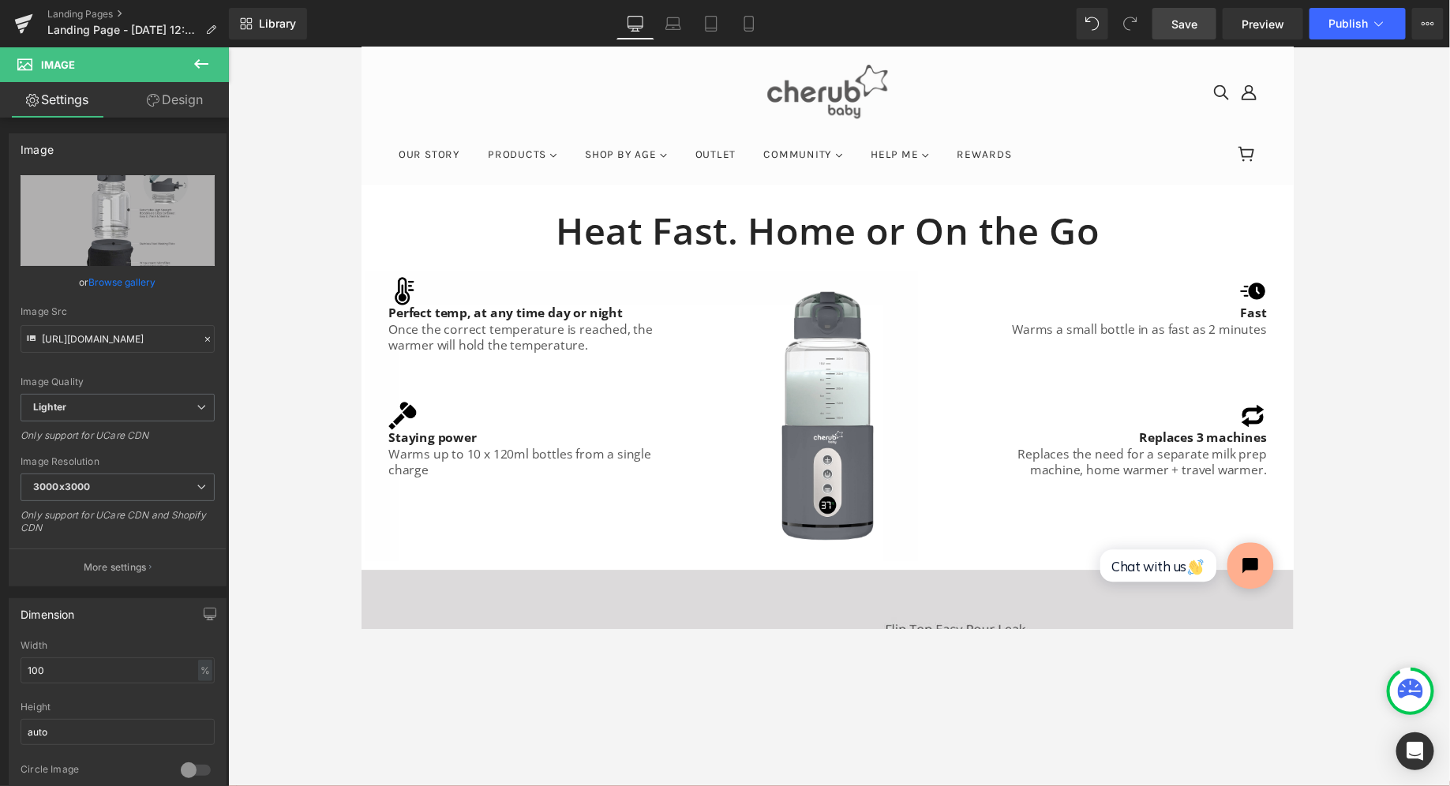
click at [686, 21] on span "Save" at bounding box center [1184, 24] width 26 height 17
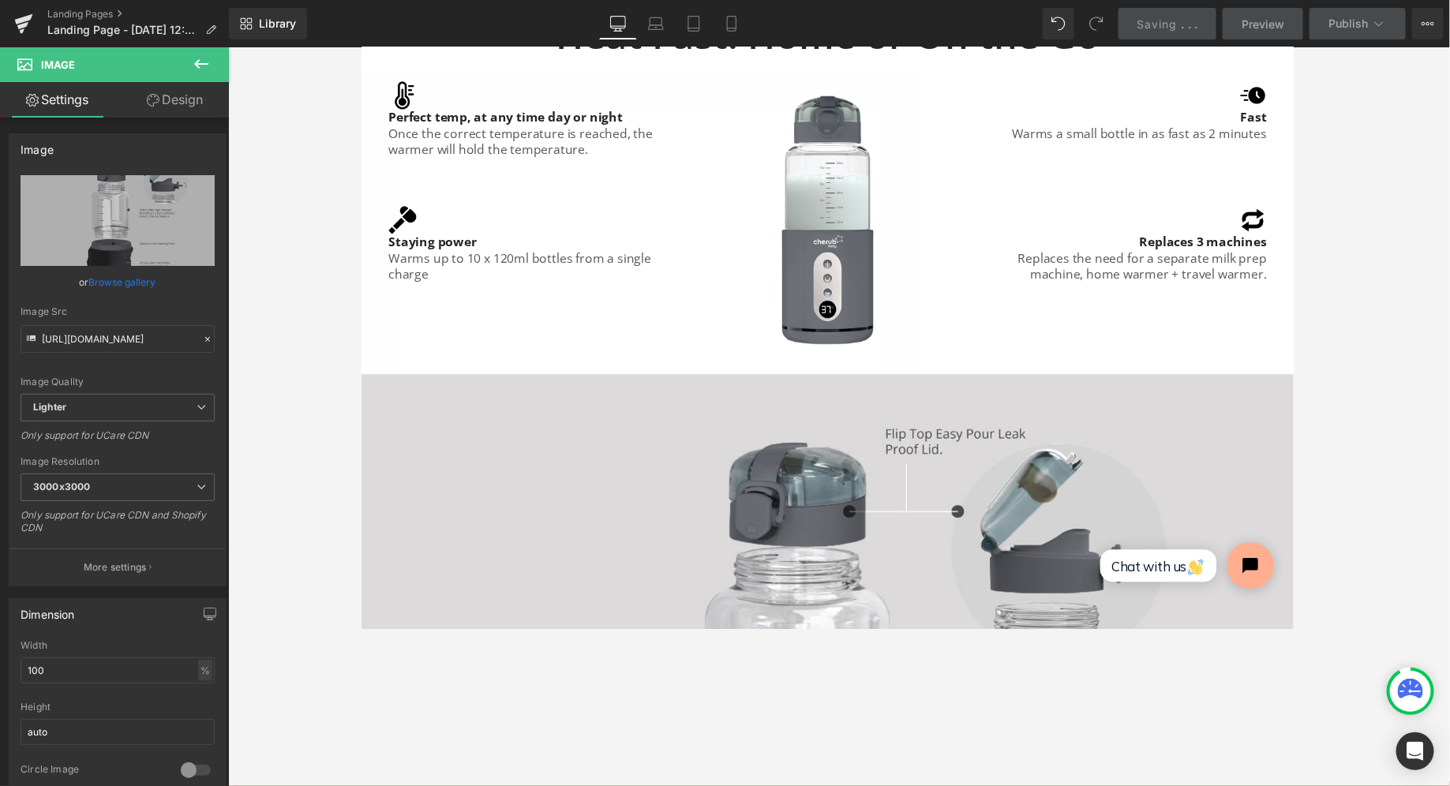
scroll to position [0, 0]
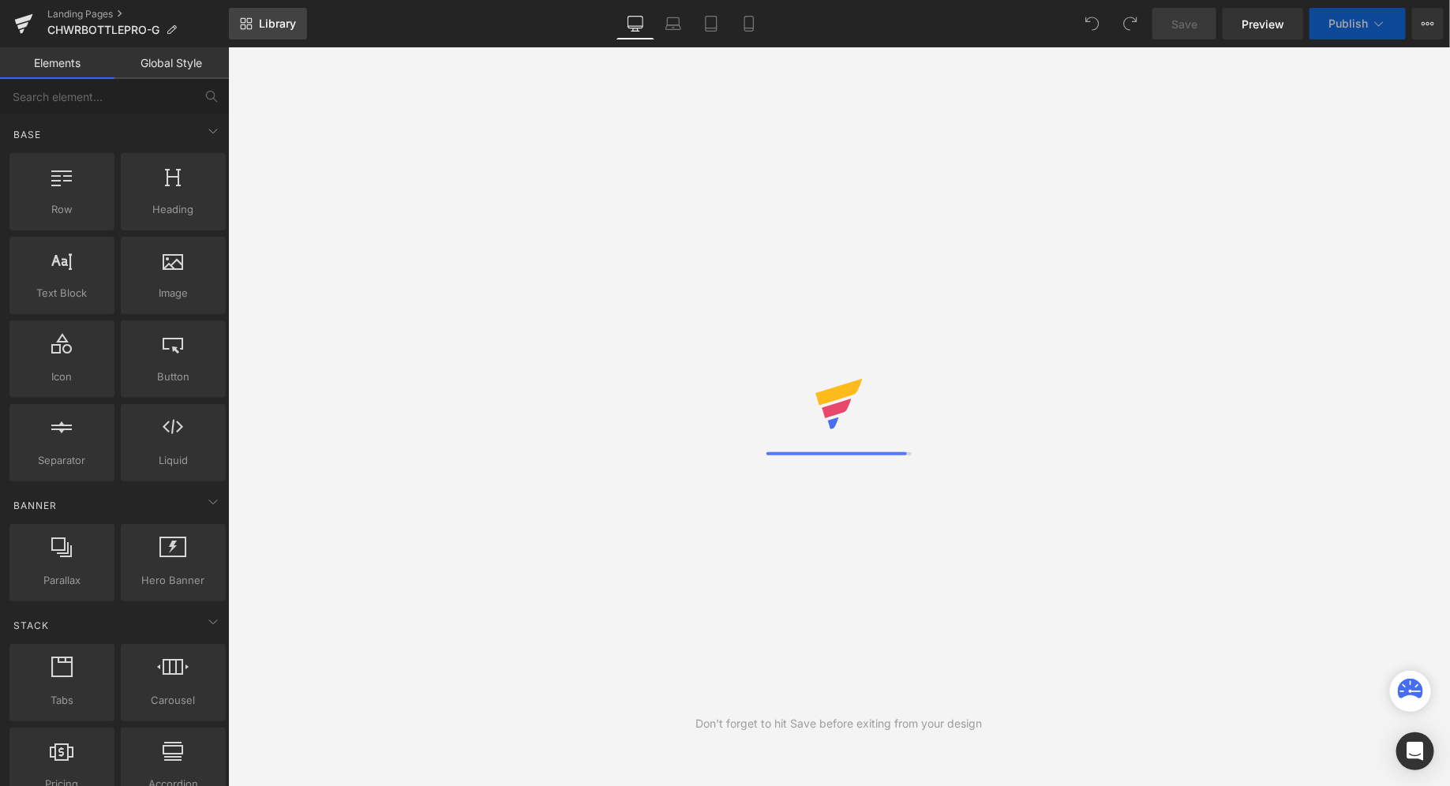
click at [283, 17] on span "Library" at bounding box center [277, 24] width 37 height 14
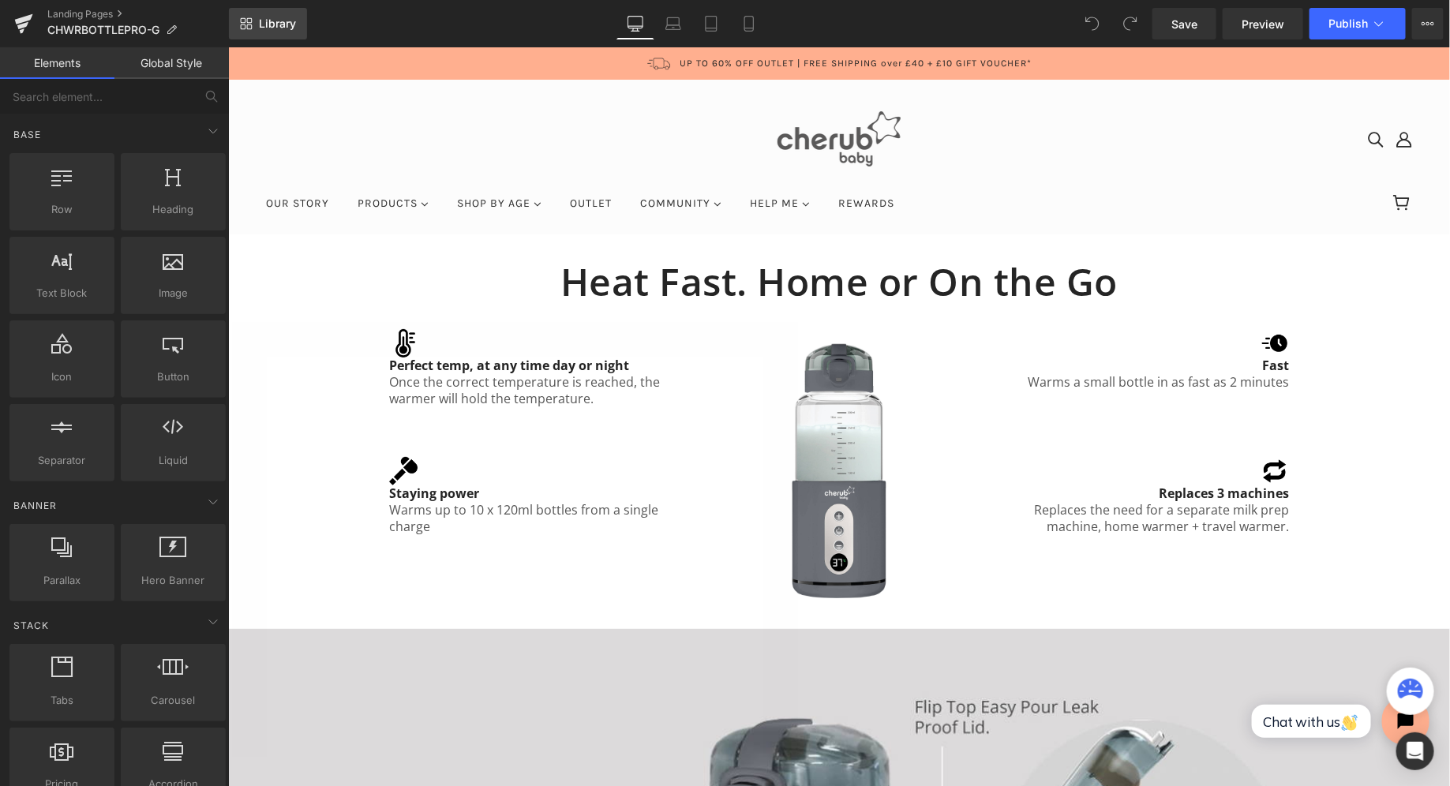
click at [283, 17] on span "Library" at bounding box center [277, 24] width 37 height 14
click at [1418, 12] on button "View Live Page View with current Template Save Template to Library Schedule Pub…" at bounding box center [1428, 24] width 32 height 32
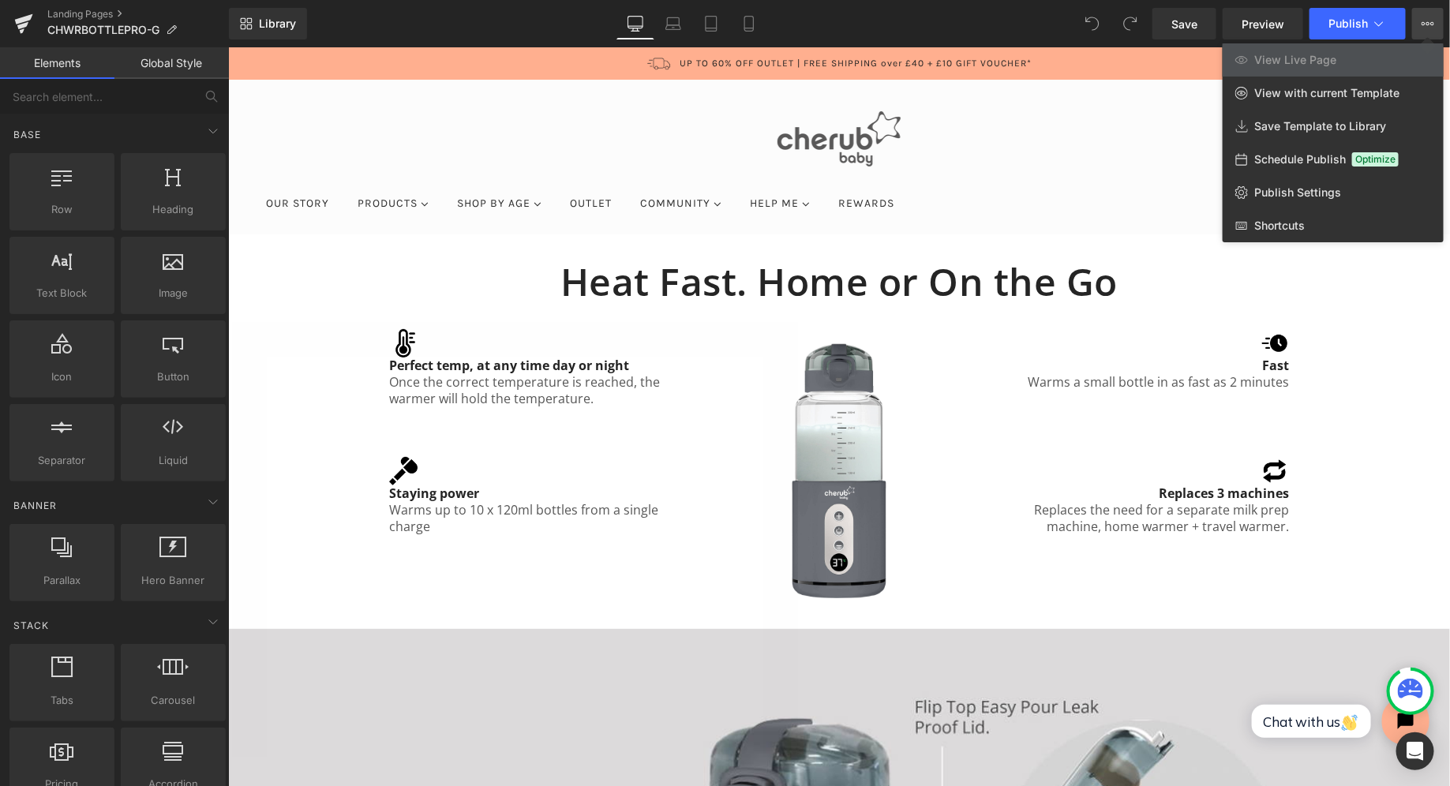
click at [1428, 13] on button "View Live Page View with current Template Save Template to Library Schedule Pub…" at bounding box center [1428, 24] width 32 height 32
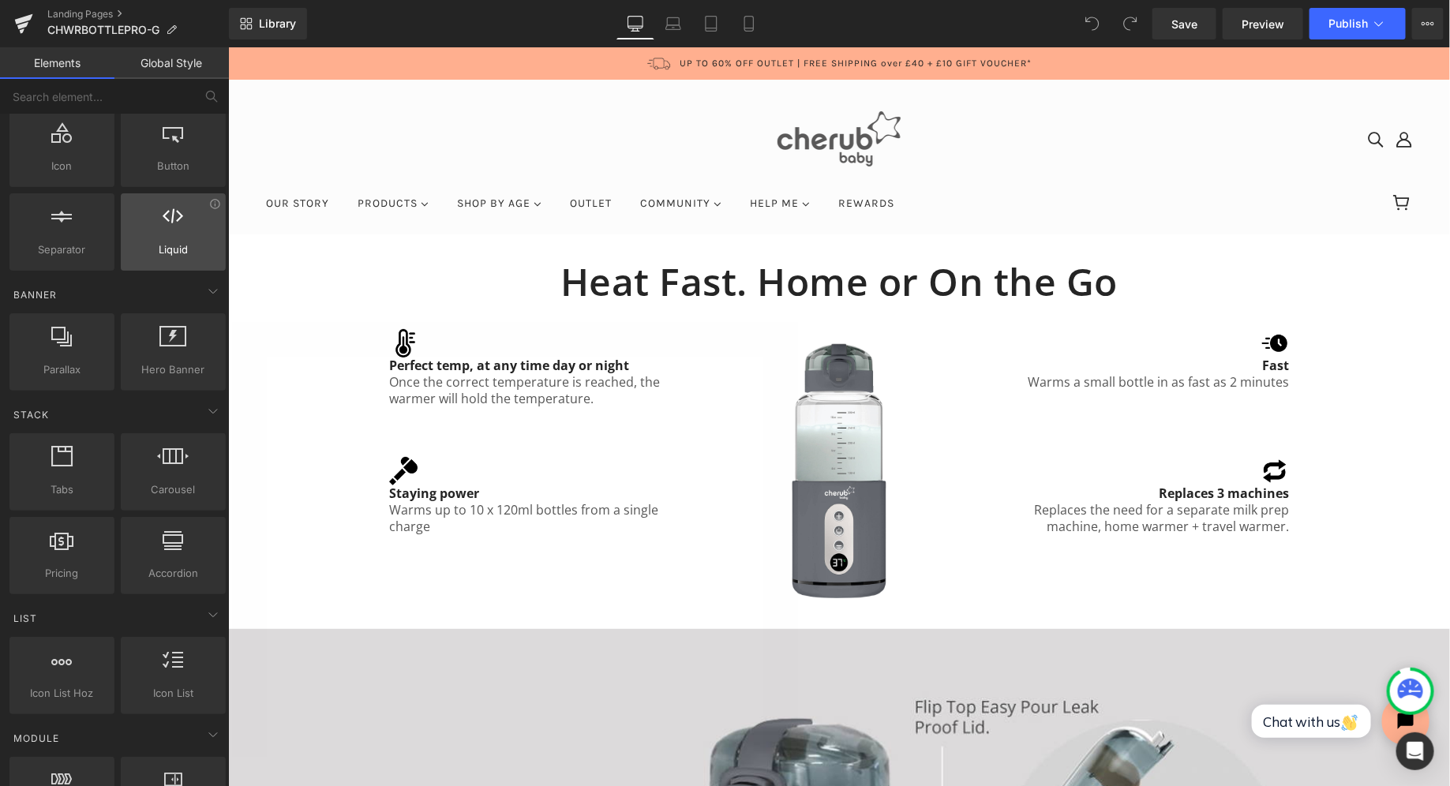
scroll to position [238, 0]
